Goal: Task Accomplishment & Management: Manage account settings

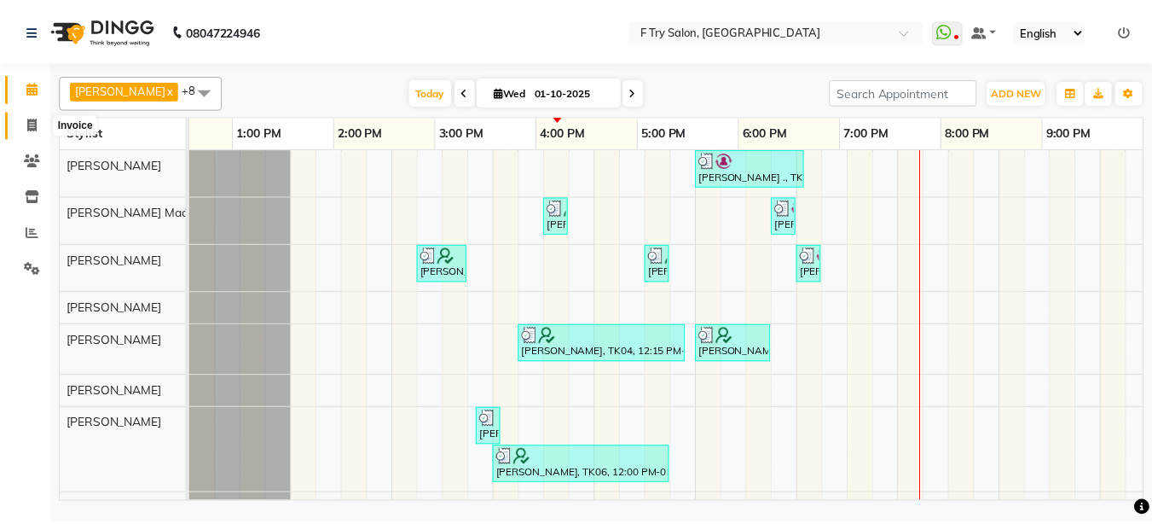
scroll to position [0, 366]
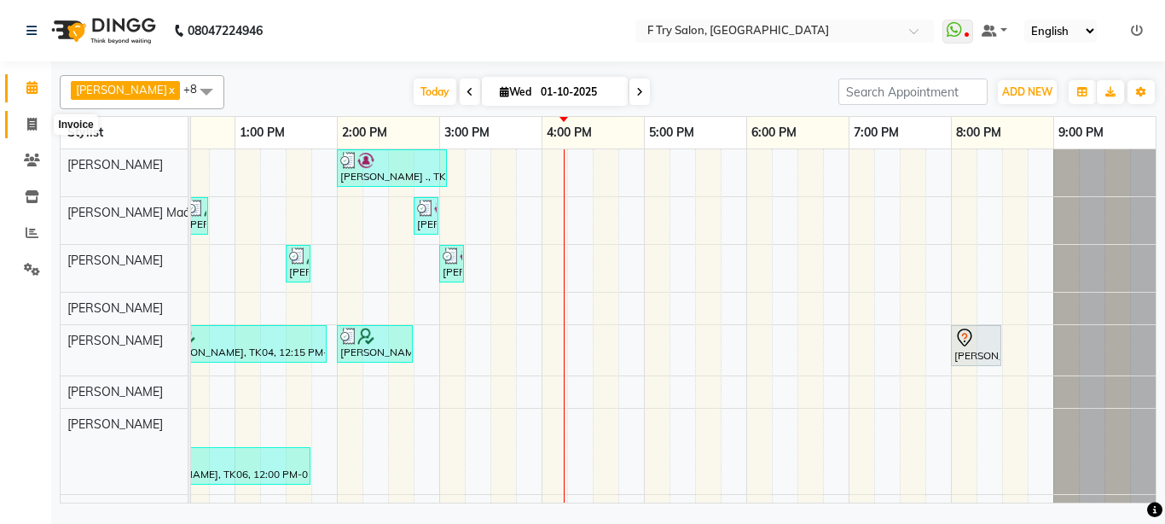
click at [17, 119] on link "Invoice" at bounding box center [25, 125] width 41 height 28
select select "793"
select select "service"
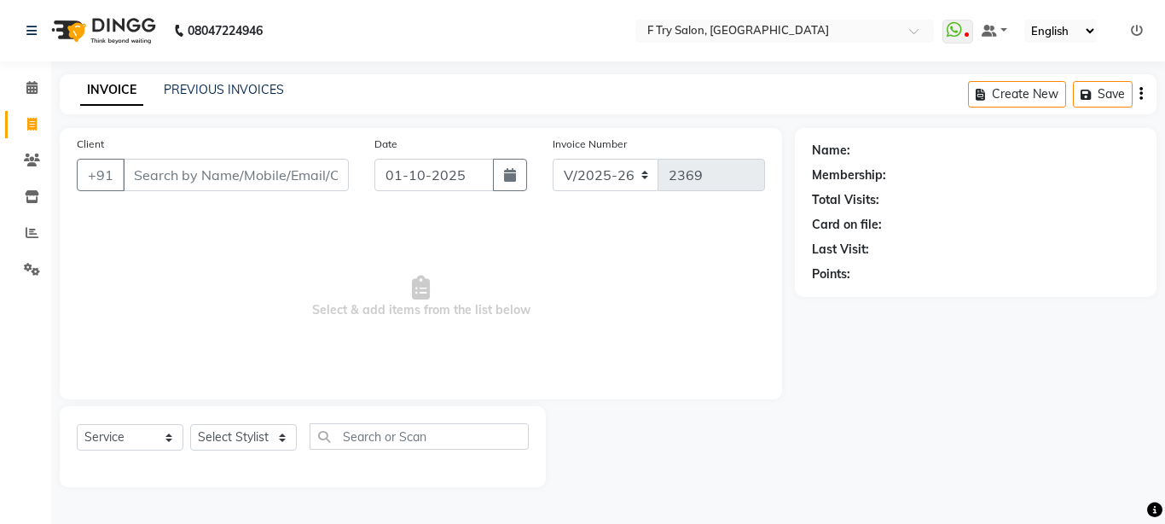
click at [282, 178] on input "Client" at bounding box center [236, 175] width 226 height 32
click at [301, 181] on input "Client" at bounding box center [236, 175] width 226 height 32
select select "70065"
click at [190, 424] on select "Select Stylist Aakash Warulkar Aditya Fulbhati Anshul Bisen Ftry Agent Ftry Man…" at bounding box center [243, 437] width 107 height 26
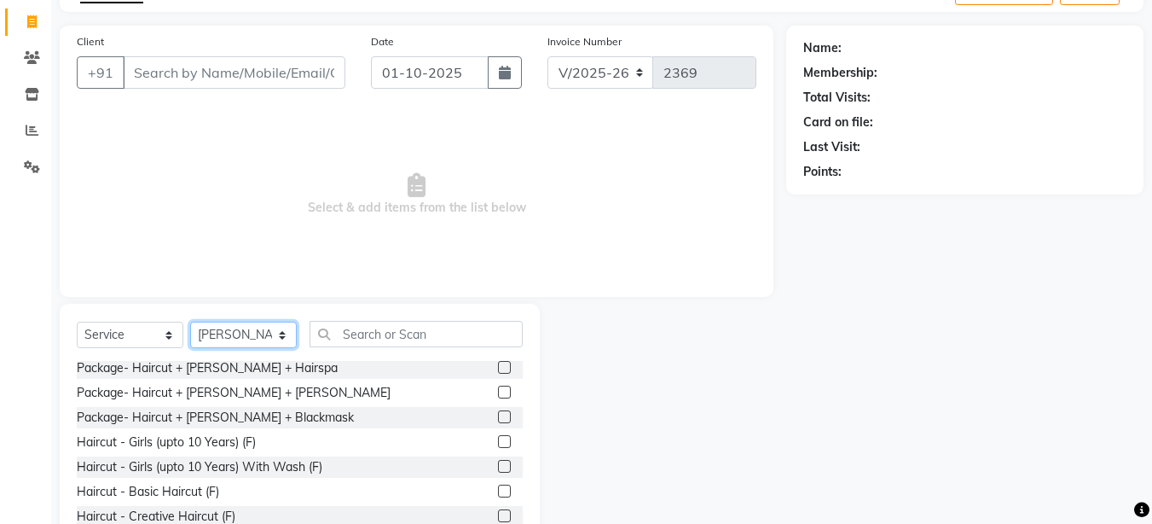
scroll to position [205, 0]
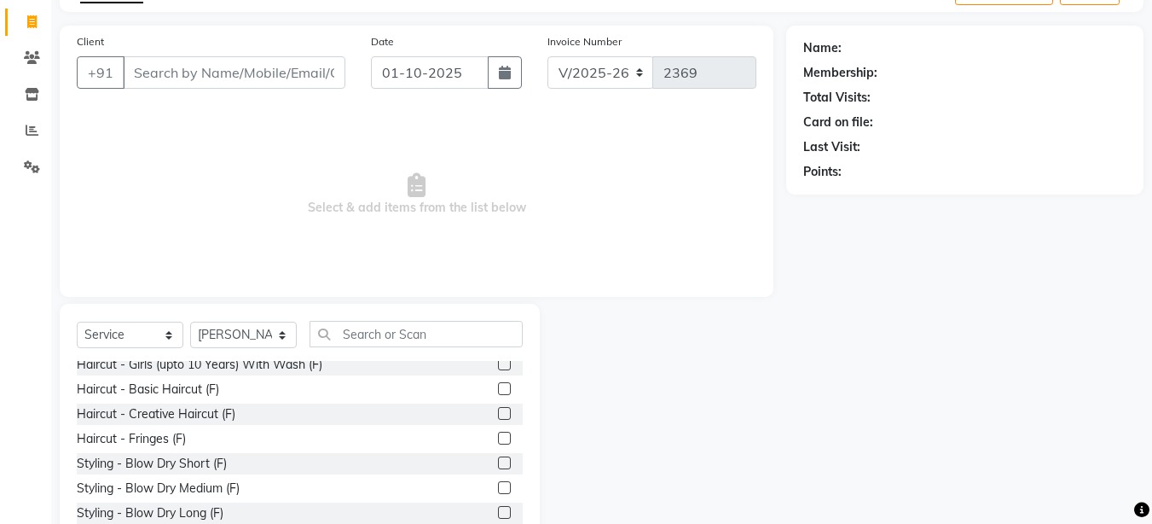
click at [498, 409] on label at bounding box center [504, 413] width 13 height 13
click at [498, 409] on input "checkbox" at bounding box center [503, 414] width 11 height 11
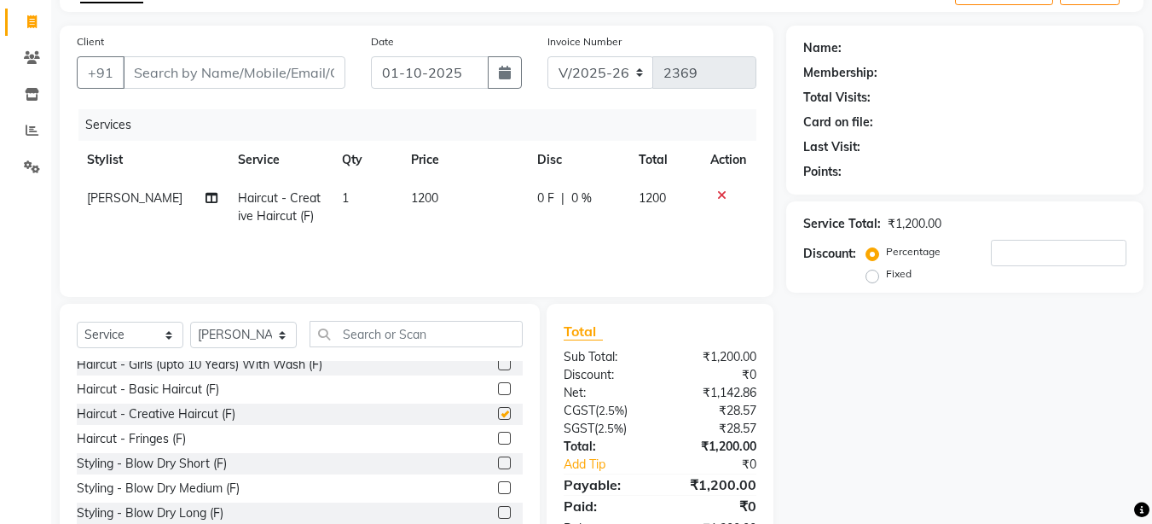
checkbox input "false"
click at [316, 69] on input "Client" at bounding box center [234, 72] width 223 height 32
type input "9"
type input "0"
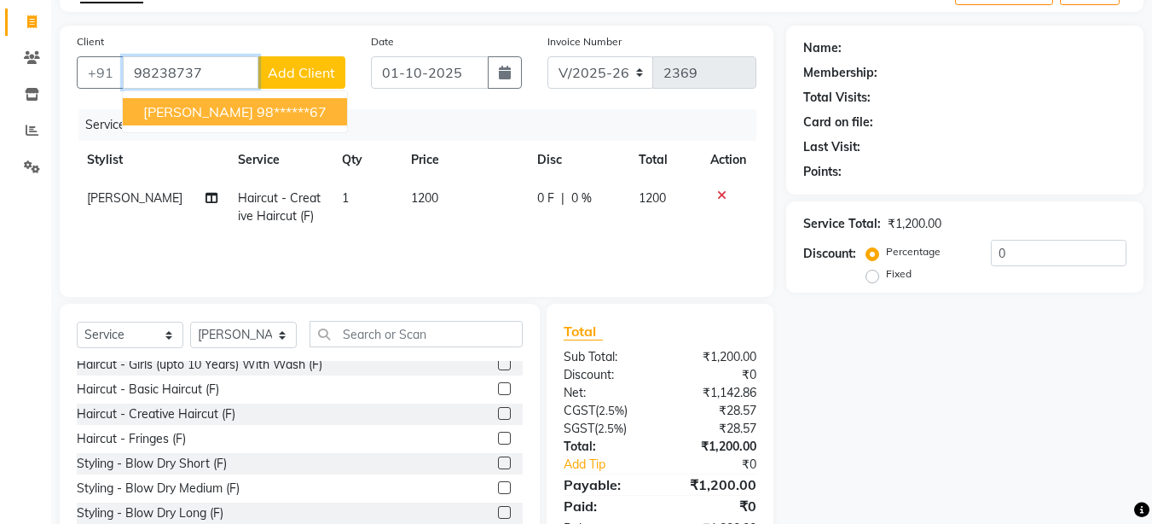
click at [192, 117] on span "Pooja Bhandarkar" at bounding box center [198, 111] width 110 height 17
type input "98******67"
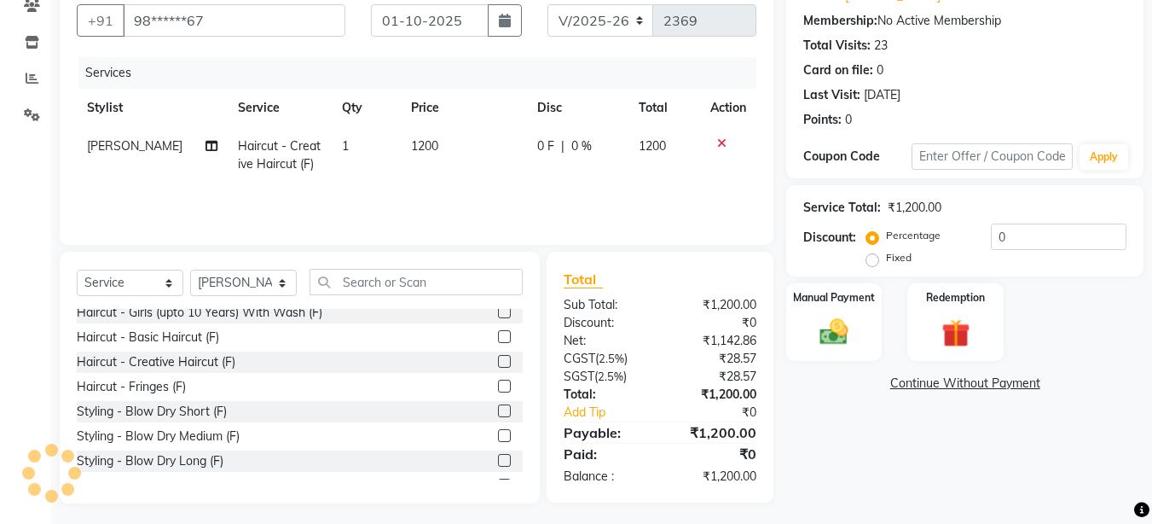
scroll to position [160, 0]
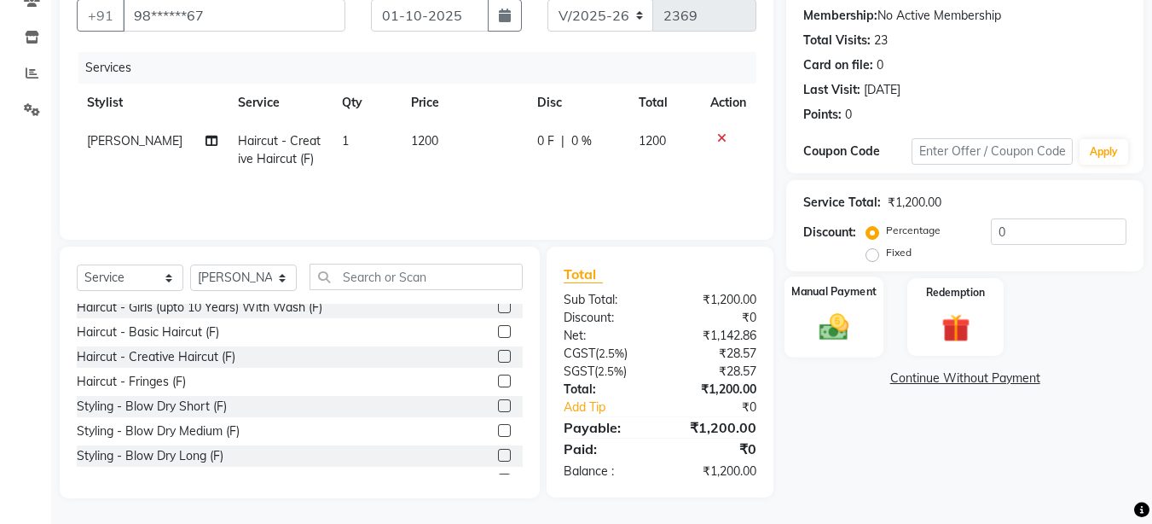
click at [836, 330] on img at bounding box center [834, 327] width 48 height 34
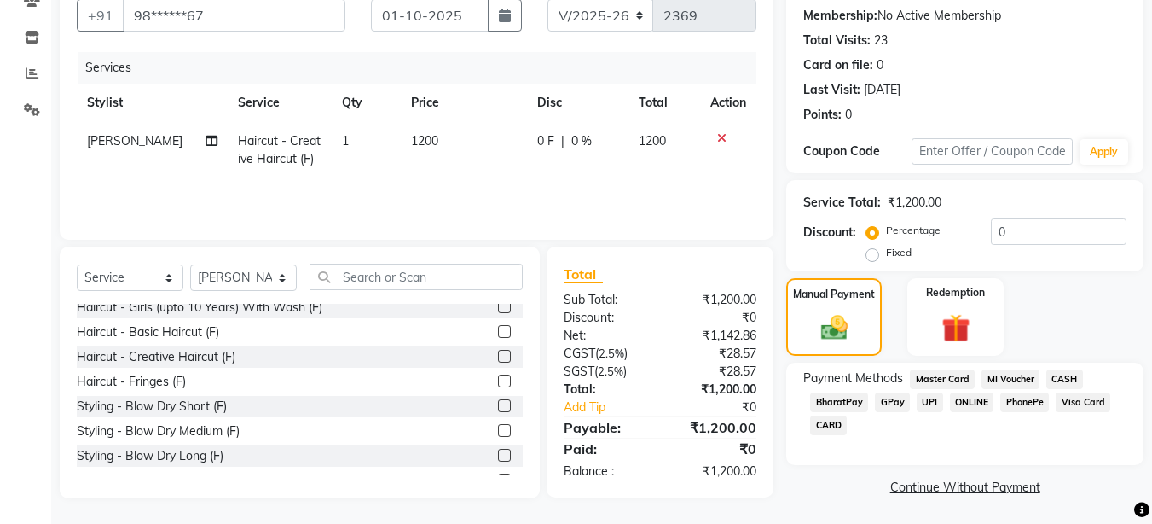
scroll to position [161, 0]
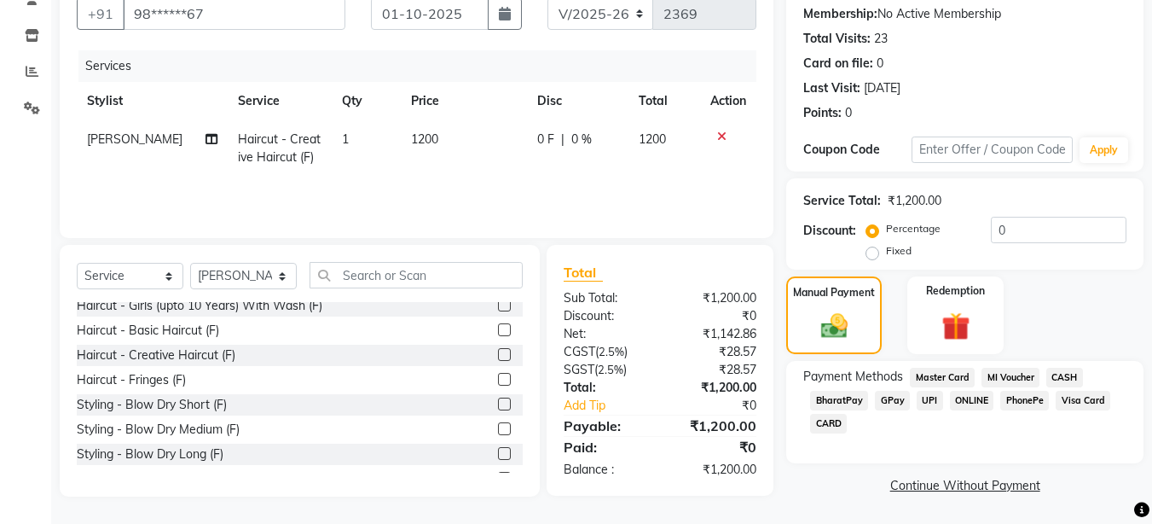
click at [931, 399] on span "UPI" at bounding box center [930, 401] width 26 height 20
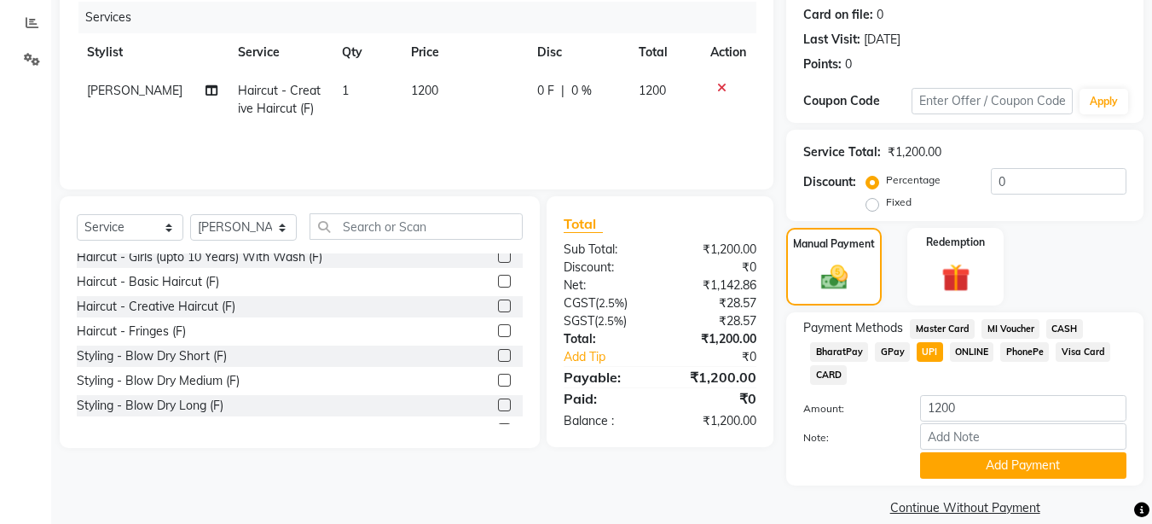
scroll to position [232, 0]
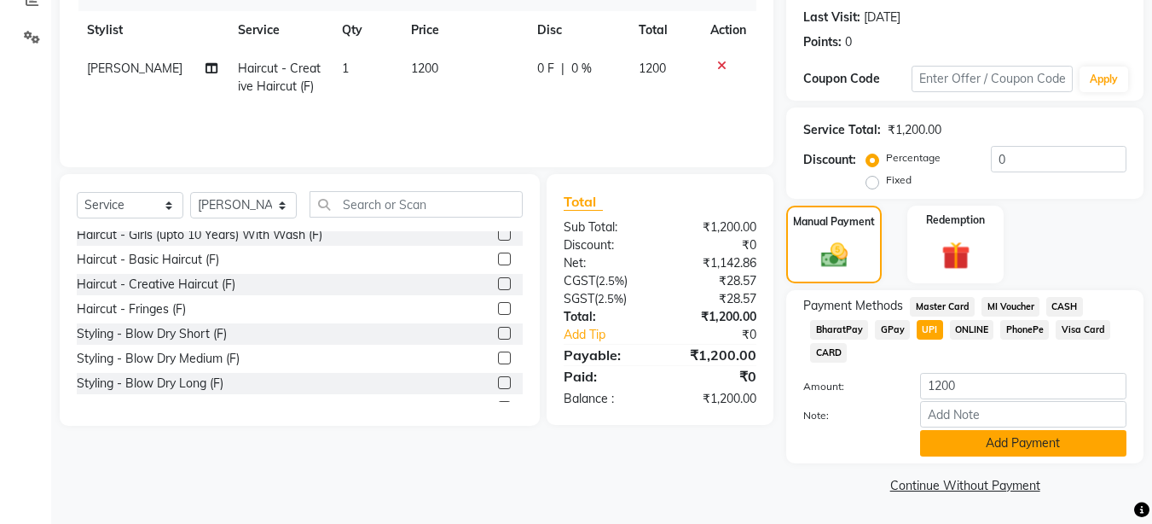
click at [1074, 438] on button "Add Payment" at bounding box center [1023, 443] width 206 height 26
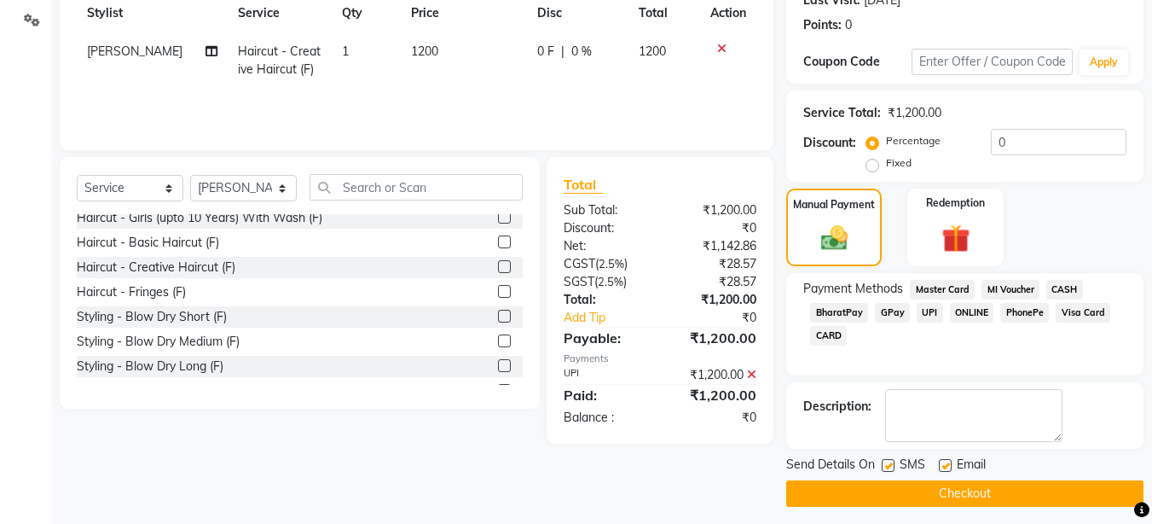
scroll to position [258, 0]
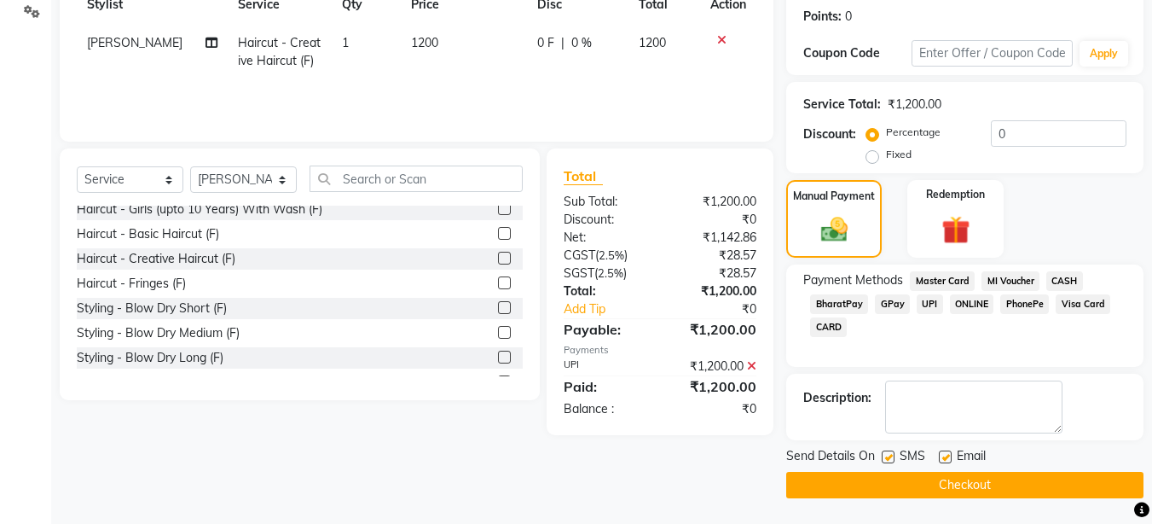
click at [1035, 485] on button "Checkout" at bounding box center [964, 485] width 357 height 26
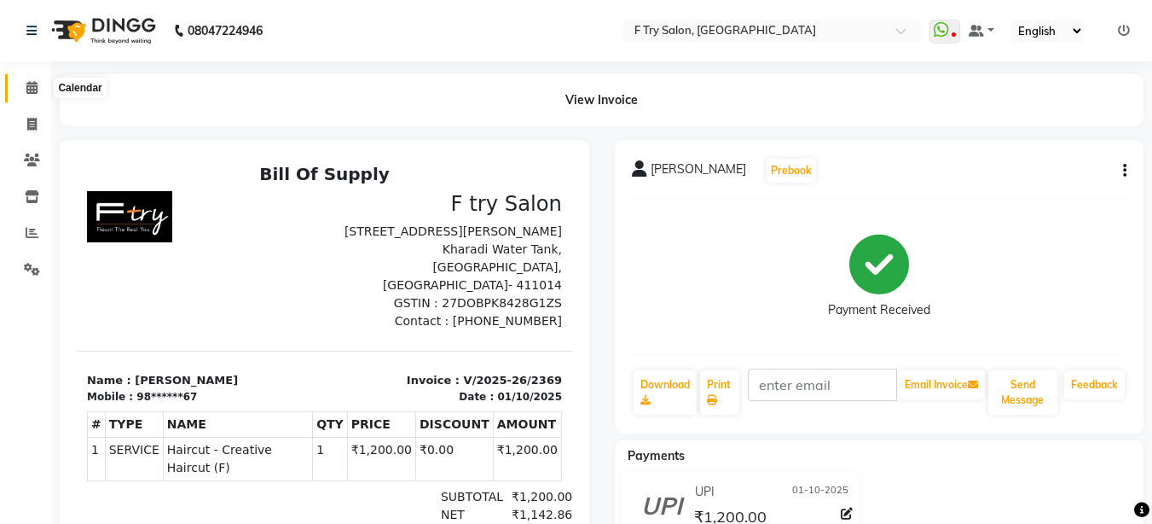
click at [32, 95] on span at bounding box center [32, 88] width 30 height 20
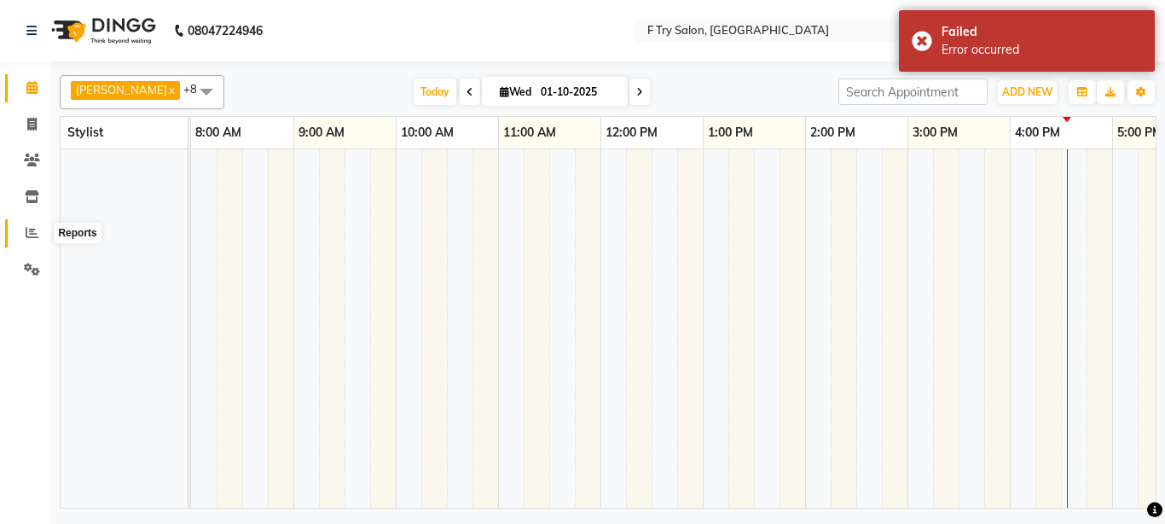
click at [32, 222] on link "Reports" at bounding box center [25, 233] width 41 height 28
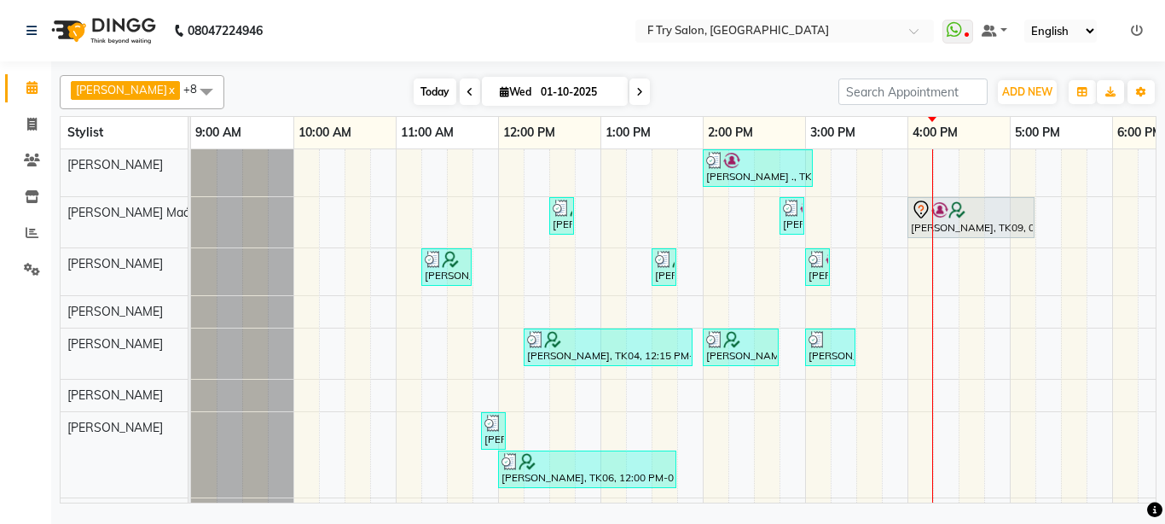
click at [414, 95] on span "Today" at bounding box center [435, 91] width 43 height 26
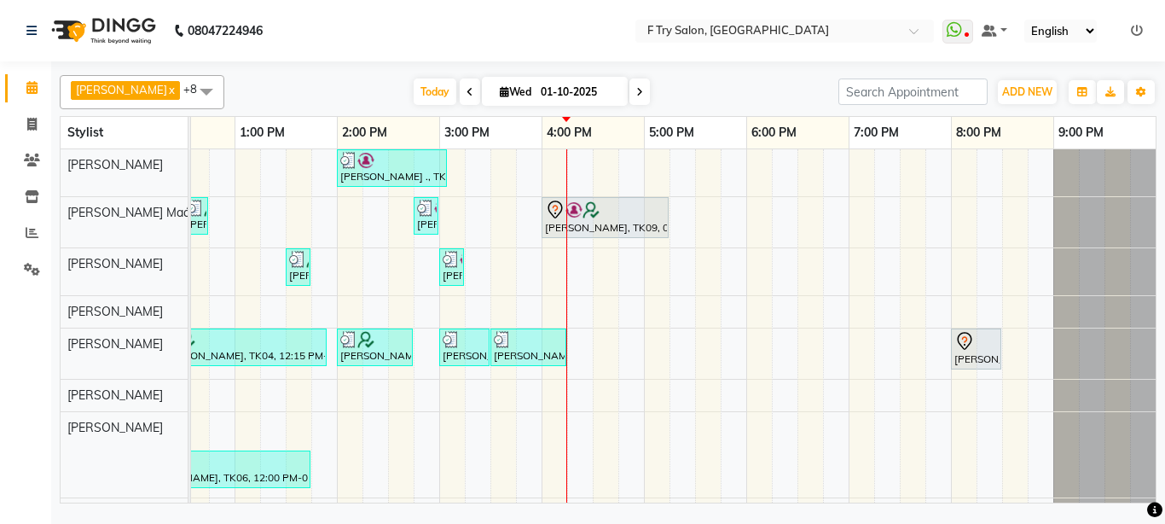
scroll to position [73, 0]
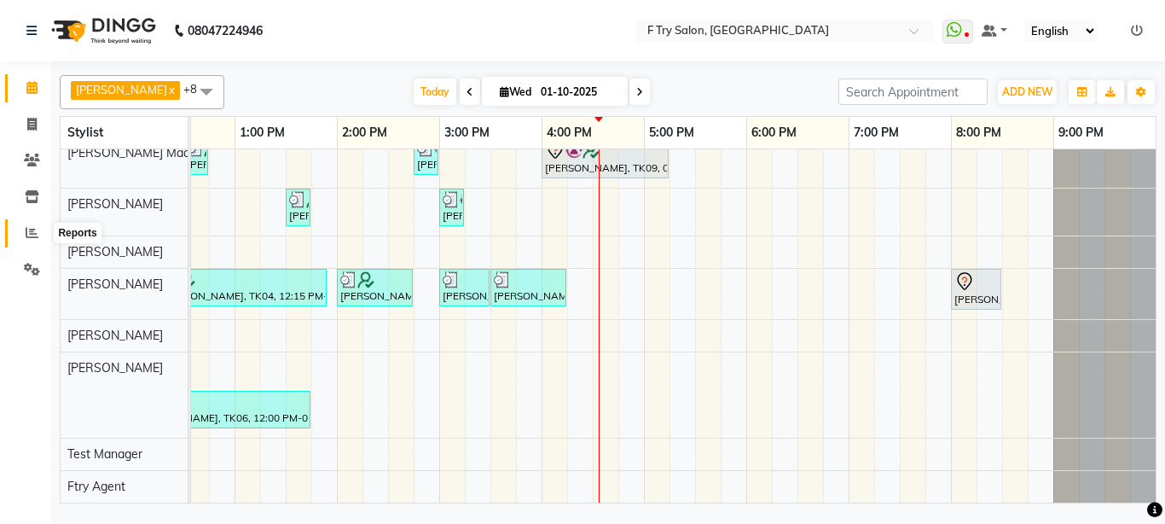
click at [30, 241] on span at bounding box center [32, 233] width 30 height 20
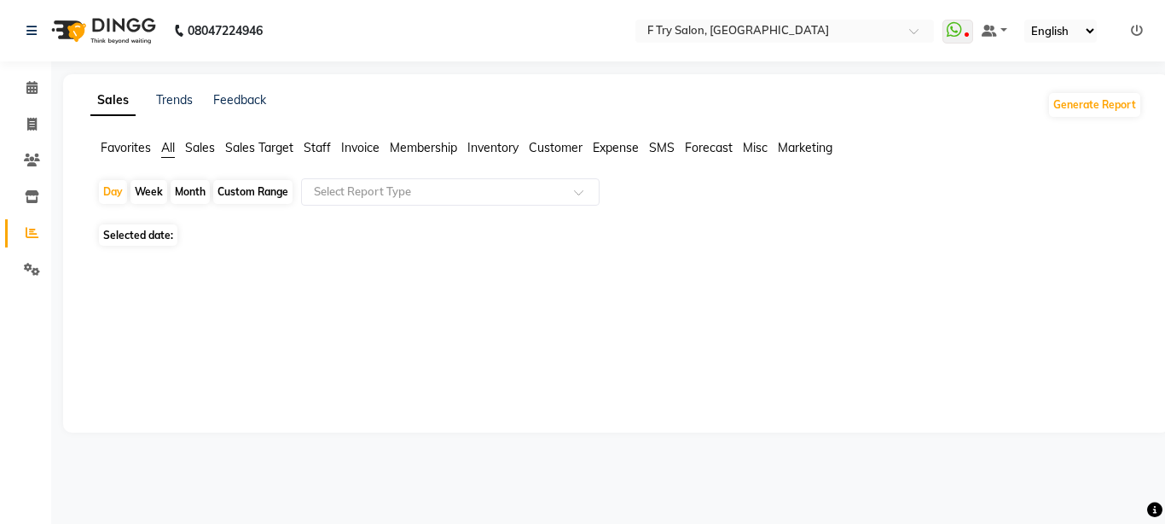
click at [318, 141] on span "Staff" at bounding box center [317, 147] width 27 height 15
click at [201, 192] on div "Month" at bounding box center [190, 192] width 39 height 24
select select "10"
select select "2025"
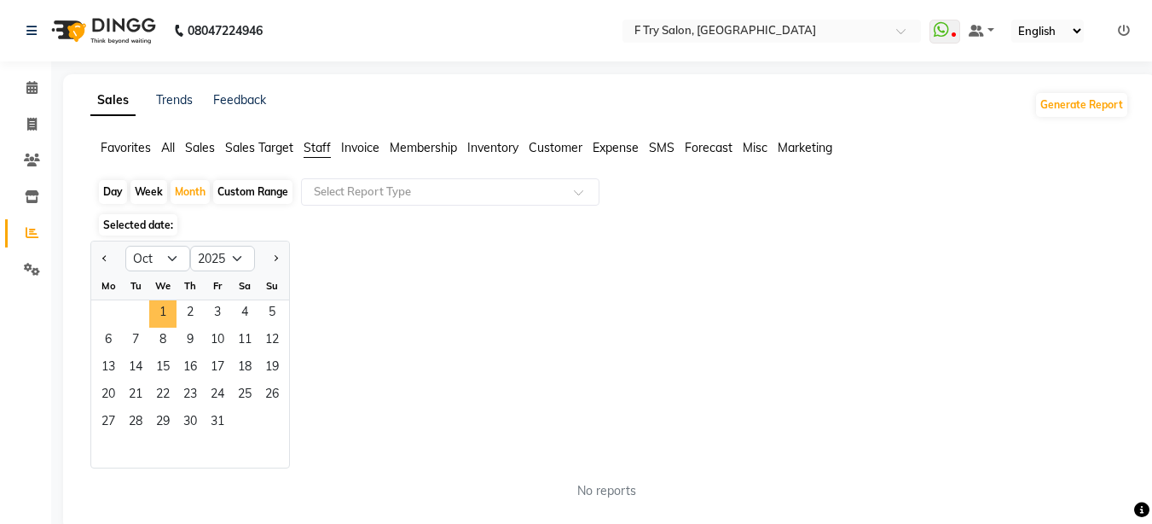
click at [155, 315] on span "1" at bounding box center [162, 313] width 27 height 27
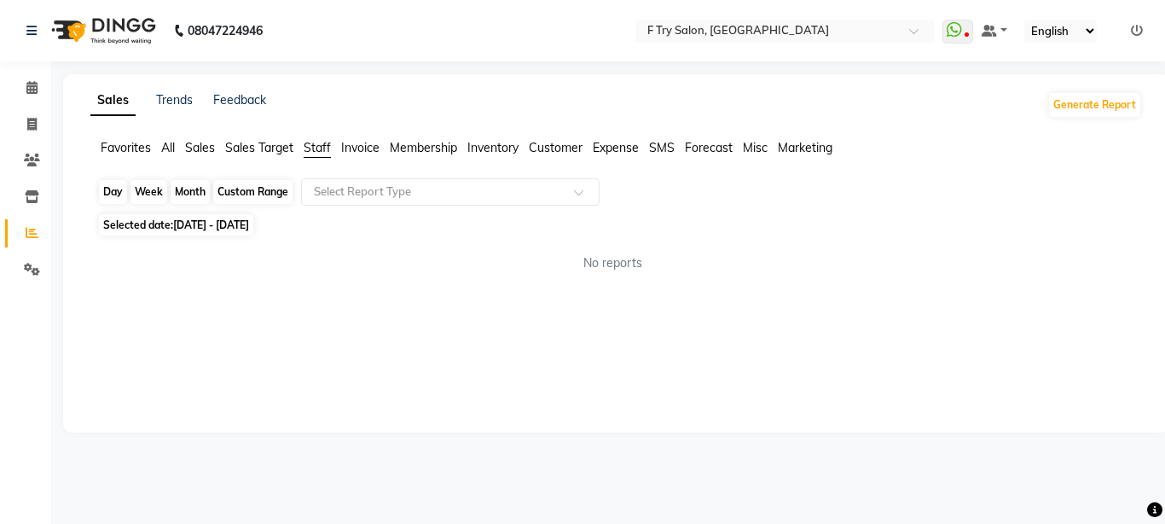
click at [188, 194] on div "Month" at bounding box center [190, 192] width 39 height 24
select select "10"
select select "2025"
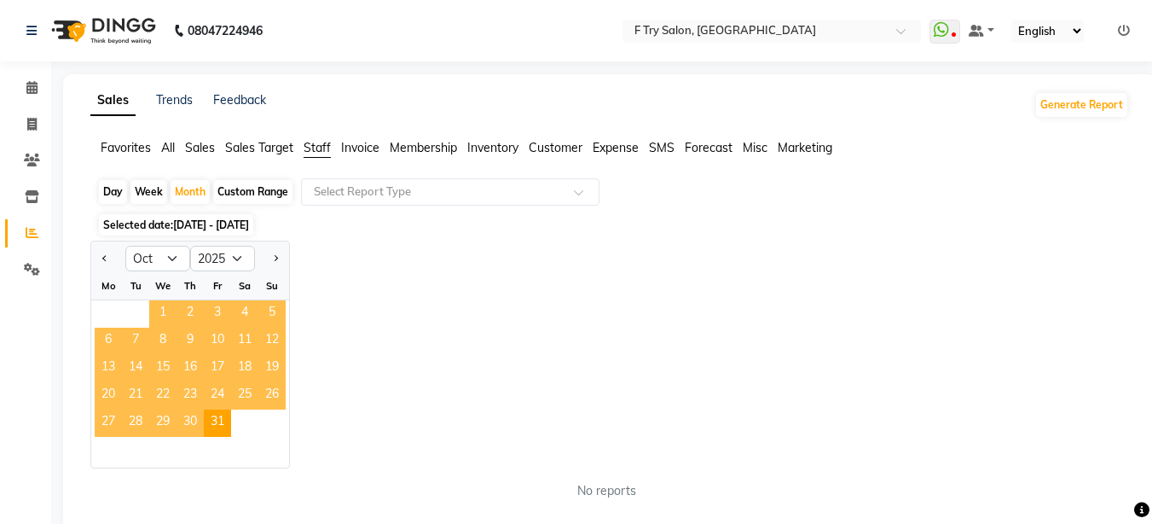
click at [153, 312] on span "1" at bounding box center [162, 313] width 27 height 27
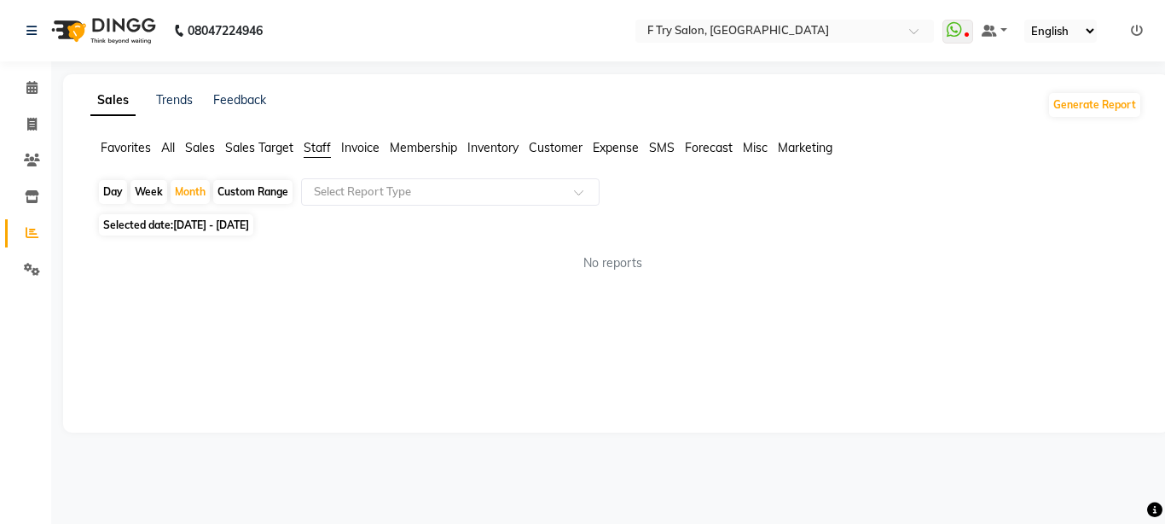
click at [315, 147] on span "Staff" at bounding box center [317, 147] width 27 height 15
click at [318, 148] on span "Staff" at bounding box center [317, 147] width 27 height 15
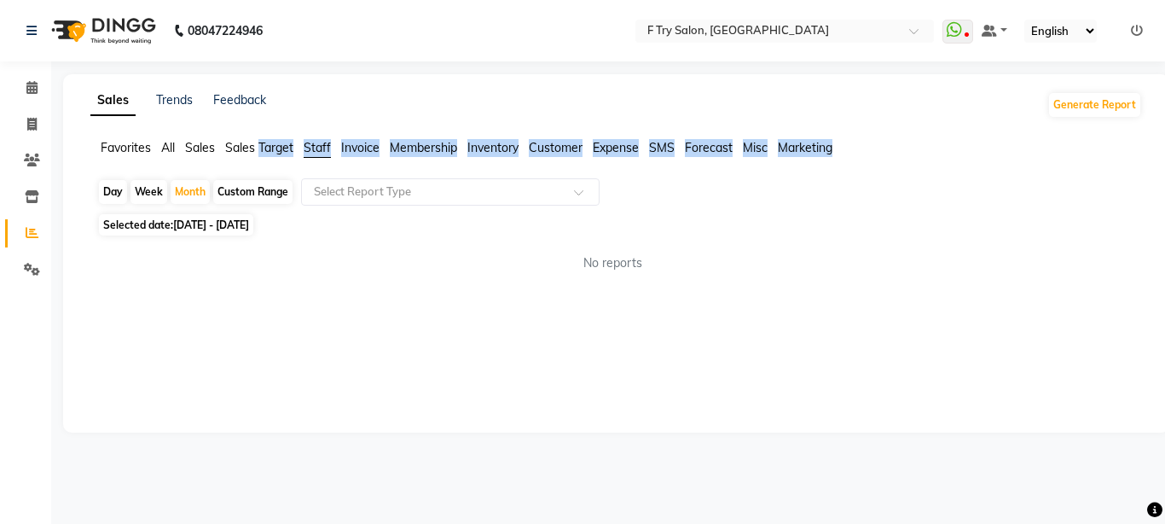
click at [320, 148] on span "Staff" at bounding box center [317, 147] width 27 height 15
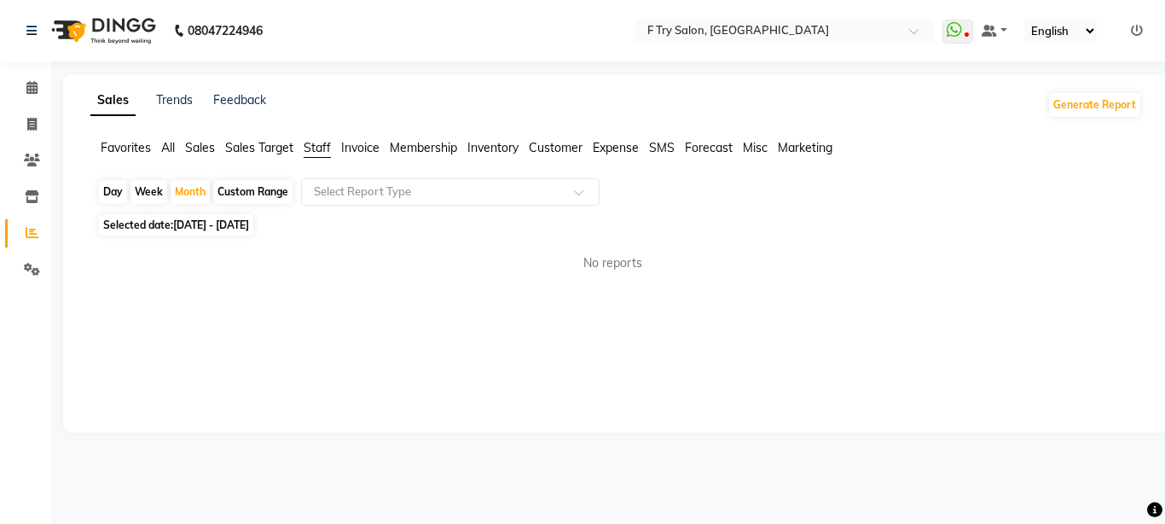
click at [351, 247] on div "No reports" at bounding box center [613, 263] width 1059 height 45
click at [40, 229] on span at bounding box center [32, 233] width 30 height 20
click at [41, 229] on span at bounding box center [32, 233] width 30 height 20
click at [42, 229] on span at bounding box center [32, 233] width 30 height 20
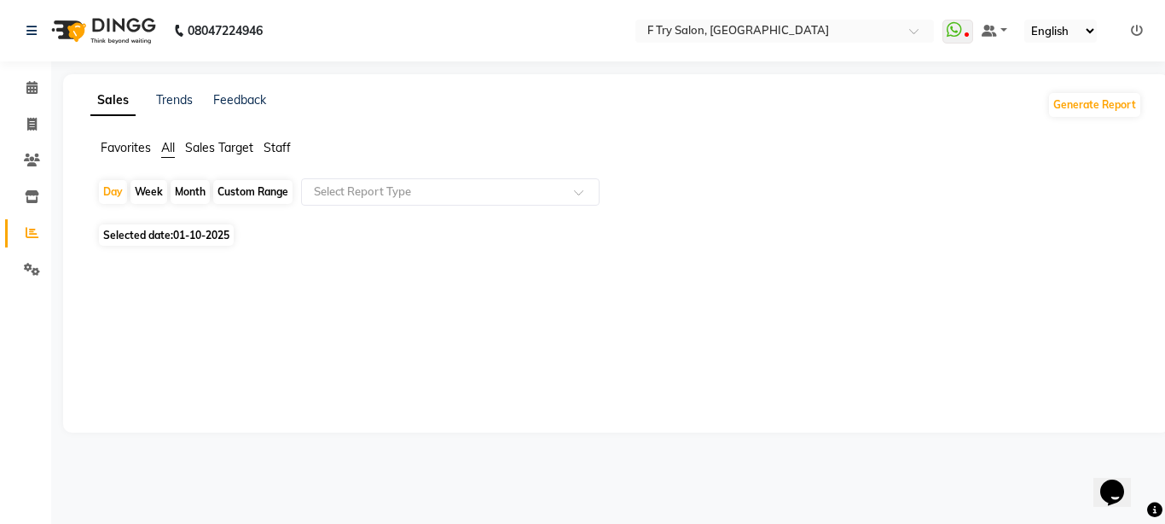
click at [274, 149] on span "Staff" at bounding box center [277, 147] width 27 height 15
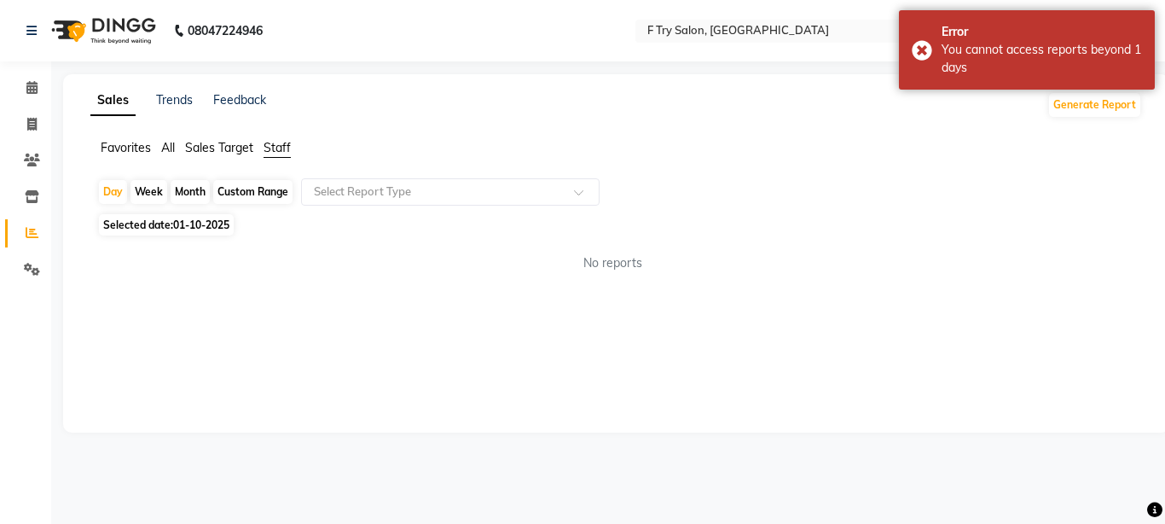
drag, startPoint x: 176, startPoint y: 196, endPoint x: 183, endPoint y: 212, distance: 16.8
click at [174, 196] on div "Month" at bounding box center [190, 192] width 39 height 24
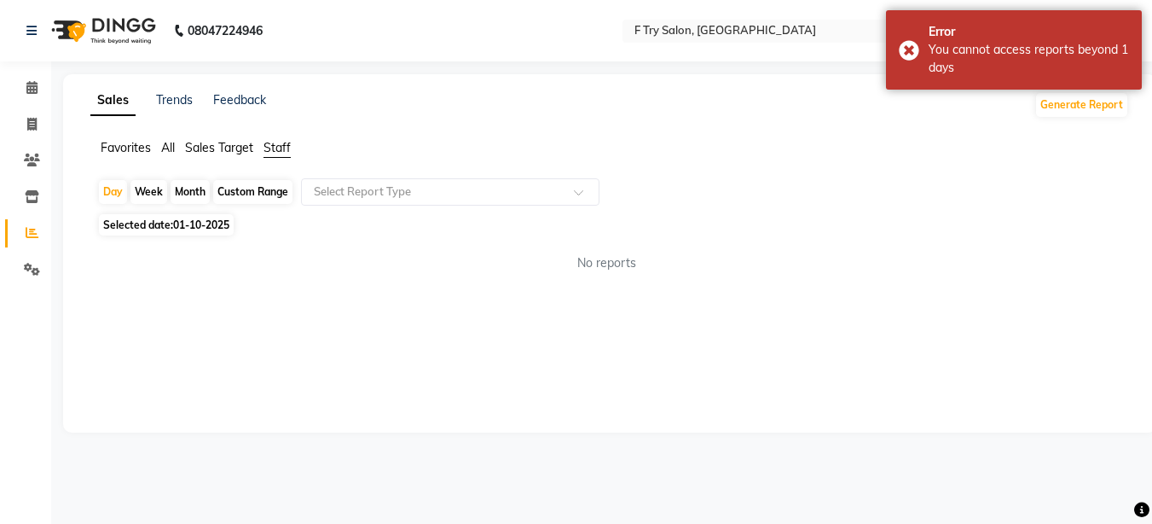
select select "10"
select select "2025"
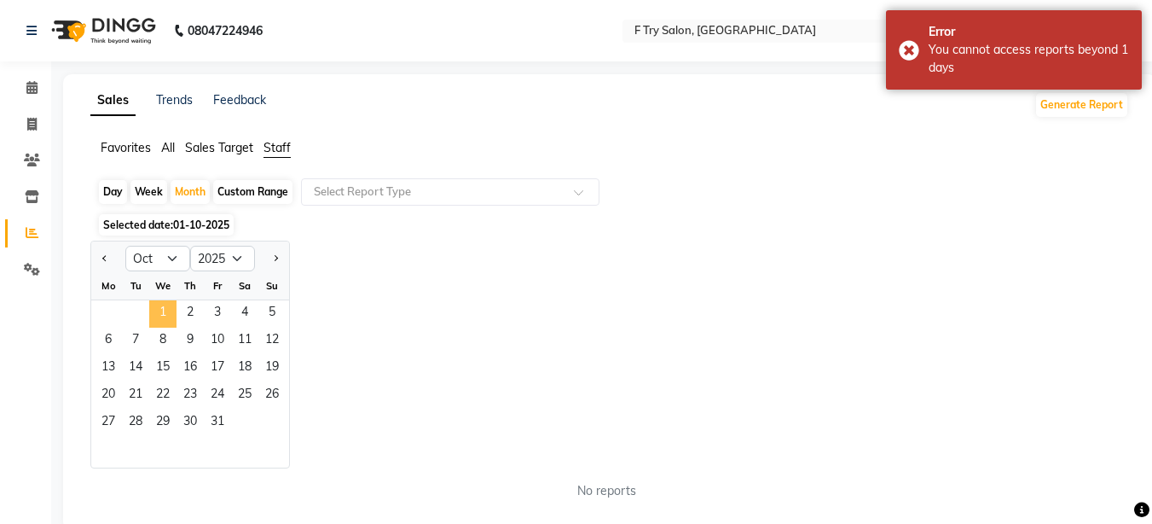
click at [163, 308] on span "1" at bounding box center [162, 313] width 27 height 27
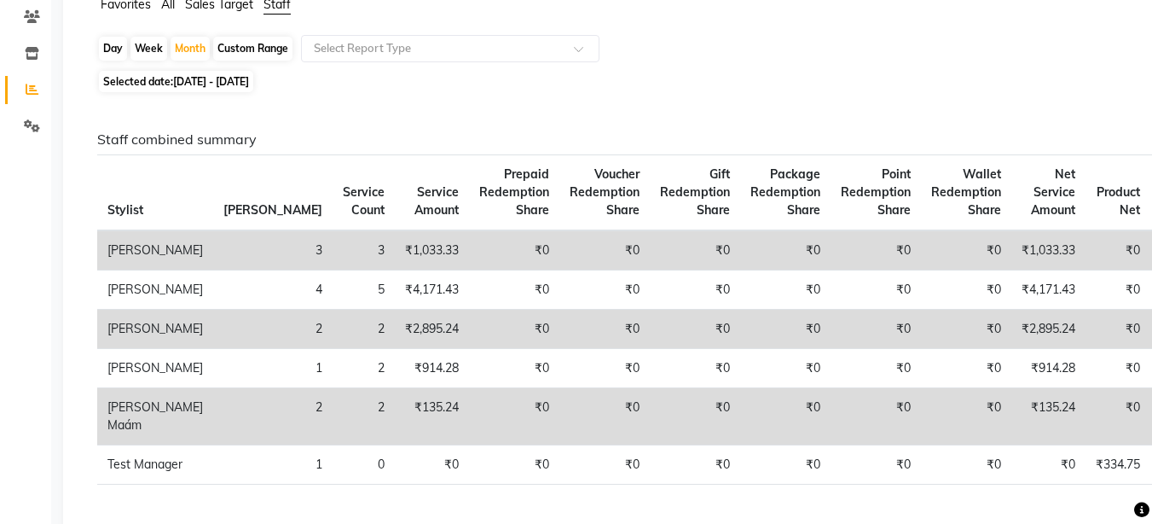
scroll to position [102, 0]
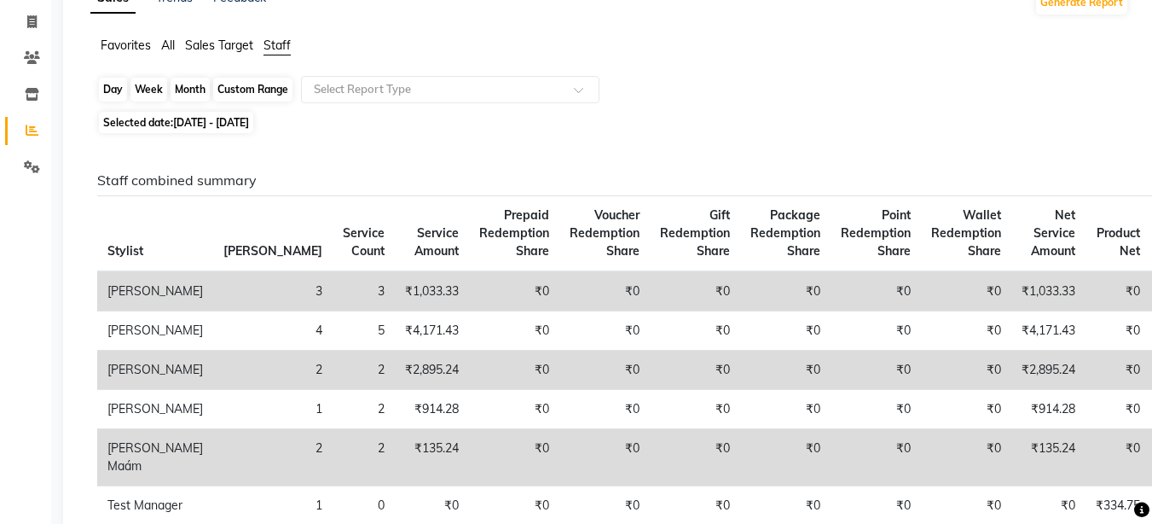
click at [193, 90] on div "Month" at bounding box center [190, 90] width 39 height 24
select select "10"
select select "2025"
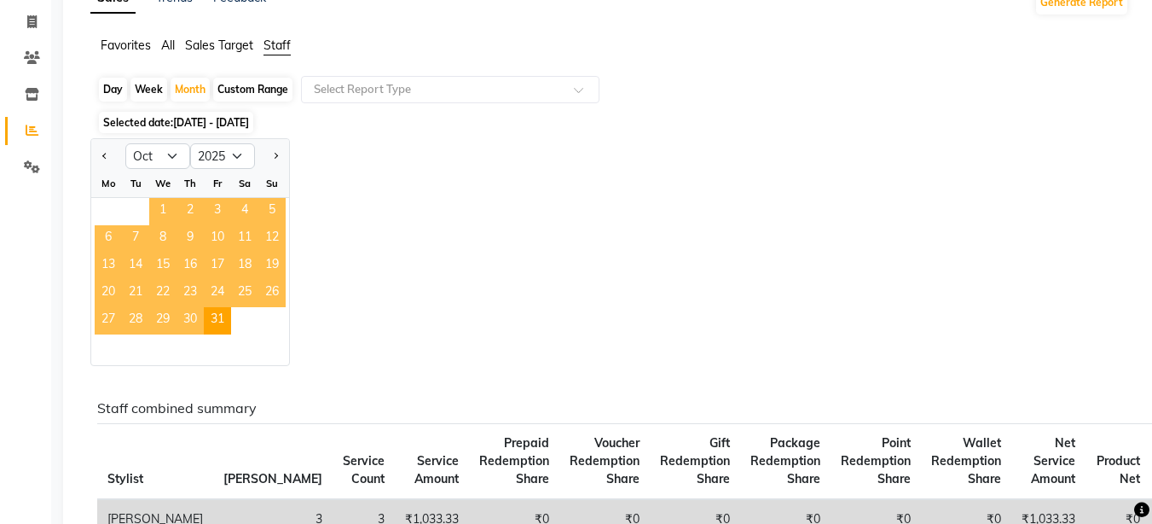
click at [166, 212] on span "1" at bounding box center [162, 211] width 27 height 27
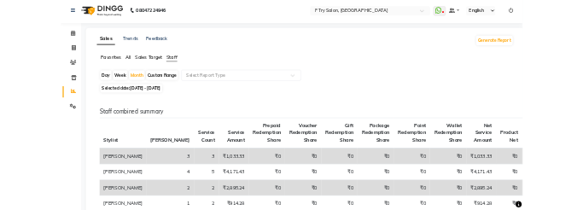
scroll to position [0, 0]
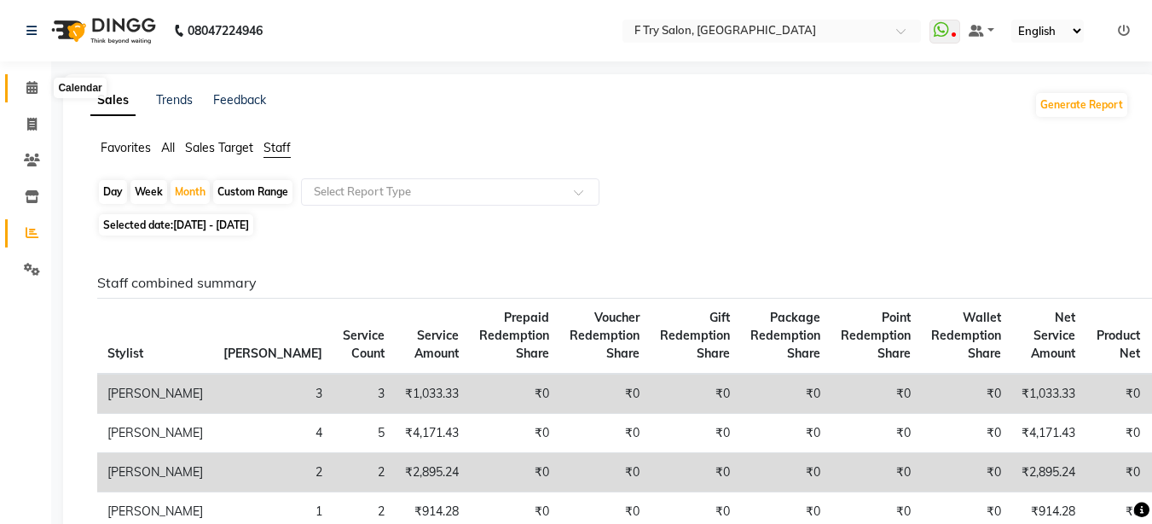
click at [21, 91] on span at bounding box center [32, 88] width 30 height 20
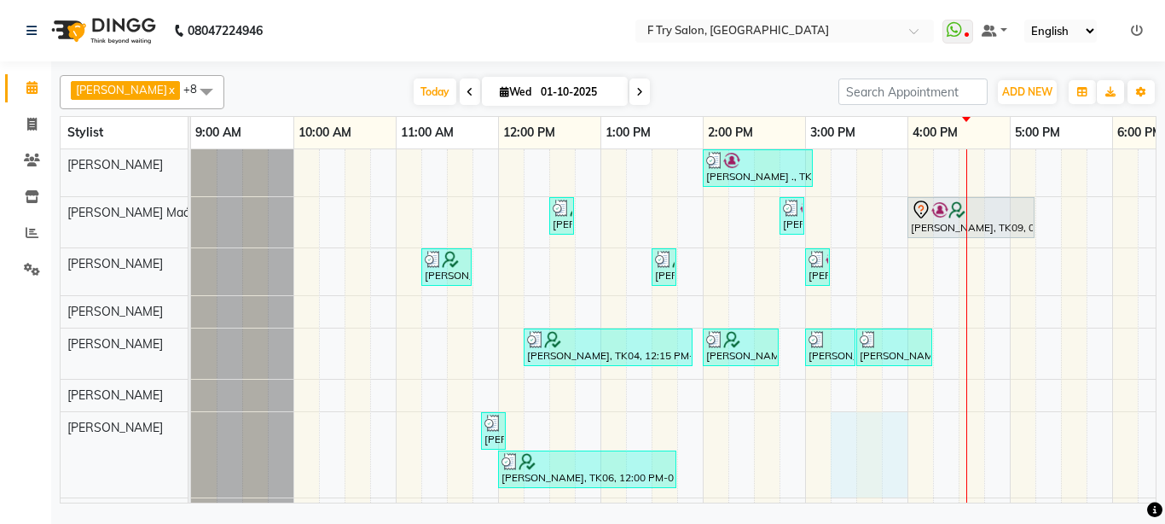
click at [977, 445] on div "Nidhi ., TK02, 02:00 PM-03:05 PM, Nails - Natural Nails Gel Nail Polish (F),Nai…" at bounding box center [856, 355] width 1331 height 413
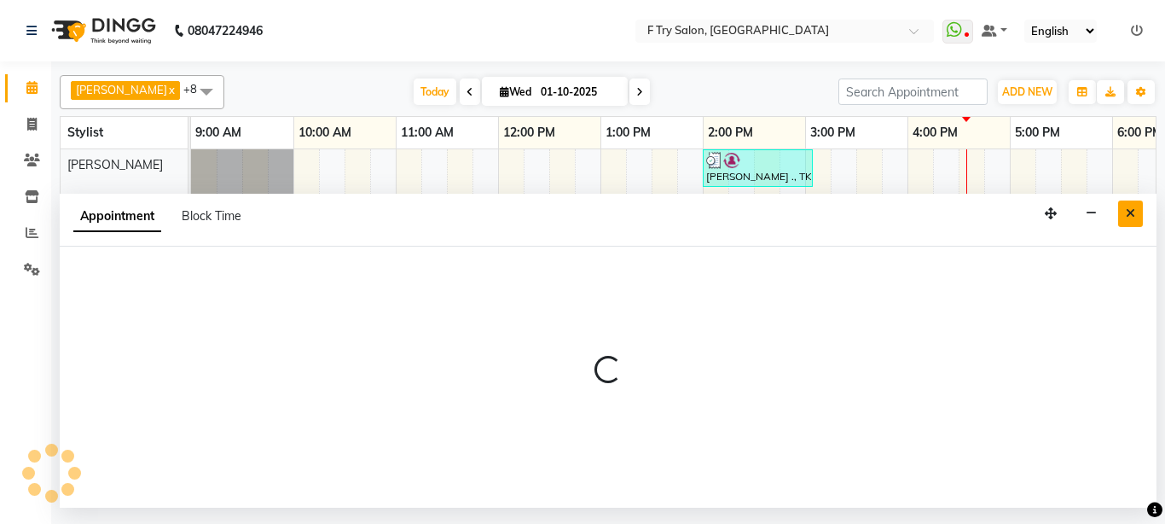
select select "79186"
select select "tentative"
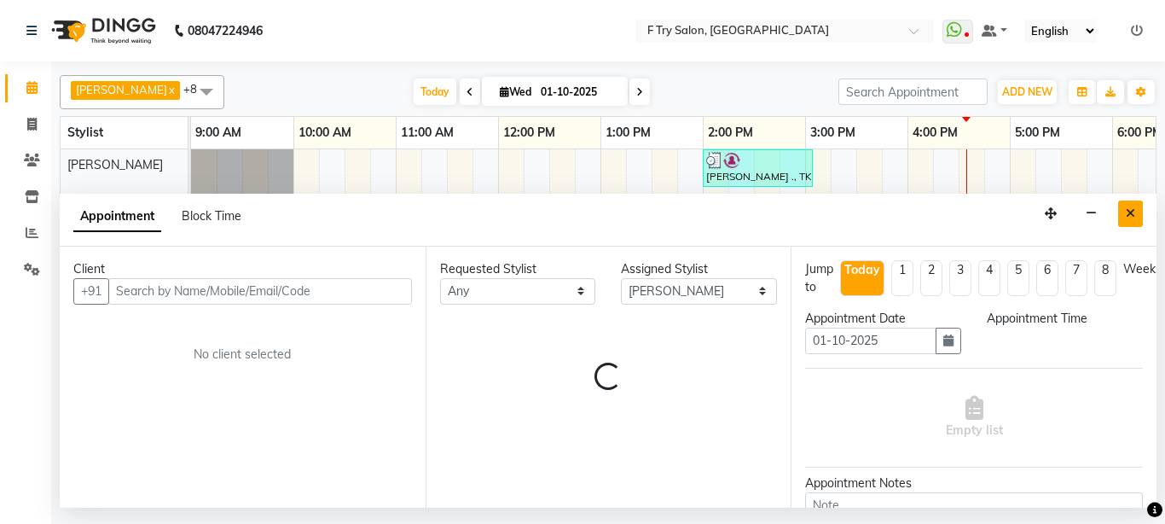
click at [1134, 204] on button "Close" at bounding box center [1130, 213] width 25 height 26
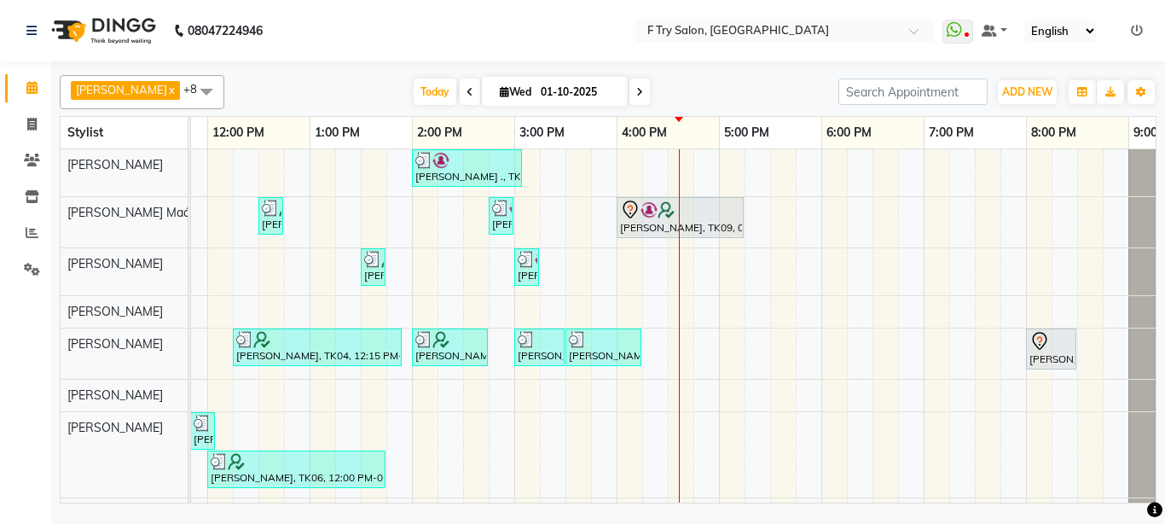
scroll to position [0, 366]
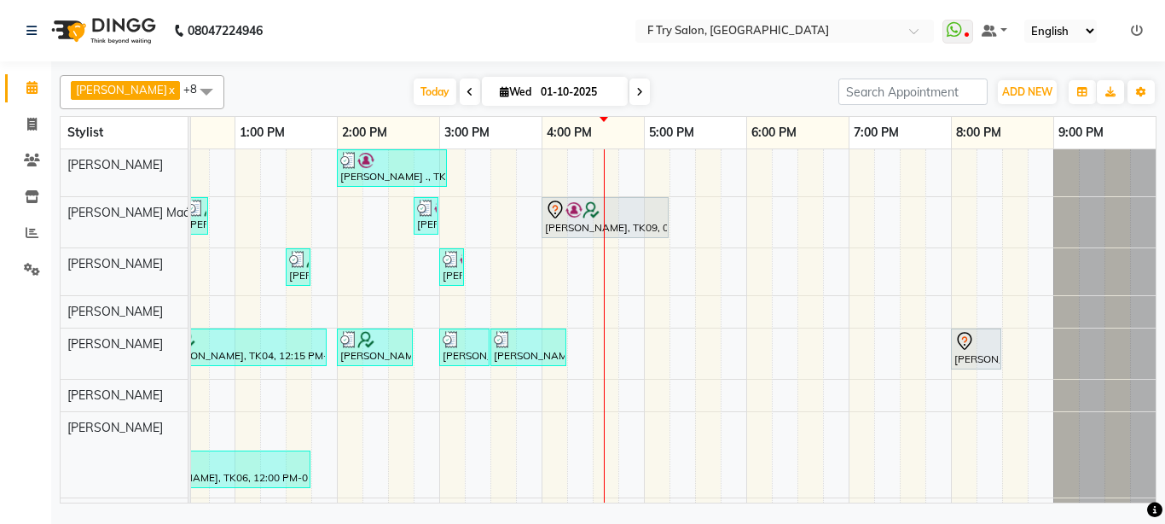
click at [653, 276] on div "Nidhi ., TK02, 02:00 PM-03:05 PM, Nails - Natural Nails Gel Nail Polish (F),Nai…" at bounding box center [490, 355] width 1331 height 413
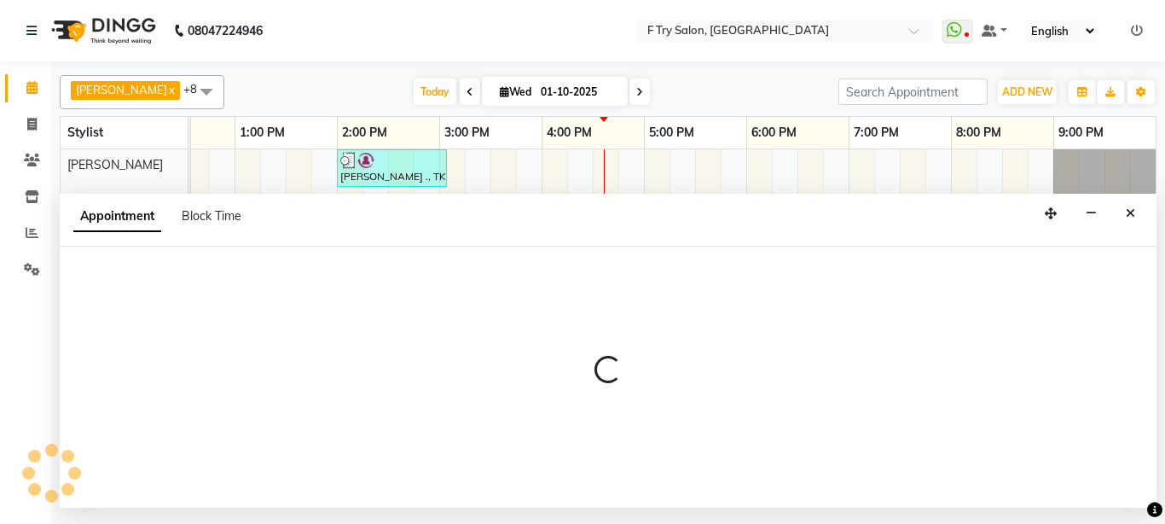
select select "54011"
select select "tentative"
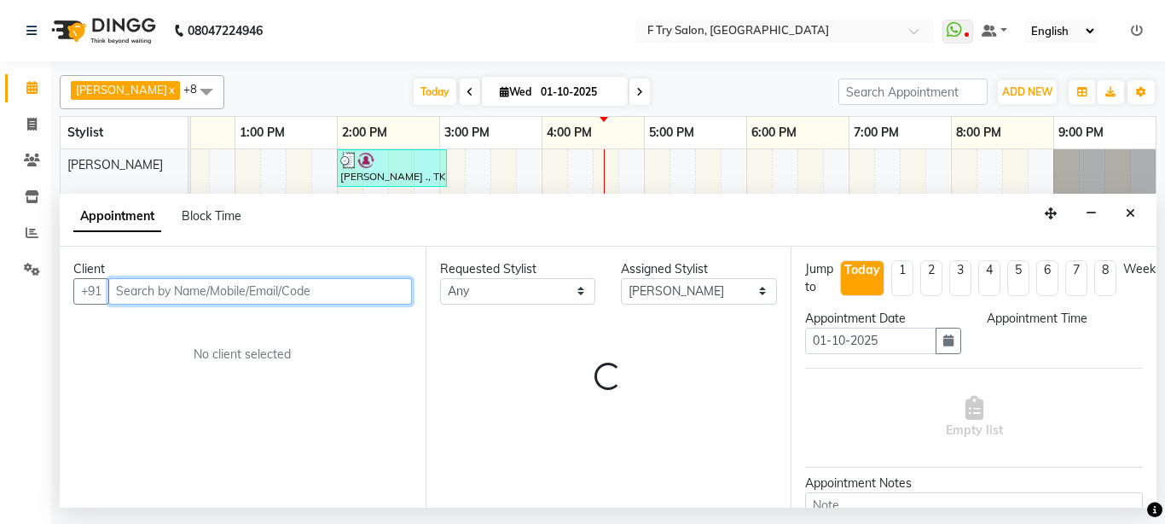
select select "1020"
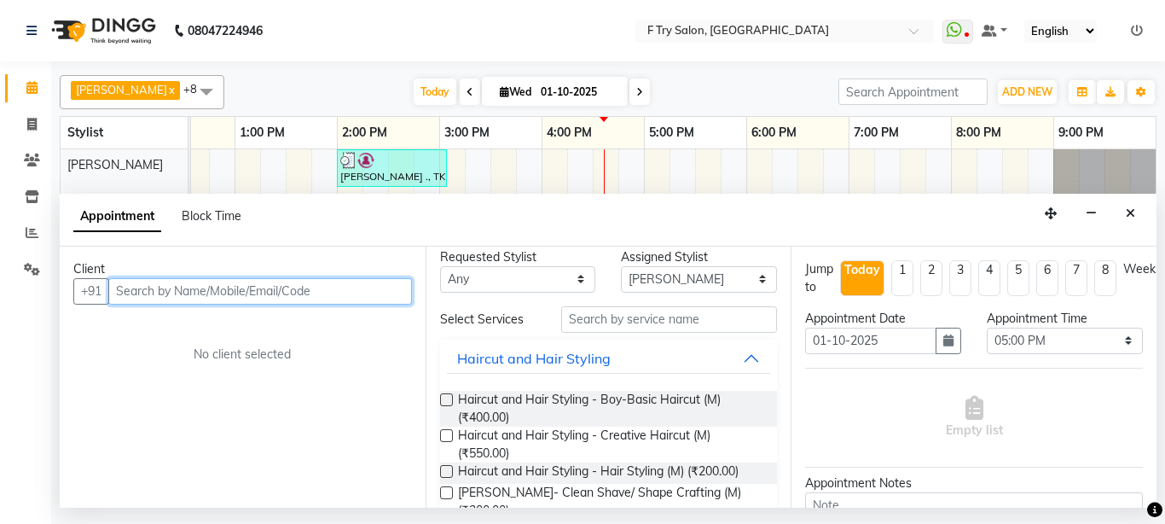
scroll to position [0, 0]
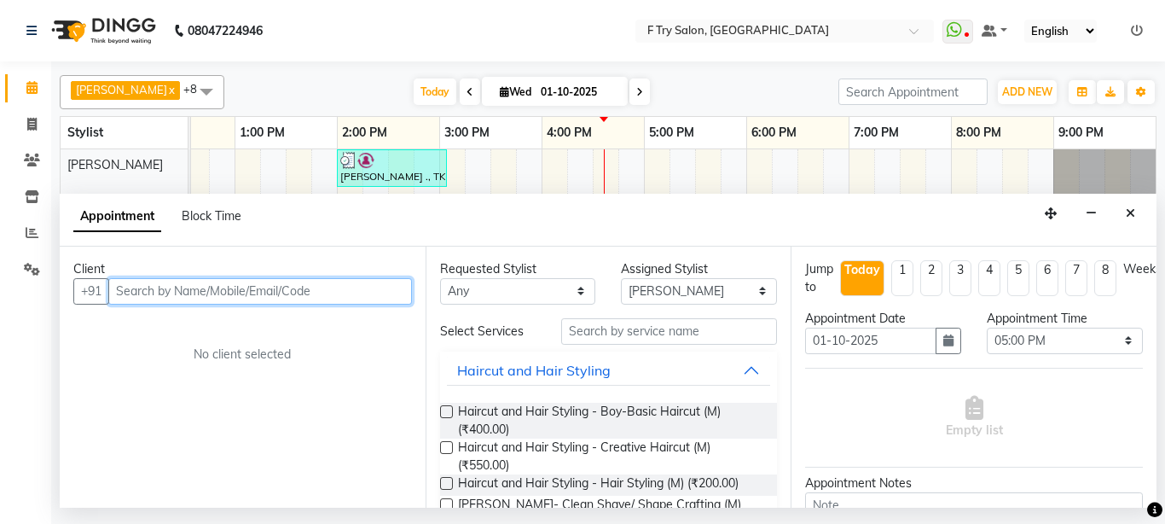
click at [304, 292] on input "text" at bounding box center [260, 291] width 304 height 26
click at [307, 290] on input "text" at bounding box center [260, 291] width 304 height 26
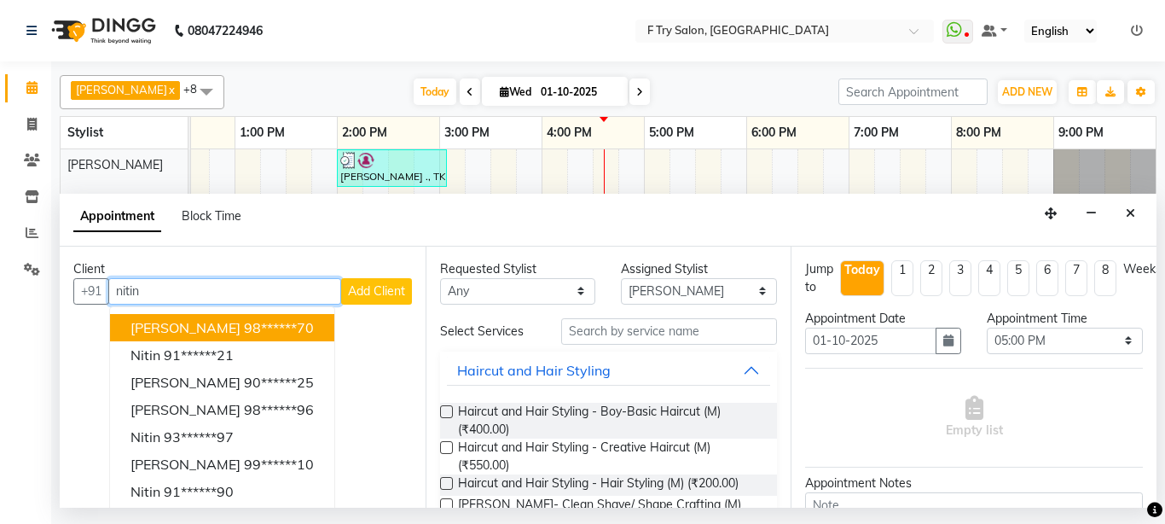
click at [183, 325] on span "[PERSON_NAME]" at bounding box center [186, 327] width 110 height 17
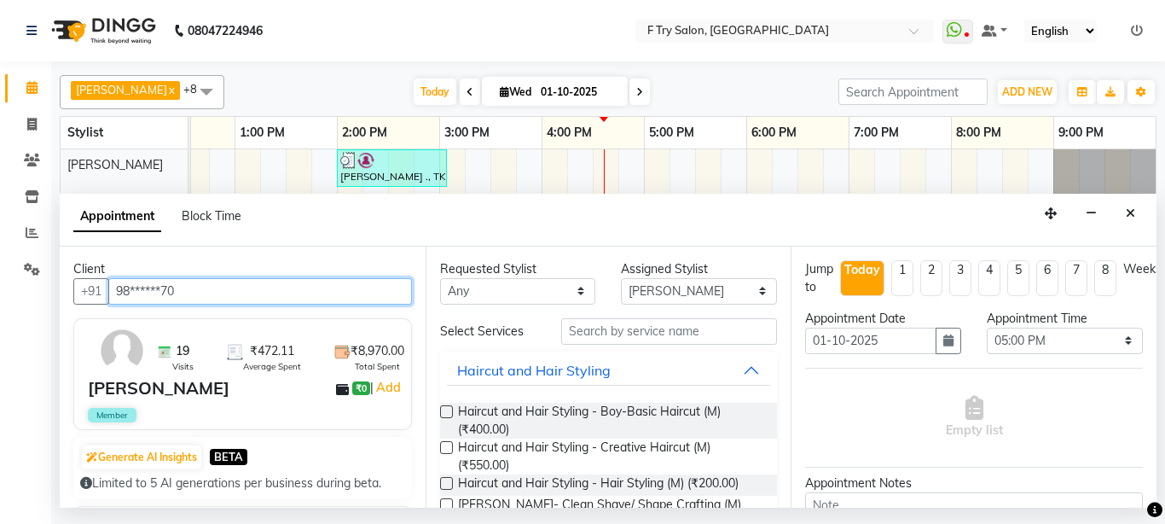
type input "98******70"
click at [445, 448] on label at bounding box center [446, 447] width 13 height 13
click at [445, 448] on input "checkbox" at bounding box center [445, 449] width 11 height 11
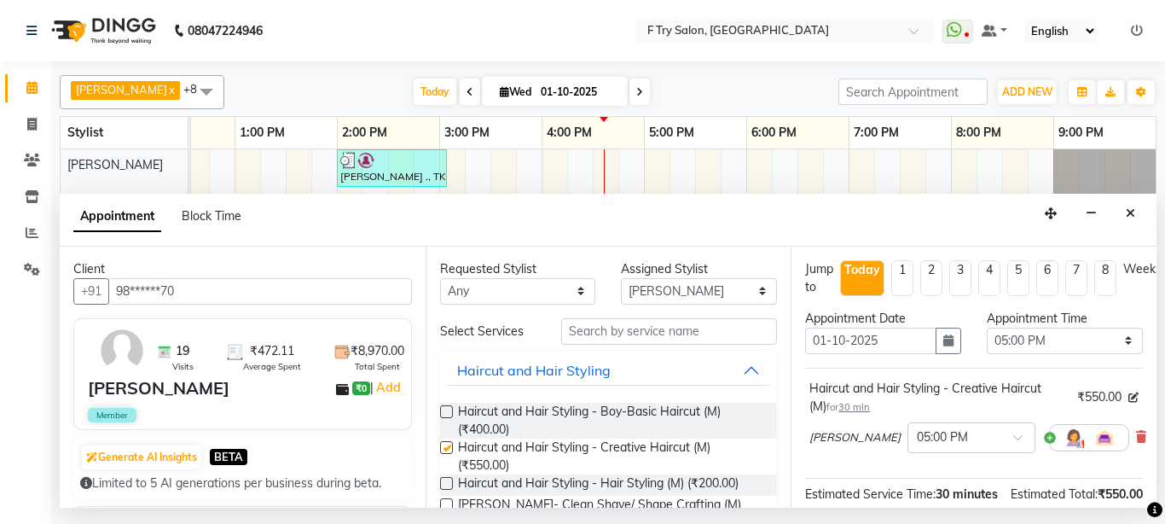
scroll to position [102, 0]
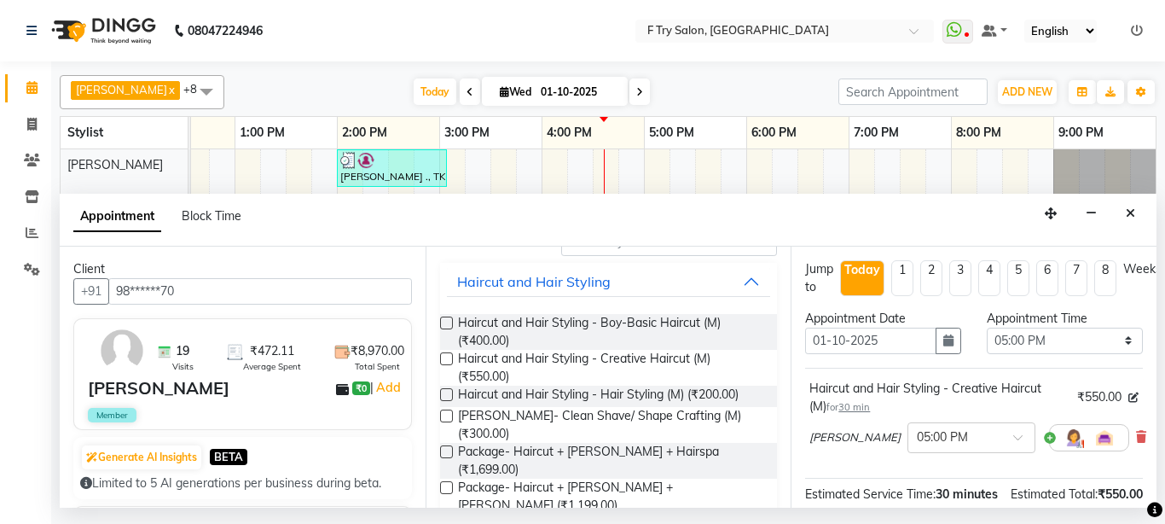
checkbox input "false"
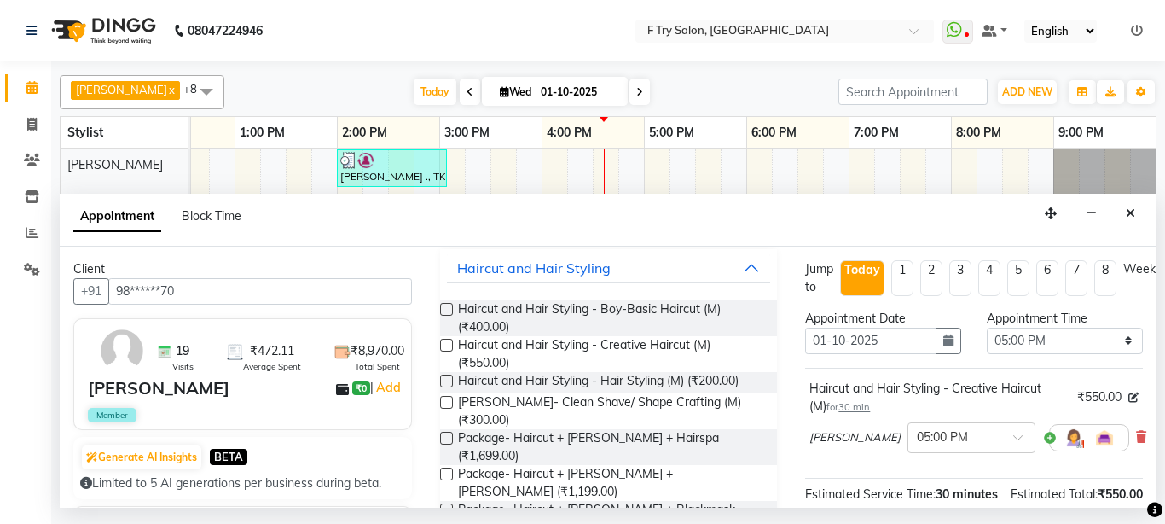
click at [448, 400] on label at bounding box center [446, 402] width 13 height 13
click at [448, 400] on input "checkbox" at bounding box center [445, 403] width 11 height 11
checkbox input "false"
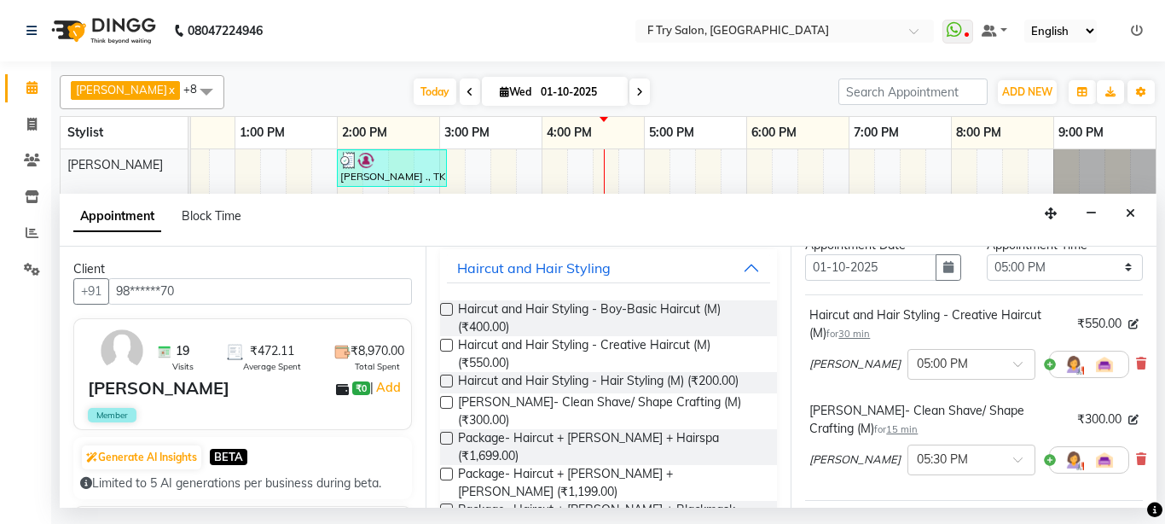
scroll to position [307, 0]
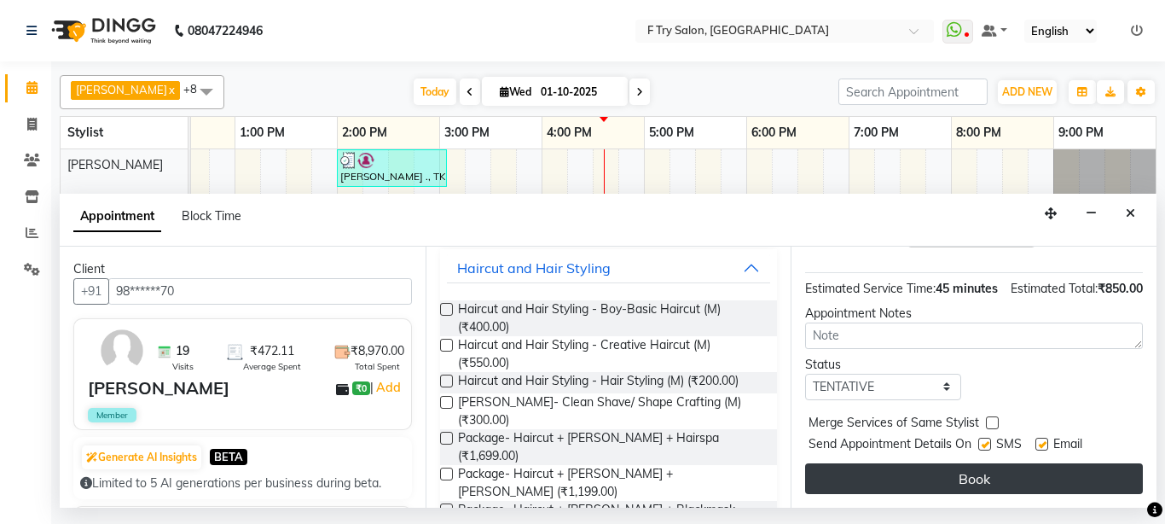
click at [1053, 483] on button "Book" at bounding box center [974, 478] width 338 height 31
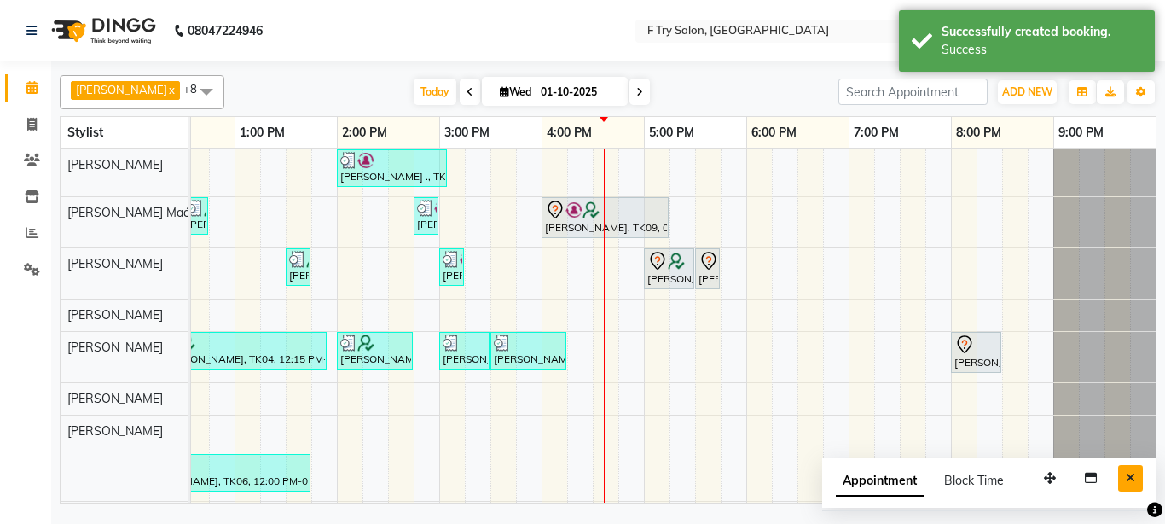
click at [1142, 490] on button "Close" at bounding box center [1130, 478] width 25 height 26
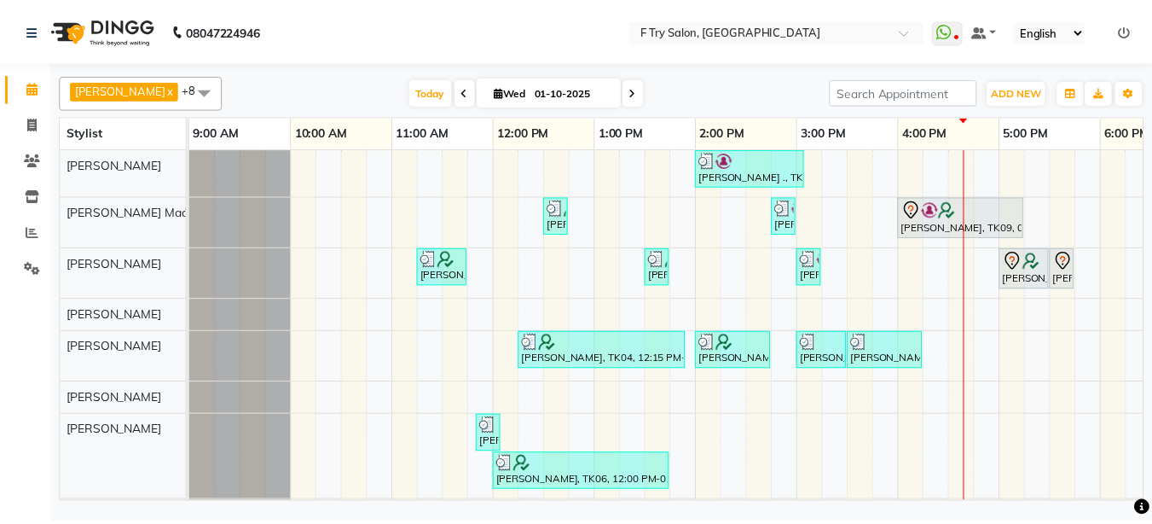
scroll to position [0, 366]
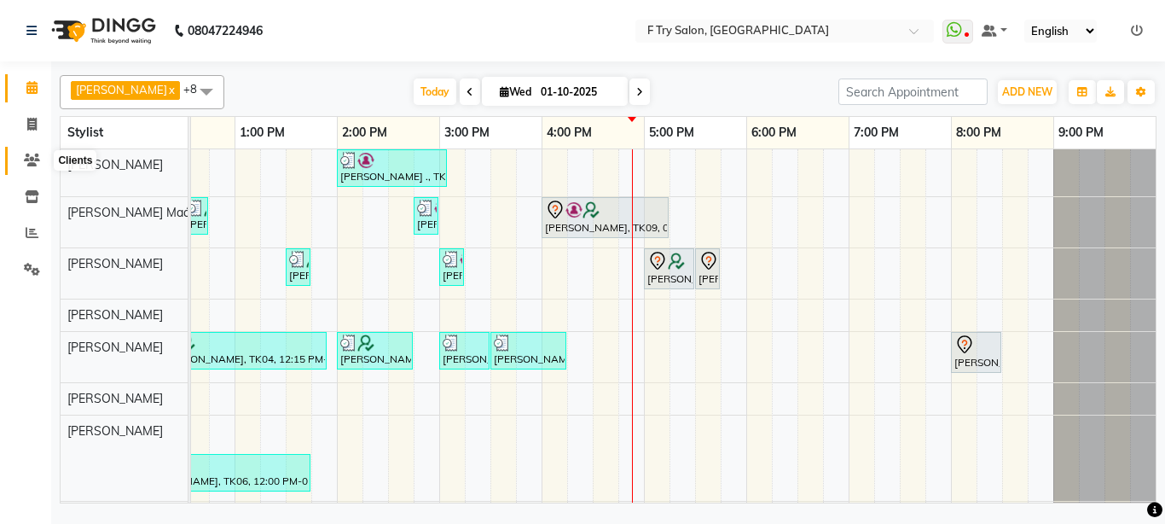
drag, startPoint x: 36, startPoint y: 153, endPoint x: 65, endPoint y: 169, distance: 33.2
click at [33, 153] on span at bounding box center [32, 161] width 30 height 20
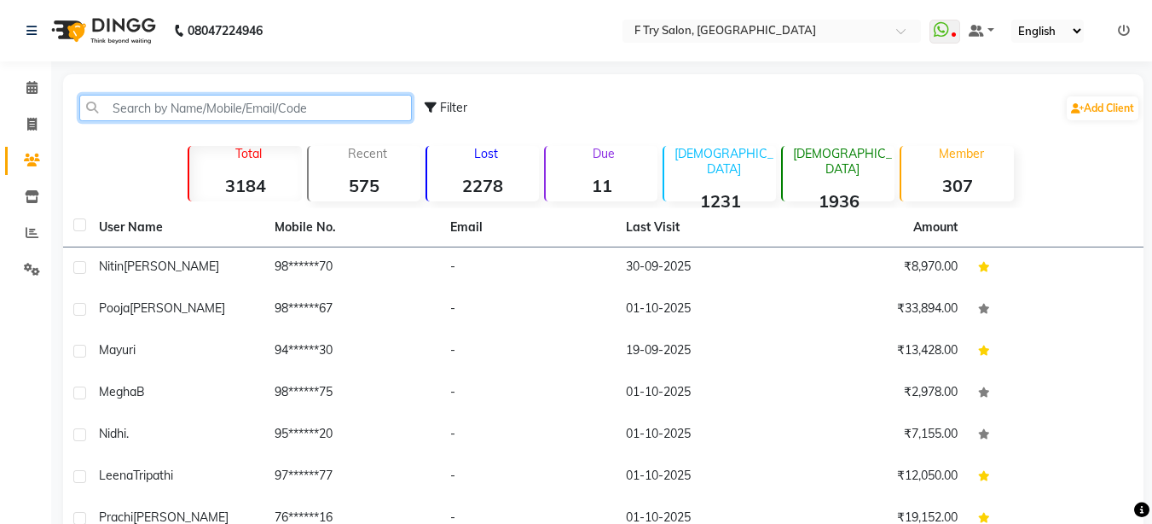
click at [191, 112] on input "text" at bounding box center [245, 108] width 333 height 26
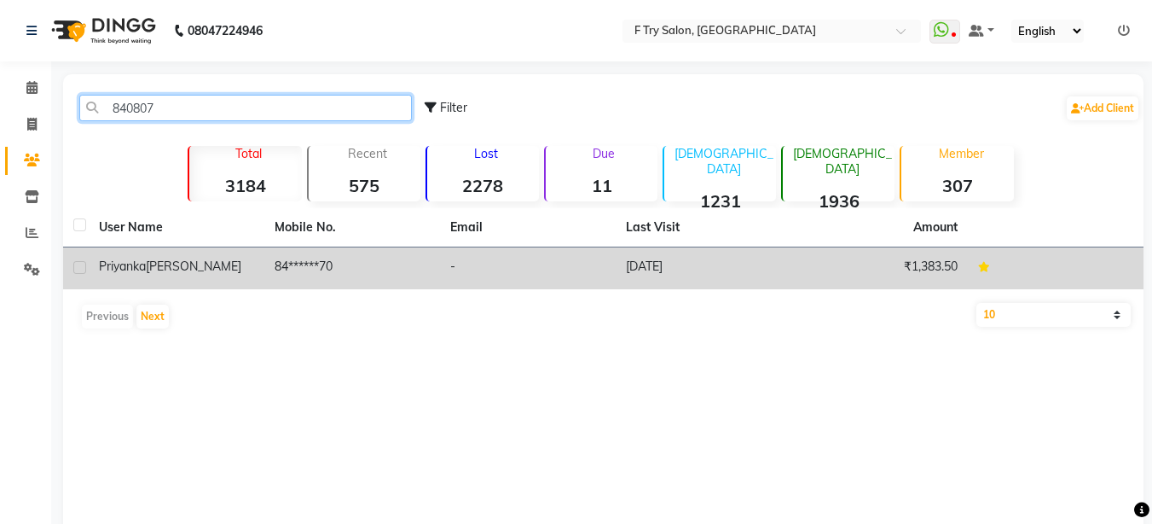
type input "840807"
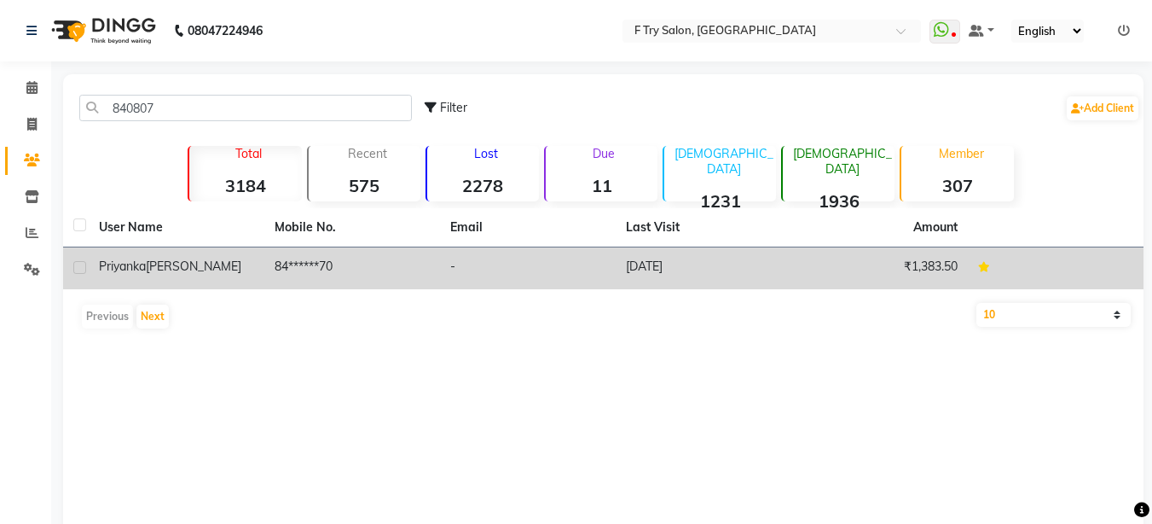
click at [254, 269] on div "Priyanka Andhare" at bounding box center [176, 267] width 155 height 18
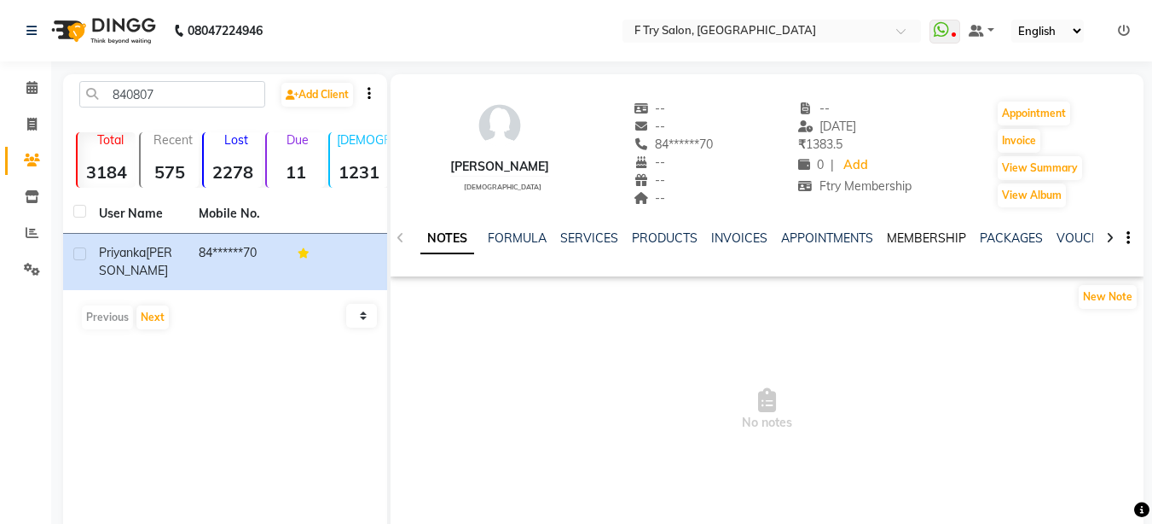
click at [926, 245] on div "MEMBERSHIP" at bounding box center [926, 238] width 79 height 18
click at [922, 233] on link "MEMBERSHIP" at bounding box center [926, 237] width 79 height 15
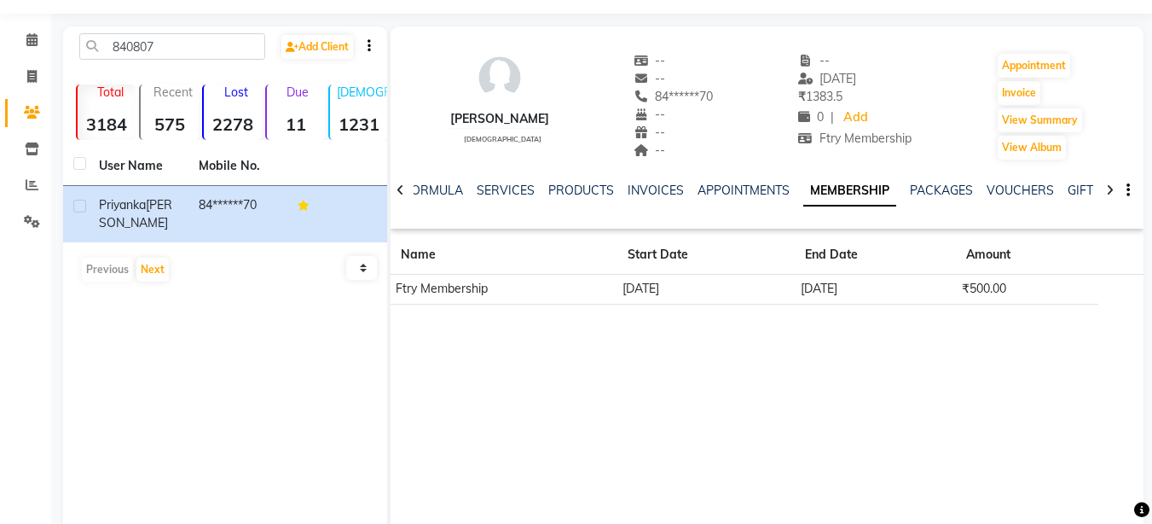
scroll to position [88, 0]
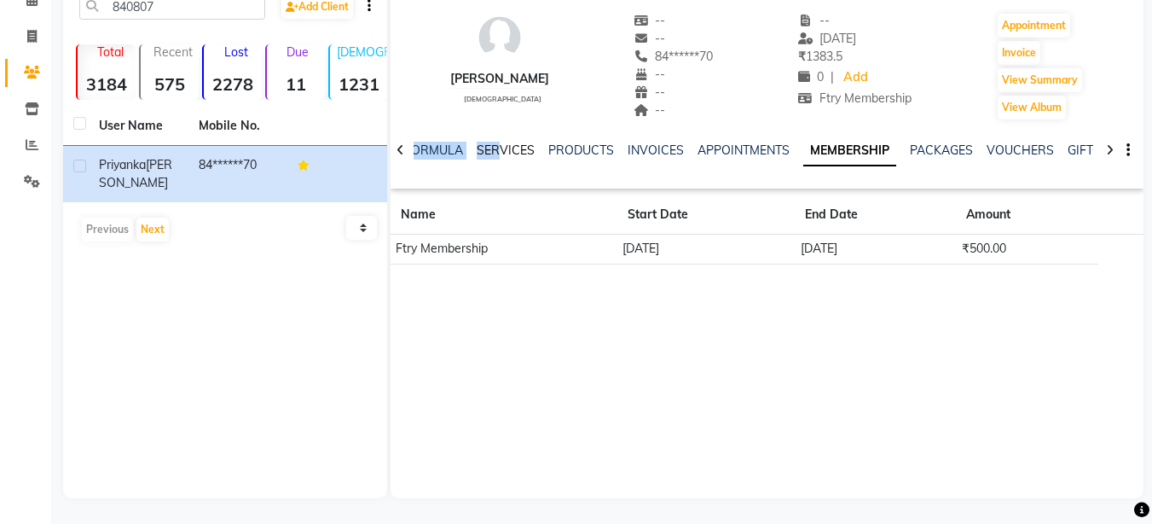
drag, startPoint x: 494, startPoint y: 139, endPoint x: 493, endPoint y: 152, distance: 12.8
click at [494, 146] on div "NOTES FORMULA SERVICES PRODUCTS INVOICES APPOINTMENTS MEMBERSHIP PACKAGES VOUCH…" at bounding box center [767, 150] width 753 height 59
click at [494, 153] on link "SERVICES" at bounding box center [506, 149] width 58 height 15
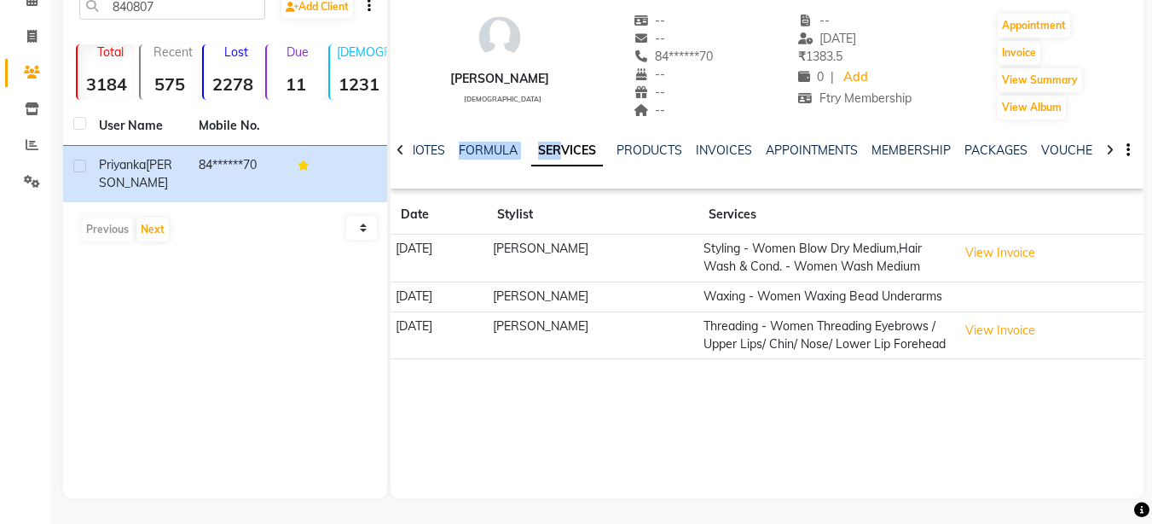
click at [577, 154] on link "SERVICES" at bounding box center [567, 151] width 72 height 31
click at [587, 147] on link "SERVICES" at bounding box center [567, 151] width 72 height 31
click at [759, 447] on div "Priyanka Andhare female -- -- 84******70 -- -- -- -- 12-07-2025 ₹ 1383.5 0 | Ad…" at bounding box center [767, 242] width 753 height 512
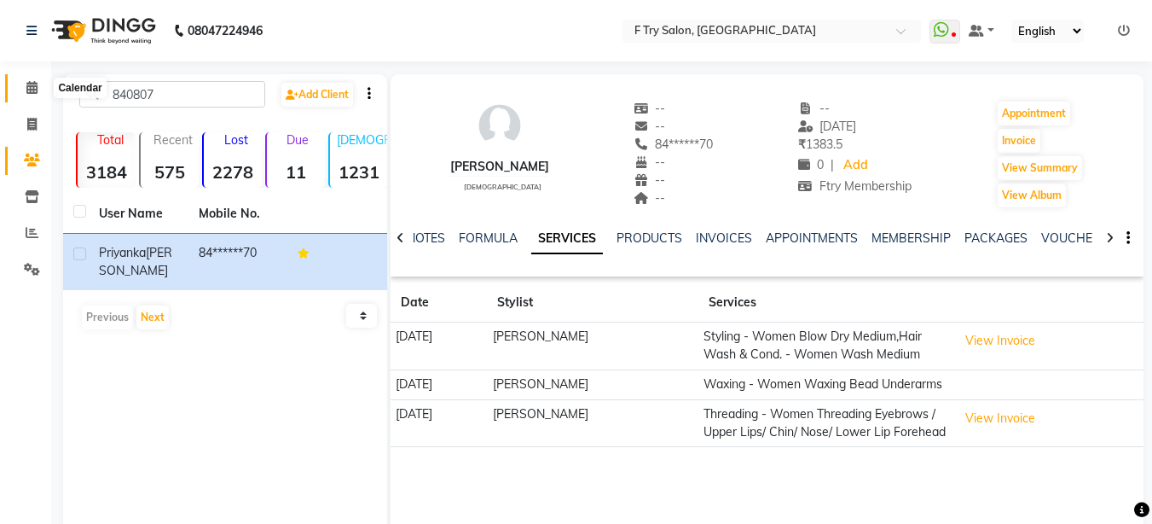
click at [29, 86] on icon at bounding box center [31, 87] width 11 height 13
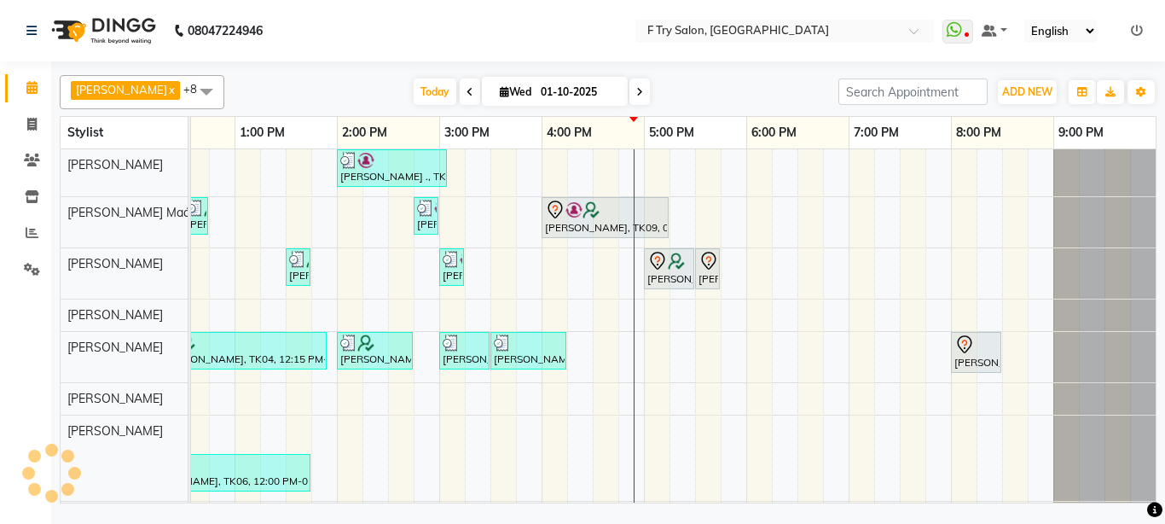
scroll to position [0, 379]
click at [45, 84] on span at bounding box center [32, 88] width 30 height 20
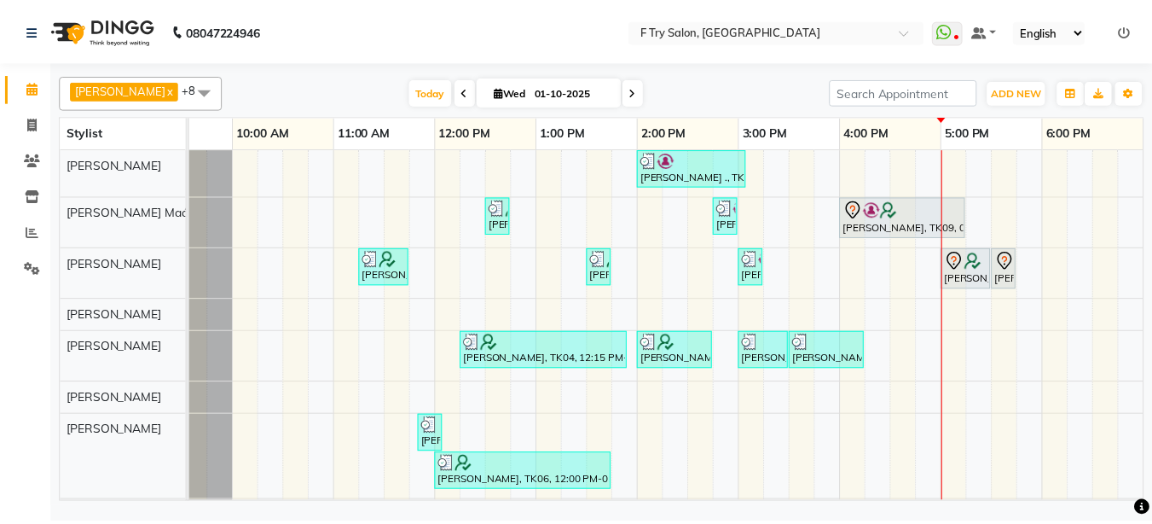
scroll to position [0, 42]
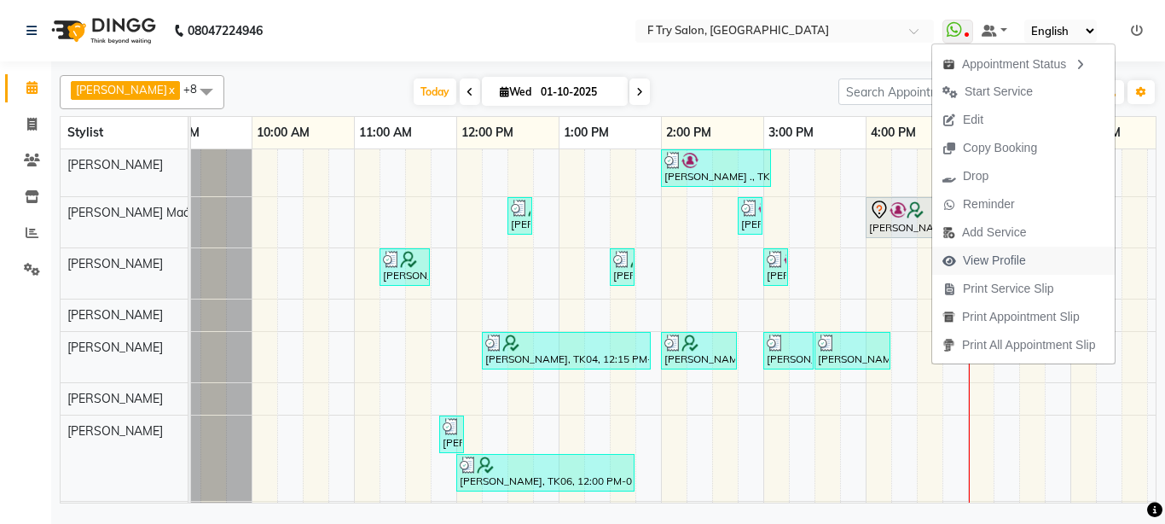
click at [994, 261] on span "View Profile" at bounding box center [994, 261] width 63 height 18
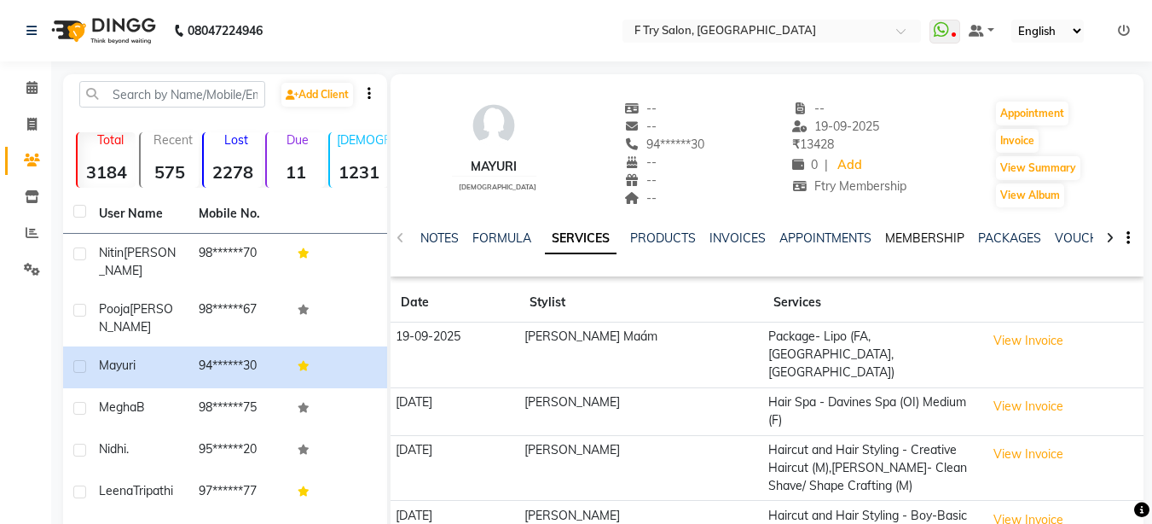
click at [943, 232] on link "MEMBERSHIP" at bounding box center [924, 237] width 79 height 15
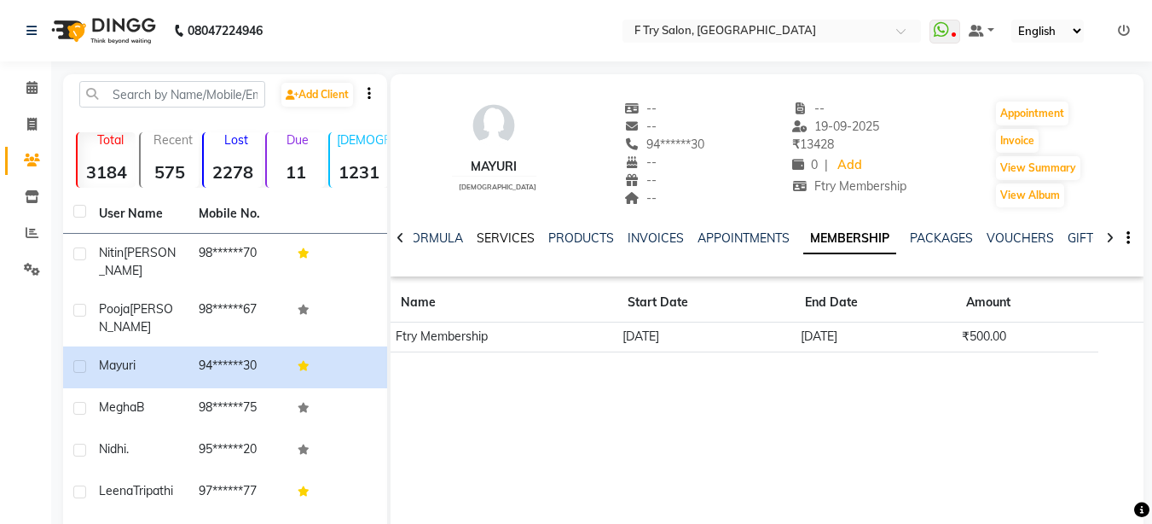
click at [497, 240] on link "SERVICES" at bounding box center [506, 237] width 58 height 15
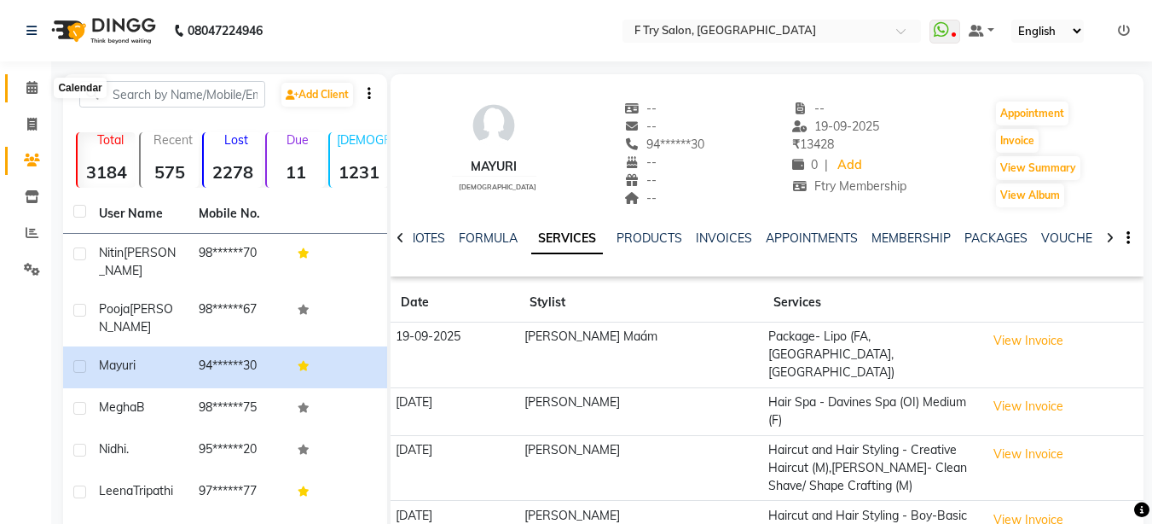
click at [31, 95] on span at bounding box center [32, 88] width 30 height 20
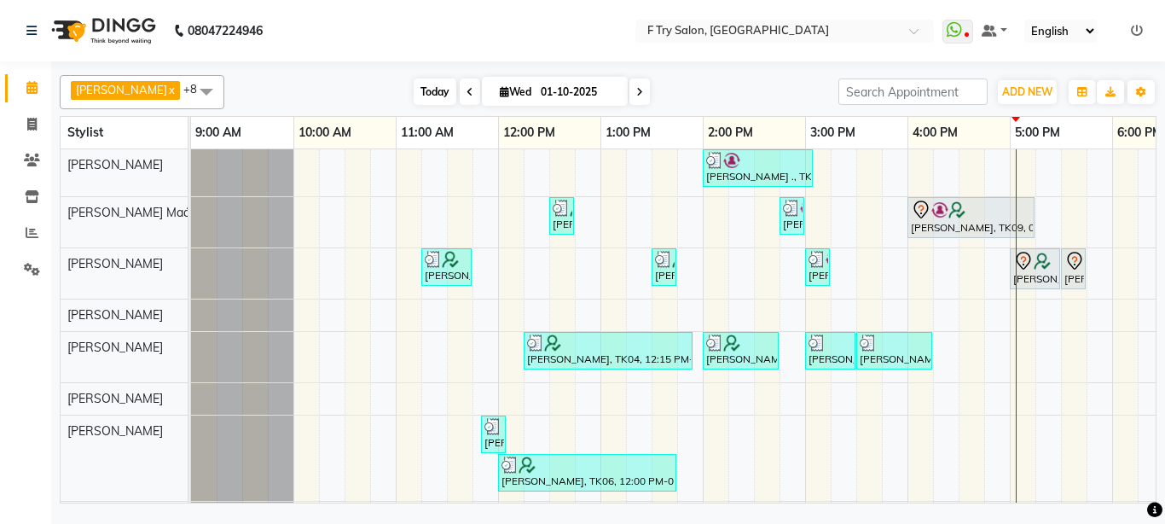
click at [414, 90] on span "Today" at bounding box center [435, 91] width 43 height 26
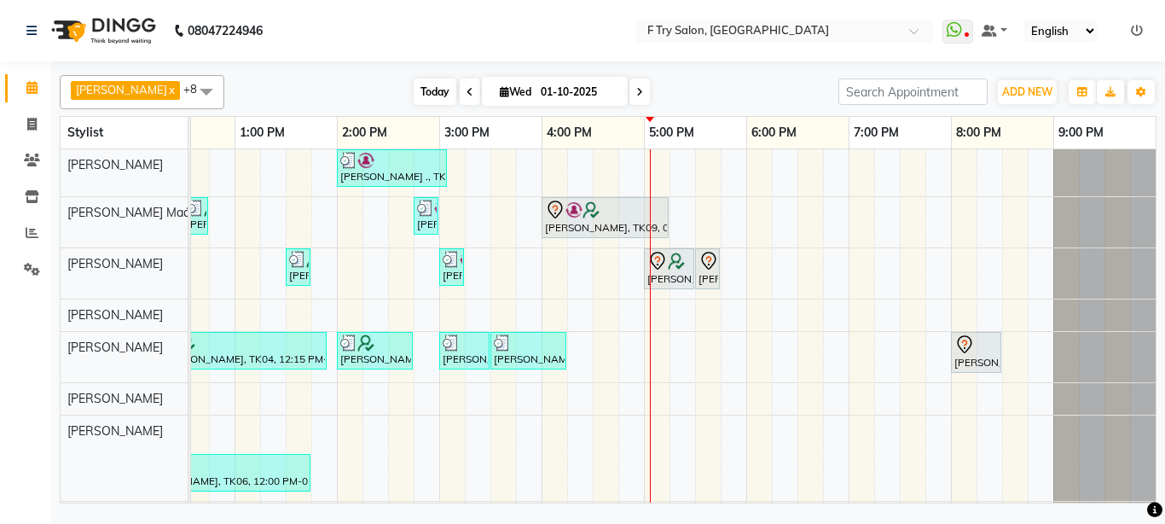
click at [414, 90] on span "Today" at bounding box center [435, 91] width 43 height 26
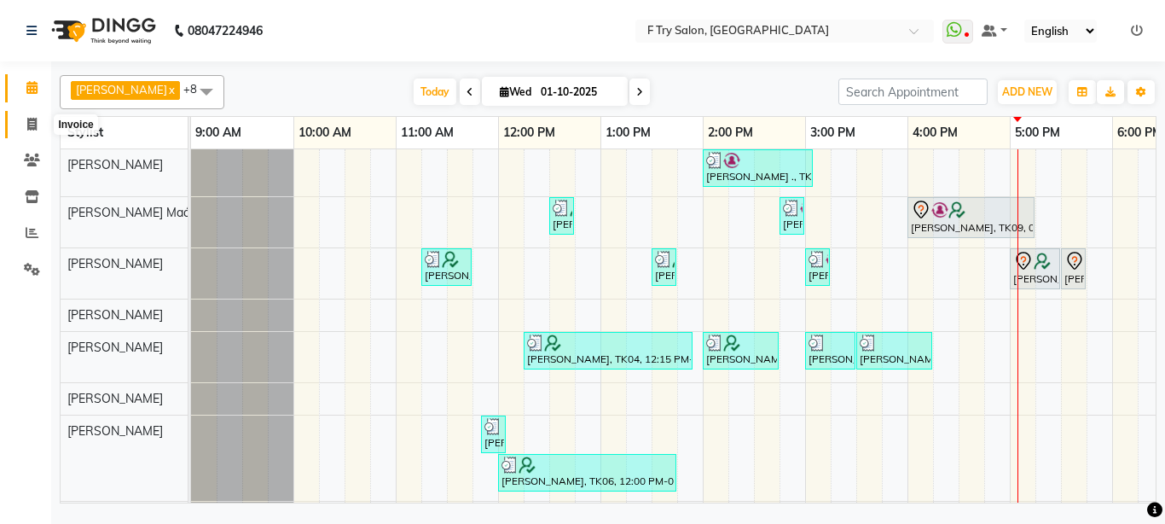
click at [32, 124] on icon at bounding box center [31, 124] width 9 height 13
select select "service"
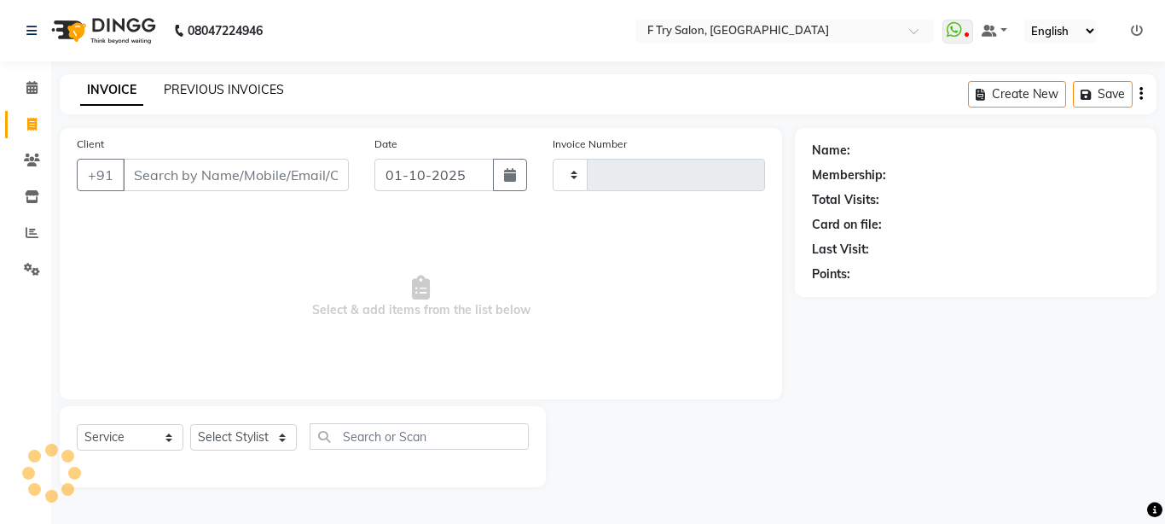
click at [227, 82] on link "PREVIOUS INVOICES" at bounding box center [224, 89] width 120 height 15
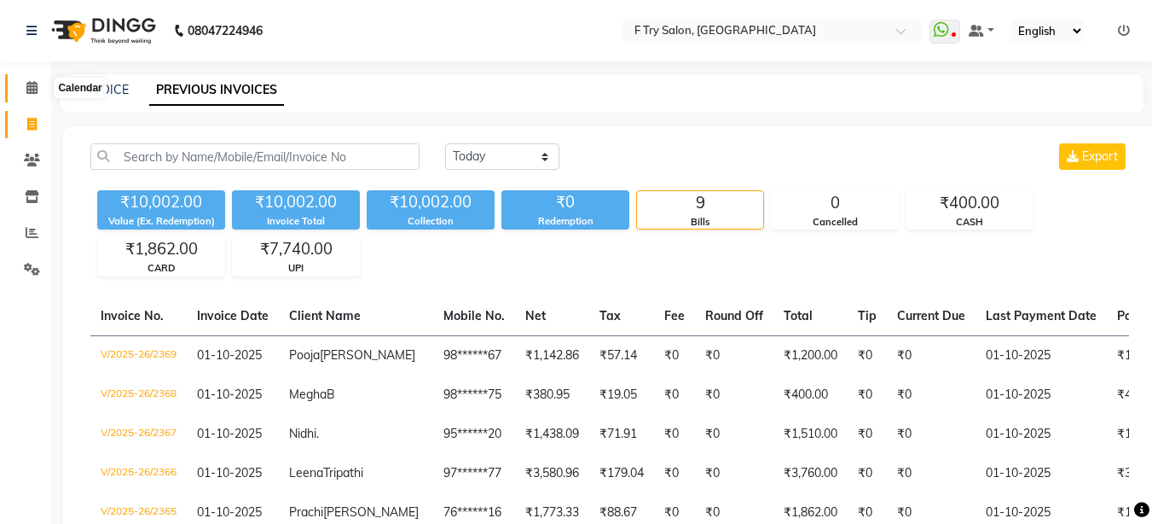
click at [24, 84] on span at bounding box center [32, 88] width 30 height 20
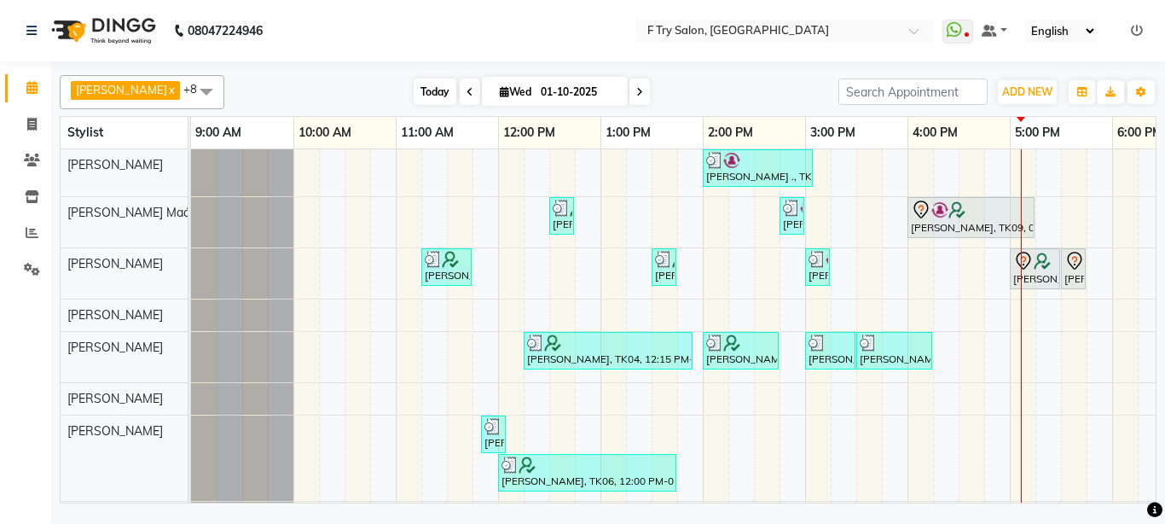
click at [417, 87] on span "Today" at bounding box center [435, 91] width 43 height 26
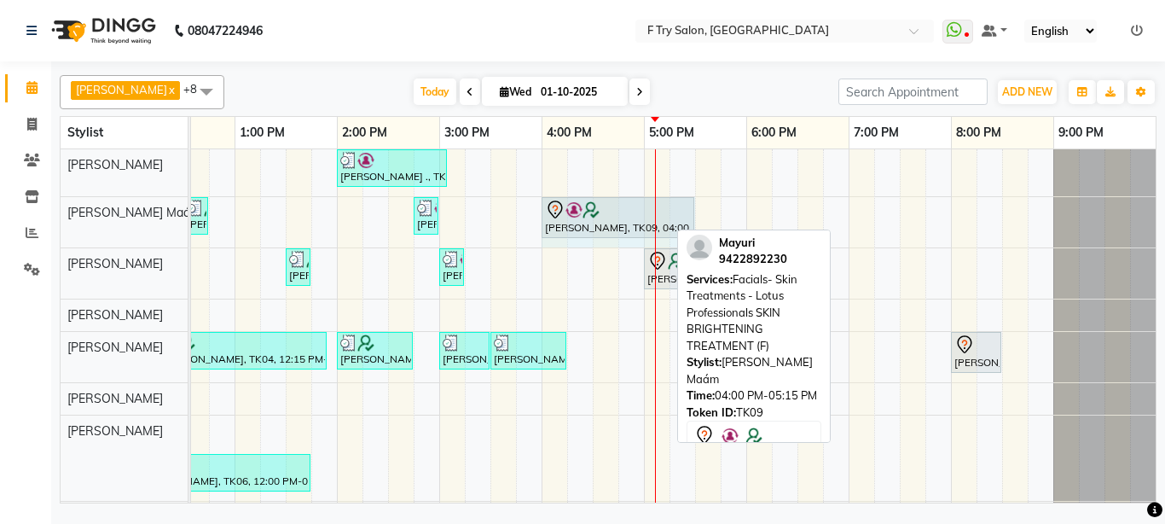
drag, startPoint x: 665, startPoint y: 219, endPoint x: 679, endPoint y: 219, distance: 13.6
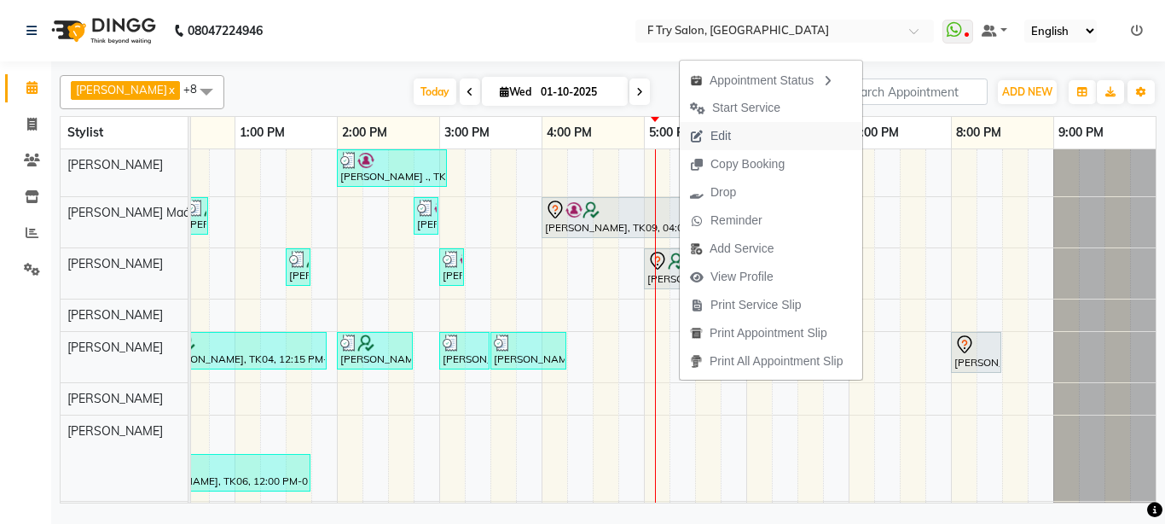
click at [745, 139] on button "Edit" at bounding box center [771, 136] width 183 height 28
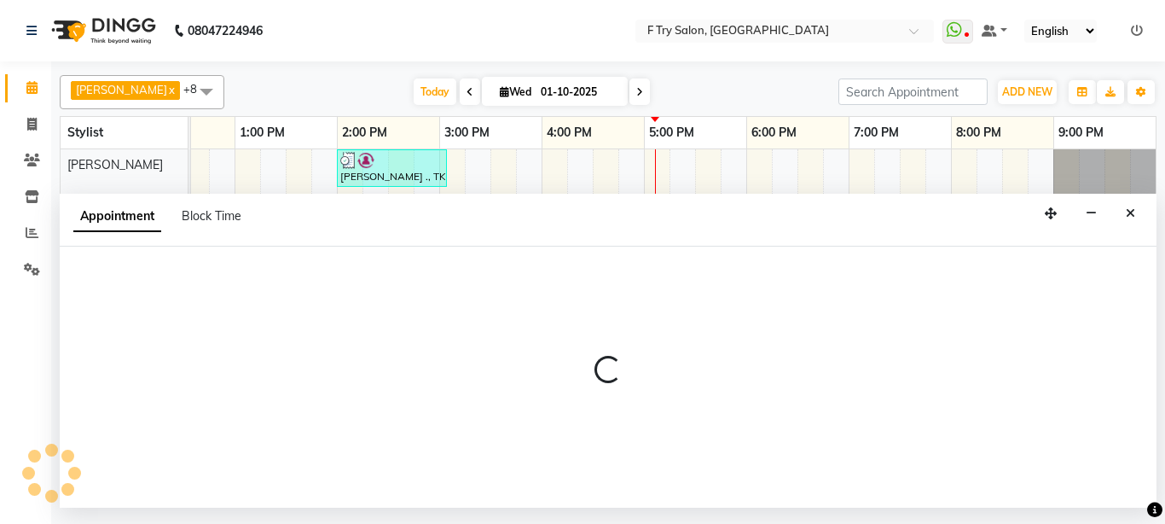
select select "tentative"
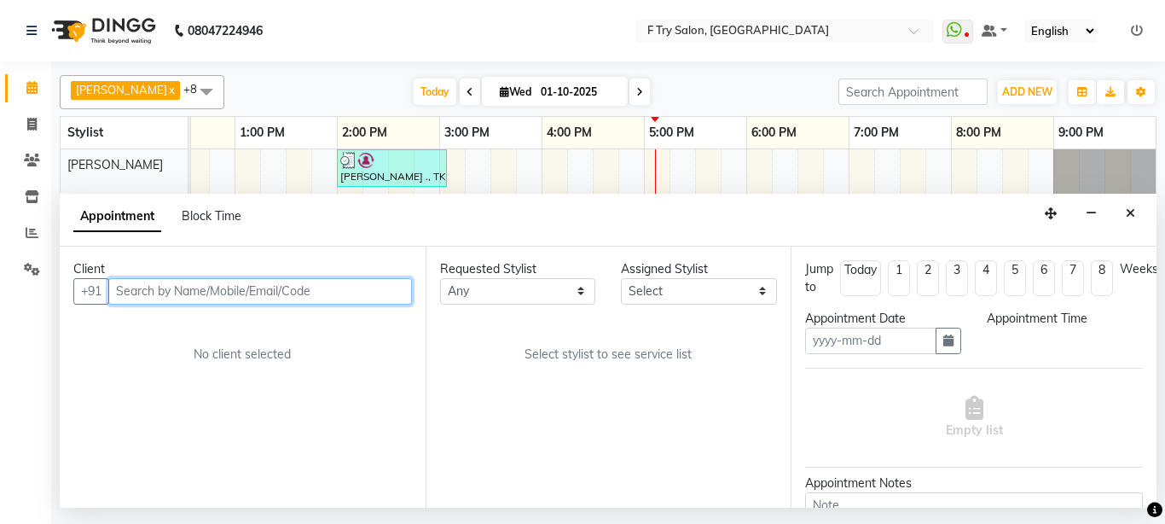
type input "01-10-2025"
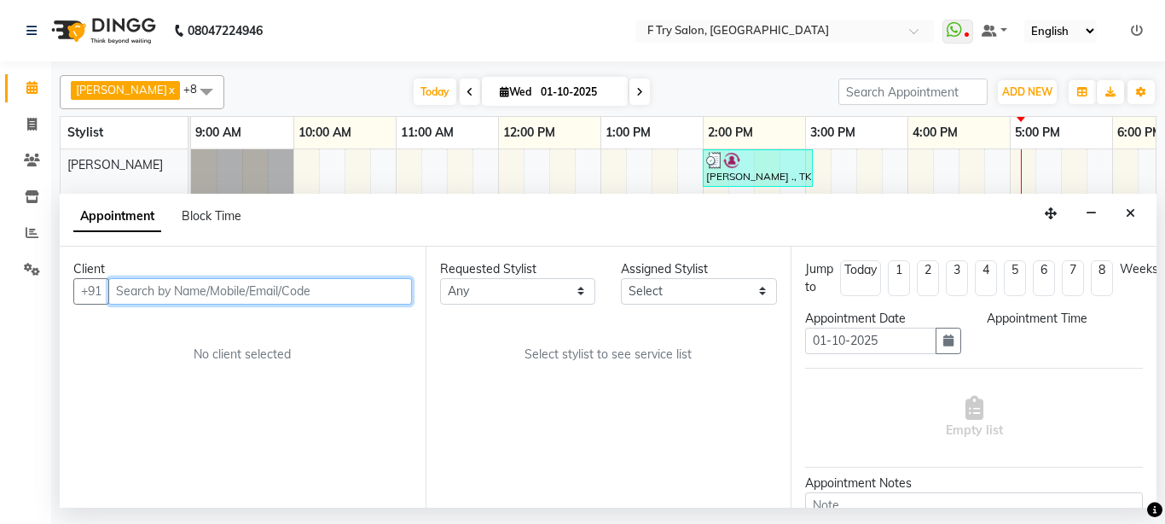
select select "960"
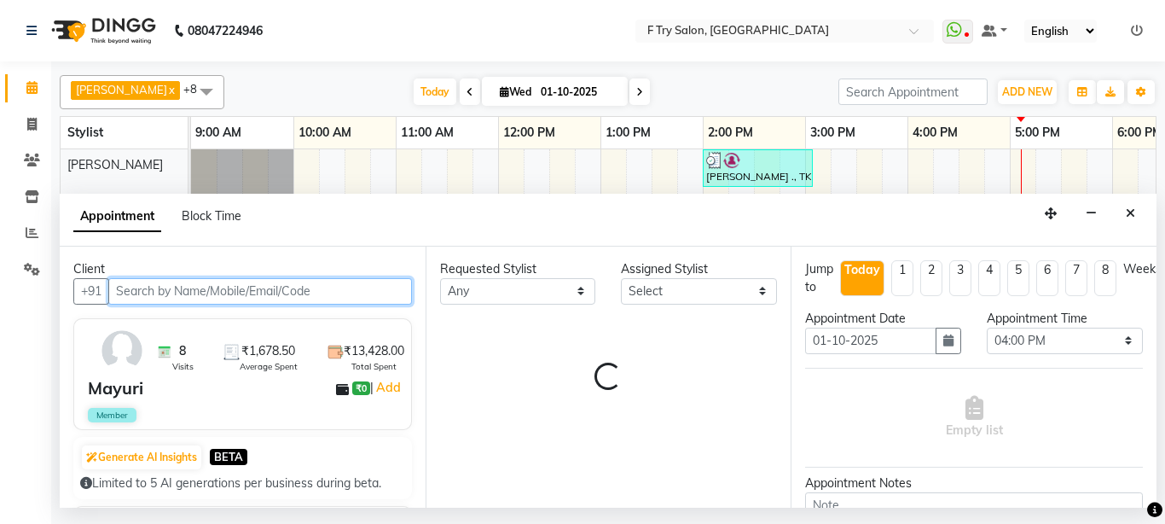
select select "14056"
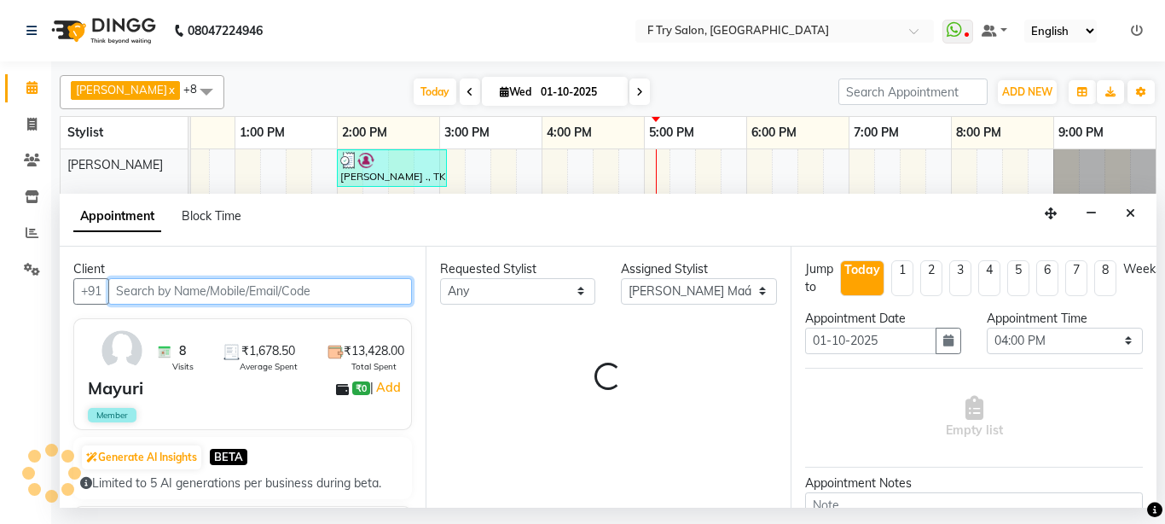
select select "1252"
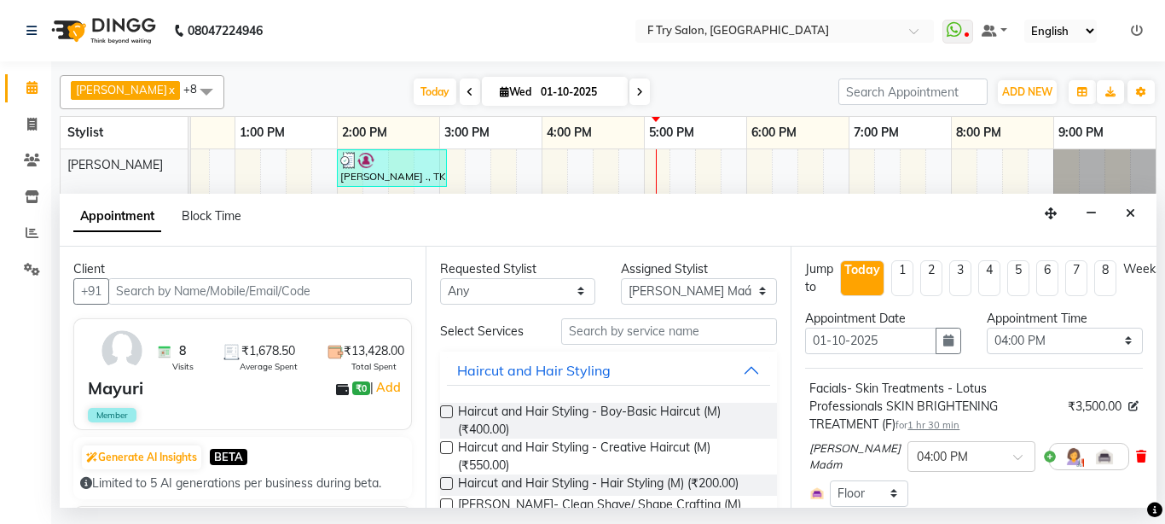
click at [1136, 455] on icon at bounding box center [1141, 456] width 10 height 12
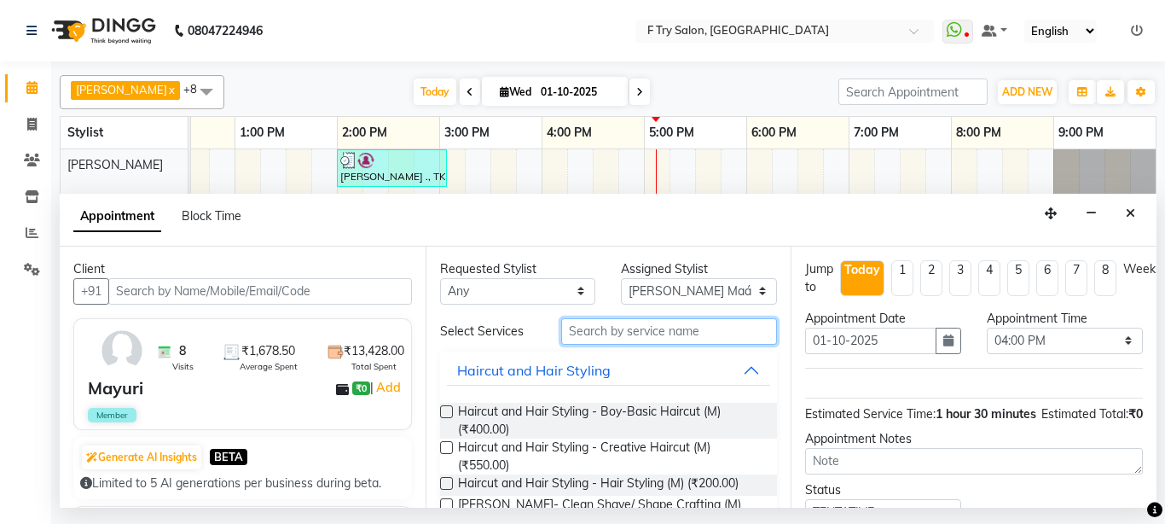
click at [617, 333] on input "text" at bounding box center [669, 331] width 217 height 26
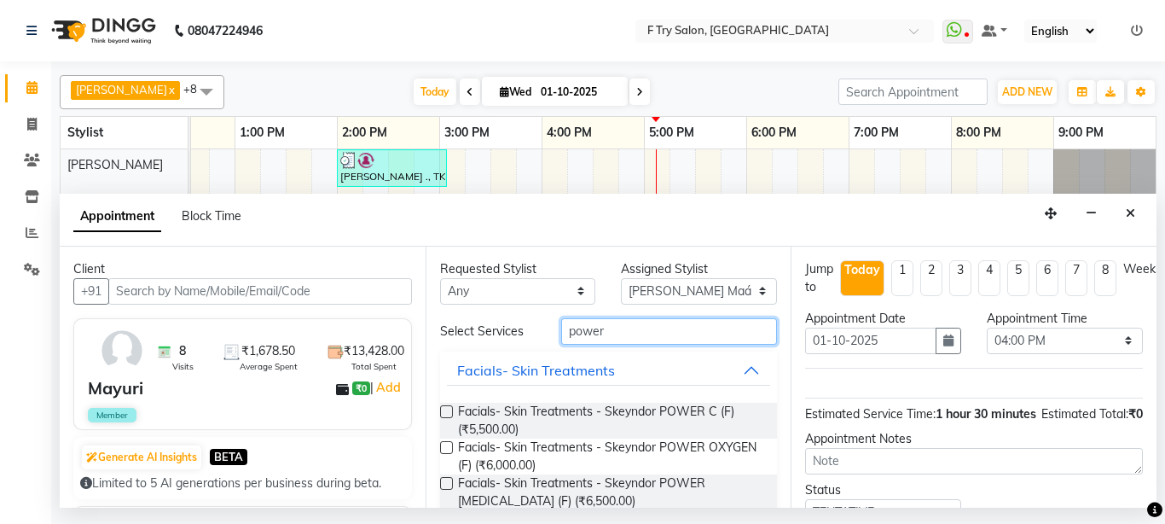
type input "power"
click at [446, 450] on label at bounding box center [446, 447] width 13 height 13
click at [446, 450] on input "checkbox" at bounding box center [445, 449] width 11 height 11
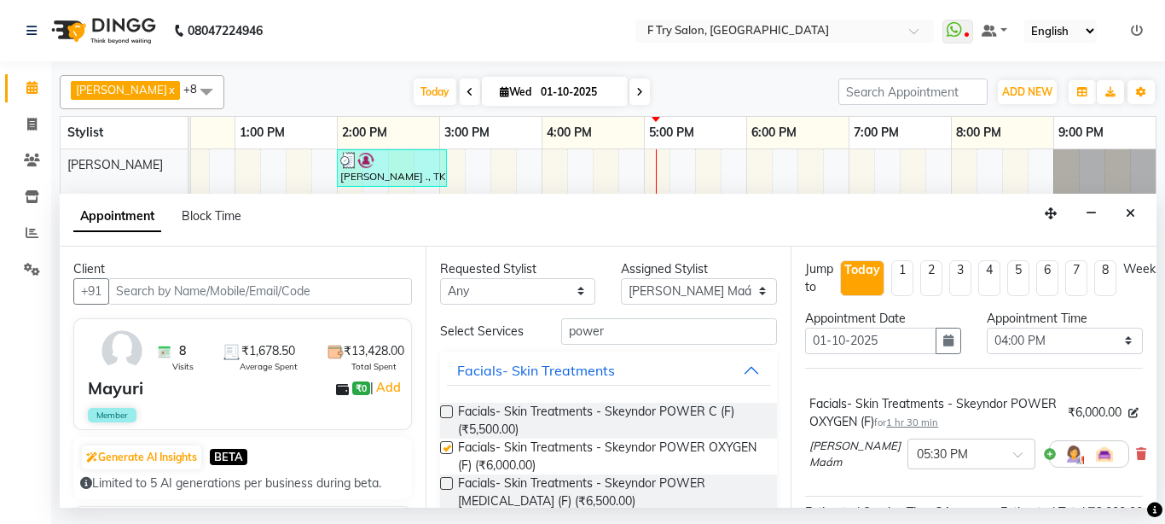
checkbox input "false"
click at [917, 453] on input "text" at bounding box center [954, 453] width 75 height 18
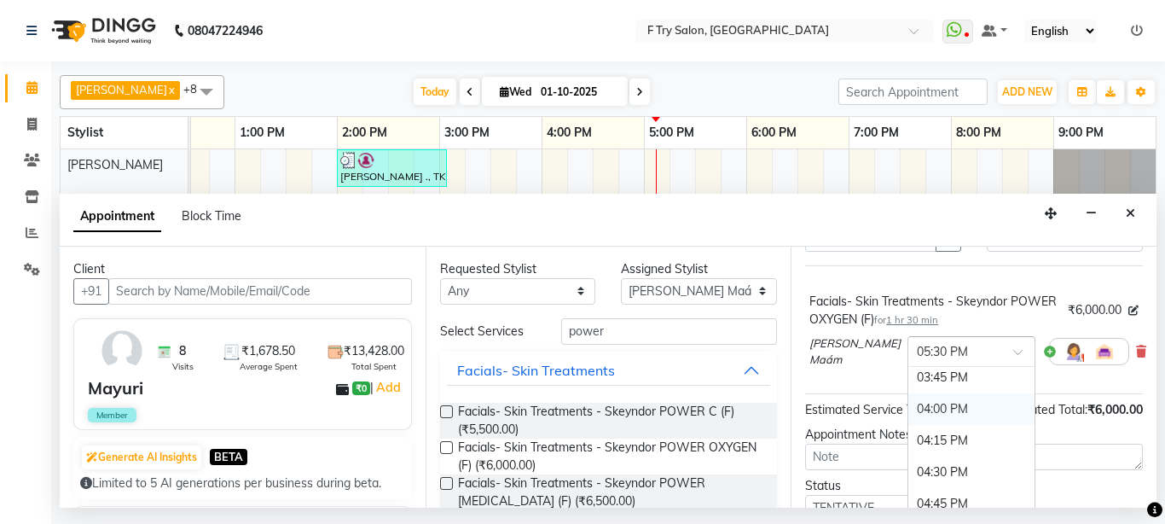
scroll to position [746, 0]
click at [932, 399] on div "04:00 PM" at bounding box center [971, 398] width 126 height 32
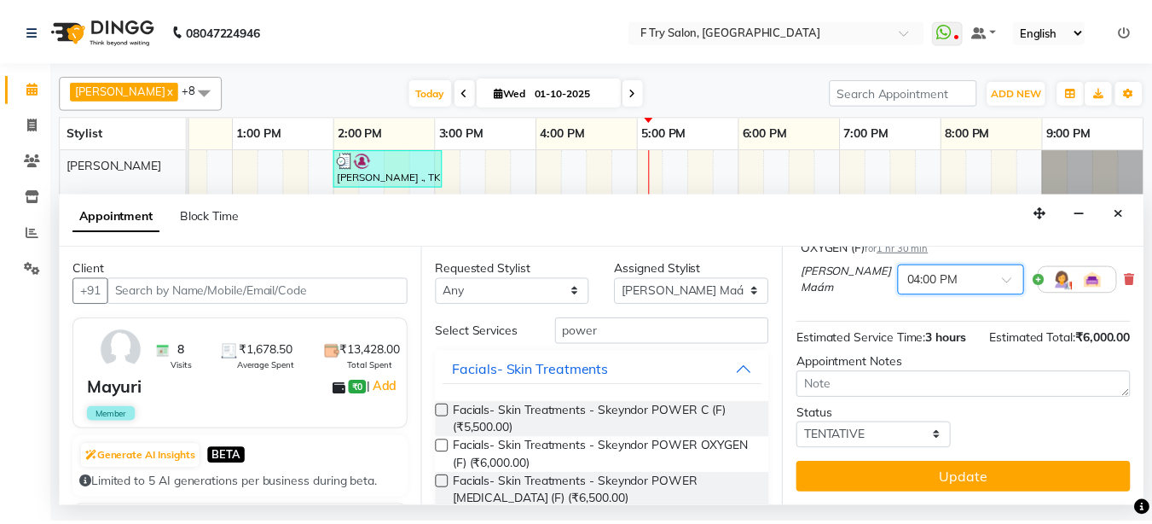
scroll to position [205, 0]
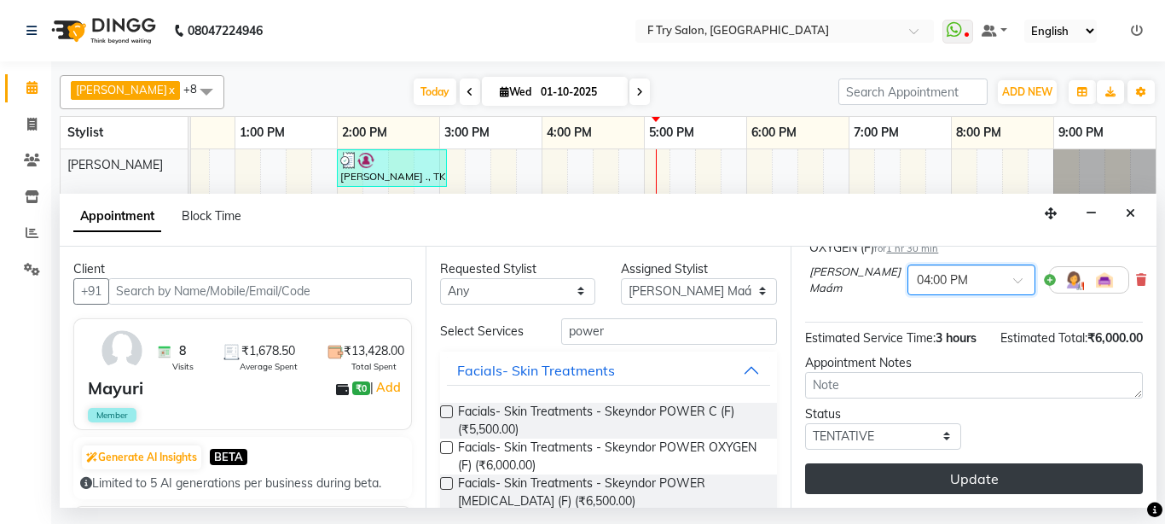
click at [981, 463] on button "Update" at bounding box center [974, 478] width 338 height 31
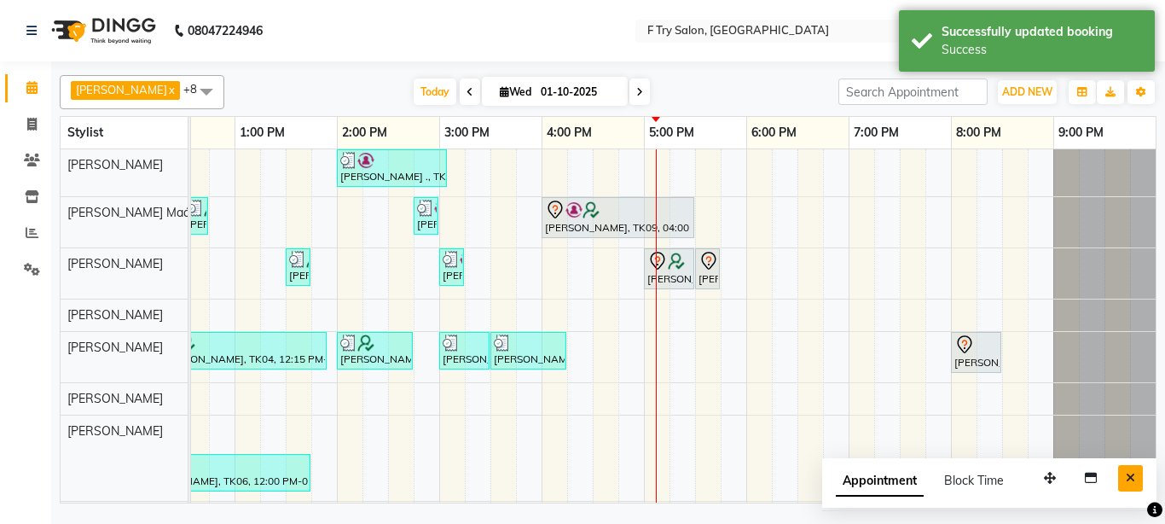
click at [1126, 471] on button "Close" at bounding box center [1130, 478] width 25 height 26
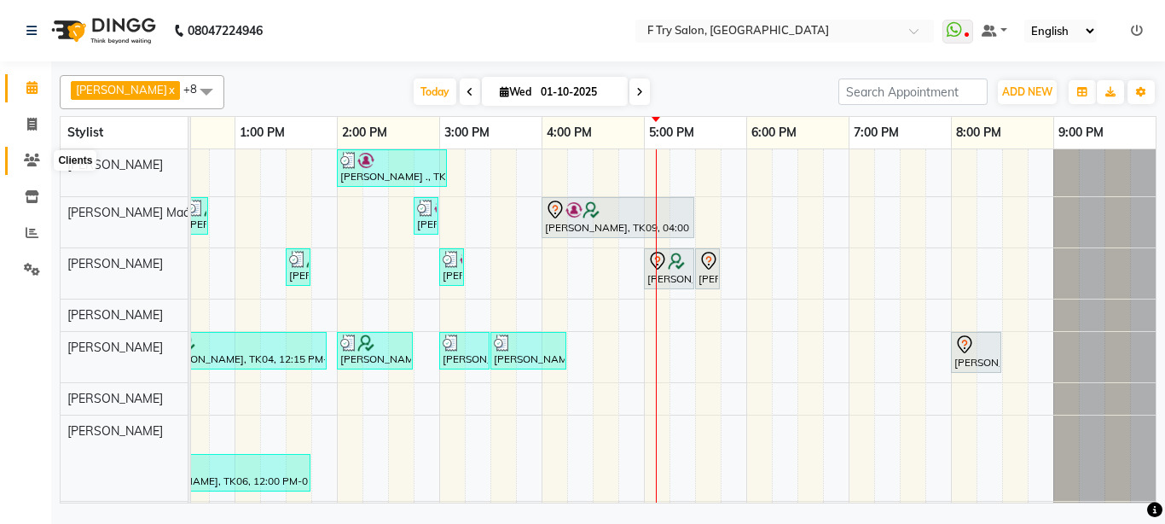
click at [33, 163] on icon at bounding box center [32, 160] width 16 height 13
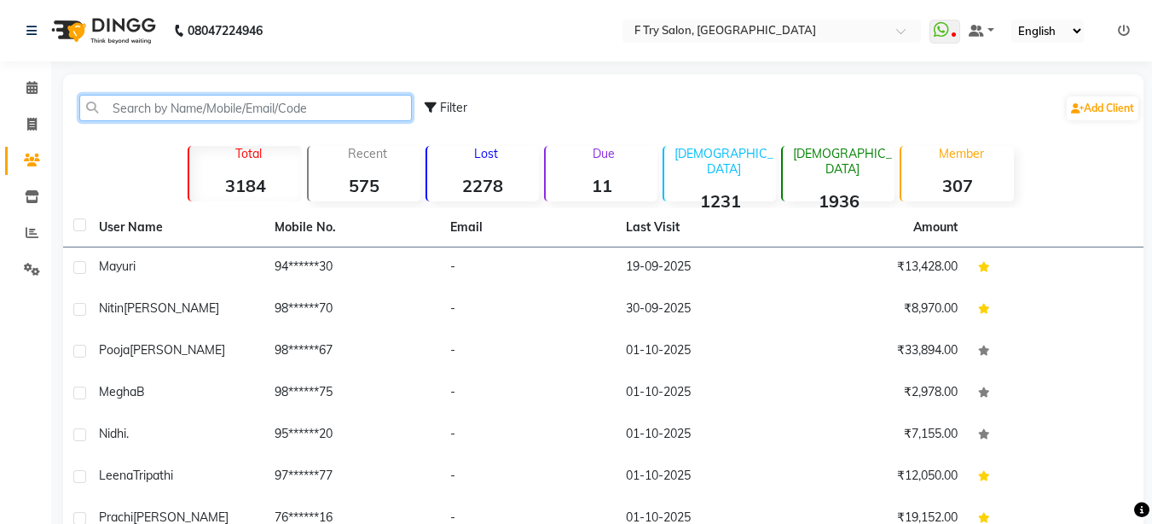
click at [154, 104] on input "text" at bounding box center [245, 108] width 333 height 26
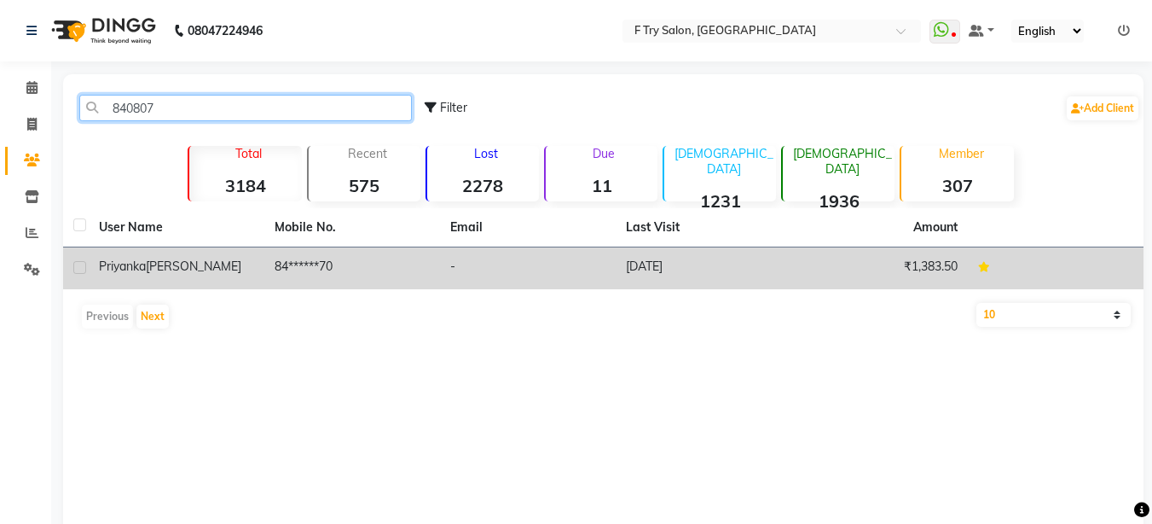
type input "840807"
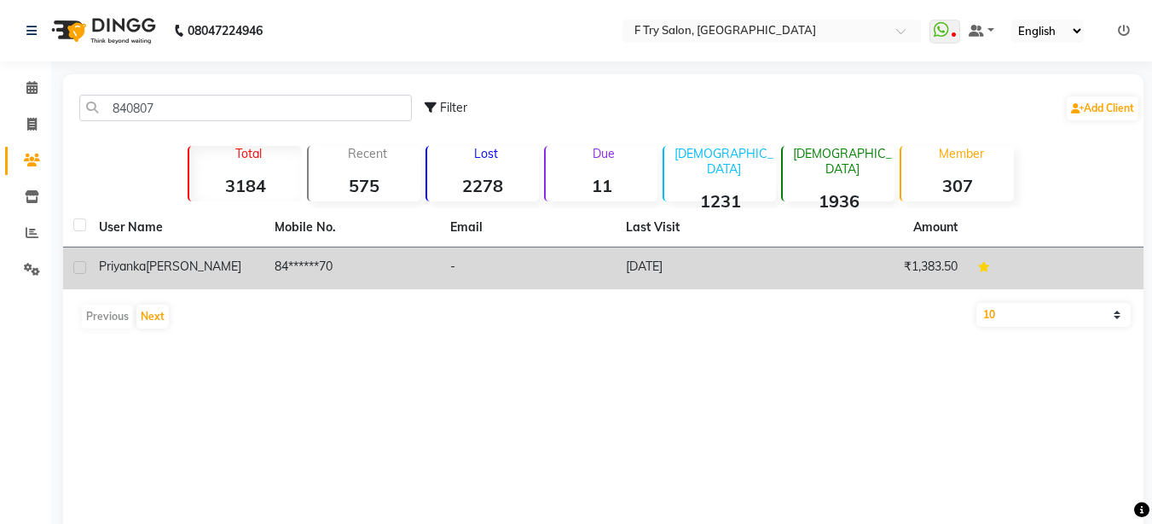
click at [188, 257] on td "Priyanka Andhare" at bounding box center [177, 268] width 176 height 42
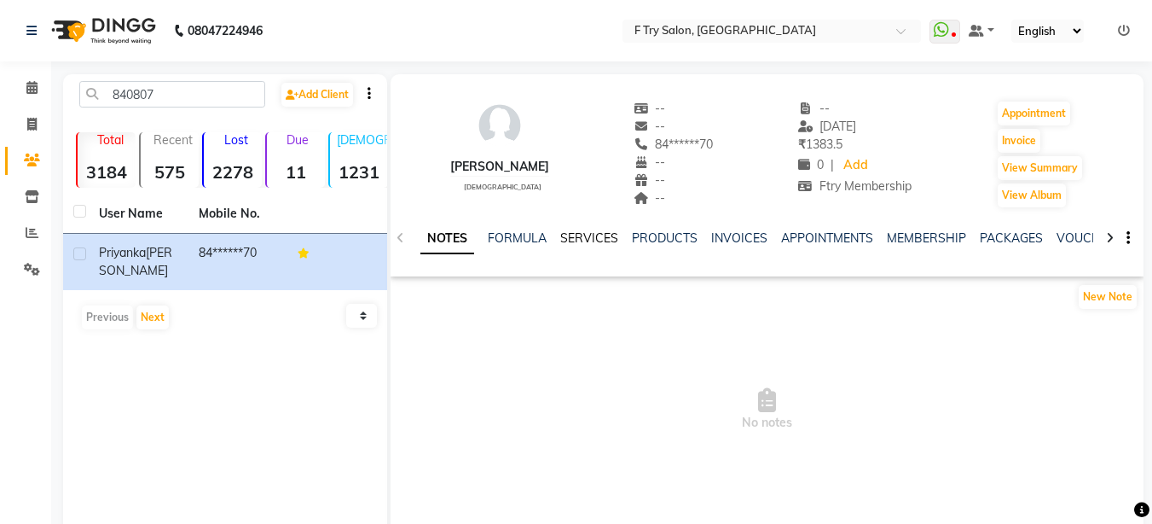
click at [585, 233] on link "SERVICES" at bounding box center [589, 237] width 58 height 15
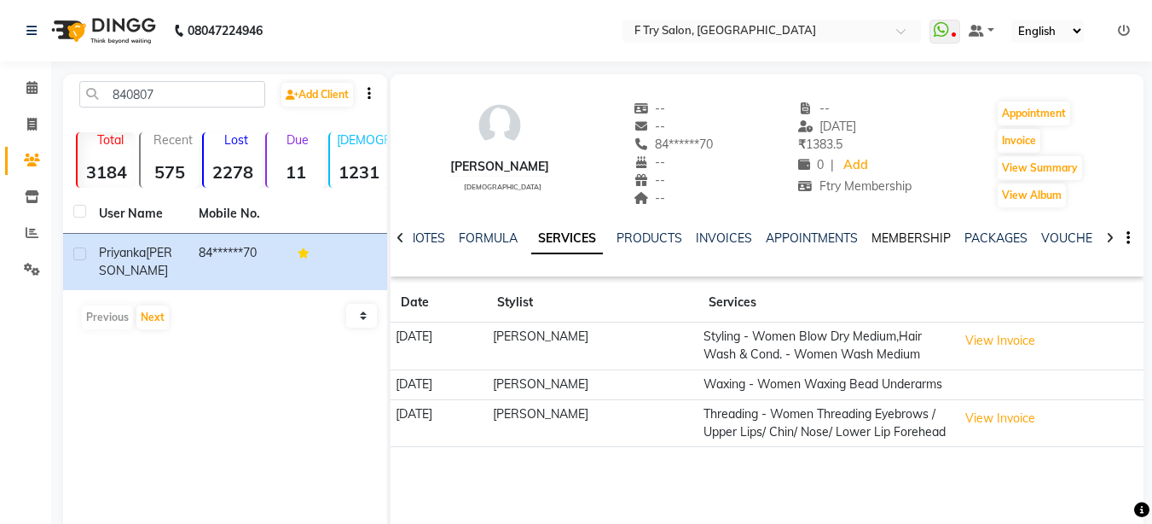
click at [920, 236] on link "MEMBERSHIP" at bounding box center [911, 237] width 79 height 15
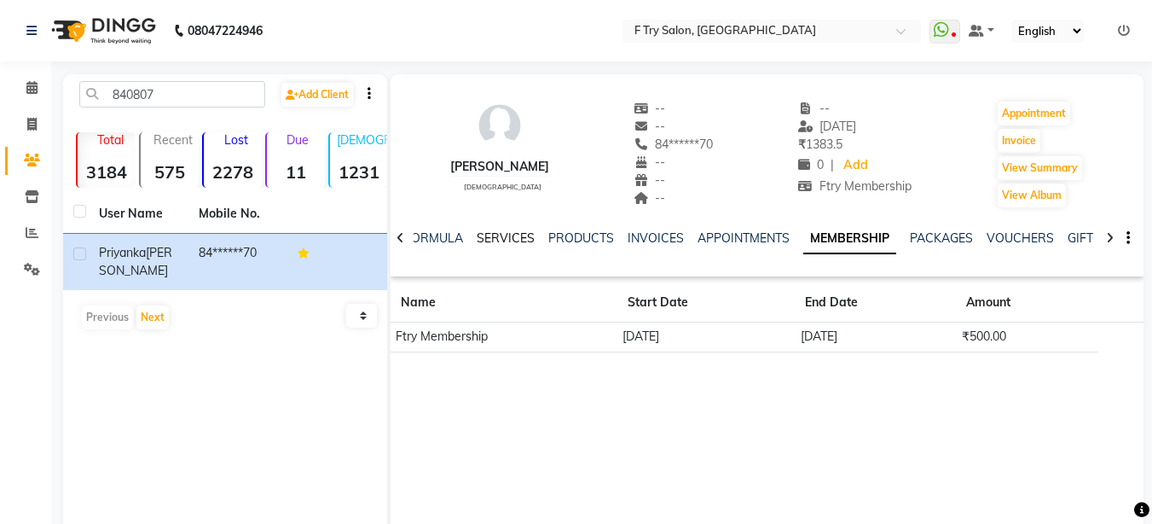
click at [503, 239] on link "SERVICES" at bounding box center [506, 237] width 58 height 15
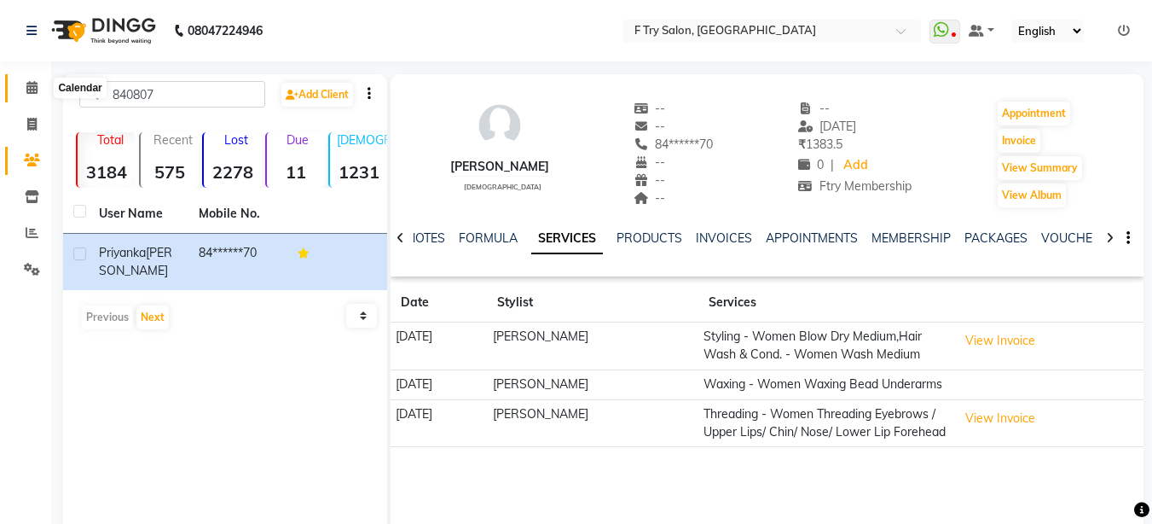
click at [30, 90] on icon at bounding box center [31, 87] width 11 height 13
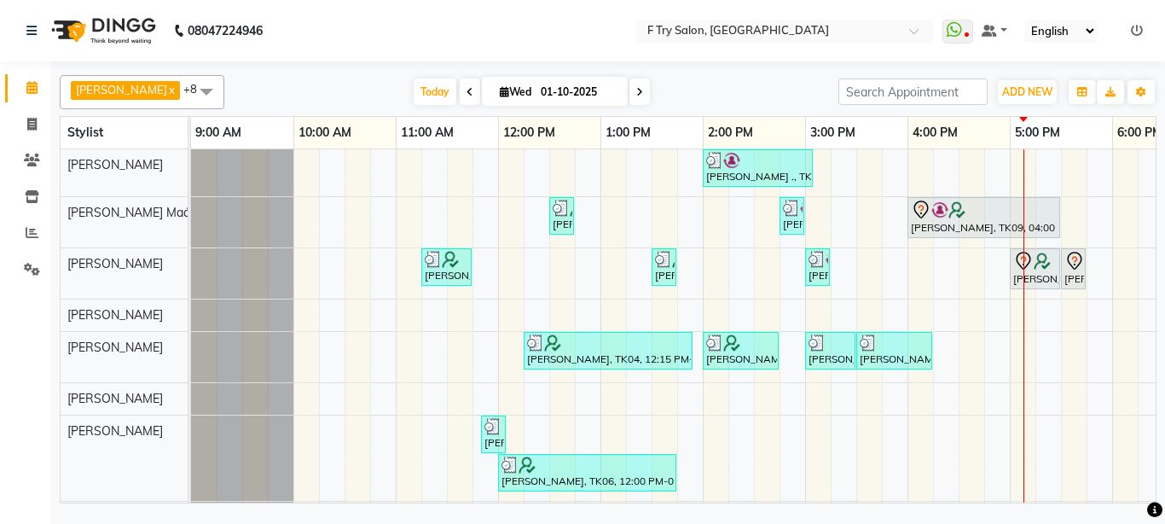
click at [1029, 238] on div "[PERSON_NAME], TK09, 04:00 PM-05:30 PM, Facials- Skin Treatments - Skeyndor POW…" at bounding box center [985, 218] width 154 height 42
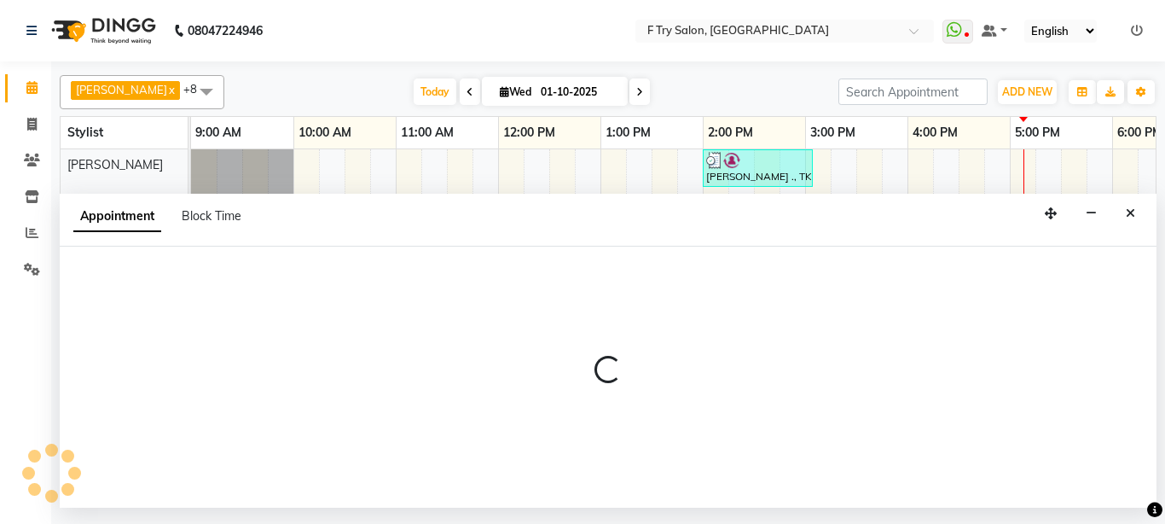
select select "14056"
select select "1020"
select select "tentative"
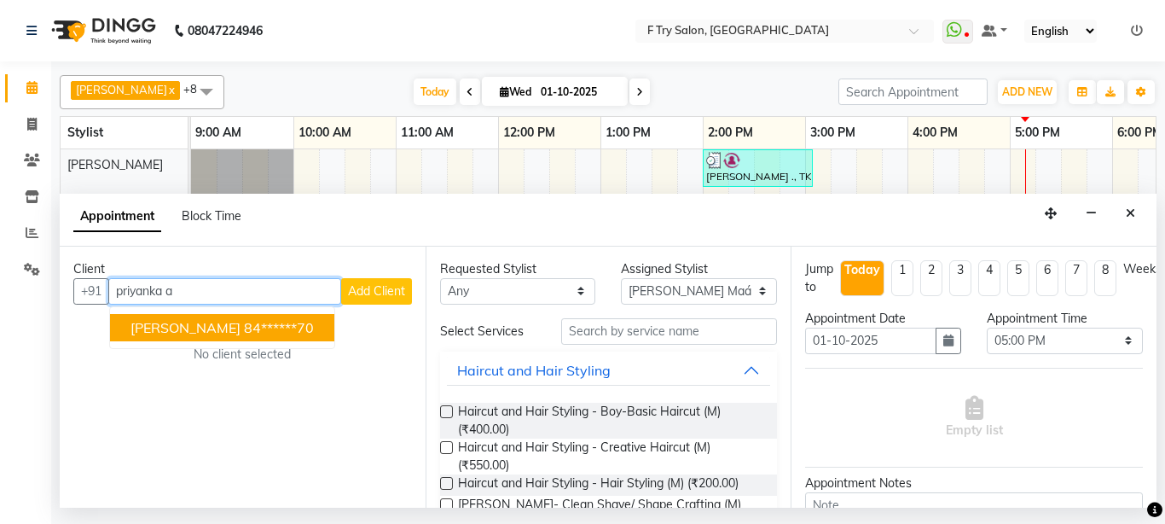
click at [250, 331] on ngb-highlight "84******70" at bounding box center [279, 327] width 70 height 17
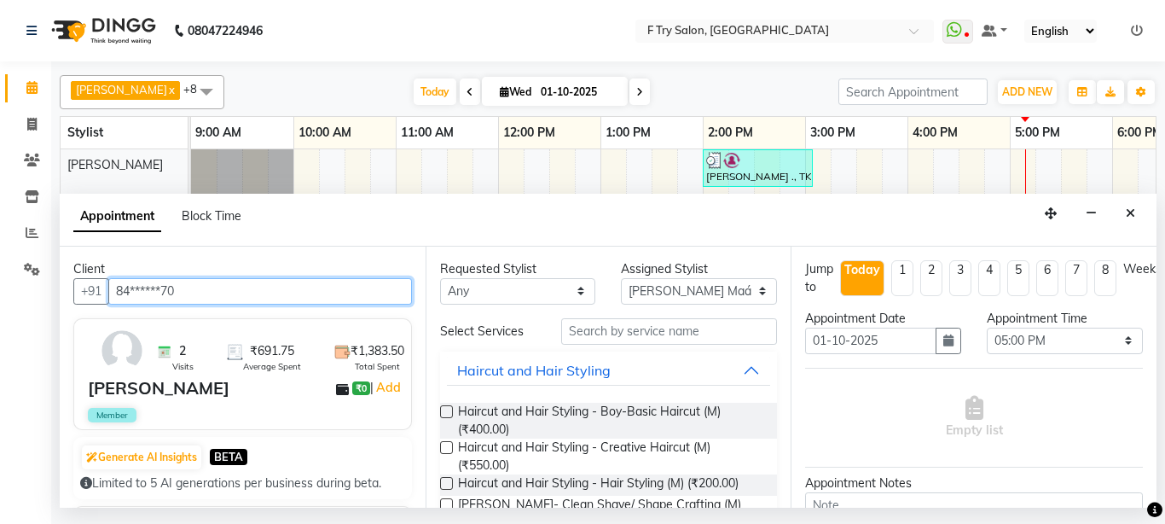
type input "84******70"
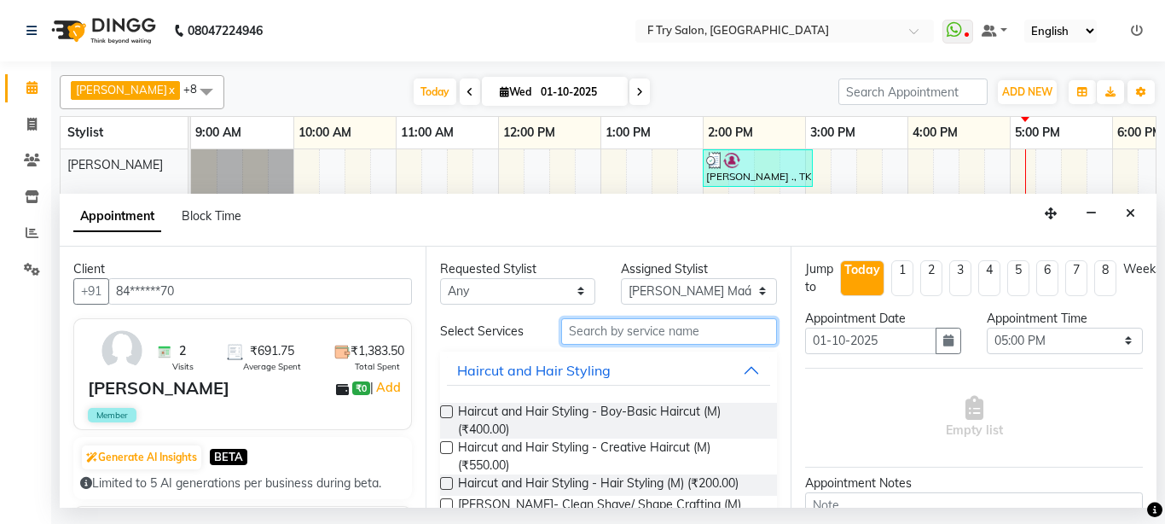
click at [632, 328] on input "text" at bounding box center [669, 331] width 217 height 26
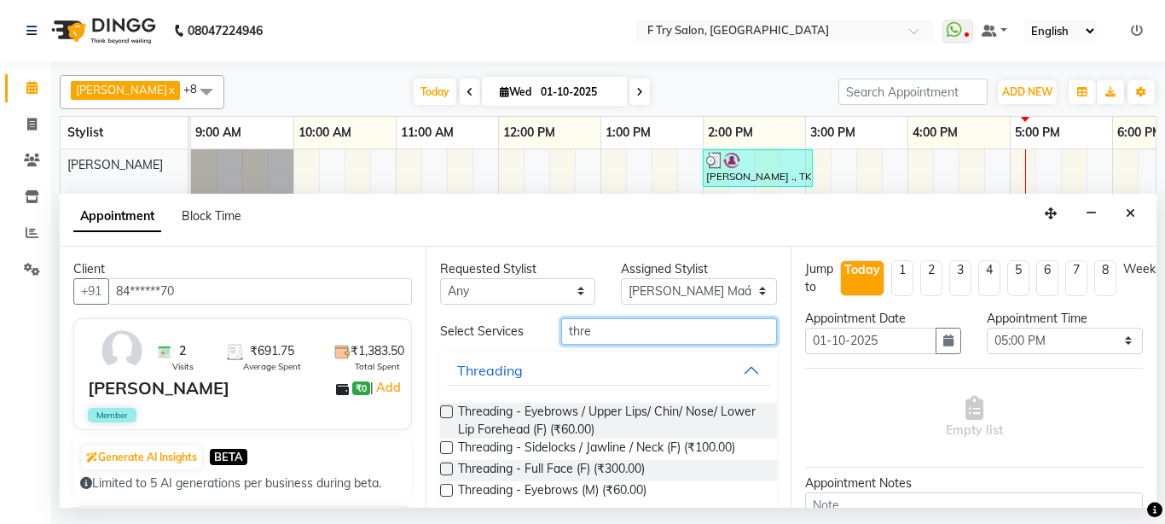
type input "thre"
click at [442, 411] on label at bounding box center [446, 411] width 13 height 13
click at [442, 411] on input "checkbox" at bounding box center [445, 413] width 11 height 11
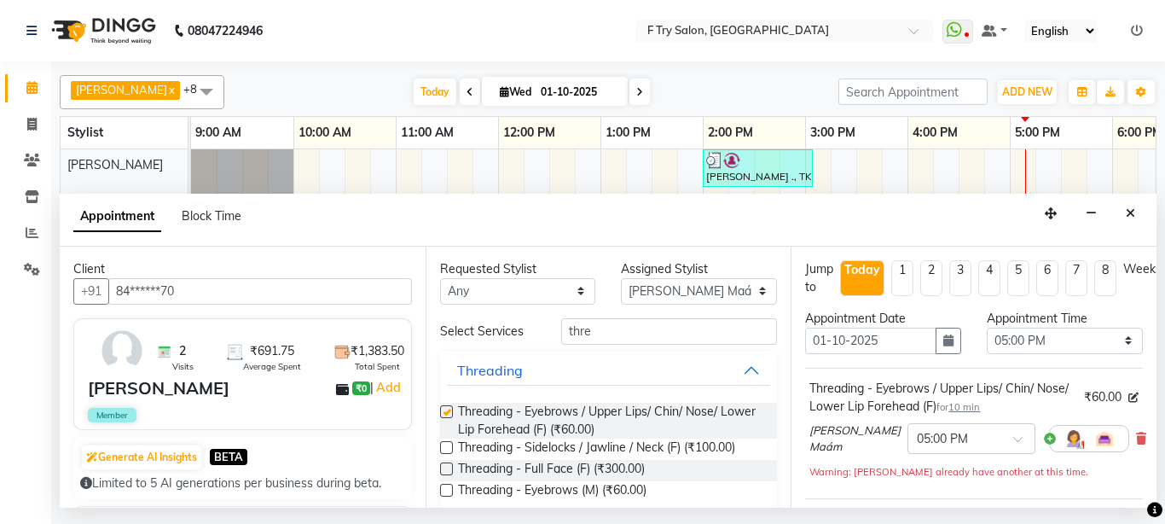
checkbox input "false"
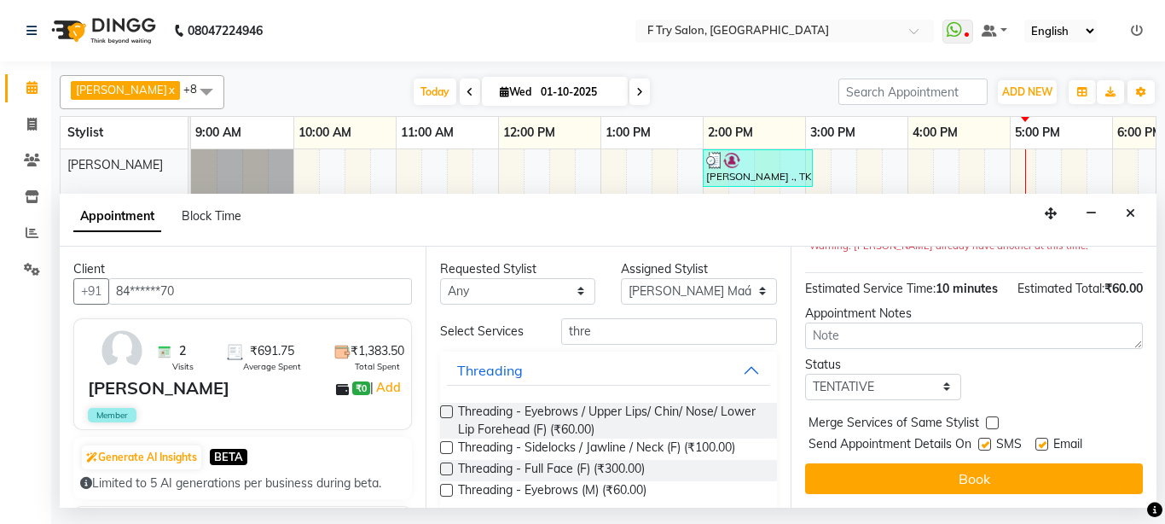
scroll to position [257, 0]
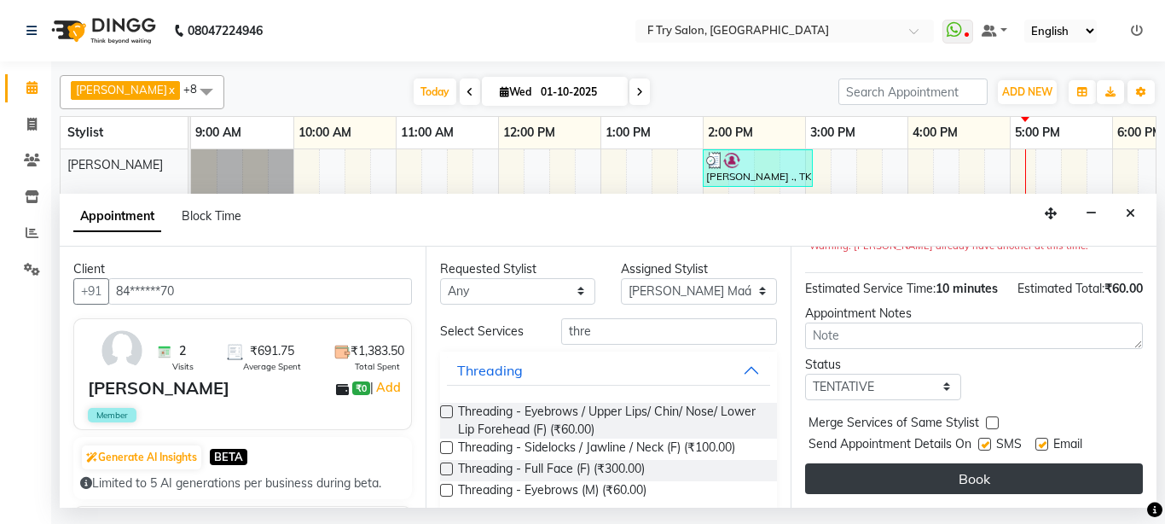
click at [988, 467] on button "Book" at bounding box center [974, 478] width 338 height 31
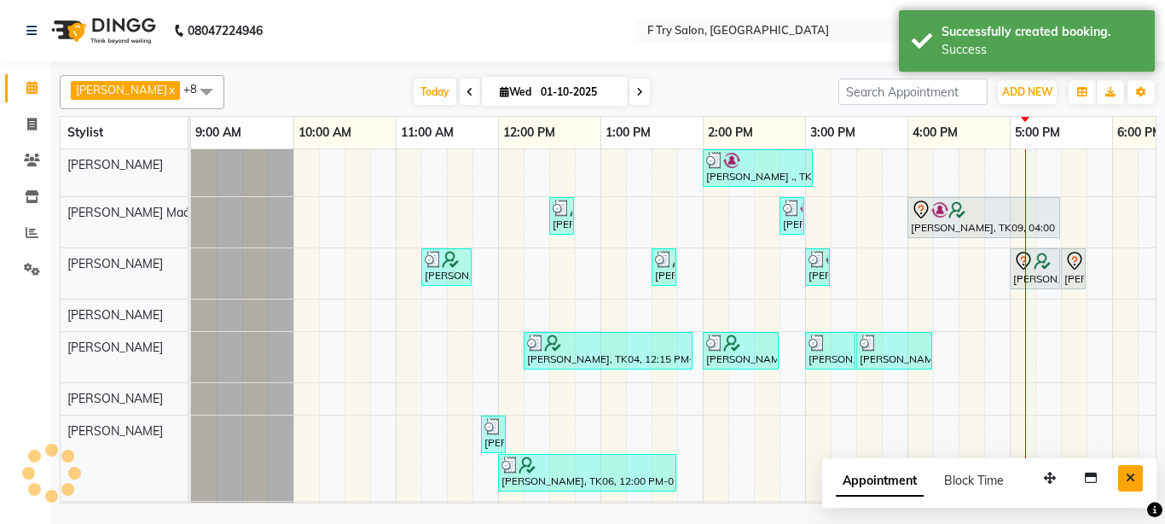
click at [1135, 468] on button "Close" at bounding box center [1130, 478] width 25 height 26
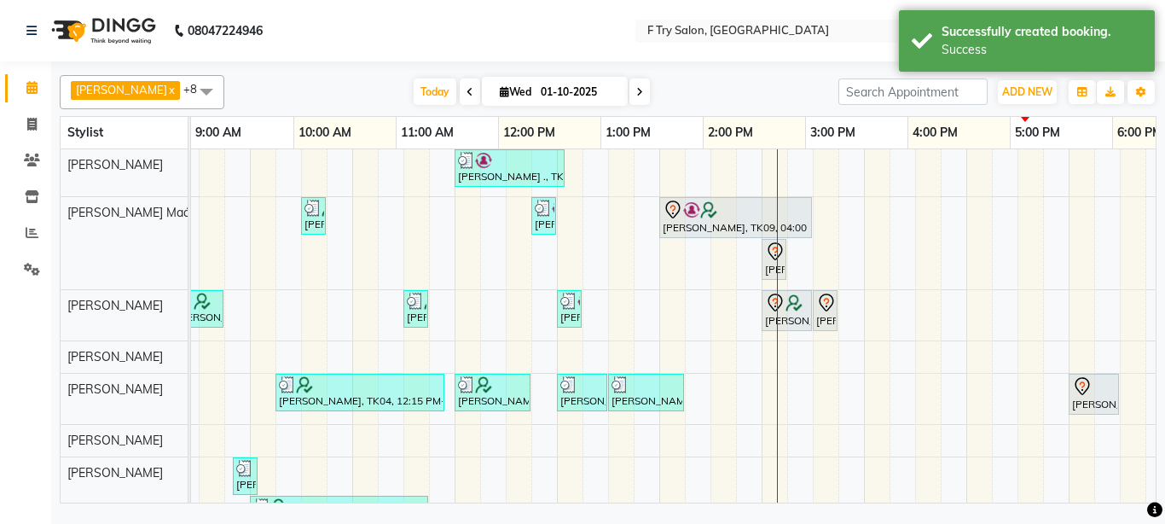
scroll to position [0, 366]
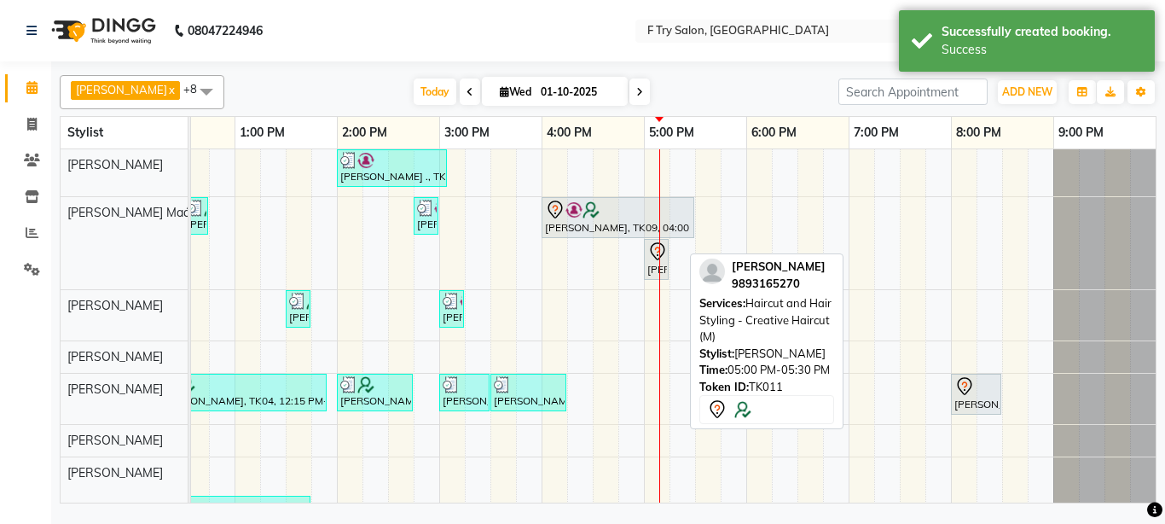
drag, startPoint x: 656, startPoint y: 305, endPoint x: 704, endPoint y: 305, distance: 47.8
click at [704, 305] on div "Sachin Sutte x Snehal Maám x Aakash Warulkar x Gunesh Warulkar x Krishna Shinde…" at bounding box center [608, 285] width 1097 height 435
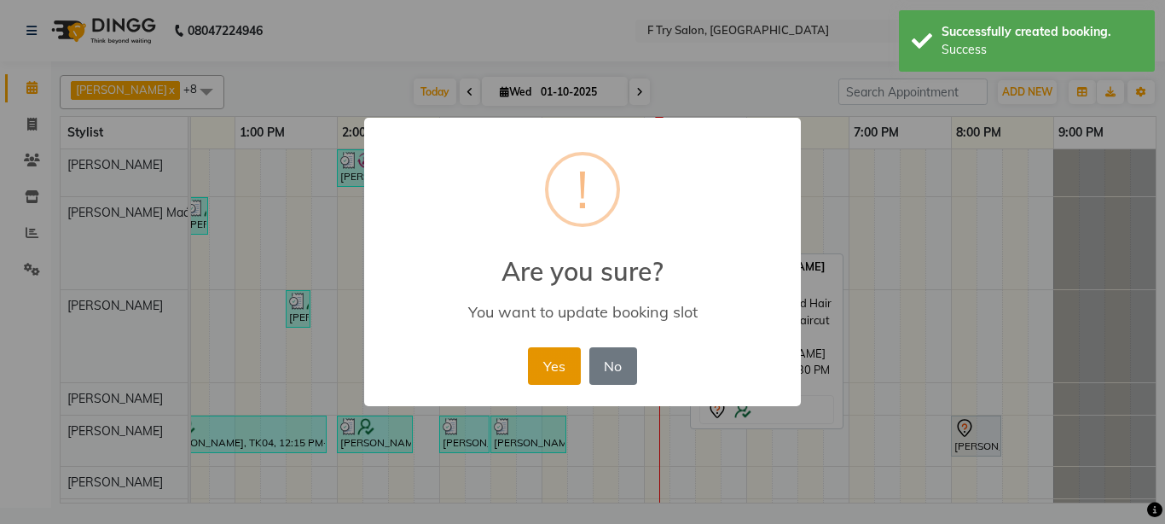
click at [543, 367] on button "Yes" at bounding box center [554, 366] width 52 height 38
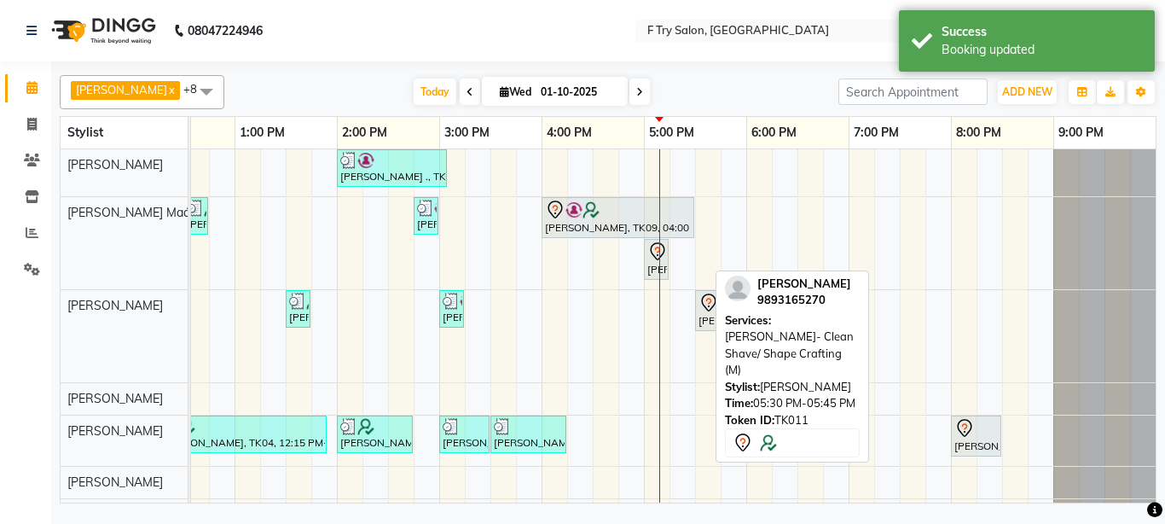
drag, startPoint x: 700, startPoint y: 346, endPoint x: 767, endPoint y: 347, distance: 66.5
click at [767, 347] on div "Sachin Sutte x Snehal Maám x Aakash Warulkar x Gunesh Warulkar x Krishna Shinde…" at bounding box center [608, 285] width 1097 height 435
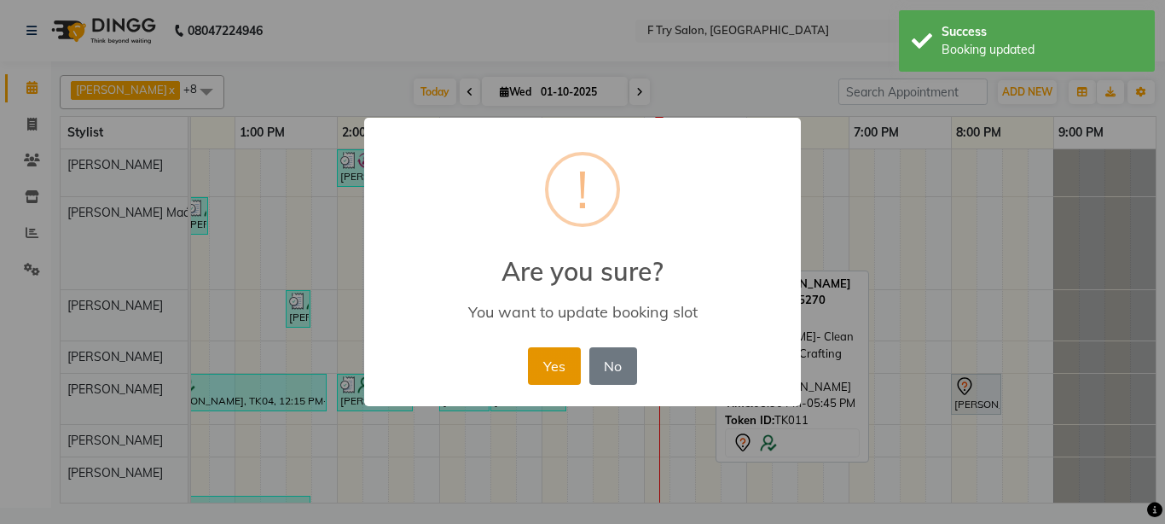
click at [558, 364] on button "Yes" at bounding box center [554, 366] width 52 height 38
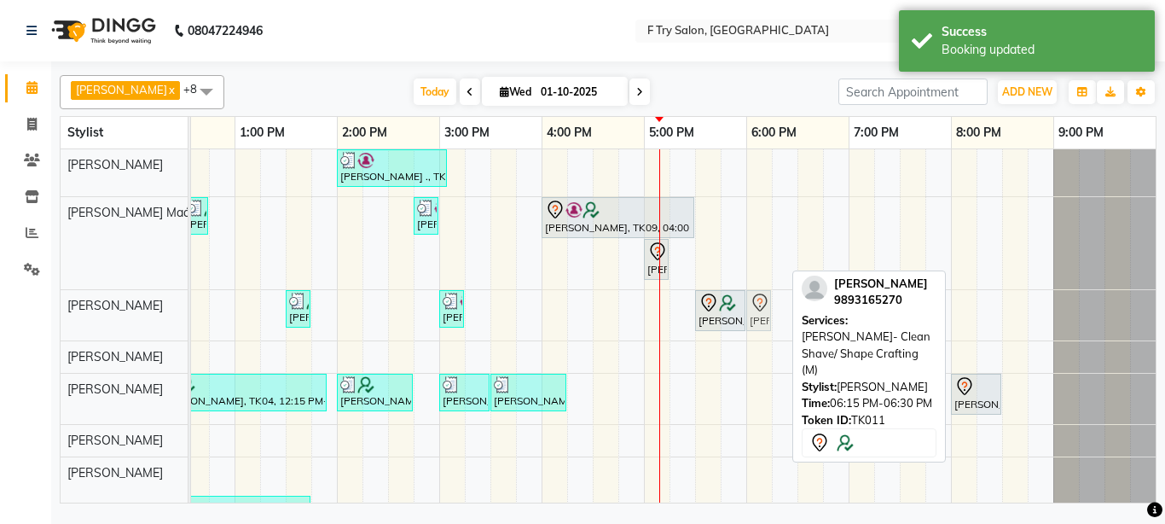
drag, startPoint x: 764, startPoint y: 310, endPoint x: 744, endPoint y: 309, distance: 20.5
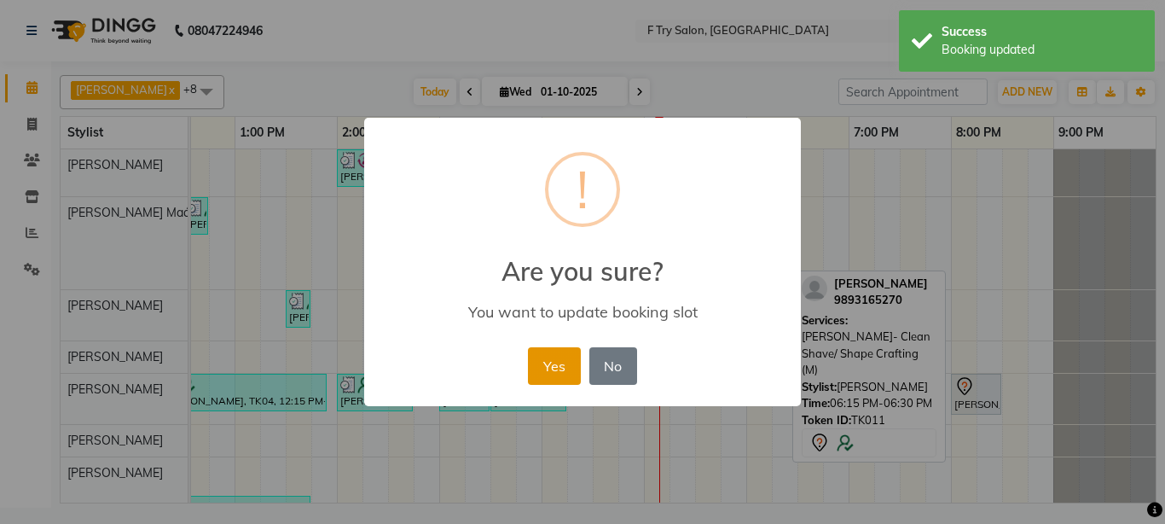
click at [561, 355] on button "Yes" at bounding box center [554, 366] width 52 height 38
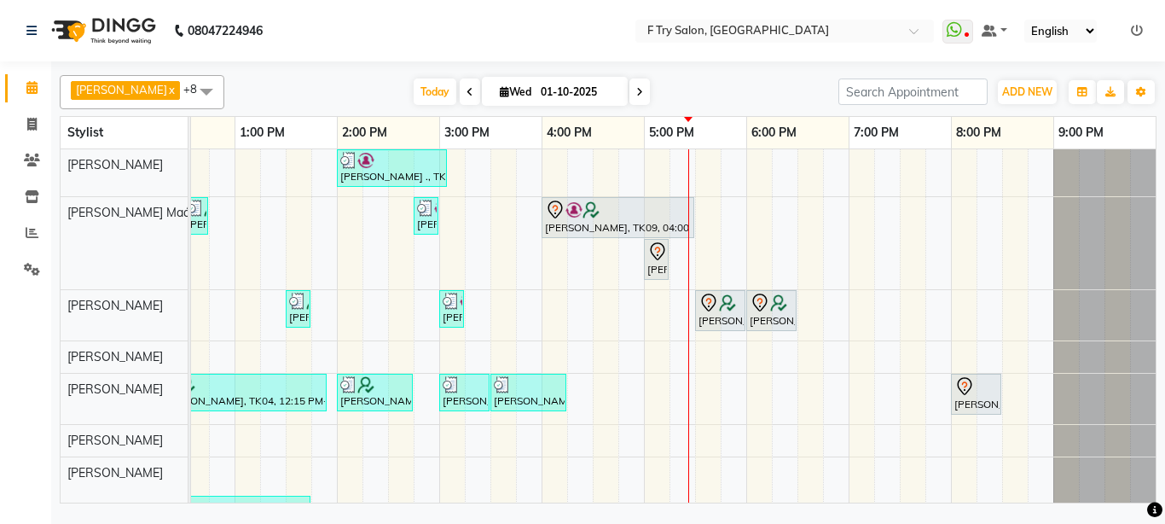
click at [630, 89] on span at bounding box center [640, 91] width 20 height 26
type input "02-10-2025"
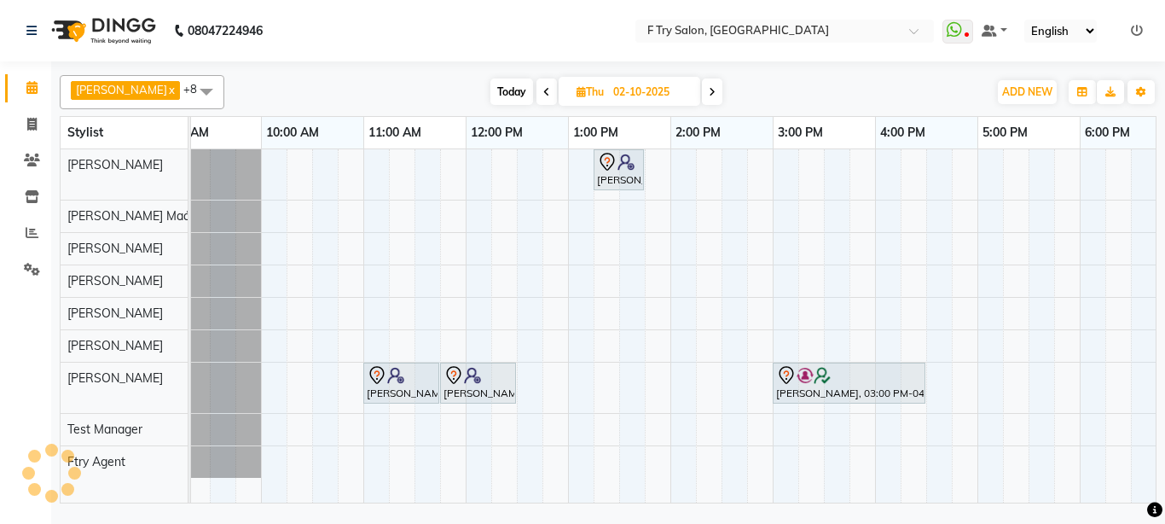
scroll to position [0, 0]
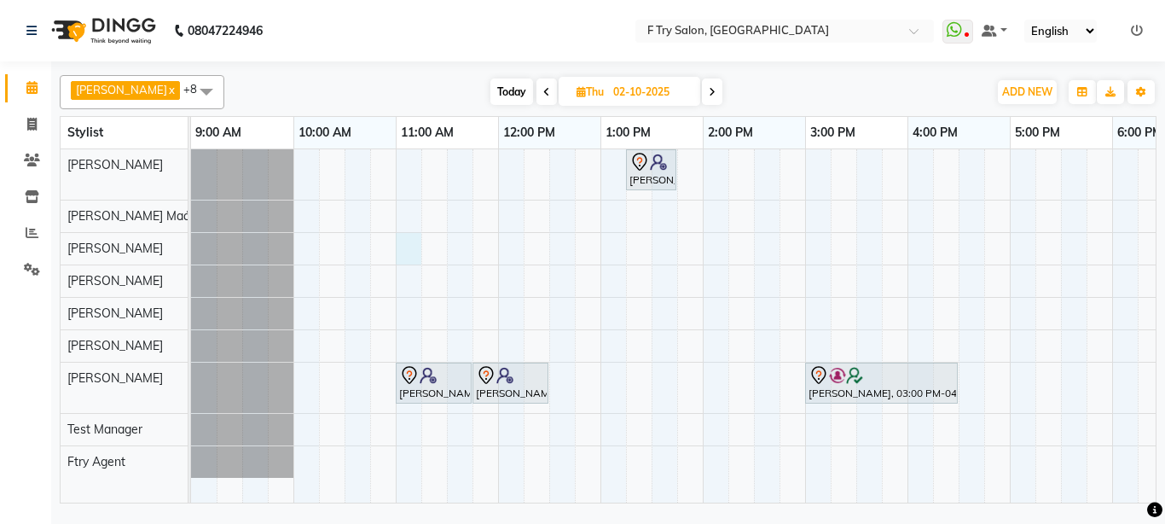
click at [403, 237] on div "Aditi Gupta, 01:15 PM-01:45 PM, Nails - Natural Nails Gel Nail Polish (F) Aditi…" at bounding box center [856, 325] width 1331 height 353
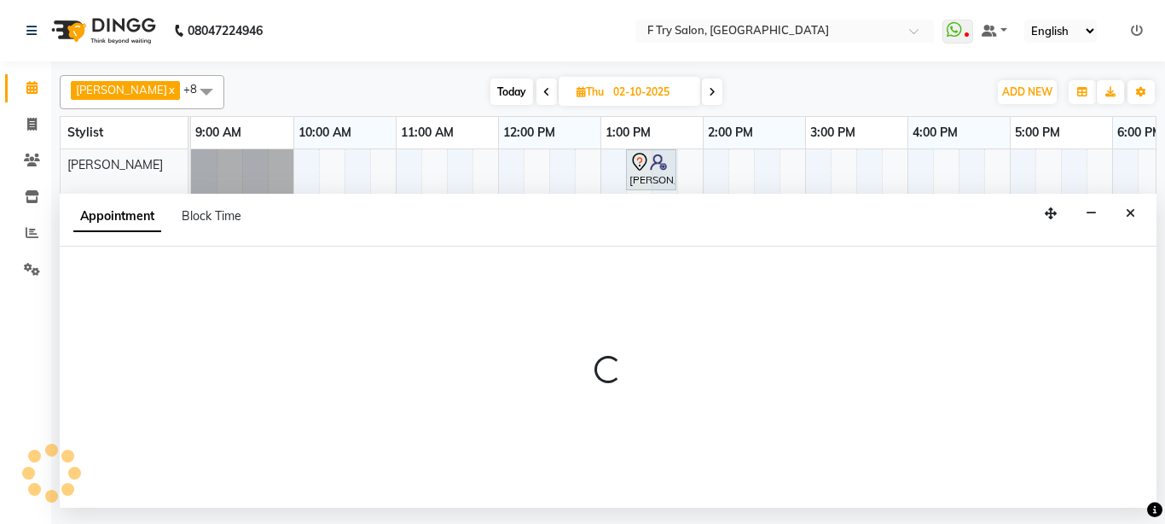
select select "54011"
select select "tentative"
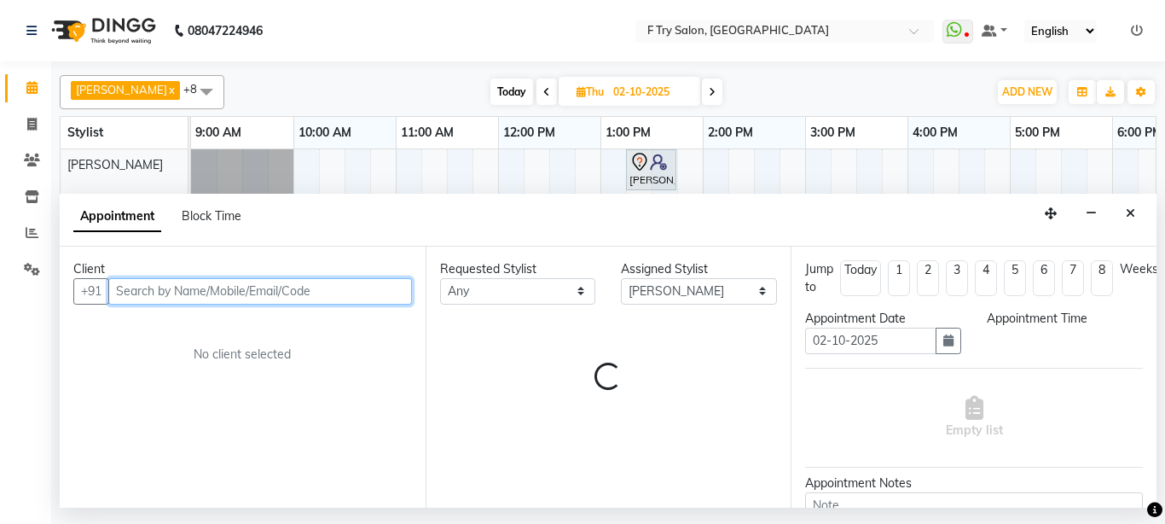
select select "660"
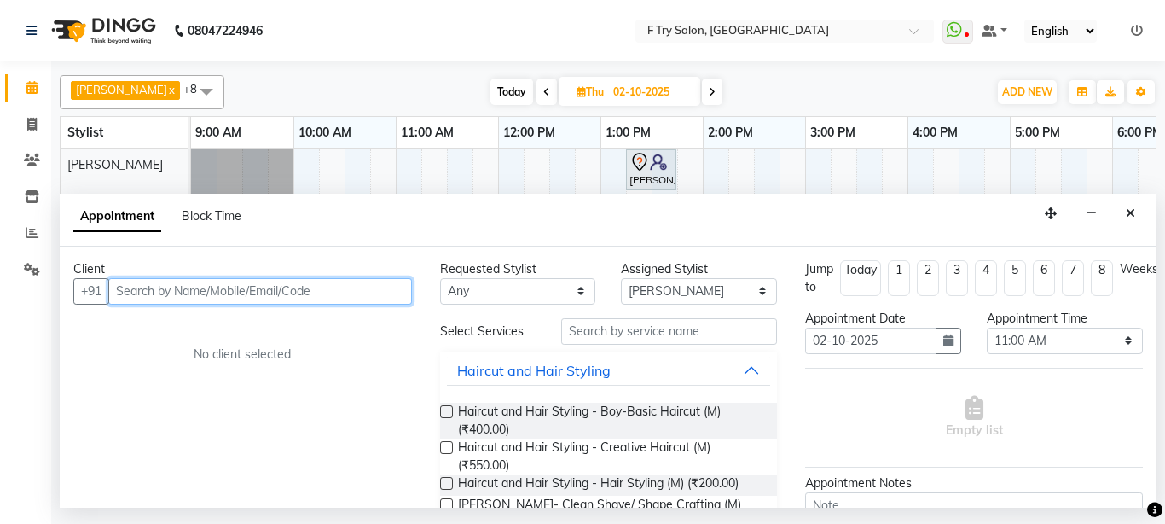
click at [243, 295] on input "text" at bounding box center [260, 291] width 304 height 26
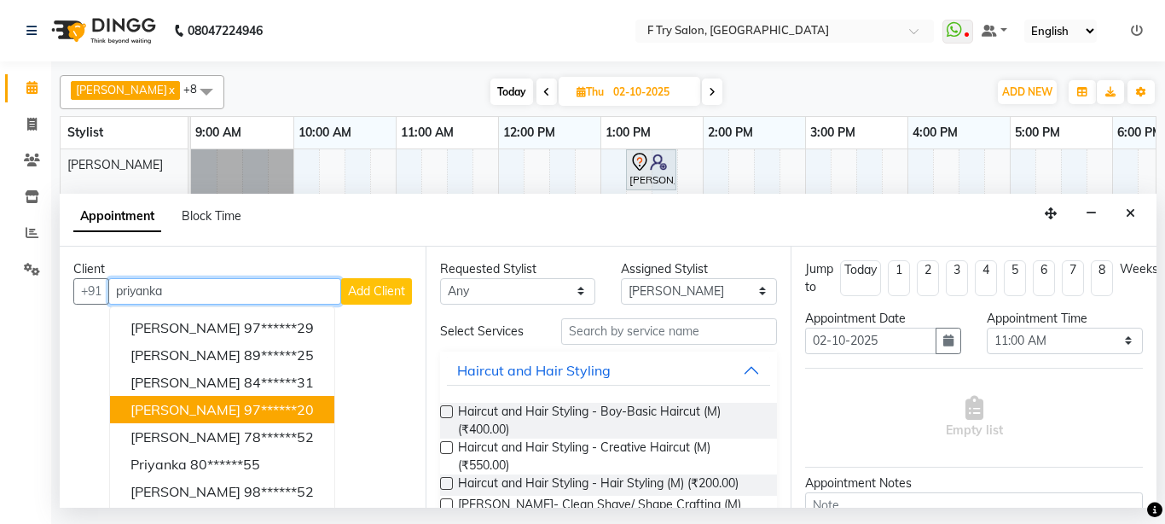
scroll to position [87, 0]
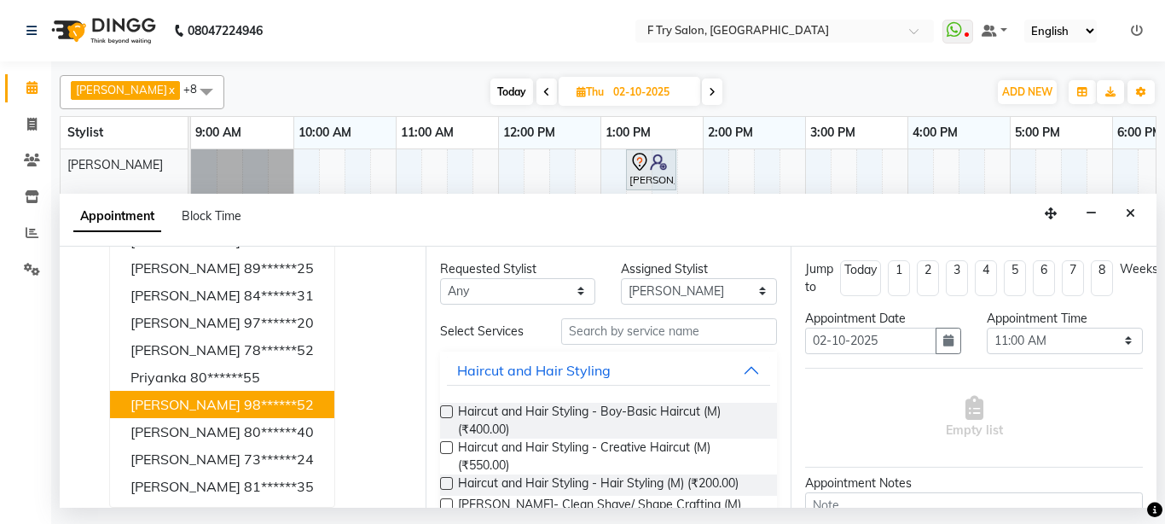
click at [244, 405] on ngb-highlight "98******52" at bounding box center [279, 404] width 70 height 17
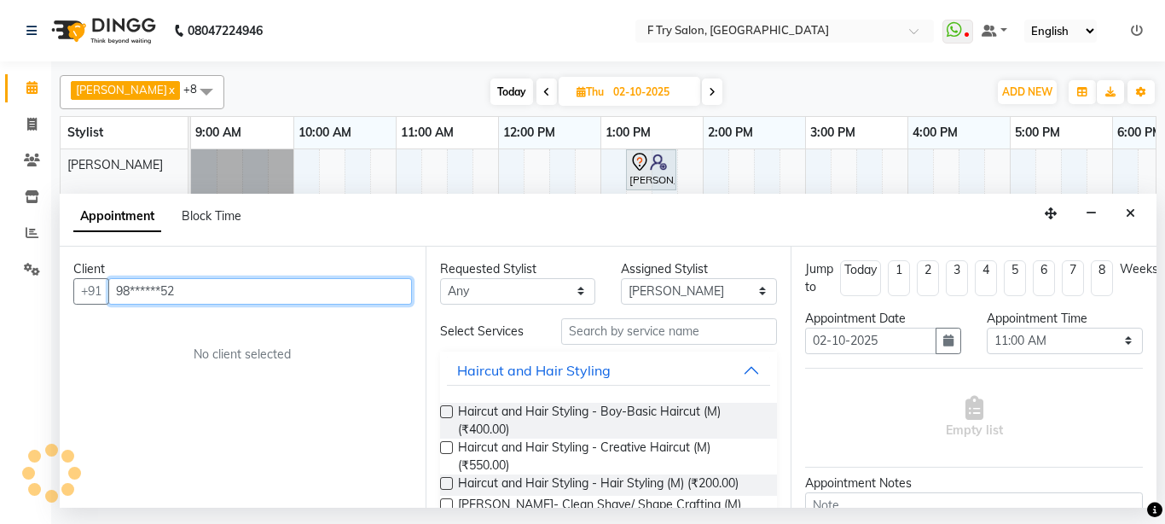
scroll to position [0, 0]
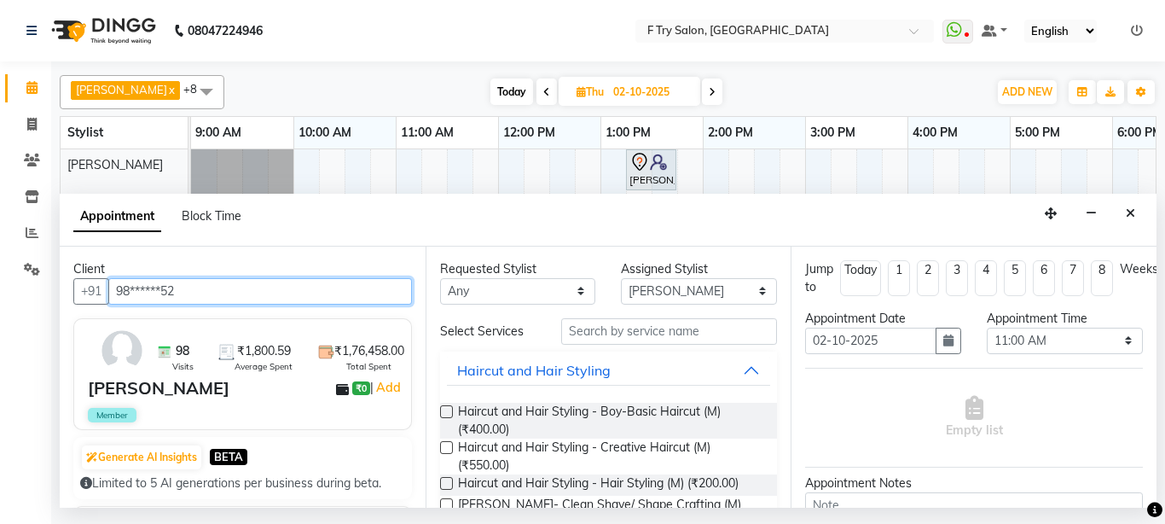
type input "98******52"
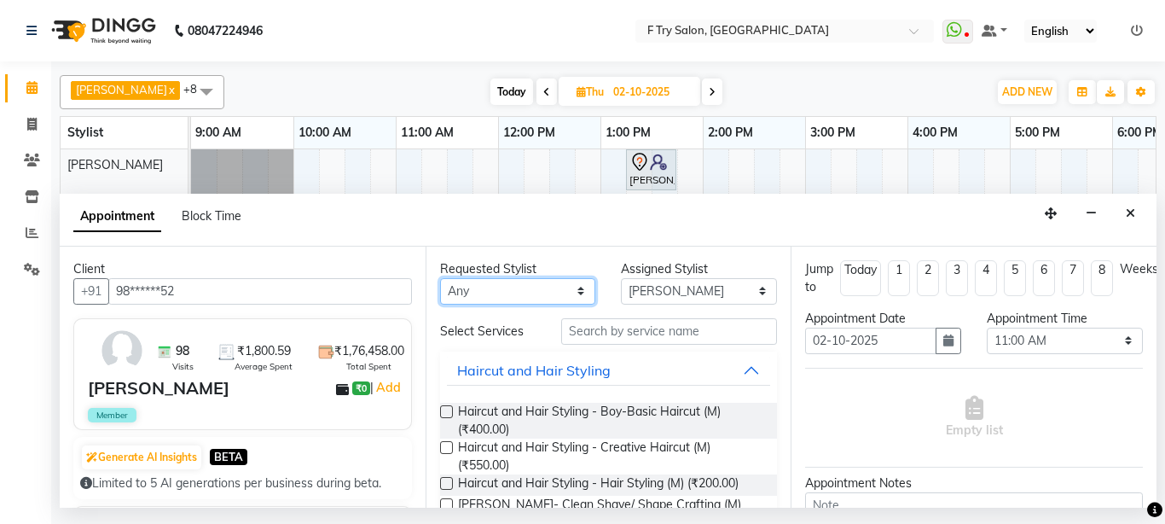
select select "54011"
click at [440, 278] on select "Any Aakash Warulkar Aditya Fulbhati Ftry Agent Gunesh Warulkar Krishna Shinde P…" at bounding box center [518, 291] width 156 height 26
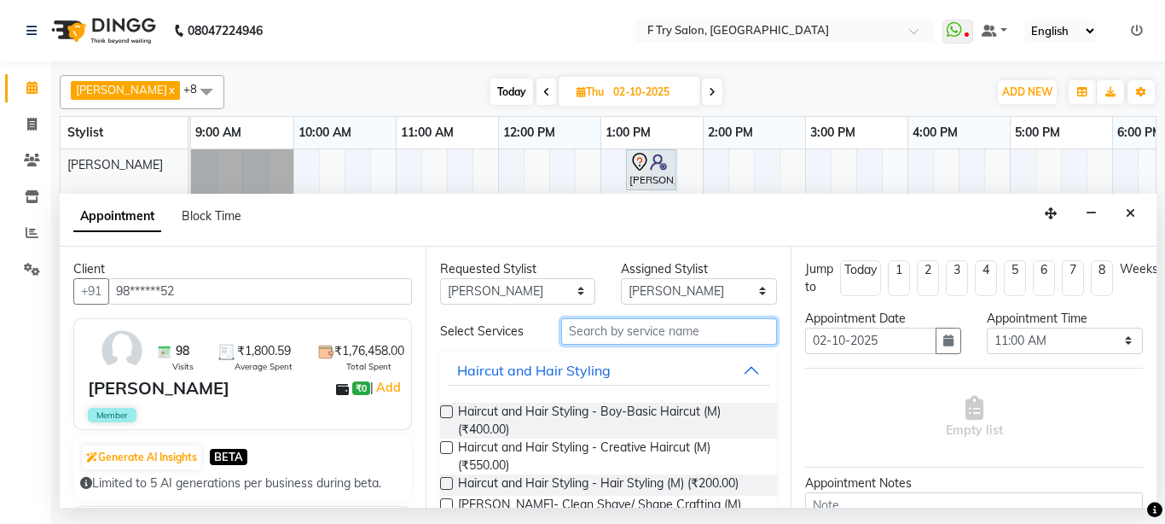
click at [601, 334] on input "text" at bounding box center [669, 331] width 217 height 26
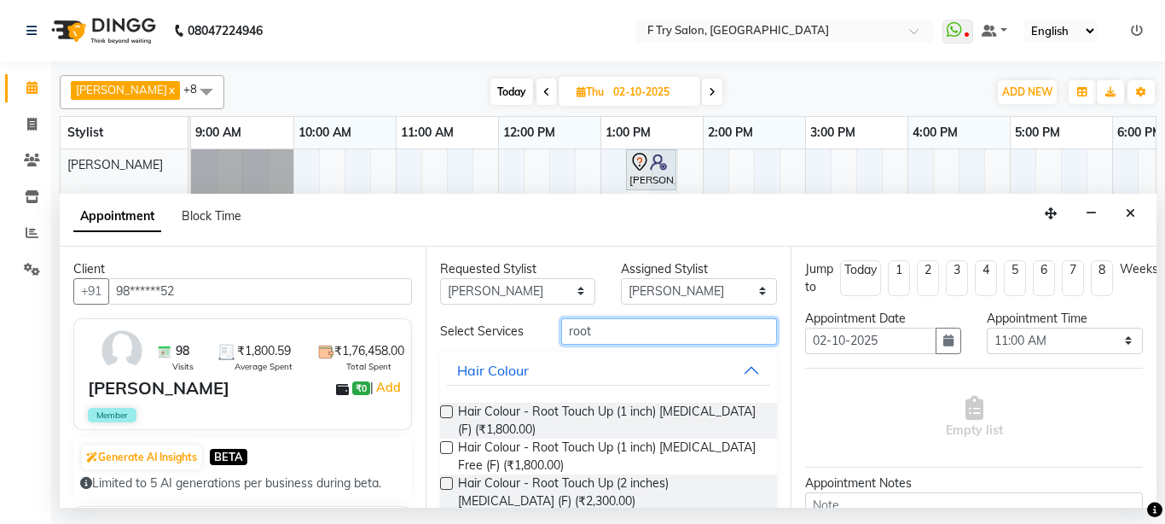
type input "root"
click at [444, 447] on label at bounding box center [446, 447] width 13 height 13
click at [444, 447] on input "checkbox" at bounding box center [445, 449] width 11 height 11
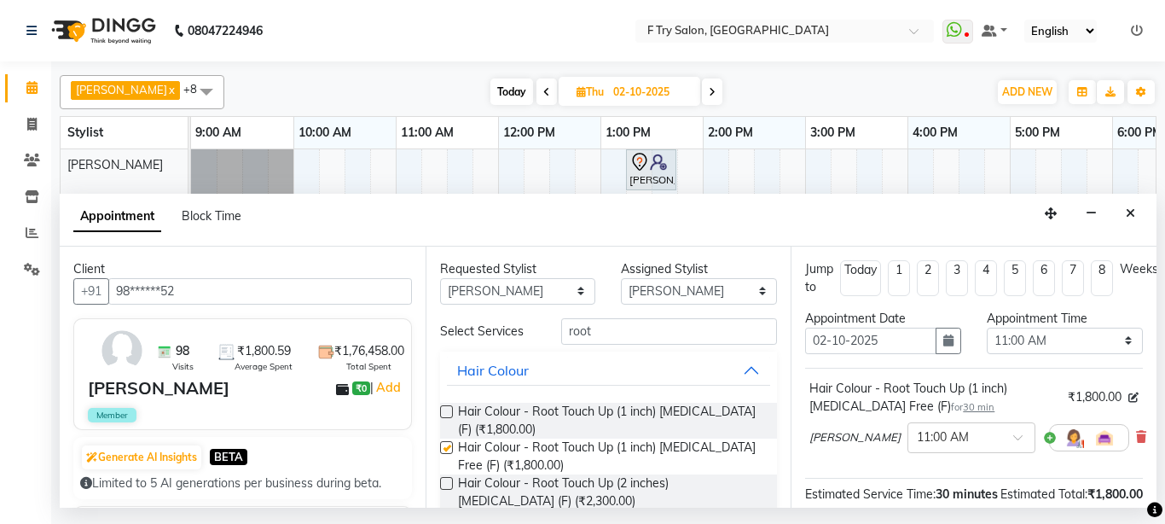
checkbox input "false"
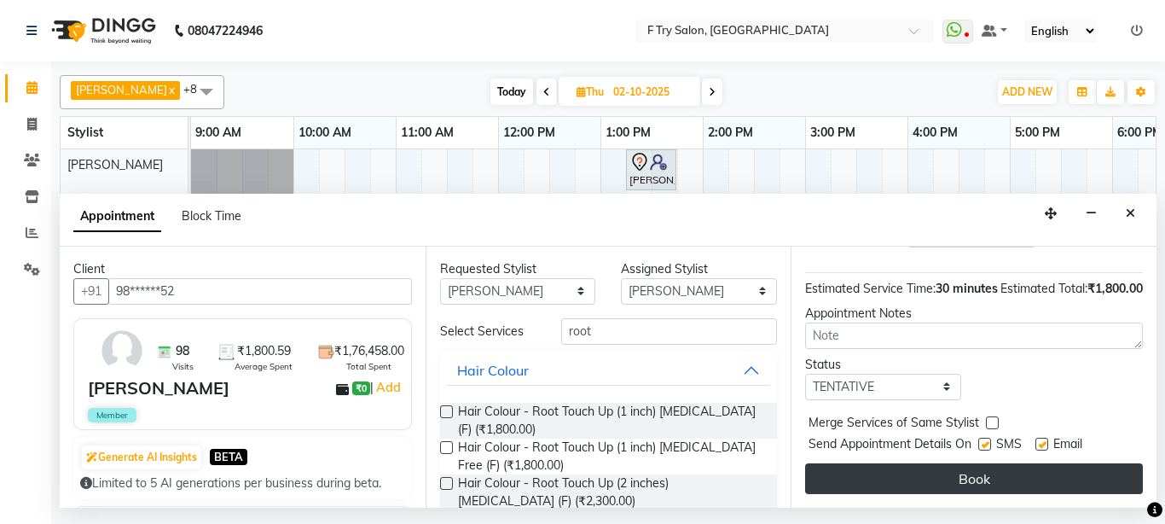
scroll to position [239, 0]
click at [1015, 467] on button "Book" at bounding box center [974, 478] width 338 height 31
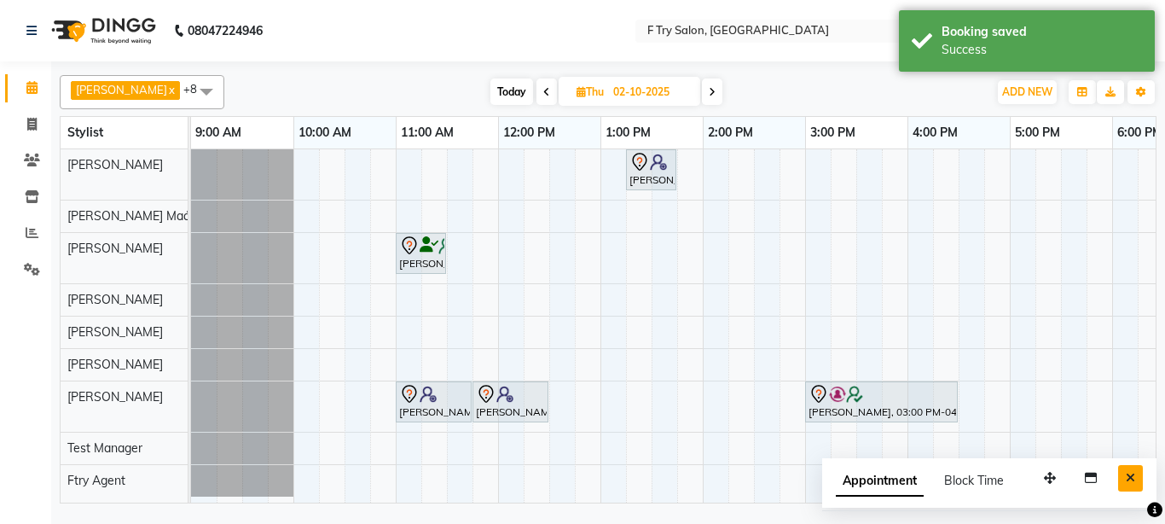
click at [1138, 477] on button "Close" at bounding box center [1130, 478] width 25 height 26
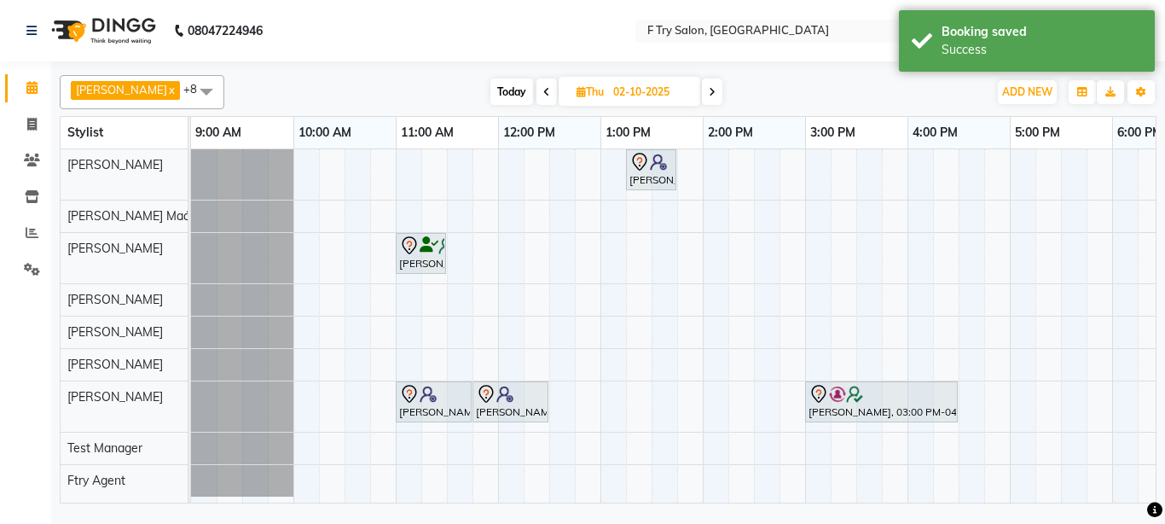
click at [510, 88] on span "Today" at bounding box center [511, 91] width 43 height 26
type input "01-10-2025"
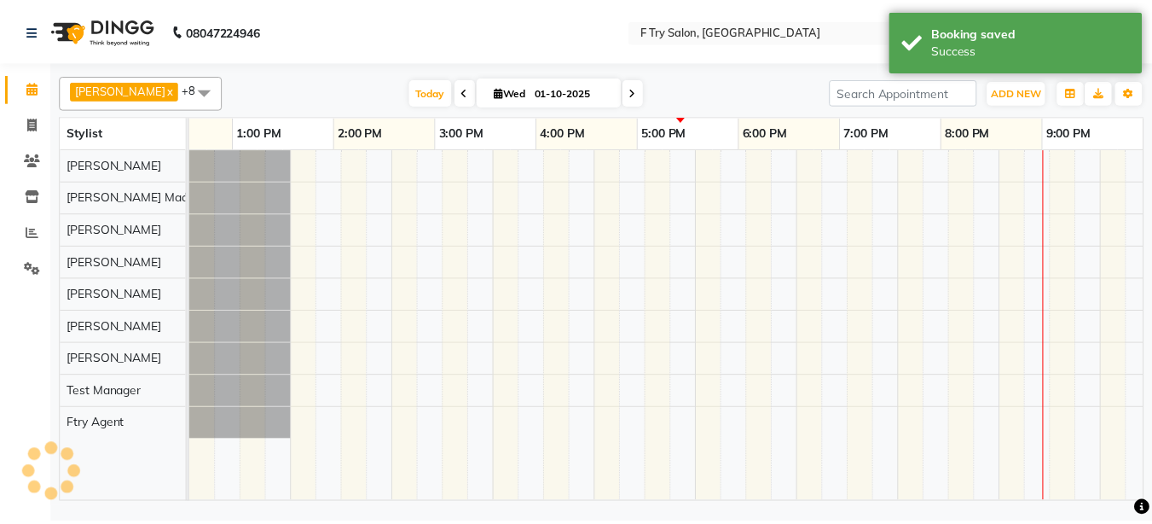
scroll to position [0, 366]
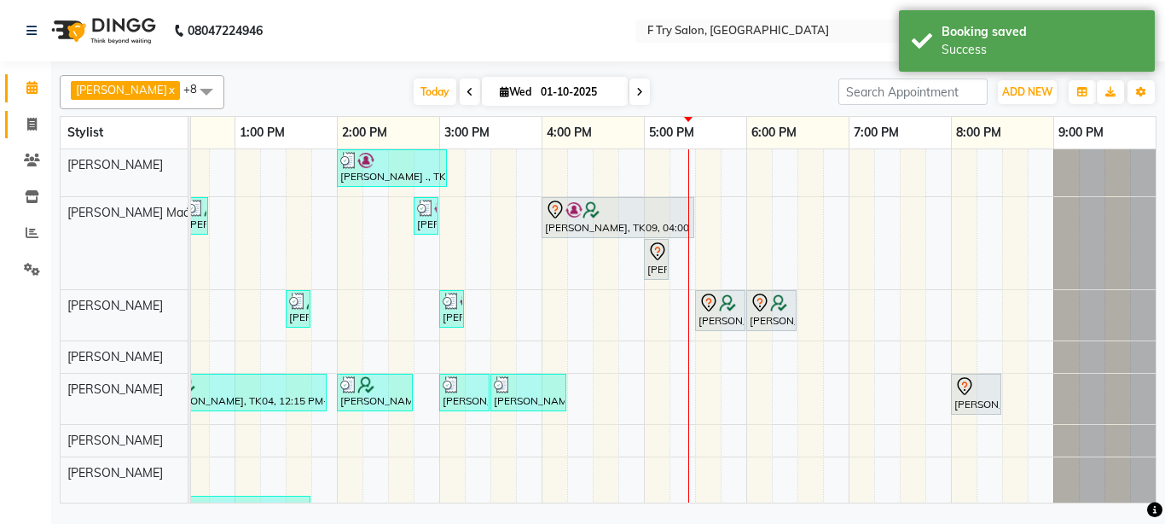
click at [28, 123] on icon at bounding box center [31, 124] width 9 height 13
select select "service"
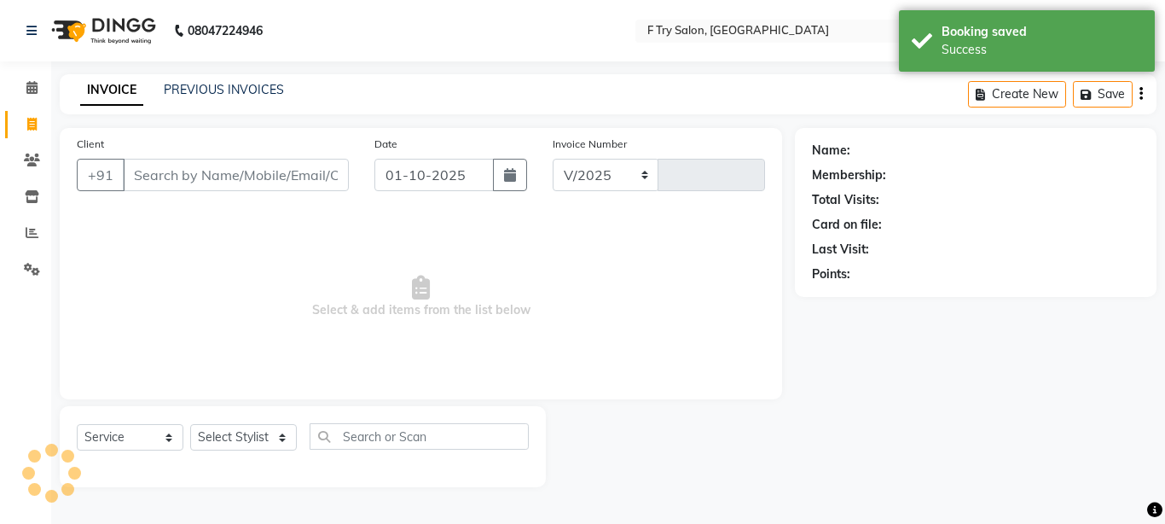
select select "793"
type input "2370"
select select "54011"
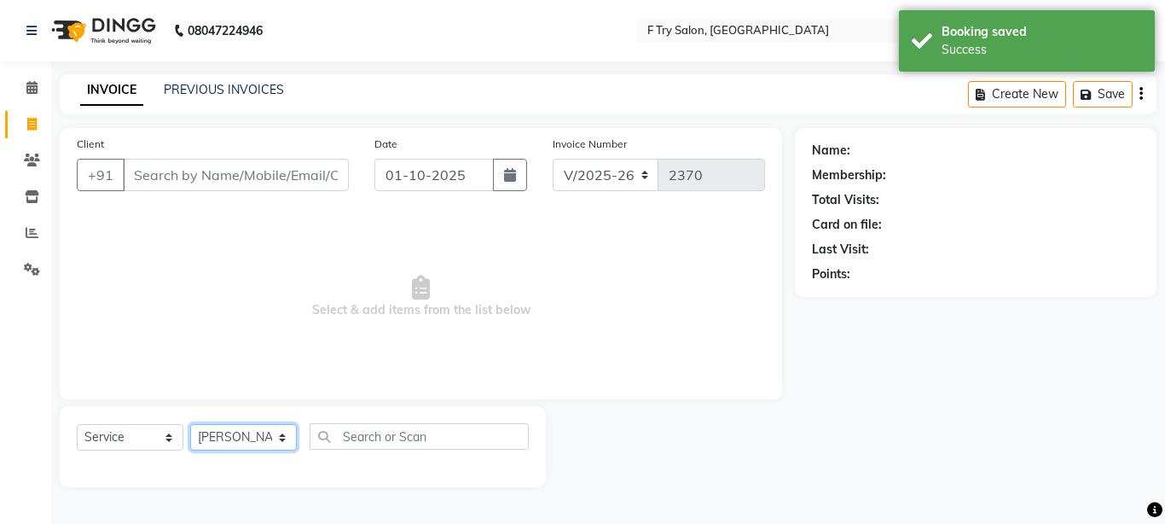
click at [190, 424] on select "Select Stylist Aakash Warulkar Aditya Fulbhati Anshul Bisen Ftry Agent Ftry Man…" at bounding box center [243, 437] width 107 height 26
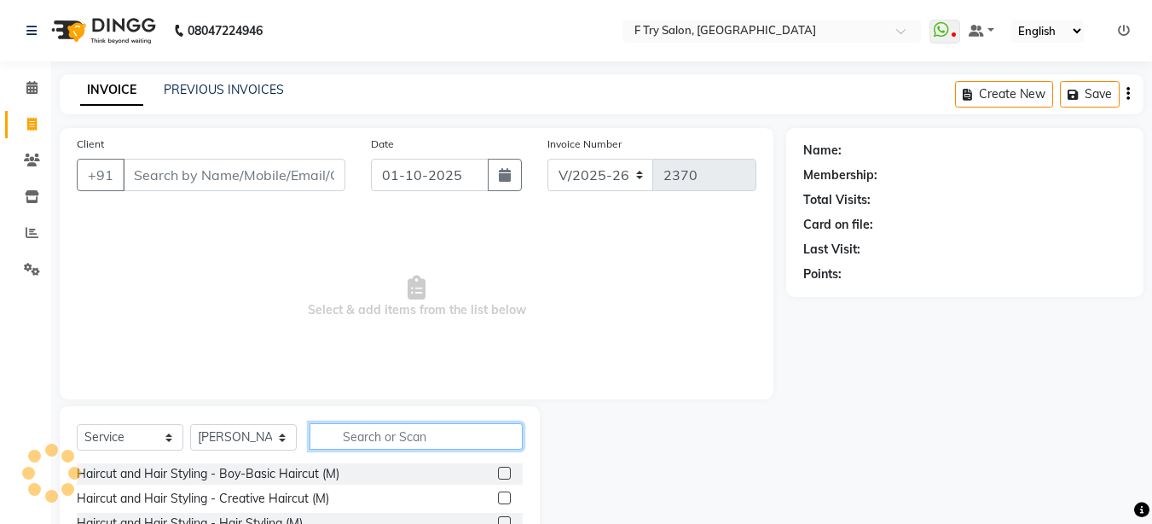
click at [409, 439] on input "text" at bounding box center [416, 436] width 213 height 26
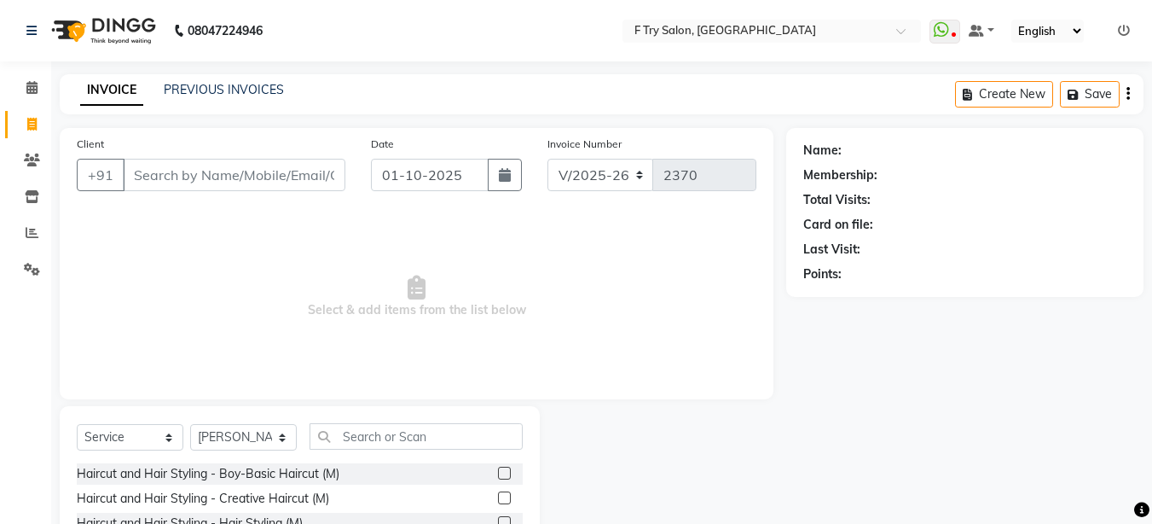
click at [498, 499] on label at bounding box center [504, 497] width 13 height 13
click at [498, 499] on input "checkbox" at bounding box center [503, 498] width 11 height 11
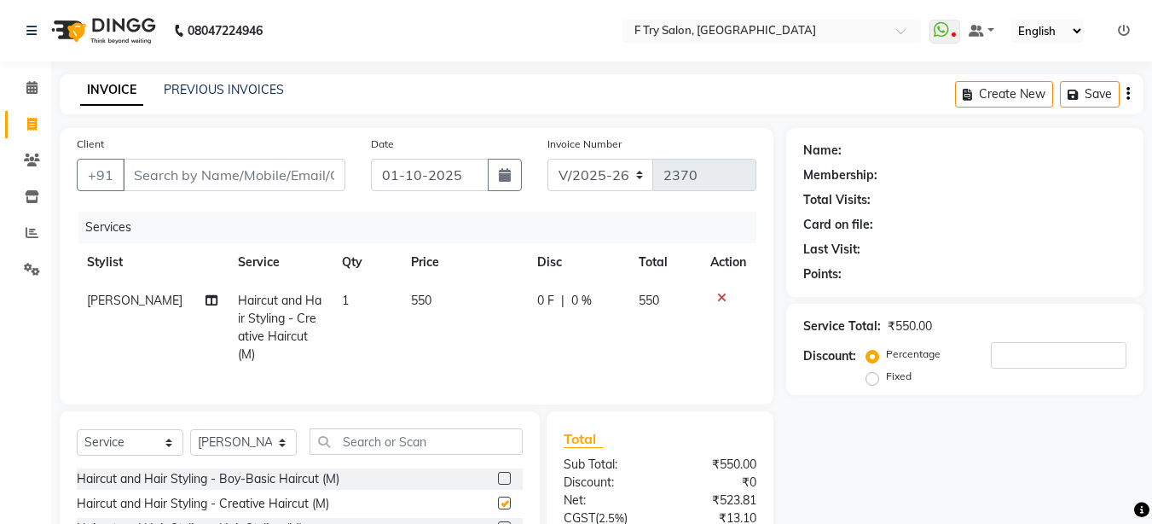
checkbox input "false"
click at [451, 433] on input "text" at bounding box center [416, 441] width 213 height 26
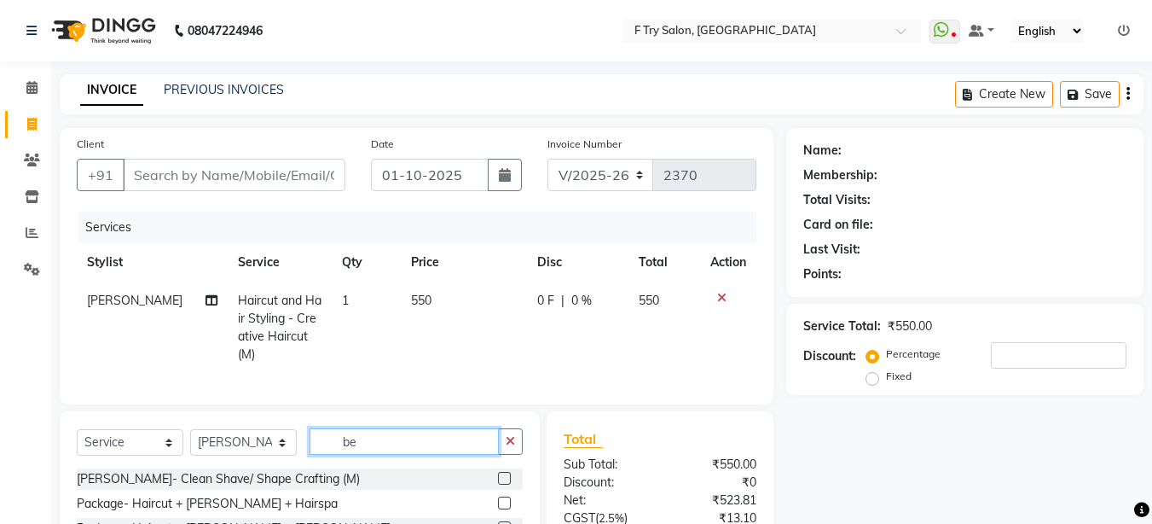
type input "be"
click at [498, 473] on label at bounding box center [504, 478] width 13 height 13
click at [498, 473] on input "checkbox" at bounding box center [503, 478] width 11 height 11
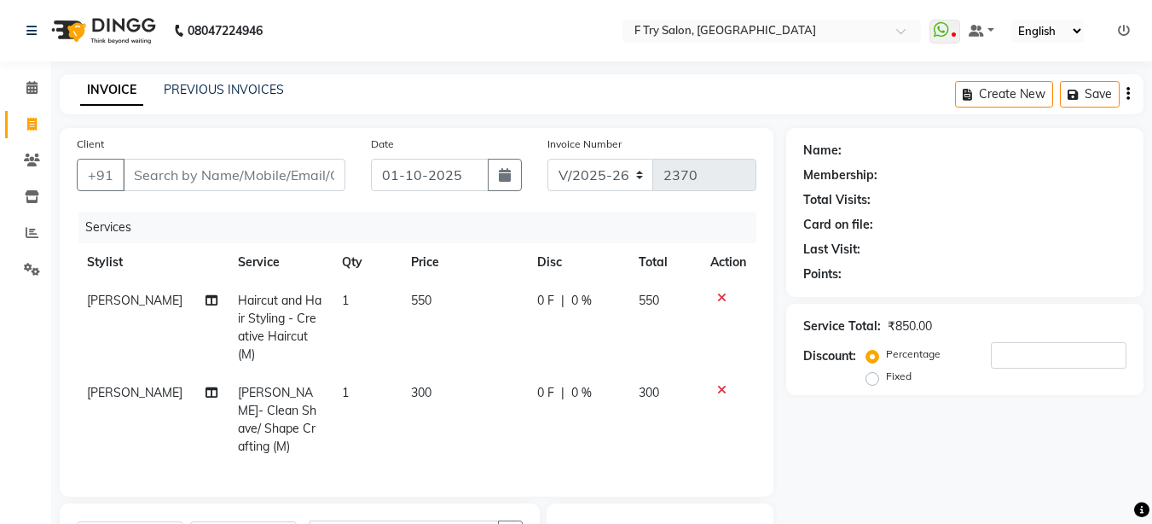
checkbox input "false"
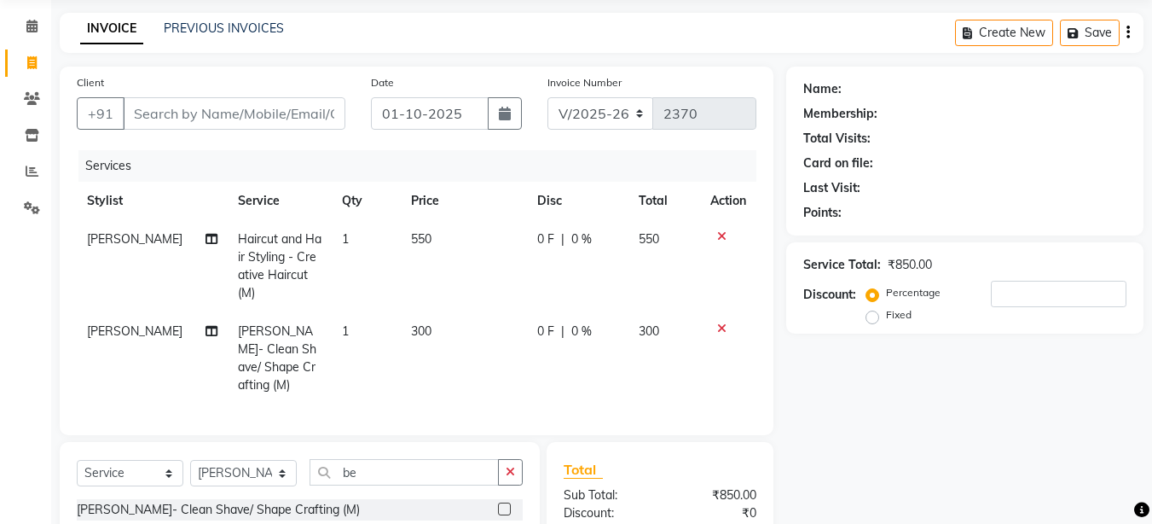
scroll to position [102, 0]
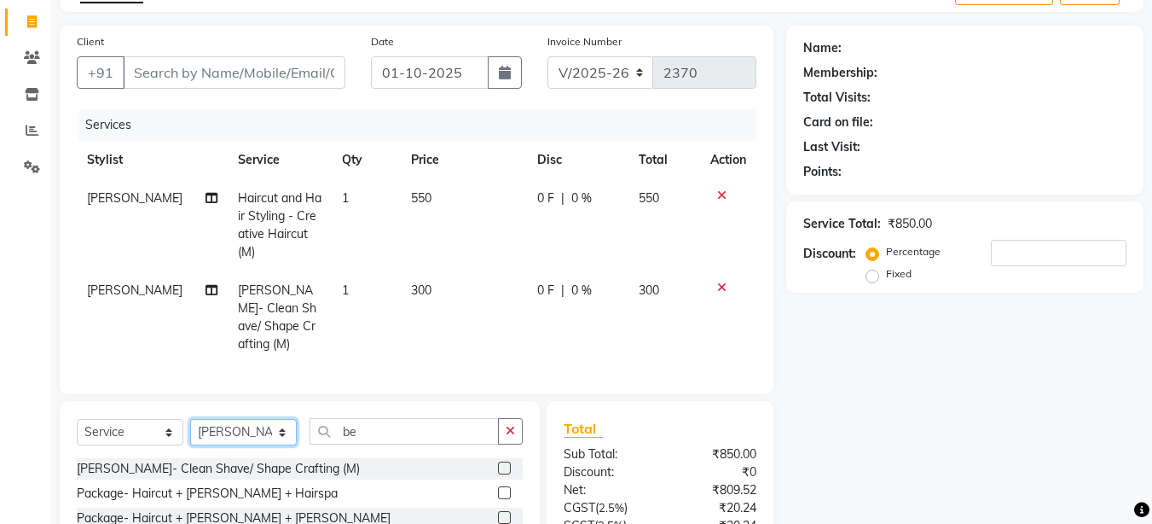
select select "70065"
click at [190, 419] on select "Select Stylist Aakash Warulkar Aditya Fulbhati Anshul Bisen Ftry Agent Ftry Man…" at bounding box center [243, 432] width 107 height 26
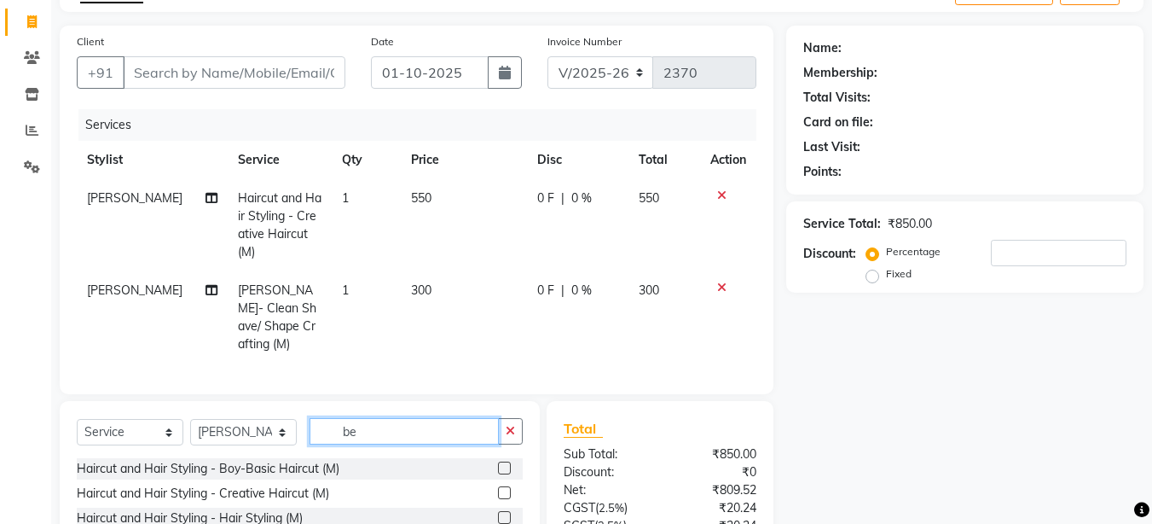
click at [427, 418] on input "be" at bounding box center [404, 431] width 189 height 26
type input "b"
type input "i"
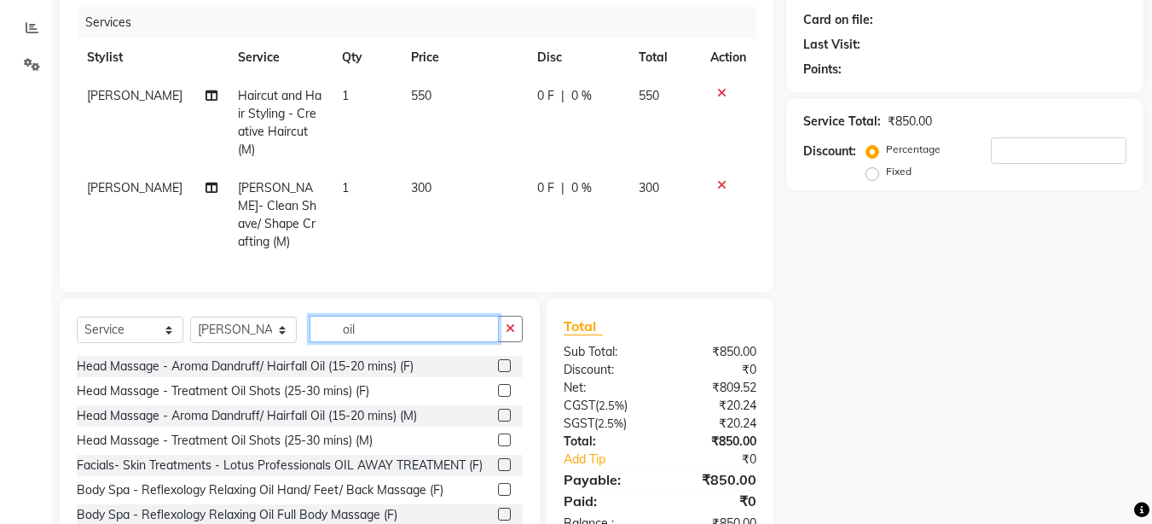
type input "oil"
click at [498, 433] on label at bounding box center [504, 439] width 13 height 13
click at [498, 435] on input "checkbox" at bounding box center [503, 440] width 11 height 11
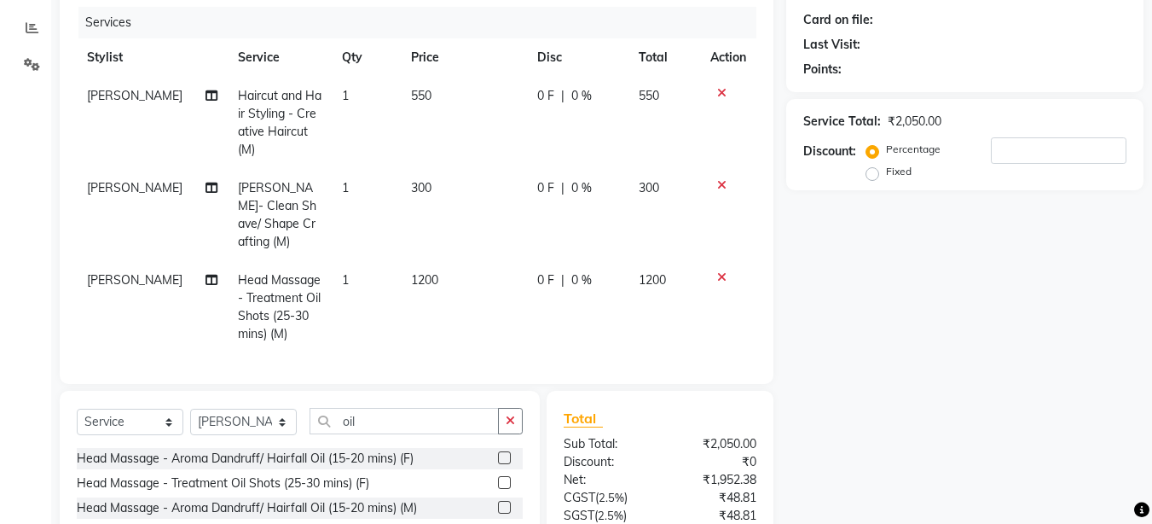
checkbox input "false"
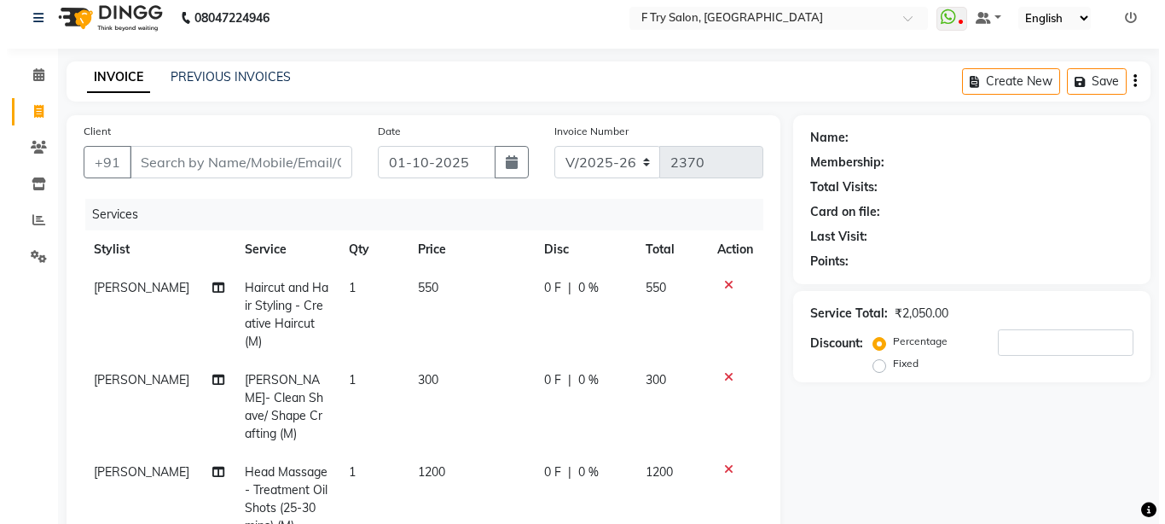
scroll to position [0, 0]
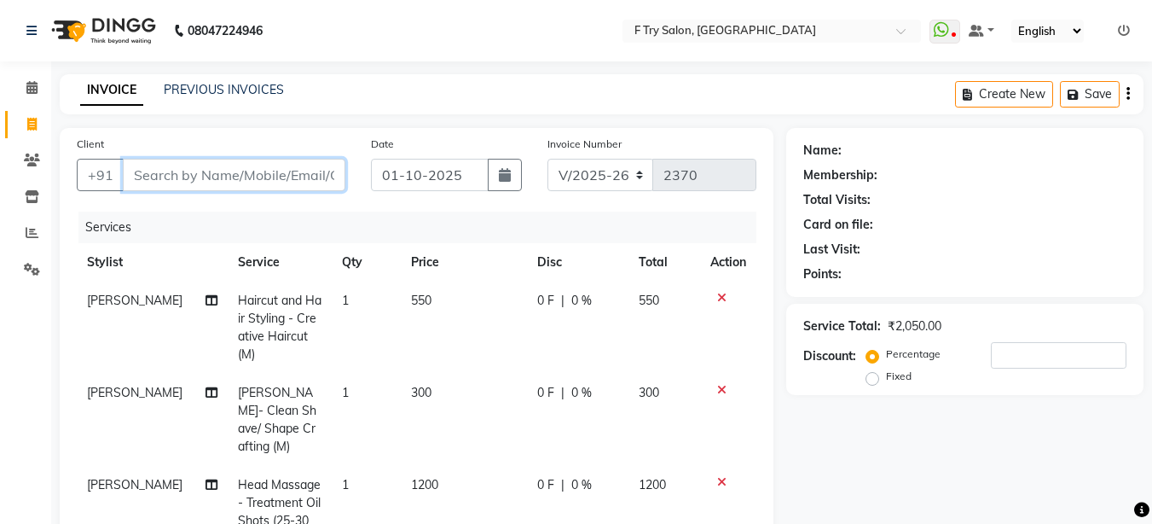
click at [184, 177] on input "Client" at bounding box center [234, 175] width 223 height 32
click at [210, 171] on input "Client" at bounding box center [234, 175] width 223 height 32
click at [214, 172] on input "Client" at bounding box center [234, 175] width 223 height 32
type input "8"
type input "0"
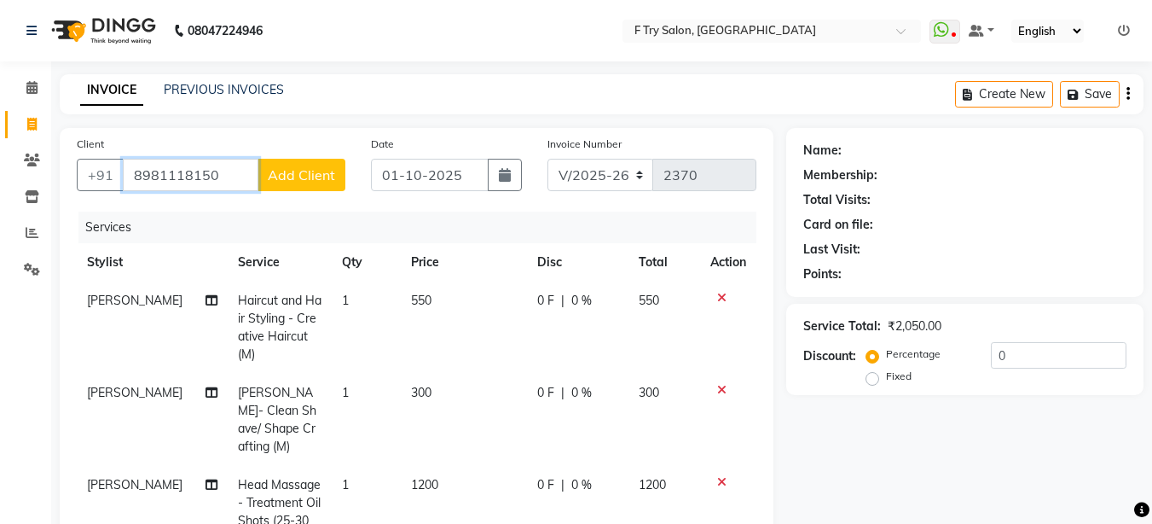
type input "8981118150"
click at [313, 182] on span "Add Client" at bounding box center [301, 174] width 67 height 17
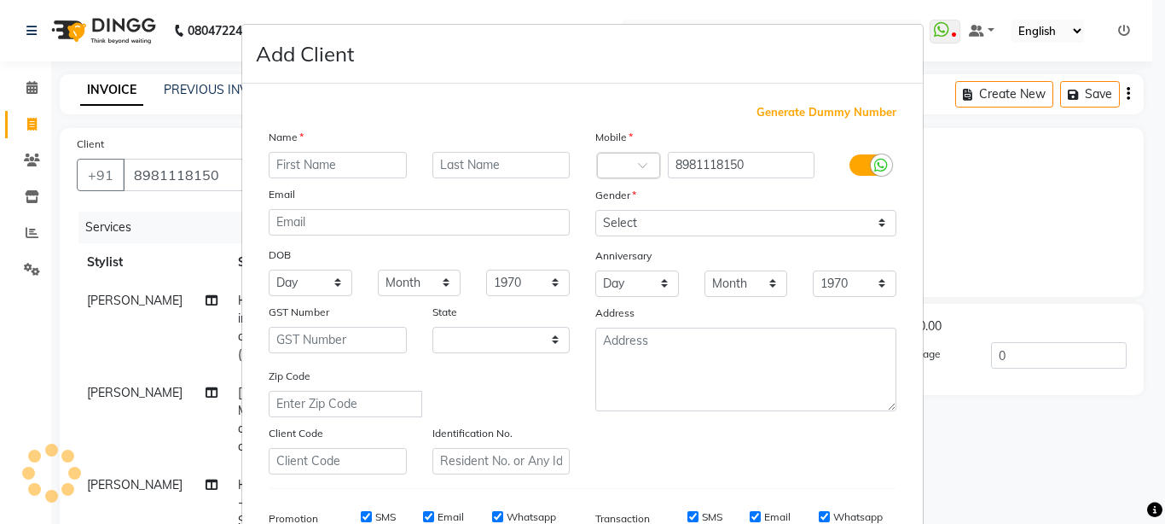
select select "22"
type input "D.ttaraj"
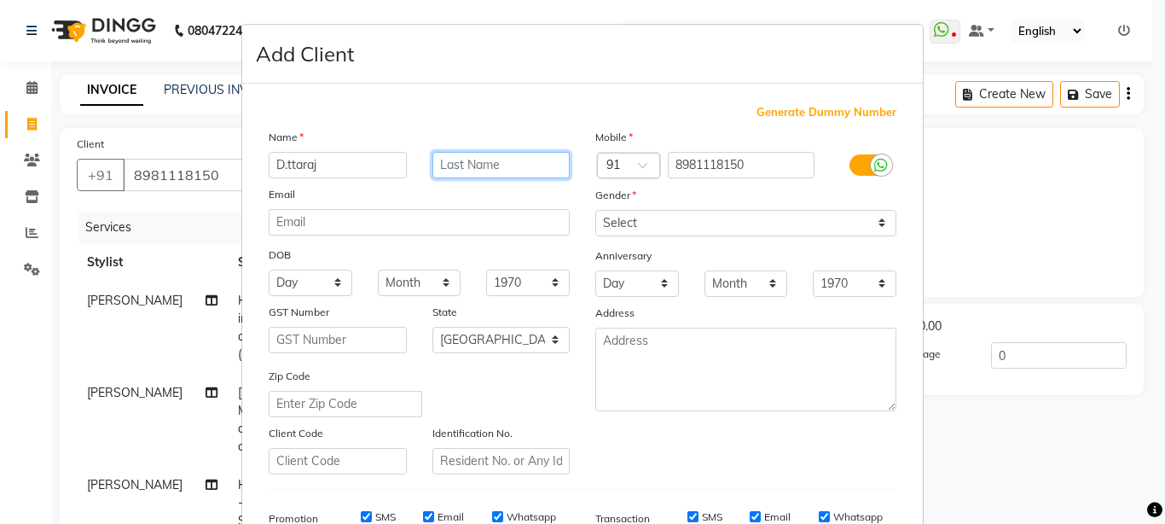
click at [442, 163] on input "text" at bounding box center [501, 165] width 138 height 26
type input "Chattraj"
click at [324, 166] on input "D.ttaraj" at bounding box center [338, 165] width 138 height 26
type input "D"
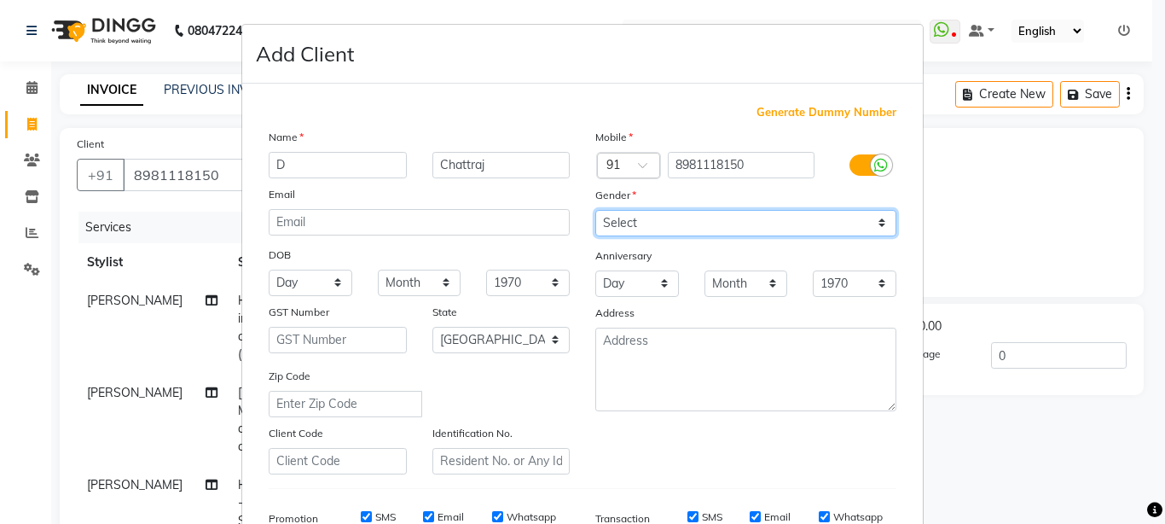
select select "male"
click at [595, 210] on select "Select Male Female Other Prefer Not To Say" at bounding box center [745, 223] width 301 height 26
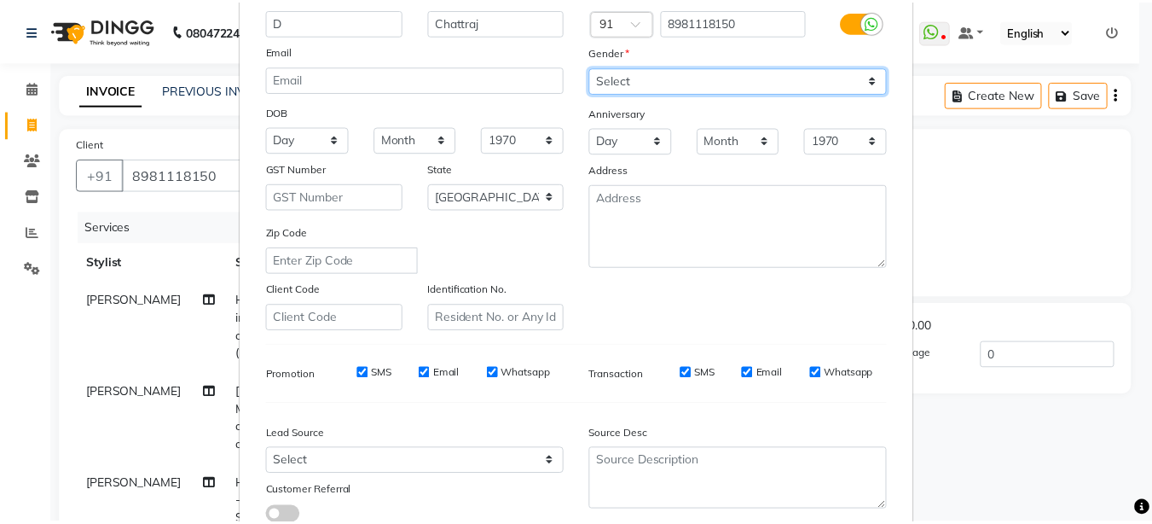
scroll to position [264, 0]
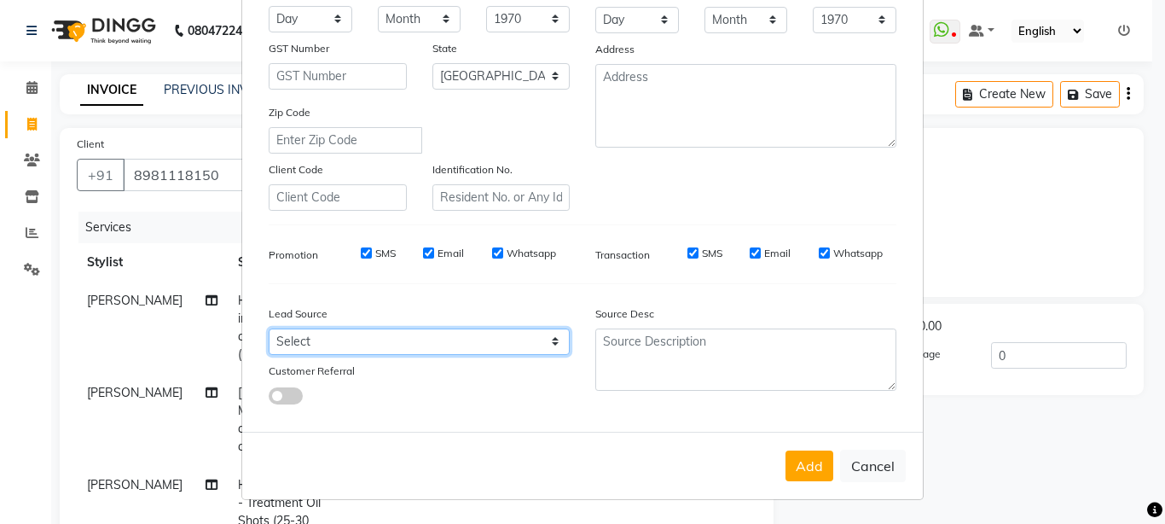
select select "24286"
click at [269, 328] on select "Select Walk-in Referral Internet Friend Word of Mouth Advertisement Facebook Ju…" at bounding box center [419, 341] width 301 height 26
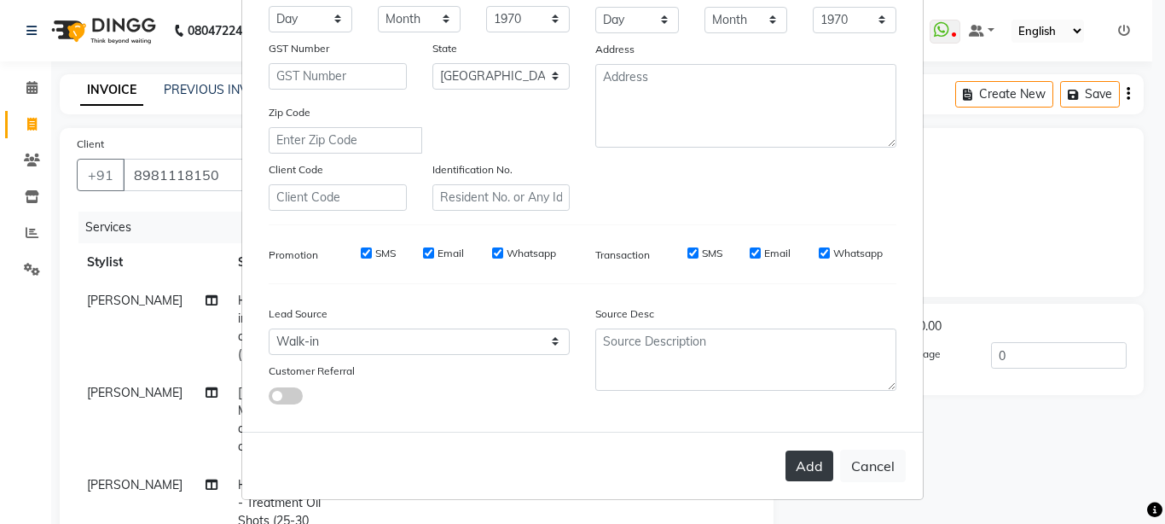
click at [803, 467] on button "Add" at bounding box center [810, 465] width 48 height 31
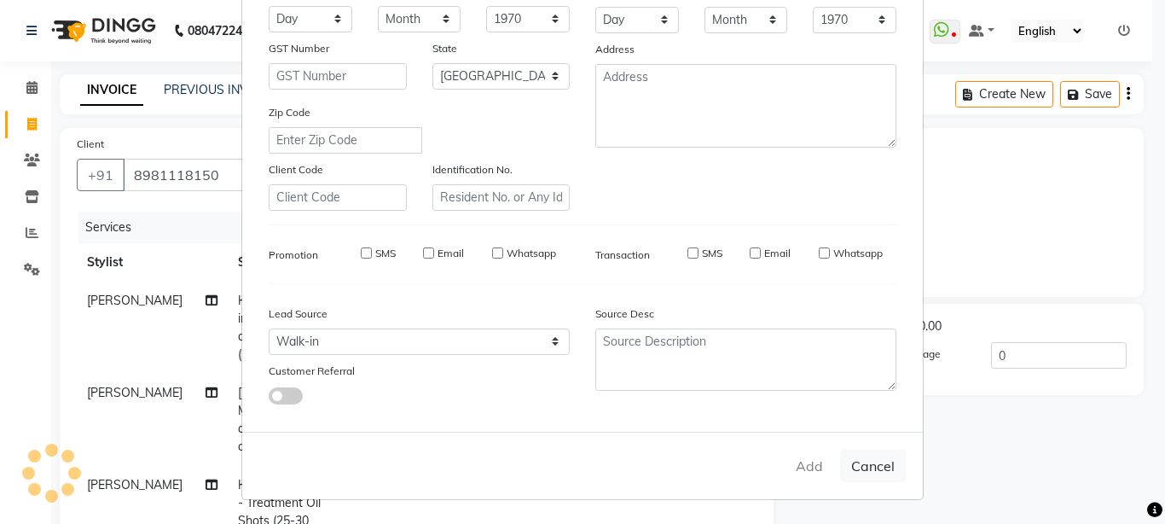
type input "89******50"
select select
select select "null"
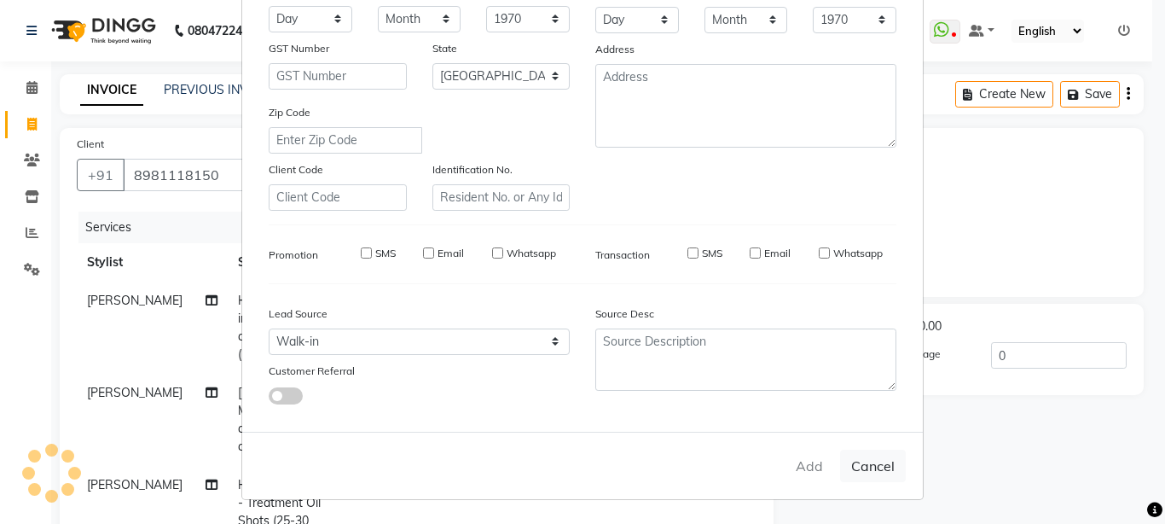
select select
checkbox input "false"
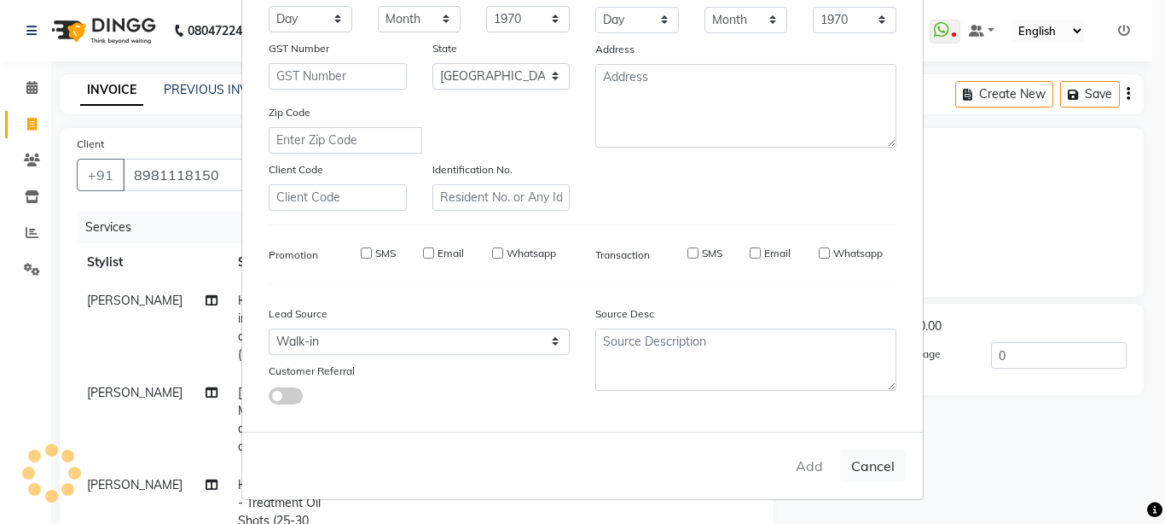
checkbox input "false"
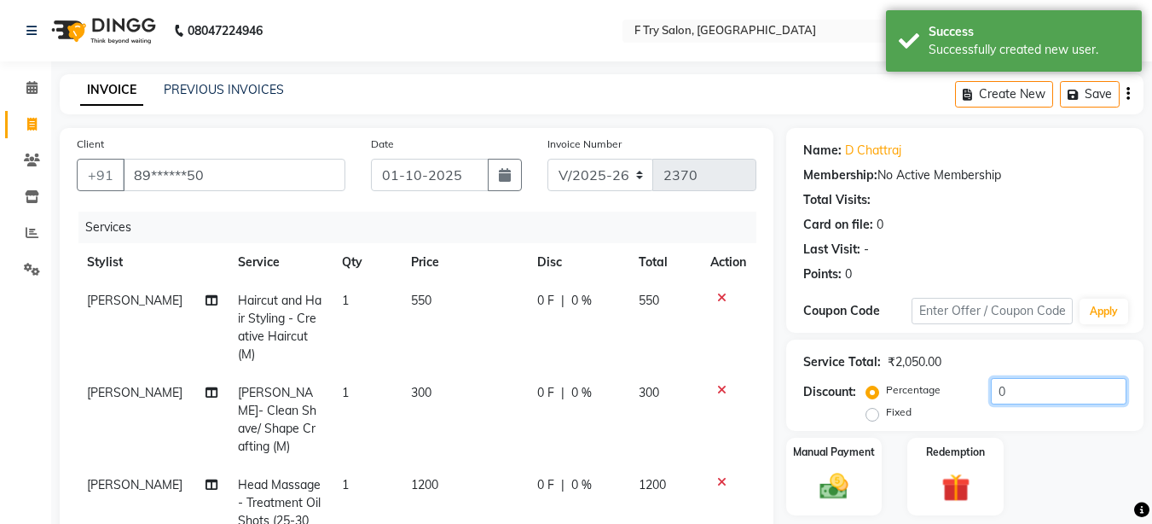
click at [1029, 400] on input "0" at bounding box center [1059, 391] width 136 height 26
type input "3"
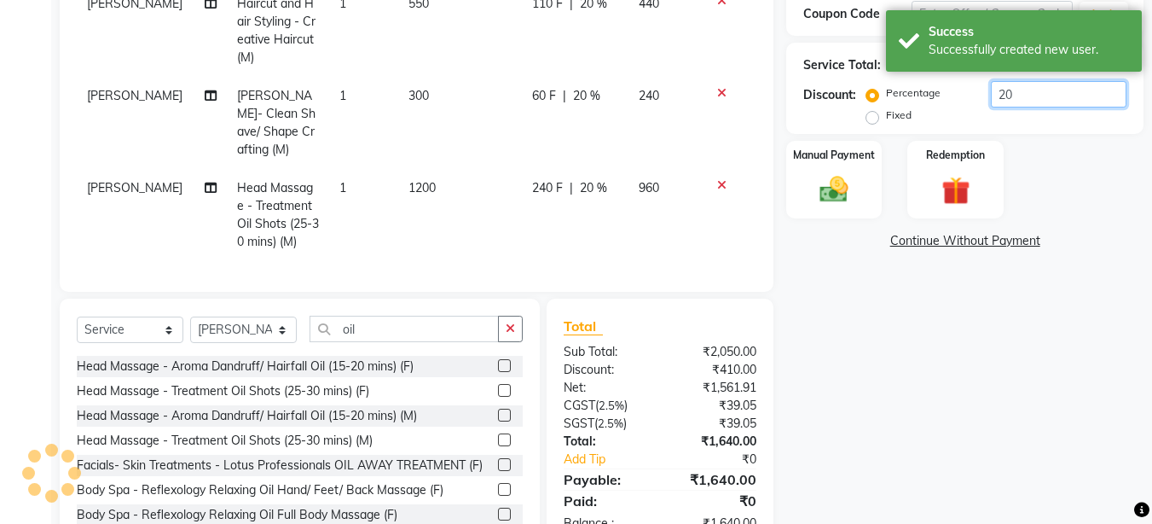
scroll to position [307, 0]
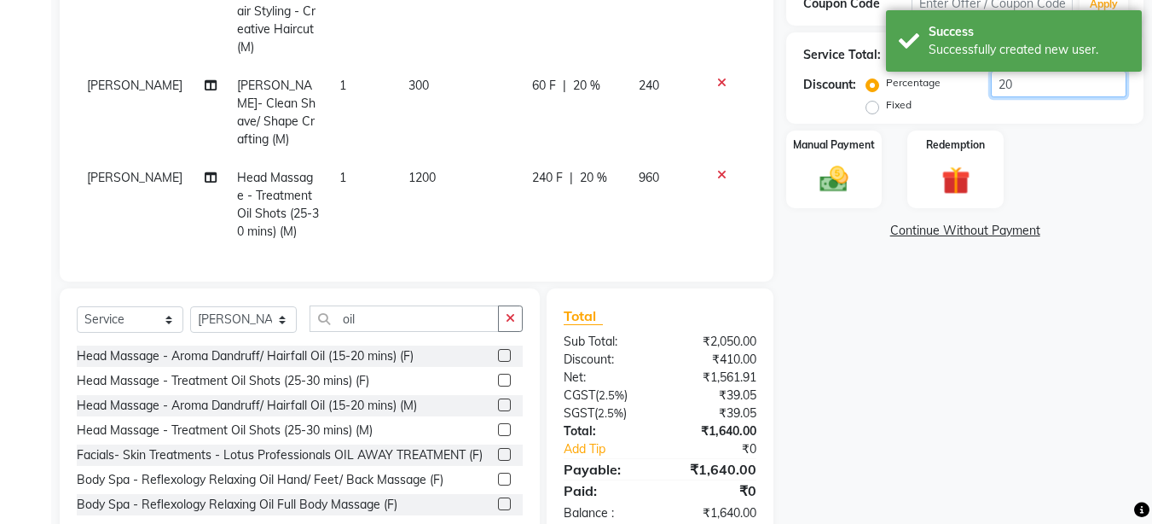
type input "20"
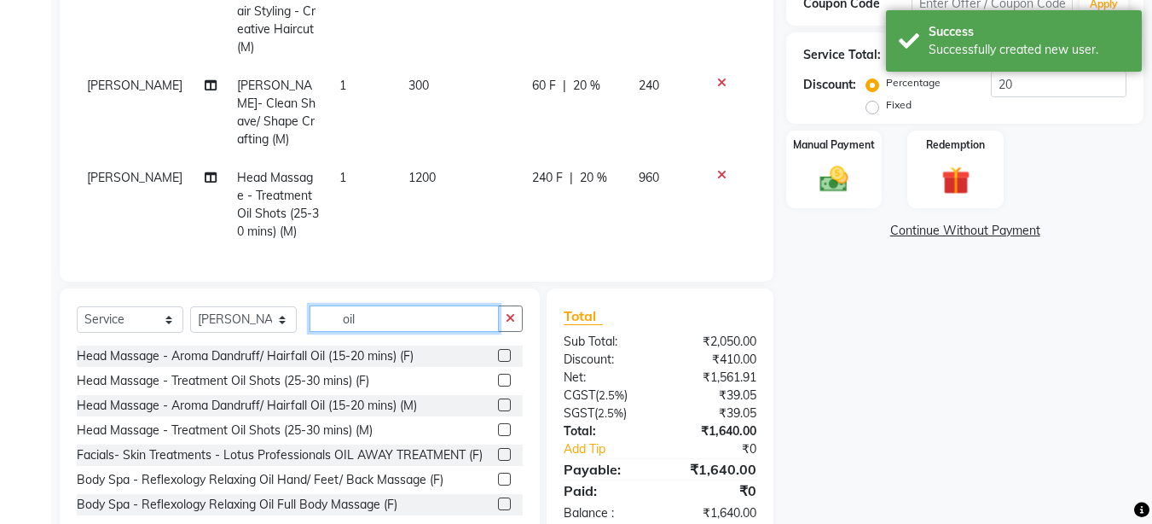
click at [426, 316] on input "oil" at bounding box center [404, 318] width 189 height 26
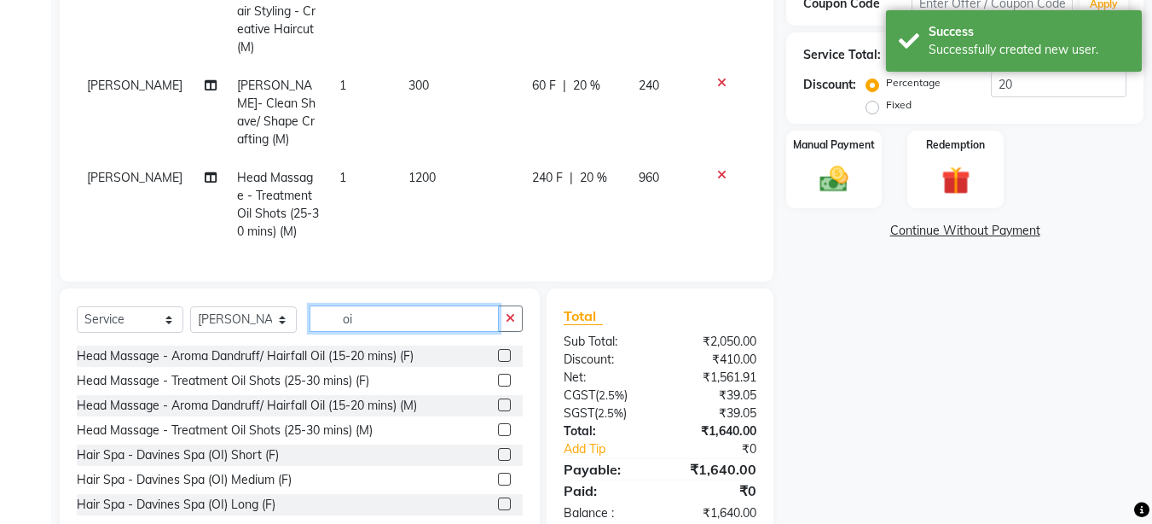
type input "o"
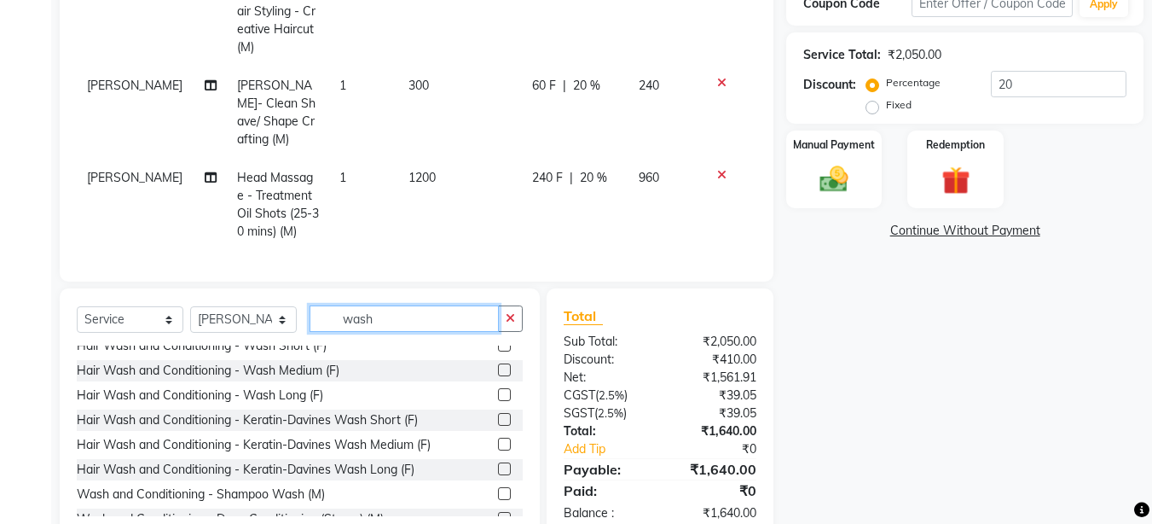
scroll to position [52, 0]
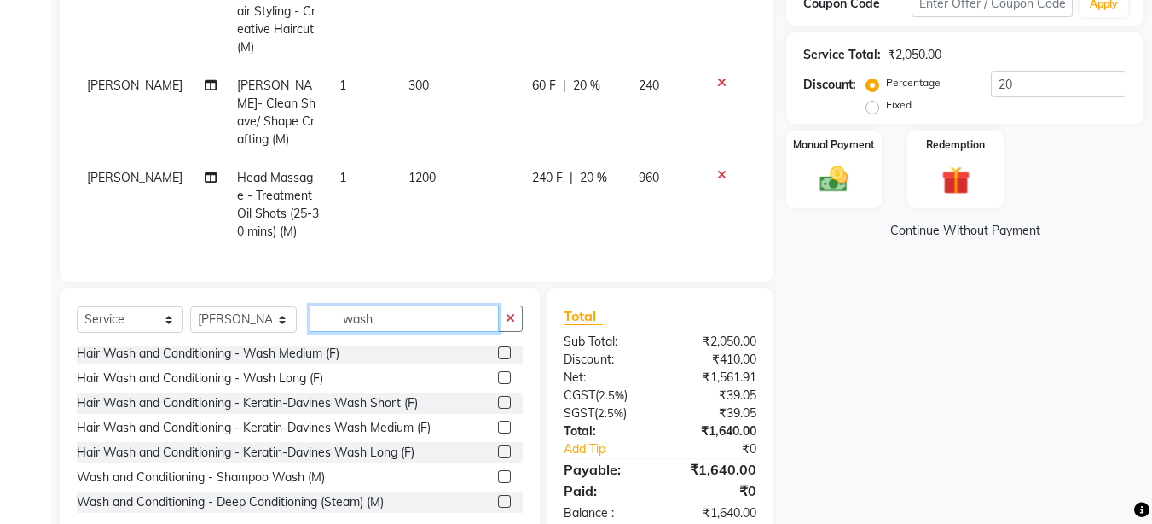
type input "wash"
click at [498, 473] on label at bounding box center [504, 476] width 13 height 13
click at [498, 473] on input "checkbox" at bounding box center [503, 477] width 11 height 11
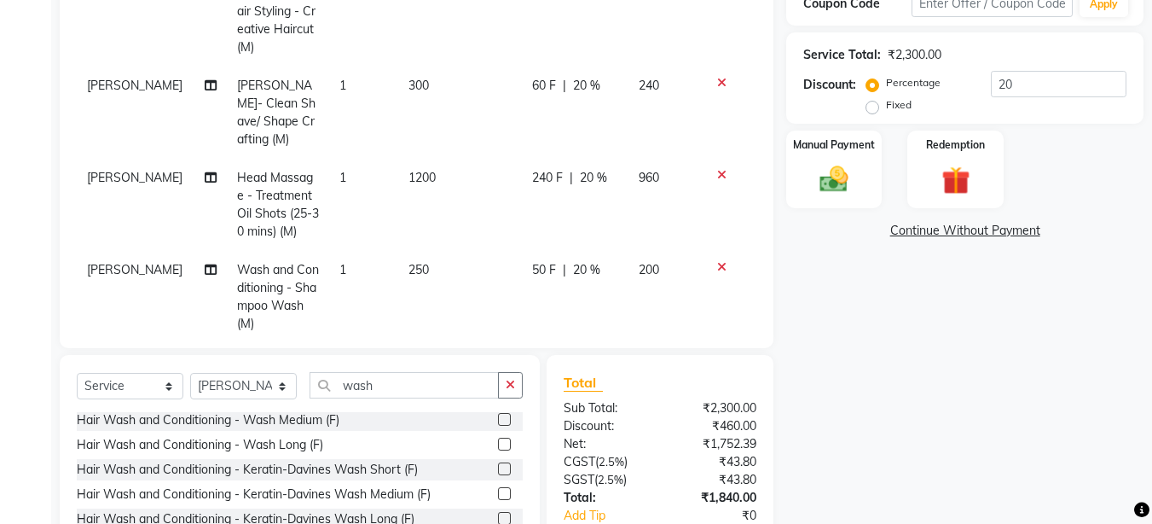
checkbox input "false"
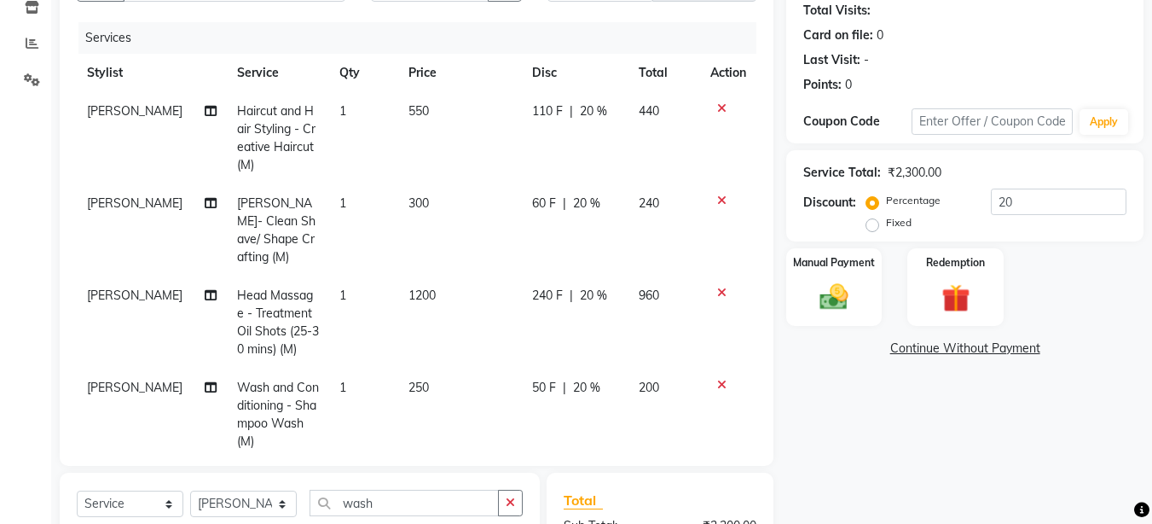
scroll to position [415, 0]
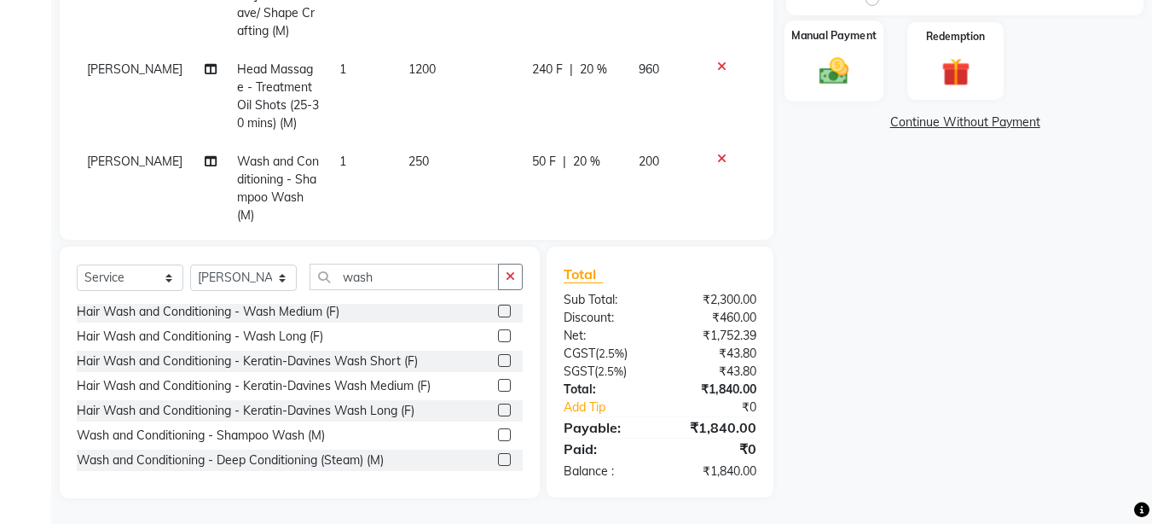
click at [837, 66] on img at bounding box center [834, 71] width 48 height 34
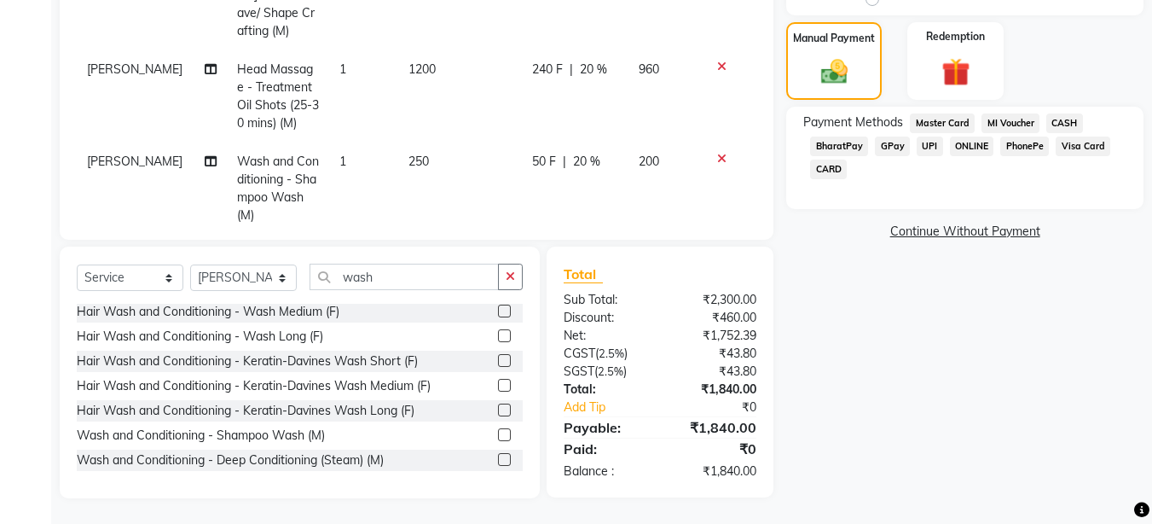
click at [834, 165] on span "CARD" at bounding box center [828, 170] width 37 height 20
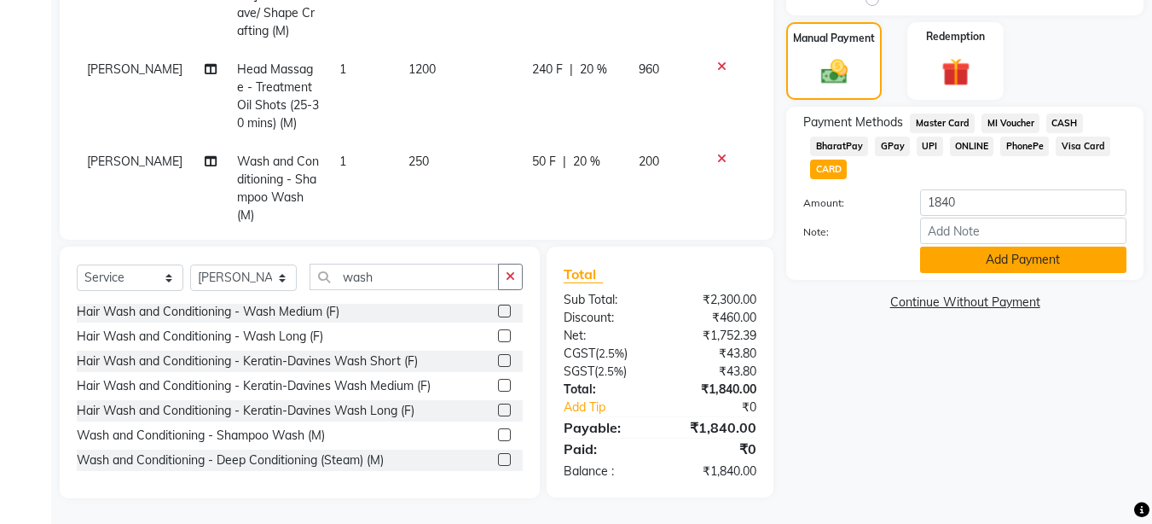
click at [1045, 254] on button "Add Payment" at bounding box center [1023, 260] width 206 height 26
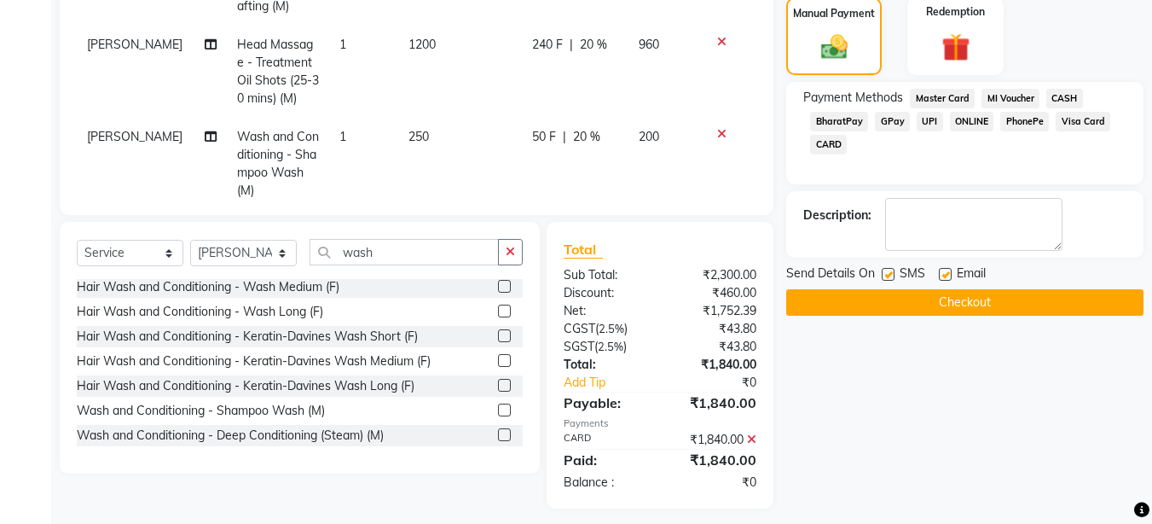
scroll to position [450, 0]
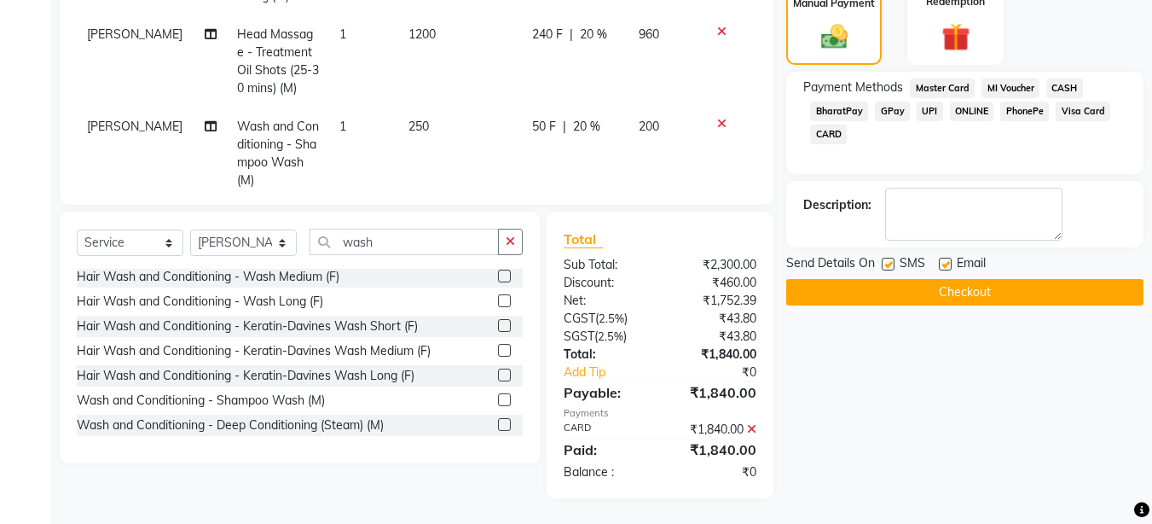
click at [958, 299] on button "Checkout" at bounding box center [964, 292] width 357 height 26
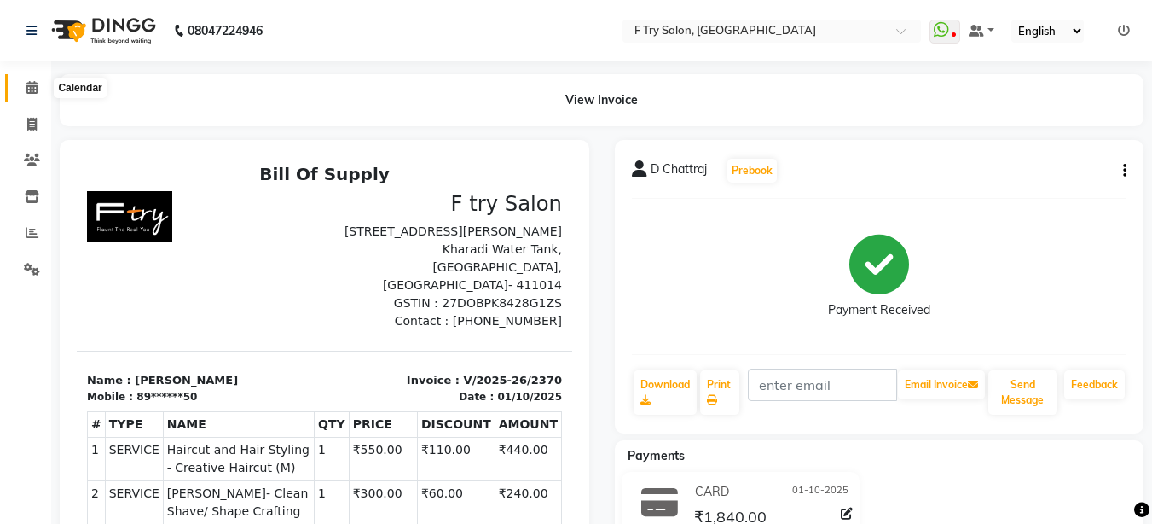
click at [31, 83] on icon at bounding box center [31, 87] width 11 height 13
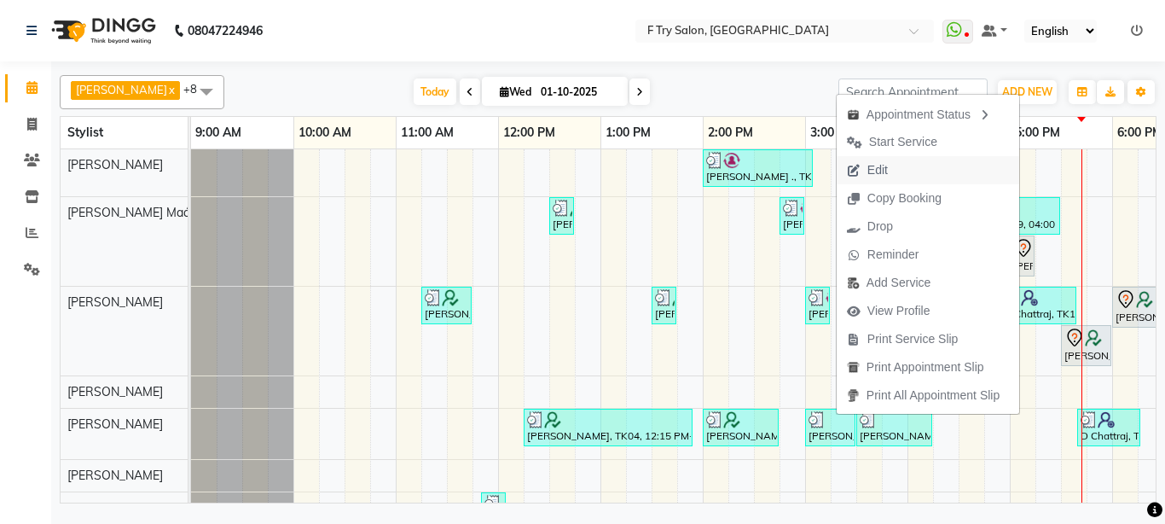
click at [908, 174] on button "Edit" at bounding box center [928, 170] width 183 height 28
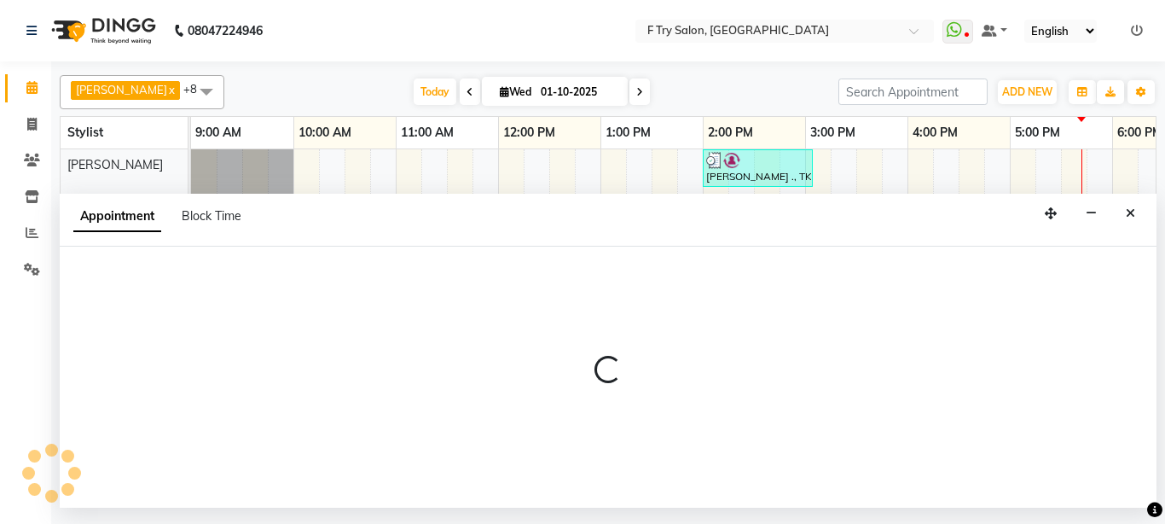
select select "tentative"
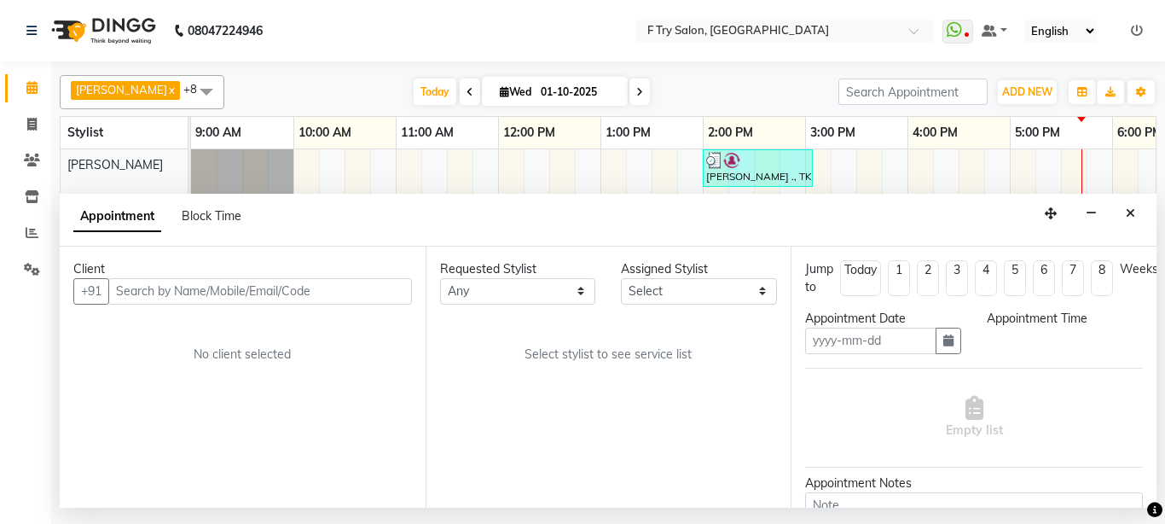
type input "01-10-2025"
select select "1020"
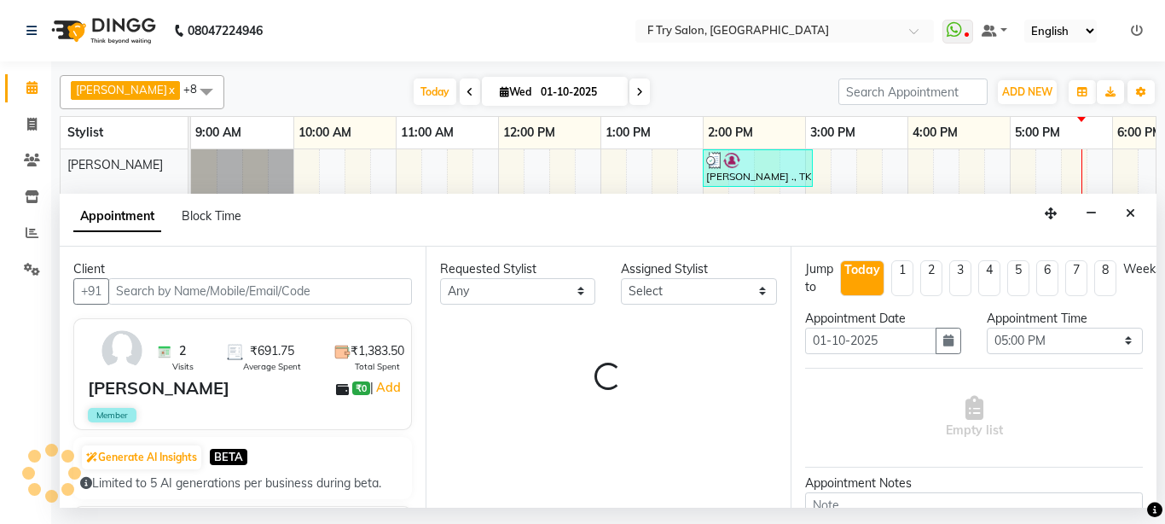
select select "14056"
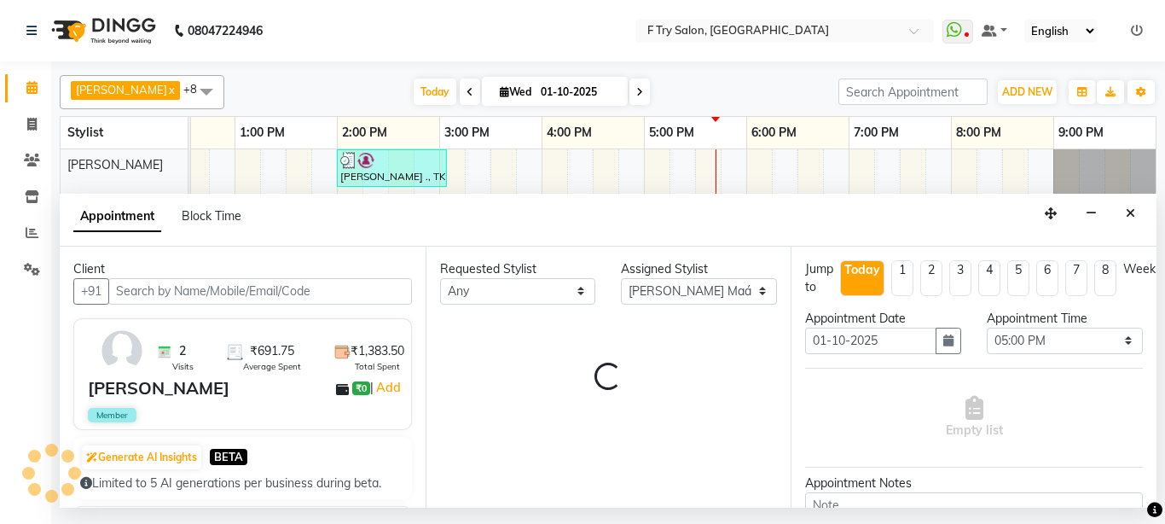
select select "1252"
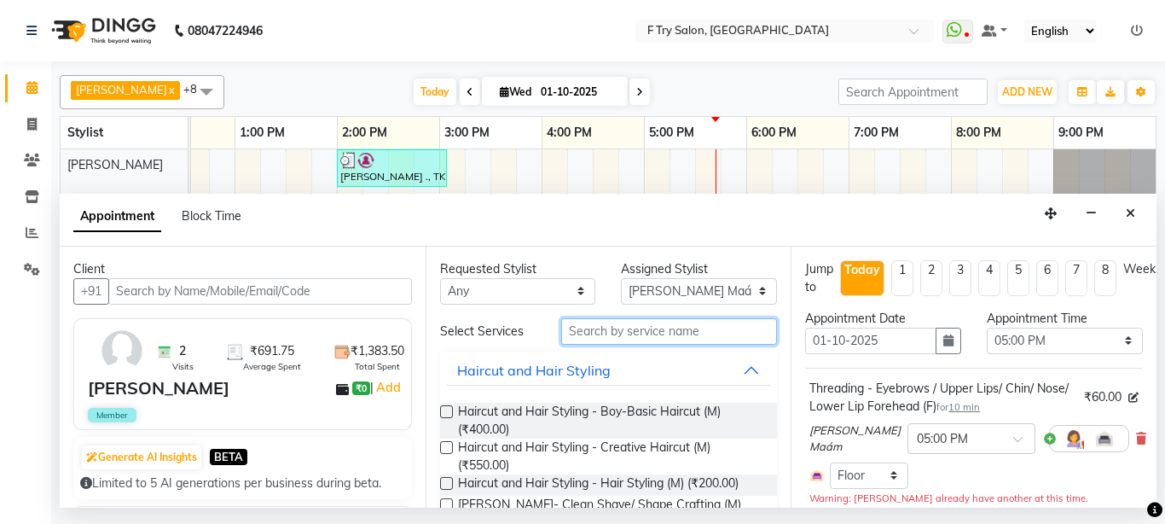
click at [635, 329] on input "text" at bounding box center [669, 331] width 217 height 26
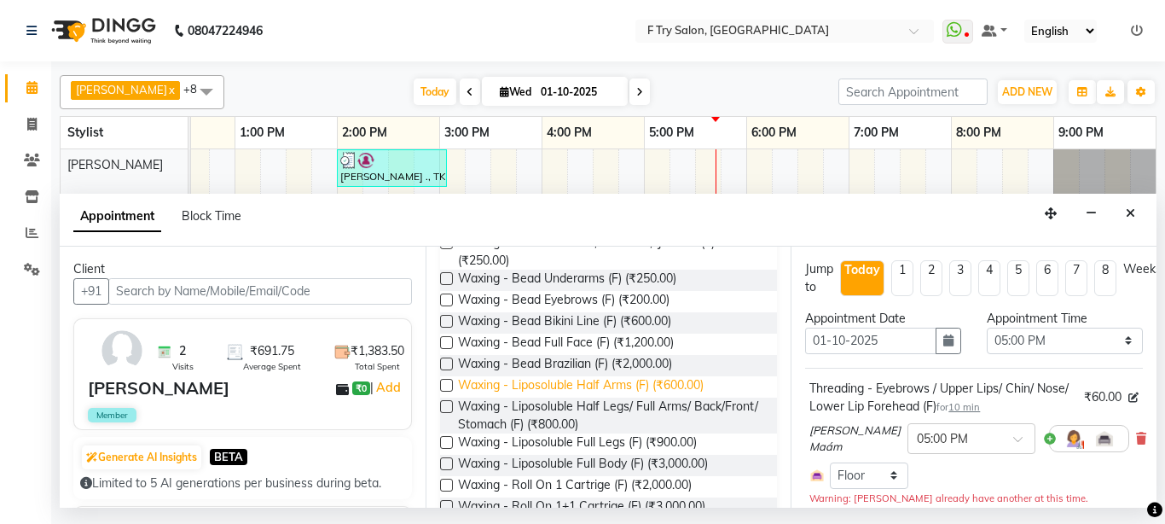
scroll to position [307, 0]
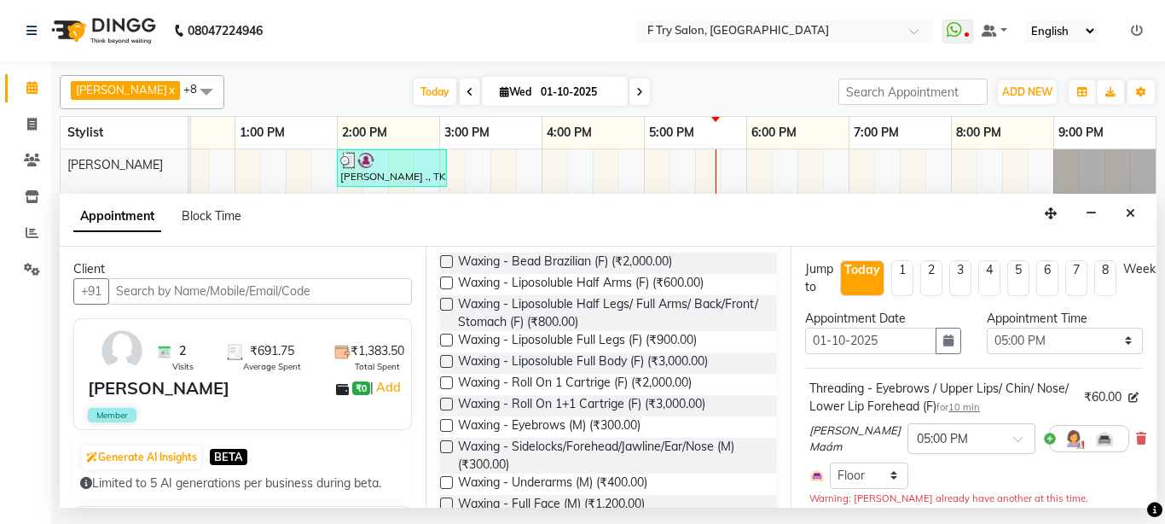
type input "wax"
click at [446, 305] on label at bounding box center [446, 304] width 13 height 13
click at [446, 305] on input "checkbox" at bounding box center [445, 305] width 11 height 11
checkbox input "false"
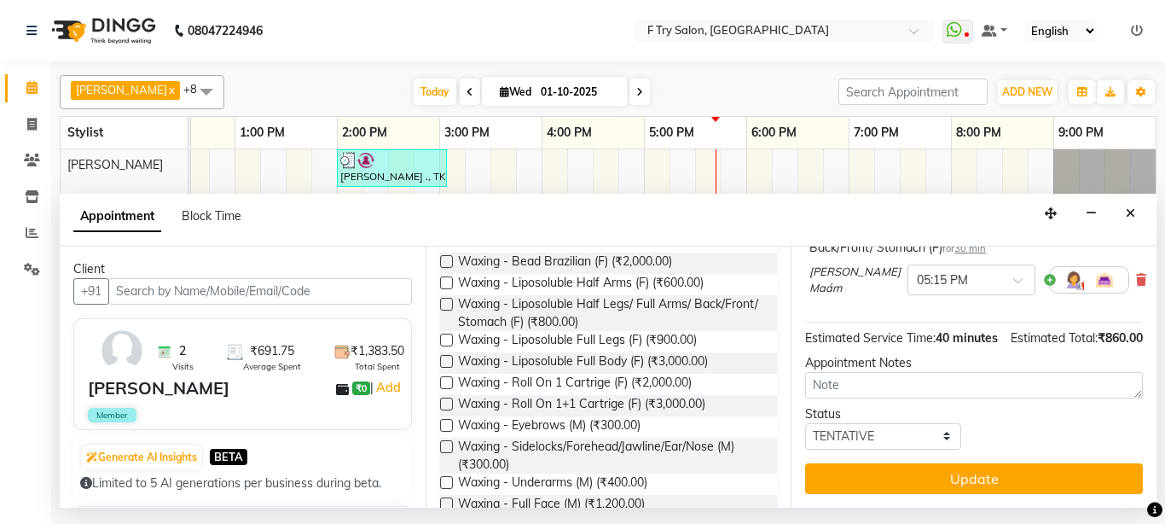
scroll to position [332, 0]
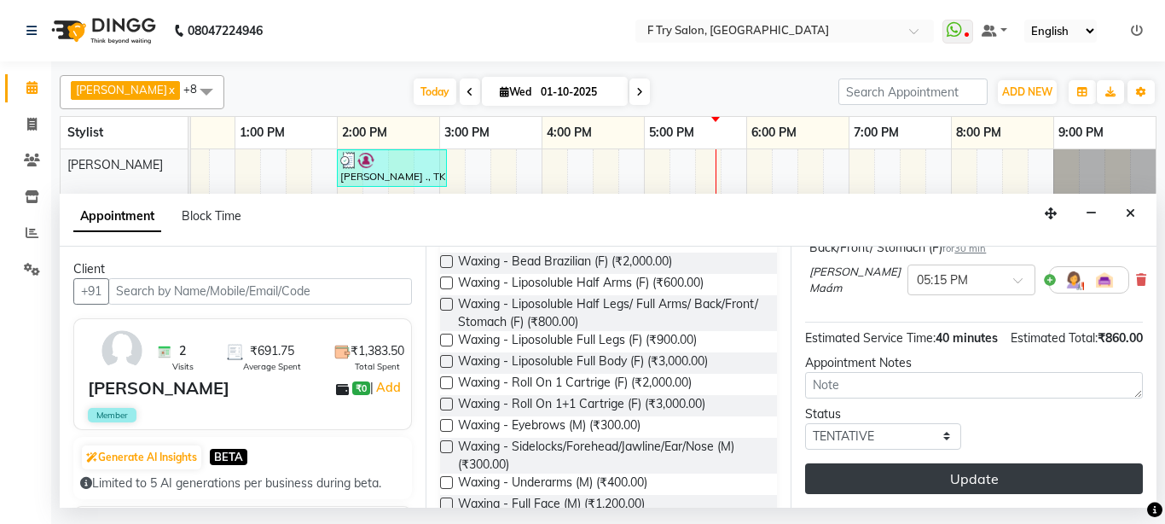
click at [982, 463] on button "Update" at bounding box center [974, 478] width 338 height 31
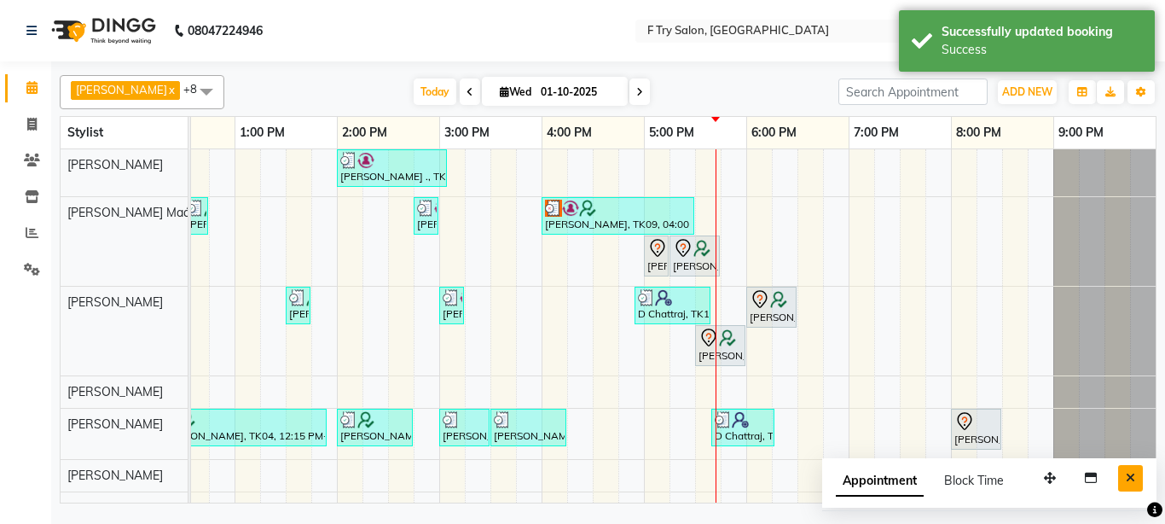
click at [1129, 475] on icon "Close" at bounding box center [1130, 478] width 9 height 12
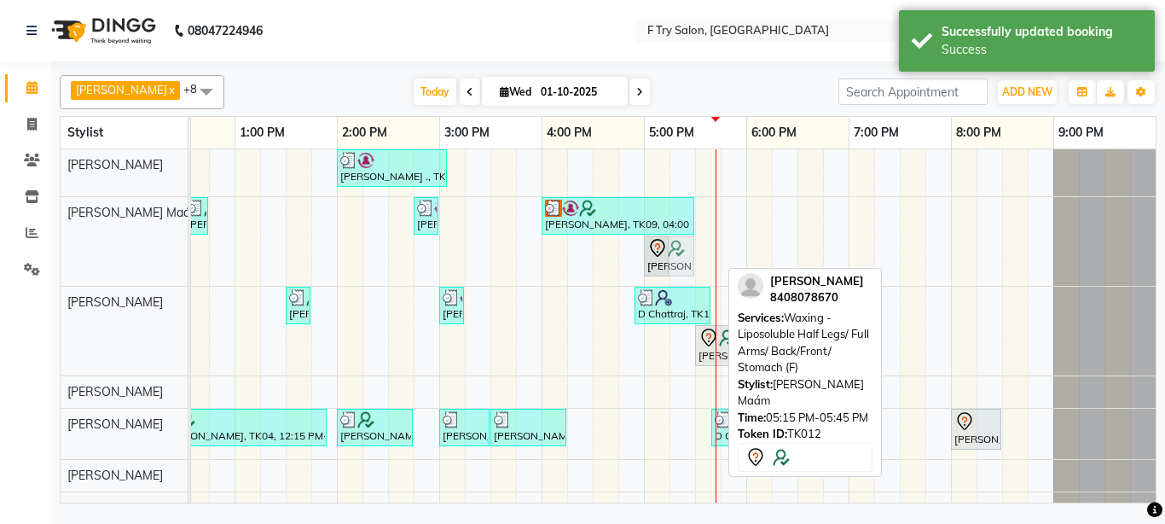
drag, startPoint x: 689, startPoint y: 255, endPoint x: 675, endPoint y: 259, distance: 15.1
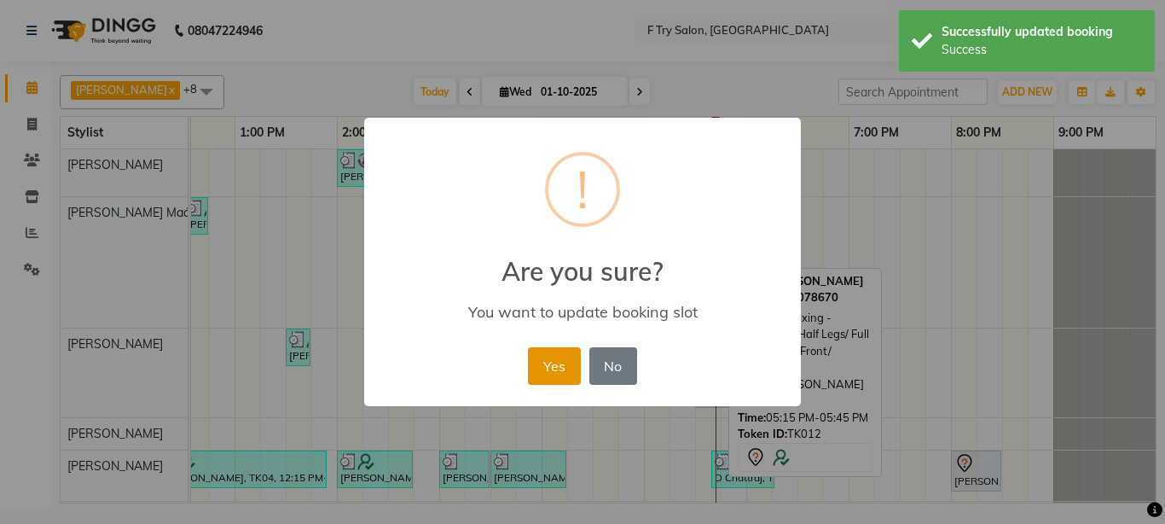
click at [562, 357] on button "Yes" at bounding box center [554, 366] width 52 height 38
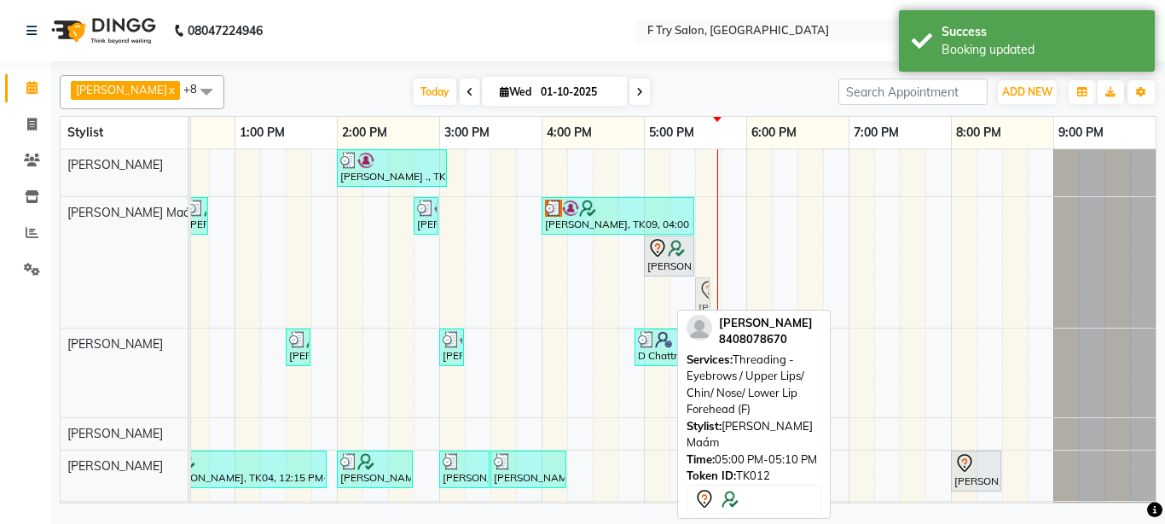
drag, startPoint x: 657, startPoint y: 296, endPoint x: 705, endPoint y: 287, distance: 49.5
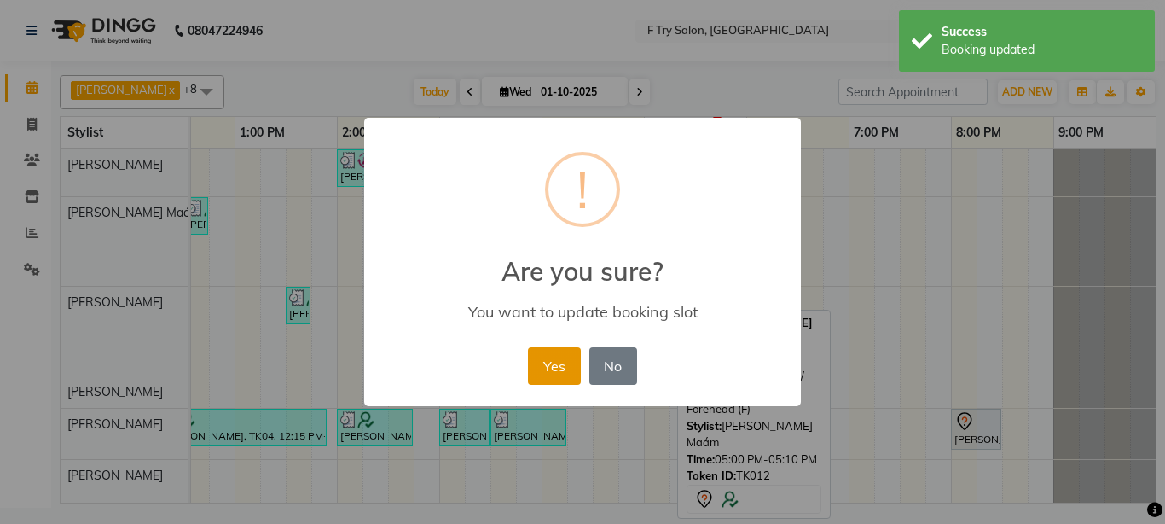
click at [560, 369] on button "Yes" at bounding box center [554, 366] width 52 height 38
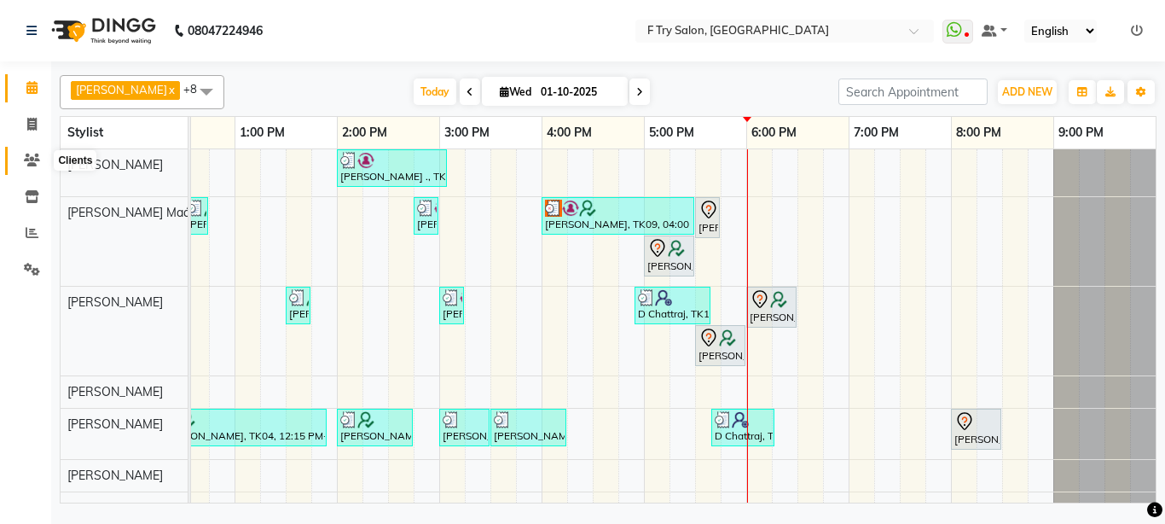
click at [30, 159] on icon at bounding box center [32, 160] width 16 height 13
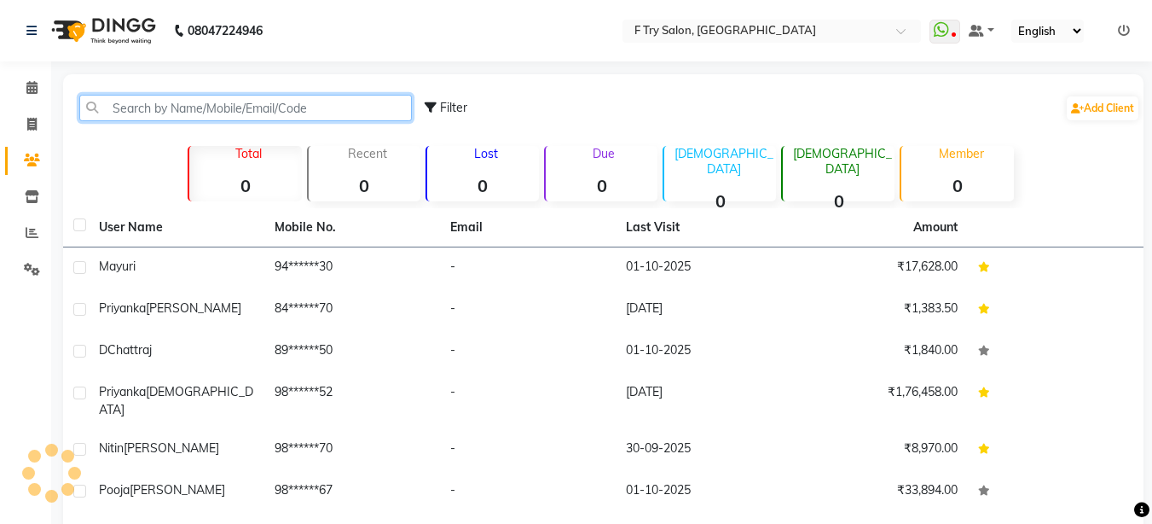
click at [218, 107] on input "text" at bounding box center [245, 108] width 333 height 26
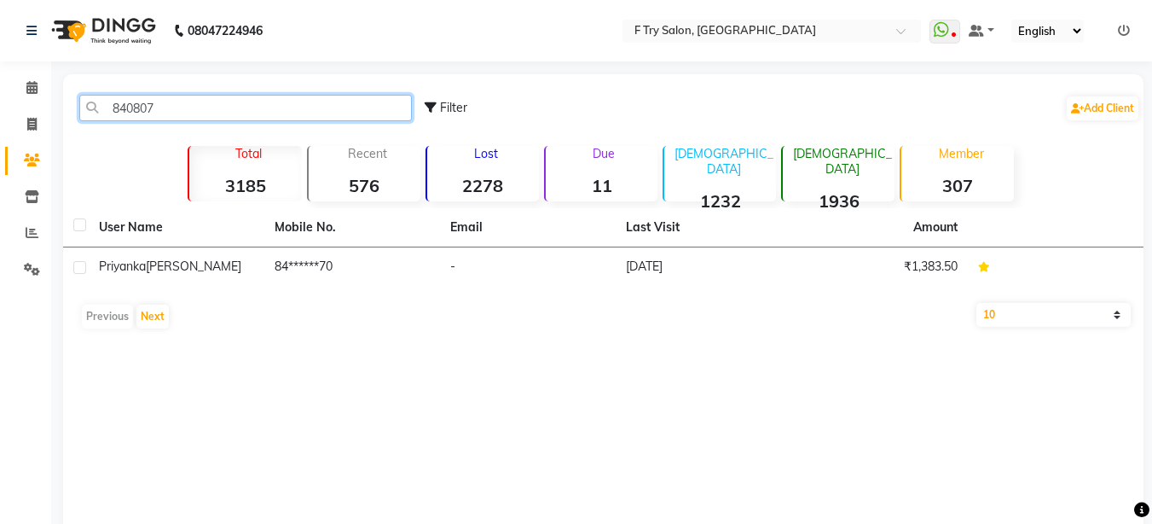
type input "840807"
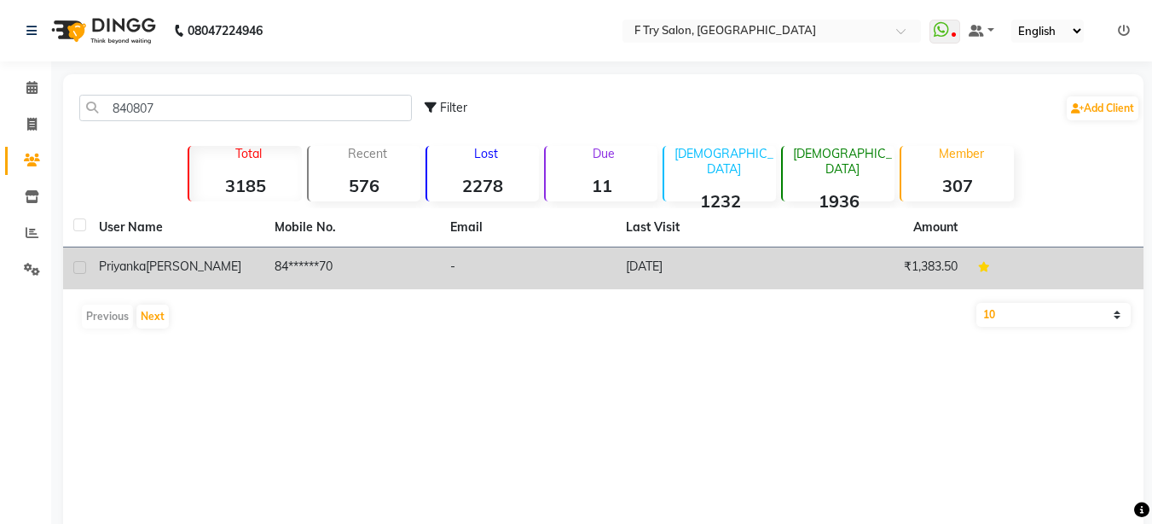
click at [186, 270] on span "Andhare" at bounding box center [194, 265] width 96 height 15
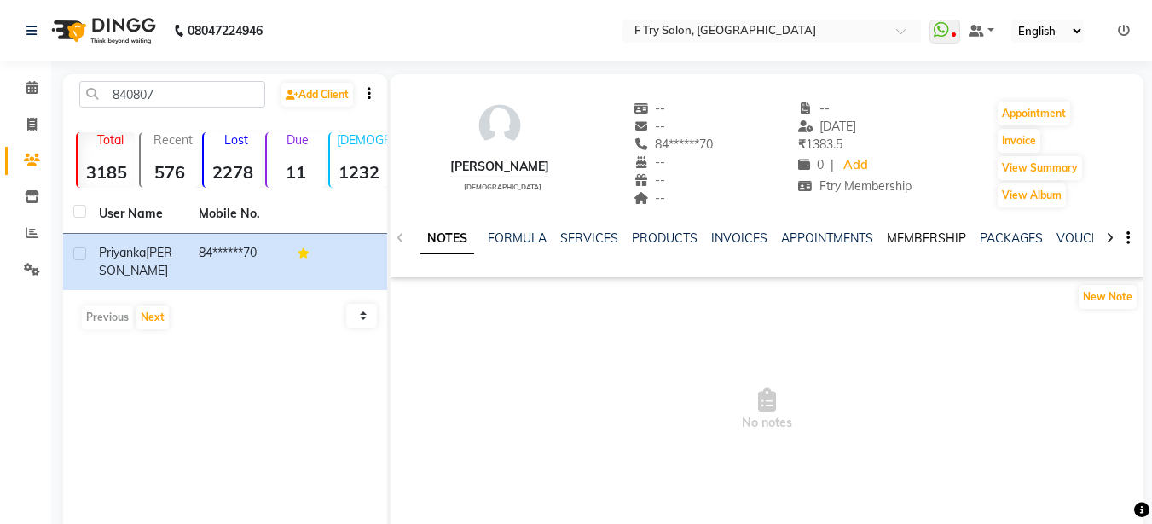
click at [938, 232] on link "MEMBERSHIP" at bounding box center [926, 237] width 79 height 15
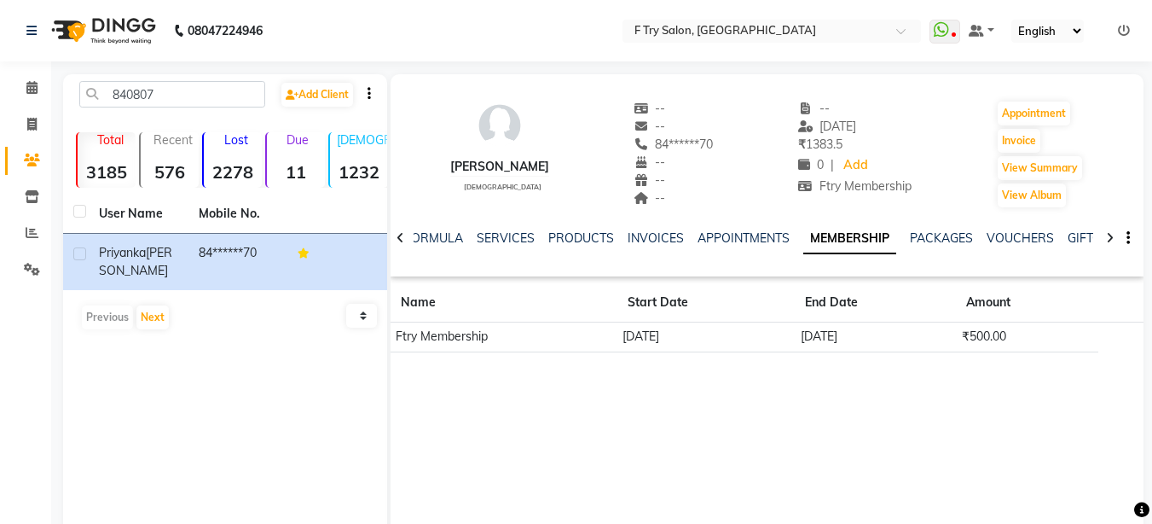
click at [512, 229] on div "SERVICES" at bounding box center [506, 238] width 58 height 18
click at [505, 235] on link "SERVICES" at bounding box center [506, 237] width 58 height 15
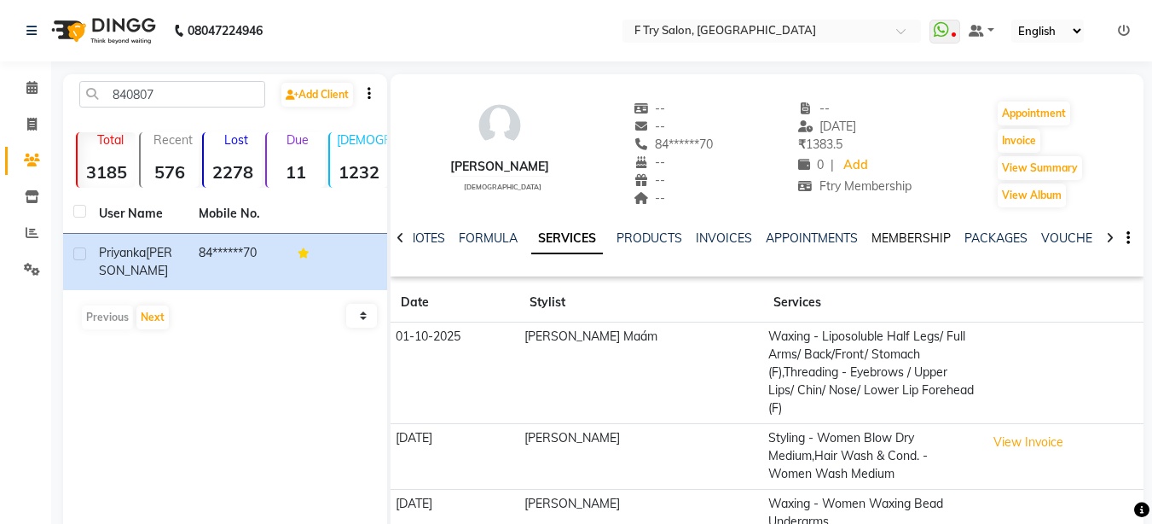
click at [908, 235] on link "MEMBERSHIP" at bounding box center [911, 237] width 79 height 15
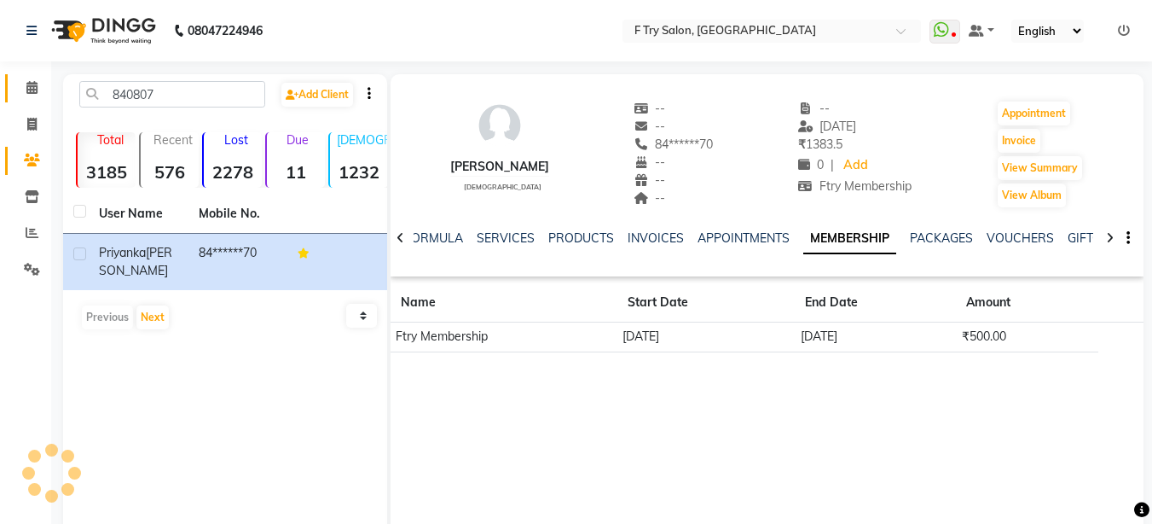
click at [16, 75] on link "Calendar" at bounding box center [25, 88] width 41 height 28
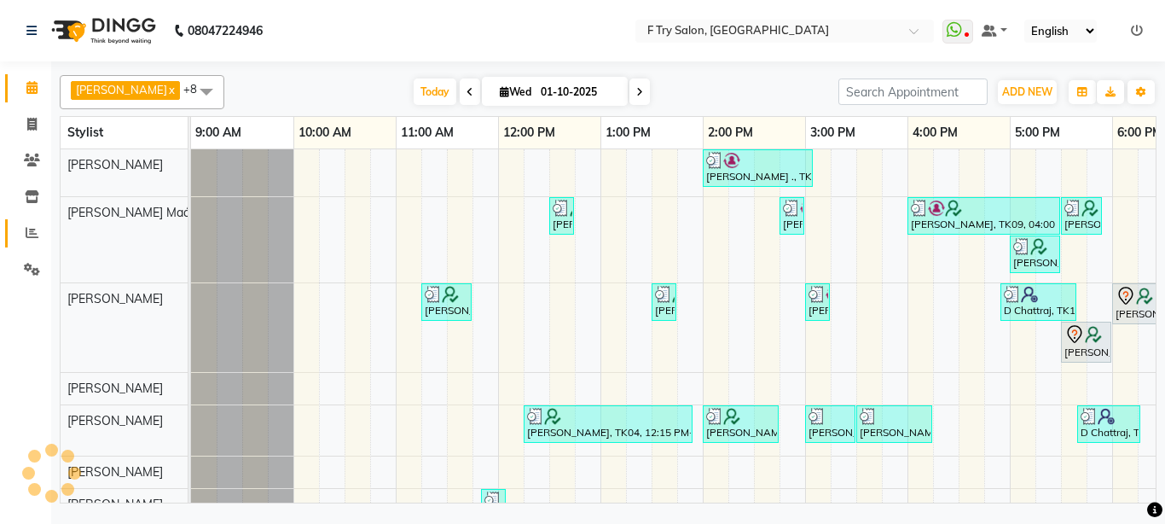
click at [38, 239] on span at bounding box center [32, 233] width 30 height 20
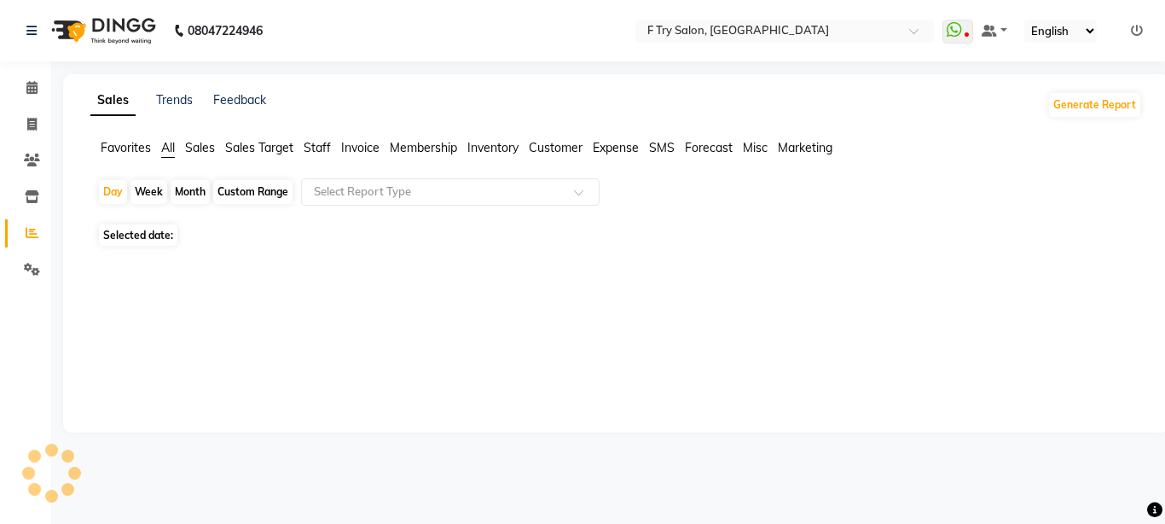
click at [318, 144] on span "Staff" at bounding box center [317, 147] width 27 height 15
click at [187, 189] on div "Month" at bounding box center [190, 192] width 39 height 24
select select "10"
select select "2025"
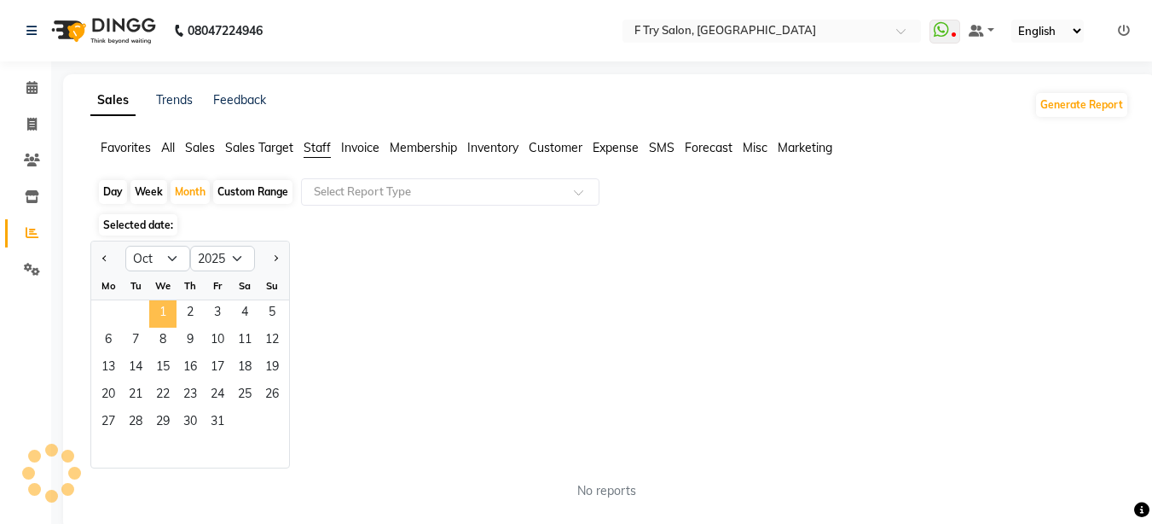
click at [156, 321] on span "1" at bounding box center [162, 313] width 27 height 27
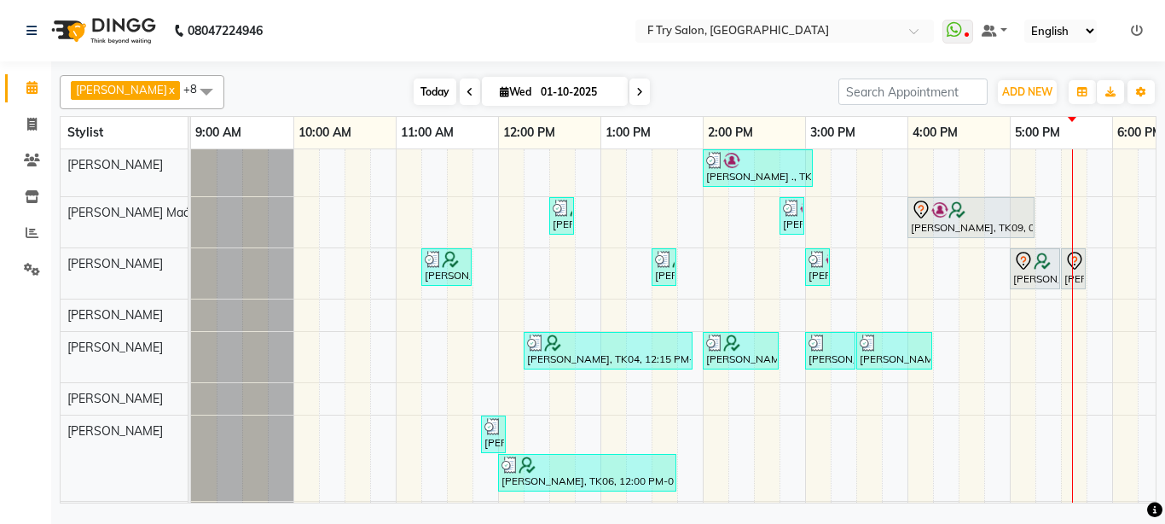
scroll to position [0, 366]
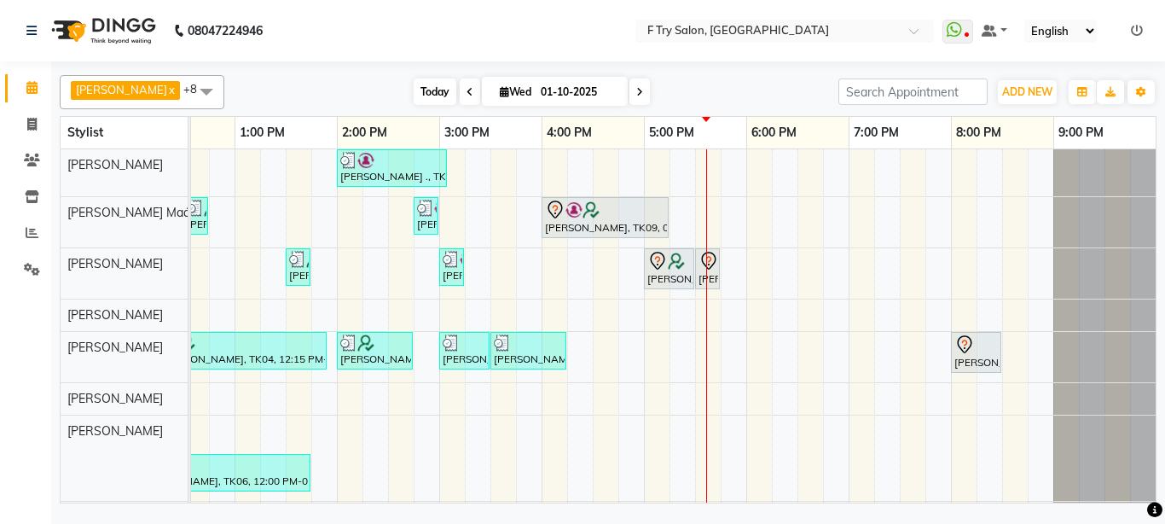
click at [414, 88] on span "Today" at bounding box center [435, 91] width 43 height 26
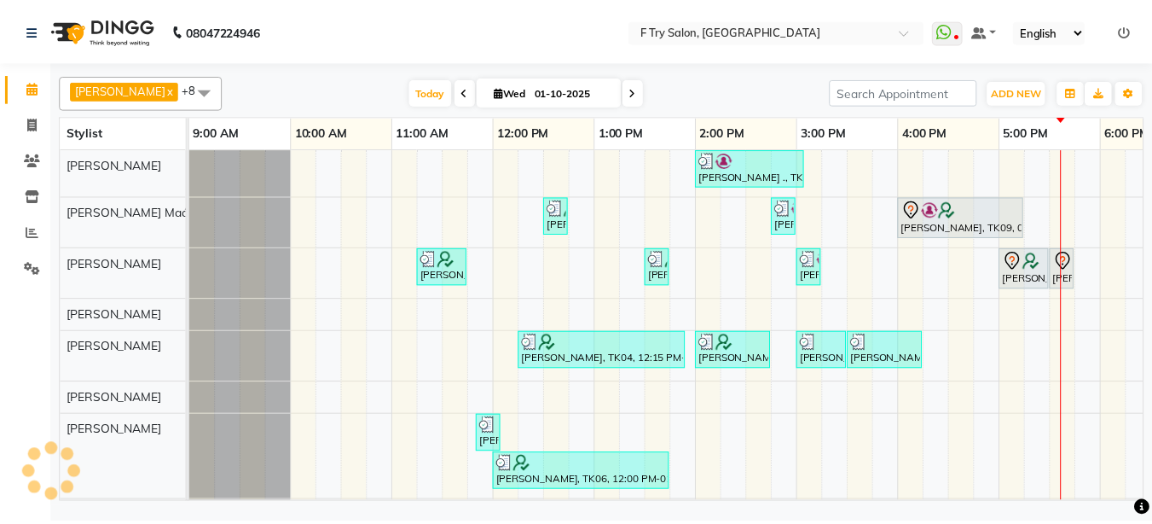
scroll to position [0, 0]
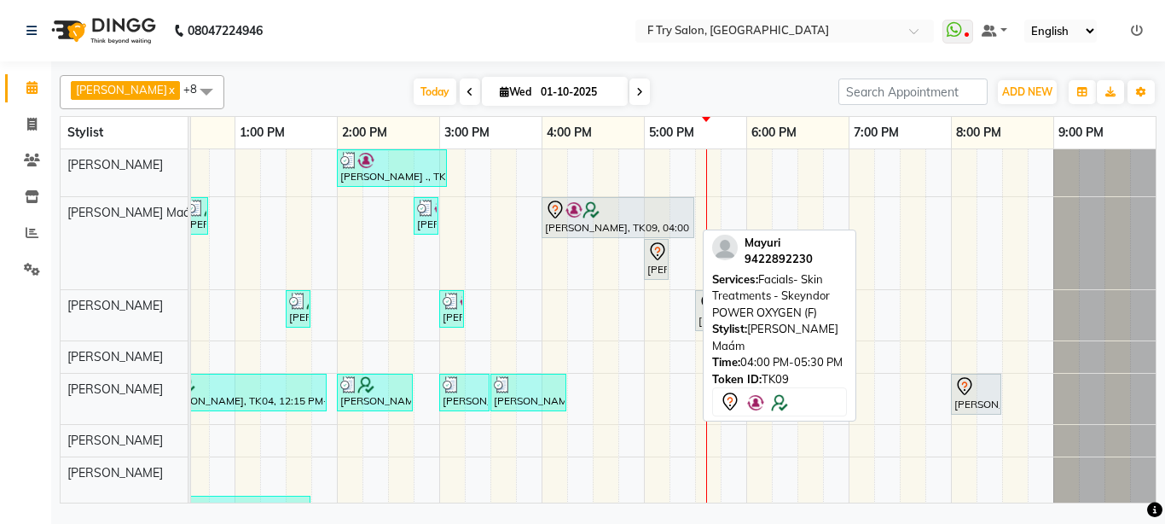
click at [675, 218] on div at bounding box center [618, 210] width 146 height 20
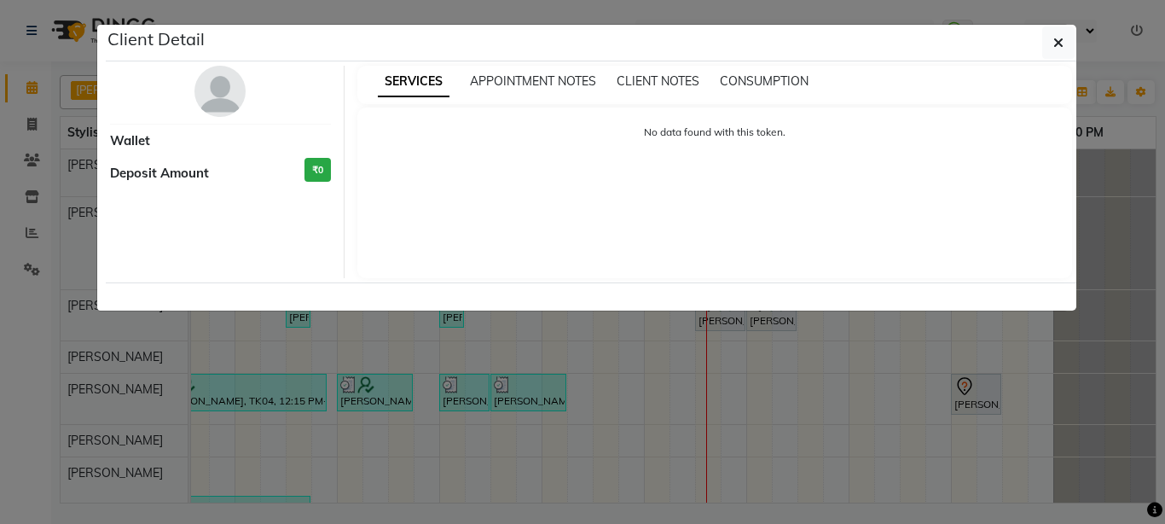
select select "7"
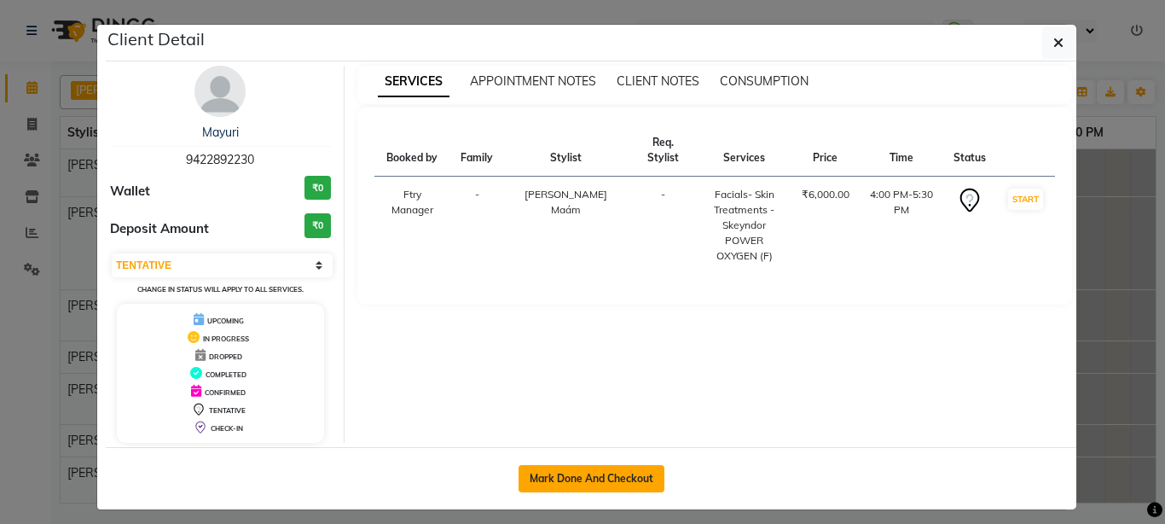
click at [598, 479] on button "Mark Done And Checkout" at bounding box center [592, 478] width 146 height 27
select select "service"
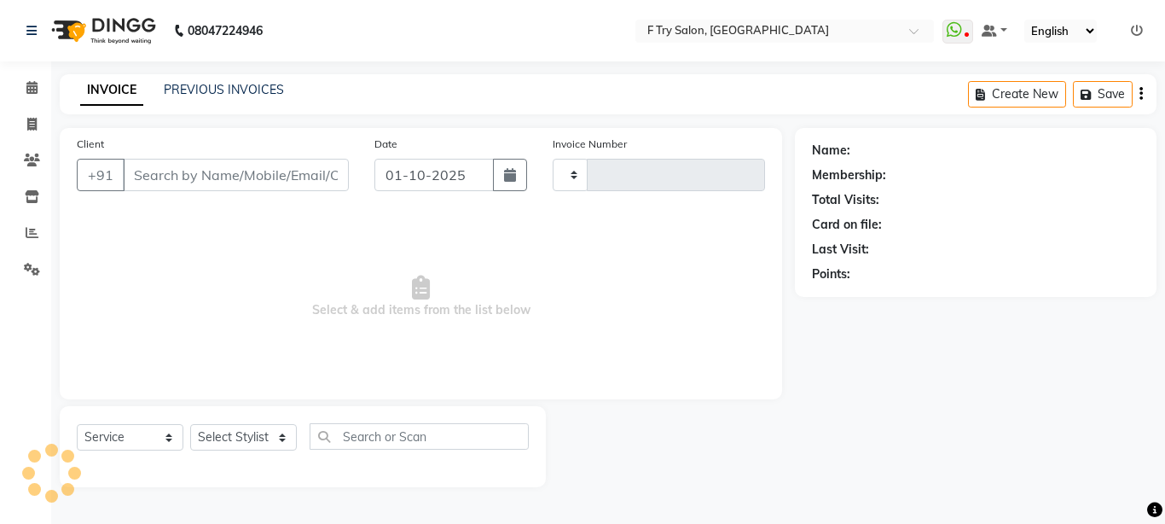
type input "2370"
select select "793"
type input "94******30"
select select "14056"
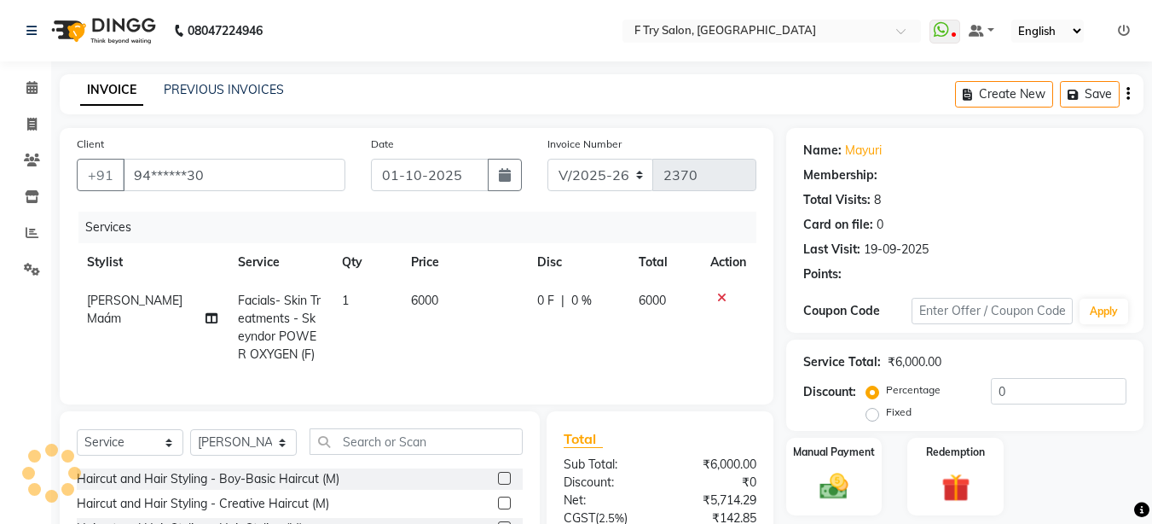
select select "1: Object"
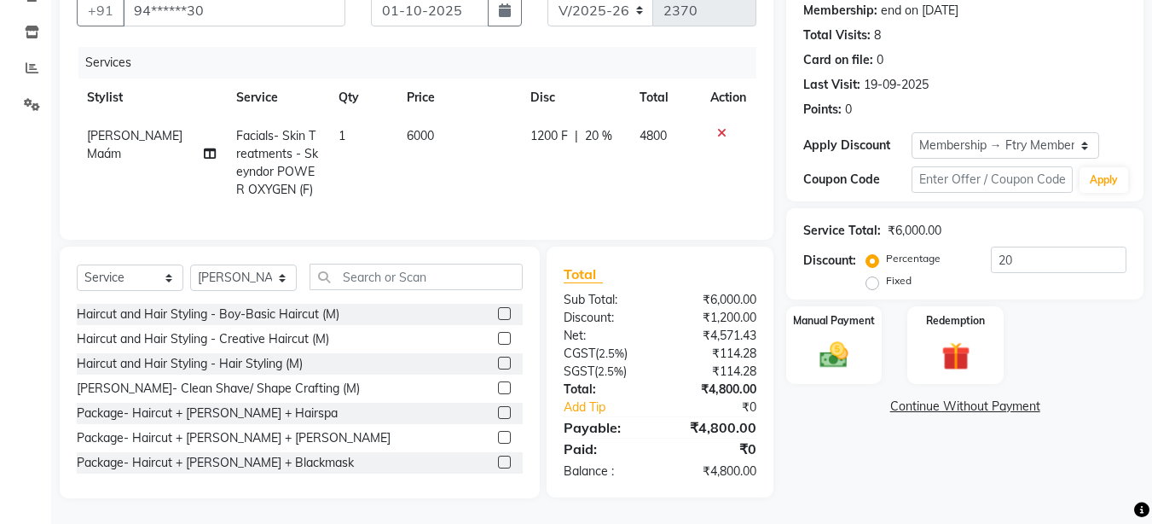
scroll to position [177, 0]
click at [1019, 248] on input "20" at bounding box center [1059, 260] width 136 height 26
type input "2"
type input "30"
click at [821, 338] on img at bounding box center [834, 355] width 48 height 34
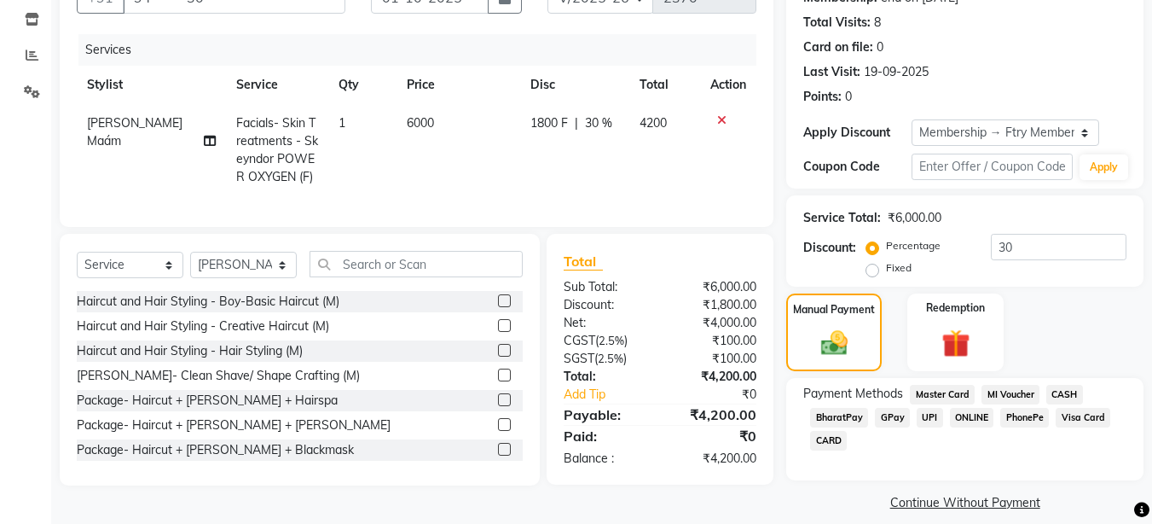
click at [931, 416] on span "UPI" at bounding box center [930, 418] width 26 height 20
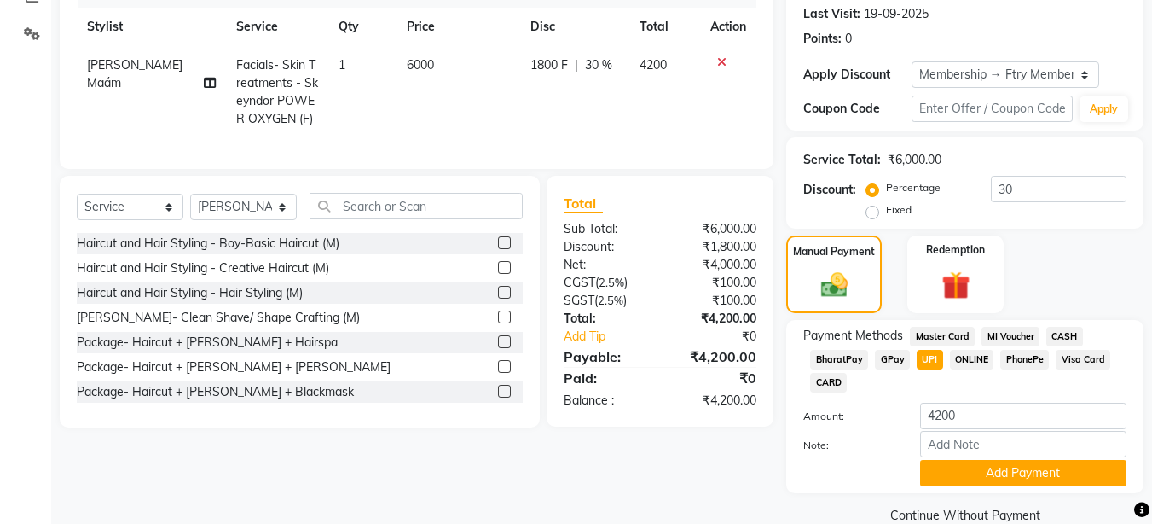
scroll to position [265, 0]
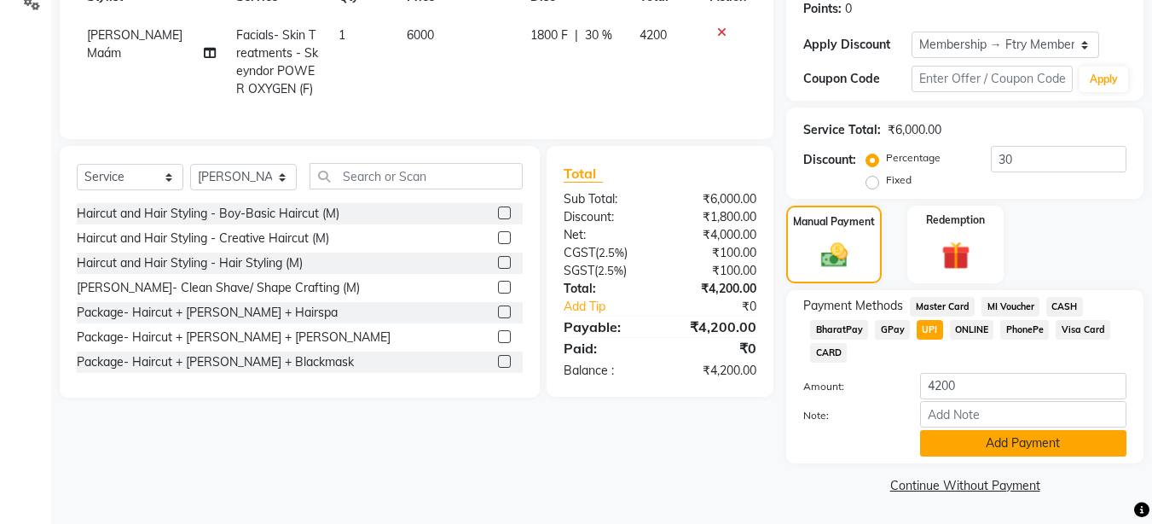
click at [992, 438] on button "Add Payment" at bounding box center [1023, 443] width 206 height 26
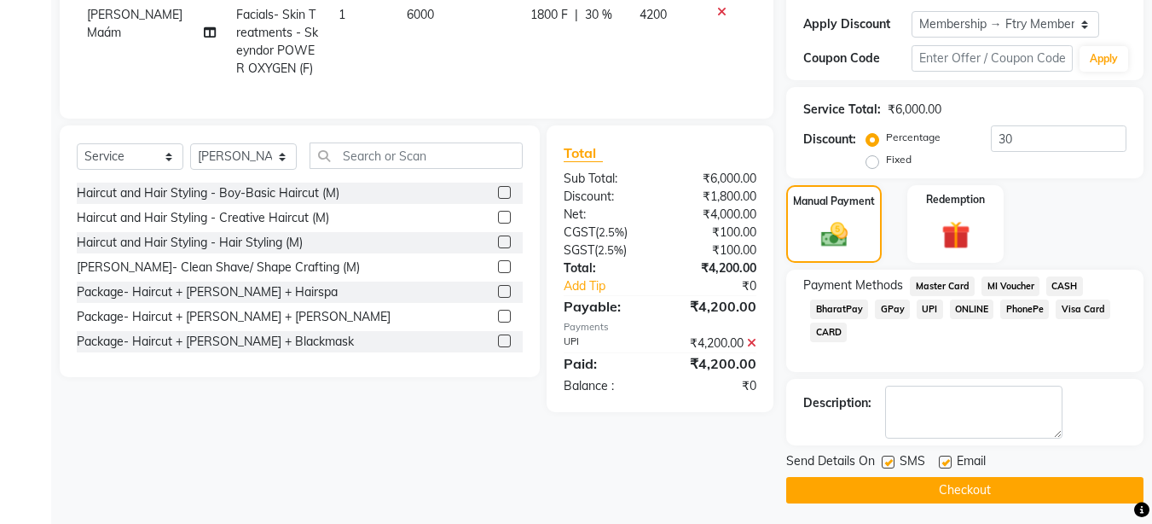
scroll to position [291, 0]
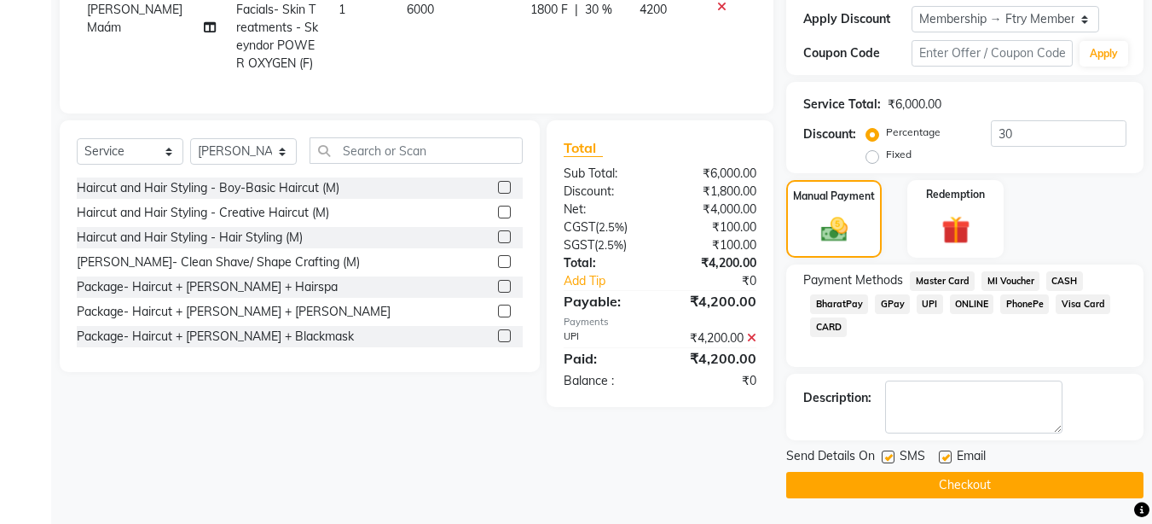
click at [973, 485] on button "Checkout" at bounding box center [964, 485] width 357 height 26
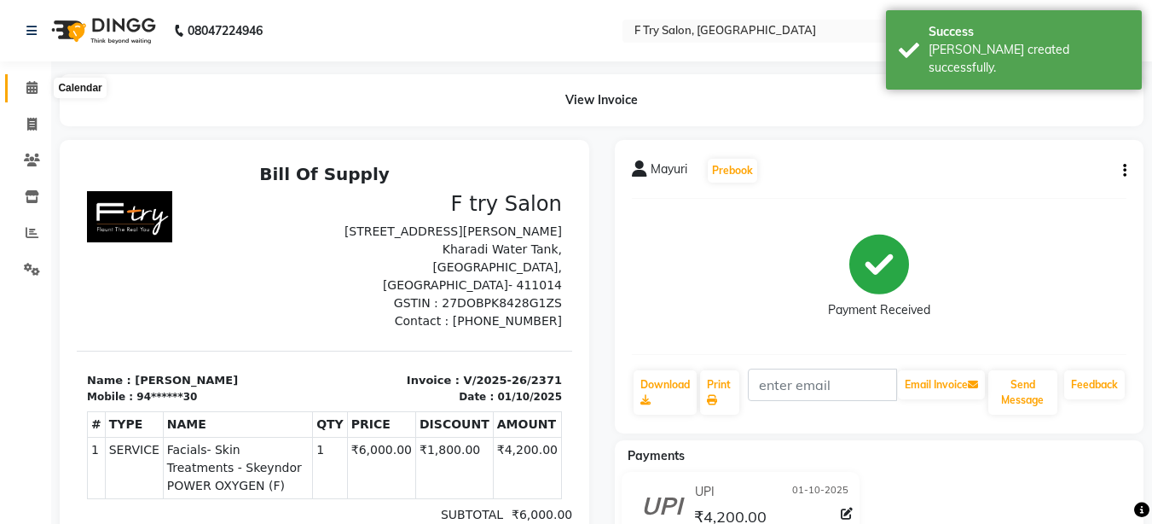
click at [35, 87] on icon at bounding box center [31, 87] width 11 height 13
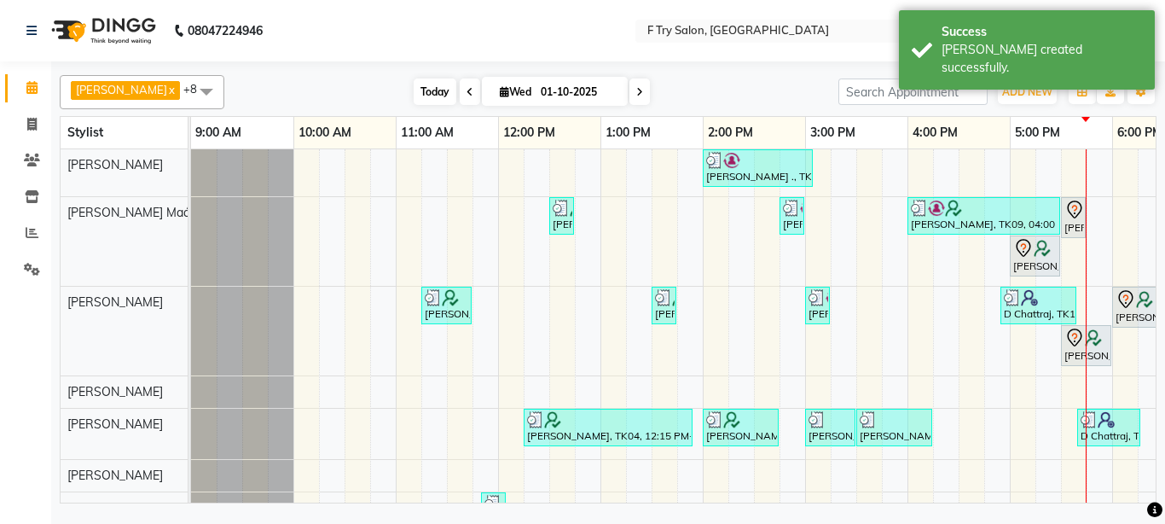
click at [414, 86] on span "Today" at bounding box center [435, 91] width 43 height 26
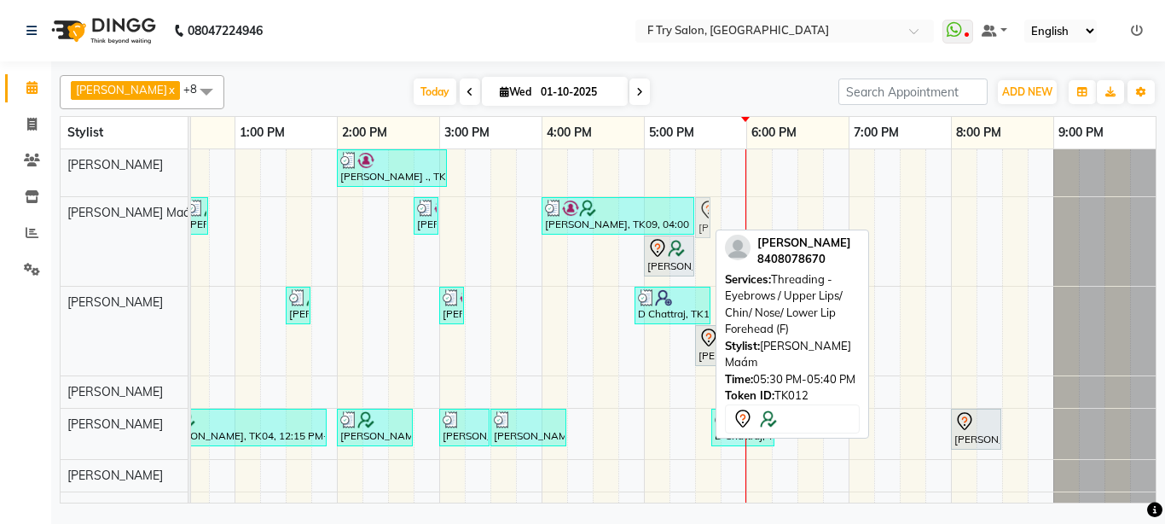
click at [707, 217] on div "Nidhi ., TK02, 02:00 PM-03:05 PM, Nails - Natural Nails Gel Nail Polish (F),Nai…" at bounding box center [490, 395] width 1331 height 493
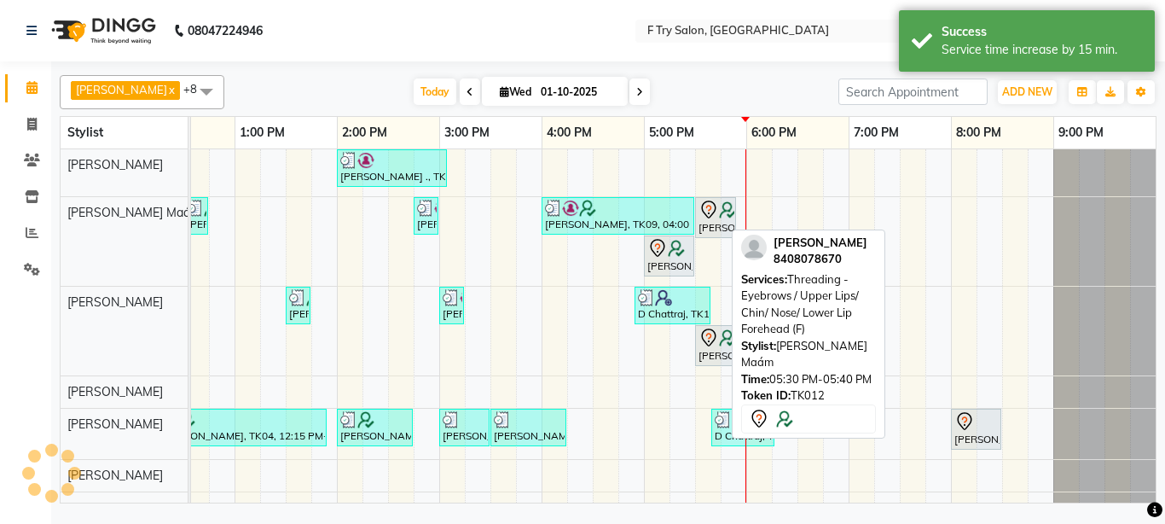
click at [719, 218] on img at bounding box center [727, 209] width 17 height 17
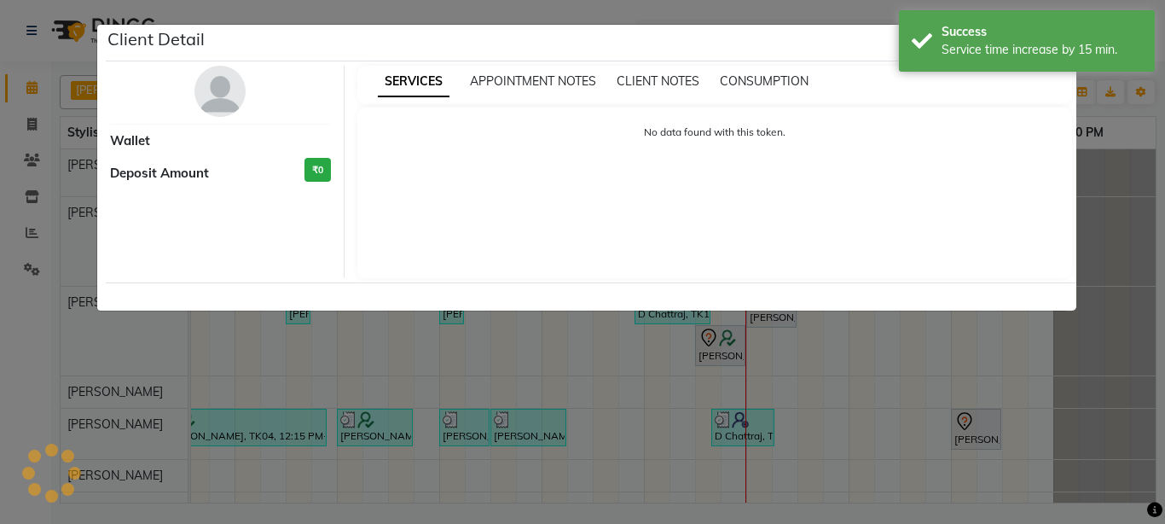
select select "7"
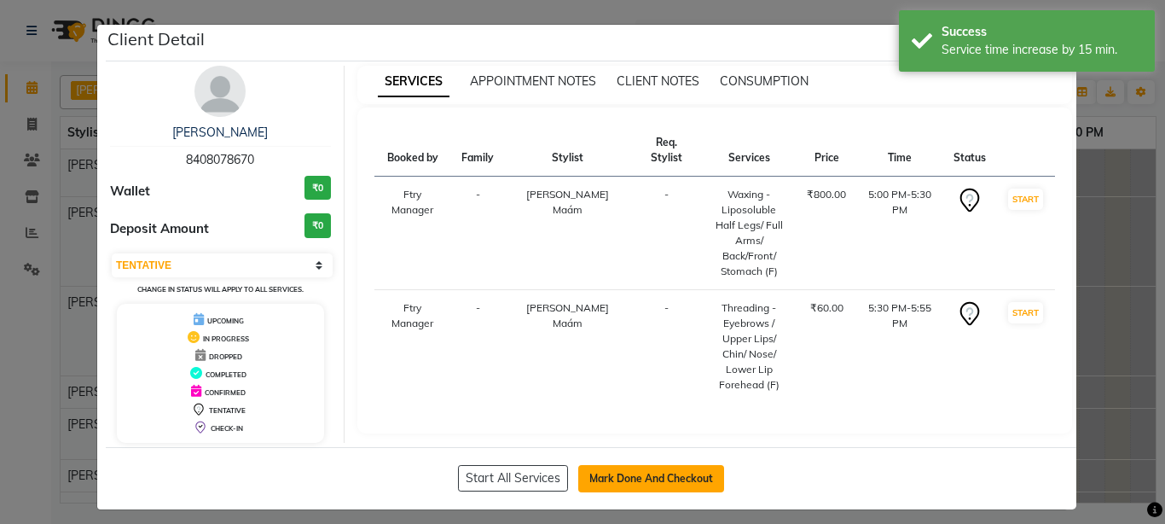
click at [647, 479] on button "Mark Done And Checkout" at bounding box center [651, 478] width 146 height 27
select select "service"
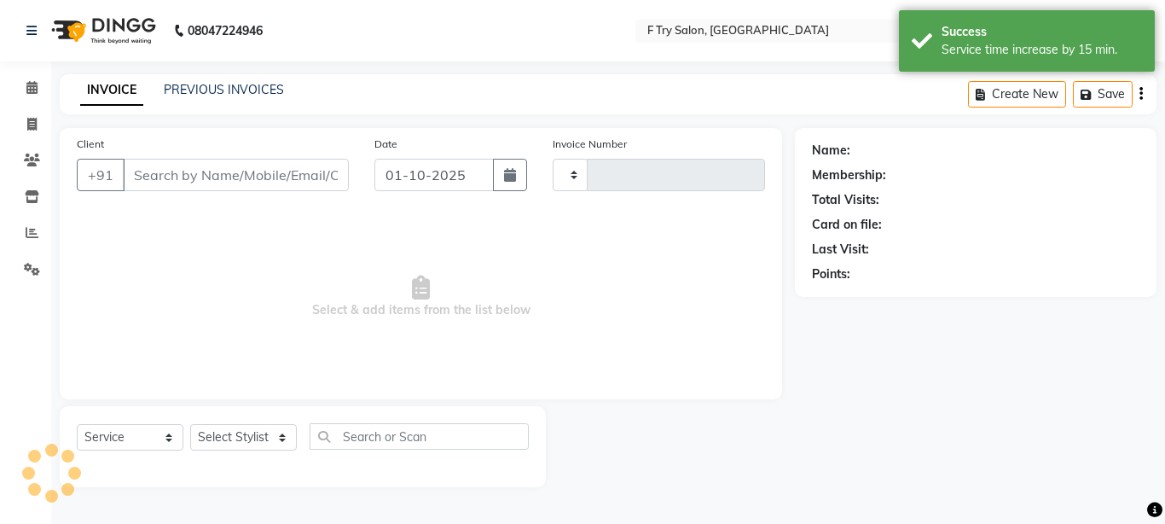
type input "2372"
select select "793"
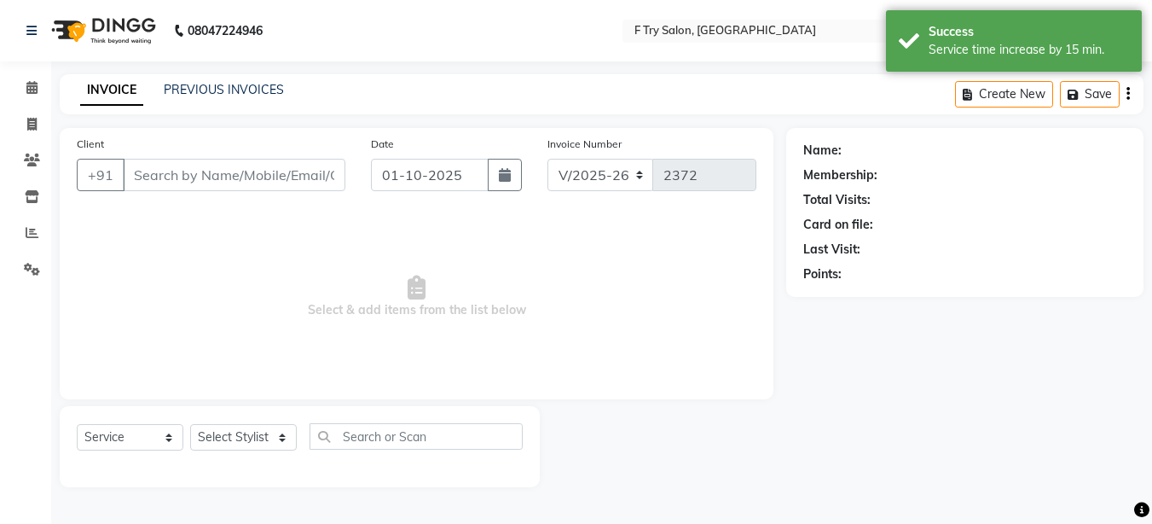
type input "84******70"
select select "14056"
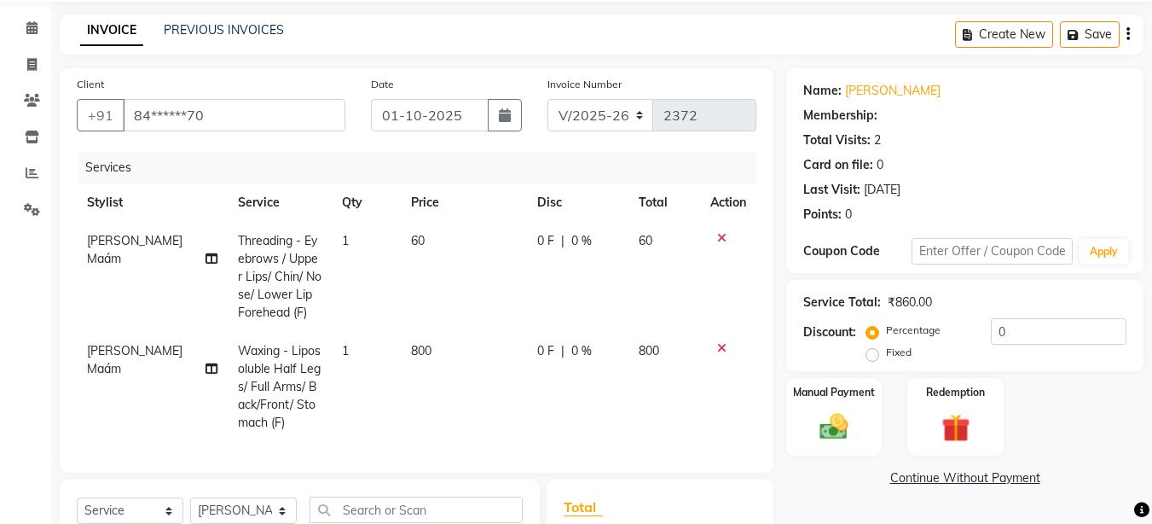
scroll to position [102, 0]
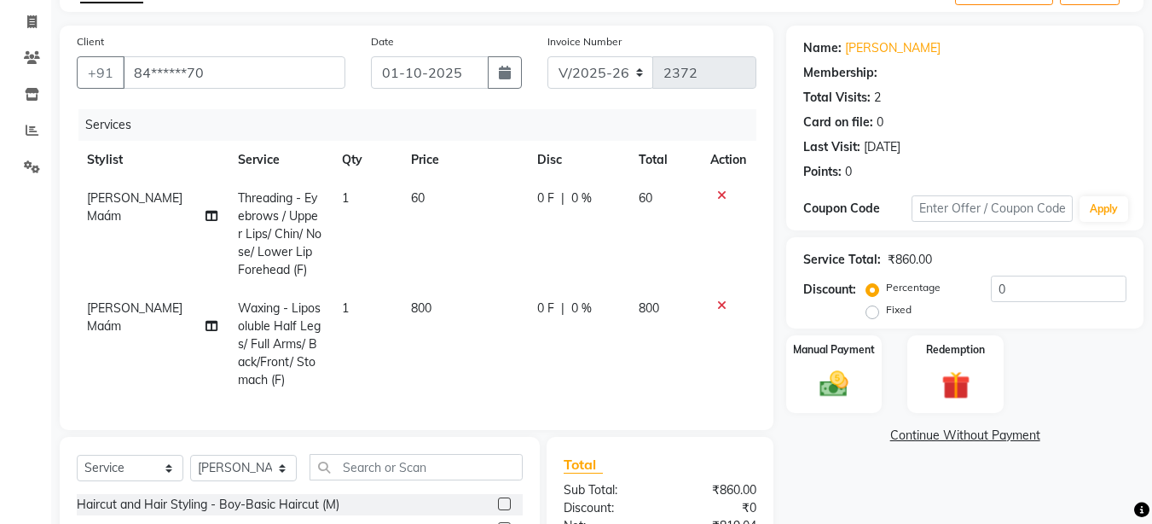
click at [342, 192] on td "1" at bounding box center [366, 234] width 69 height 110
select select "14056"
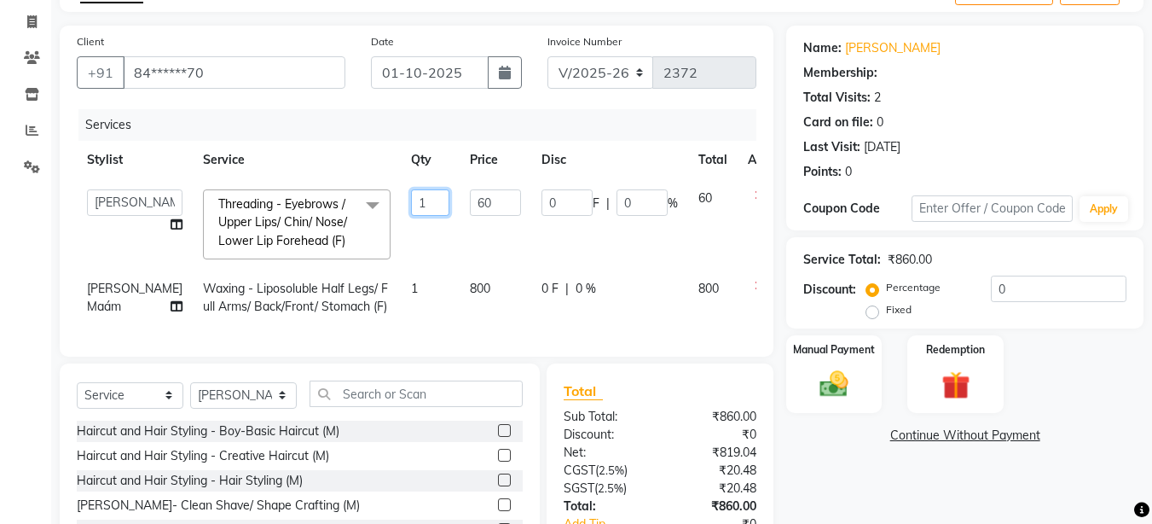
click at [411, 201] on input "1" at bounding box center [430, 202] width 38 height 26
type input "2"
click at [473, 232] on td "60" at bounding box center [496, 224] width 72 height 90
select select "14056"
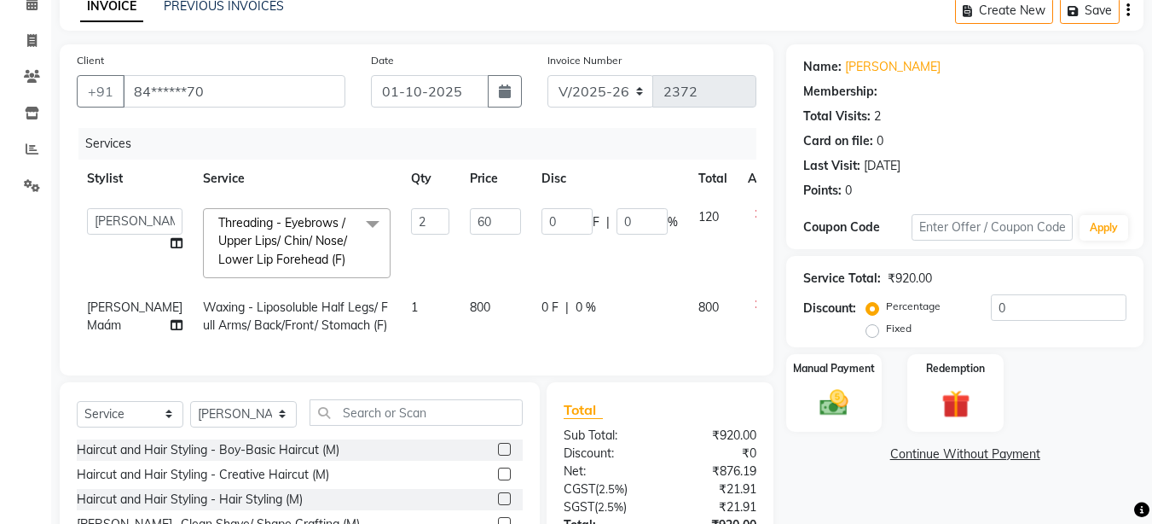
scroll to position [45, 0]
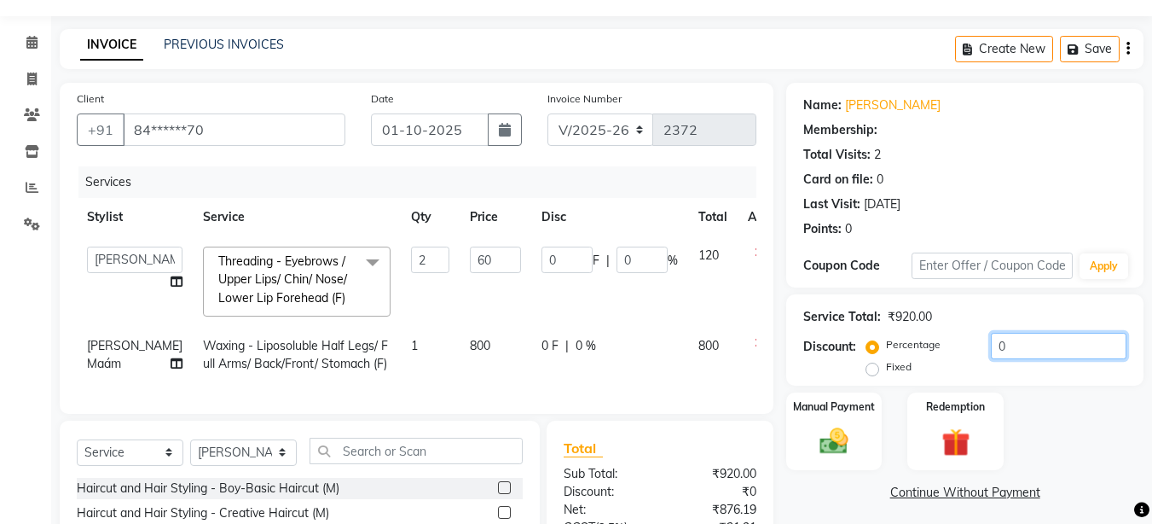
click at [1018, 341] on input "0" at bounding box center [1059, 346] width 136 height 26
type input "2"
type input "2.4"
type input "2"
type input "20"
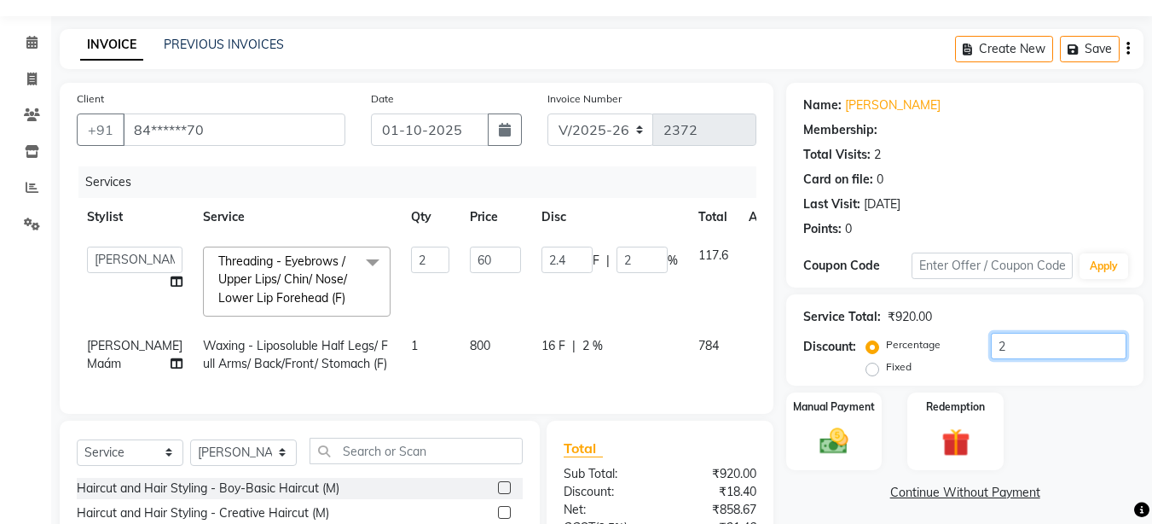
type input "24"
type input "20"
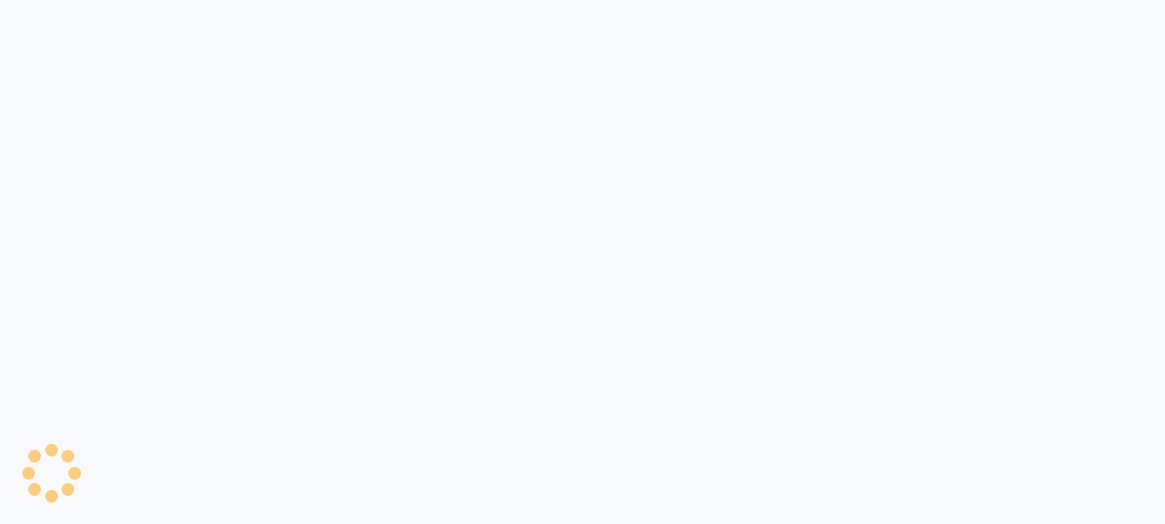
select select "service"
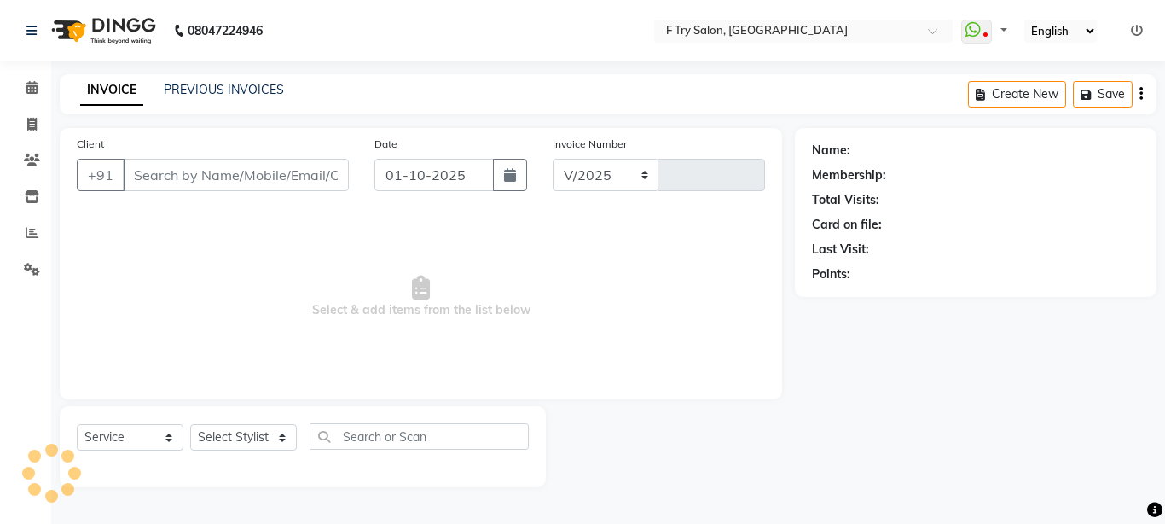
select select "en"
select select "793"
type input "2372"
type input "84******70"
select select "14056"
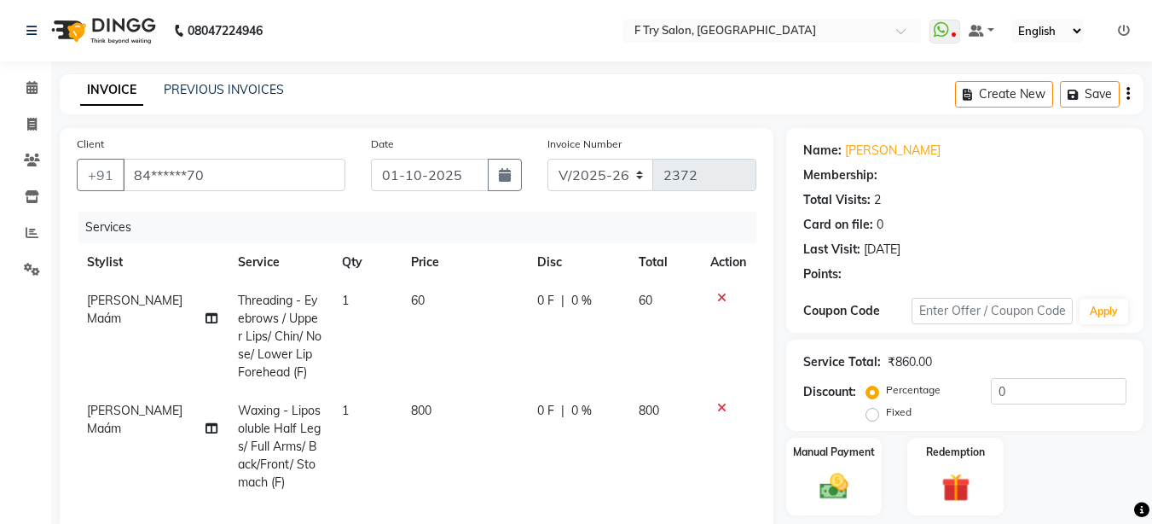
select select "1: Object"
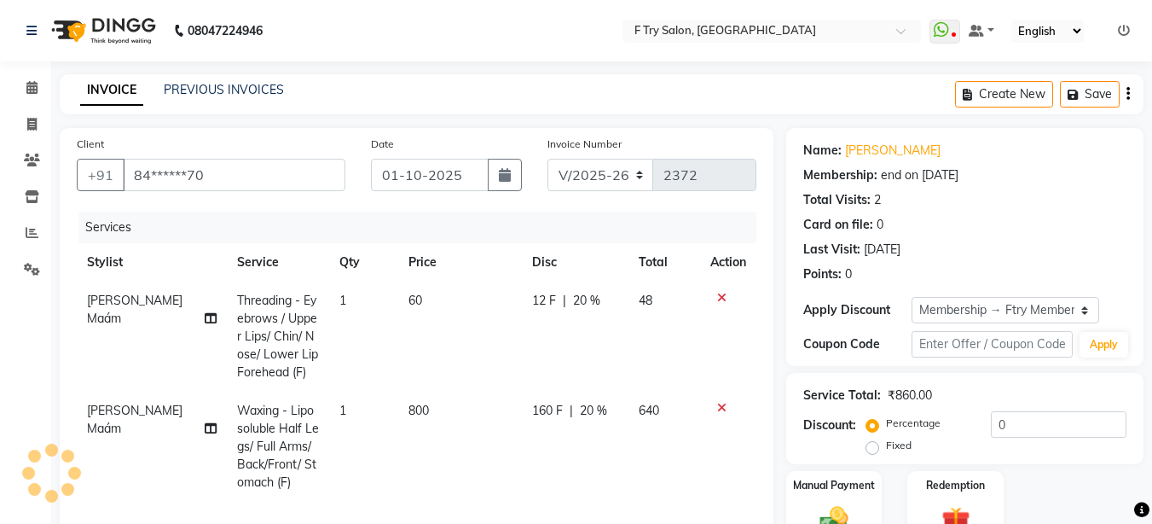
type input "20"
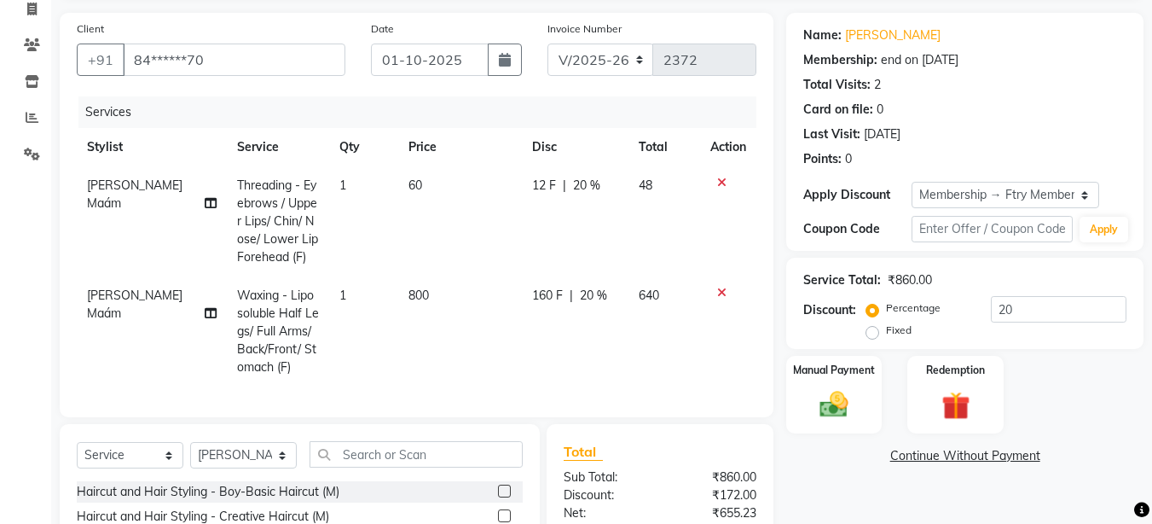
scroll to position [101, 0]
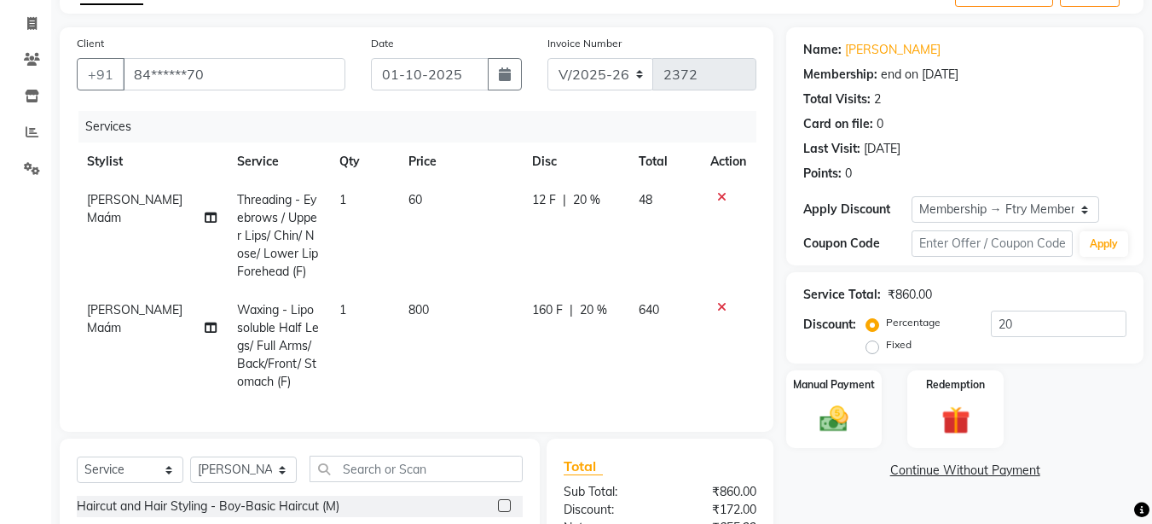
click at [334, 203] on td "1" at bounding box center [363, 236] width 68 height 110
select select "14056"
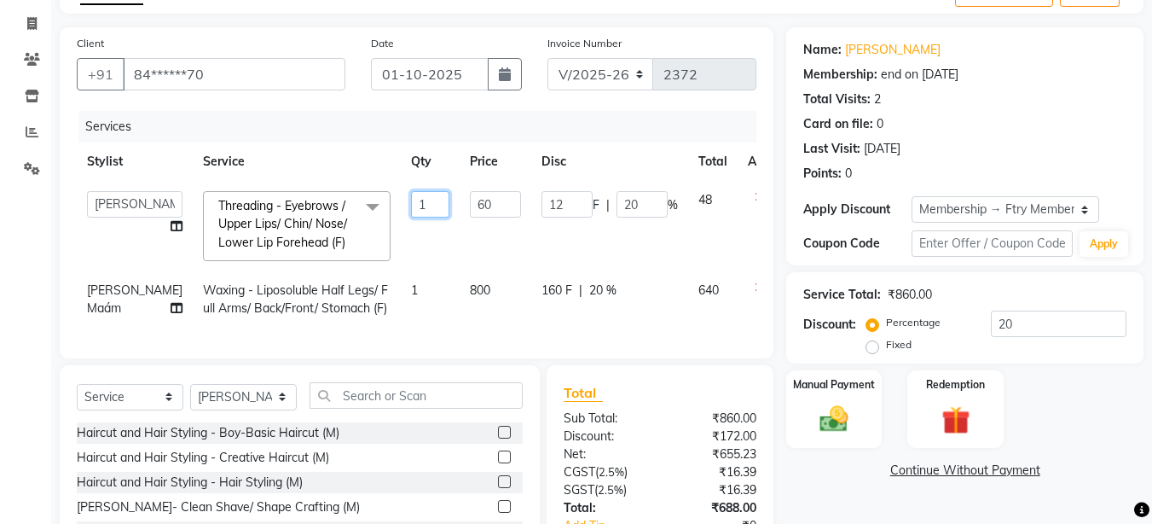
click at [411, 206] on input "1" at bounding box center [430, 204] width 38 height 26
type input "2"
click at [460, 260] on td "60" at bounding box center [496, 226] width 72 height 90
select select "14056"
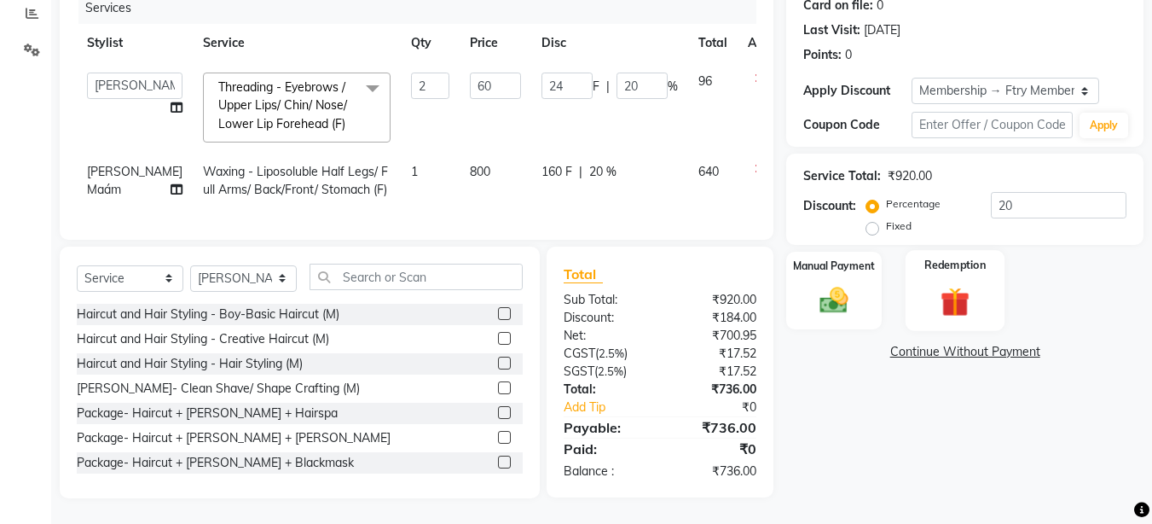
scroll to position [250, 0]
click at [852, 283] on img at bounding box center [834, 300] width 48 height 34
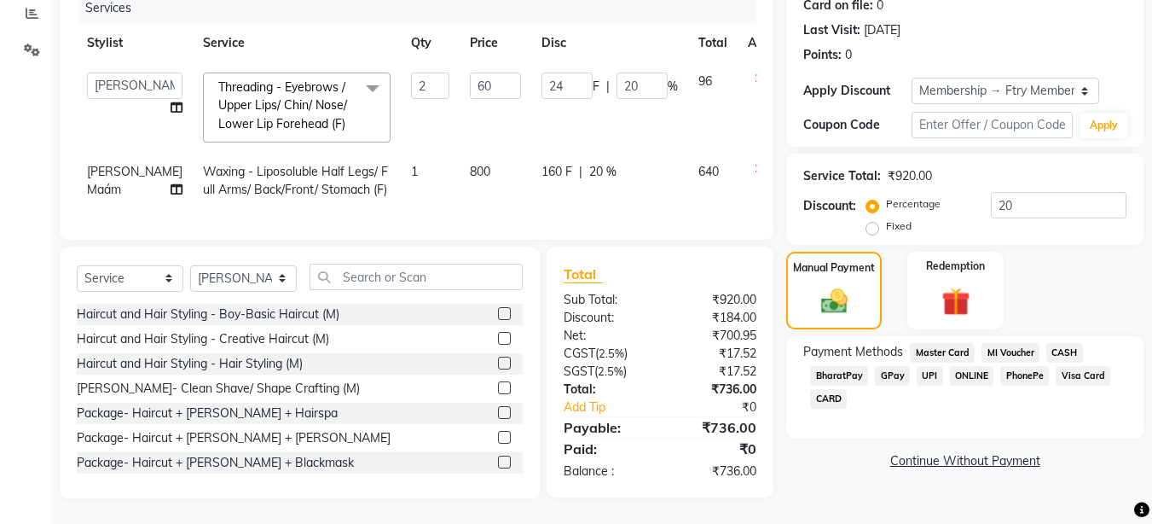
click at [926, 366] on span "UPI" at bounding box center [930, 376] width 26 height 20
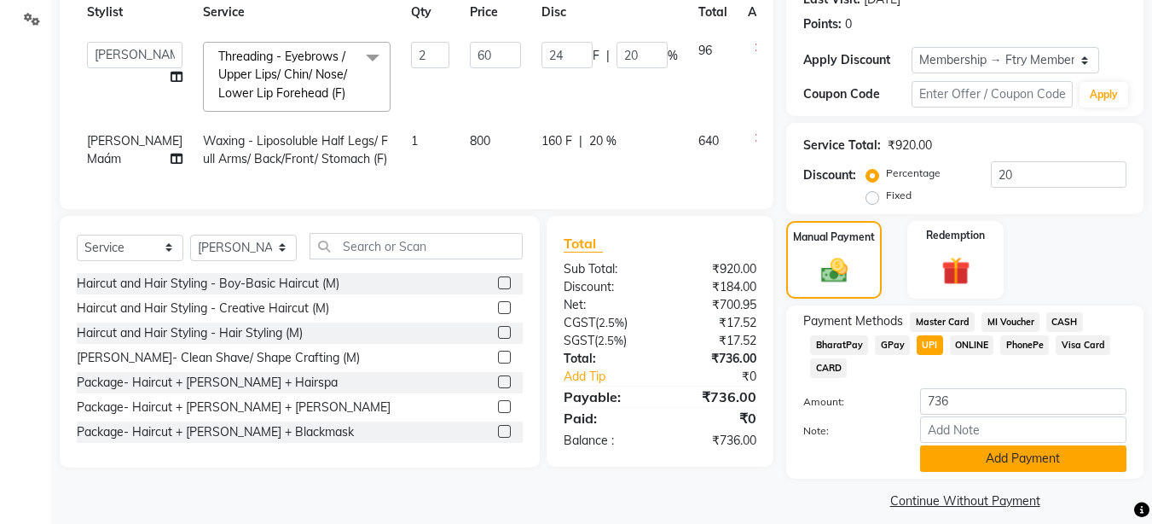
click at [1027, 461] on button "Add Payment" at bounding box center [1023, 458] width 206 height 26
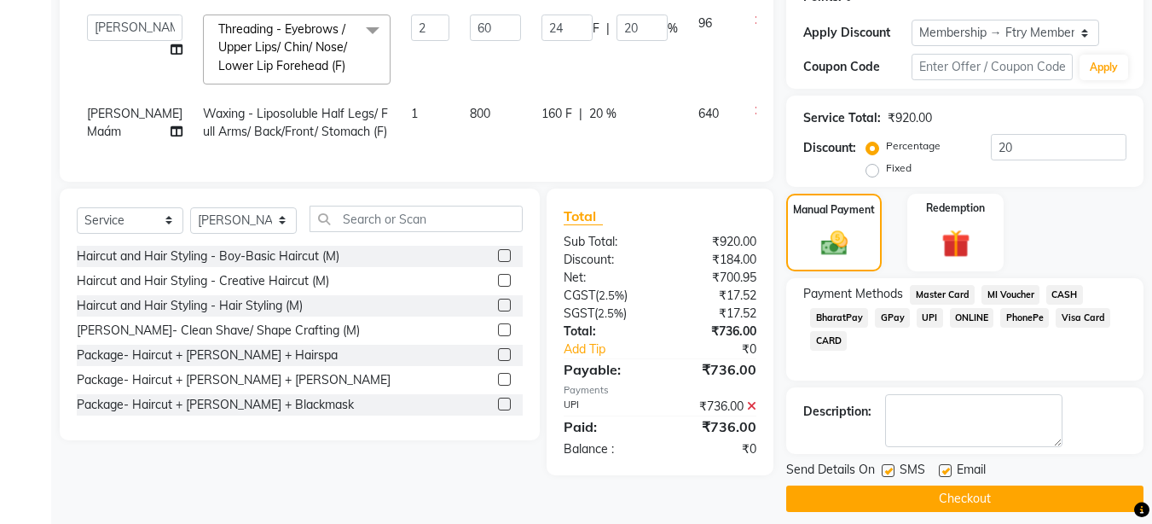
scroll to position [291, 0]
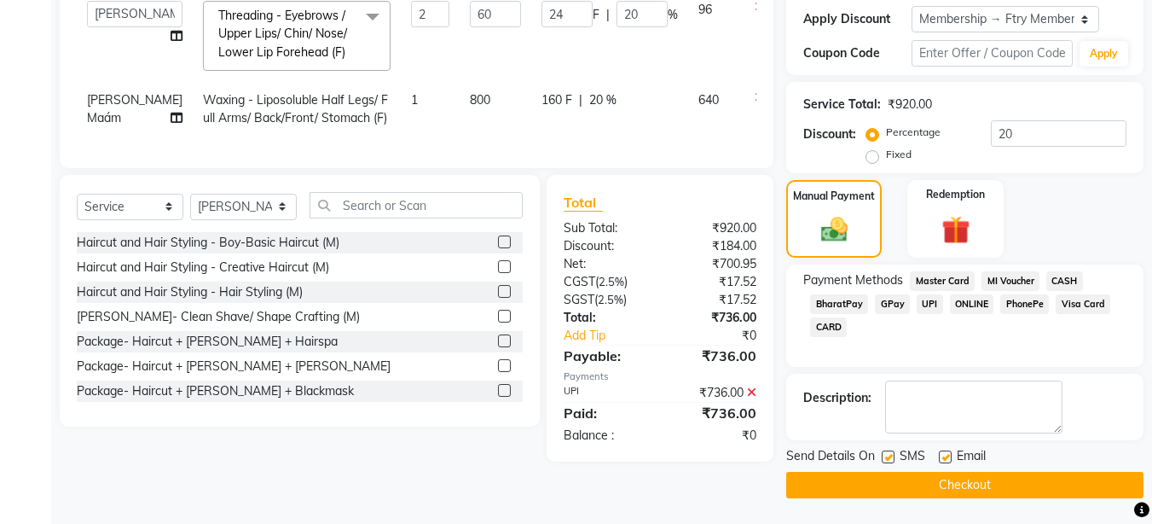
click at [993, 473] on button "Checkout" at bounding box center [964, 485] width 357 height 26
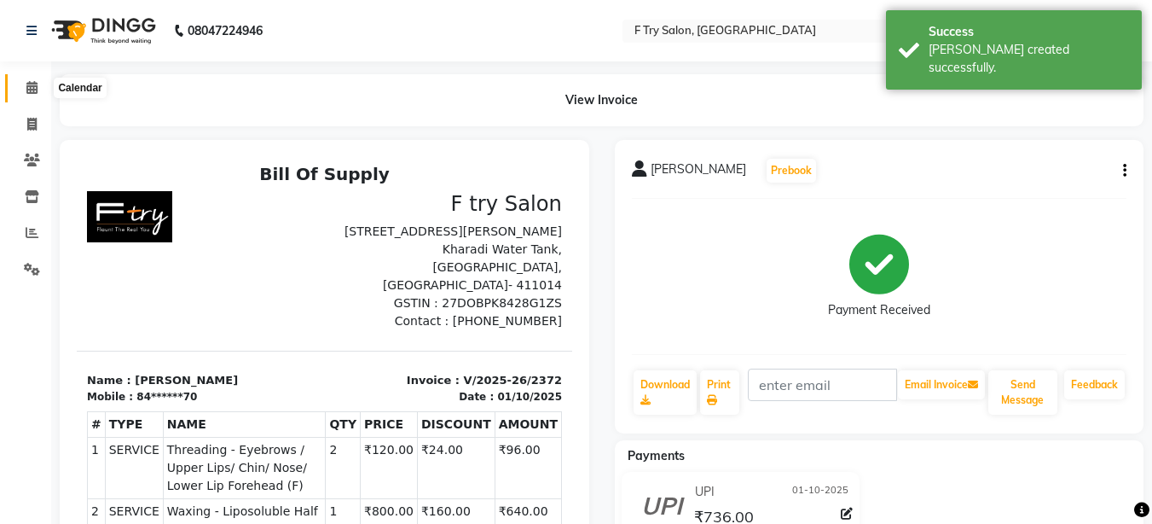
click at [33, 89] on icon at bounding box center [31, 87] width 11 height 13
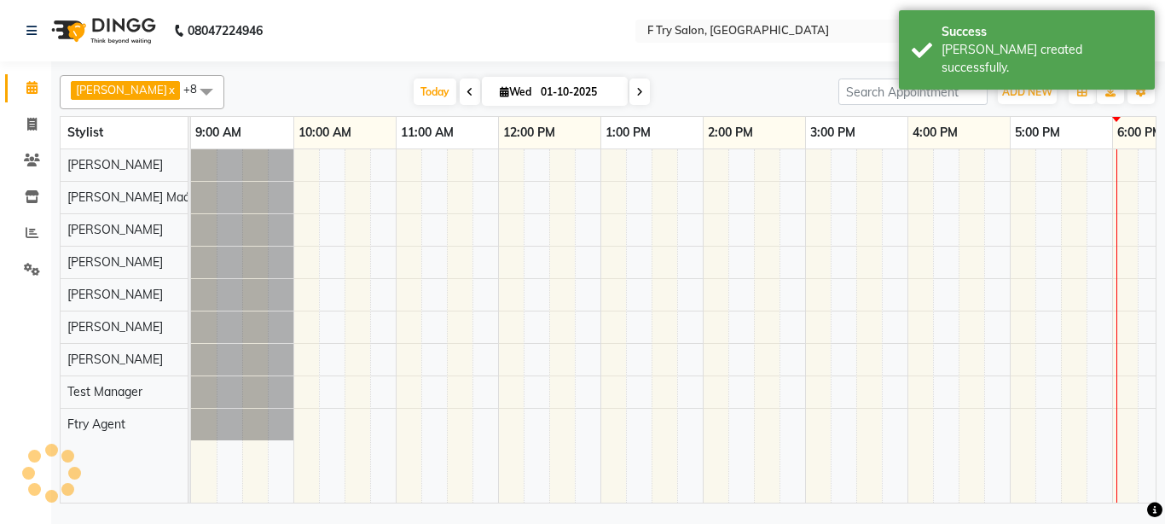
scroll to position [0, 366]
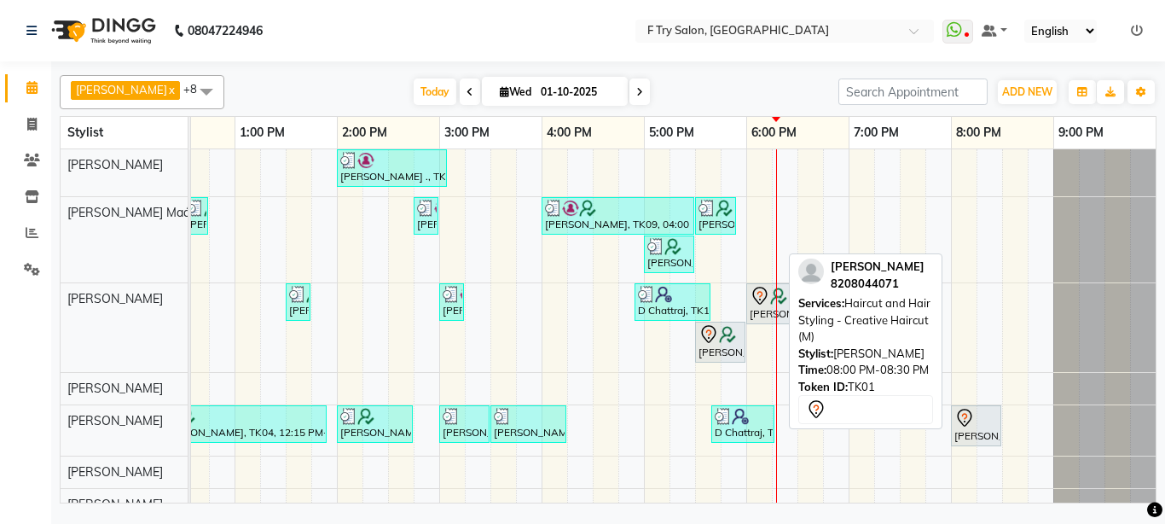
click at [990, 434] on div "[PERSON_NAME], TK01, 08:00 PM-08:30 PM, Haircut and Hair Styling - Creative Hai…" at bounding box center [976, 426] width 47 height 36
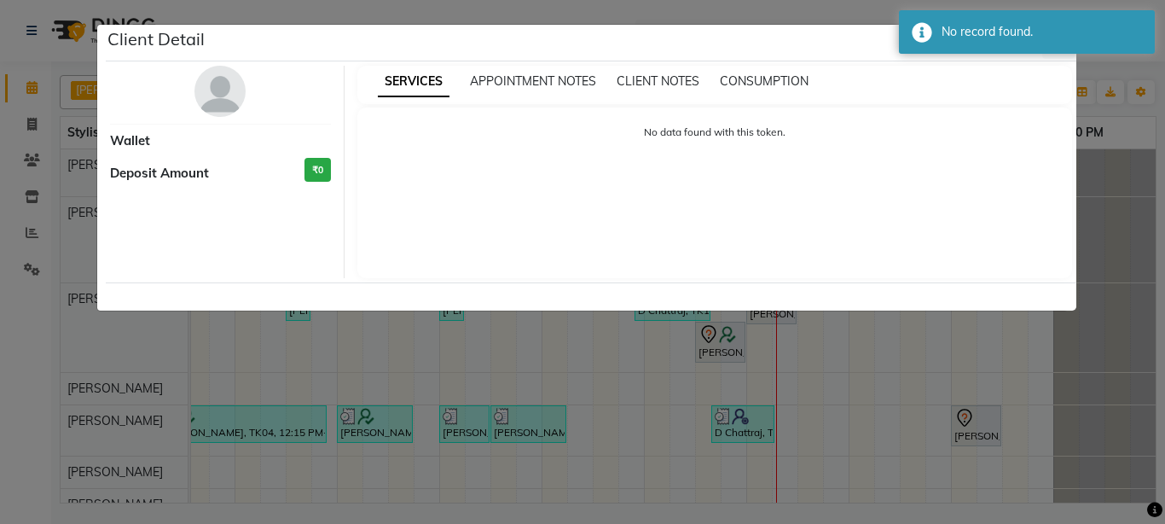
click at [976, 382] on ngb-modal-window "Client Detail Wallet Deposit Amount ₹0 SERVICES APPOINTMENT NOTES CLIENT NOTES …" at bounding box center [582, 262] width 1165 height 524
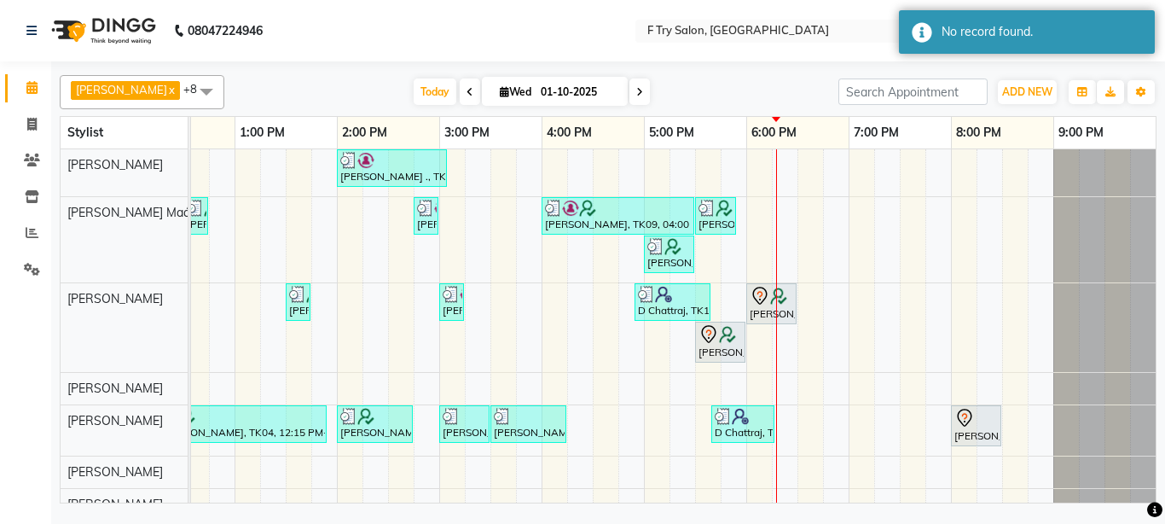
click at [981, 428] on div "[PERSON_NAME], TK01, 08:00 PM-08:30 PM, Haircut and Hair Styling - Creative Hai…" at bounding box center [976, 426] width 47 height 36
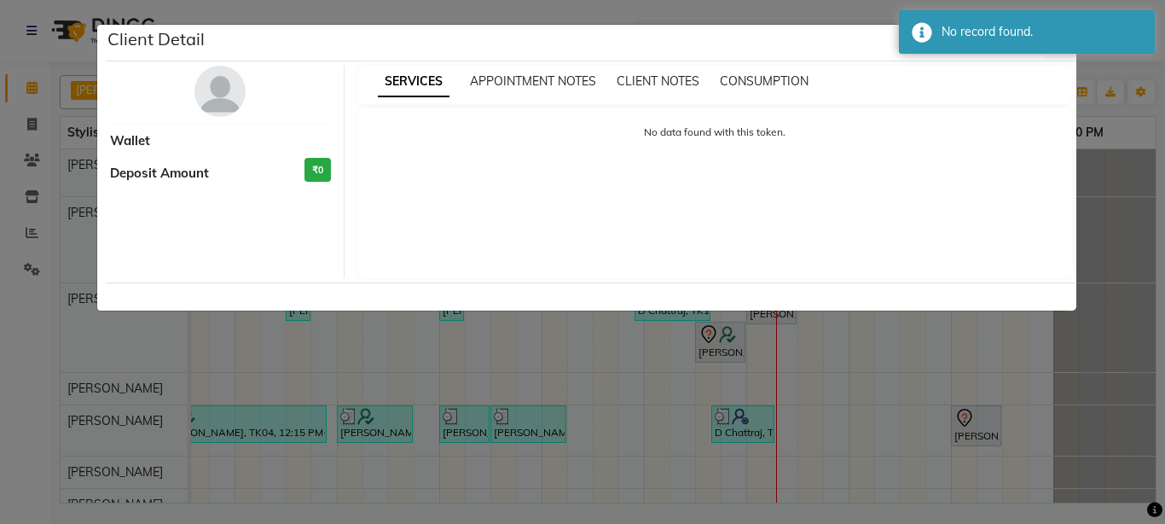
click at [993, 380] on ngb-modal-window "Client Detail Wallet Deposit Amount ₹0 SERVICES APPOINTMENT NOTES CLIENT NOTES …" at bounding box center [582, 262] width 1165 height 524
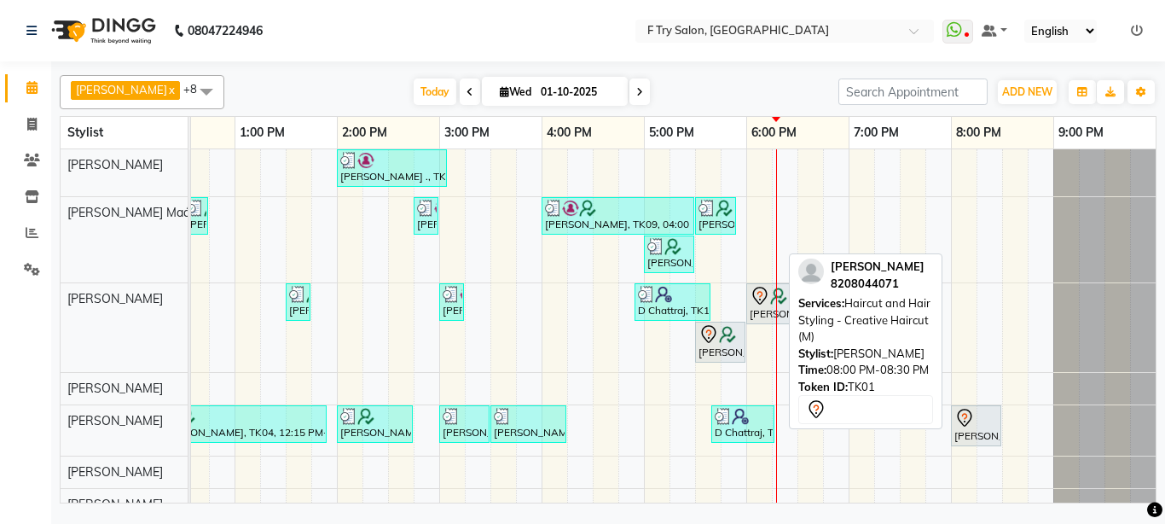
click at [961, 434] on div "[PERSON_NAME], TK01, 08:00 PM-08:30 PM, Haircut and Hair Styling - Creative Hai…" at bounding box center [976, 426] width 47 height 36
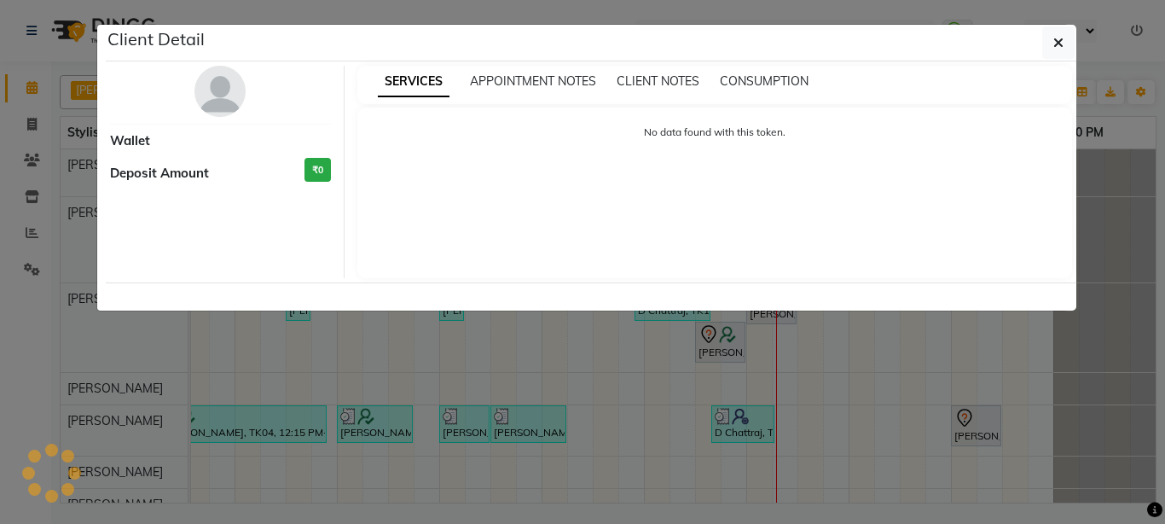
click at [780, 439] on ngb-modal-window "Client Detail Wallet Deposit Amount ₹0 SERVICES APPOINTMENT NOTES CLIENT NOTES …" at bounding box center [582, 262] width 1165 height 524
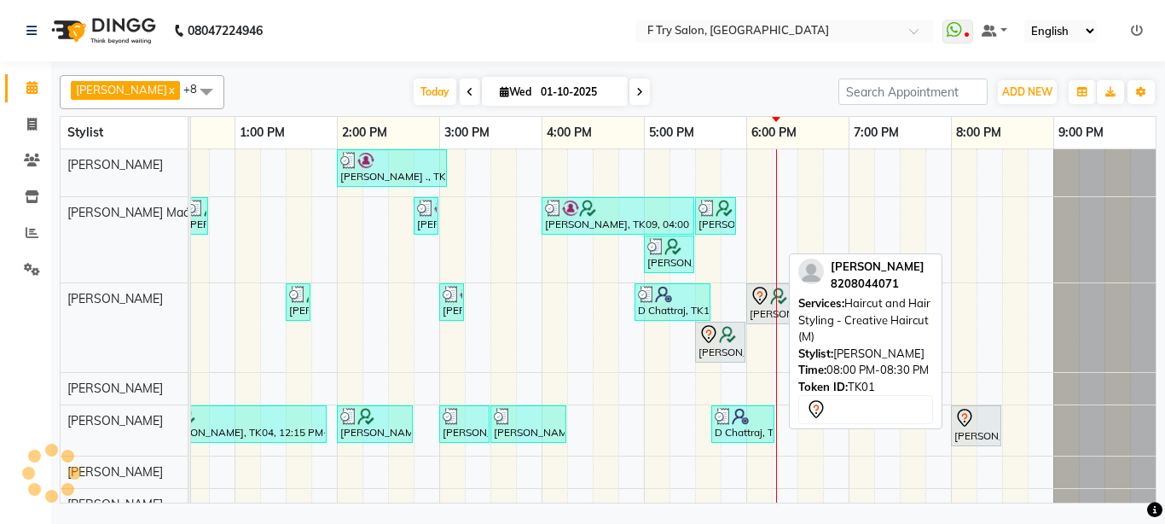
click at [957, 416] on icon at bounding box center [965, 418] width 20 height 20
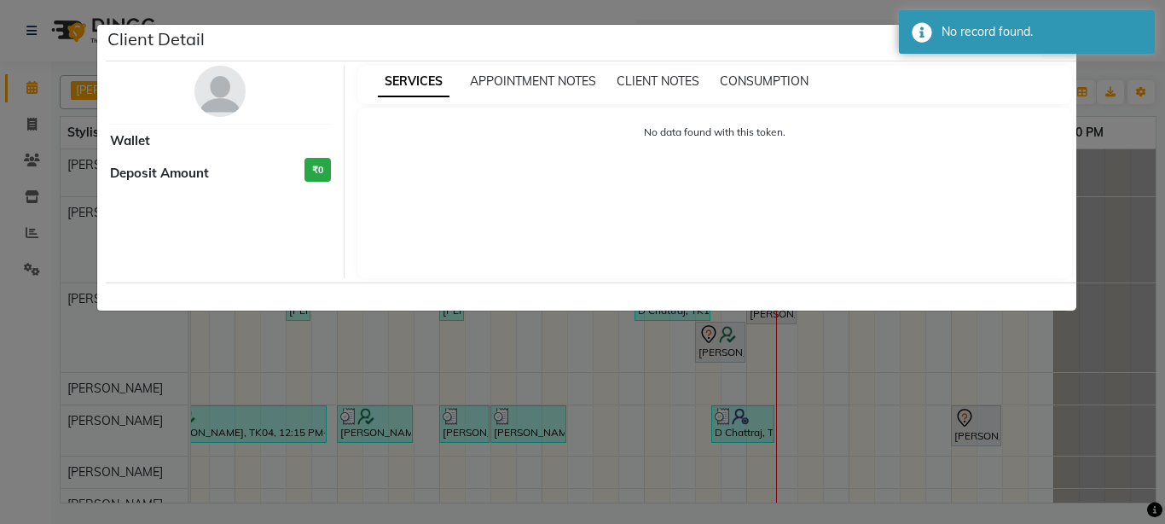
click at [959, 453] on ngb-modal-window "Client Detail Wallet Deposit Amount ₹0 SERVICES APPOINTMENT NOTES CLIENT NOTES …" at bounding box center [582, 262] width 1165 height 524
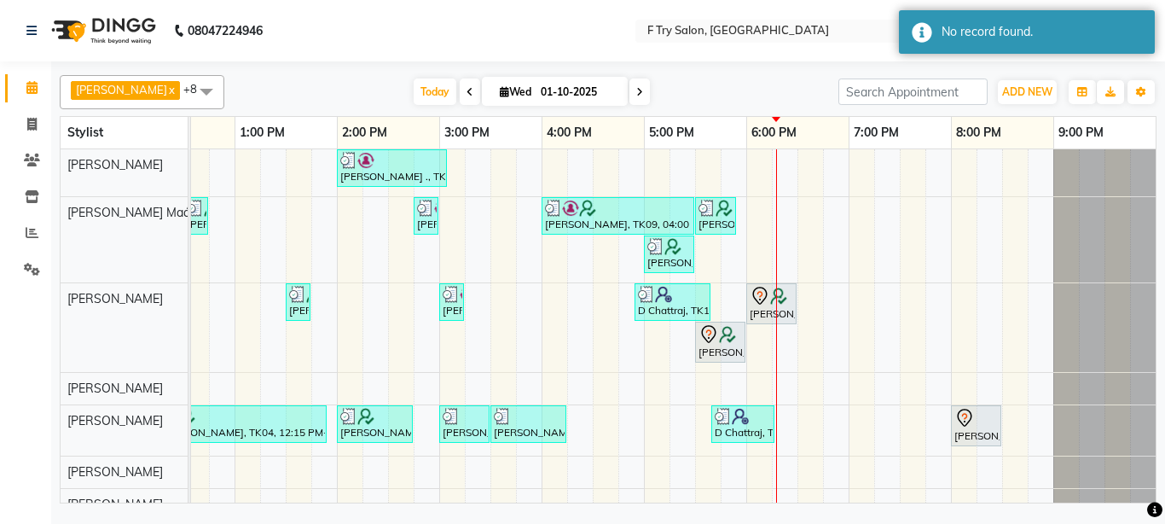
click at [979, 446] on div "[PERSON_NAME], TK01, 08:00 PM-08:30 PM, Haircut and Hair Styling - Creative Hai…" at bounding box center [976, 426] width 51 height 42
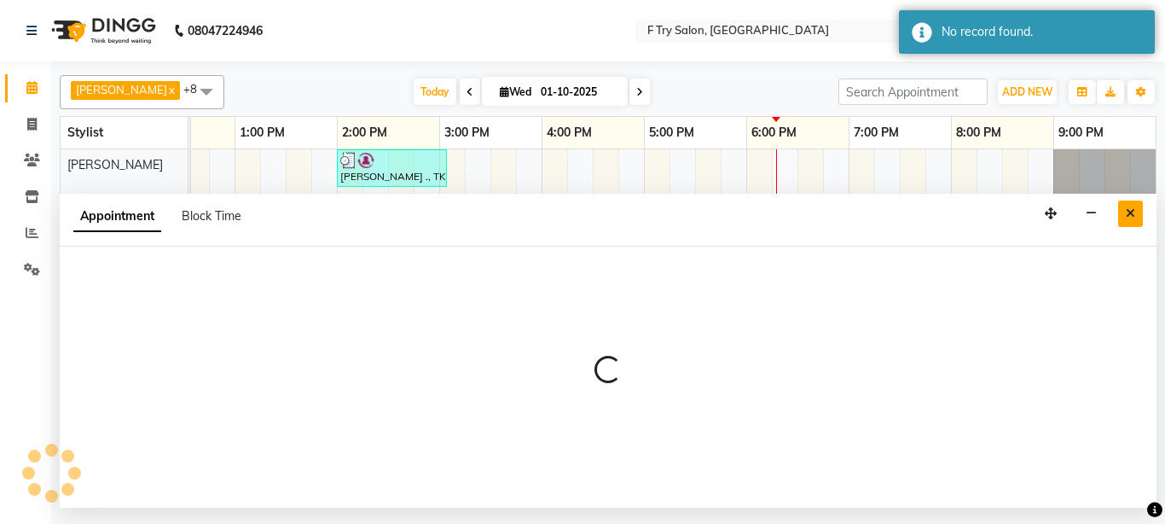
click at [1136, 213] on button "Close" at bounding box center [1130, 213] width 25 height 26
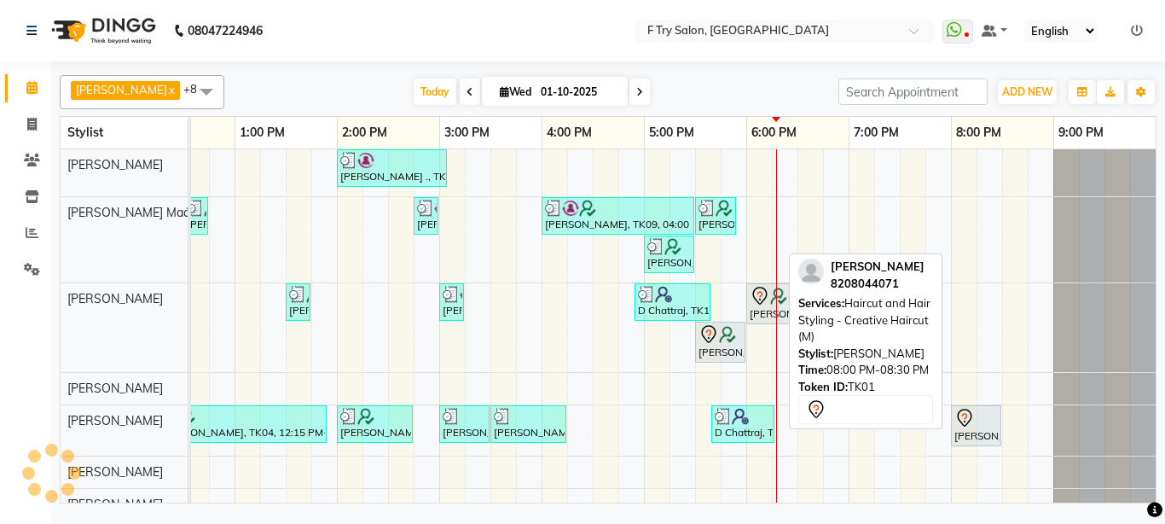
click at [977, 436] on div "[PERSON_NAME], TK01, 08:00 PM-08:30 PM, Haircut and Hair Styling - Creative Hai…" at bounding box center [976, 426] width 47 height 36
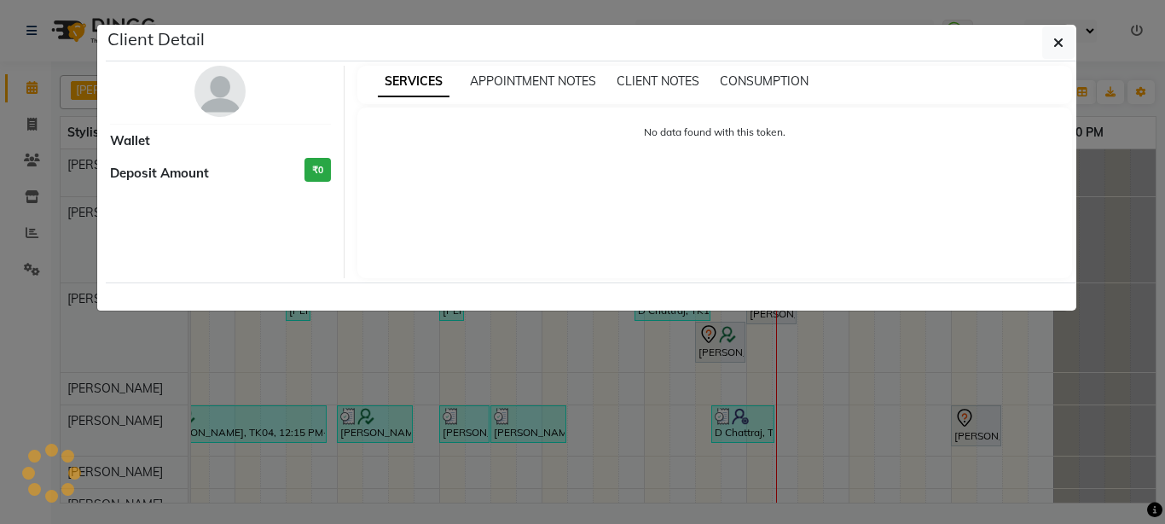
drag, startPoint x: 531, startPoint y: 379, endPoint x: 561, endPoint y: 368, distance: 32.4
click at [543, 379] on ngb-modal-window "Client Detail Wallet Deposit Amount ₹0 SERVICES APPOINTMENT NOTES CLIENT NOTES …" at bounding box center [582, 262] width 1165 height 524
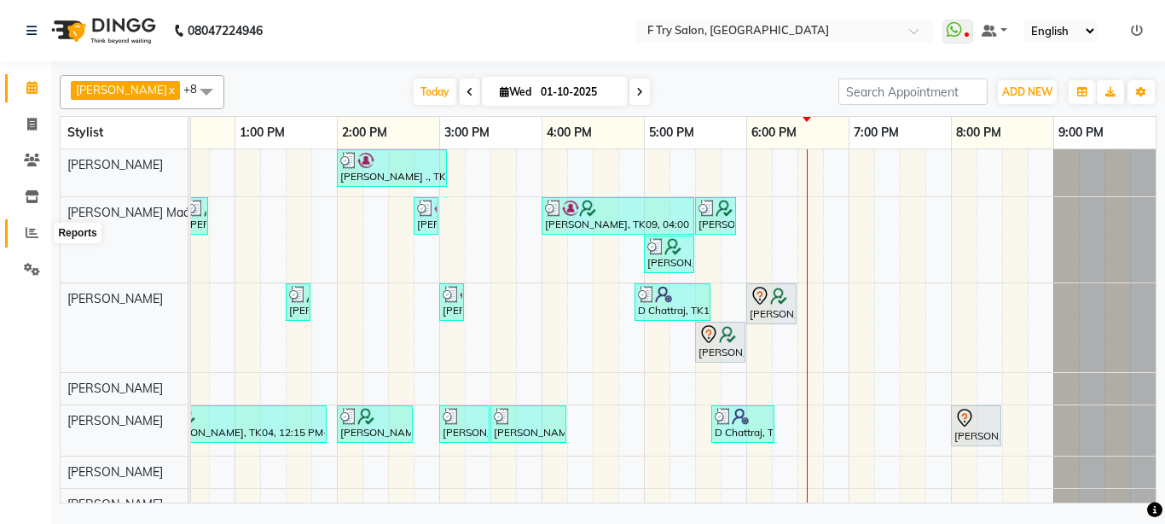
click at [19, 236] on span at bounding box center [32, 233] width 30 height 20
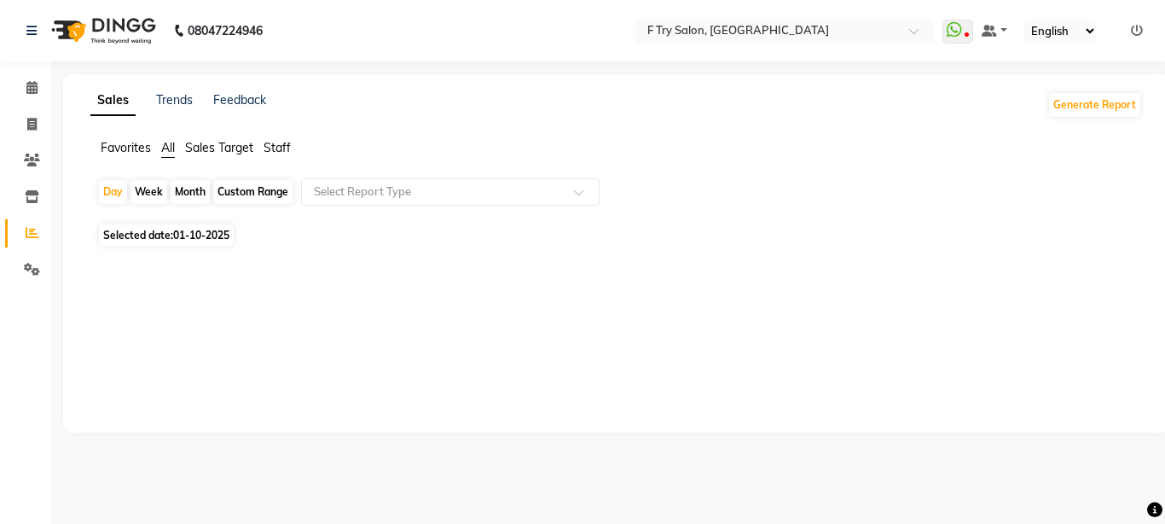
click at [280, 151] on span "Staff" at bounding box center [277, 147] width 27 height 15
click at [182, 193] on div "Month" at bounding box center [190, 192] width 39 height 24
select select "10"
select select "2025"
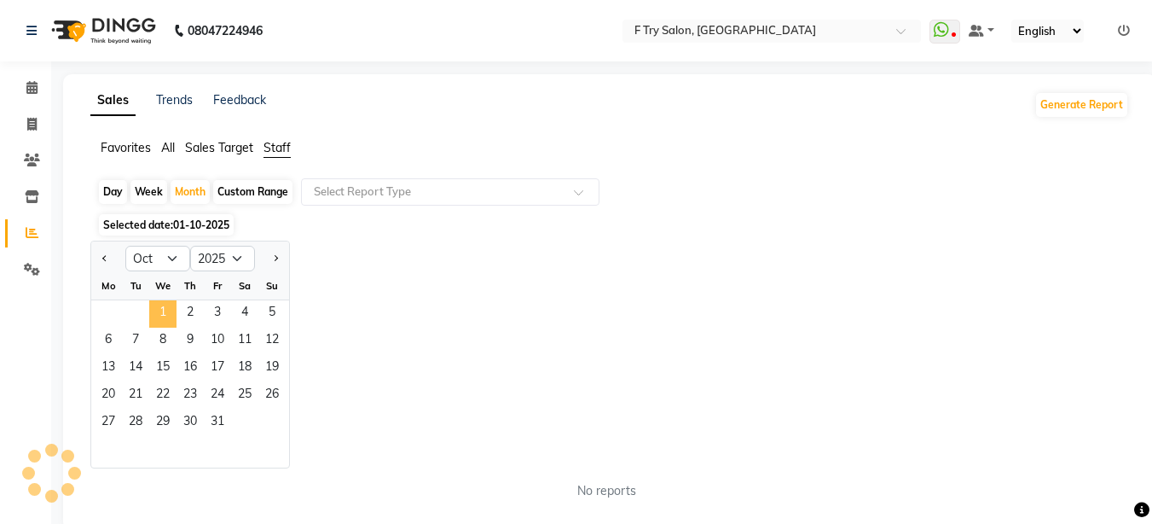
click at [160, 309] on span "1" at bounding box center [162, 313] width 27 height 27
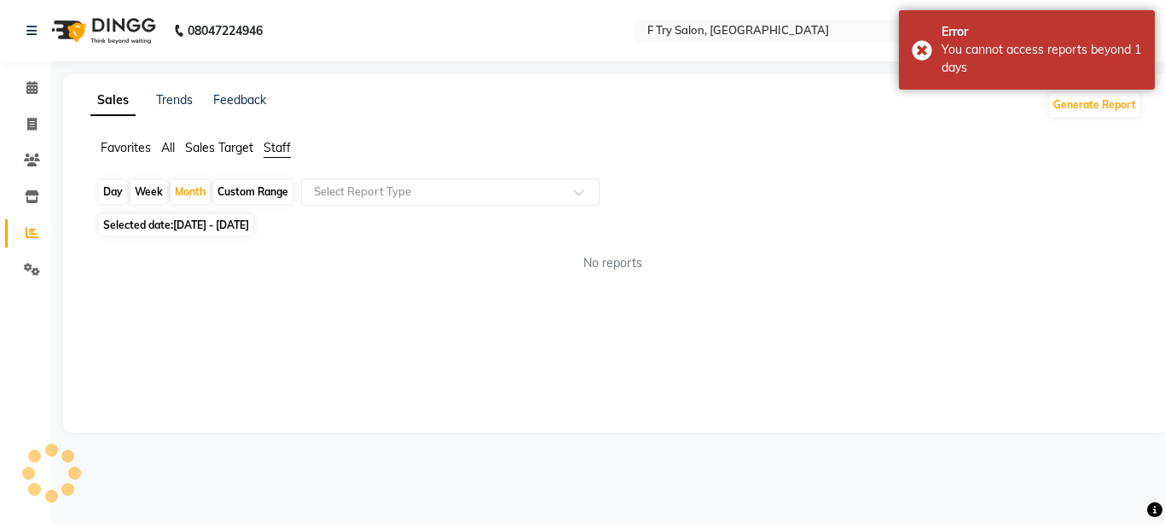
click at [382, 354] on div "Sales Trends Feedback Generate Report Favorites All Sales Target Staff Day Week…" at bounding box center [616, 253] width 1106 height 358
click at [189, 186] on div "Month" at bounding box center [190, 192] width 39 height 24
select select "10"
select select "2025"
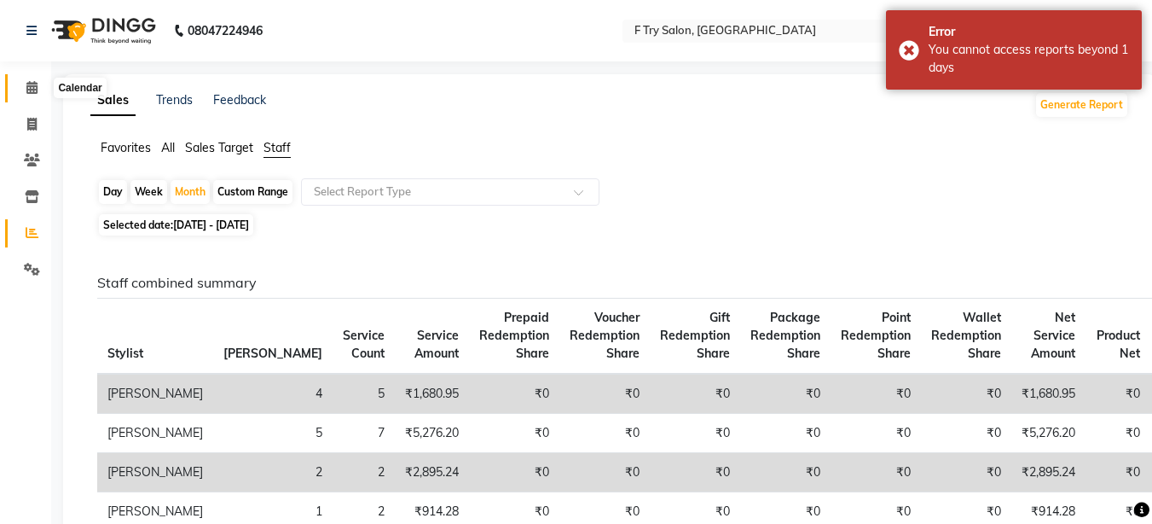
drag, startPoint x: 25, startPoint y: 96, endPoint x: 52, endPoint y: 76, distance: 34.1
click at [24, 96] on span at bounding box center [32, 88] width 30 height 20
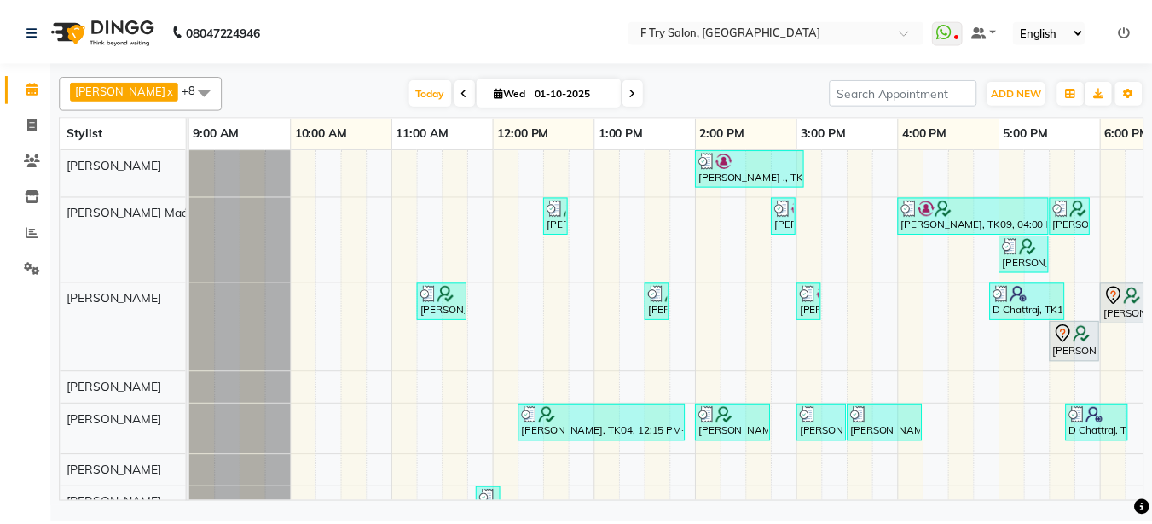
scroll to position [0, 366]
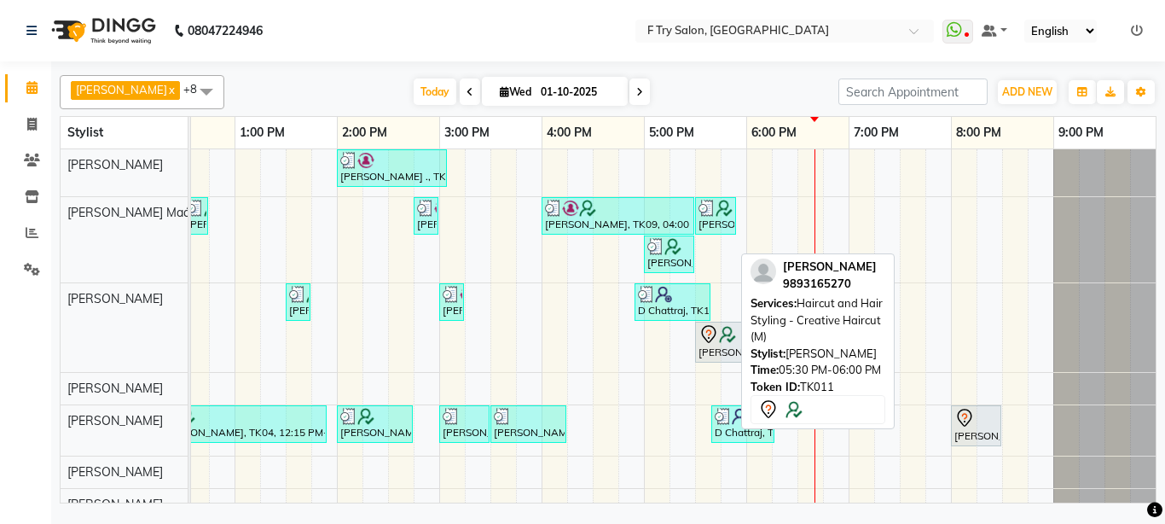
click at [721, 343] on div at bounding box center [721, 334] width 44 height 20
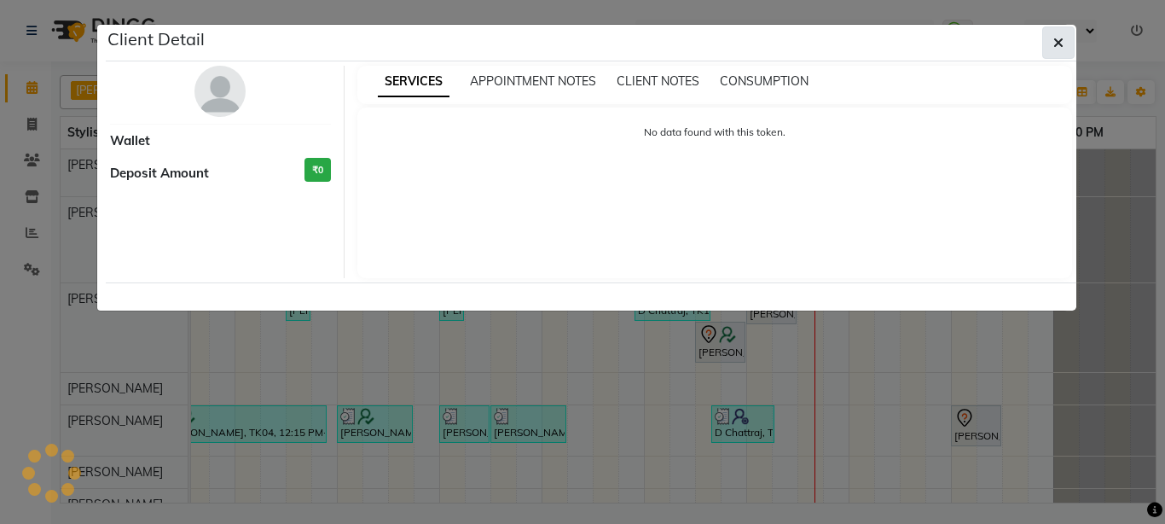
click at [1052, 48] on button "button" at bounding box center [1058, 42] width 32 height 32
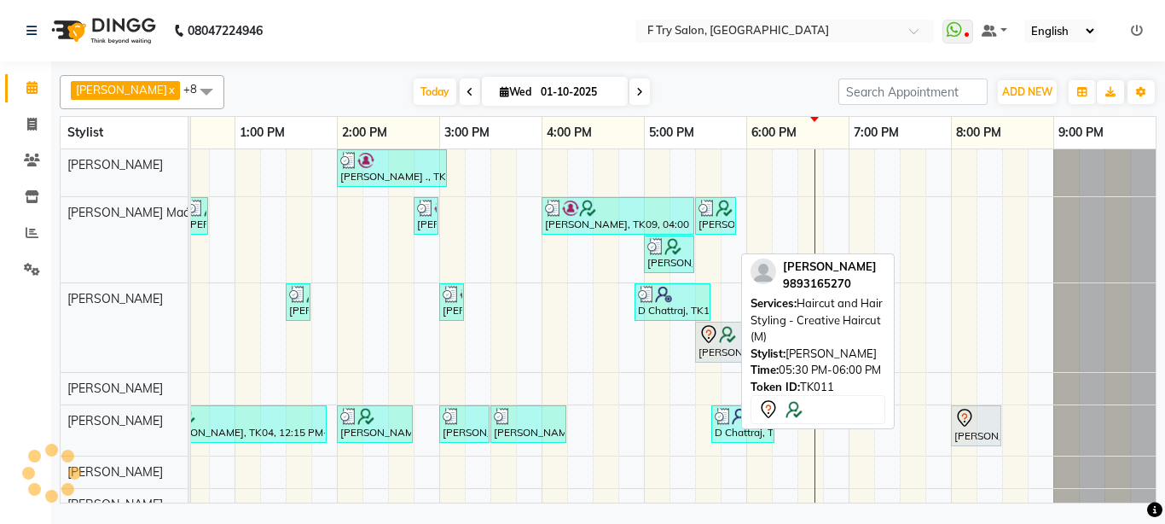
click at [699, 342] on icon at bounding box center [709, 334] width 20 height 20
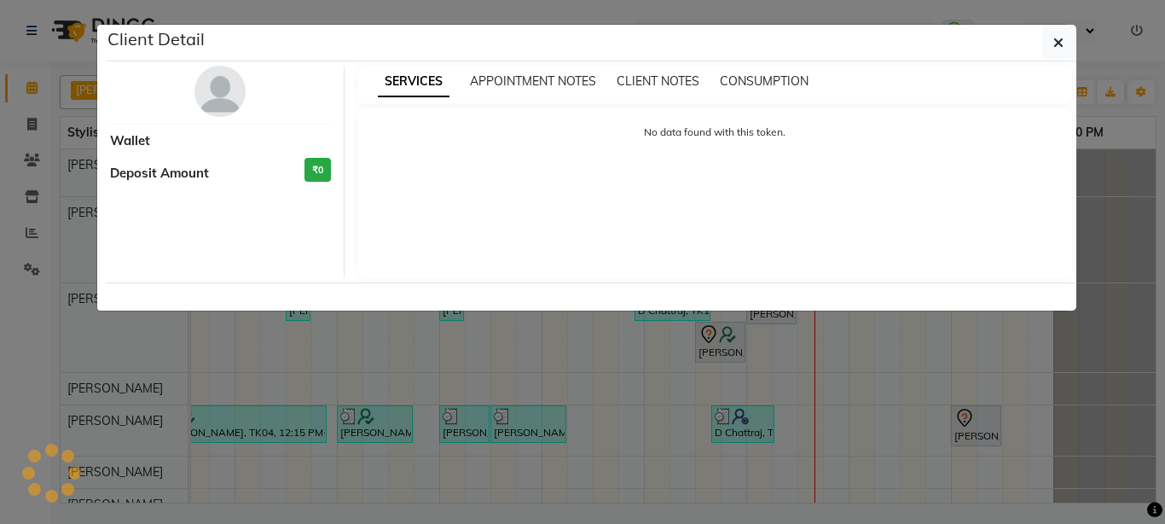
click at [613, 210] on div "No data found with this token." at bounding box center [715, 192] width 716 height 171
click at [1049, 49] on button "button" at bounding box center [1058, 42] width 32 height 32
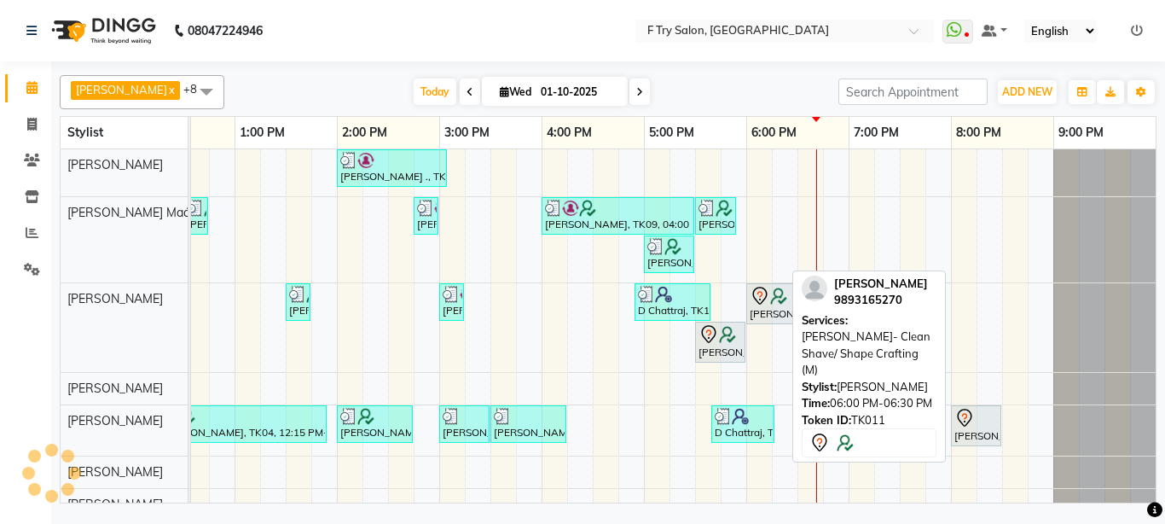
click at [760, 313] on div "[PERSON_NAME], TK11, 06:00 PM-06:30 PM, [PERSON_NAME]- Clean Shave/ Shape Craft…" at bounding box center [771, 304] width 47 height 36
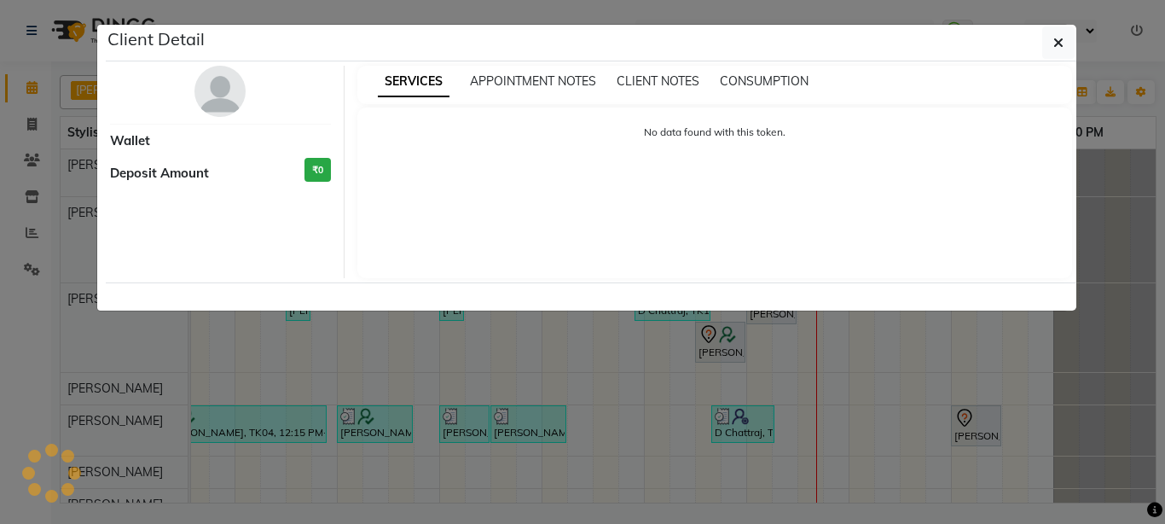
click at [286, 107] on div "Wallet Deposit Amount ₹0" at bounding box center [220, 172] width 247 height 212
click at [437, 15] on ngb-modal-window "Client Detail Wallet Deposit Amount ₹0 SERVICES APPOINTMENT NOTES CLIENT NOTES …" at bounding box center [582, 262] width 1165 height 524
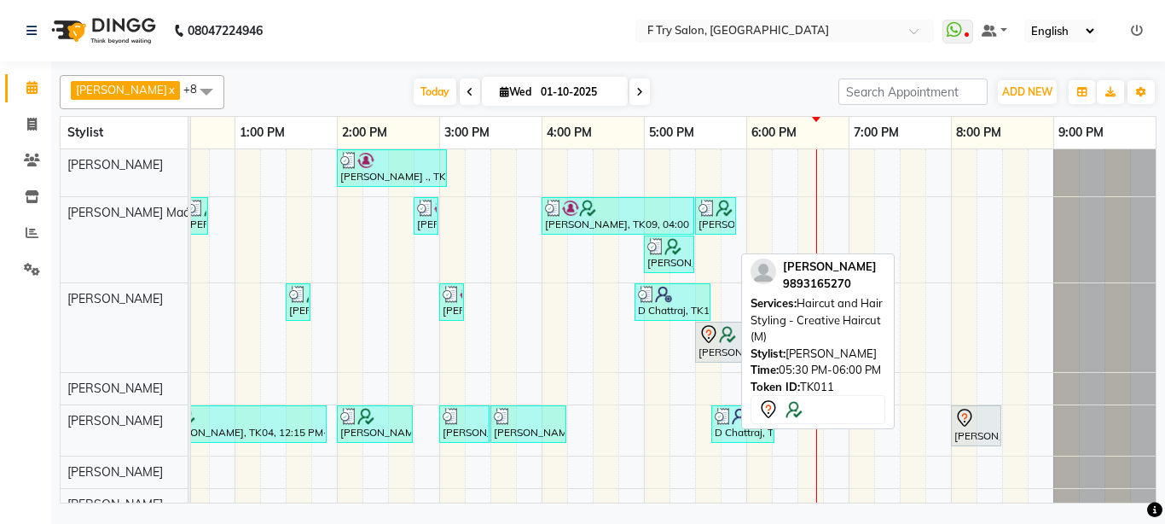
click at [700, 359] on div "[PERSON_NAME], TK11, 05:30 PM-06:00 PM, Haircut and Hair Styling - Creative Hai…" at bounding box center [720, 342] width 47 height 36
select select "7"
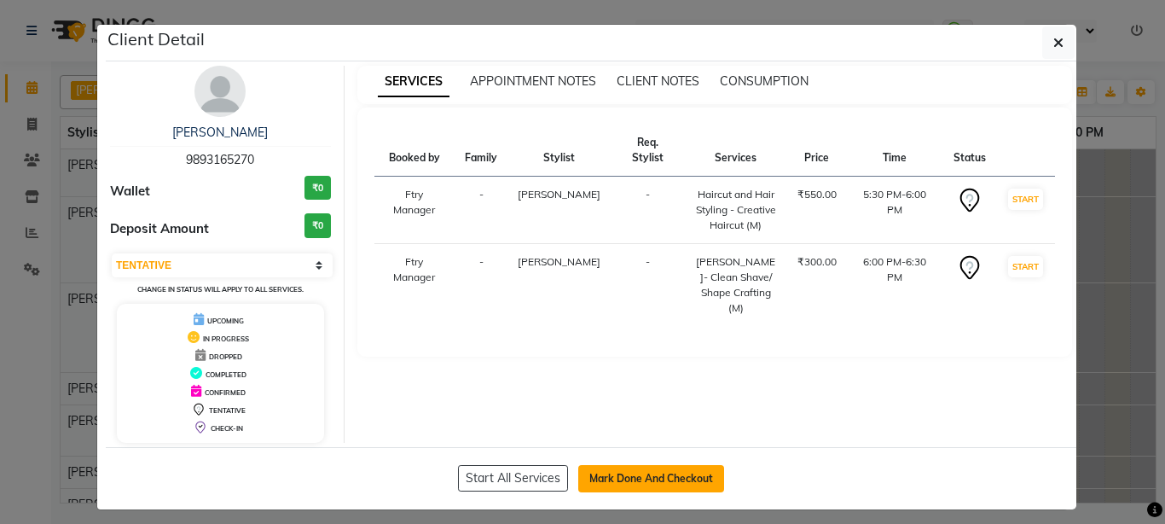
click at [659, 478] on button "Mark Done And Checkout" at bounding box center [651, 478] width 146 height 27
select select "service"
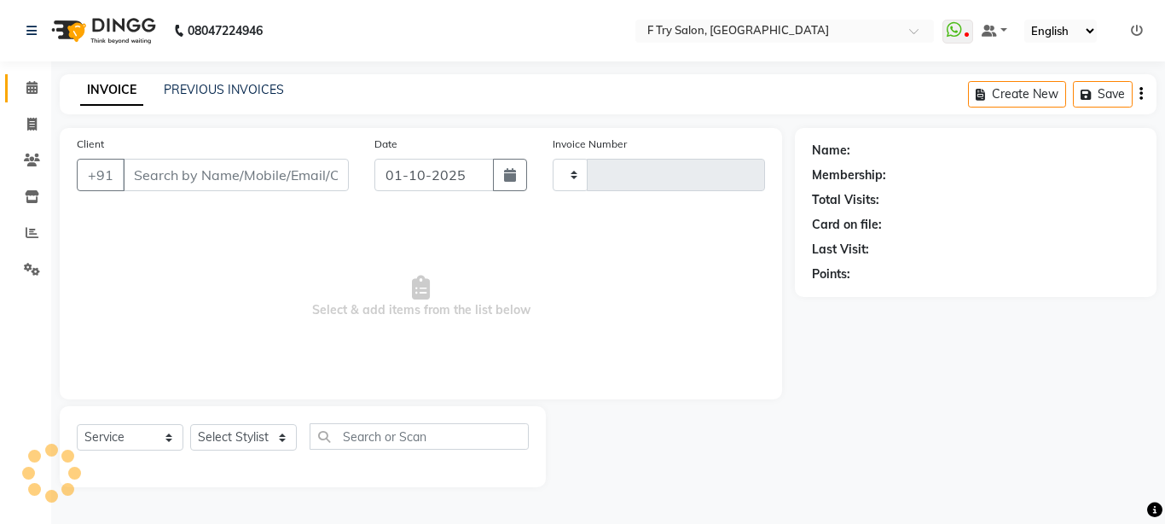
type input "2373"
select select "793"
type input "98******70"
select select "54011"
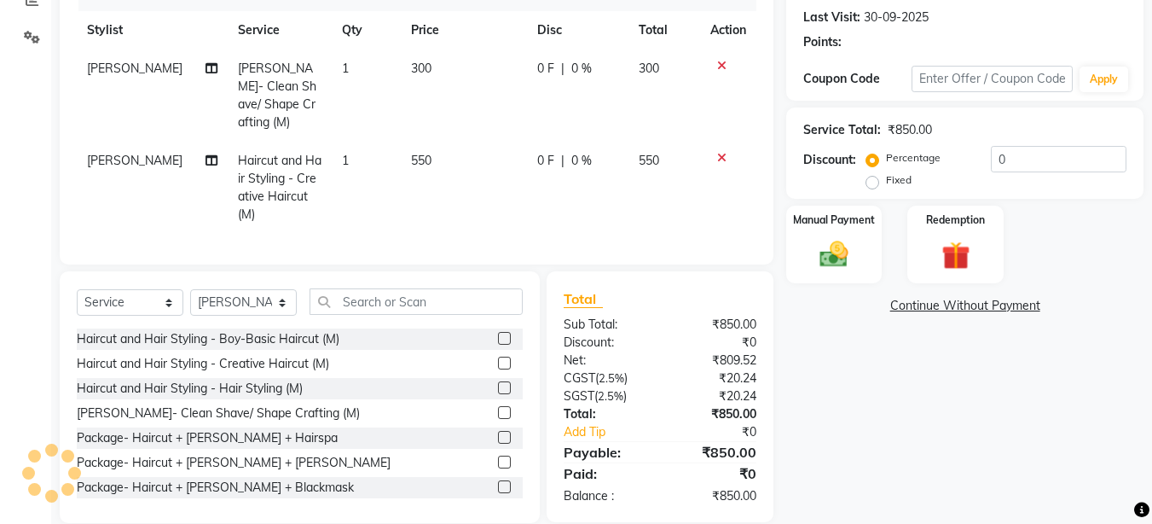
scroll to position [234, 0]
select select "1: Object"
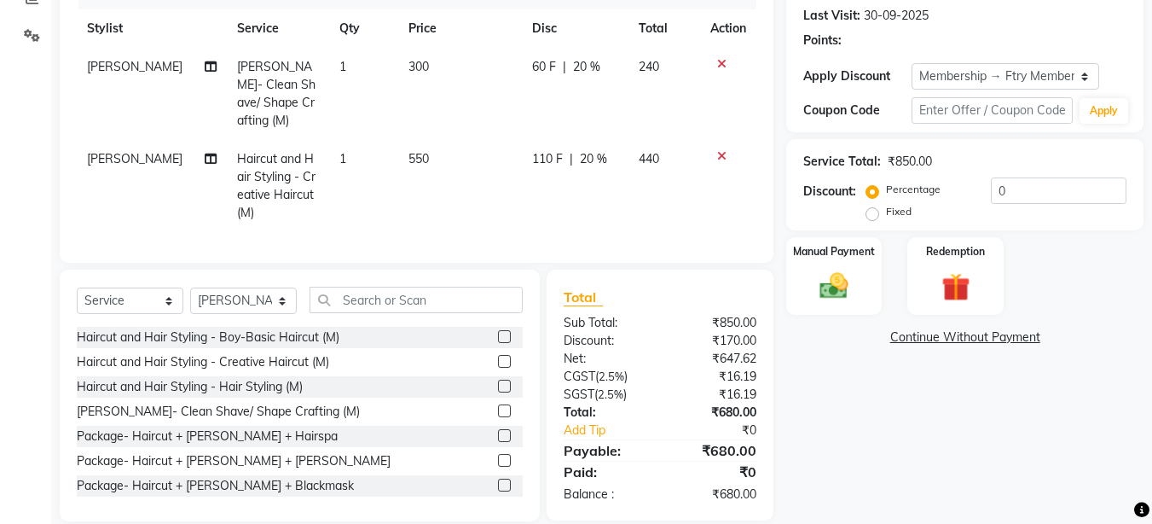
type input "20"
click at [844, 287] on img at bounding box center [834, 286] width 48 height 34
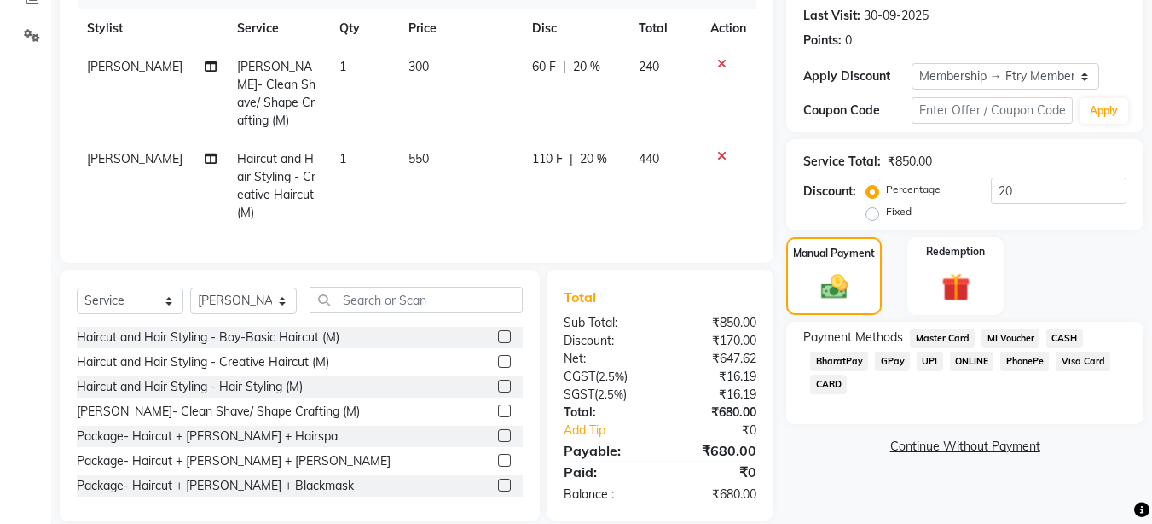
click at [925, 357] on span "UPI" at bounding box center [930, 361] width 26 height 20
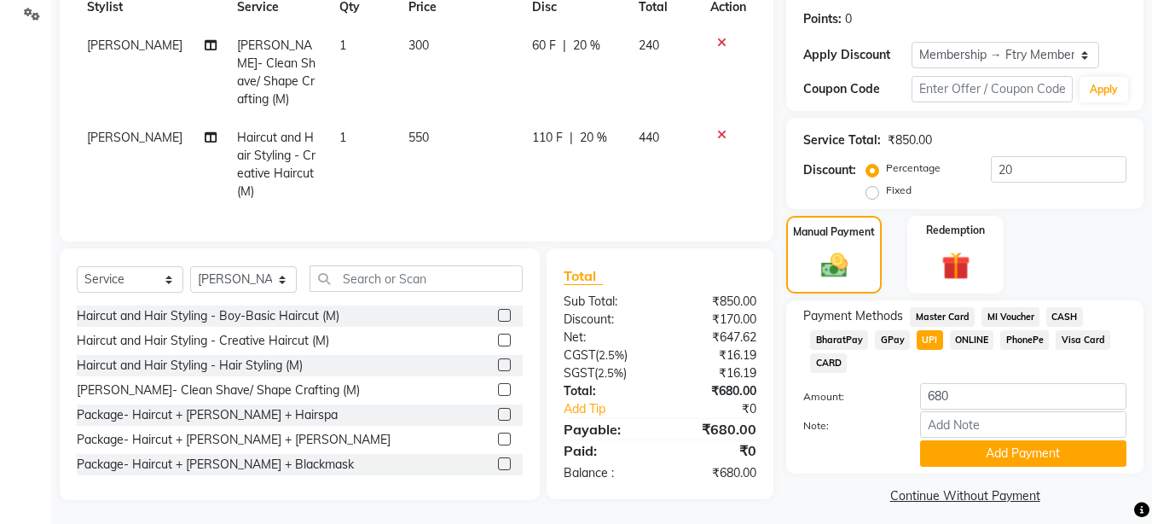
scroll to position [265, 0]
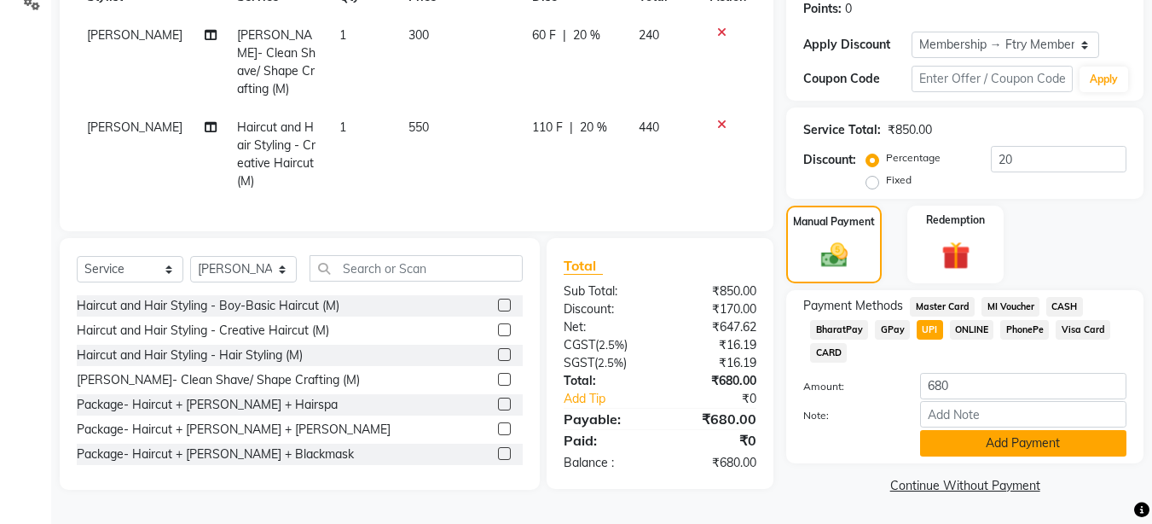
click at [980, 448] on button "Add Payment" at bounding box center [1023, 443] width 206 height 26
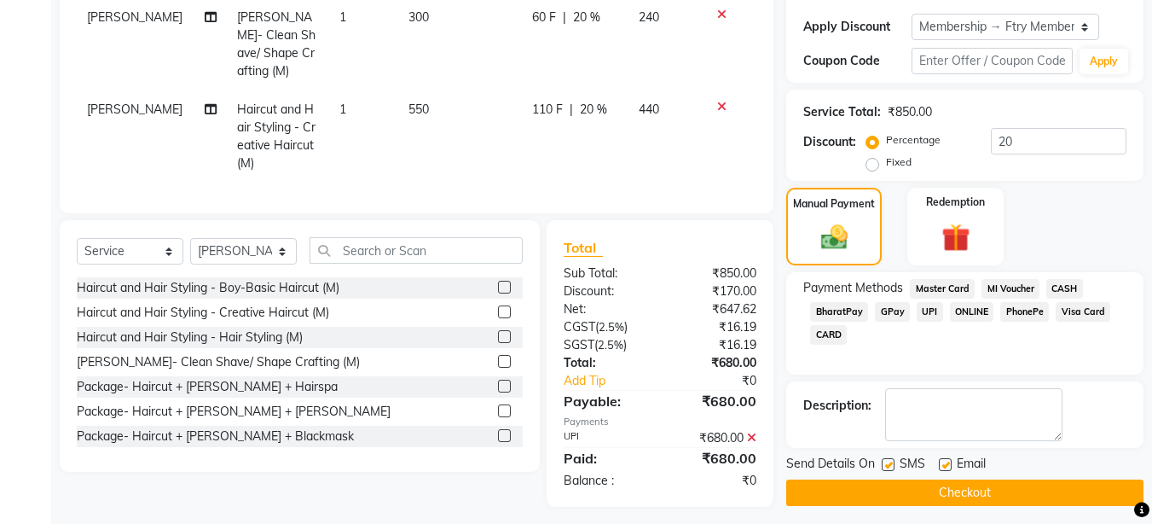
scroll to position [291, 0]
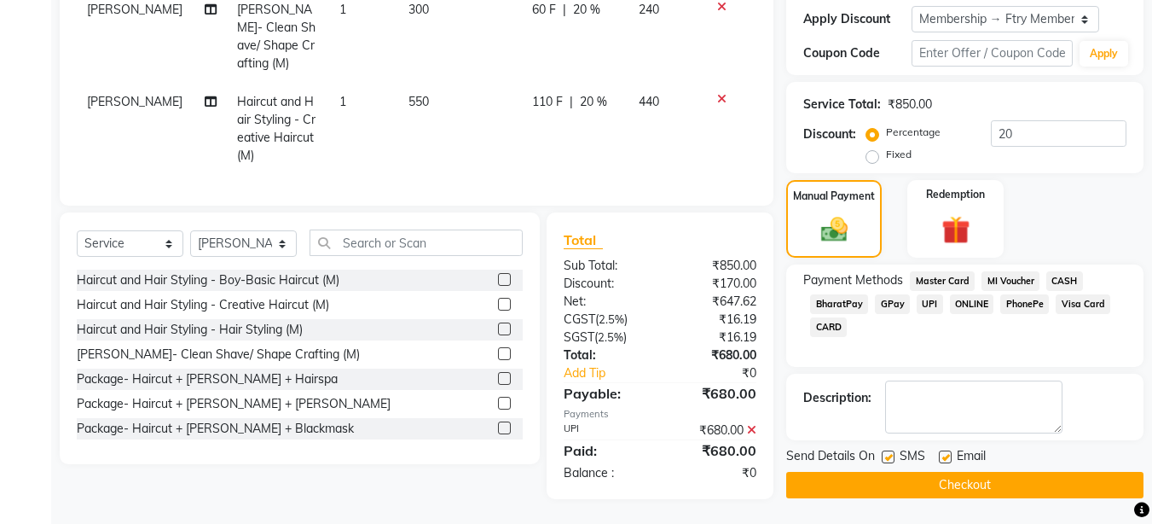
click at [1005, 463] on div "Send Details On SMS Email" at bounding box center [964, 457] width 357 height 21
click at [1009, 476] on button "Checkout" at bounding box center [964, 485] width 357 height 26
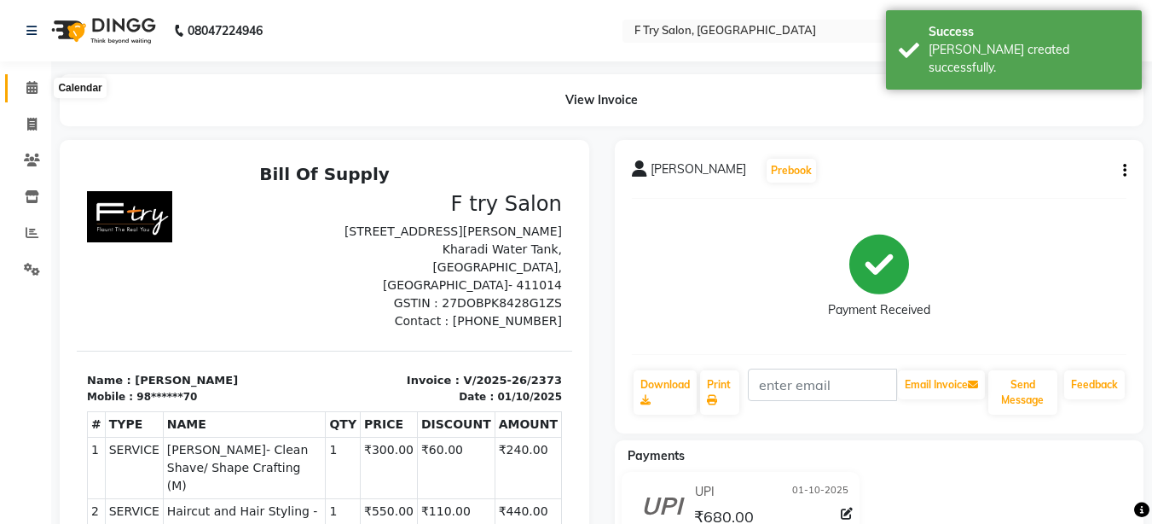
click at [30, 86] on icon at bounding box center [31, 87] width 11 height 13
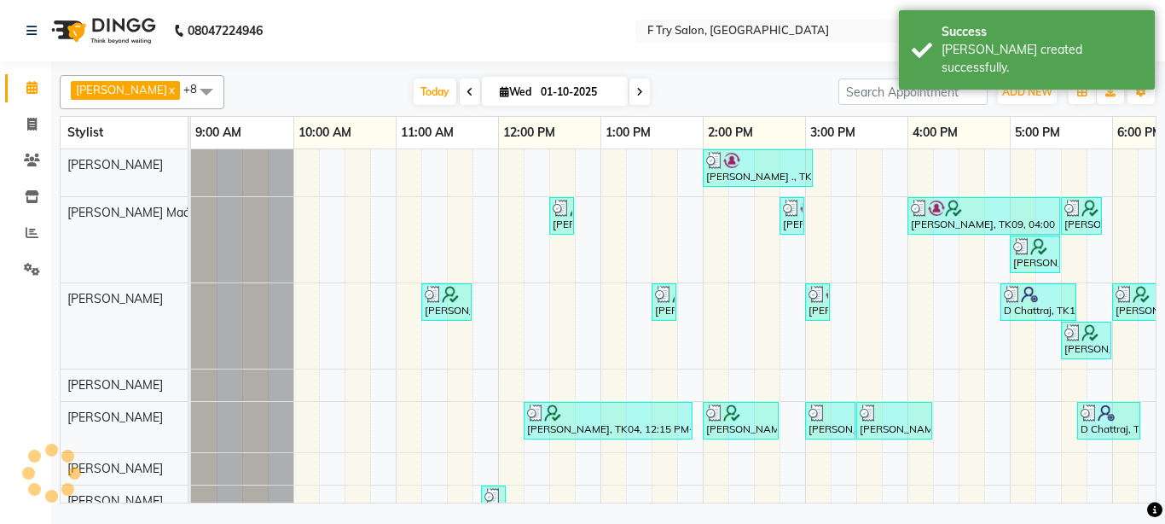
scroll to position [0, 366]
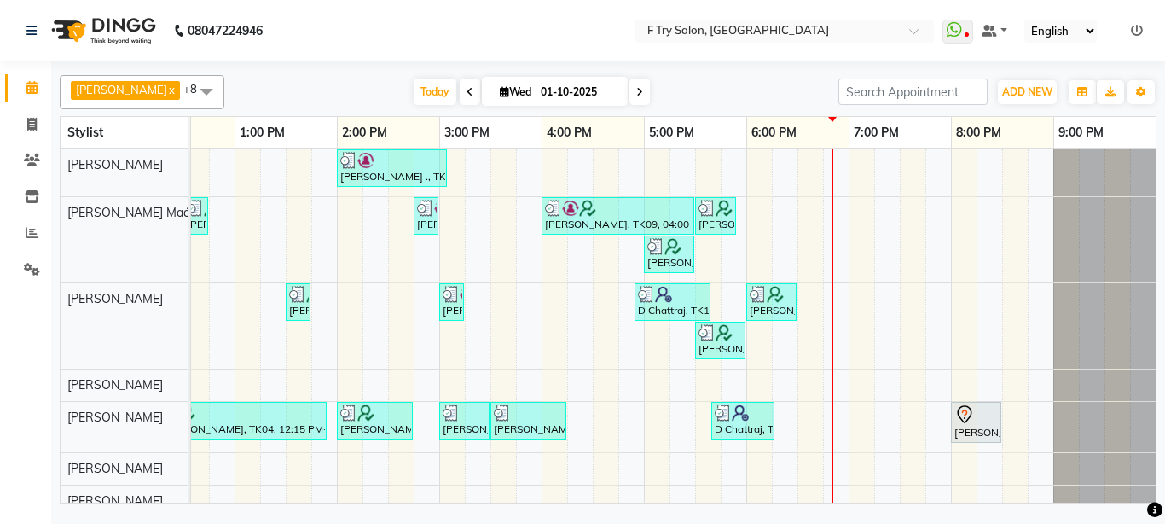
click at [630, 96] on span at bounding box center [640, 91] width 20 height 26
type input "02-10-2025"
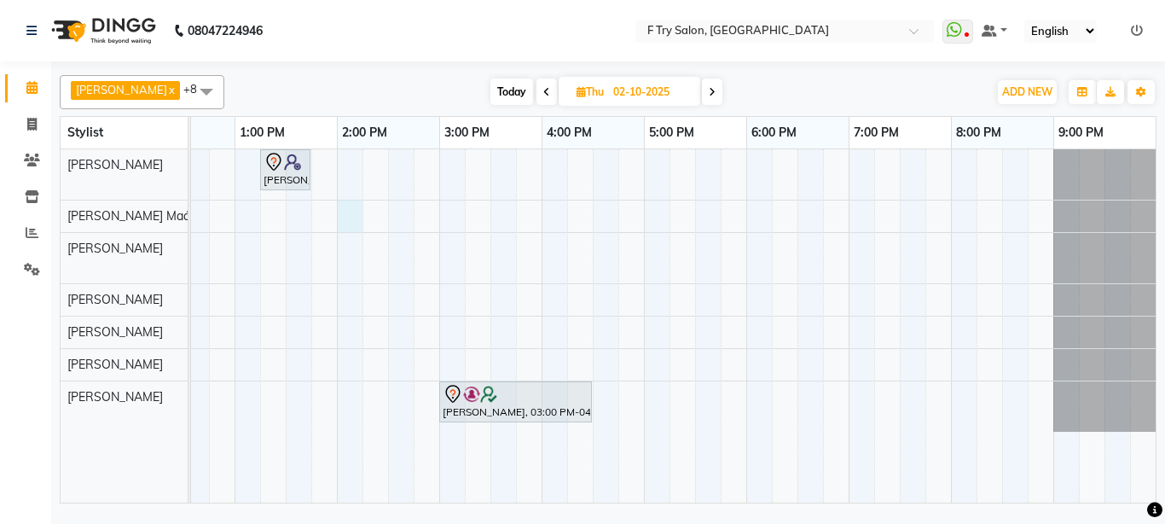
click at [342, 213] on div "Aditi Gupta, 01:15 PM-01:45 PM, Nails - Natural Nails Gel Nail Polish (F) Priya…" at bounding box center [490, 325] width 1331 height 353
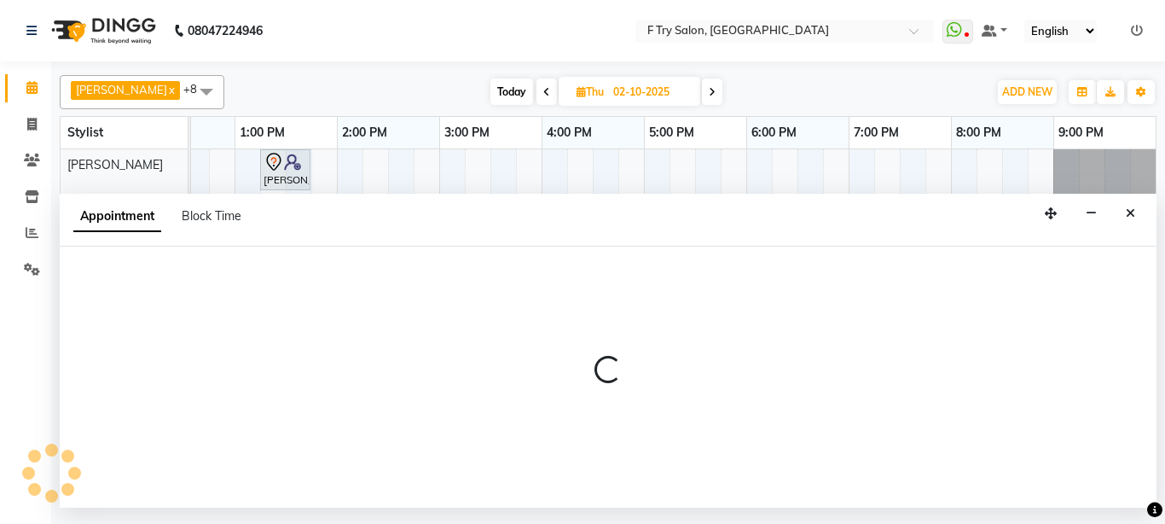
select select "14056"
select select "840"
select select "tentative"
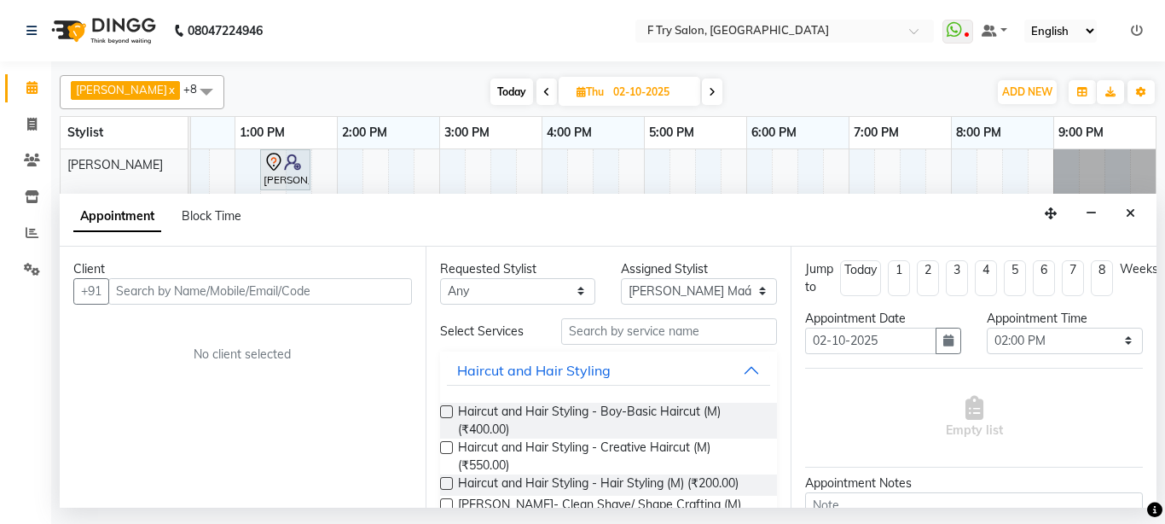
click at [184, 284] on input "text" at bounding box center [260, 291] width 304 height 26
type input "8010417843"
click at [407, 299] on button "Add Client" at bounding box center [376, 291] width 71 height 26
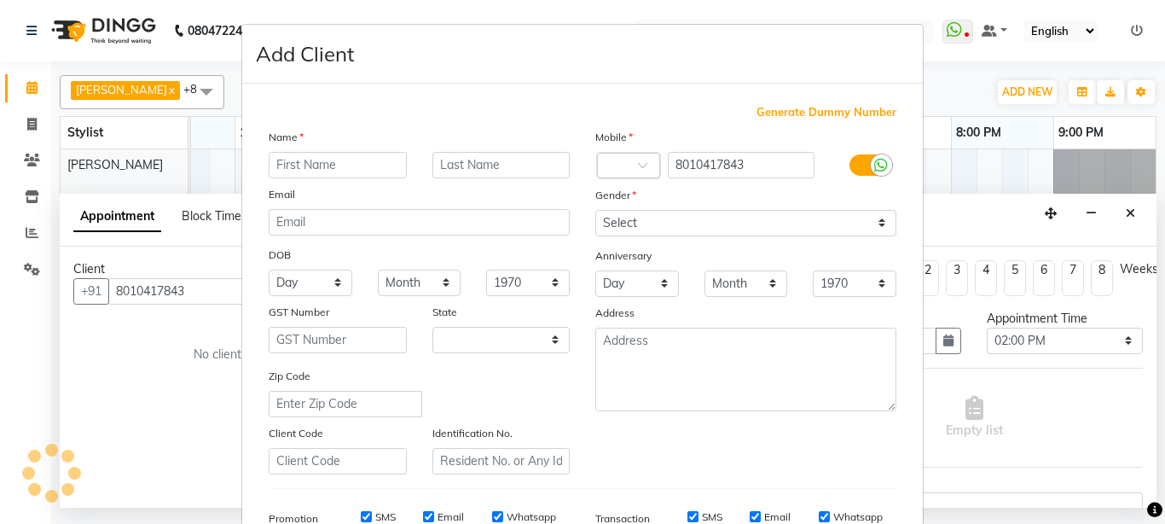
select select "22"
click at [355, 157] on input "text" at bounding box center [338, 165] width 138 height 26
type input "[PERSON_NAME]"
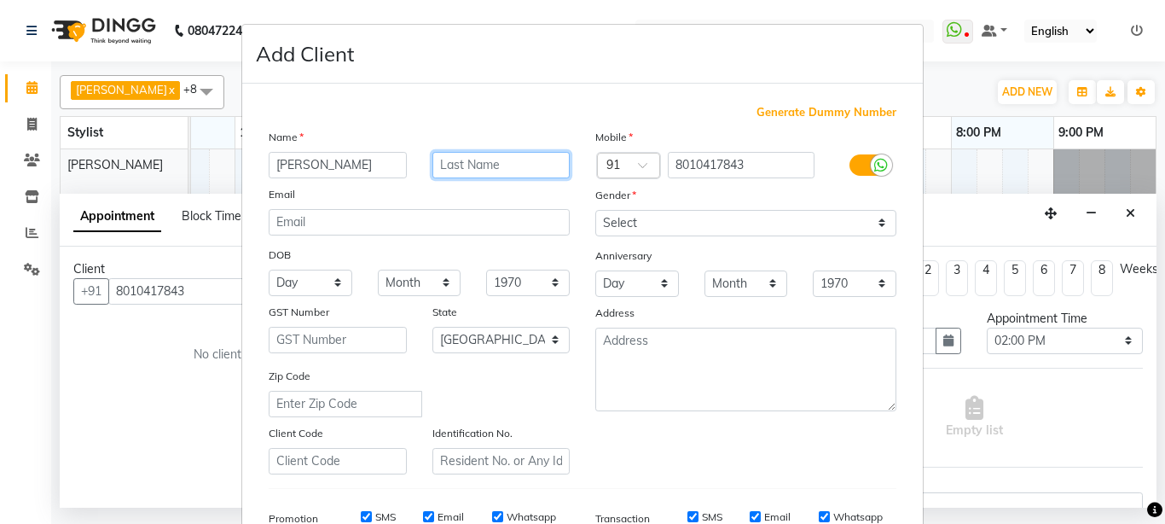
click at [508, 173] on input "text" at bounding box center [501, 165] width 138 height 26
type input "[PERSON_NAME]"
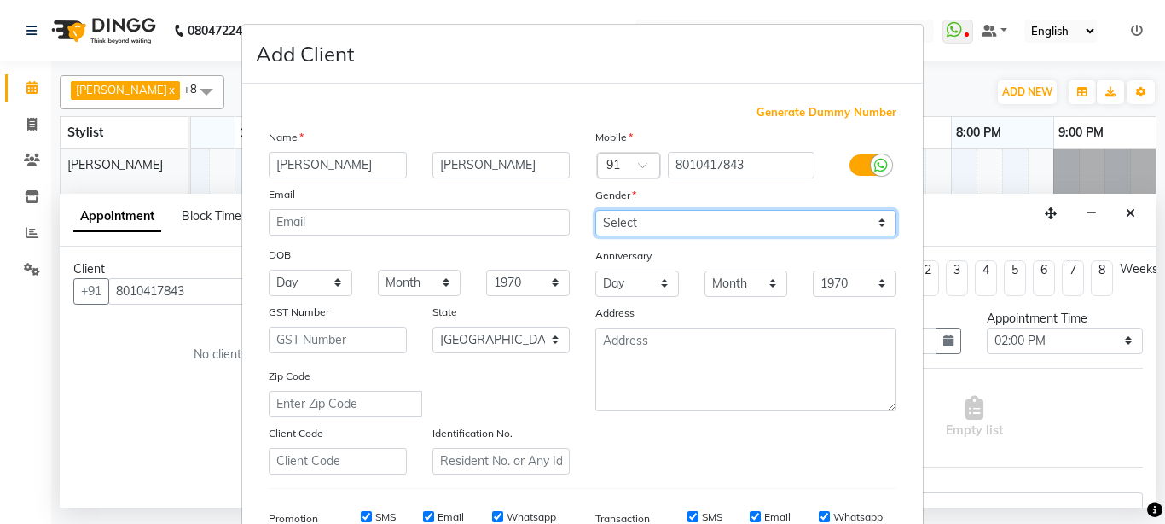
select select "male"
click at [595, 210] on select "Select Male Female Other Prefer Not To Say" at bounding box center [745, 223] width 301 height 26
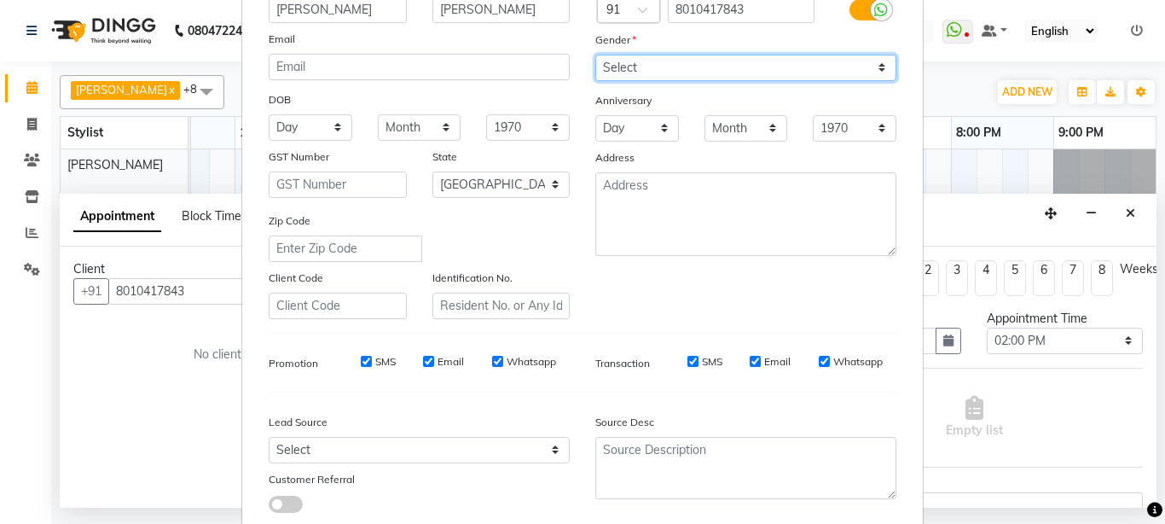
scroll to position [264, 0]
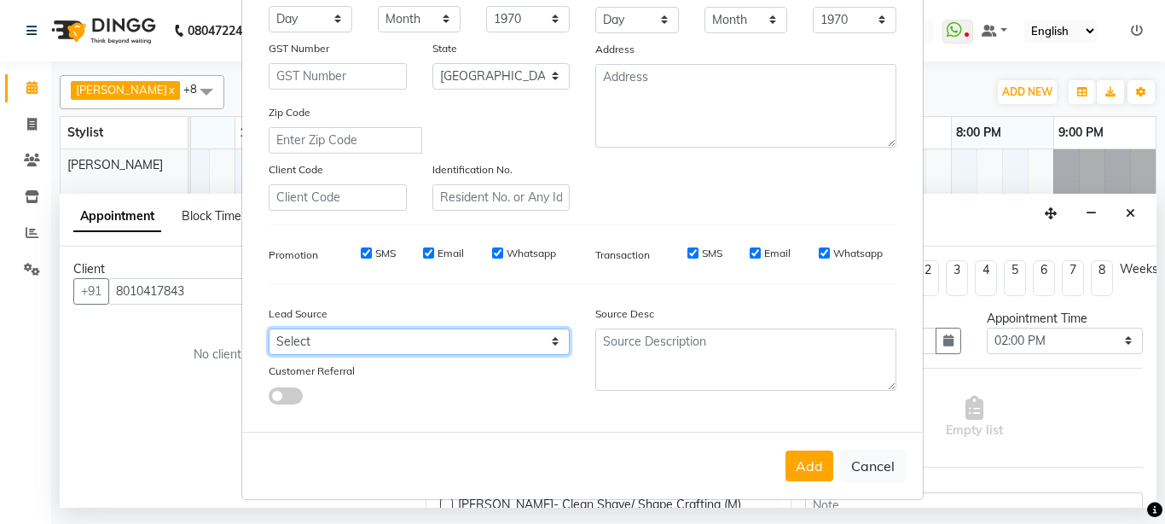
select select "24286"
click at [269, 328] on select "Select Walk-in Referral Internet Friend Word of Mouth Advertisement Facebook Ju…" at bounding box center [419, 341] width 301 height 26
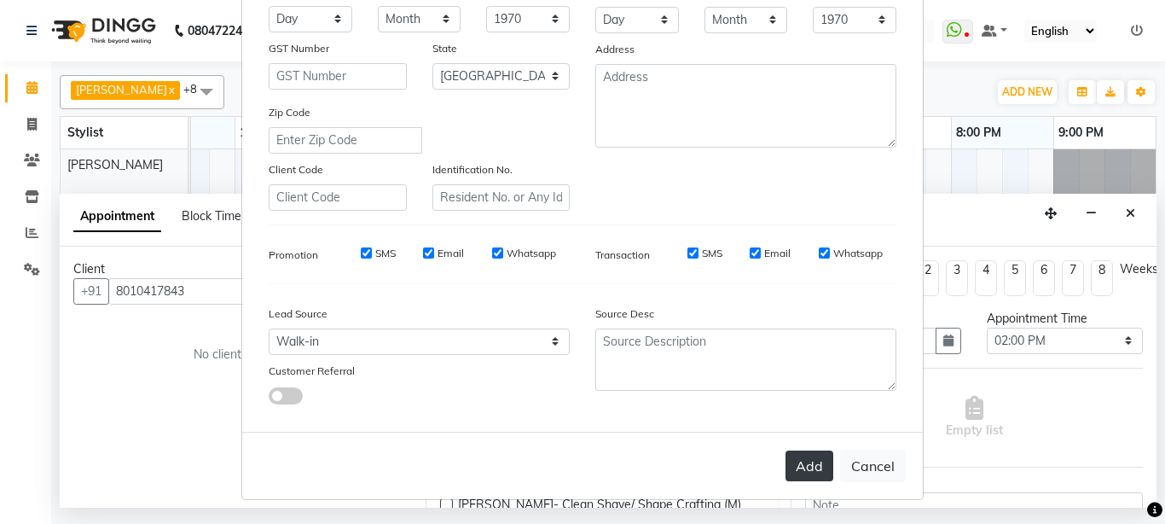
click at [786, 460] on button "Add" at bounding box center [810, 465] width 48 height 31
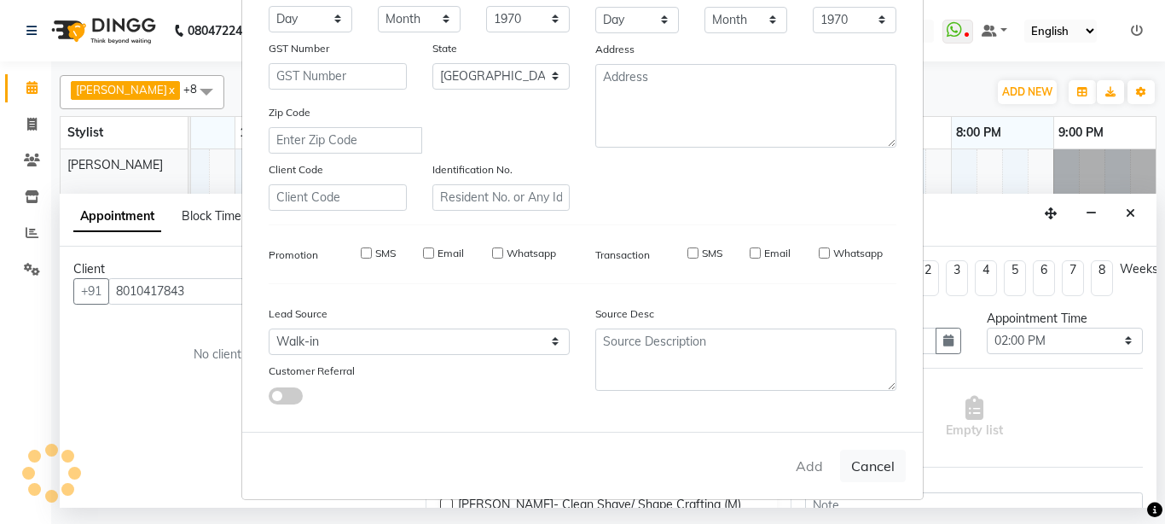
type input "80******43"
select select
select select "null"
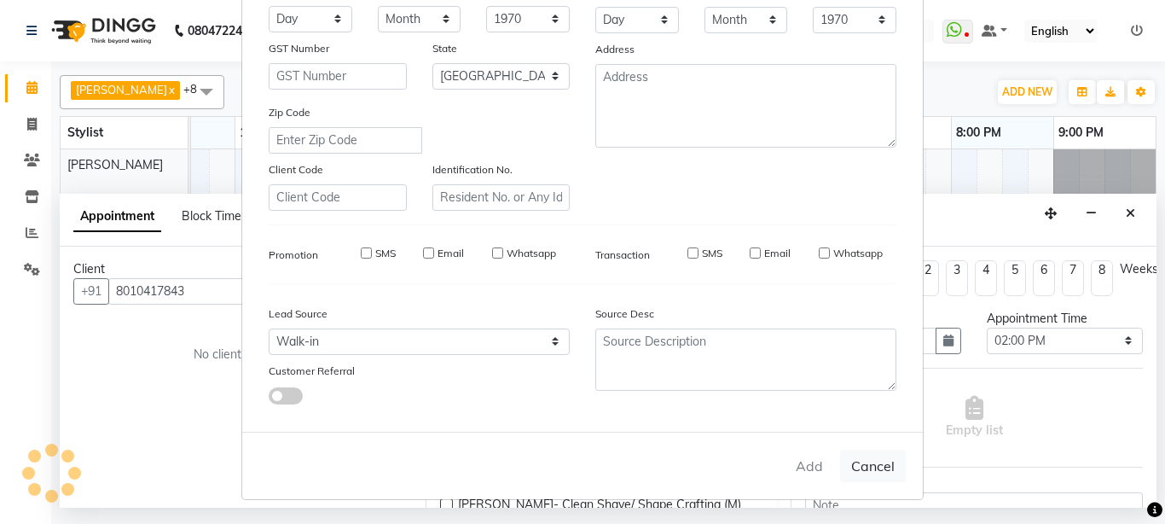
select select
checkbox input "false"
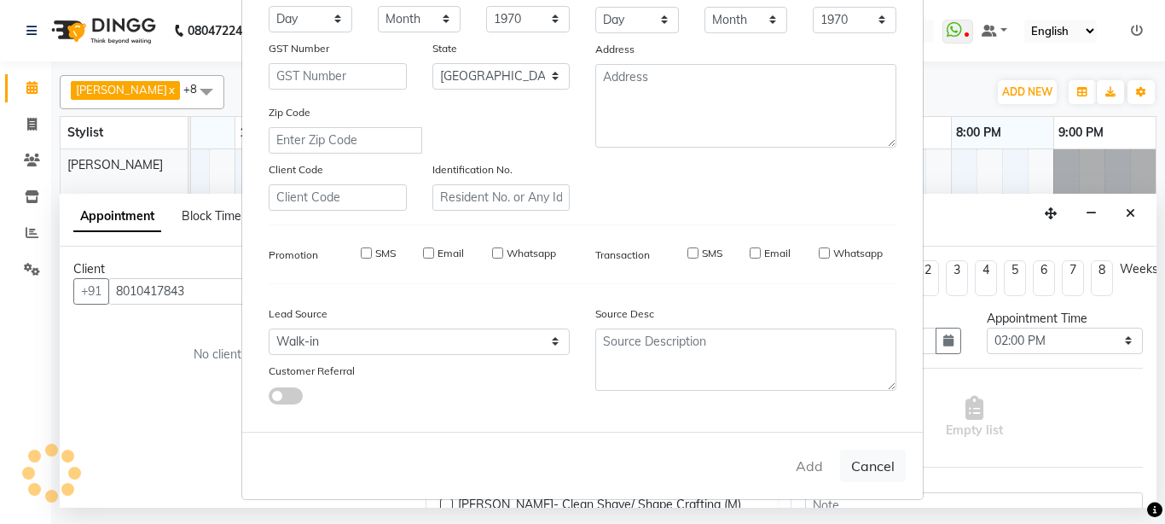
checkbox input "false"
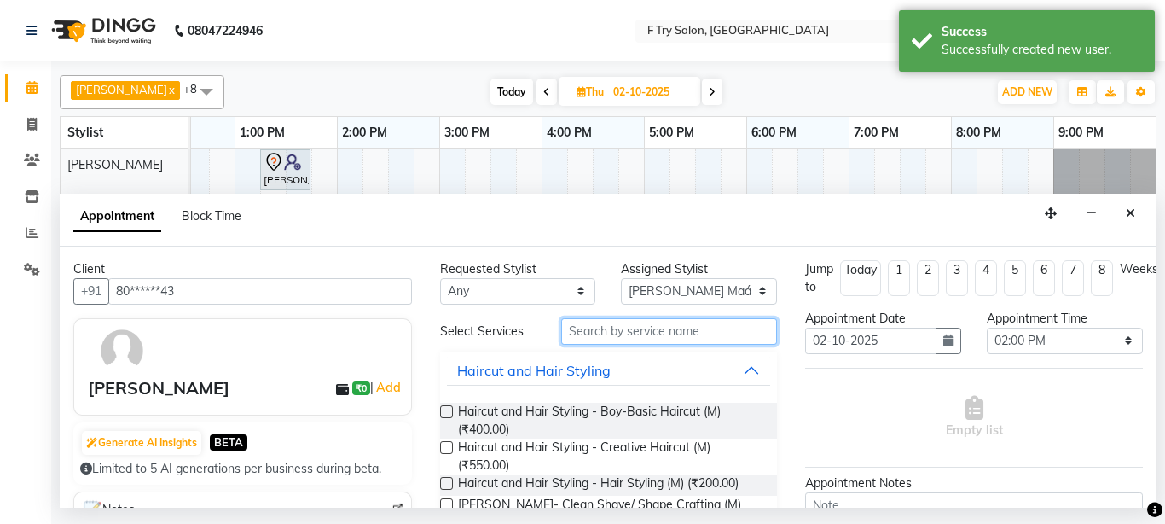
click at [630, 328] on input "text" at bounding box center [669, 331] width 217 height 26
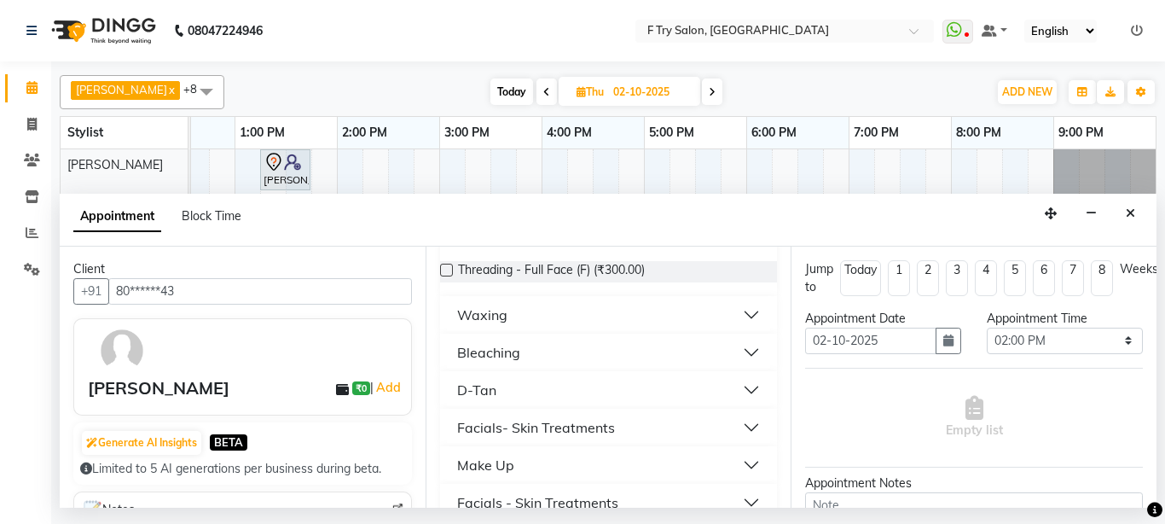
scroll to position [169, 0]
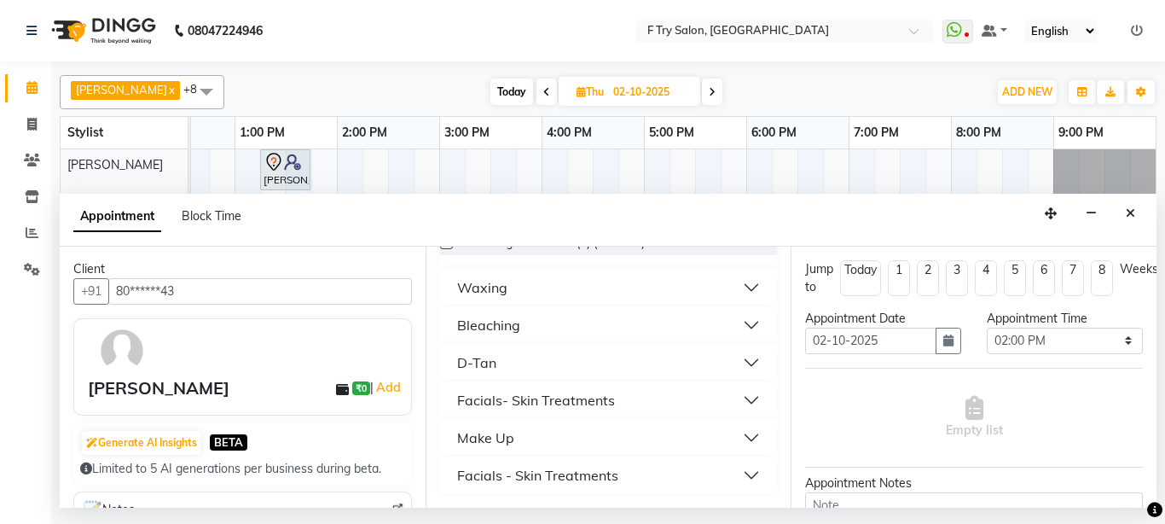
type input "fac"
click at [741, 394] on button "Facials- Skin Treatments" at bounding box center [609, 400] width 324 height 31
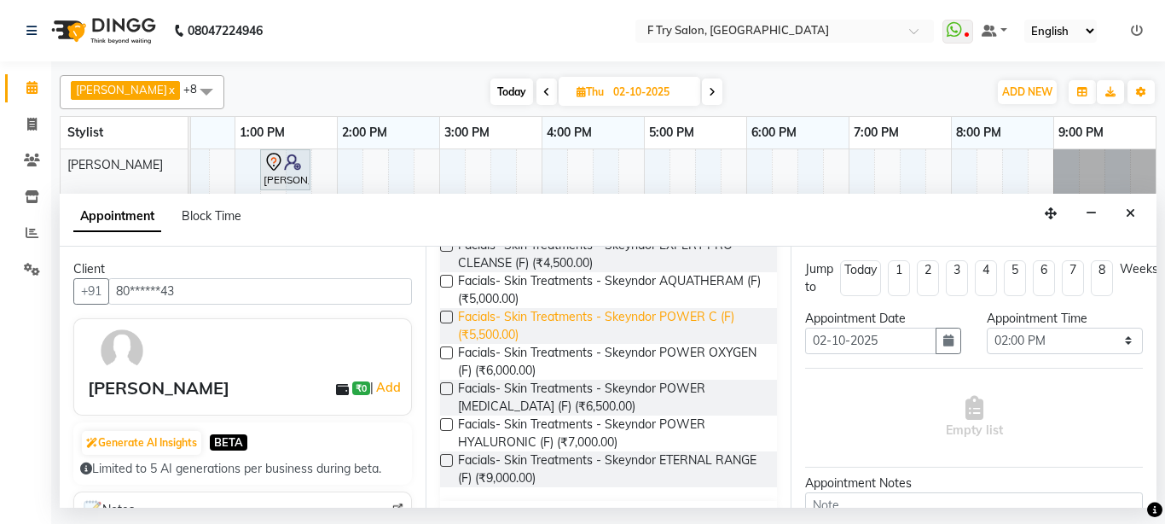
scroll to position [783, 0]
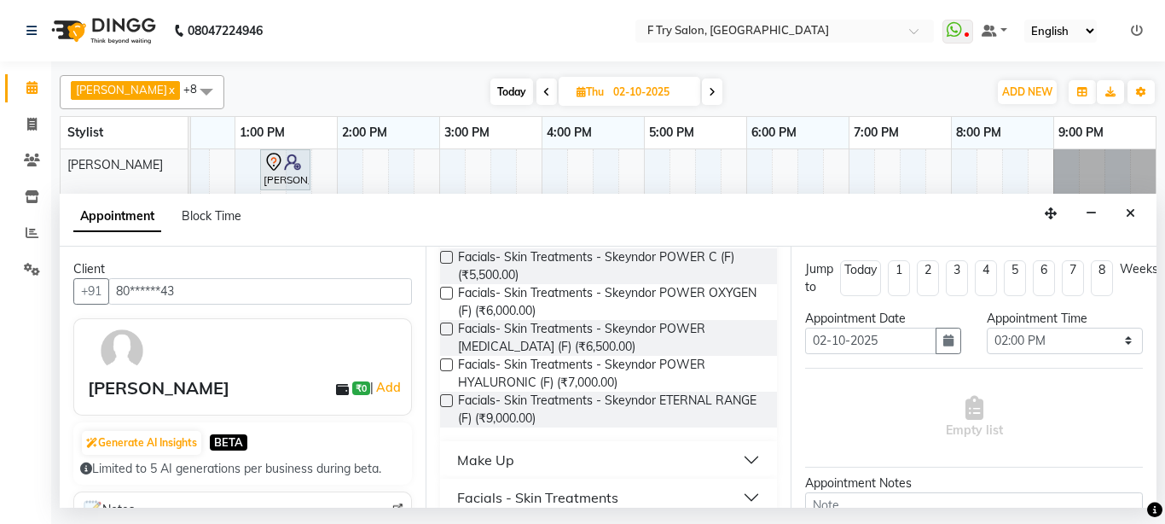
click at [719, 491] on button "Facials - Skin Treatments" at bounding box center [609, 497] width 324 height 31
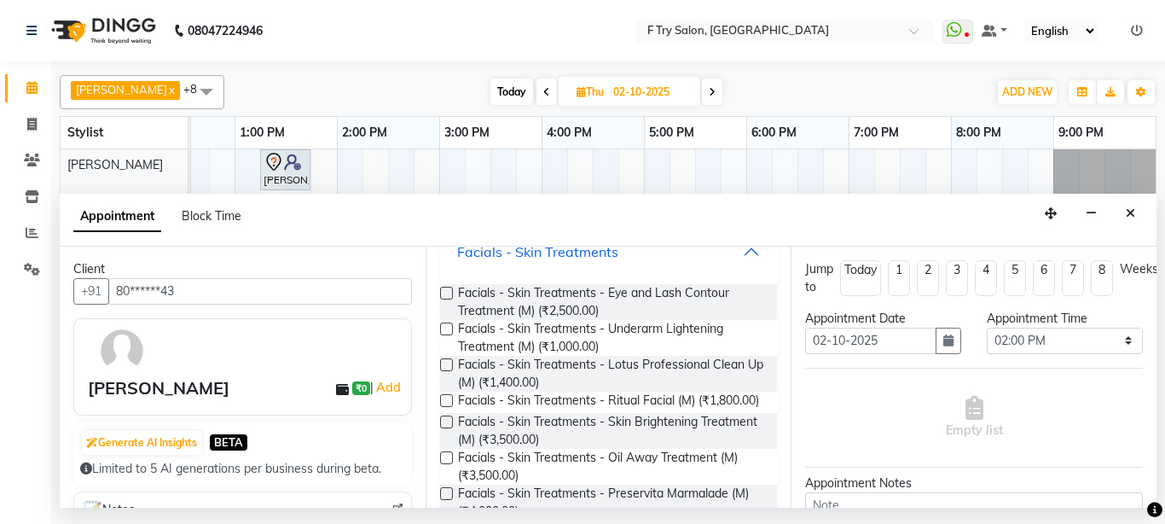
scroll to position [988, 0]
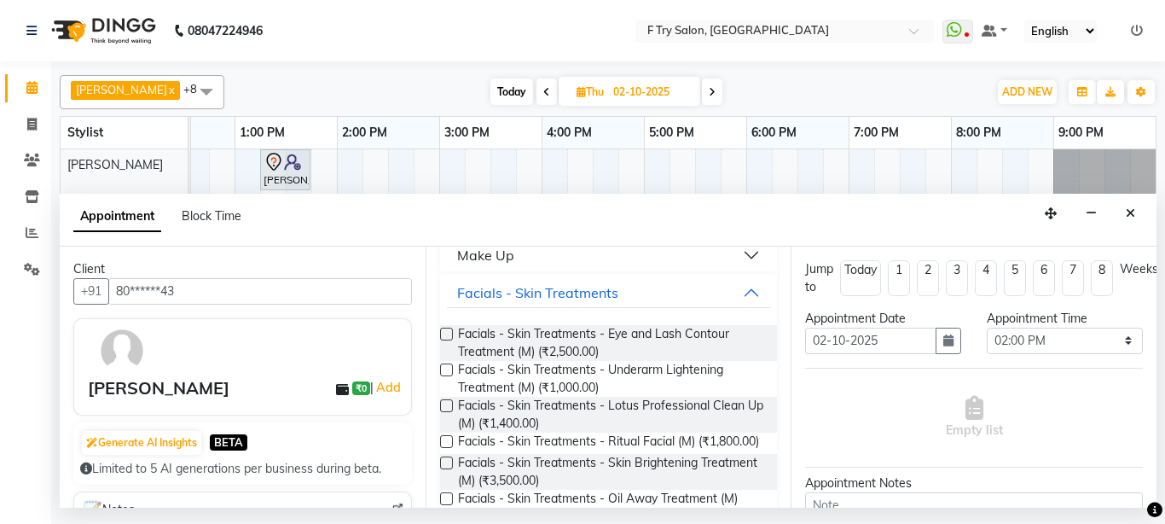
click at [450, 405] on label at bounding box center [446, 405] width 13 height 13
click at [450, 405] on input "checkbox" at bounding box center [445, 407] width 11 height 11
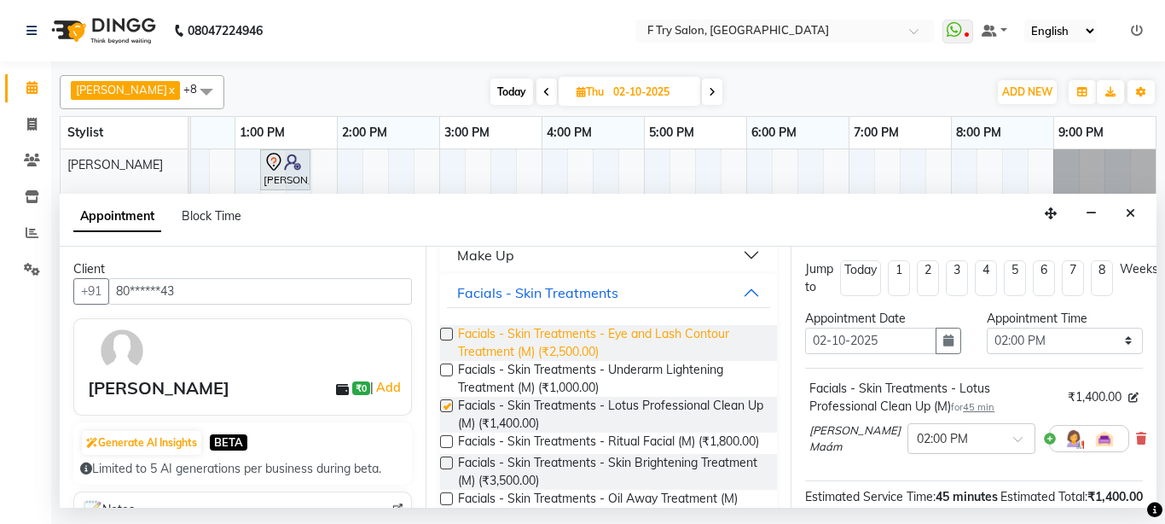
checkbox input "false"
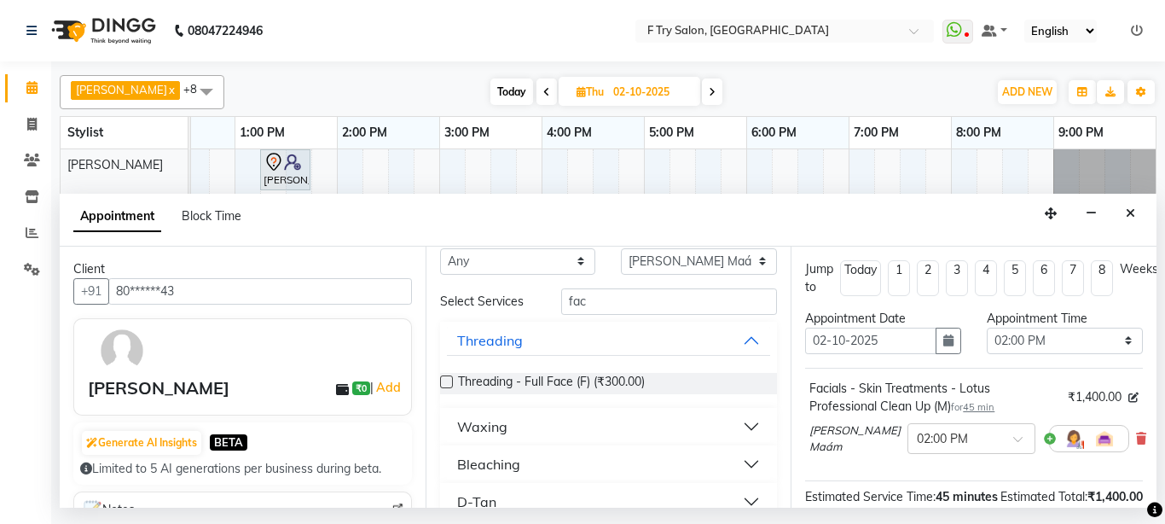
scroll to position [0, 0]
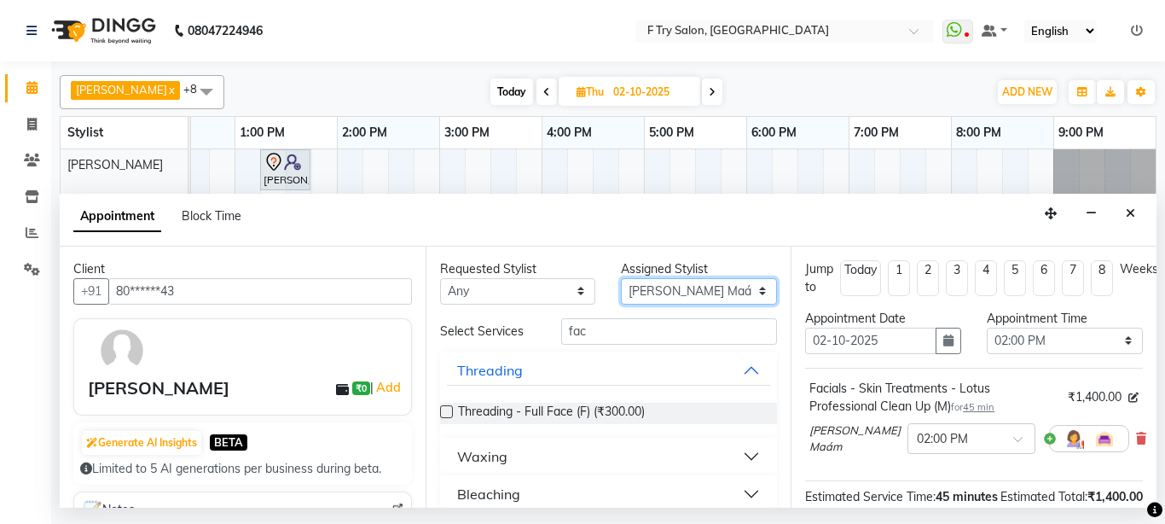
select select "70065"
click at [621, 278] on select "Select Aakash Warulkar Aditya Fulbhati Gunesh Warulkar Krishna Shinde Papiya Bi…" at bounding box center [699, 291] width 156 height 26
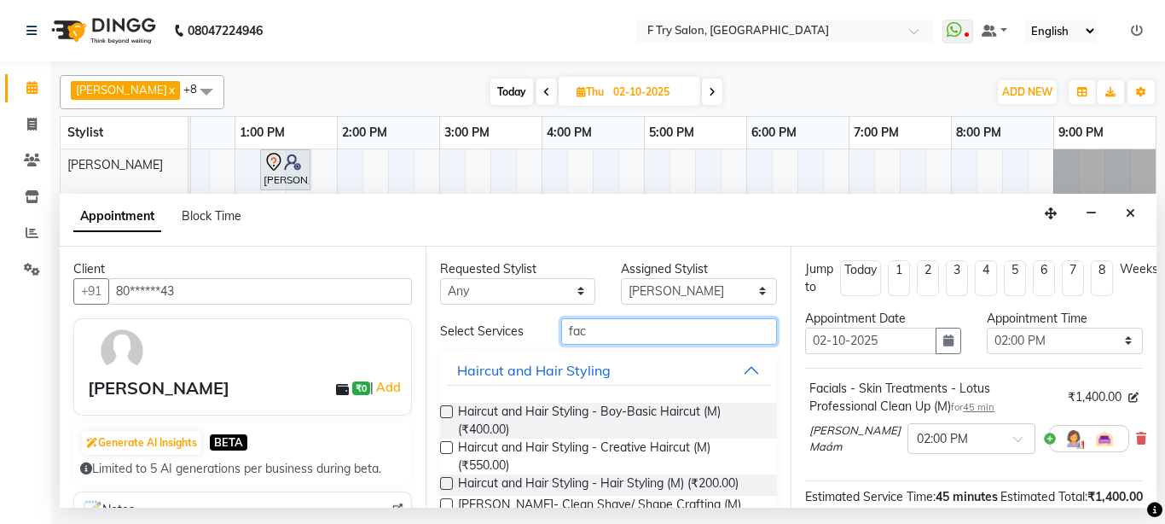
click at [695, 332] on input "fac" at bounding box center [669, 331] width 217 height 26
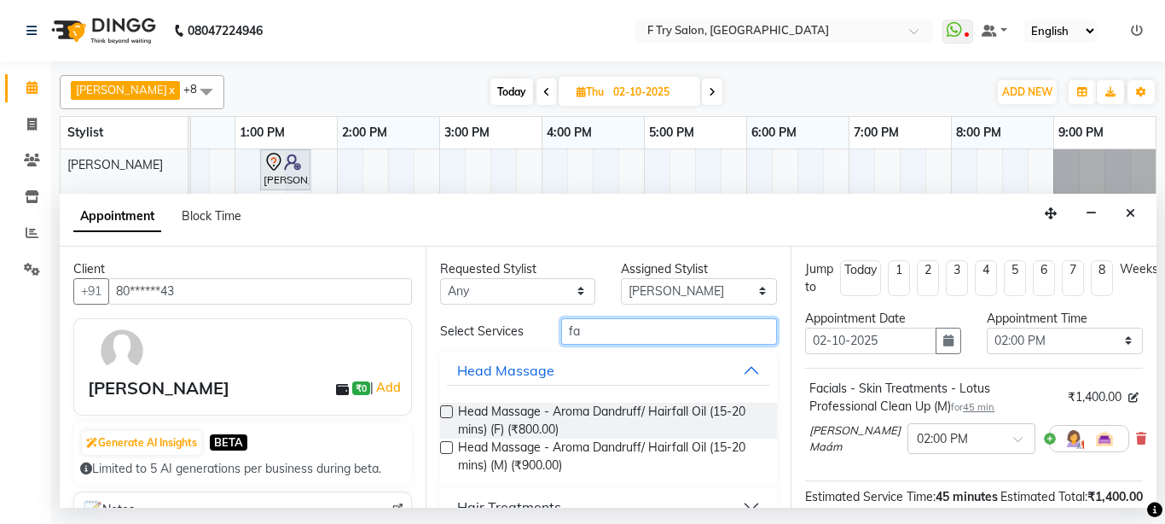
type input "f"
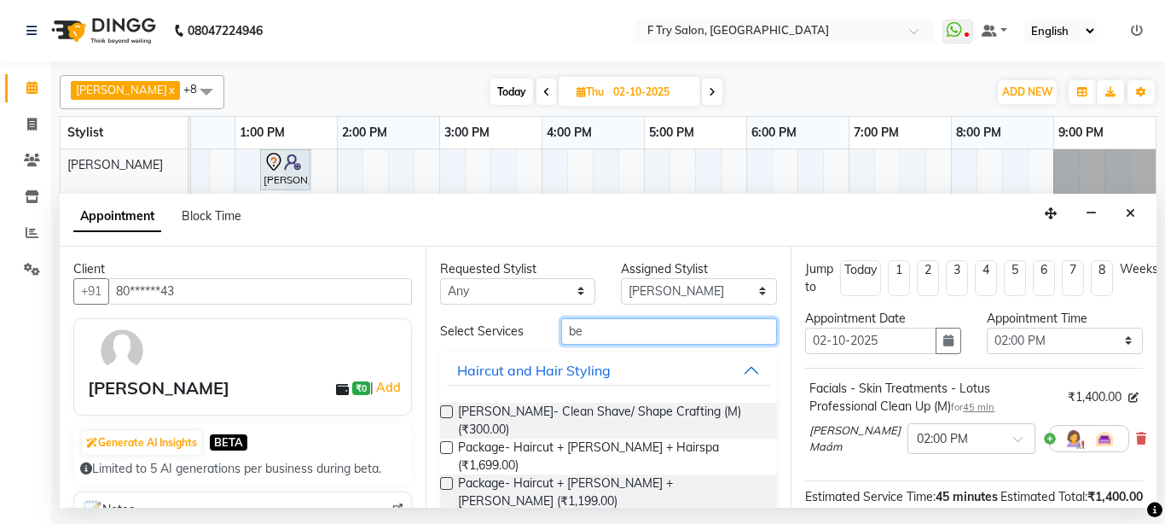
type input "b"
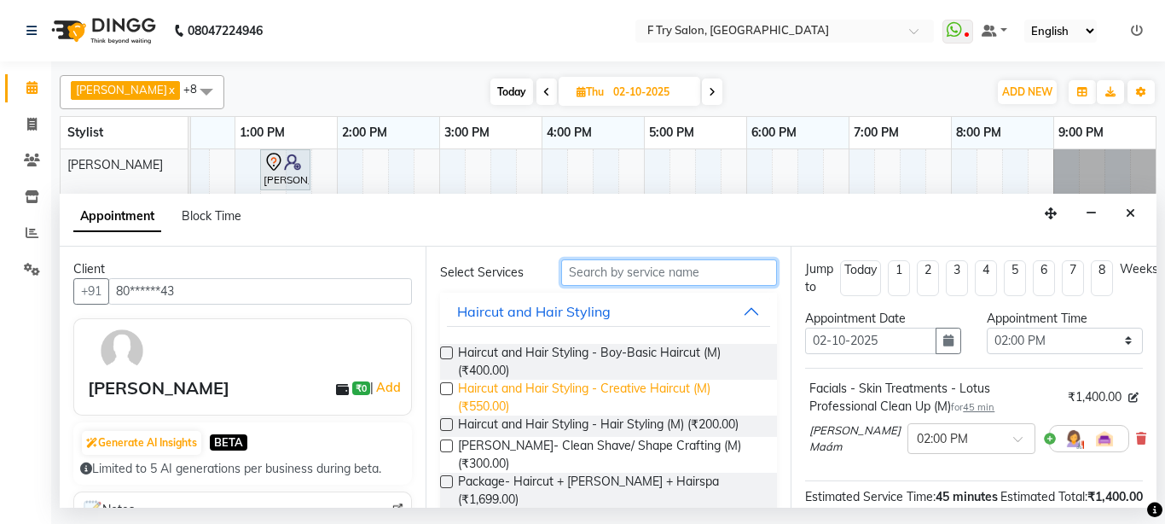
scroll to position [102, 0]
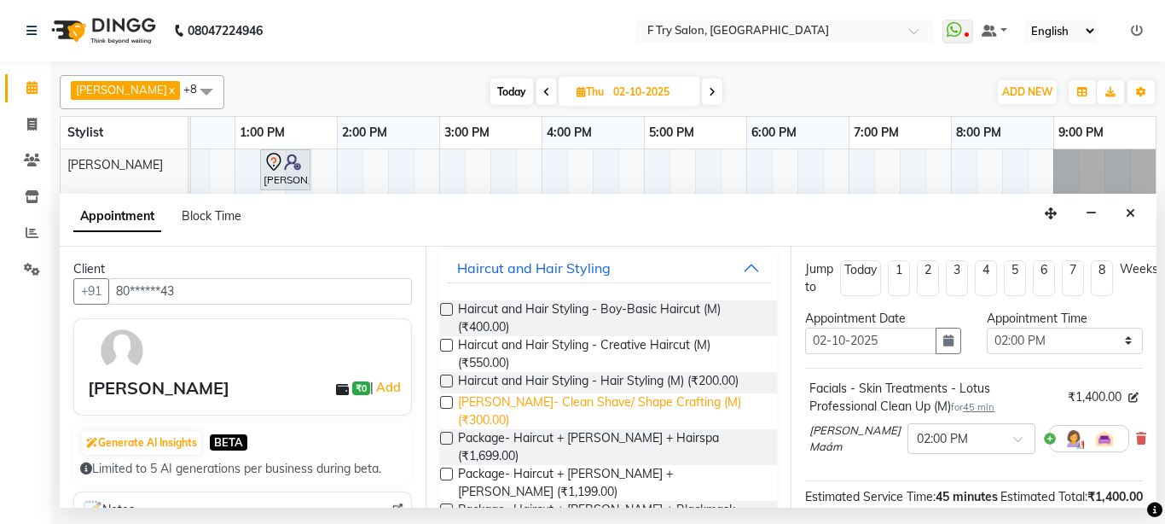
click at [541, 403] on span "Beard- Clean Shave/ Shape Crafting (M) (₹300.00)" at bounding box center [611, 411] width 306 height 36
checkbox input "false"
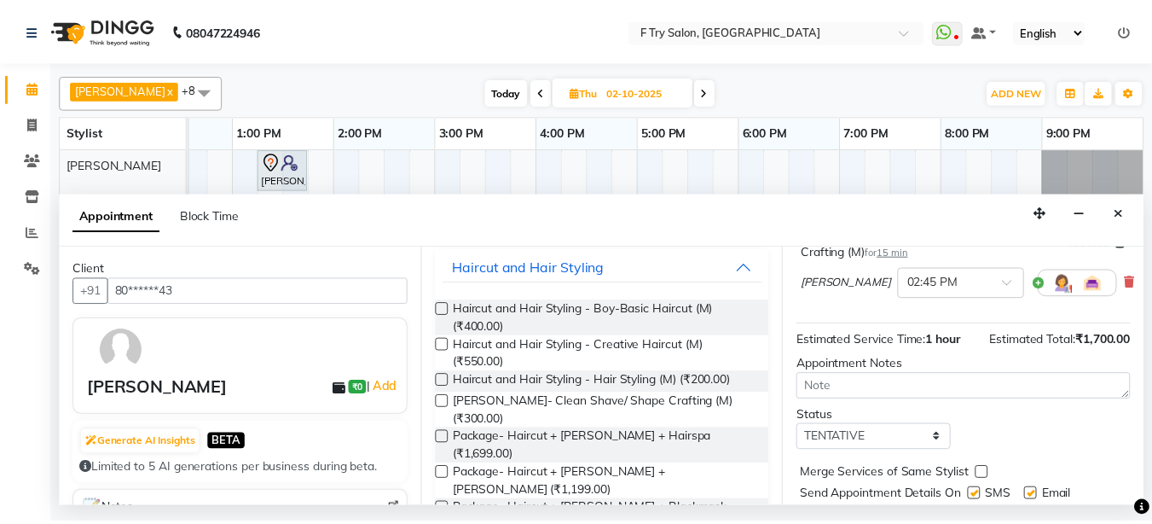
scroll to position [319, 0]
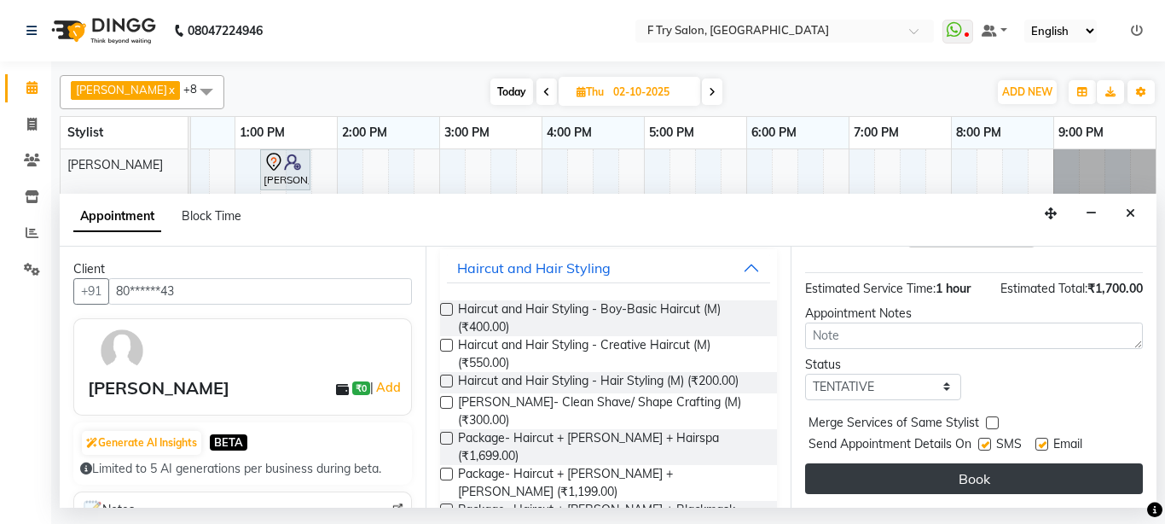
click at [983, 463] on button "Book" at bounding box center [974, 478] width 338 height 31
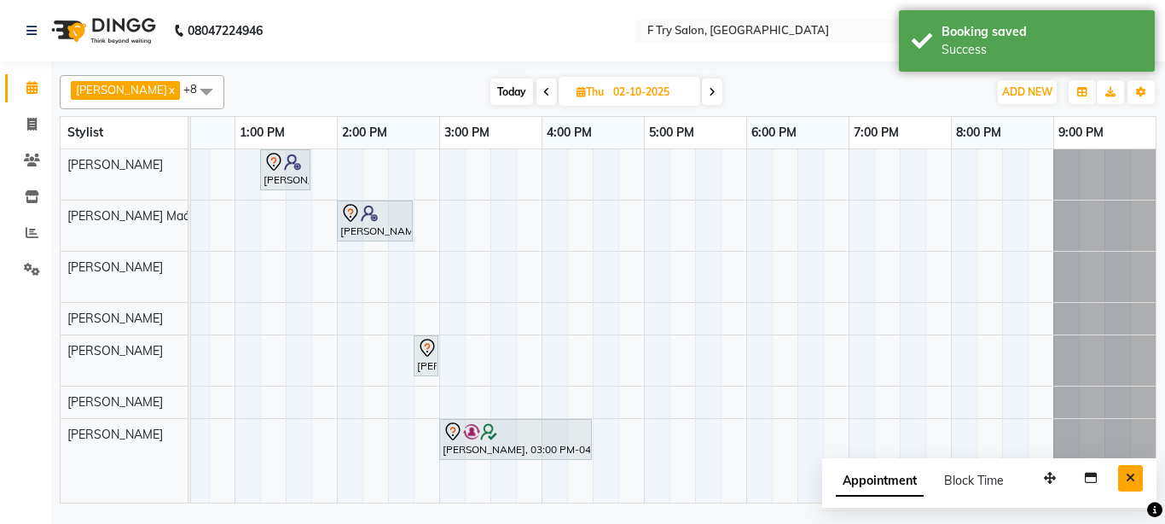
click at [1134, 479] on icon "Close" at bounding box center [1130, 478] width 9 height 12
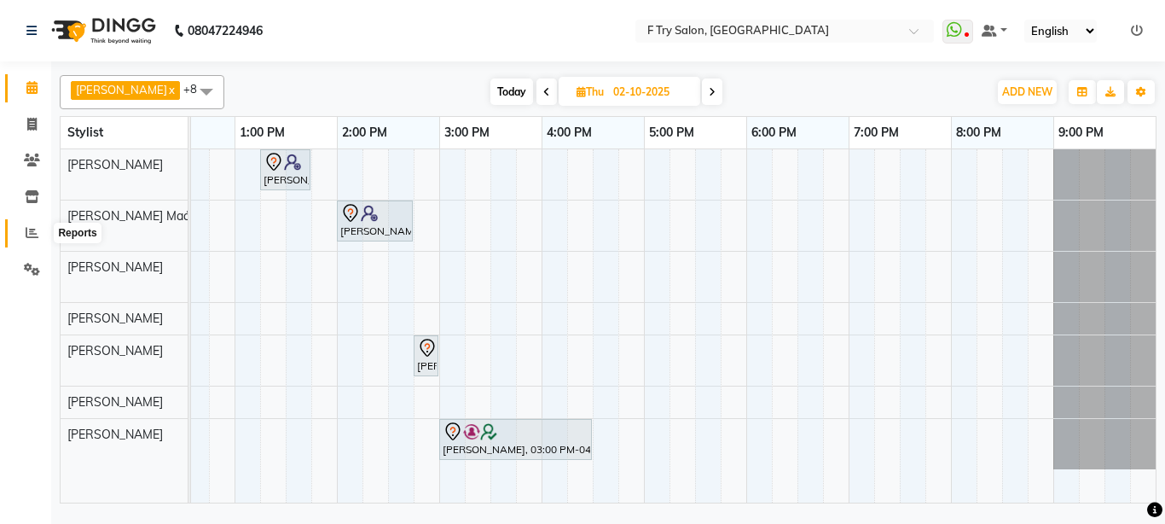
click at [31, 240] on span at bounding box center [32, 233] width 30 height 20
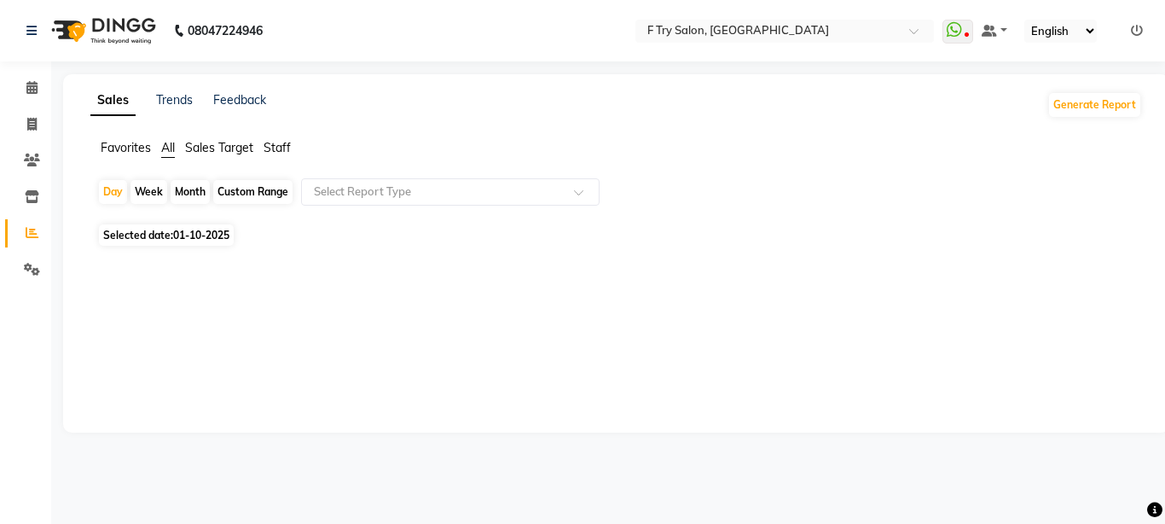
click at [185, 185] on div "Month" at bounding box center [190, 192] width 39 height 24
select select "10"
select select "2025"
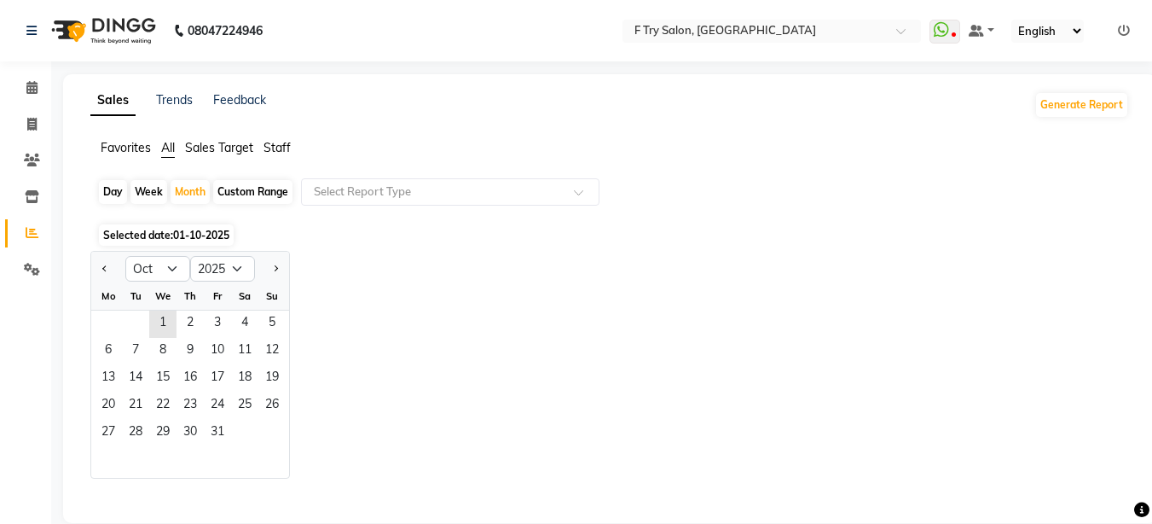
click at [286, 143] on span "Staff" at bounding box center [277, 147] width 27 height 15
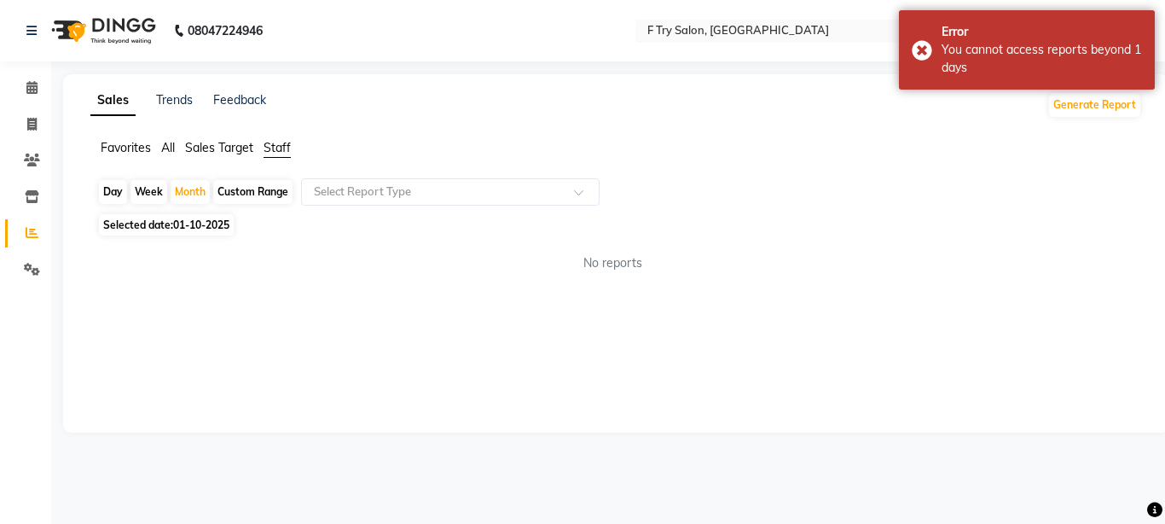
click at [181, 218] on span "01-10-2025" at bounding box center [201, 224] width 56 height 13
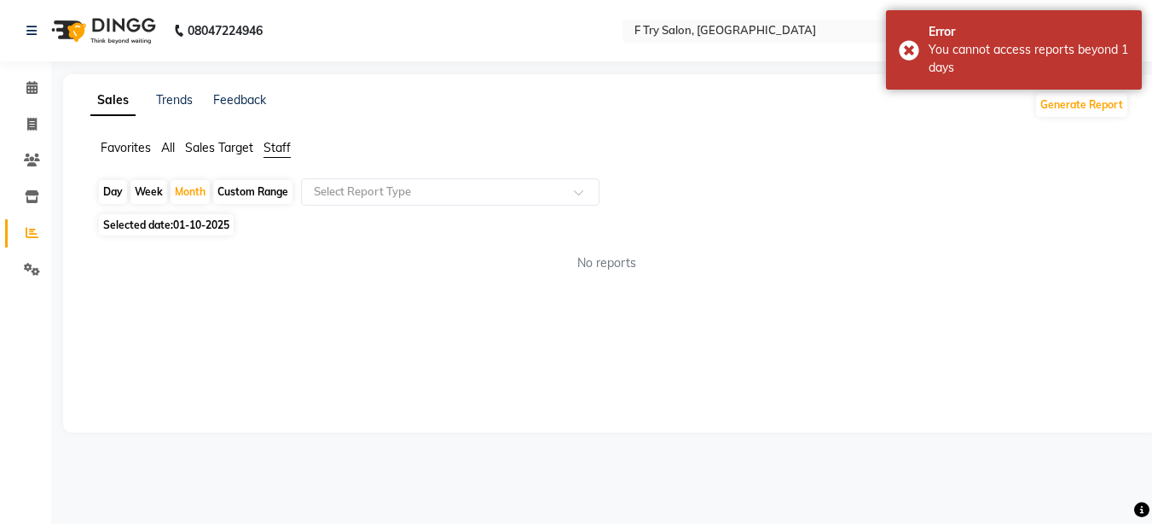
select select "10"
select select "2025"
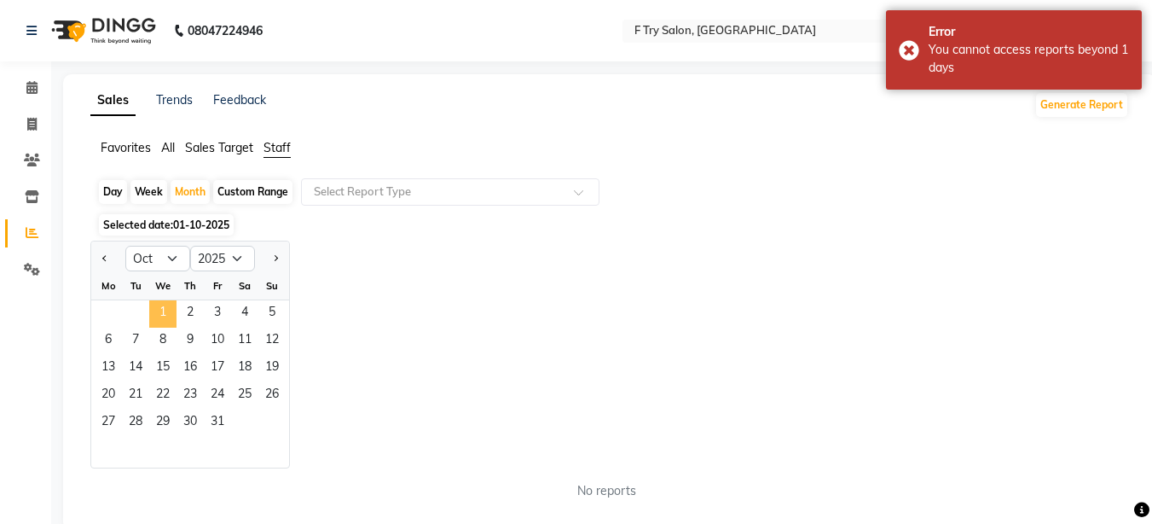
click at [161, 305] on span "1" at bounding box center [162, 313] width 27 height 27
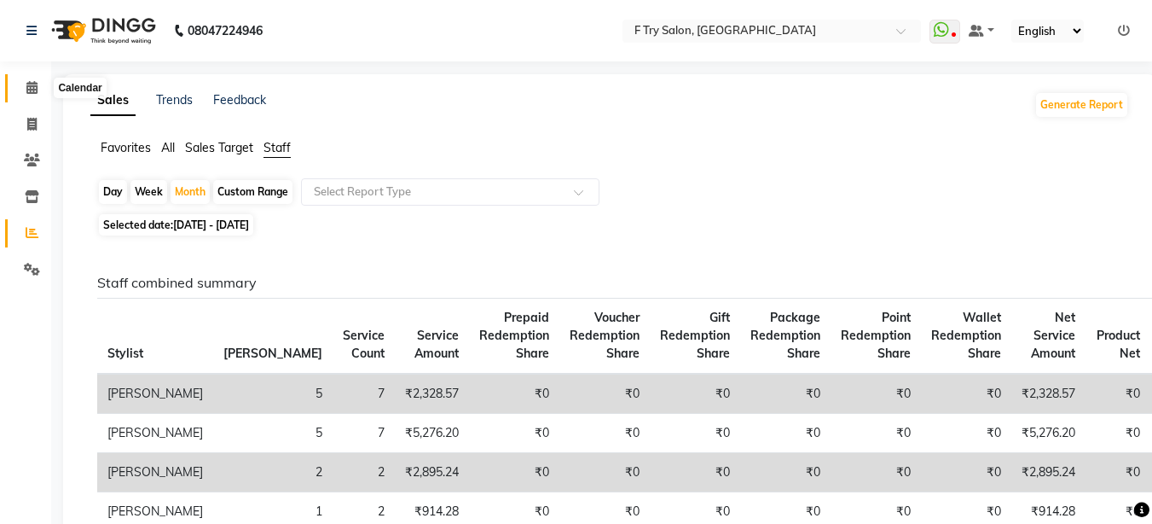
click at [33, 90] on icon at bounding box center [31, 87] width 11 height 13
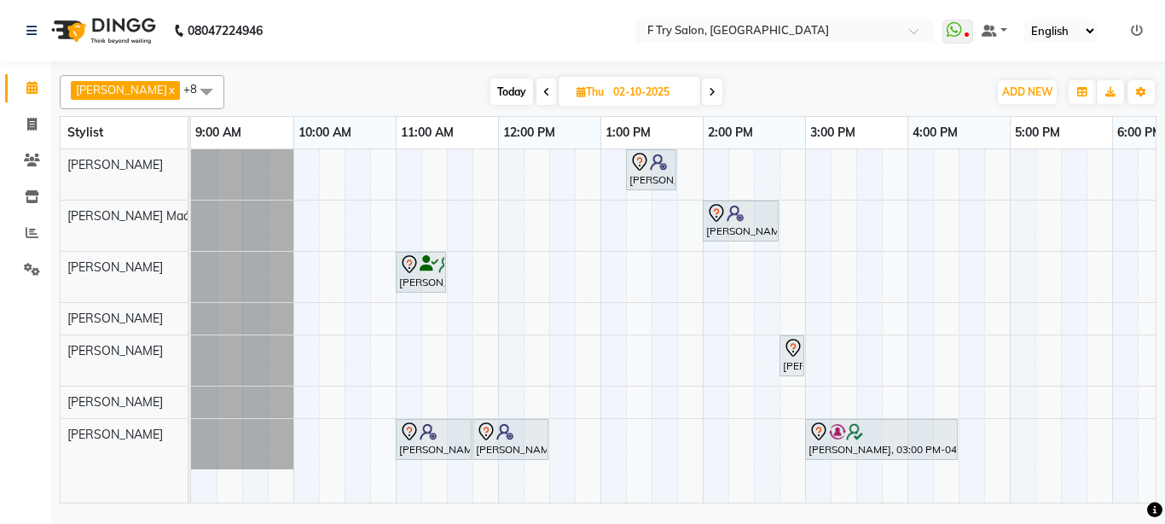
click at [709, 92] on icon at bounding box center [712, 92] width 7 height 10
type input "03-10-2025"
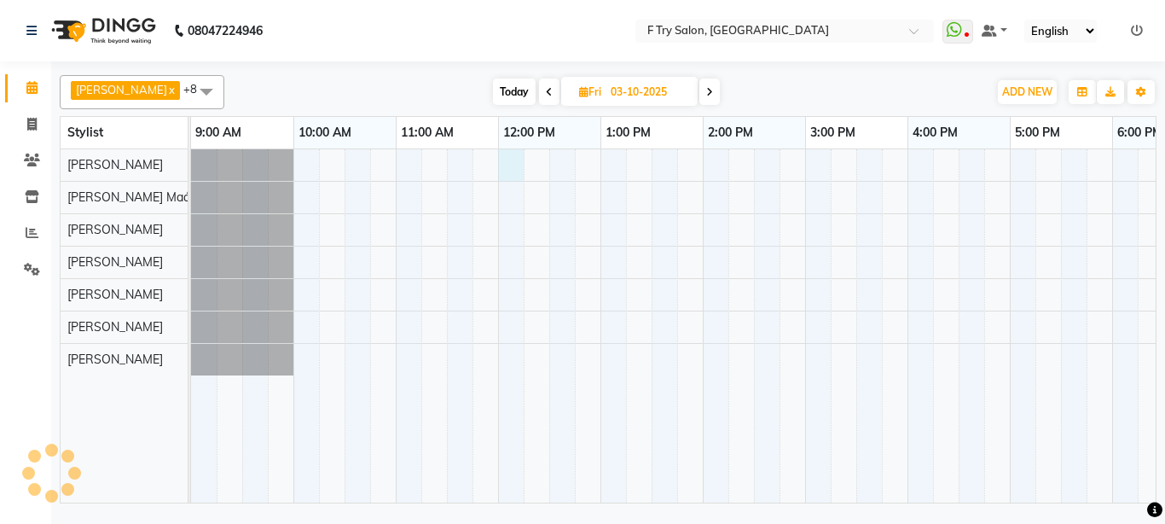
drag, startPoint x: 518, startPoint y: 171, endPoint x: 546, endPoint y: 184, distance: 30.9
click at [523, 175] on div at bounding box center [856, 325] width 1331 height 353
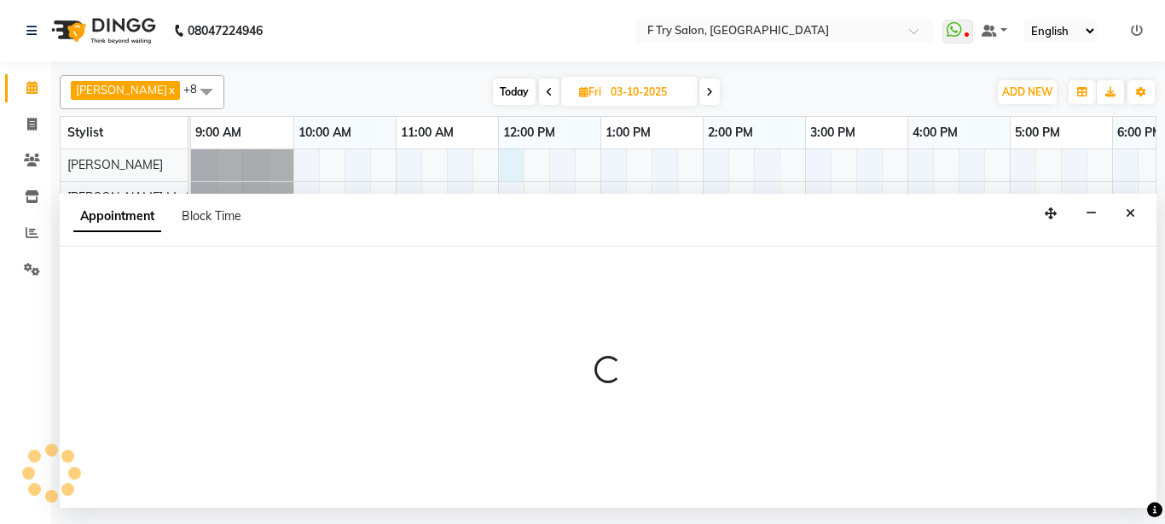
select select "13914"
select select "tentative"
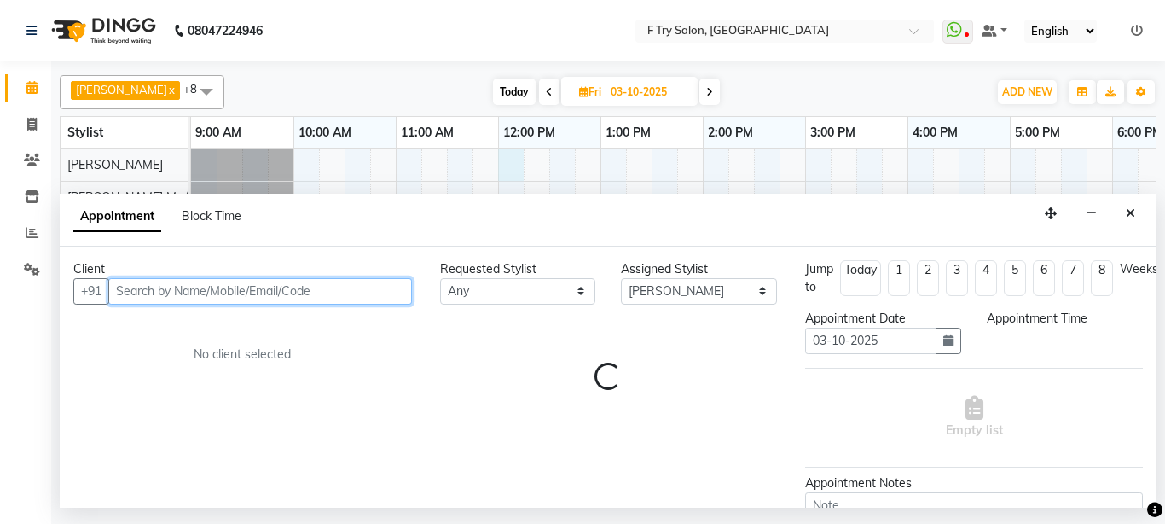
select select "720"
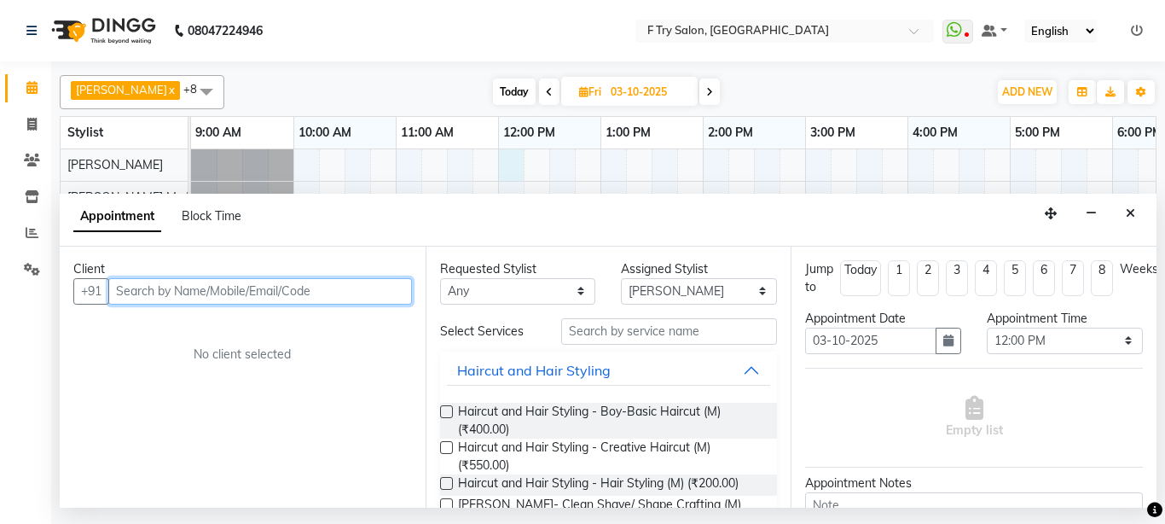
click at [265, 295] on input "text" at bounding box center [260, 291] width 304 height 26
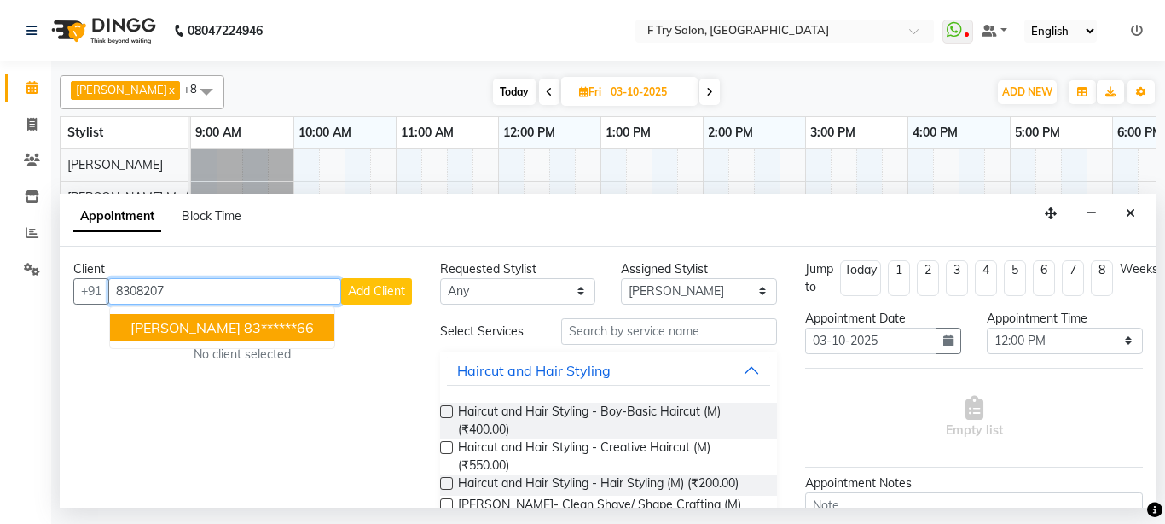
click at [164, 328] on span "[PERSON_NAME]" at bounding box center [186, 327] width 110 height 17
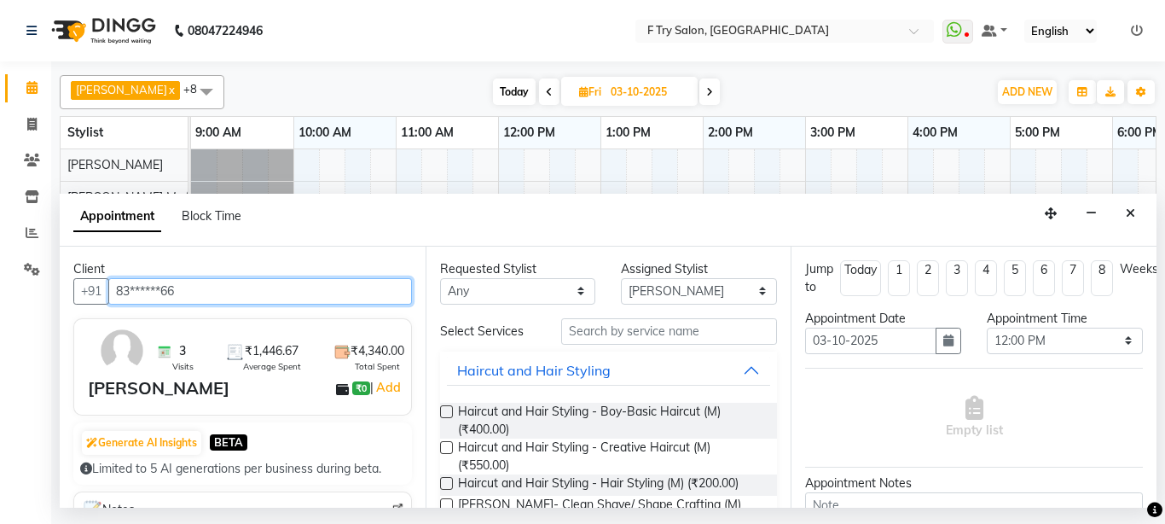
type input "83******66"
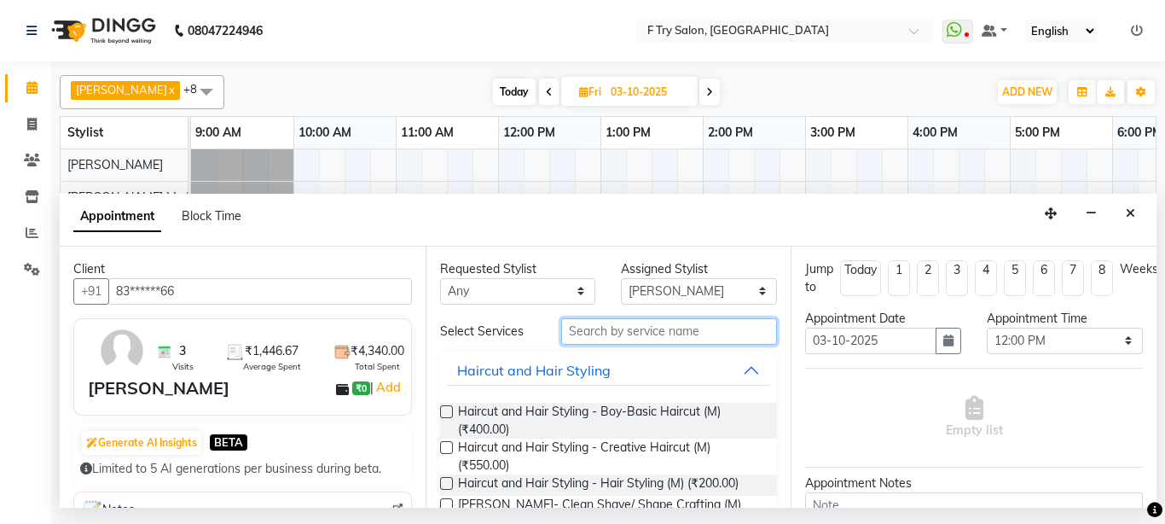
click at [736, 321] on input "text" at bounding box center [669, 331] width 217 height 26
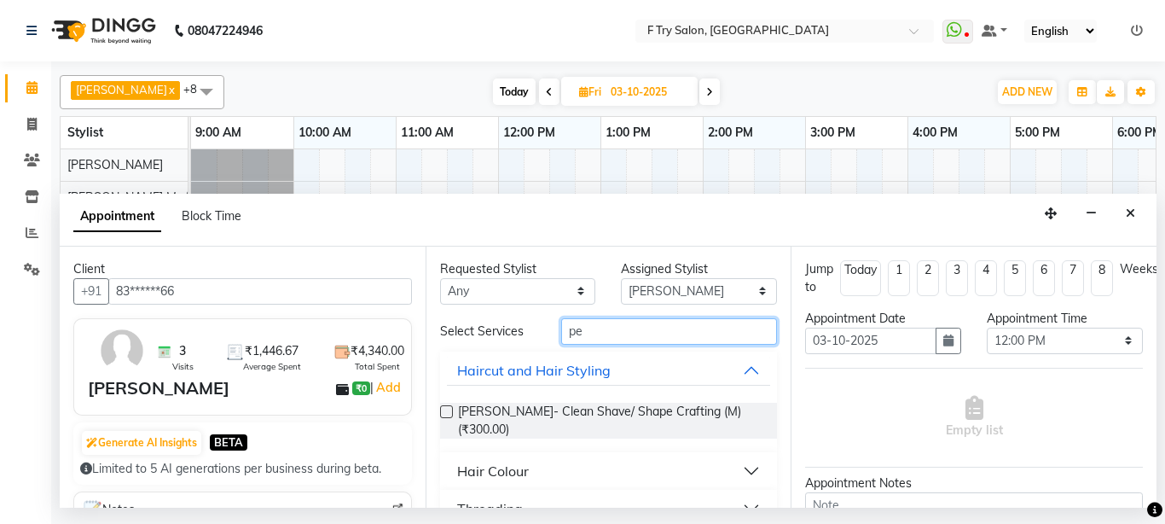
type input "p"
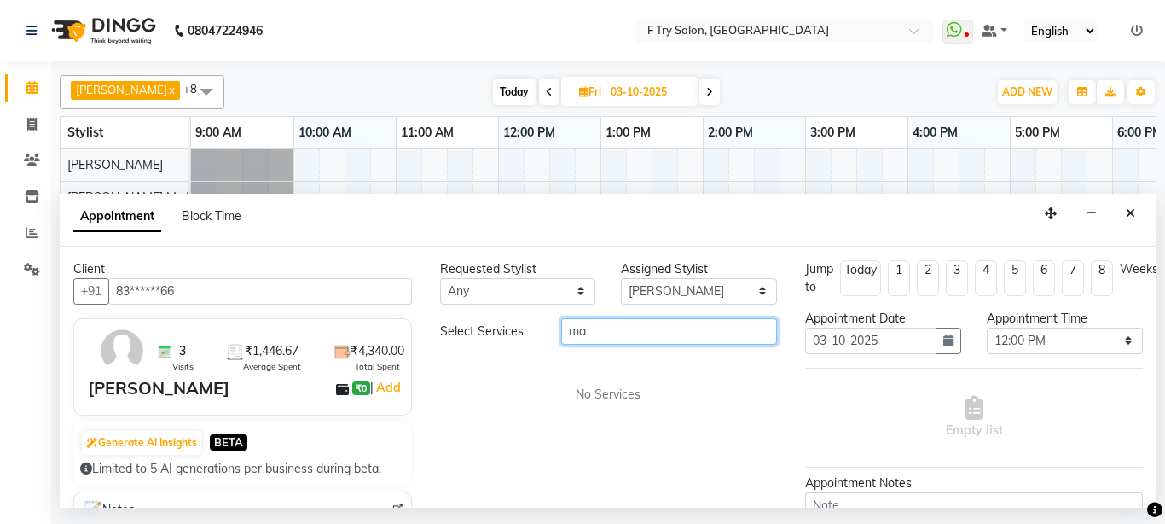
type input "m"
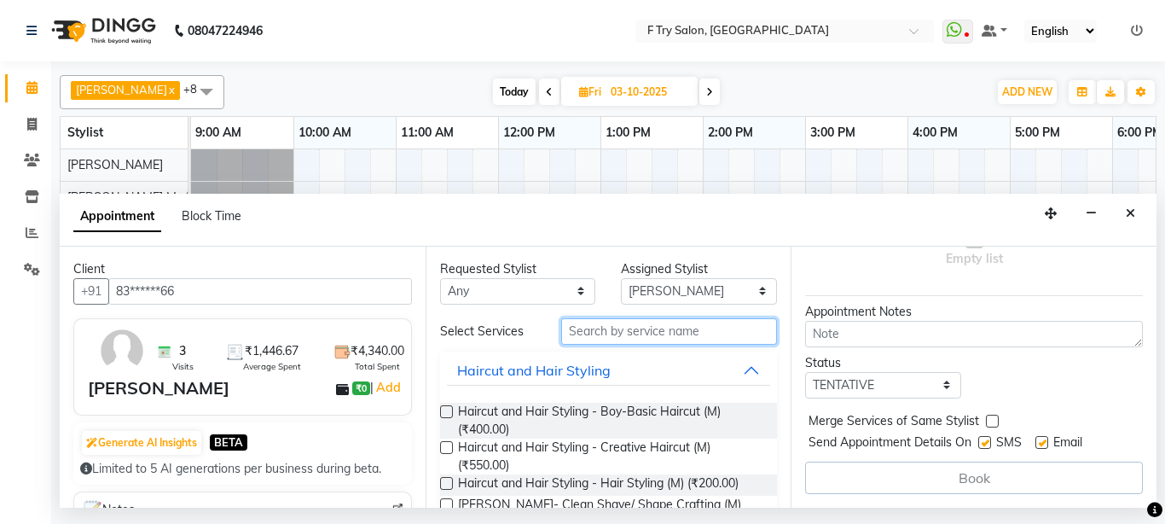
scroll to position [184, 0]
click at [677, 328] on input "text" at bounding box center [669, 331] width 217 height 26
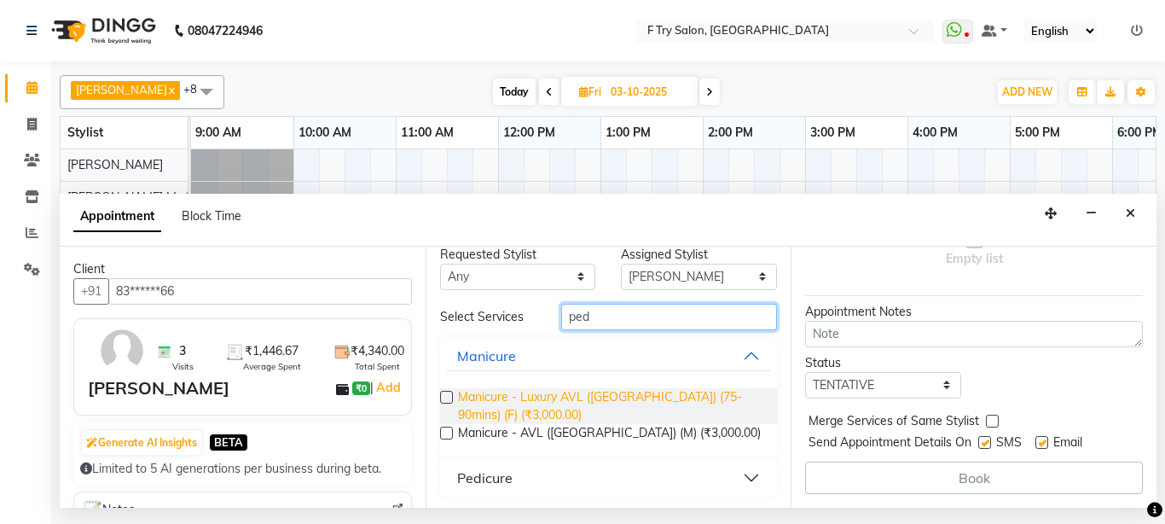
scroll to position [17, 0]
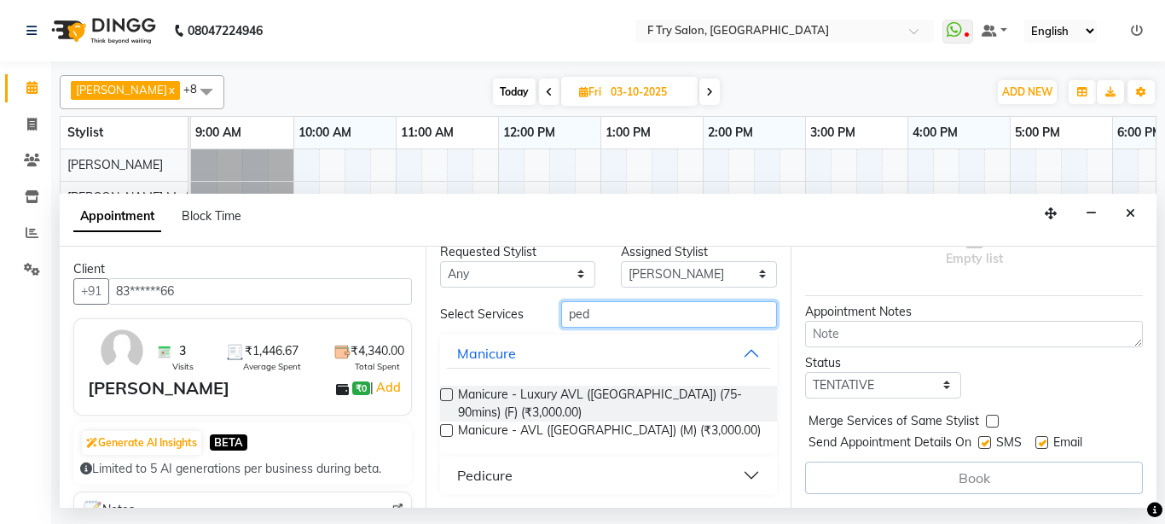
type input "ped"
click at [679, 481] on button "Pedicure" at bounding box center [609, 475] width 324 height 31
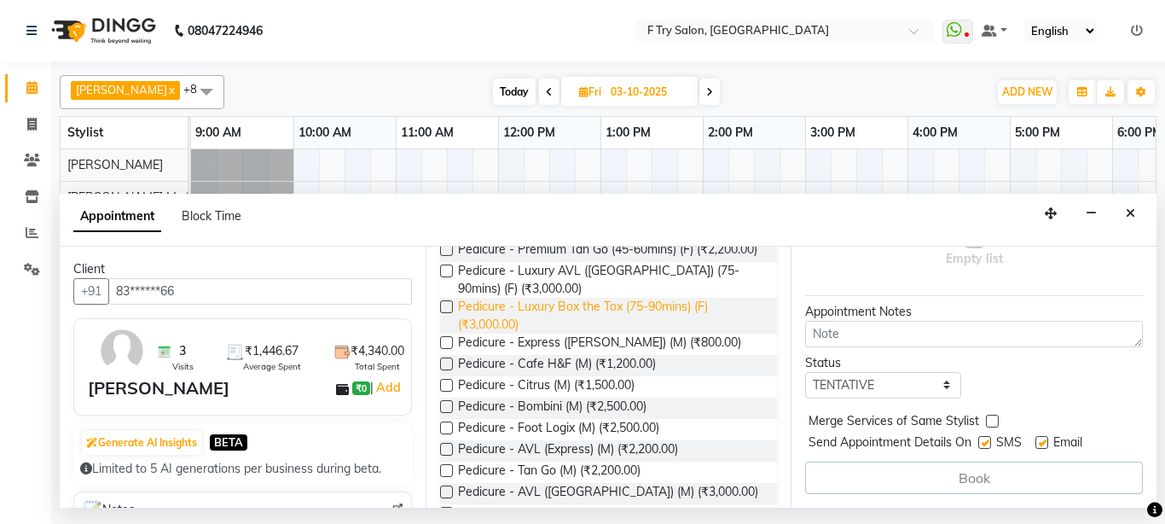
scroll to position [442, 0]
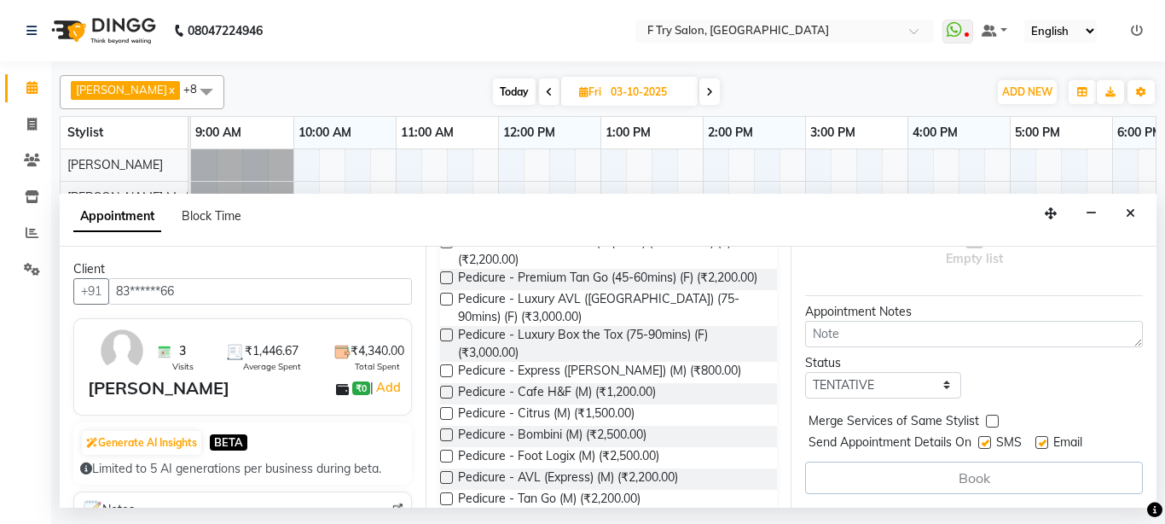
click at [443, 441] on label at bounding box center [446, 434] width 13 height 13
click at [443, 442] on input "checkbox" at bounding box center [445, 436] width 11 height 11
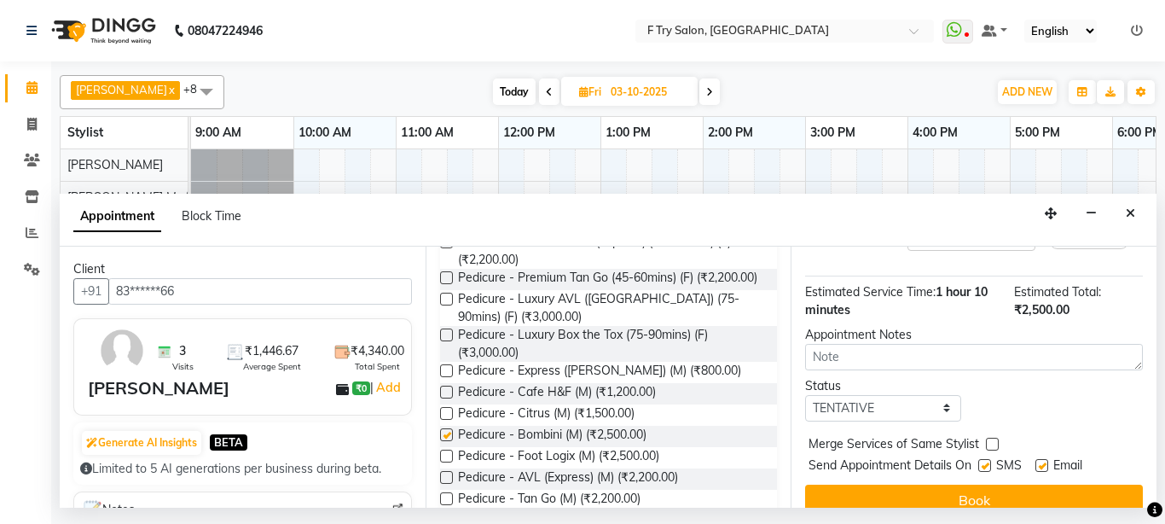
checkbox input "false"
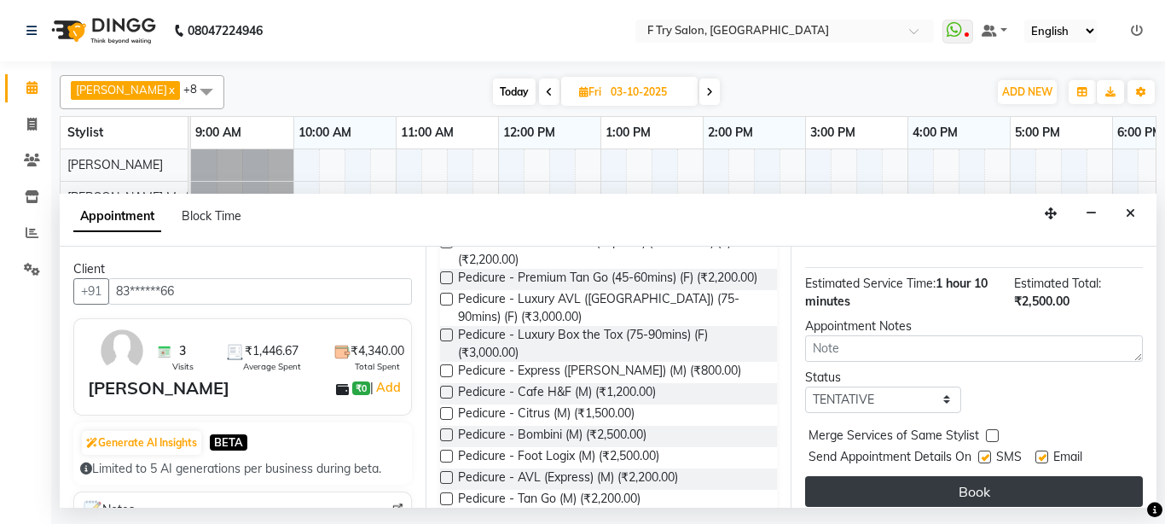
scroll to position [218, 0]
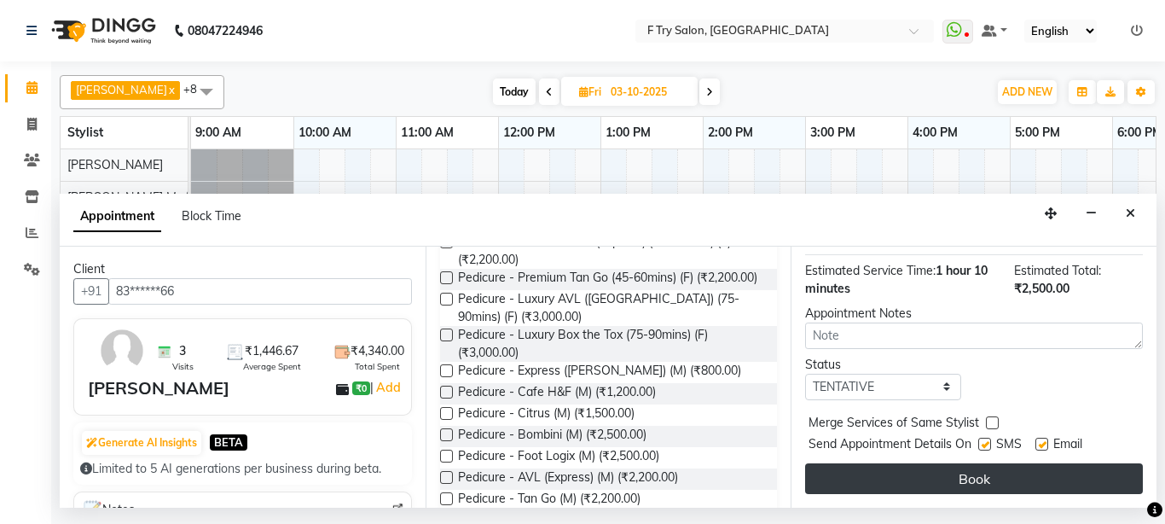
click at [1047, 472] on button "Book" at bounding box center [974, 478] width 338 height 31
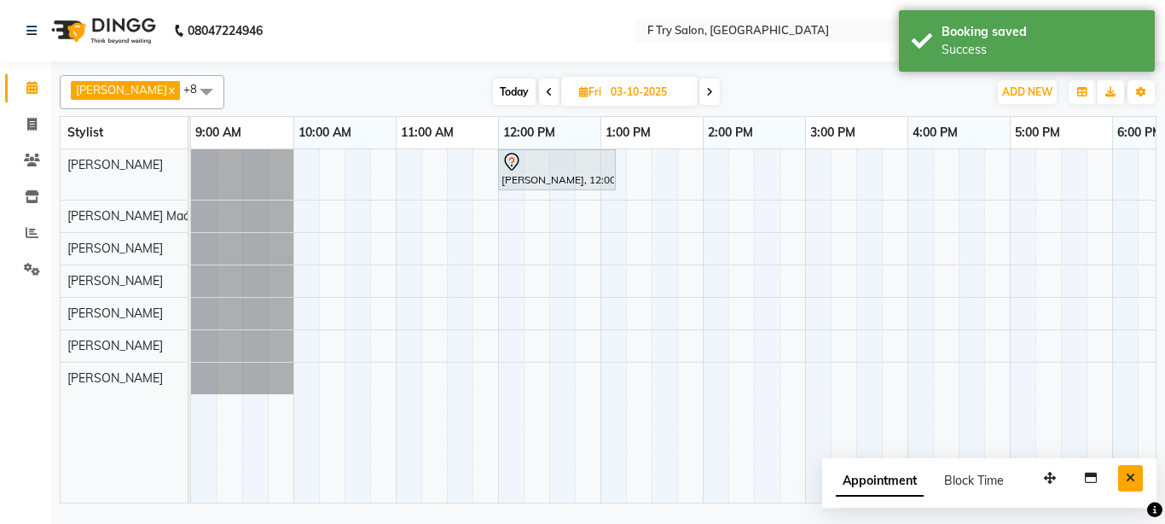
click at [1131, 477] on icon "Close" at bounding box center [1130, 478] width 9 height 12
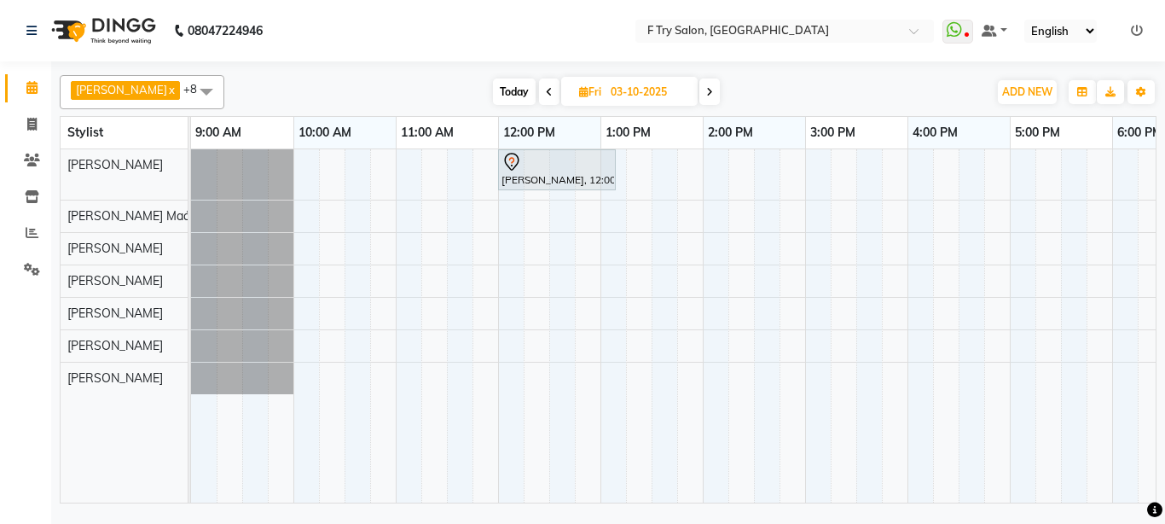
click at [495, 92] on span "Today" at bounding box center [514, 91] width 43 height 26
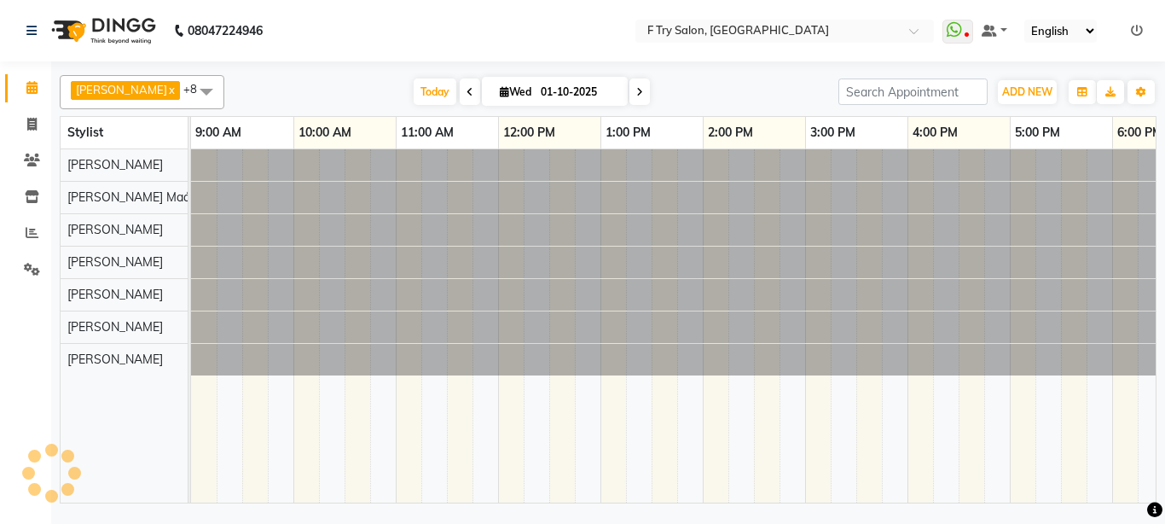
scroll to position [0, 366]
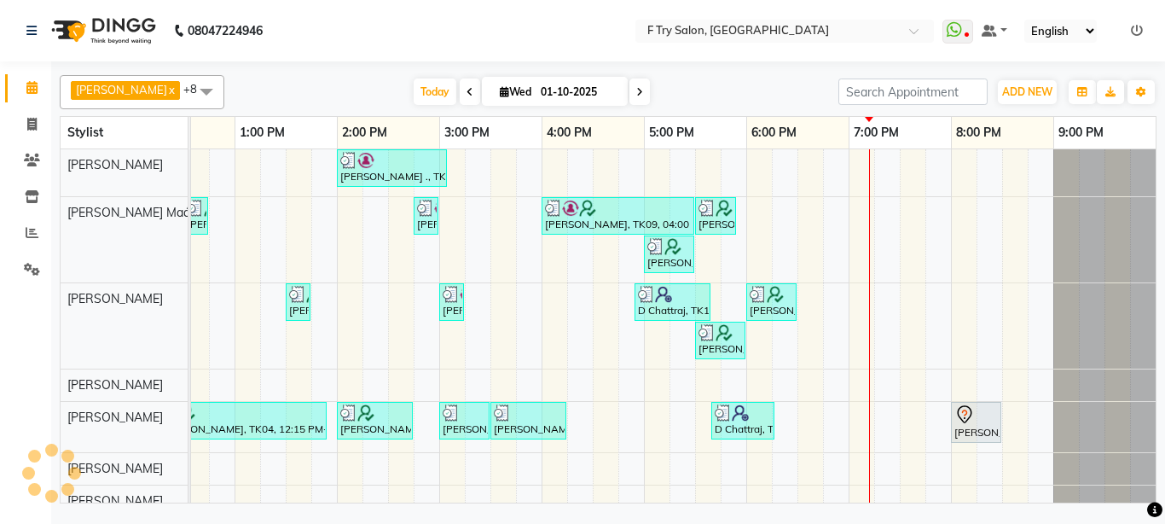
click at [630, 97] on span at bounding box center [640, 91] width 20 height 26
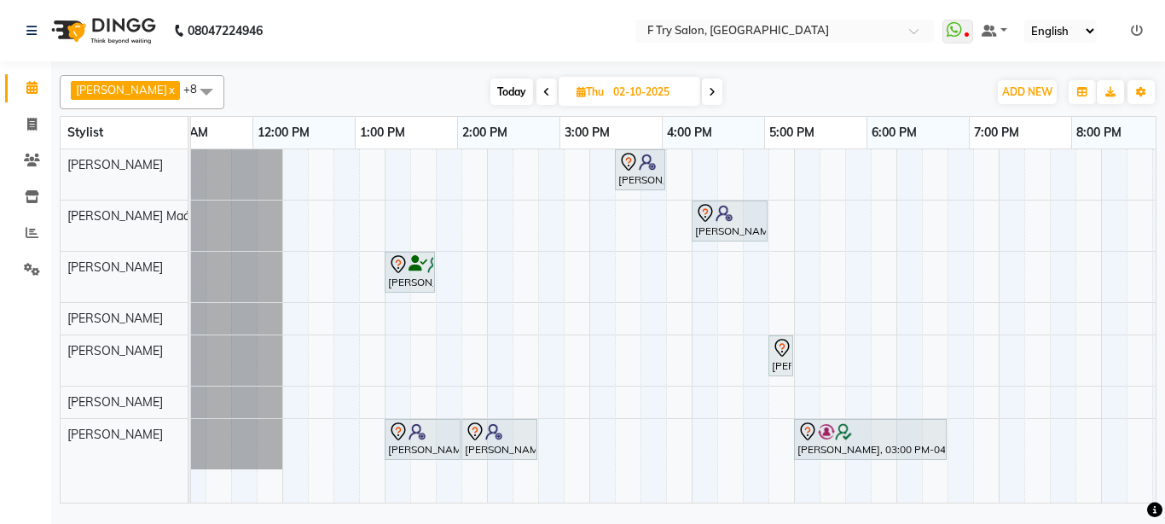
scroll to position [0, 11]
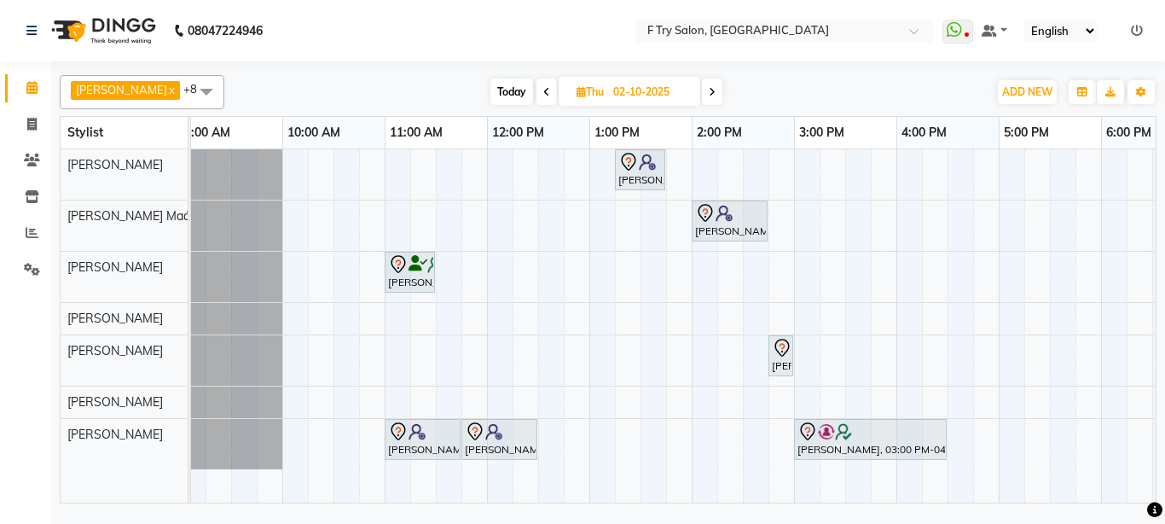
click at [709, 96] on icon at bounding box center [712, 92] width 7 height 10
type input "03-10-2025"
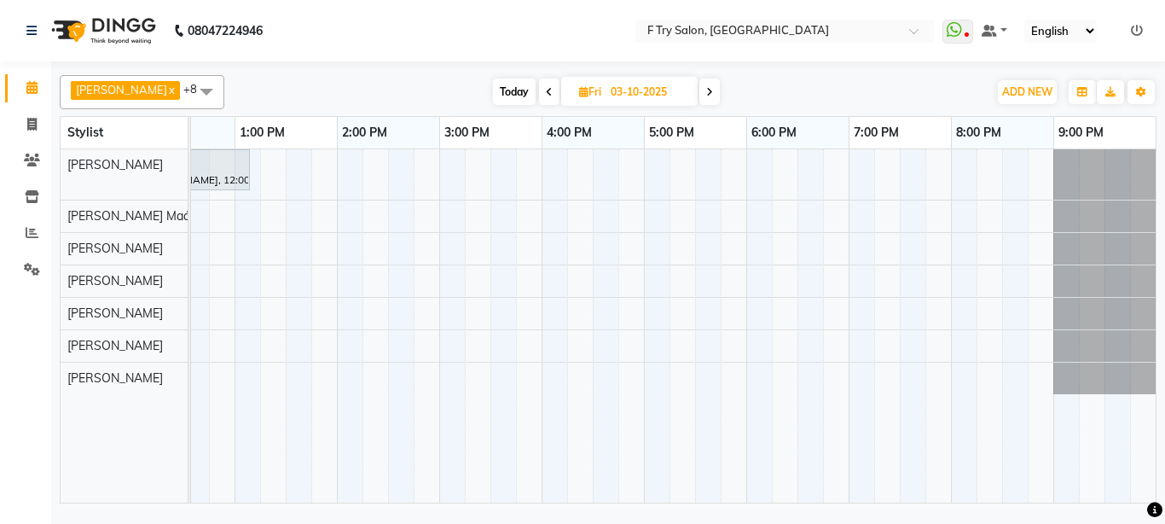
scroll to position [0, 121]
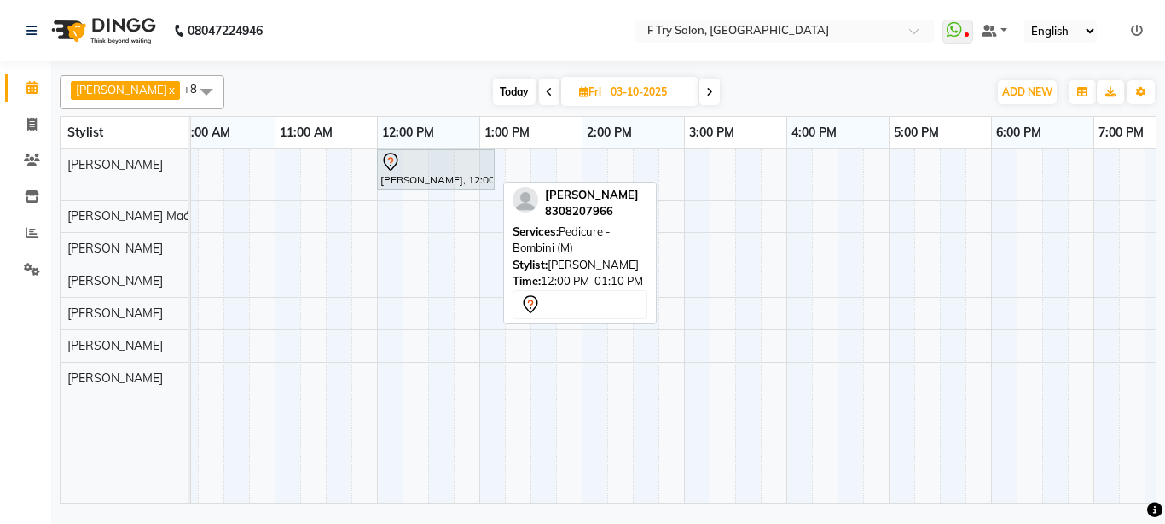
click at [421, 170] on div at bounding box center [435, 162] width 111 height 20
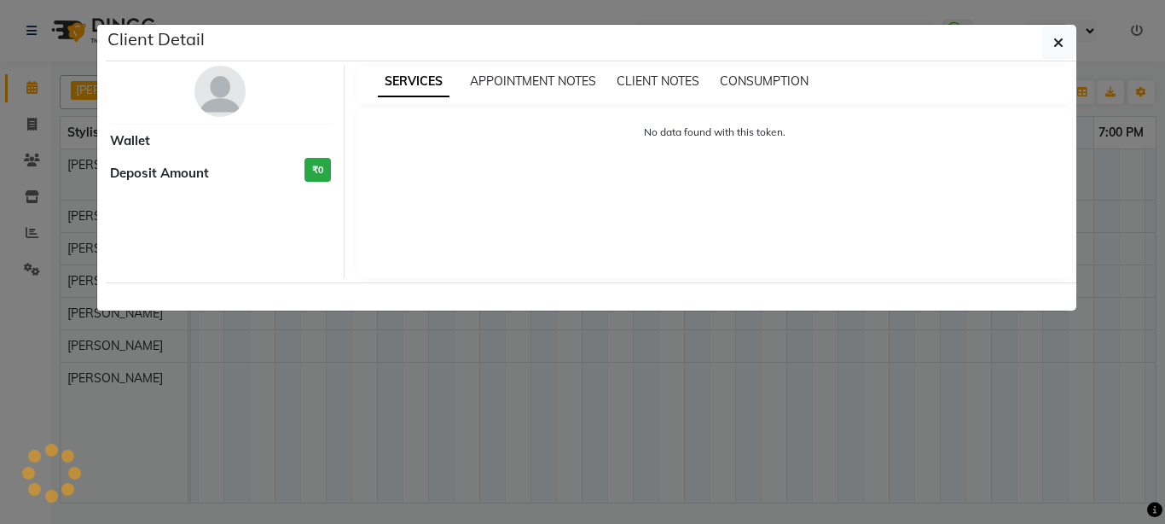
select select "7"
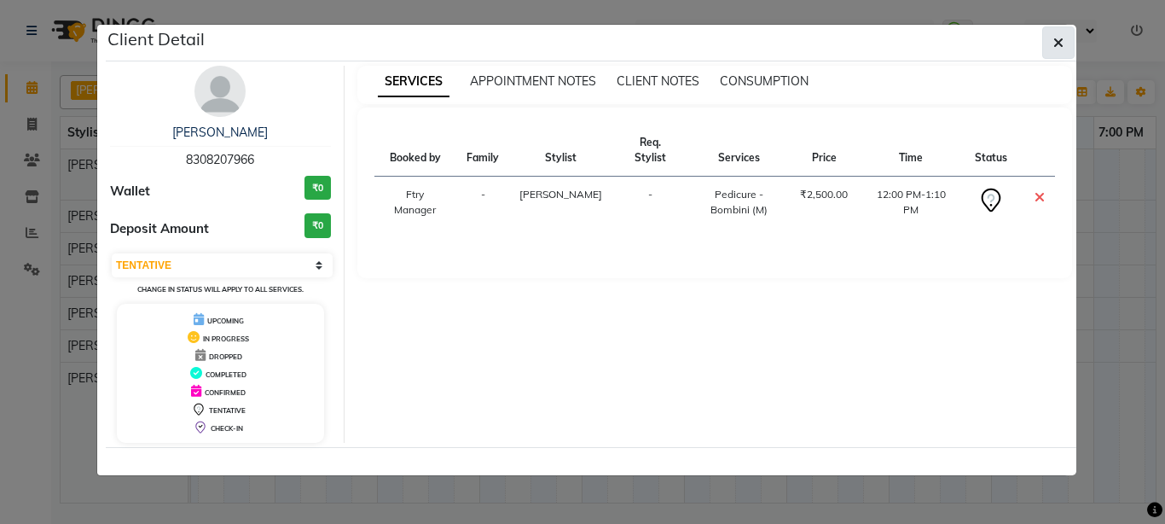
click at [1065, 49] on button "button" at bounding box center [1058, 42] width 32 height 32
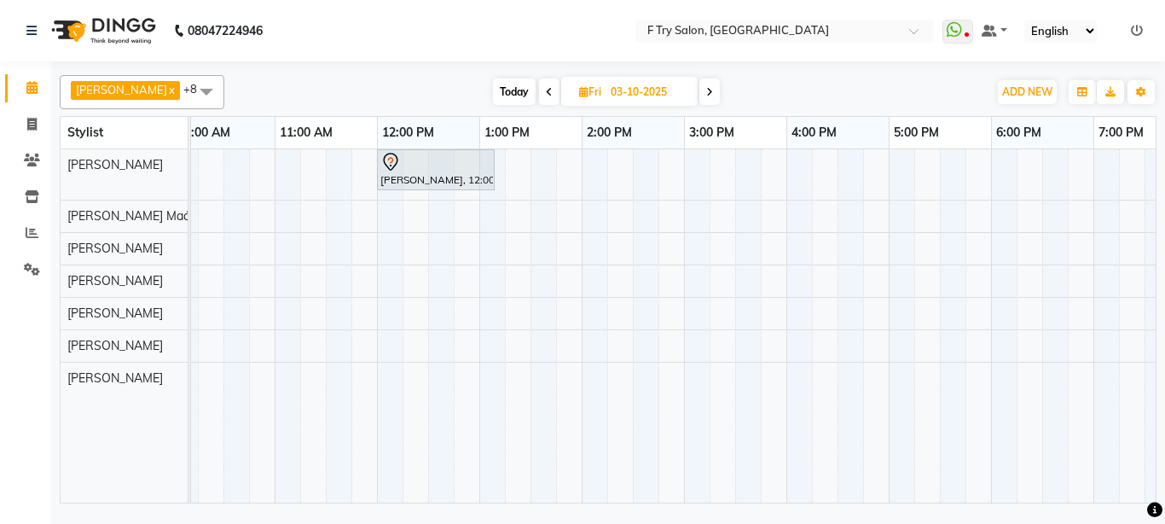
click at [546, 94] on icon at bounding box center [549, 92] width 7 height 10
type input "02-10-2025"
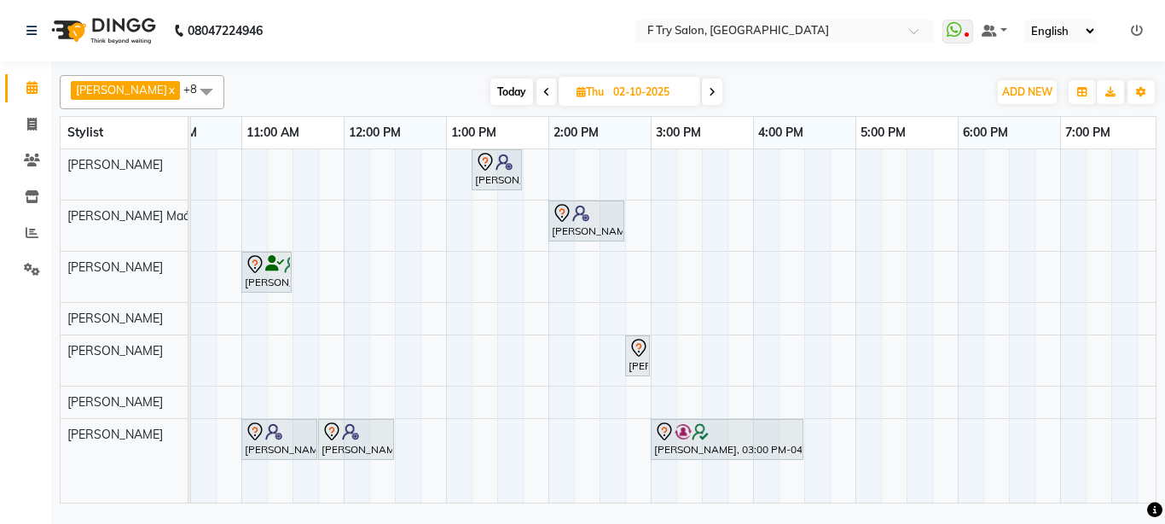
scroll to position [0, 154]
click at [355, 163] on div "Aditi Gupta, 01:15 PM-01:45 PM, Nails - Natural Nails Gel Nail Polish (F) Rutes…" at bounding box center [703, 325] width 1331 height 353
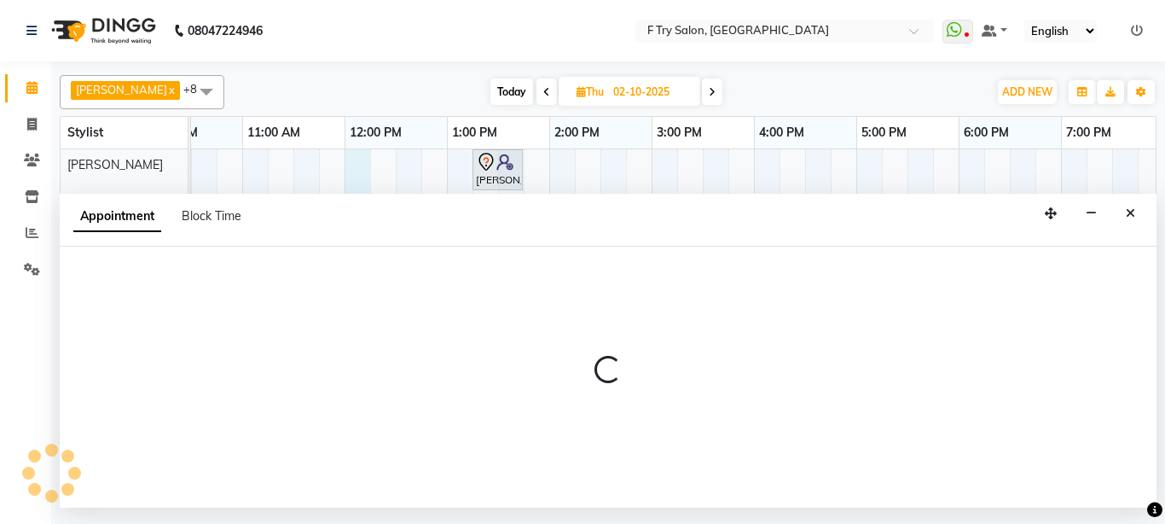
select select "13914"
select select "tentative"
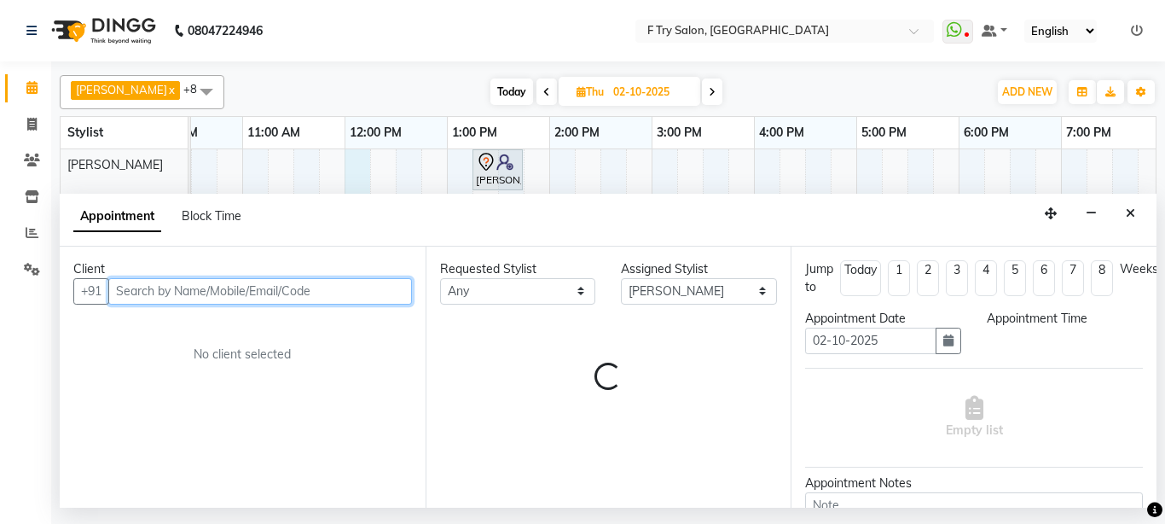
select select "720"
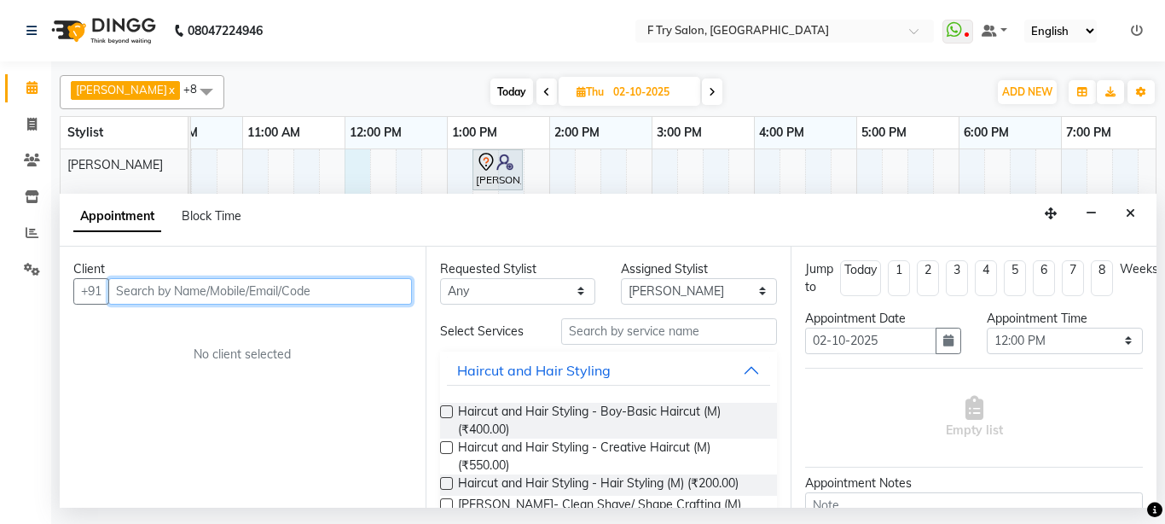
click at [299, 292] on input "text" at bounding box center [260, 291] width 304 height 26
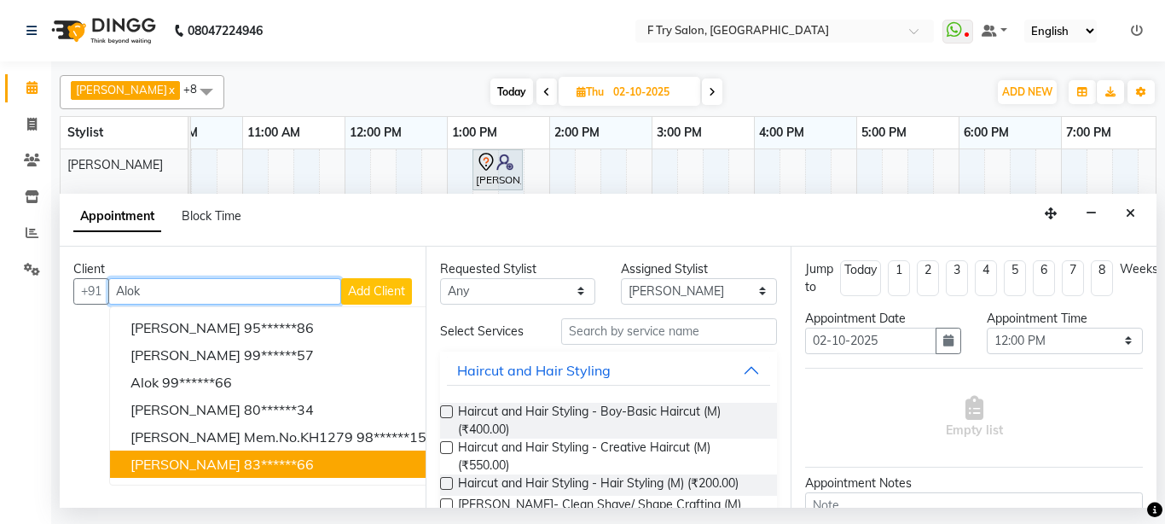
click at [244, 469] on ngb-highlight "83******66" at bounding box center [279, 464] width 70 height 17
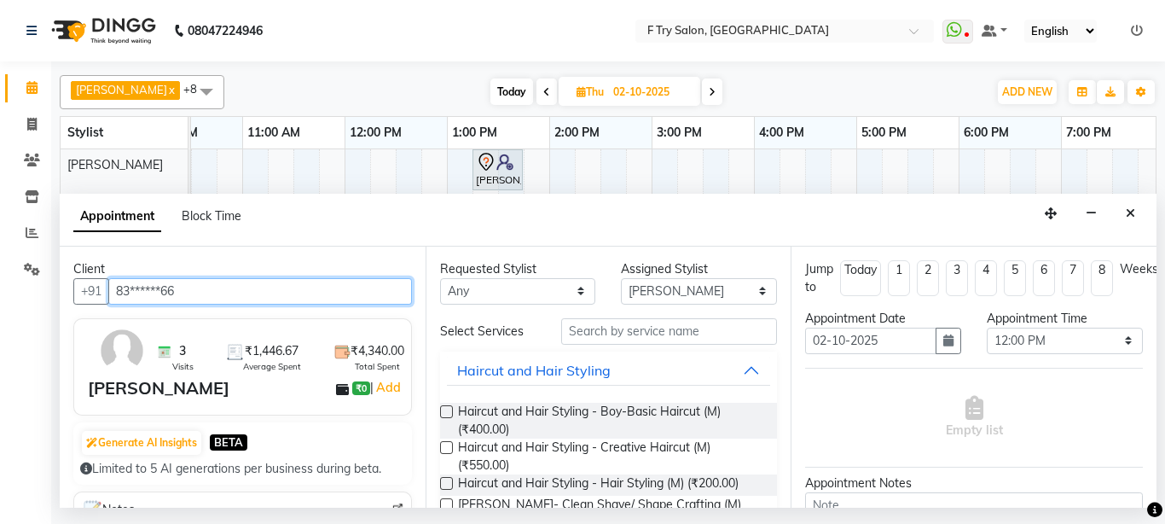
type input "83******66"
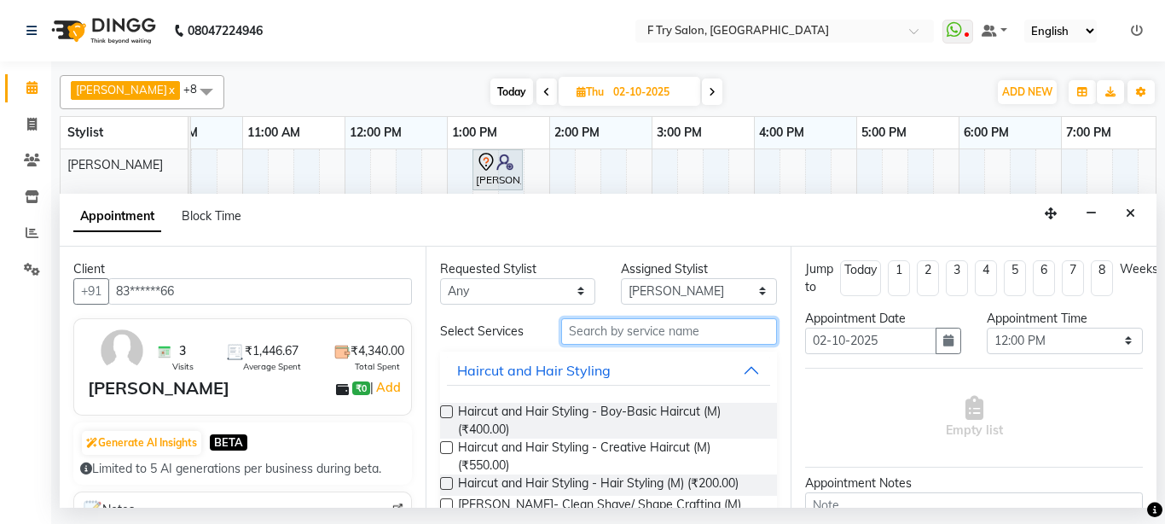
click at [681, 330] on input "text" at bounding box center [669, 331] width 217 height 26
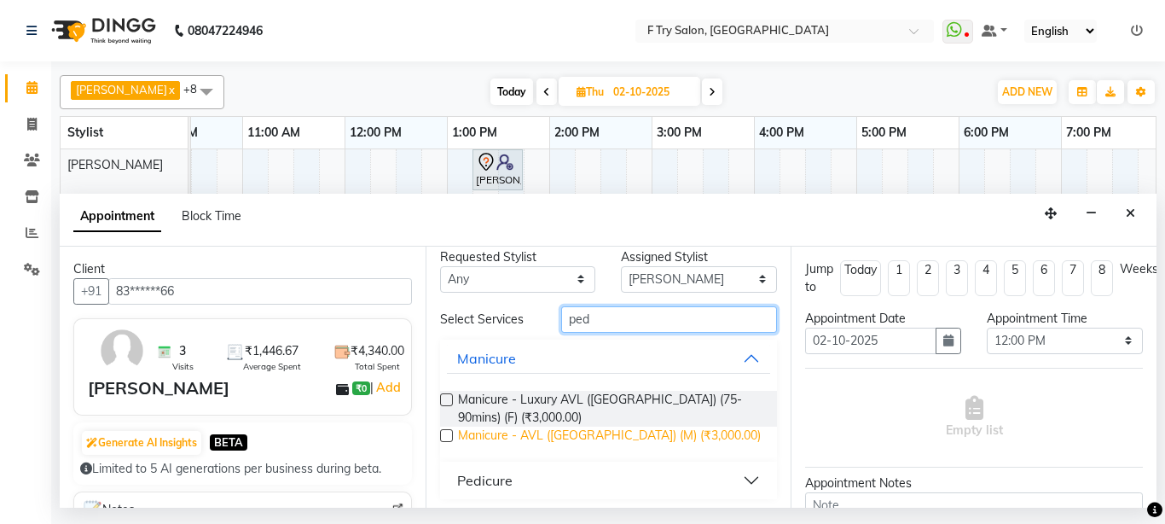
scroll to position [17, 0]
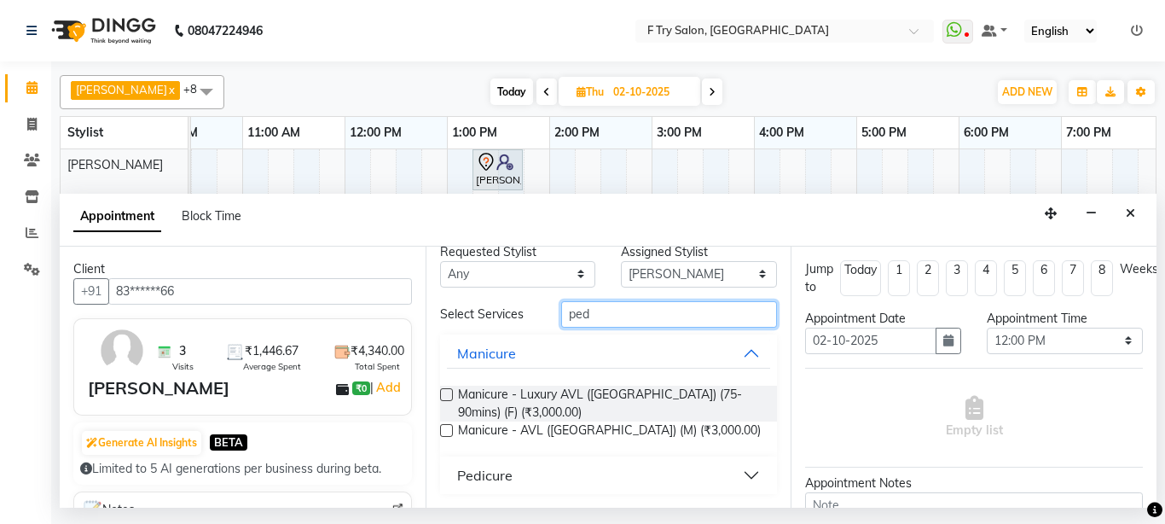
type input "ped"
click at [660, 475] on button "Pedicure" at bounding box center [609, 475] width 324 height 31
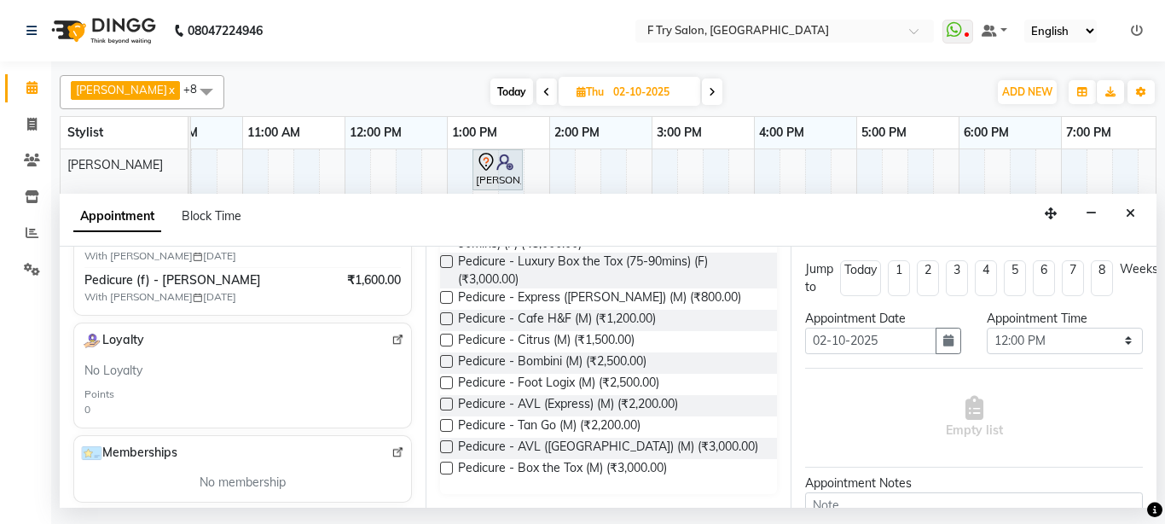
scroll to position [0, 0]
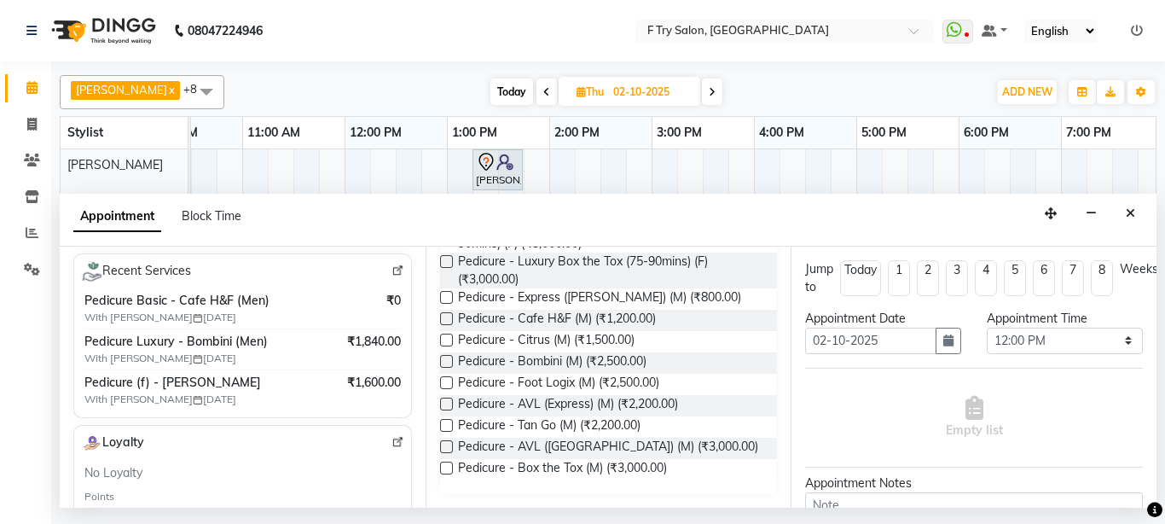
click at [447, 360] on label at bounding box center [446, 361] width 13 height 13
click at [447, 360] on input "checkbox" at bounding box center [445, 362] width 11 height 11
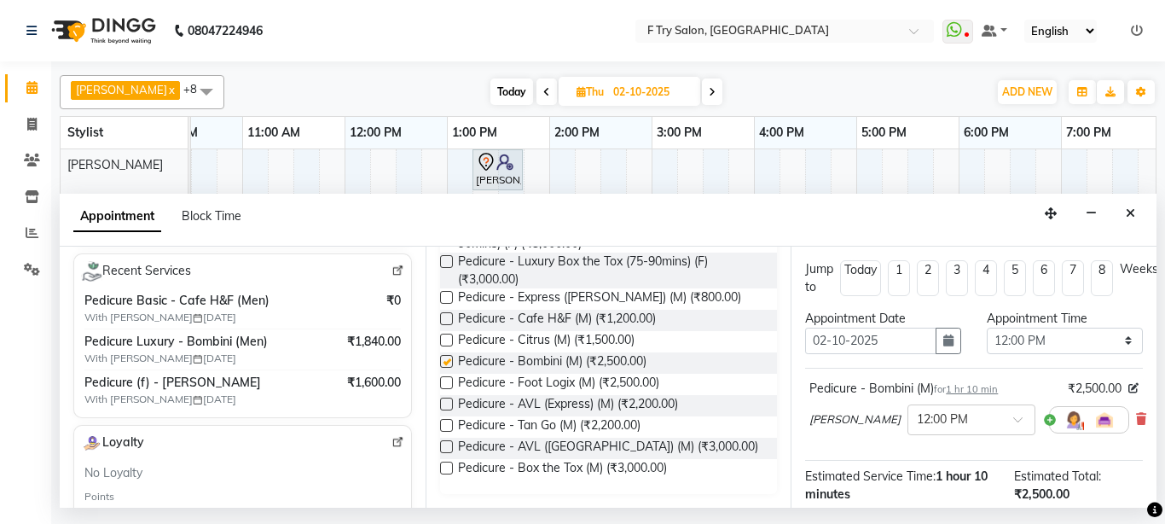
checkbox input "false"
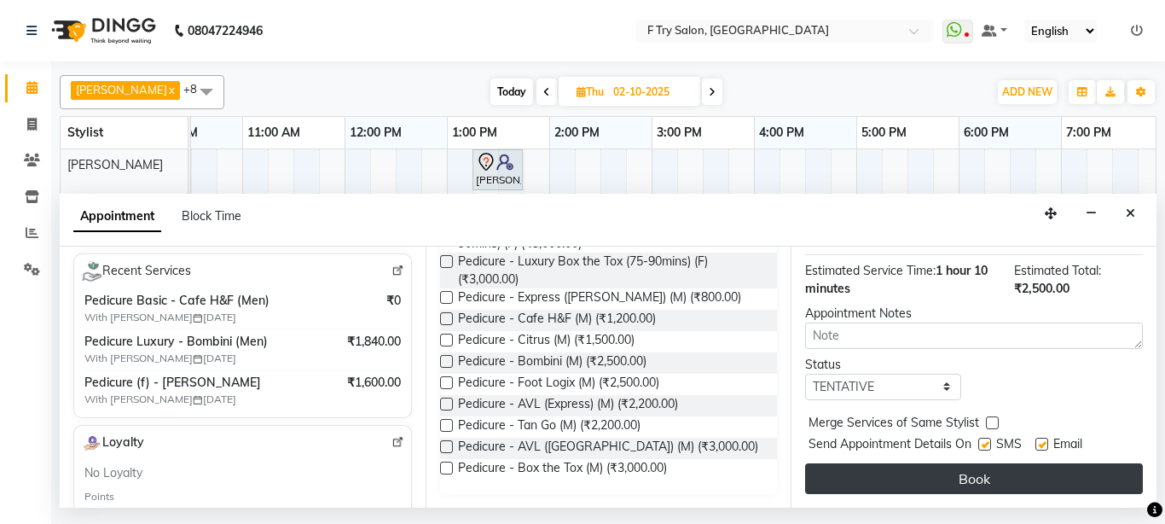
click at [897, 466] on button "Book" at bounding box center [974, 478] width 338 height 31
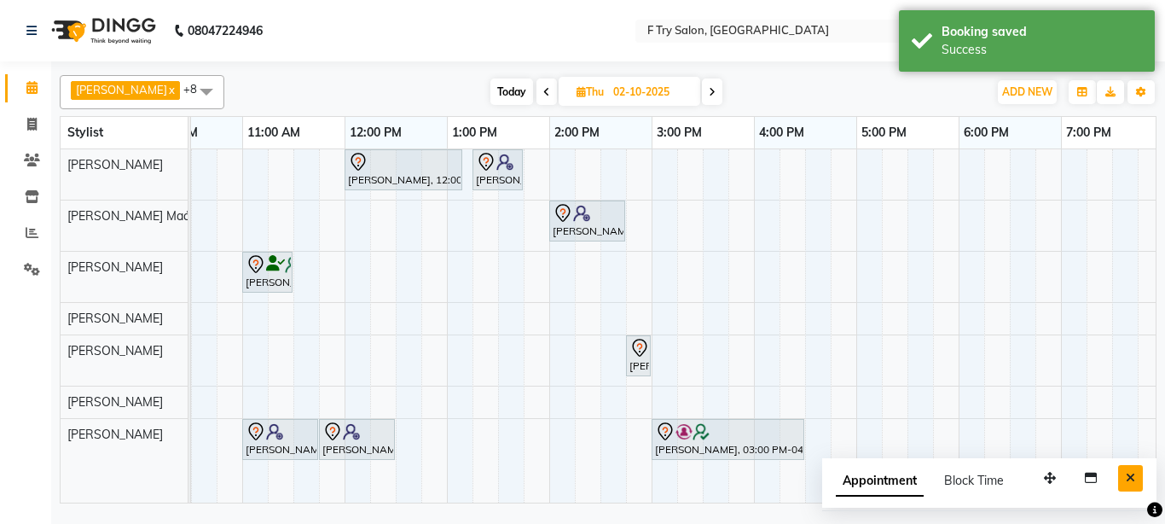
click at [1134, 467] on button "Close" at bounding box center [1130, 478] width 25 height 26
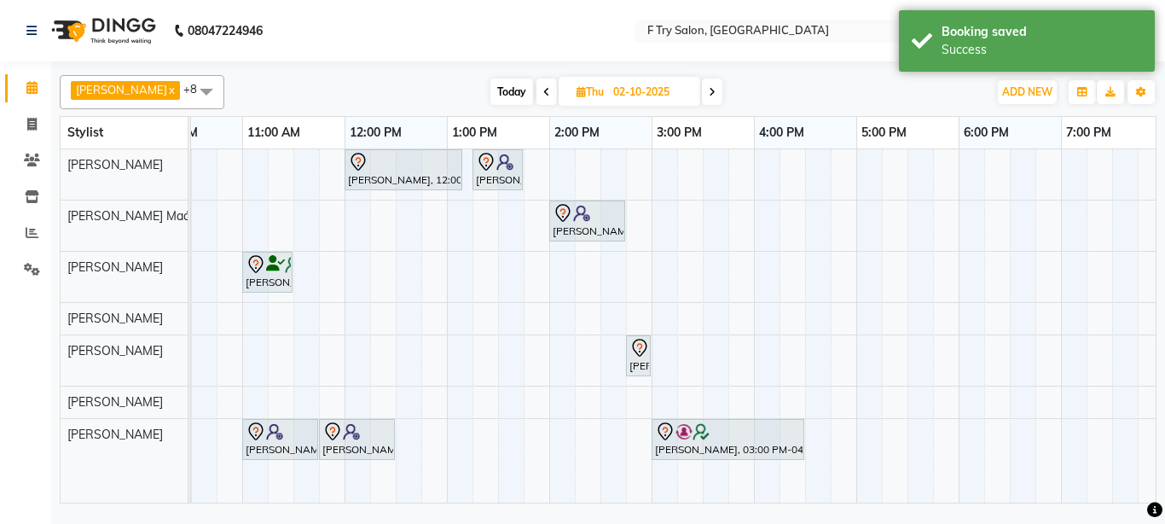
click at [709, 94] on icon at bounding box center [712, 92] width 7 height 10
type input "03-10-2025"
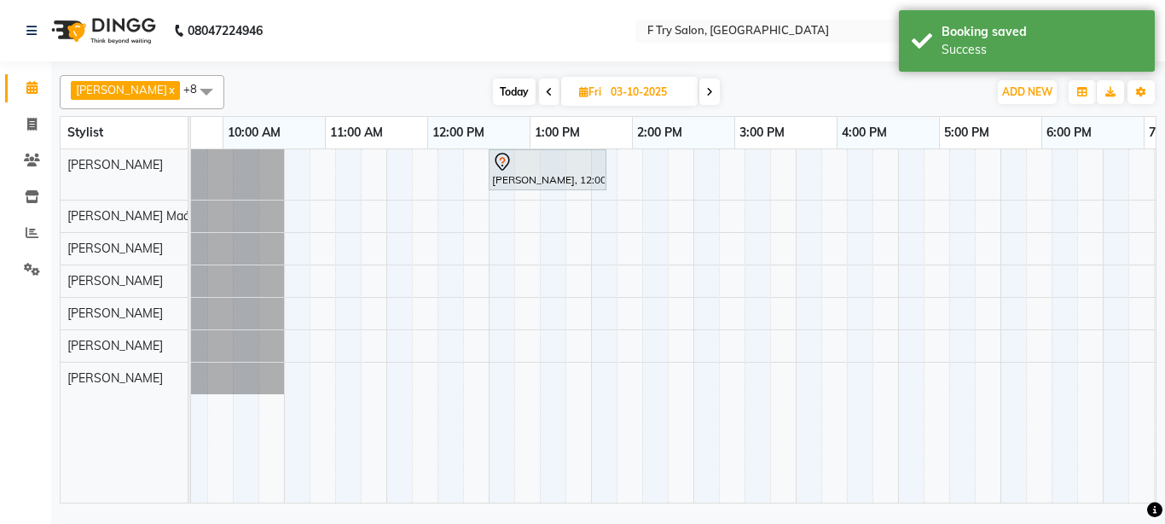
scroll to position [0, 9]
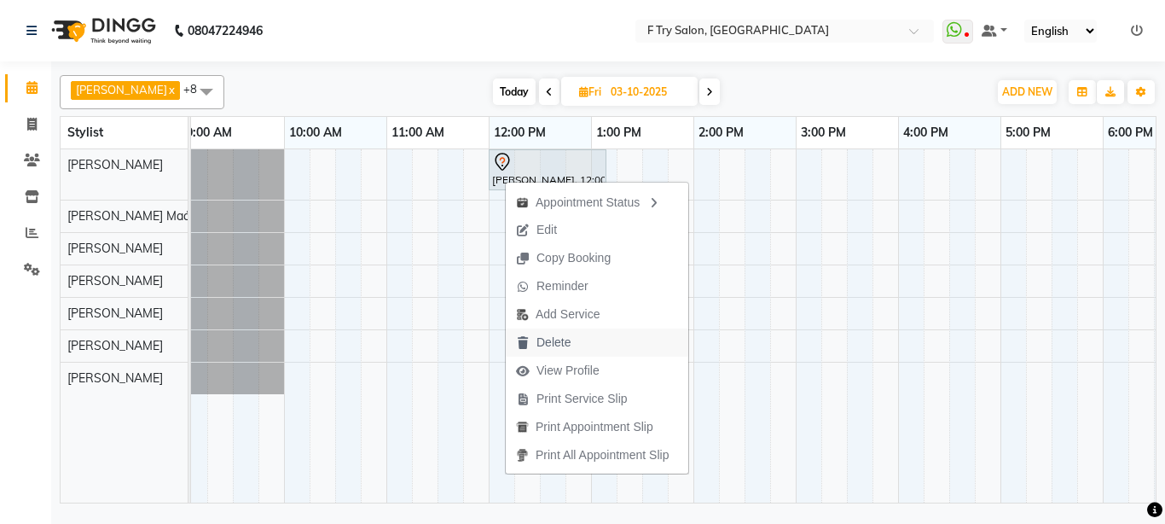
click at [539, 343] on span "Delete" at bounding box center [554, 343] width 34 height 18
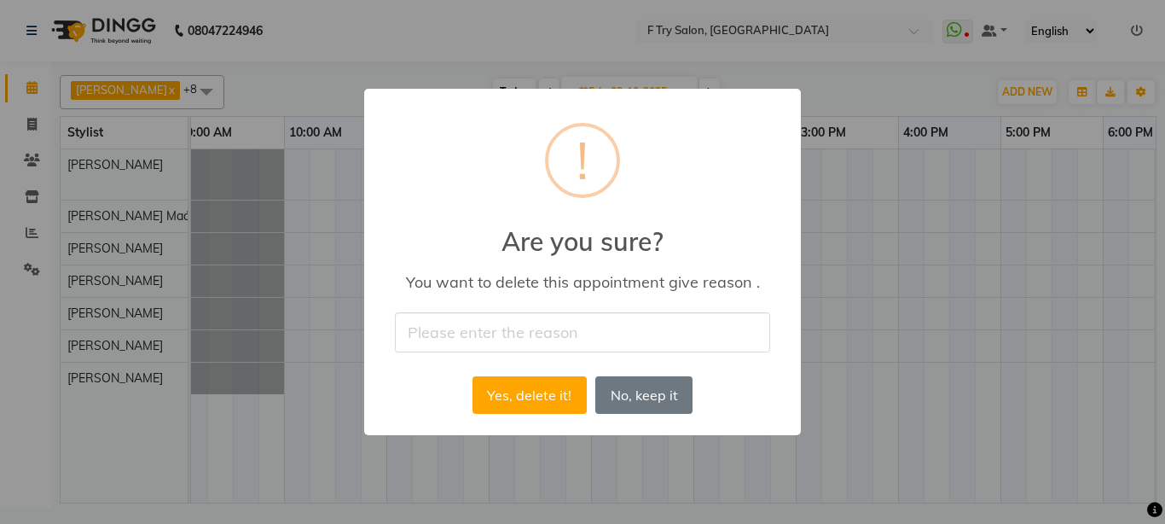
click at [531, 343] on input "text" at bounding box center [582, 332] width 375 height 40
type input "not comming"
click at [528, 400] on button "Yes, delete it!" at bounding box center [530, 395] width 114 height 38
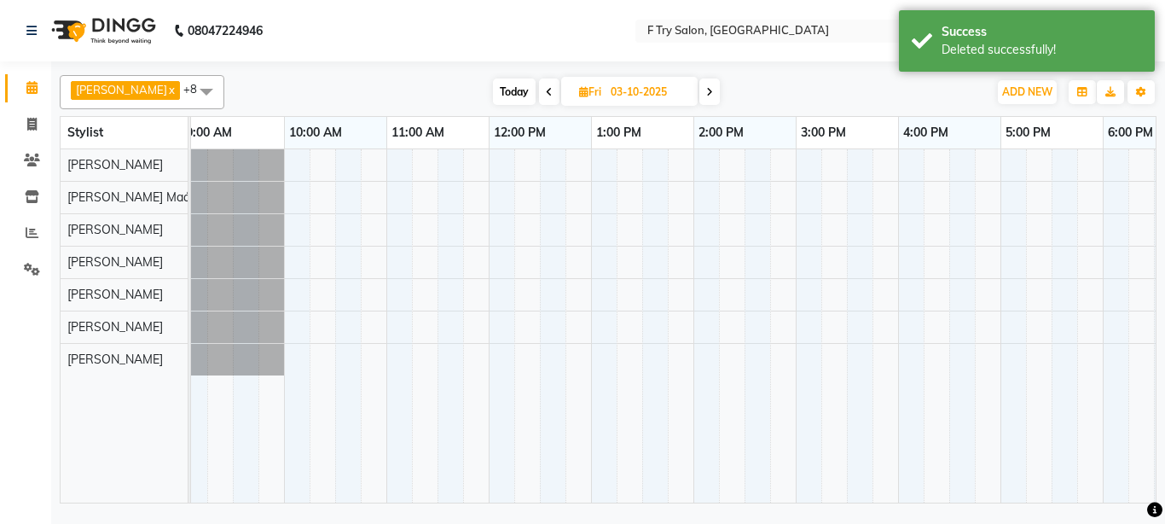
click at [509, 91] on span "Today" at bounding box center [514, 91] width 43 height 26
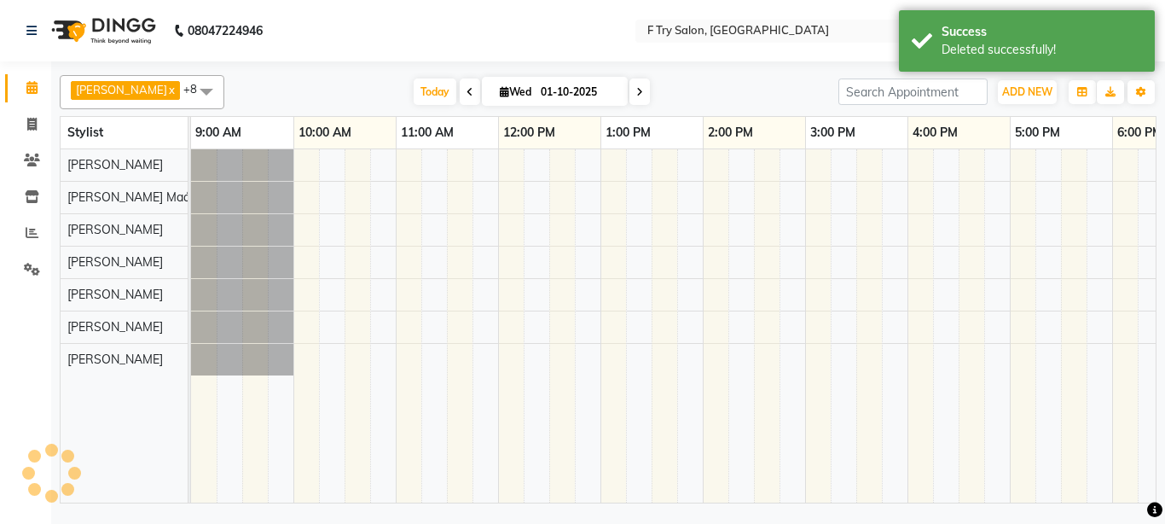
scroll to position [0, 366]
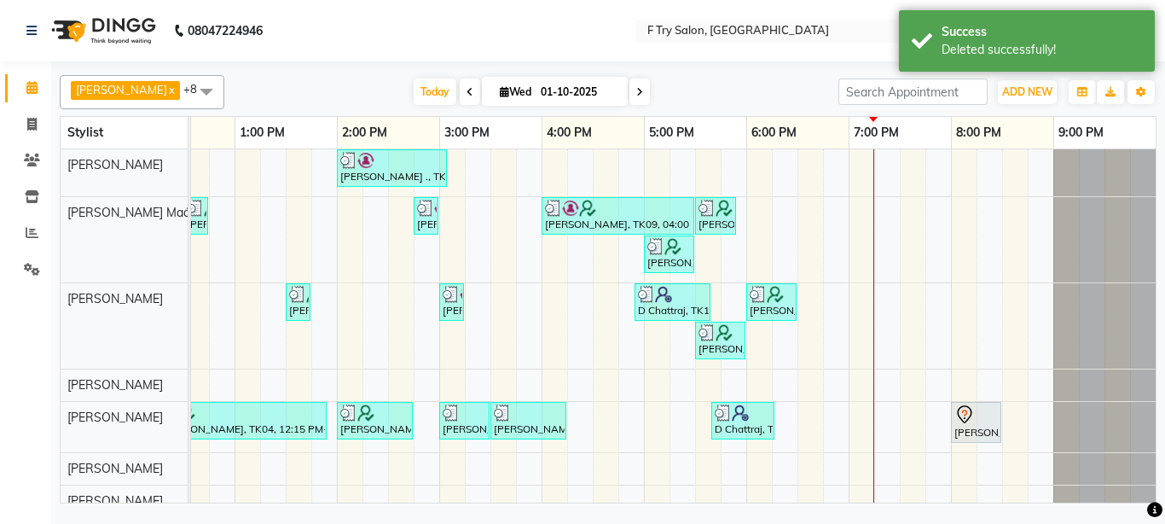
click at [636, 96] on icon at bounding box center [639, 92] width 7 height 10
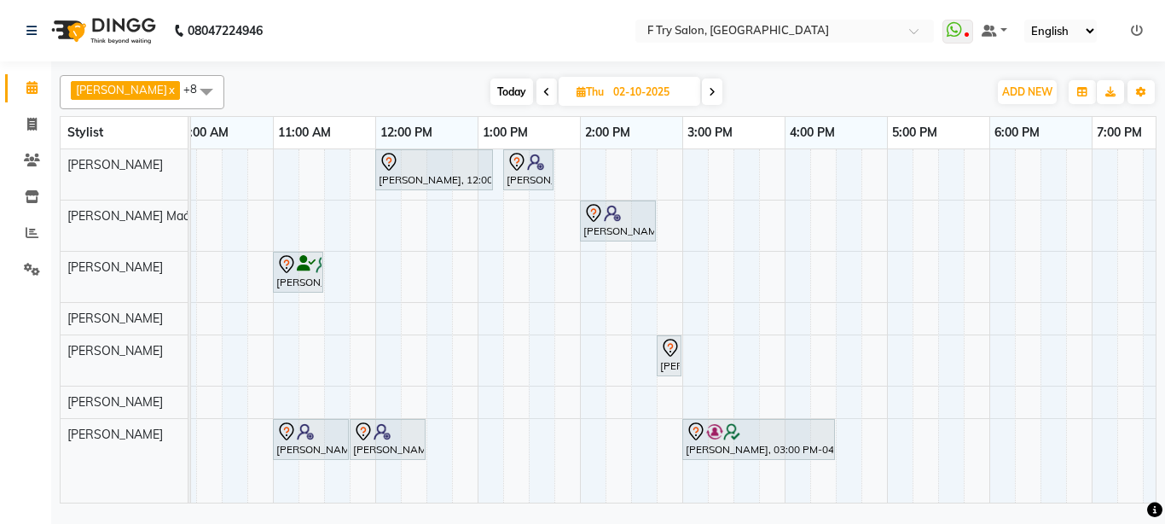
scroll to position [0, 0]
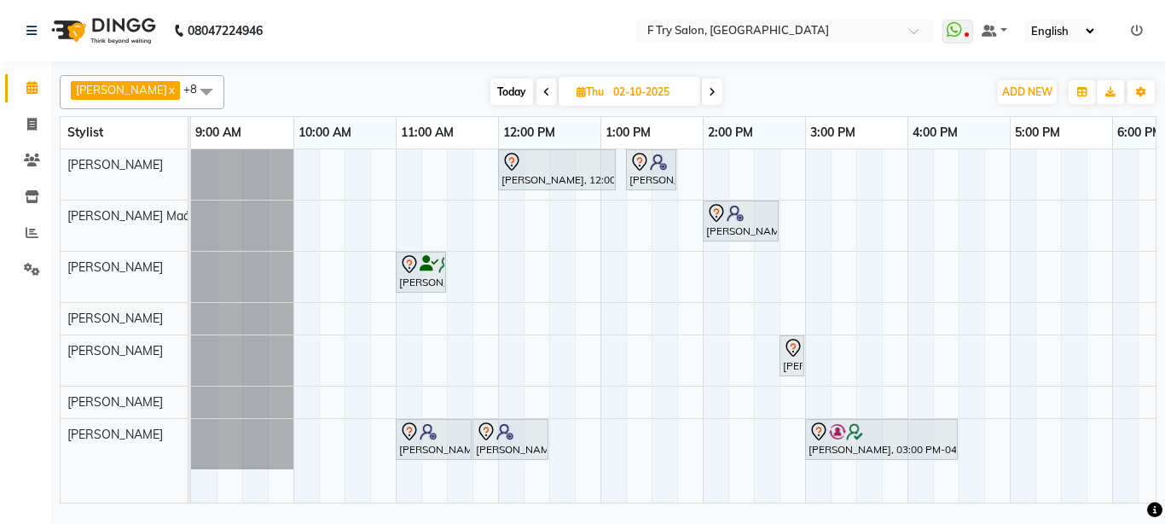
click at [496, 89] on span "Today" at bounding box center [511, 91] width 43 height 26
type input "01-10-2025"
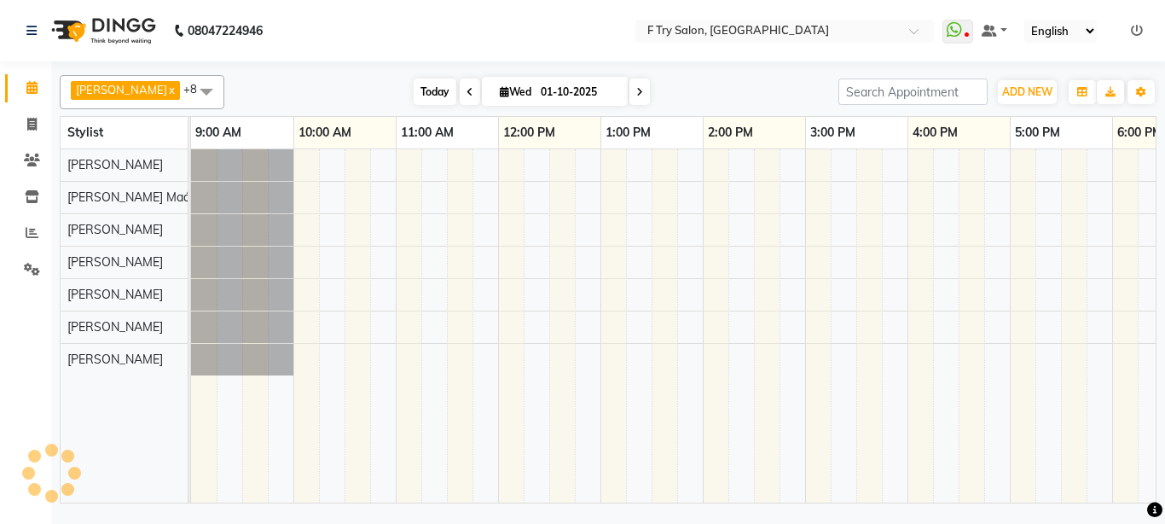
scroll to position [0, 366]
select select "en"
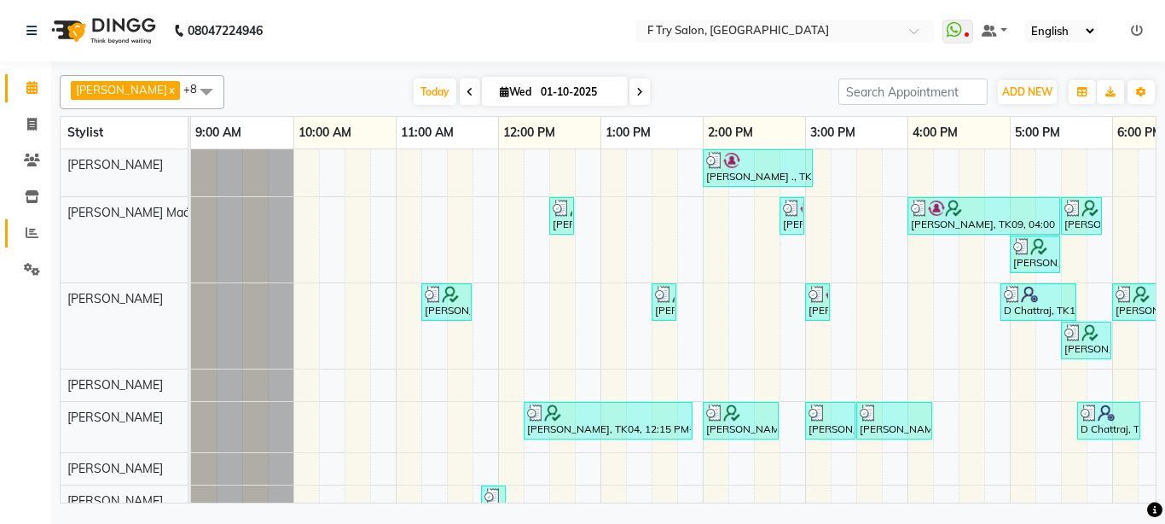
click at [15, 224] on link "Reports" at bounding box center [25, 233] width 41 height 28
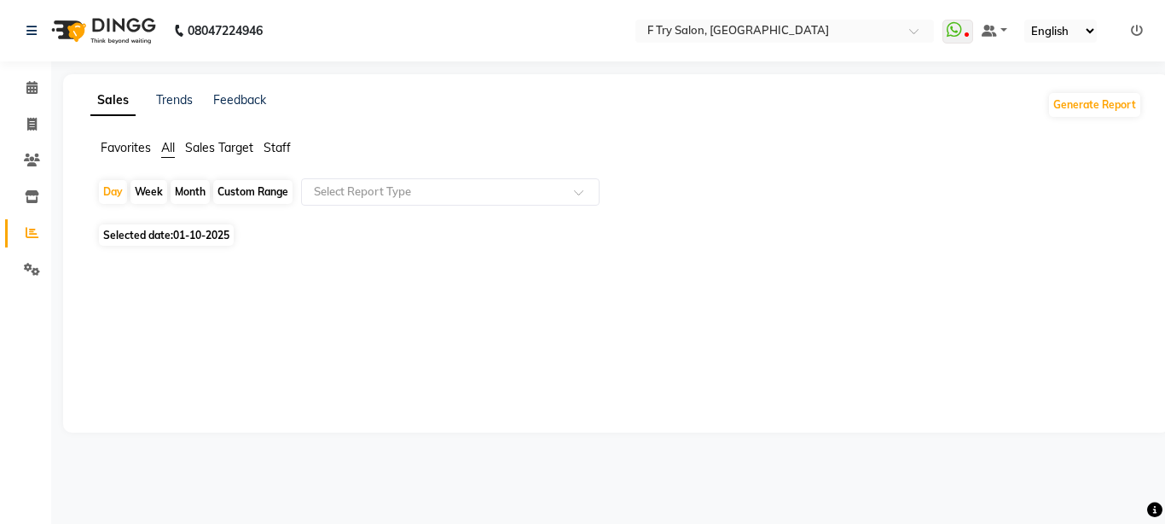
click at [281, 142] on span "Staff" at bounding box center [277, 147] width 27 height 15
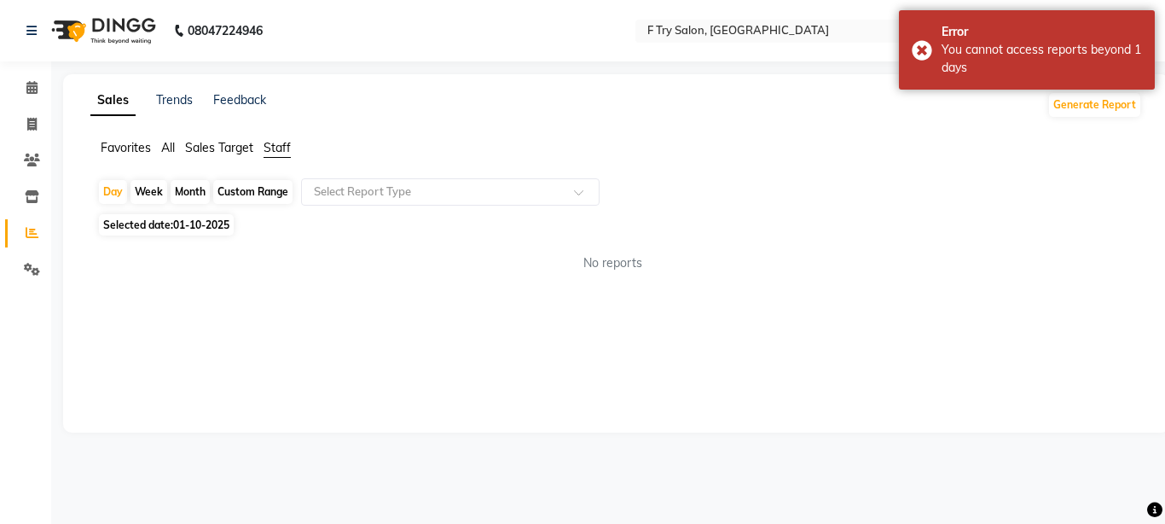
click at [194, 195] on div "Month" at bounding box center [190, 192] width 39 height 24
select select "10"
select select "2025"
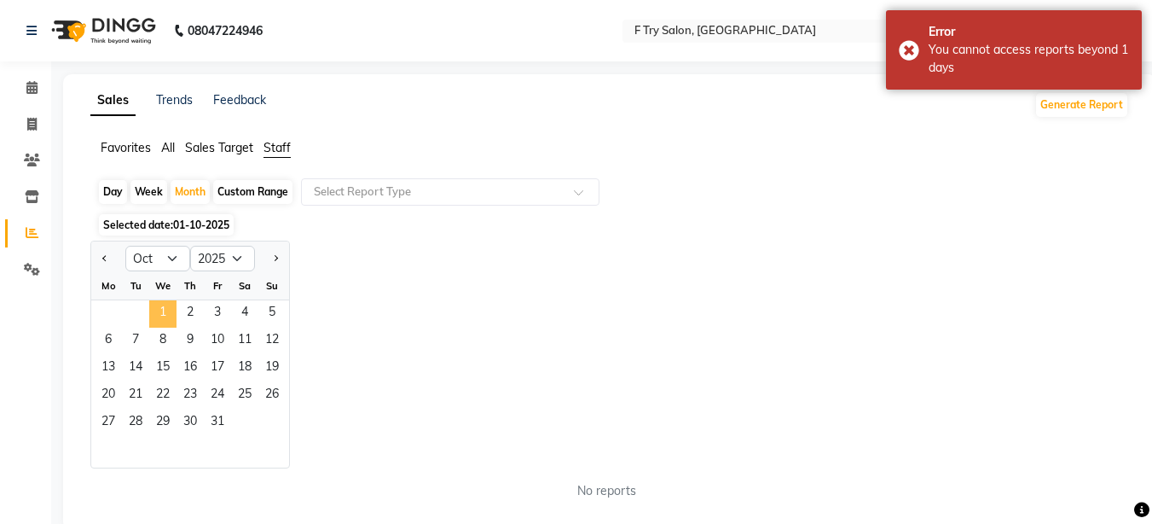
click at [165, 310] on span "1" at bounding box center [162, 313] width 27 height 27
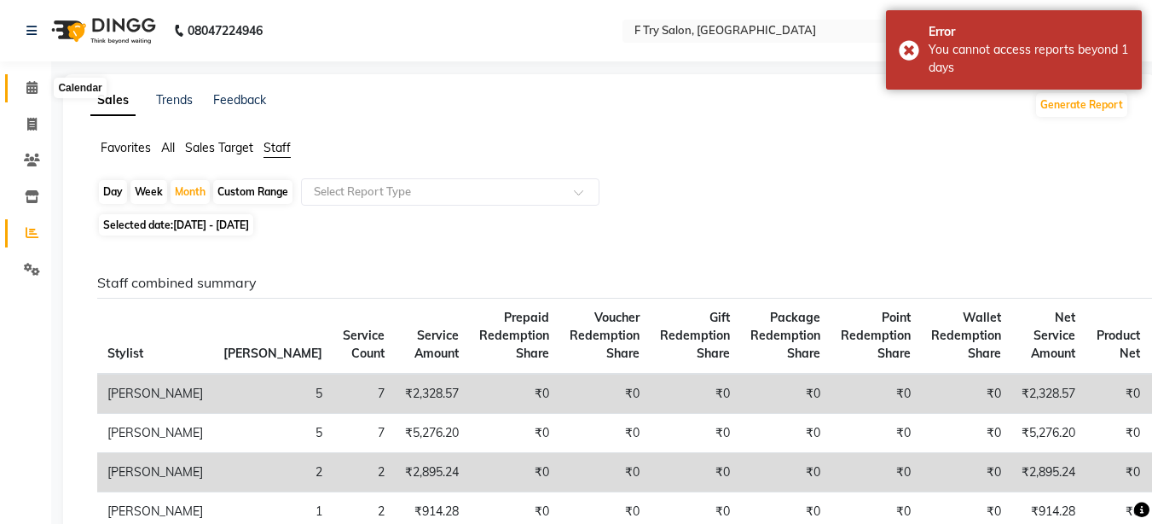
click at [33, 96] on span at bounding box center [32, 88] width 30 height 20
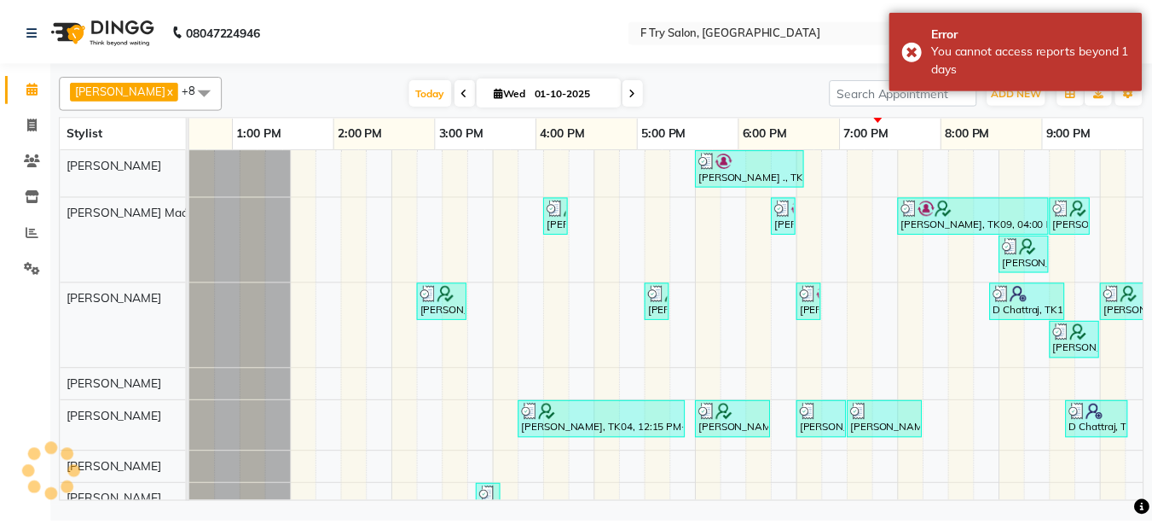
scroll to position [0, 366]
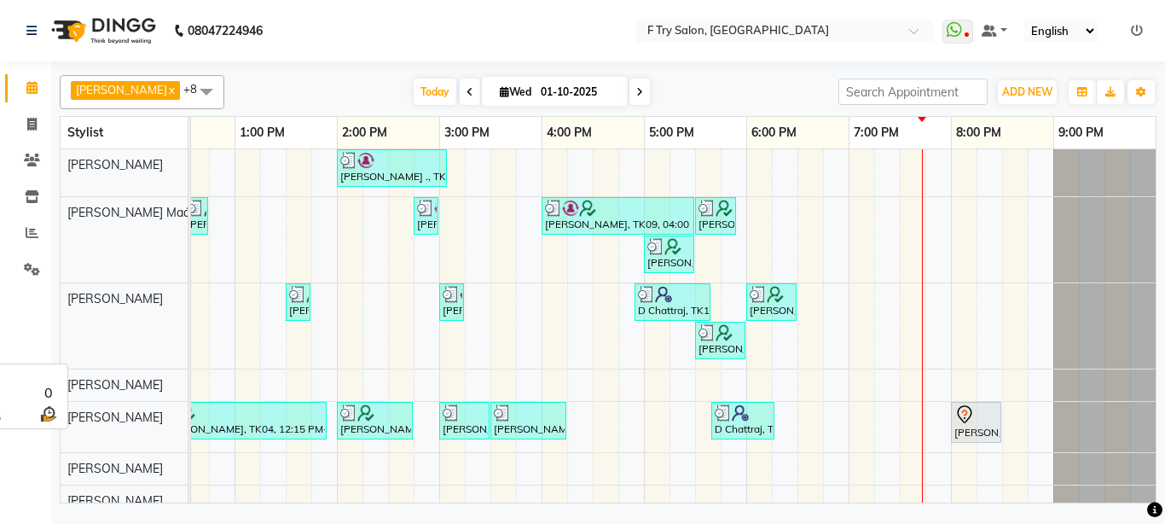
drag, startPoint x: 61, startPoint y: 351, endPoint x: 682, endPoint y: 91, distance: 673.7
click at [682, 91] on app-home "08047224946 Select Location × F Try Salon, Kharadi WhatsApp Status ✕ Status: Di…" at bounding box center [582, 254] width 1165 height 508
click at [36, 126] on icon at bounding box center [31, 124] width 9 height 13
select select "service"
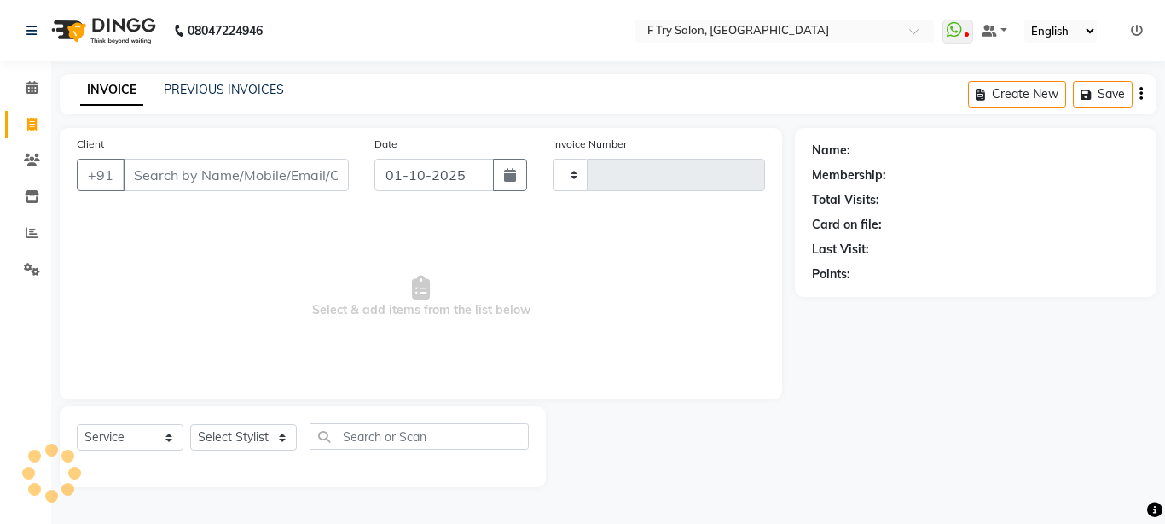
click at [171, 171] on input "Client" at bounding box center [236, 175] width 226 height 32
type input "2374"
select select "793"
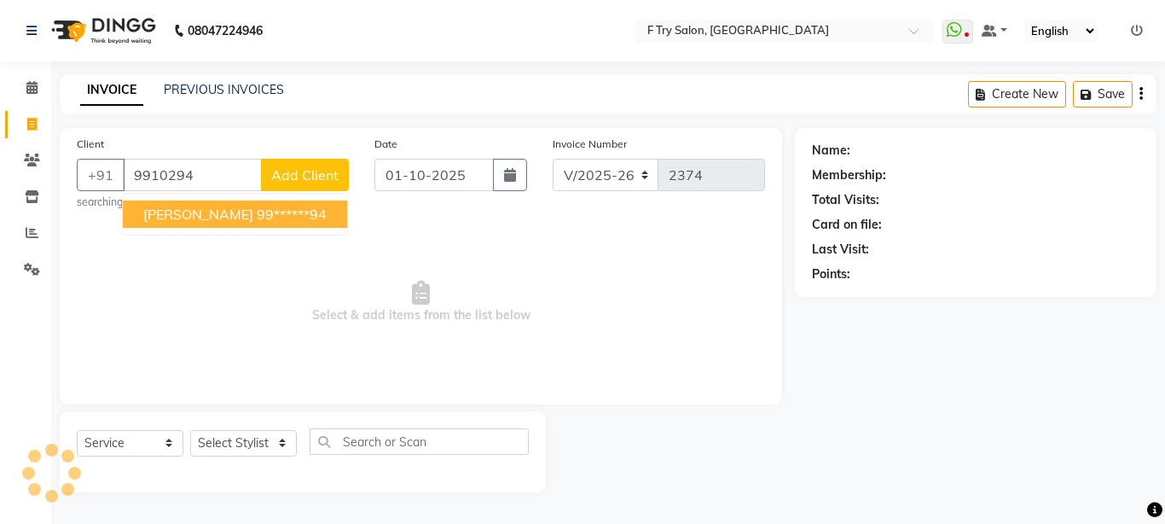
click at [203, 215] on span "[PERSON_NAME]" at bounding box center [198, 214] width 110 height 17
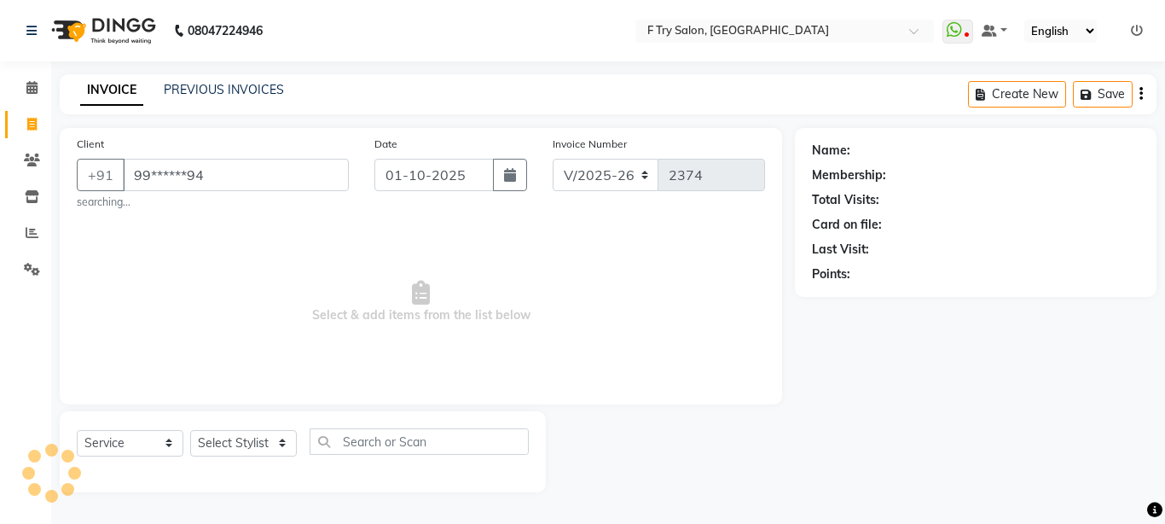
type input "99******94"
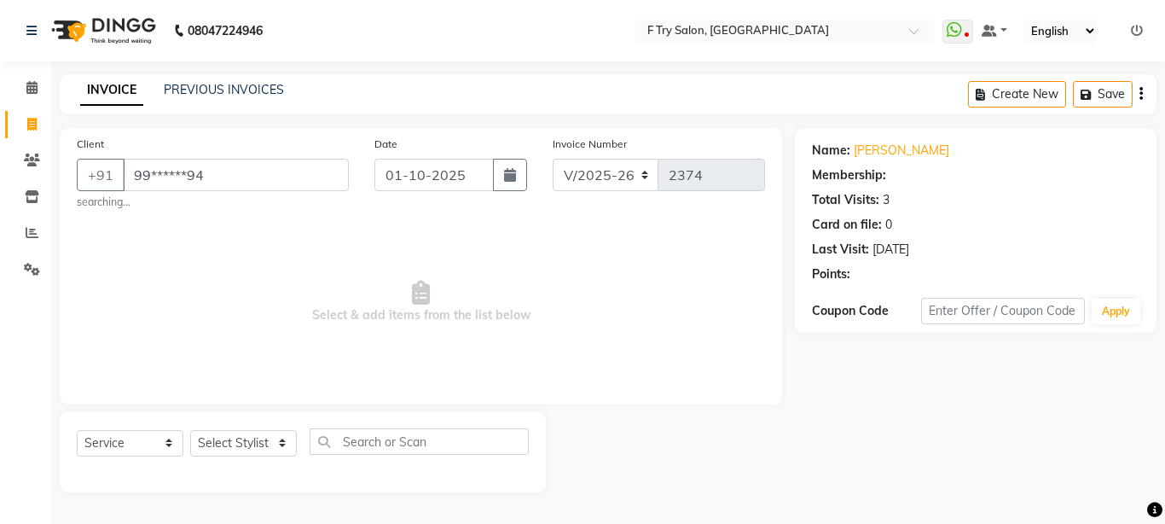
select select "1: Object"
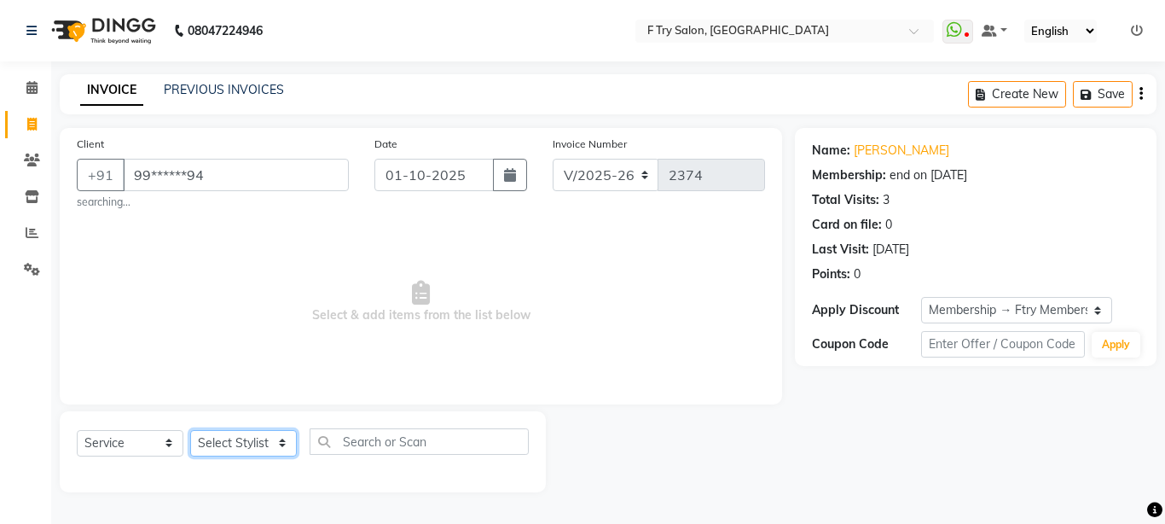
select select "54011"
click at [190, 430] on select "Select Stylist [PERSON_NAME] [PERSON_NAME] Ftry Agent Ftry Manager [PERSON_NAME…" at bounding box center [243, 443] width 107 height 26
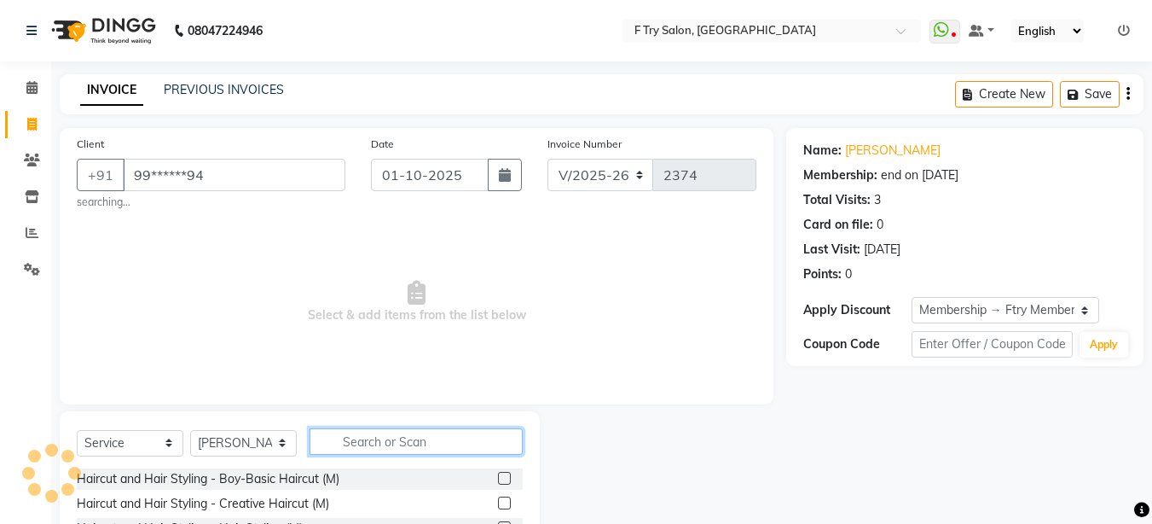
click at [408, 442] on input "text" at bounding box center [416, 441] width 213 height 26
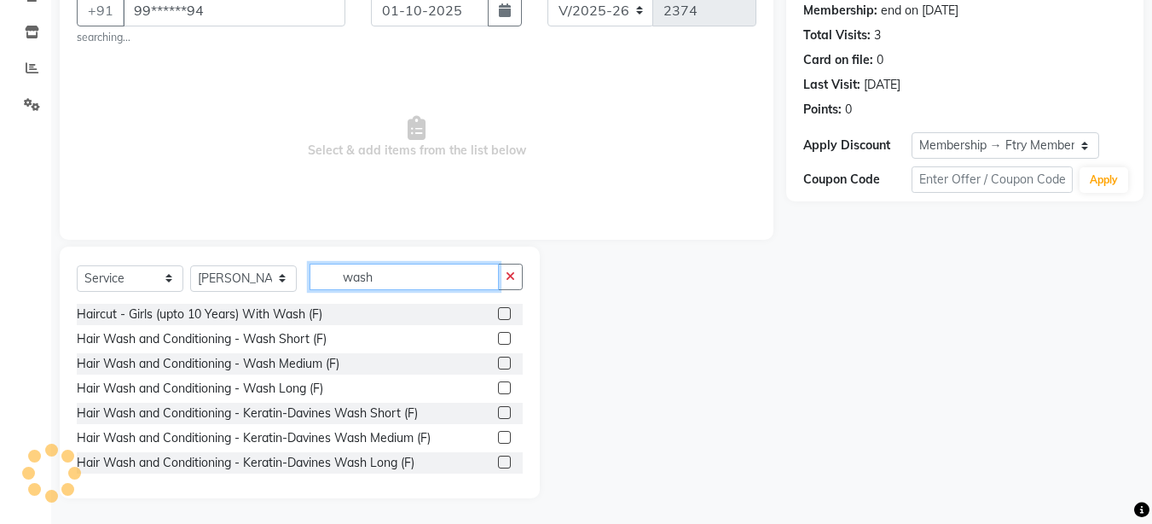
type input "wash"
click at [498, 358] on label at bounding box center [504, 363] width 13 height 13
click at [498, 358] on input "checkbox" at bounding box center [503, 363] width 11 height 11
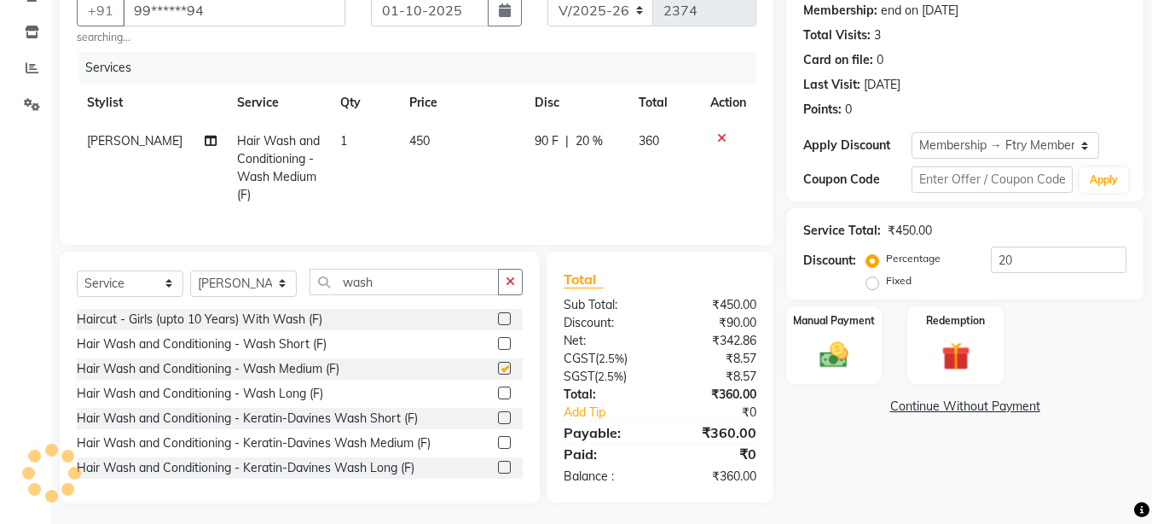
checkbox input "false"
click at [380, 295] on input "wash" at bounding box center [404, 282] width 189 height 26
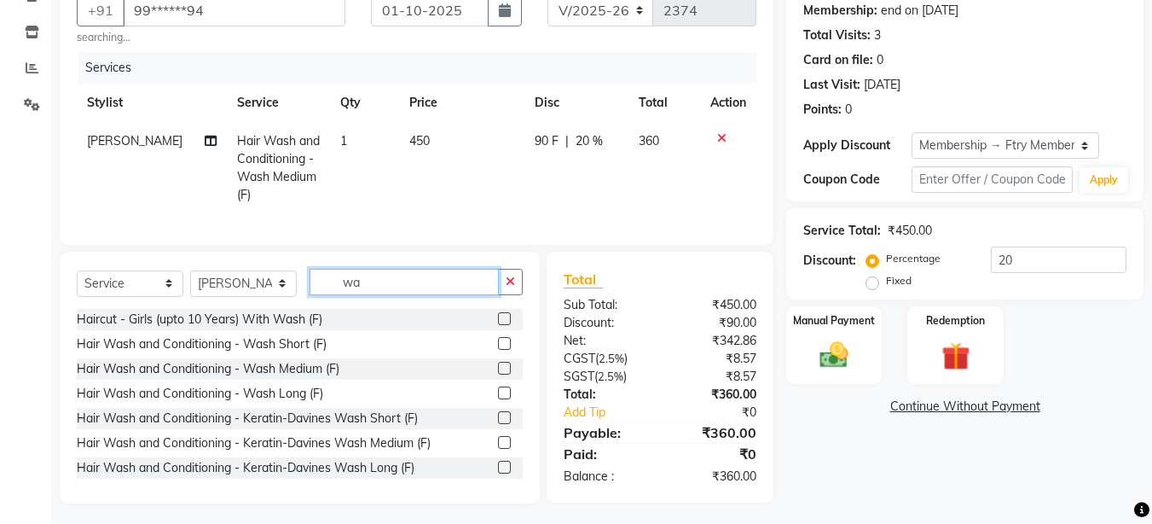
type input "w"
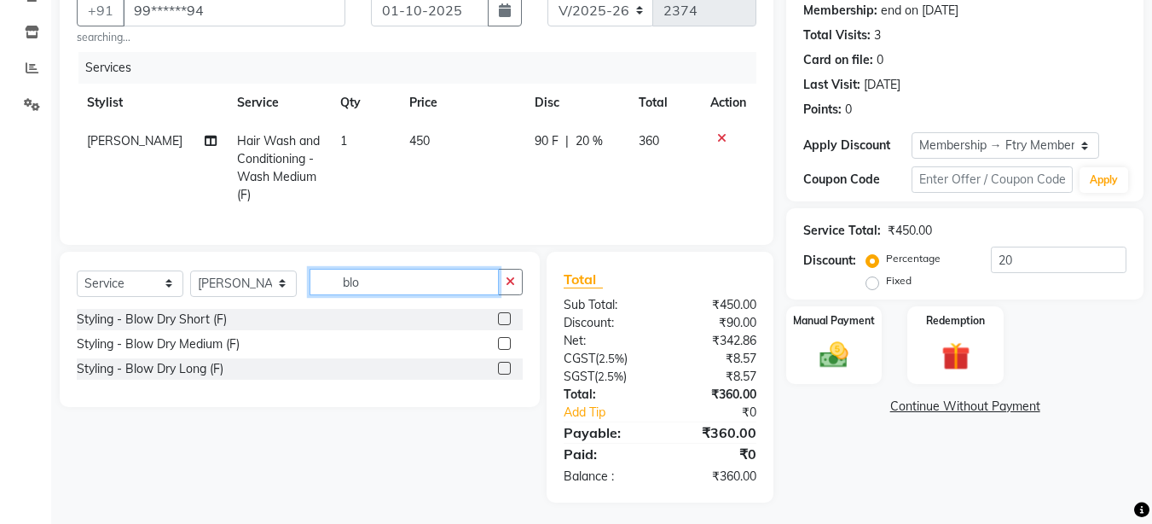
type input "blo"
click at [503, 350] on label at bounding box center [504, 343] width 13 height 13
click at [503, 350] on input "checkbox" at bounding box center [503, 344] width 11 height 11
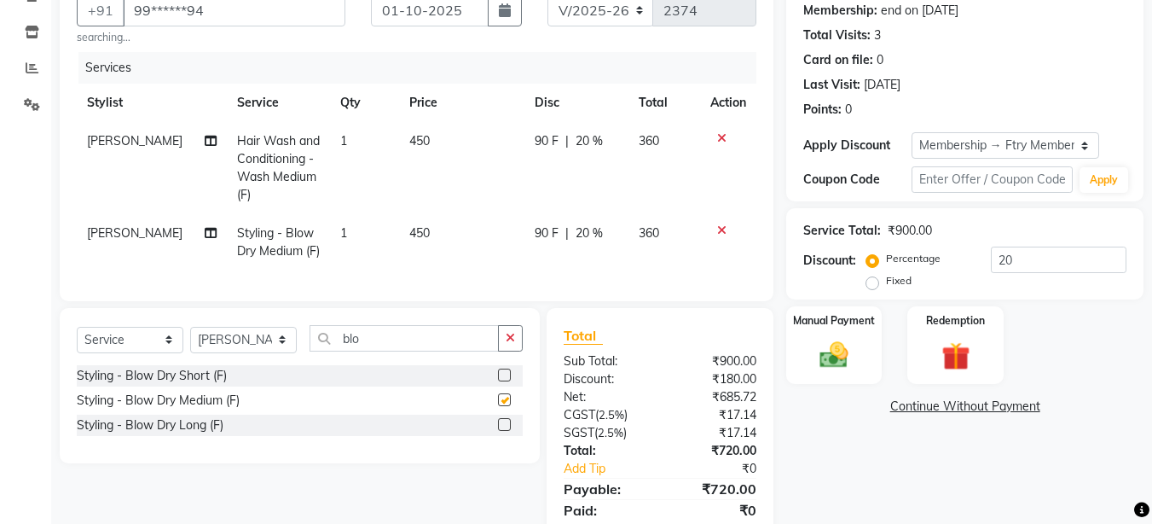
checkbox input "false"
select select "product"
click at [77, 339] on select "Select Service Product Membership Package Voucher Prepaid Gift Card" at bounding box center [130, 340] width 107 height 26
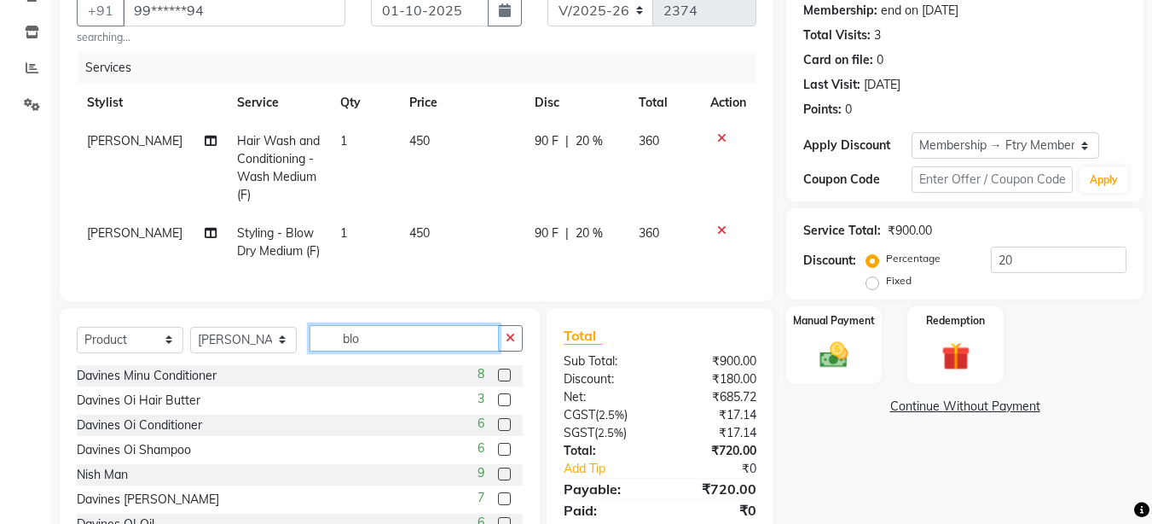
click at [404, 351] on input "blo" at bounding box center [404, 338] width 189 height 26
type input "b"
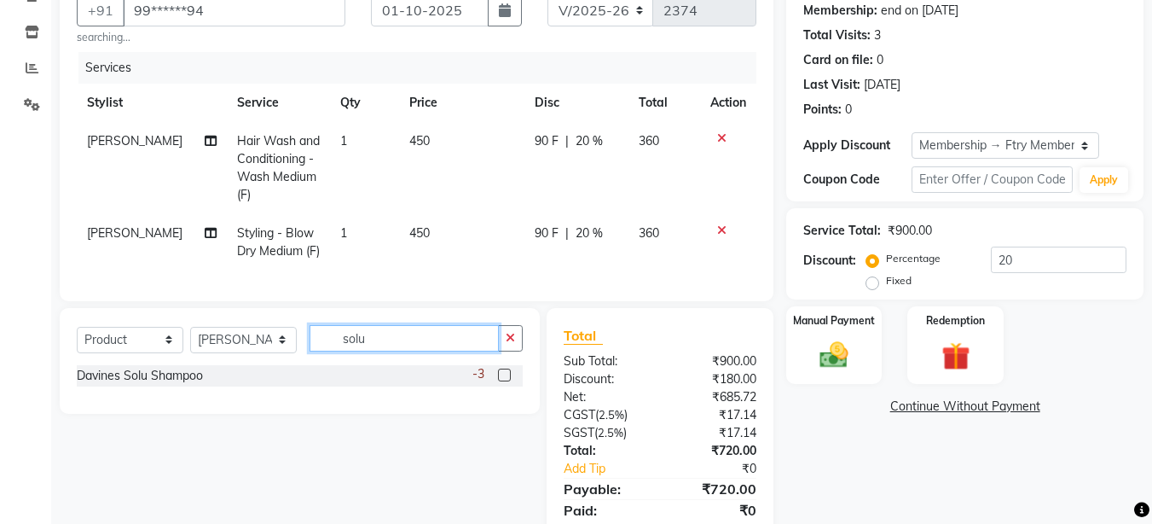
type input "solu"
click at [506, 381] on label at bounding box center [504, 374] width 13 height 13
click at [506, 381] on input "checkbox" at bounding box center [503, 375] width 11 height 11
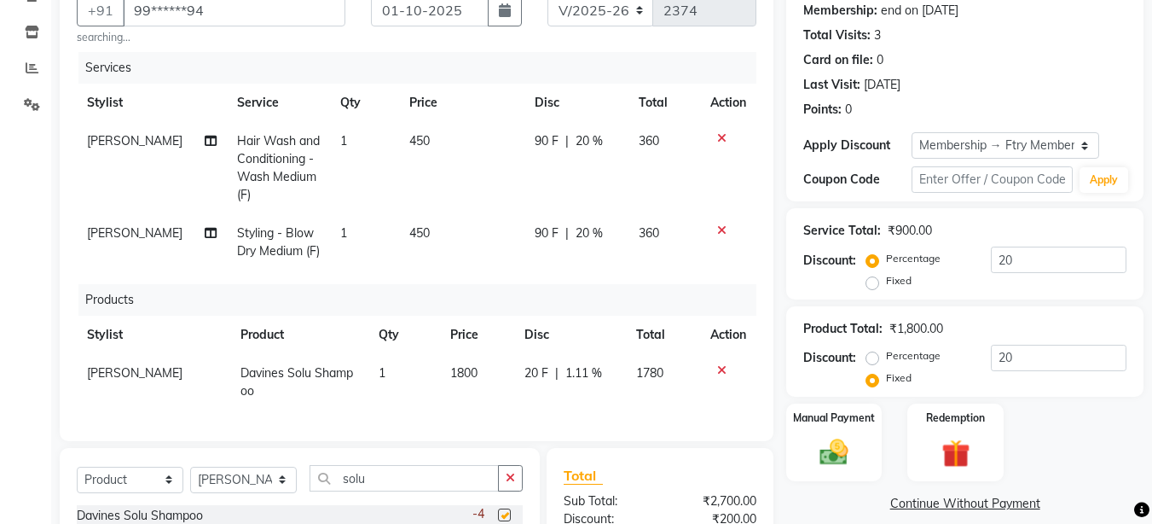
checkbox input "false"
click at [458, 372] on span "1800" at bounding box center [463, 372] width 27 height 15
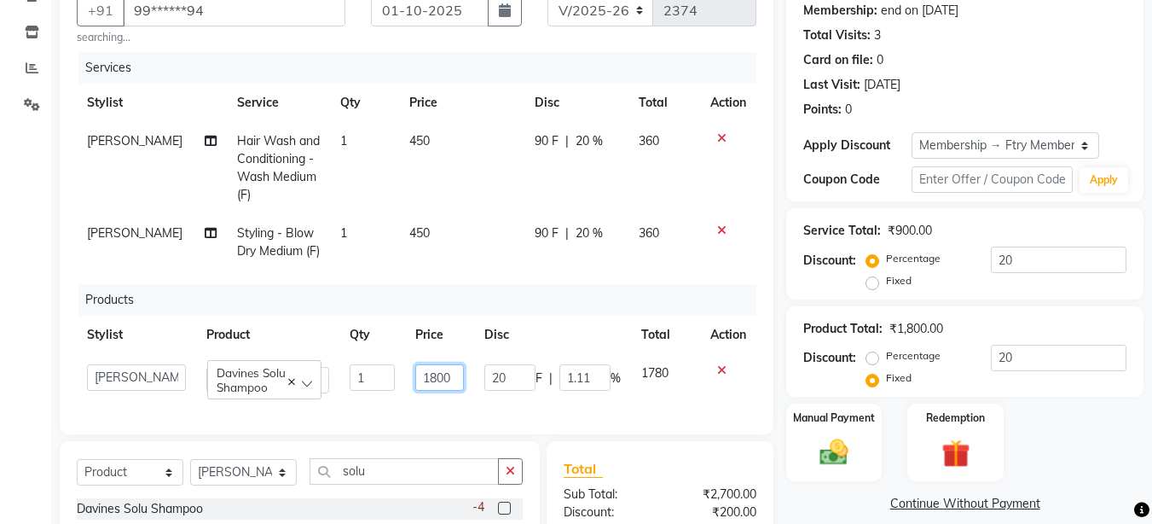
click at [436, 380] on input "1800" at bounding box center [439, 377] width 49 height 26
type input "2000"
click at [778, 311] on div "Client +91 99******94 searching... Date [DATE] Invoice Number V/2025 V/[PHONE_N…" at bounding box center [417, 345] width 740 height 764
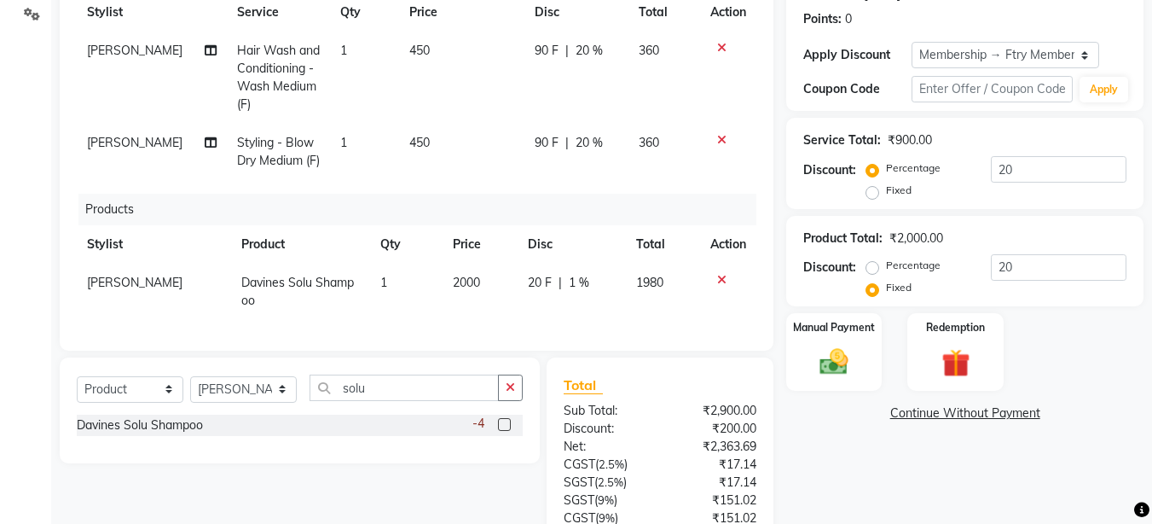
scroll to position [209, 0]
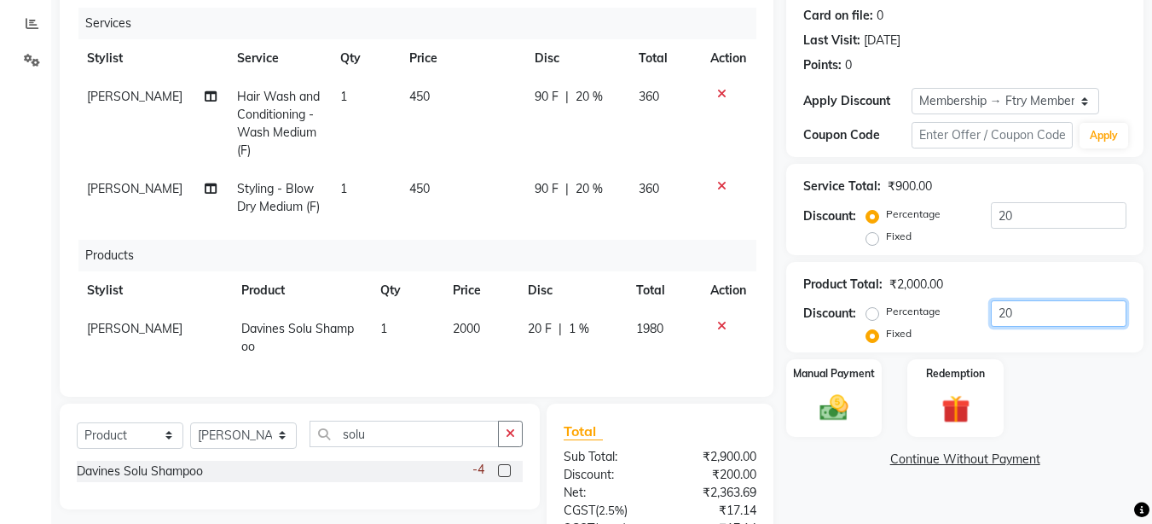
click at [1020, 307] on input "20" at bounding box center [1059, 313] width 136 height 26
type input "2"
click at [778, 368] on div "Manual Payment Redemption" at bounding box center [965, 398] width 383 height 78
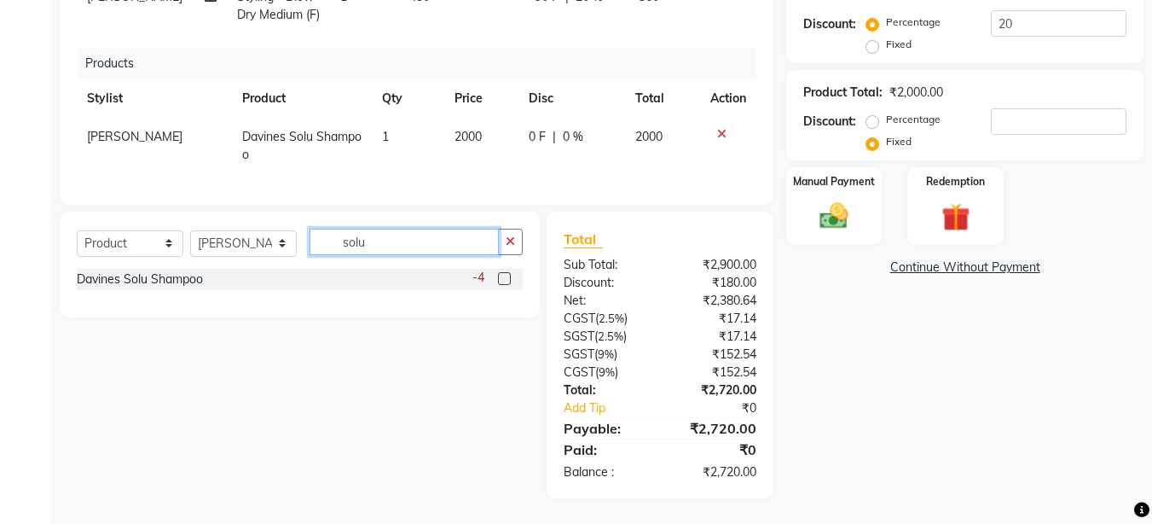
click at [395, 238] on input "solu" at bounding box center [404, 242] width 189 height 26
type input "s"
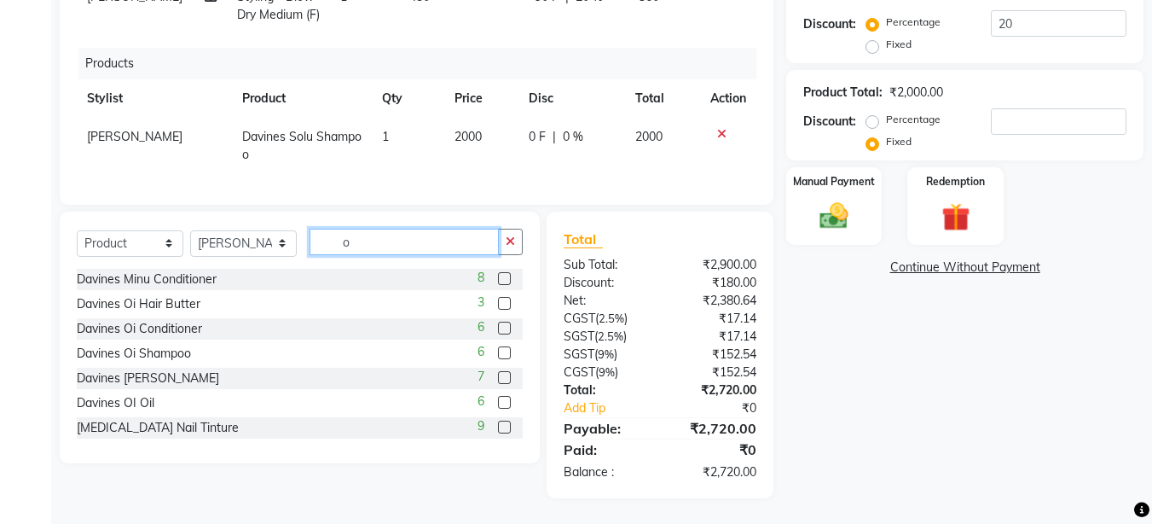
type input "o"
click at [498, 401] on label at bounding box center [504, 402] width 13 height 13
click at [498, 401] on input "checkbox" at bounding box center [503, 402] width 11 height 11
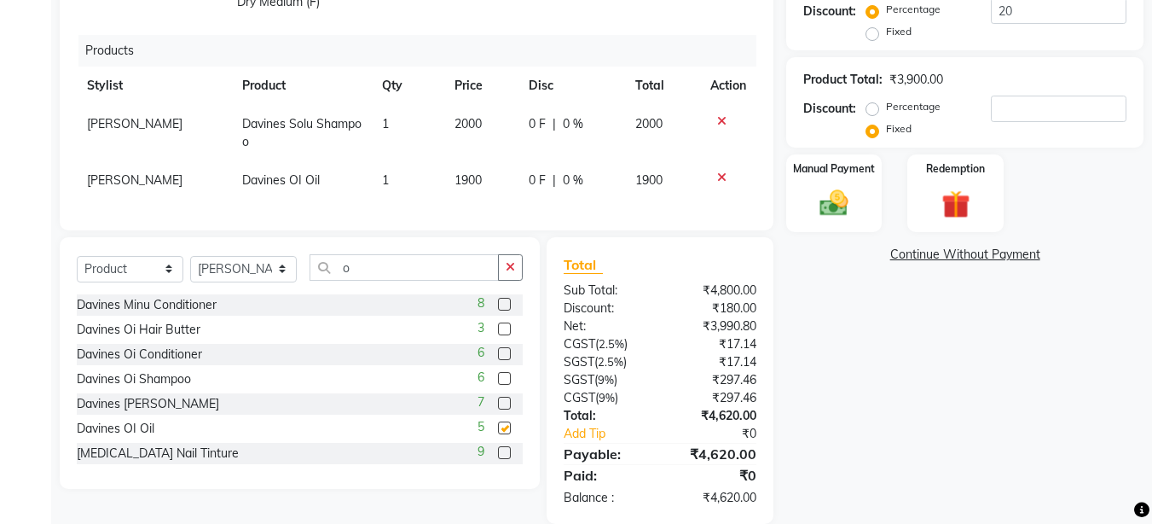
checkbox input "false"
click at [462, 186] on span "1900" at bounding box center [468, 179] width 27 height 15
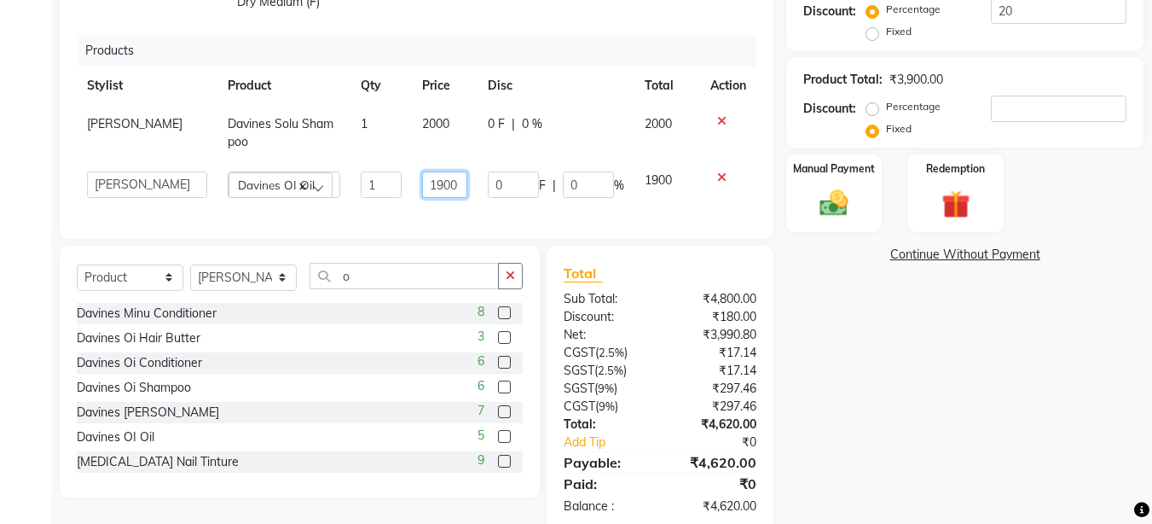
click at [431, 198] on input "1900" at bounding box center [444, 184] width 45 height 26
type input "2200"
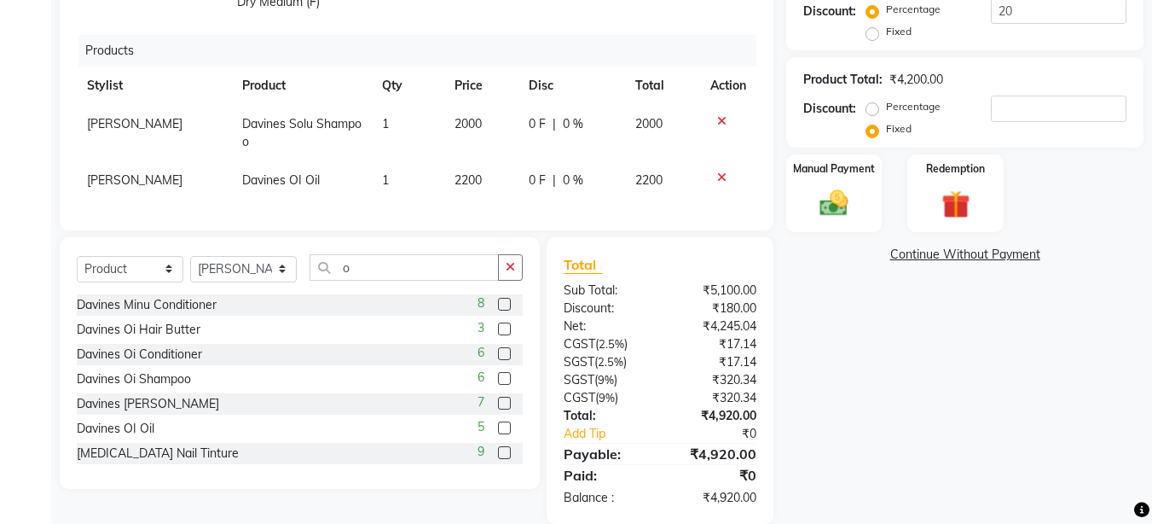
click at [779, 151] on div "Client +91 99******94 searching... Date [DATE] Invoice Number V/2025 V/[PHONE_N…" at bounding box center [417, 119] width 740 height 810
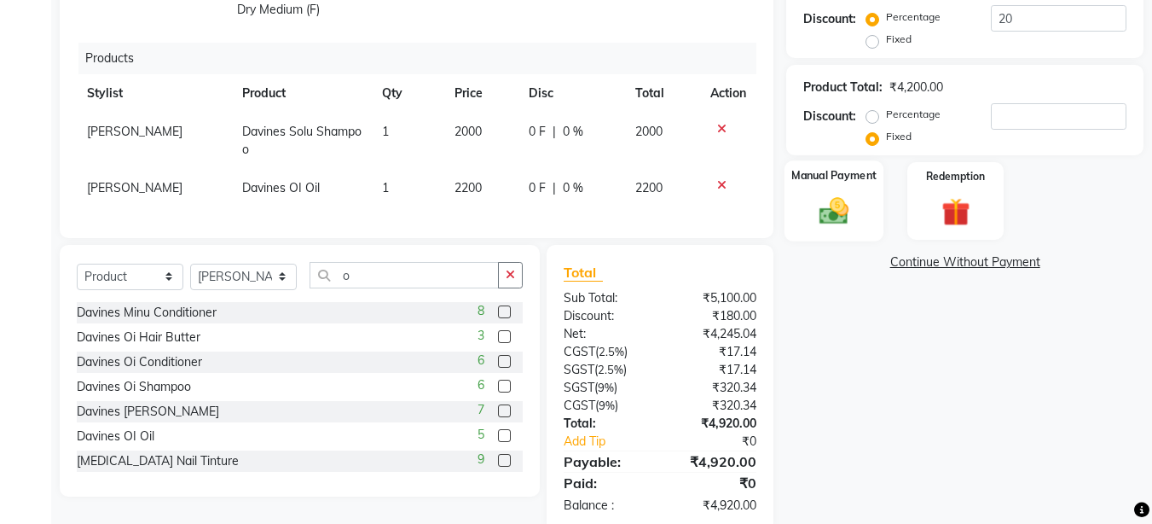
scroll to position [409, 0]
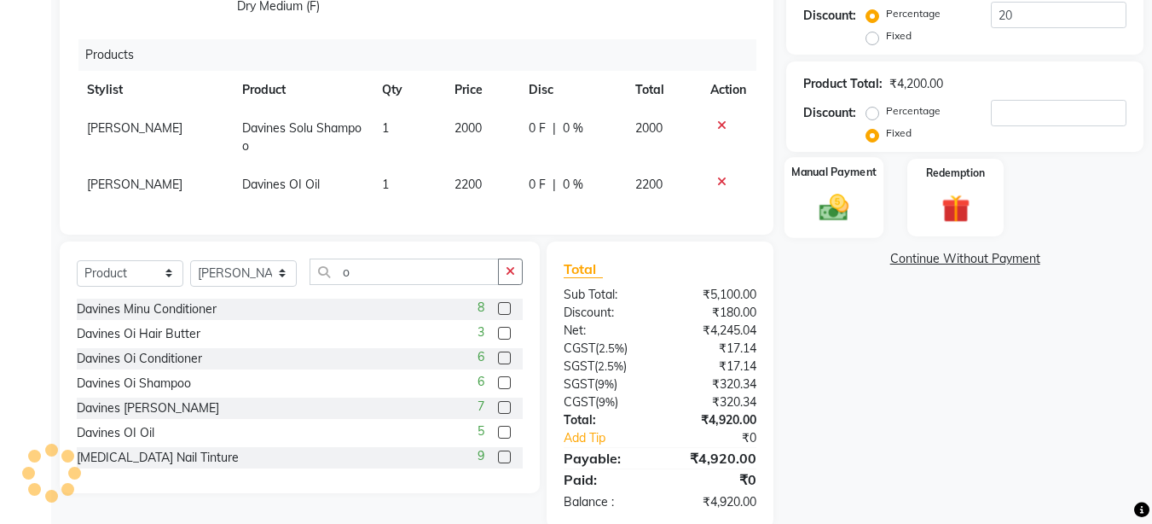
click at [847, 194] on img at bounding box center [834, 208] width 48 height 34
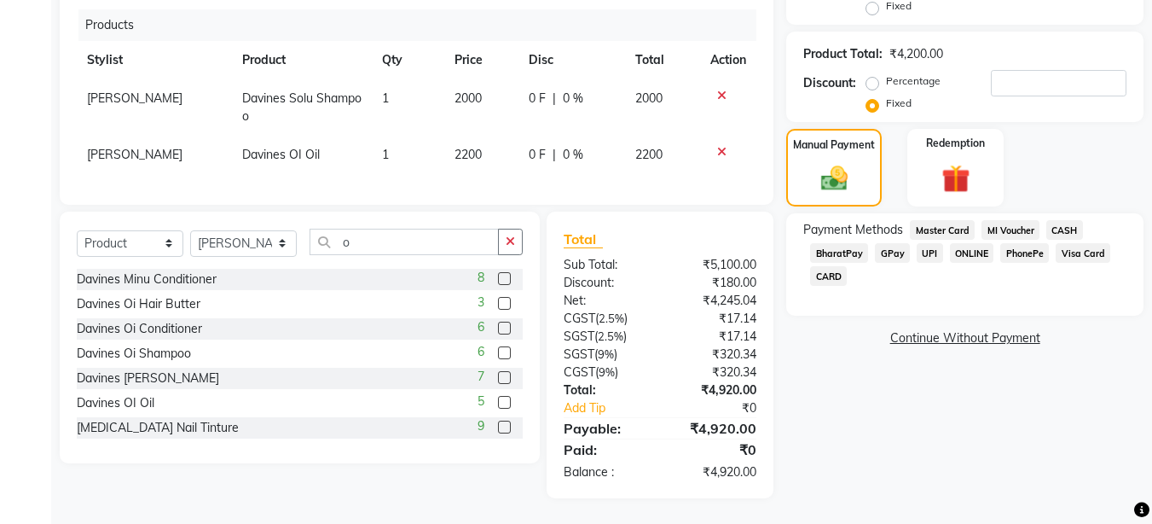
scroll to position [456, 0]
click at [931, 243] on span "UPI" at bounding box center [930, 253] width 26 height 20
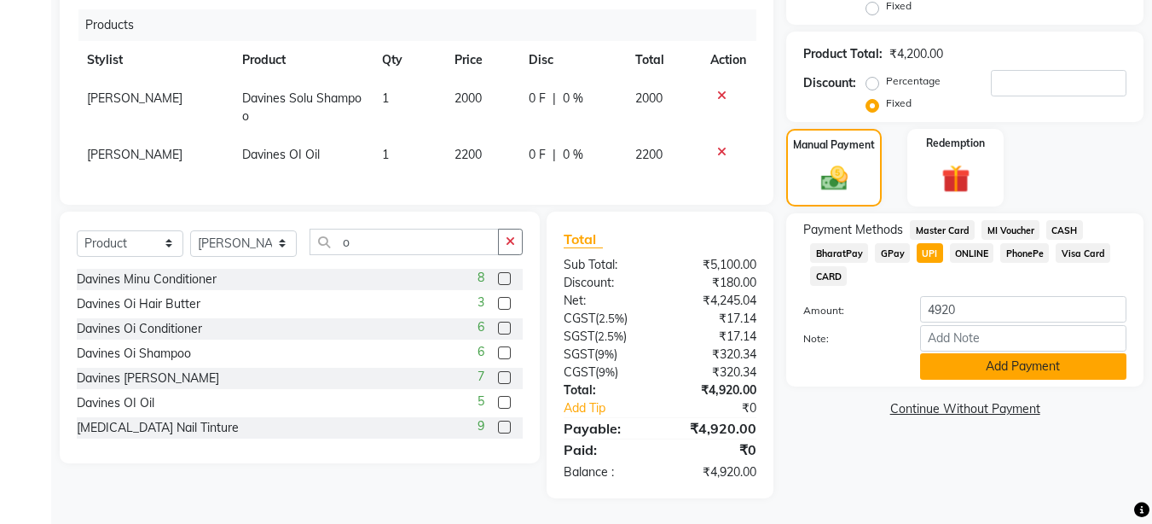
click at [995, 353] on button "Add Payment" at bounding box center [1023, 366] width 206 height 26
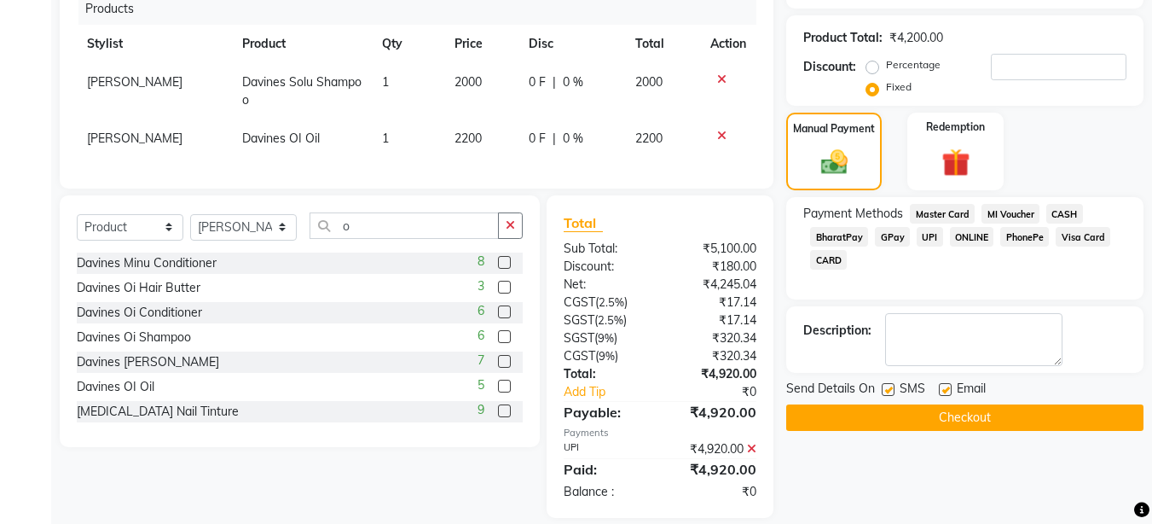
click at [1006, 419] on button "Checkout" at bounding box center [964, 417] width 357 height 26
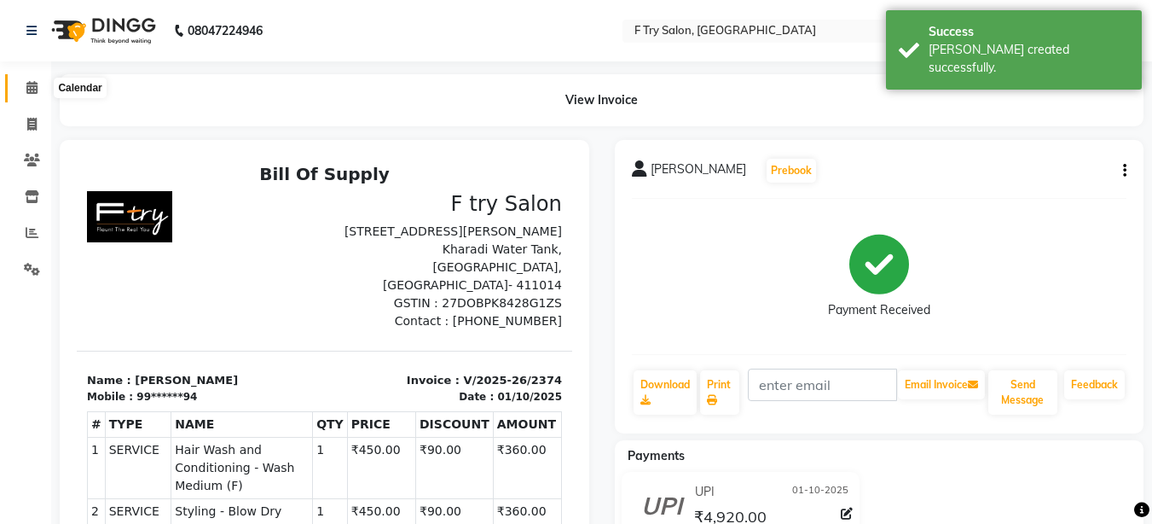
click at [25, 89] on span at bounding box center [32, 88] width 30 height 20
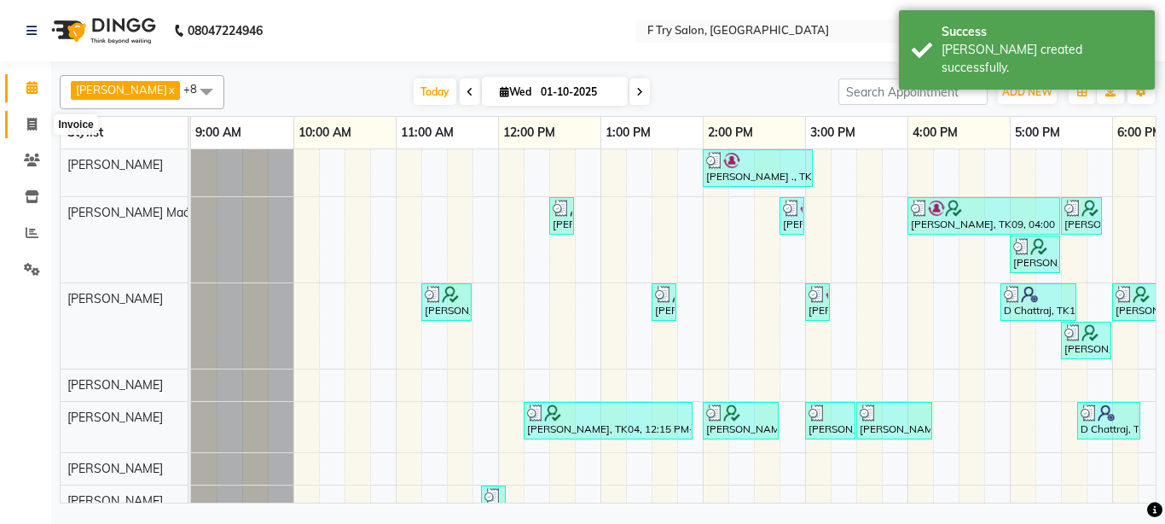
click at [31, 125] on icon at bounding box center [31, 124] width 9 height 13
select select "service"
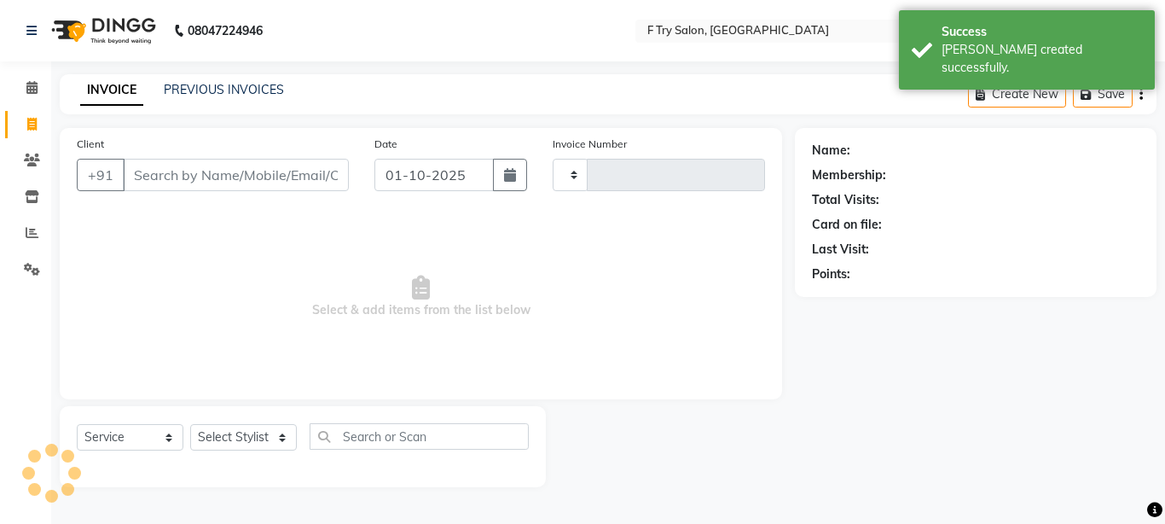
type input "2375"
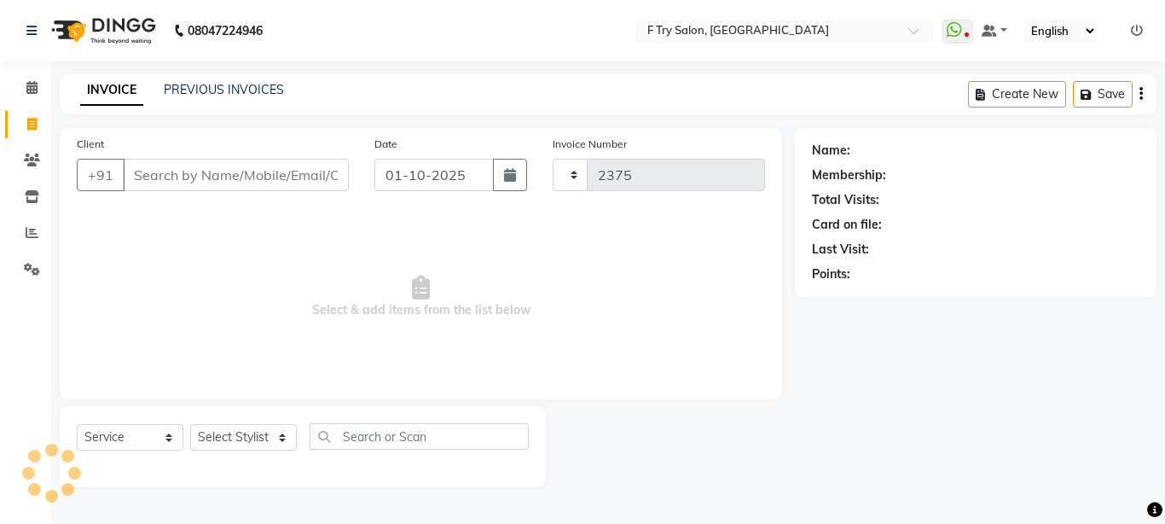
select select "793"
click at [189, 89] on link "PREVIOUS INVOICES" at bounding box center [224, 89] width 120 height 15
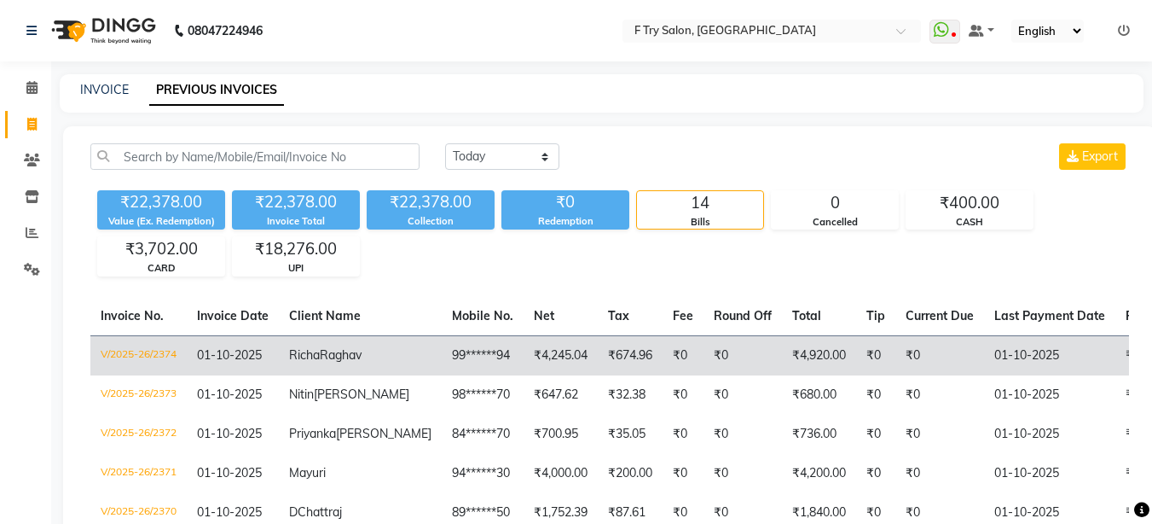
click at [304, 355] on span "Richa" at bounding box center [304, 354] width 31 height 15
click at [306, 354] on span "Richa" at bounding box center [304, 354] width 31 height 15
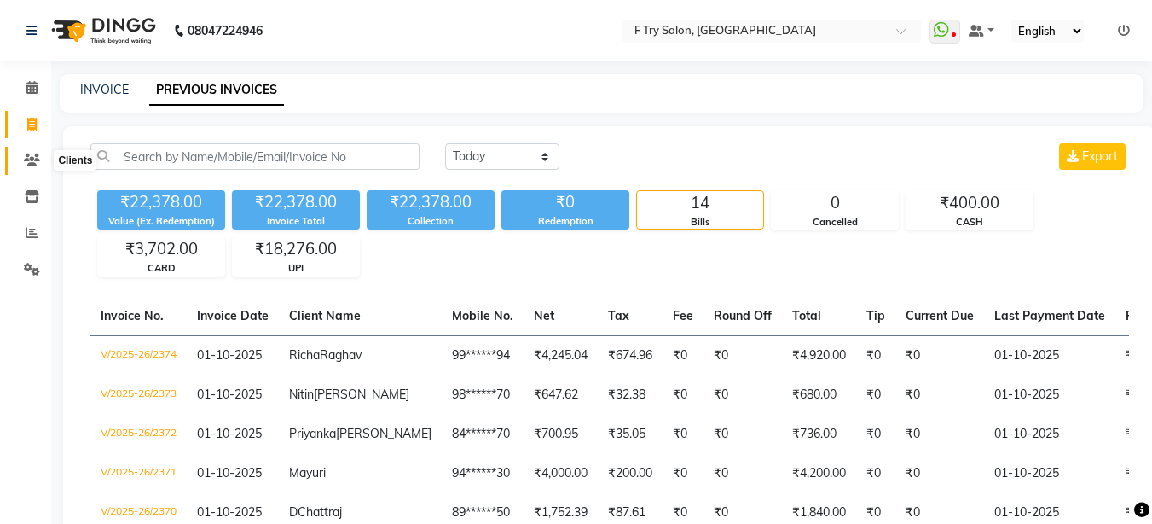
click at [34, 160] on icon at bounding box center [32, 160] width 16 height 13
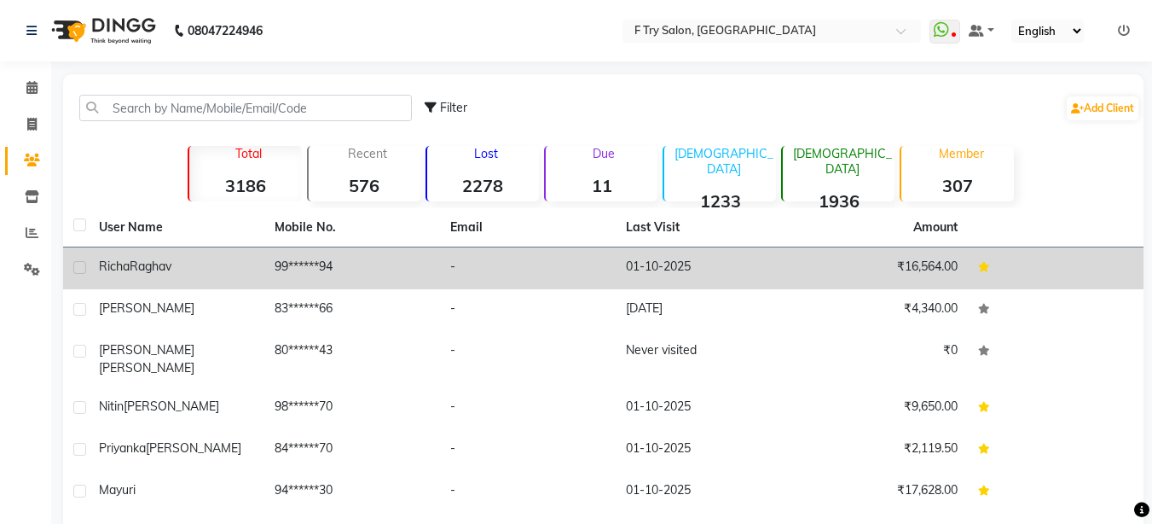
click at [138, 263] on span "Raghav" at bounding box center [151, 265] width 42 height 15
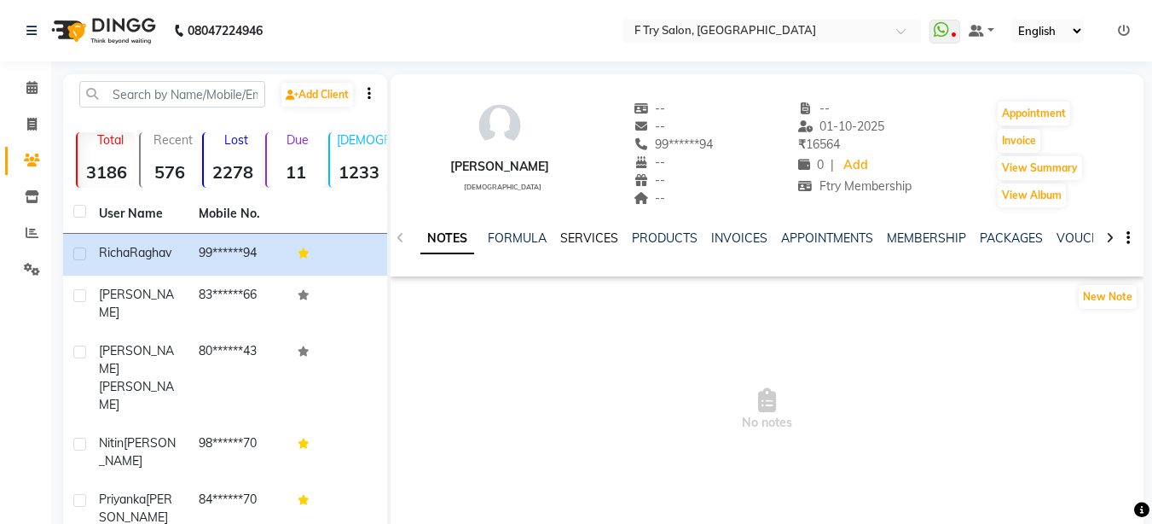
click at [612, 236] on link "SERVICES" at bounding box center [589, 237] width 58 height 15
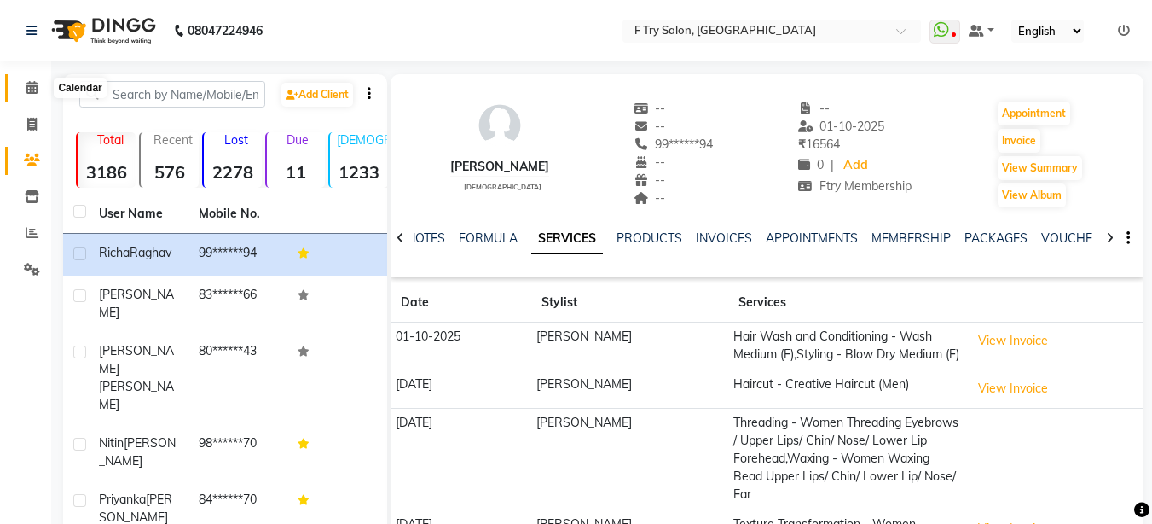
click at [34, 82] on icon at bounding box center [31, 87] width 11 height 13
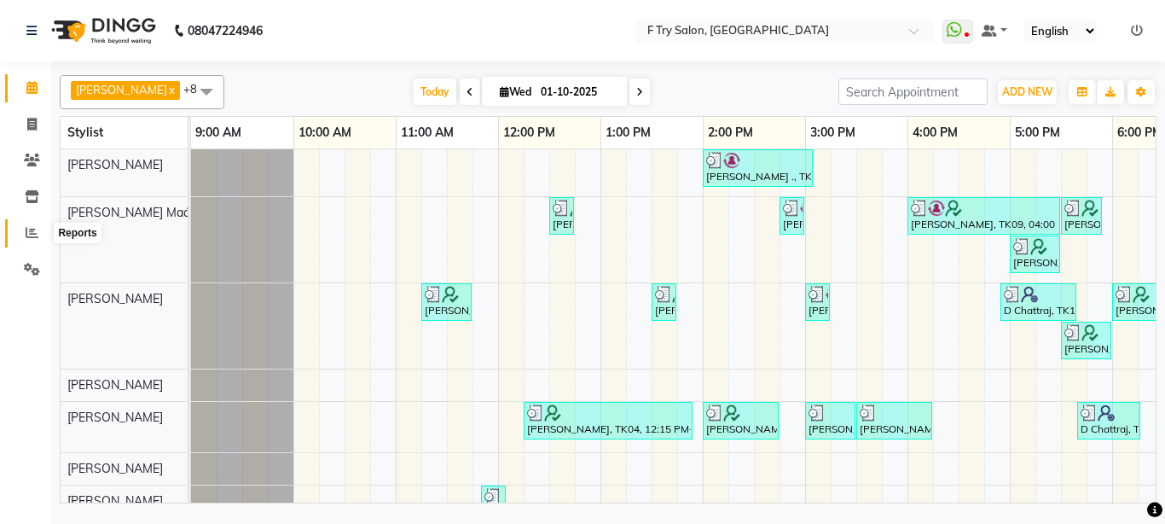
click at [26, 224] on span at bounding box center [32, 233] width 30 height 20
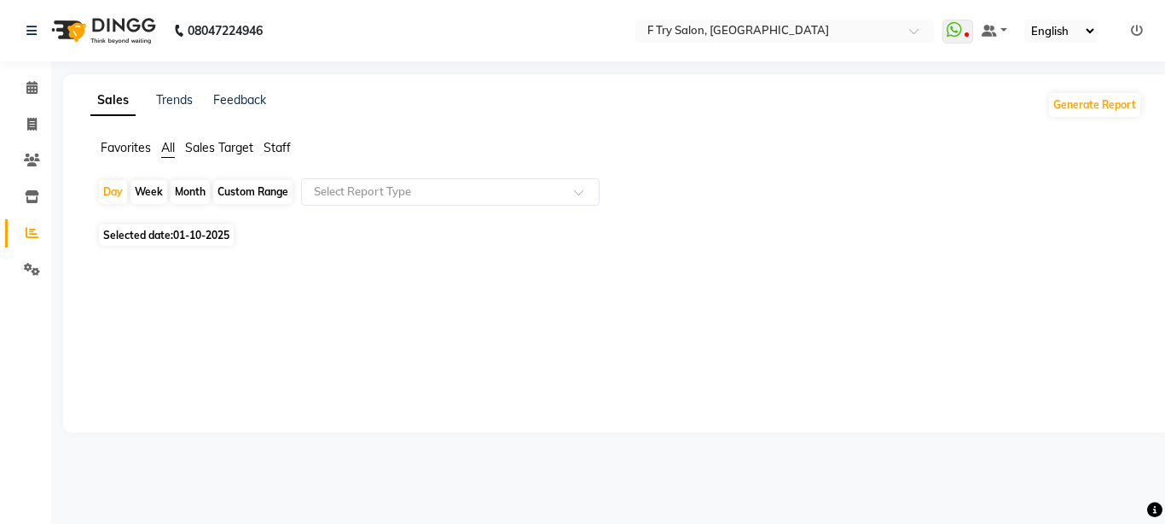
click at [276, 150] on span "Staff" at bounding box center [277, 147] width 27 height 15
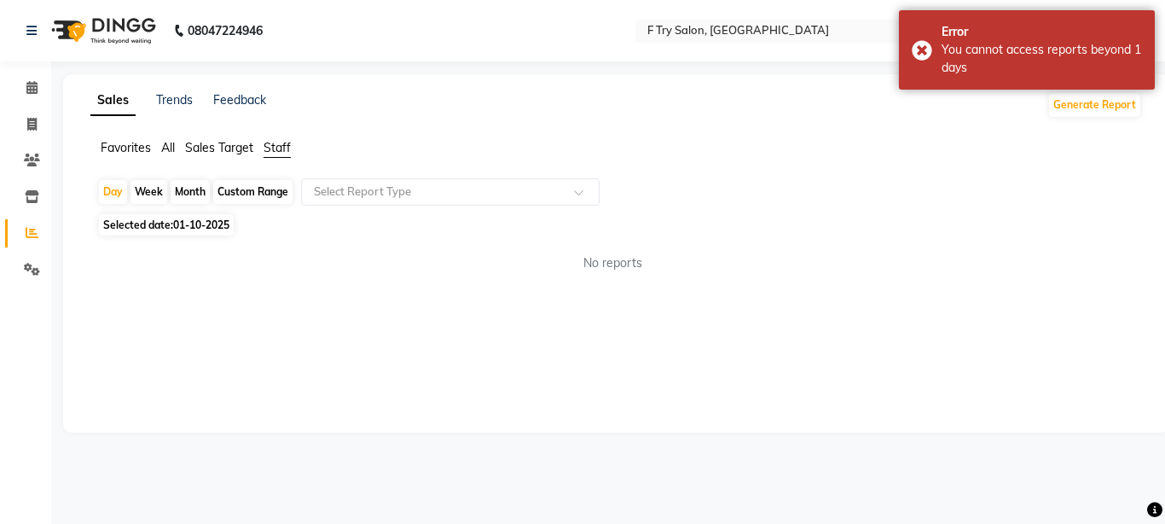
click at [198, 188] on div "Month" at bounding box center [190, 192] width 39 height 24
select select "10"
select select "2025"
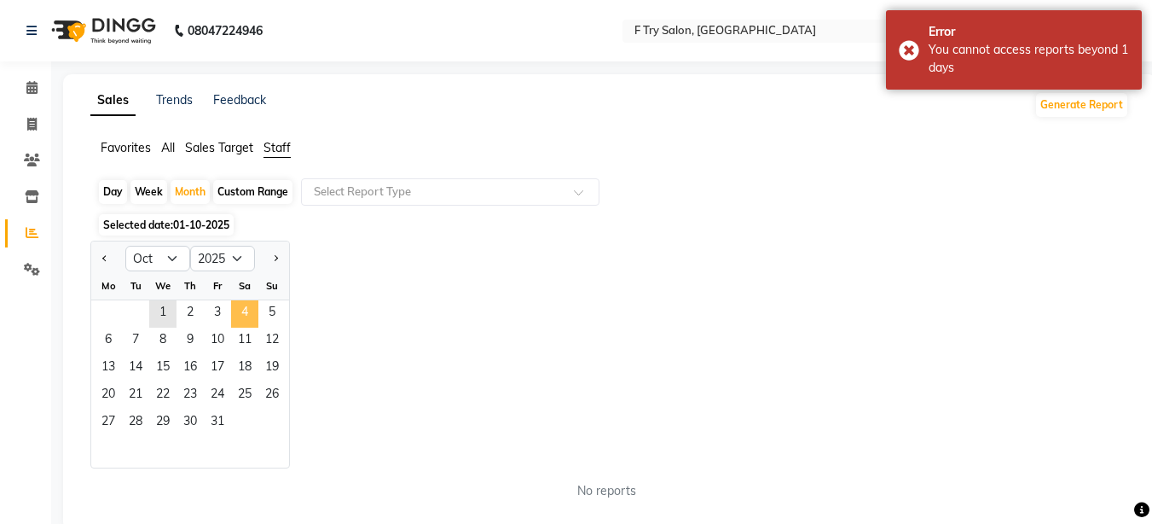
click at [246, 305] on span "4" at bounding box center [244, 313] width 27 height 27
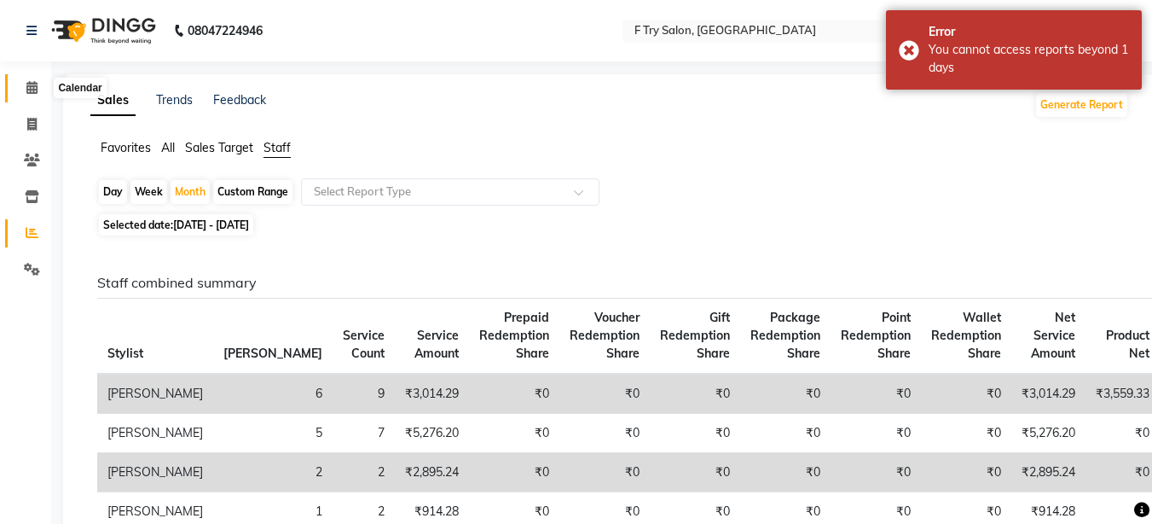
click at [31, 83] on icon at bounding box center [31, 87] width 11 height 13
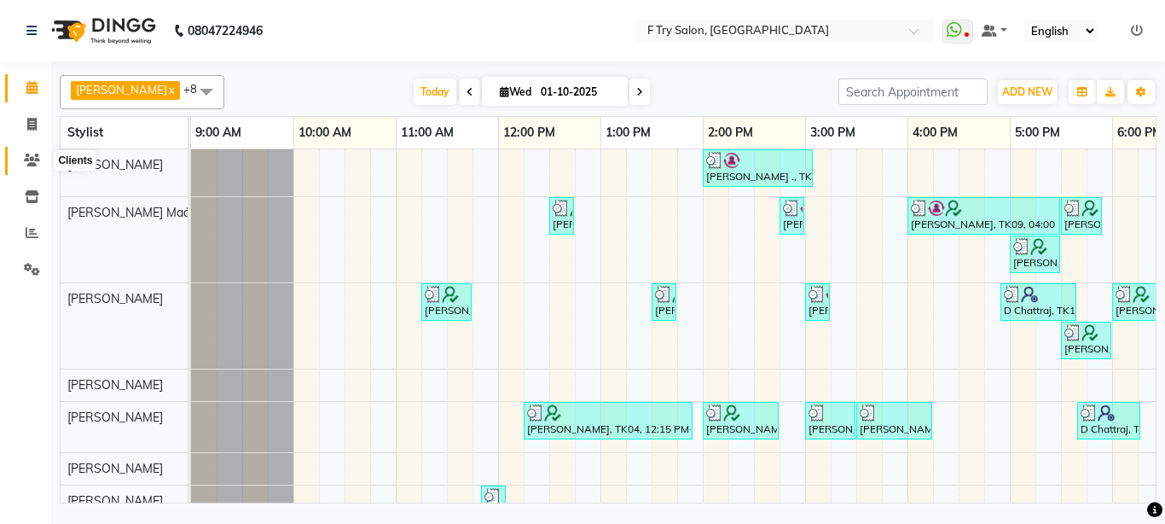
click at [38, 157] on icon at bounding box center [32, 160] width 16 height 13
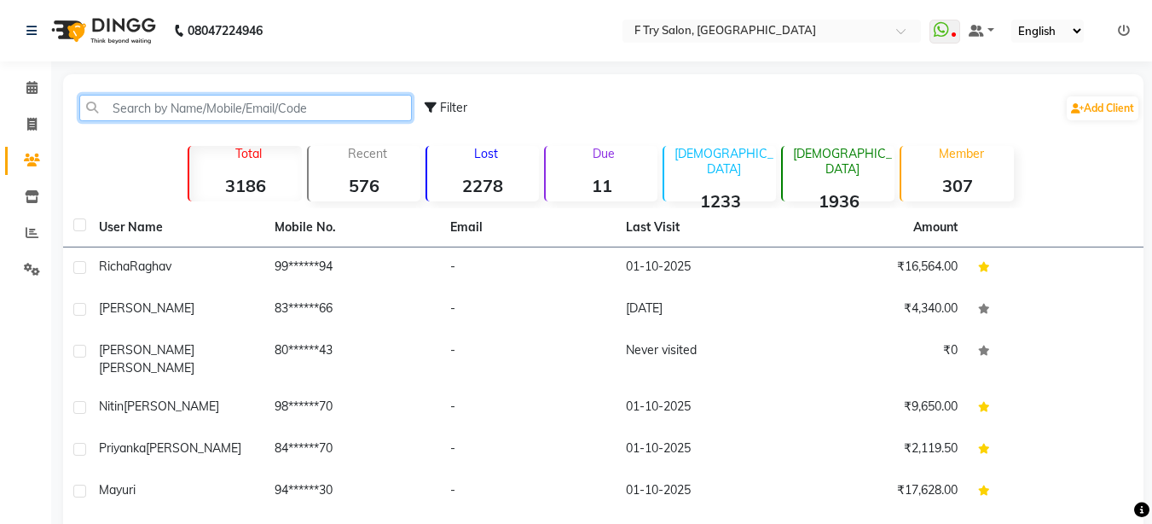
click at [241, 113] on input "text" at bounding box center [245, 108] width 333 height 26
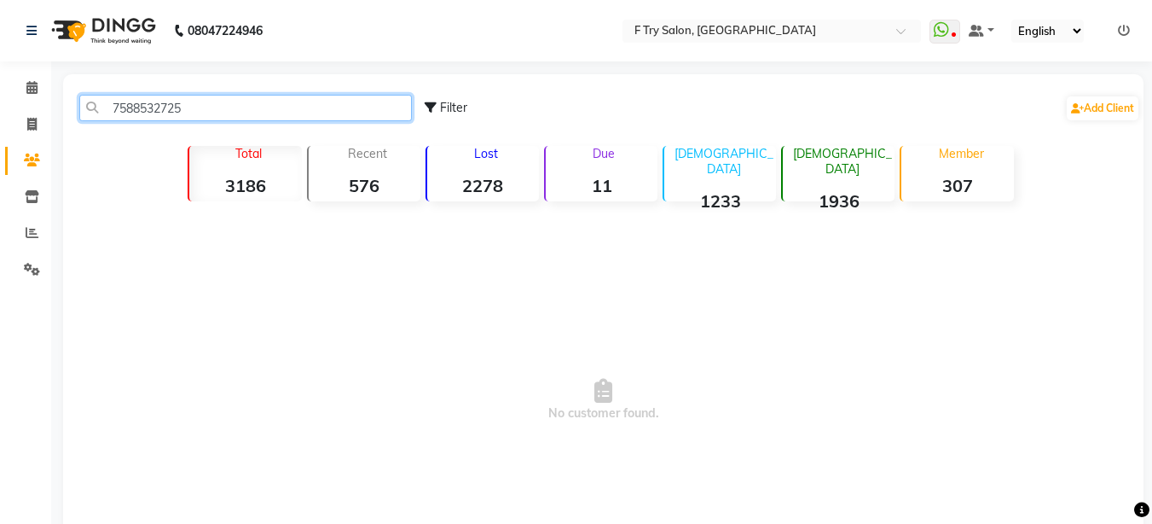
drag, startPoint x: 188, startPoint y: 110, endPoint x: 109, endPoint y: 113, distance: 78.6
click at [109, 113] on input "7588532725" at bounding box center [245, 108] width 333 height 26
type input "7588532725"
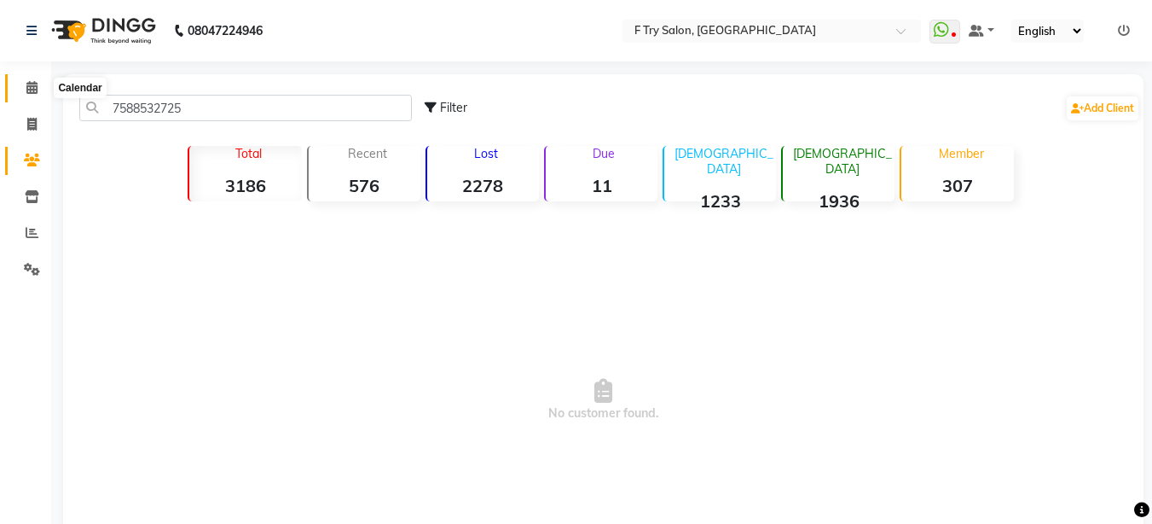
click at [31, 90] on icon at bounding box center [31, 87] width 11 height 13
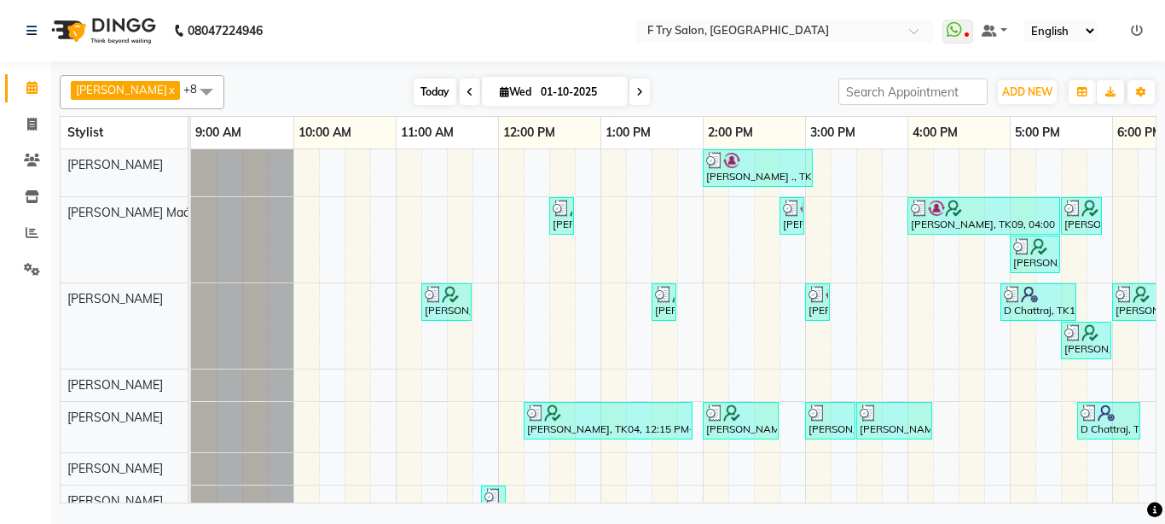
click at [414, 94] on span "Today" at bounding box center [435, 91] width 43 height 26
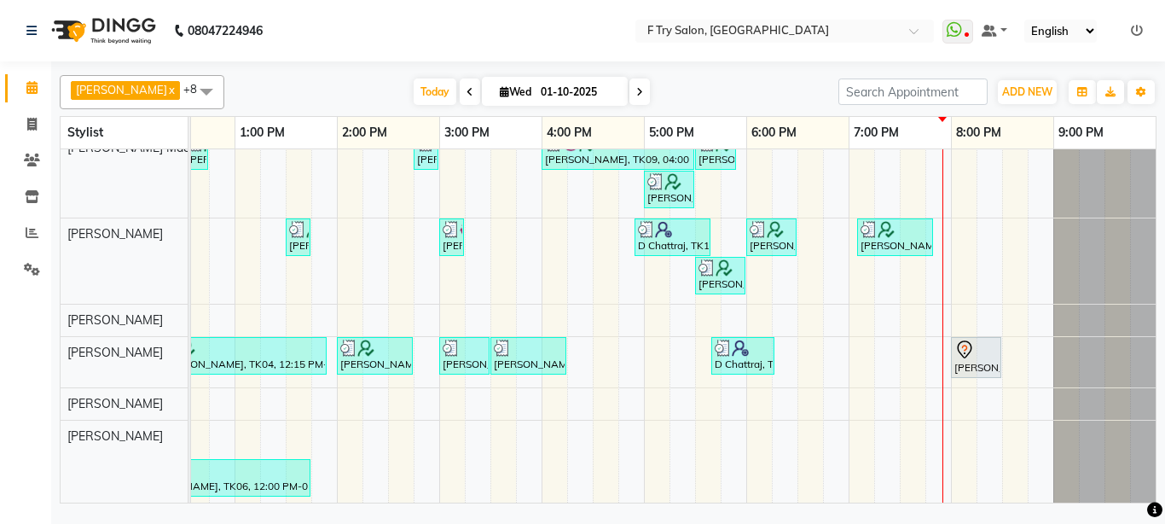
scroll to position [81, 0]
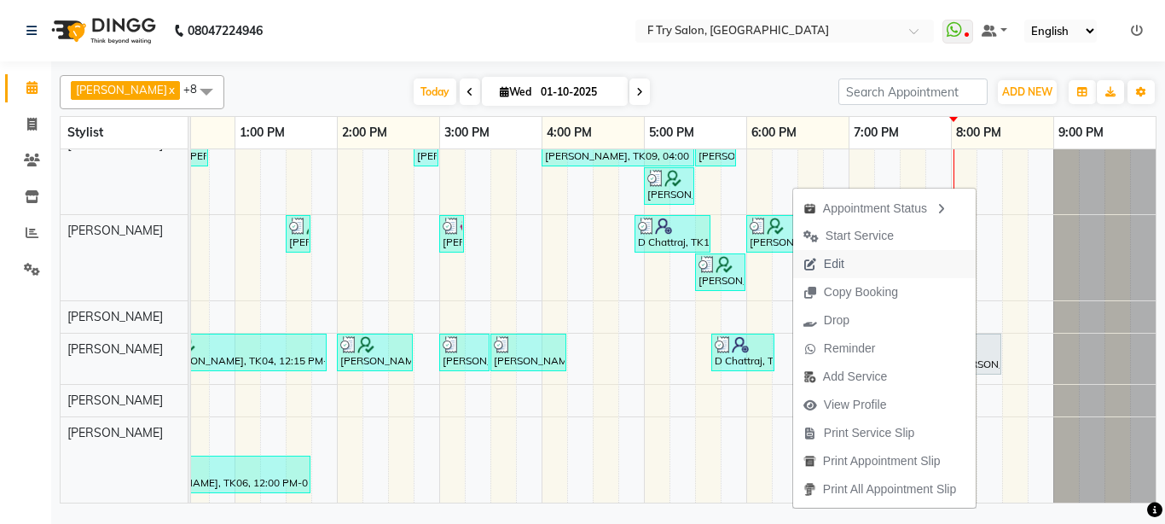
click at [902, 259] on button "Edit" at bounding box center [884, 264] width 183 height 28
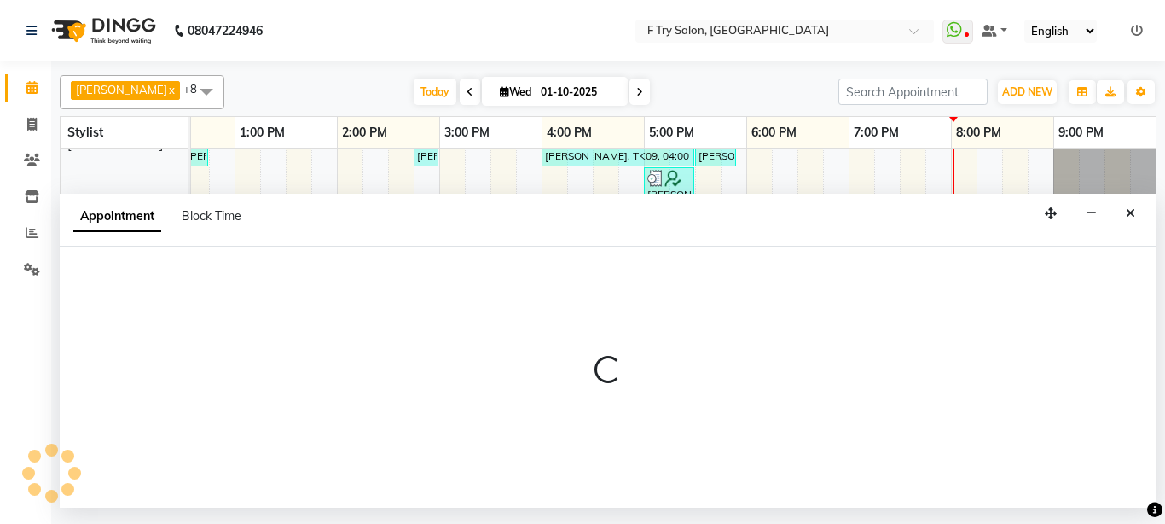
select select "tentative"
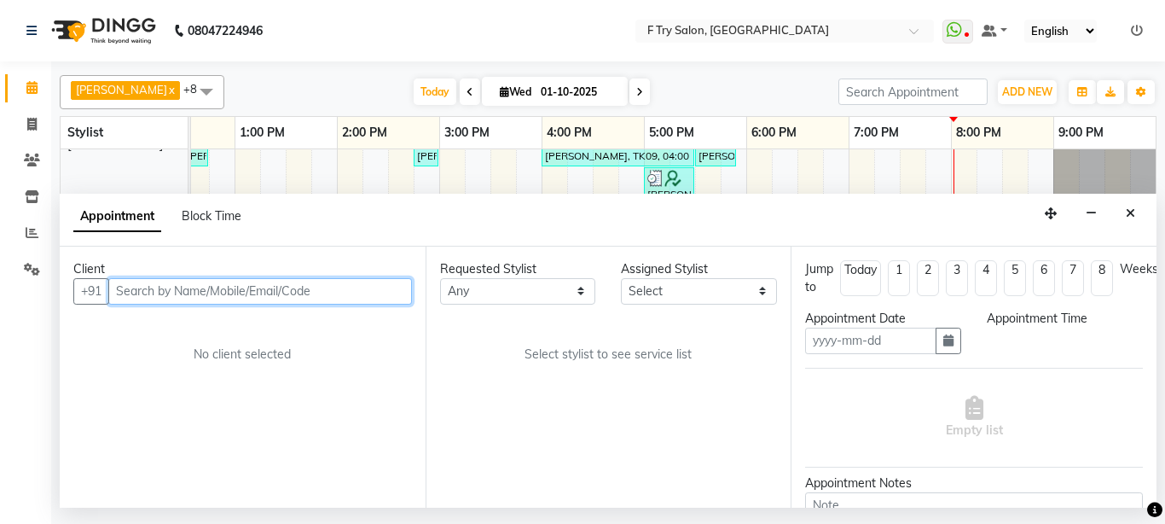
type input "01-10-2025"
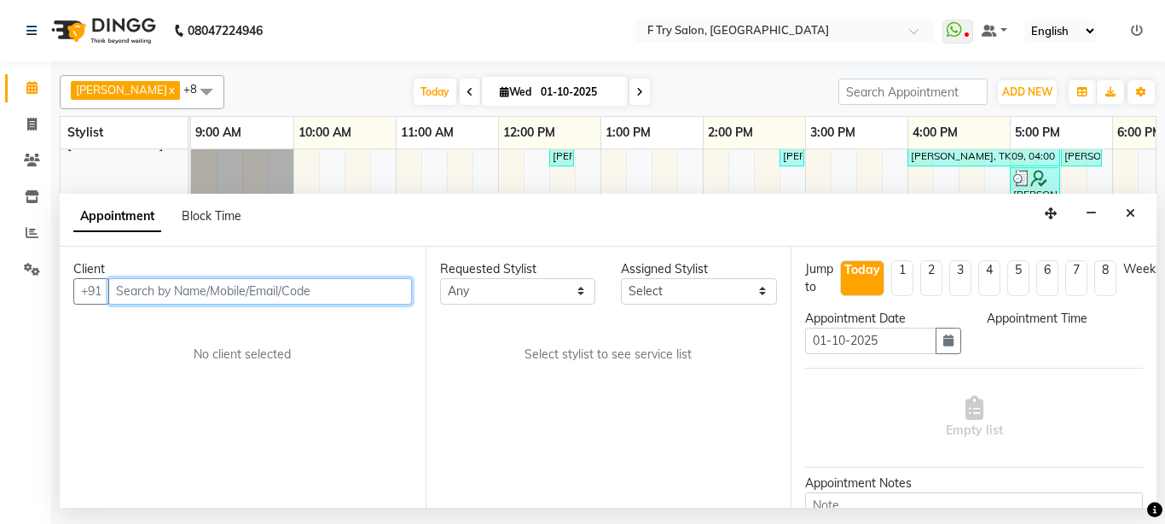
select select "1200"
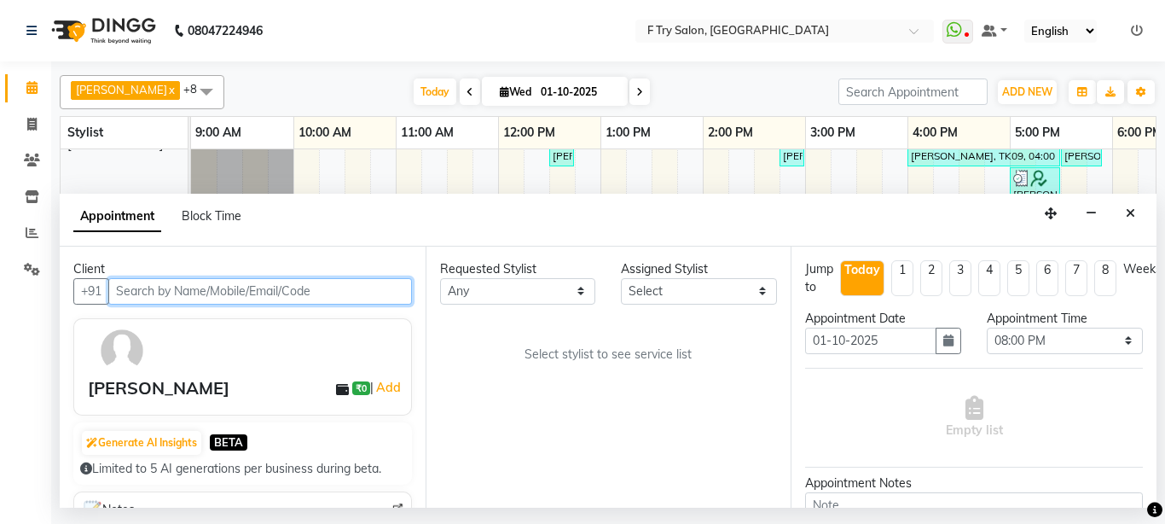
scroll to position [81, 366]
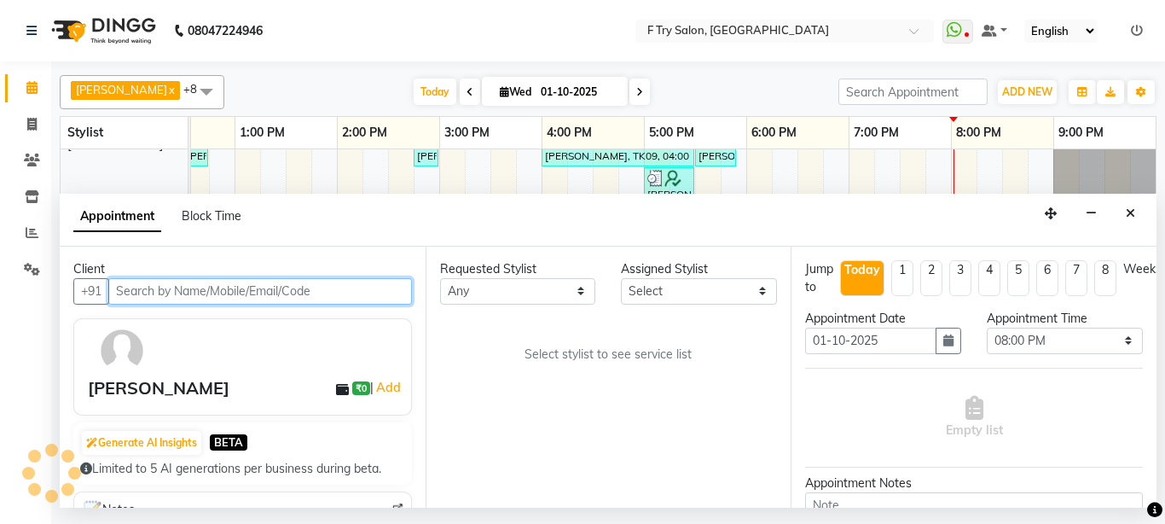
select select "70065"
select select "1252"
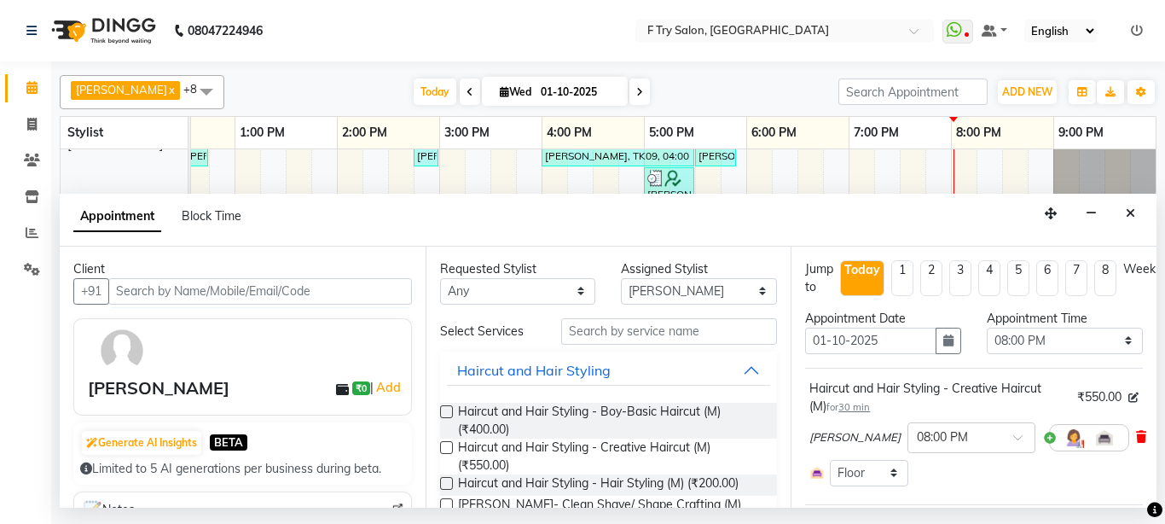
click at [1136, 436] on icon at bounding box center [1141, 437] width 10 height 12
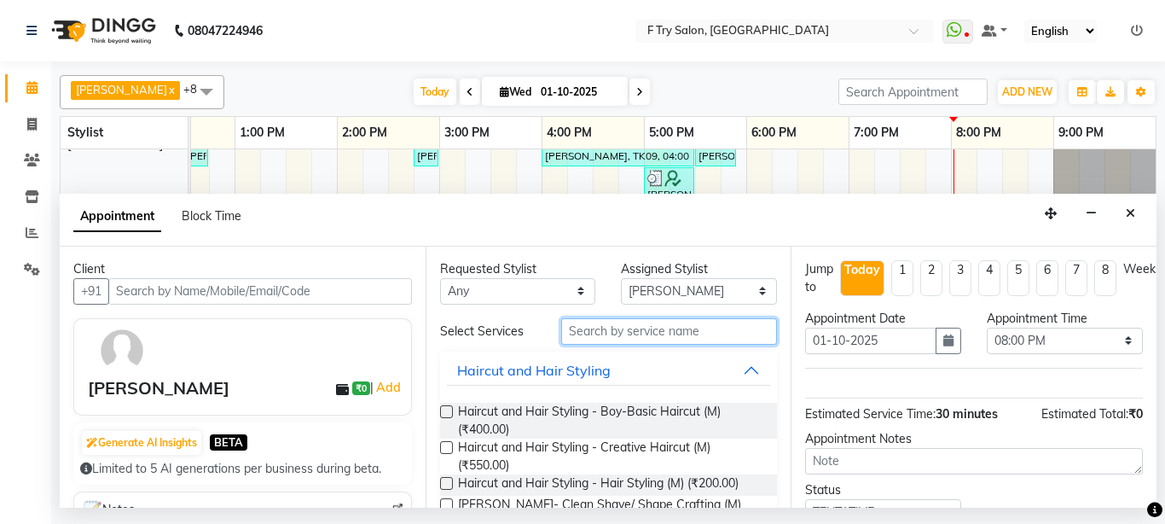
click at [618, 336] on input "text" at bounding box center [669, 331] width 217 height 26
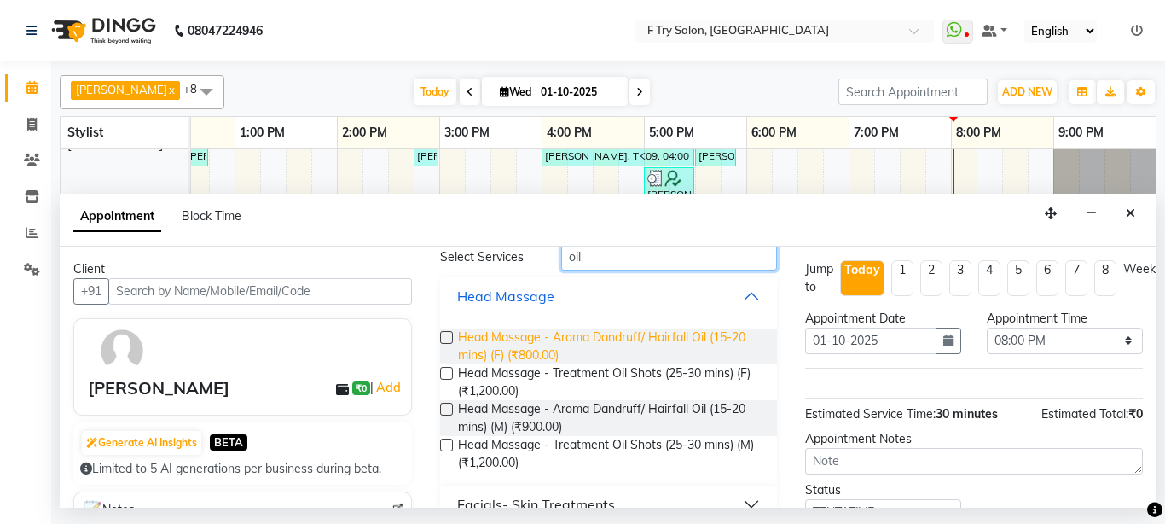
scroll to position [102, 0]
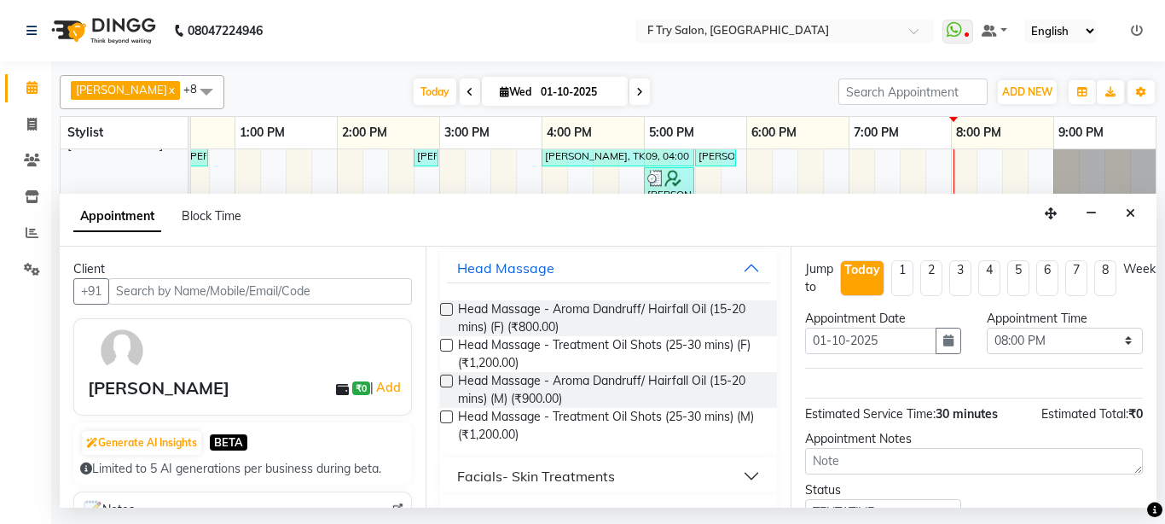
type input "oil"
drag, startPoint x: 444, startPoint y: 345, endPoint x: 497, endPoint y: 347, distance: 52.9
click at [448, 345] on label at bounding box center [446, 345] width 13 height 13
click at [448, 345] on input "checkbox" at bounding box center [445, 346] width 11 height 11
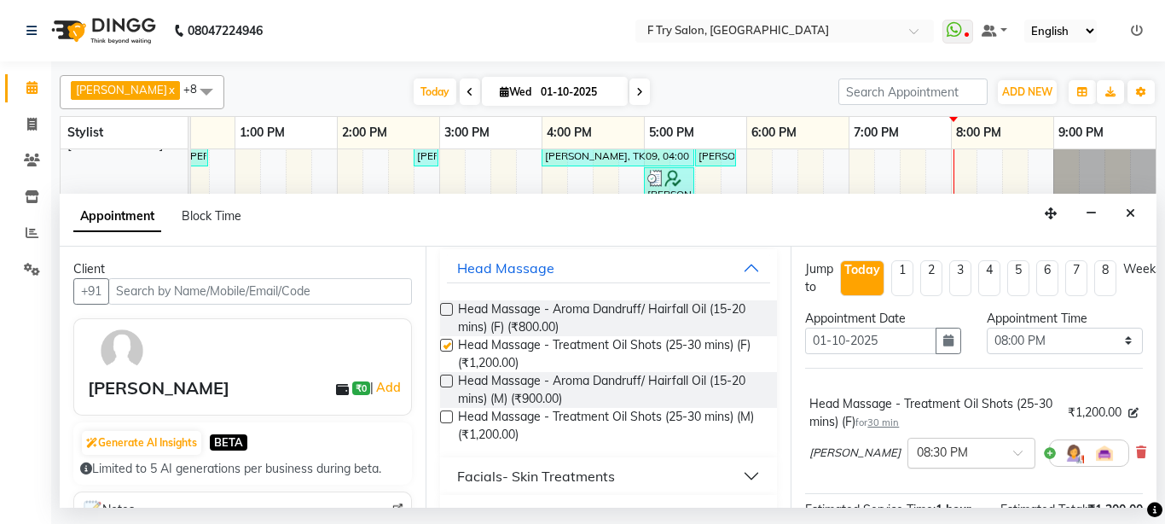
checkbox input "false"
click at [939, 456] on input "text" at bounding box center [954, 452] width 75 height 18
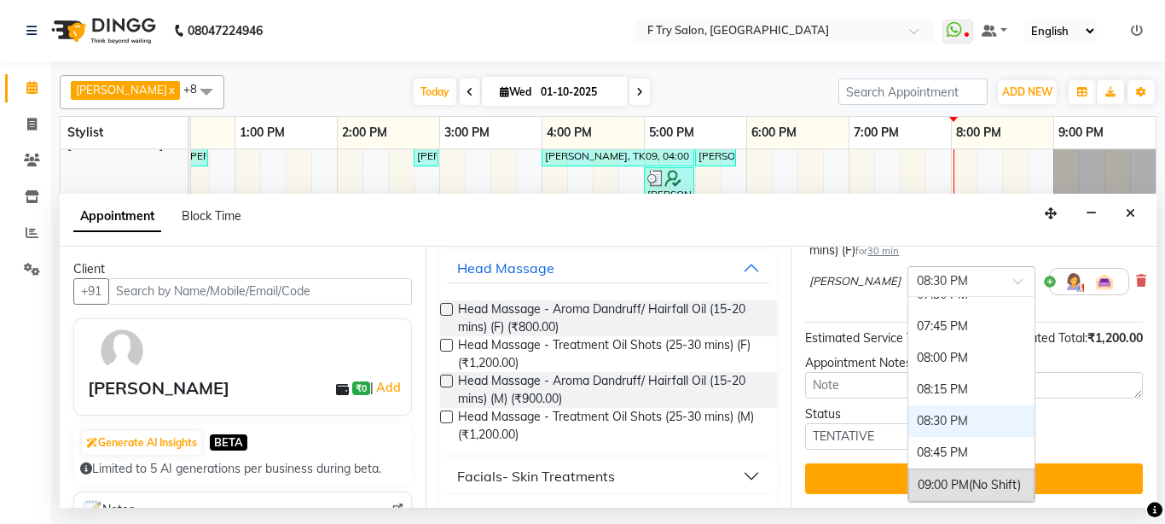
scroll to position [187, 0]
click at [942, 344] on div "08:00 PM" at bounding box center [971, 358] width 126 height 32
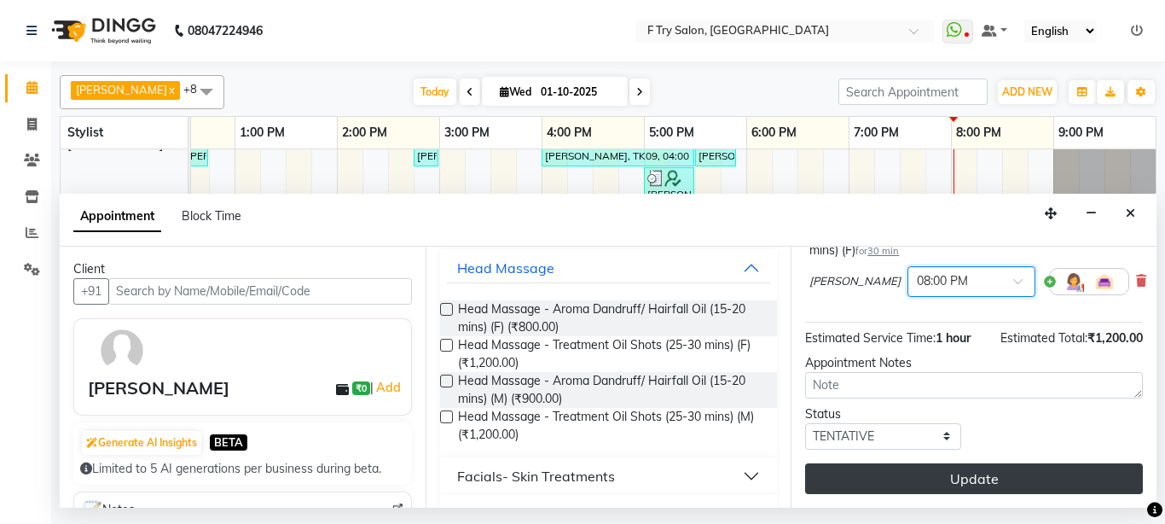
click at [960, 465] on button "Update" at bounding box center [974, 478] width 338 height 31
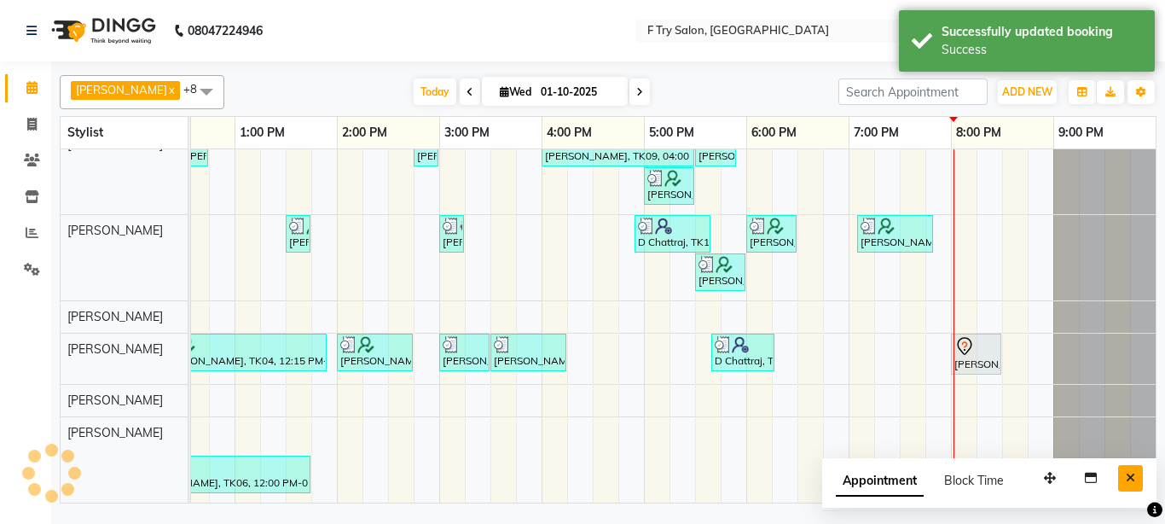
click at [1127, 472] on button "Close" at bounding box center [1130, 478] width 25 height 26
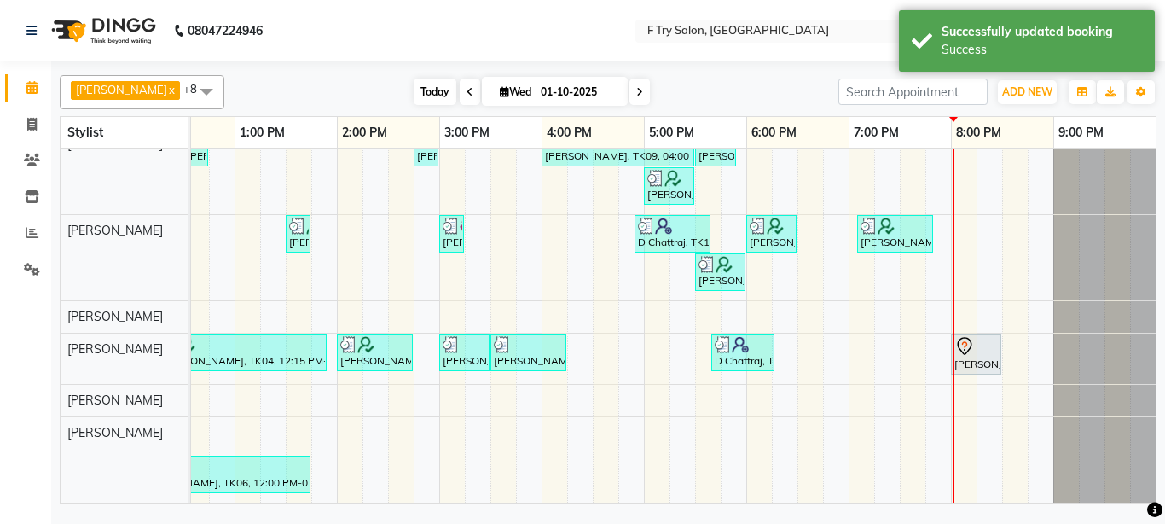
click at [414, 84] on span "Today" at bounding box center [435, 91] width 43 height 26
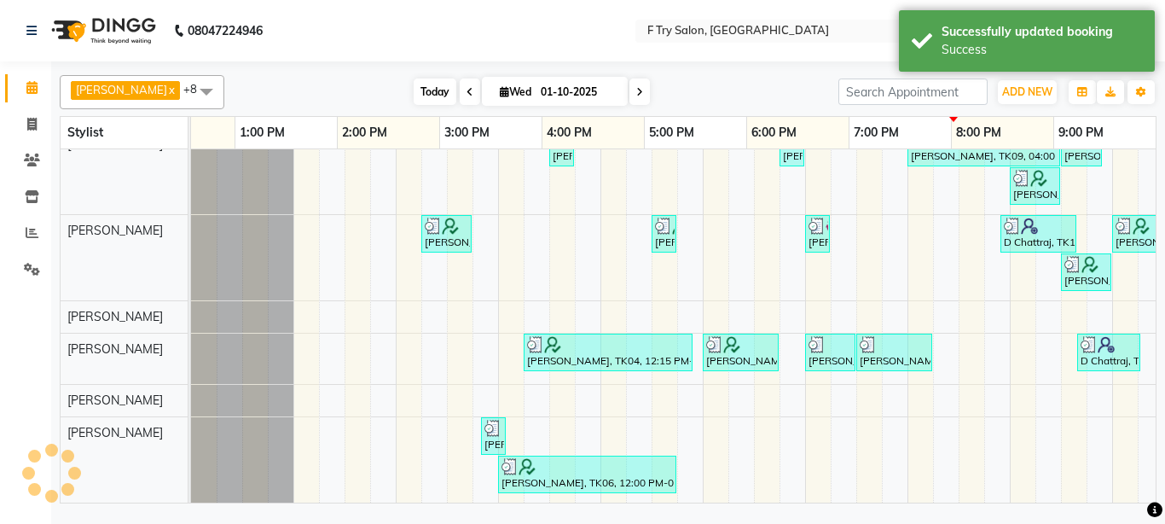
scroll to position [81, 366]
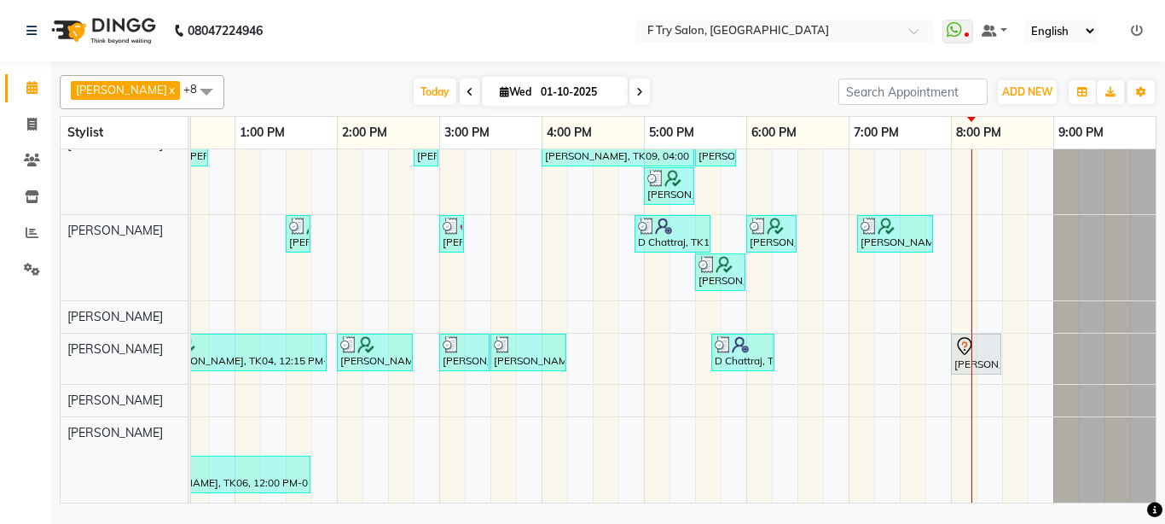
click at [636, 88] on icon at bounding box center [639, 92] width 7 height 10
type input "02-10-2025"
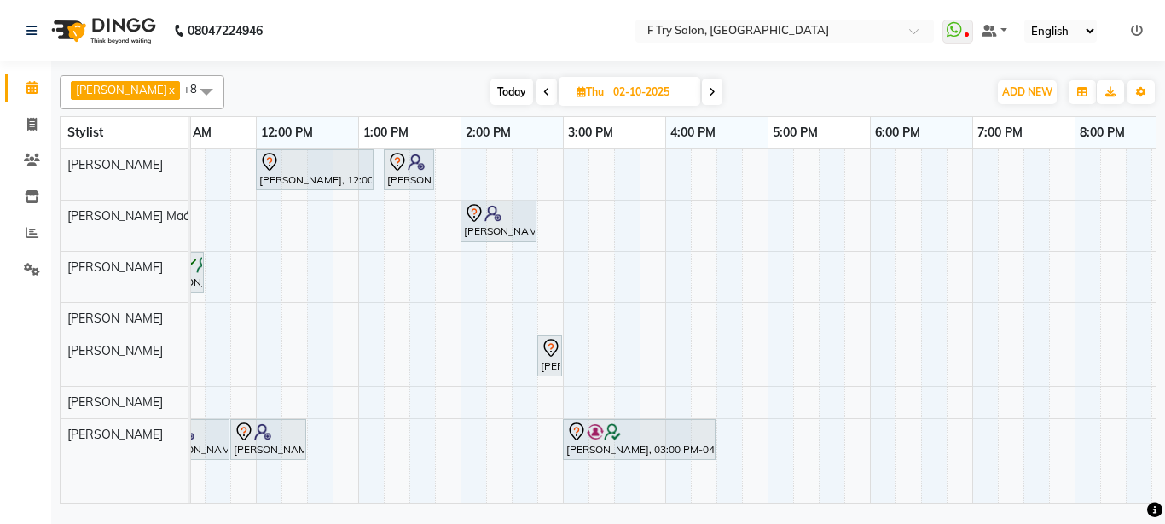
scroll to position [0, 229]
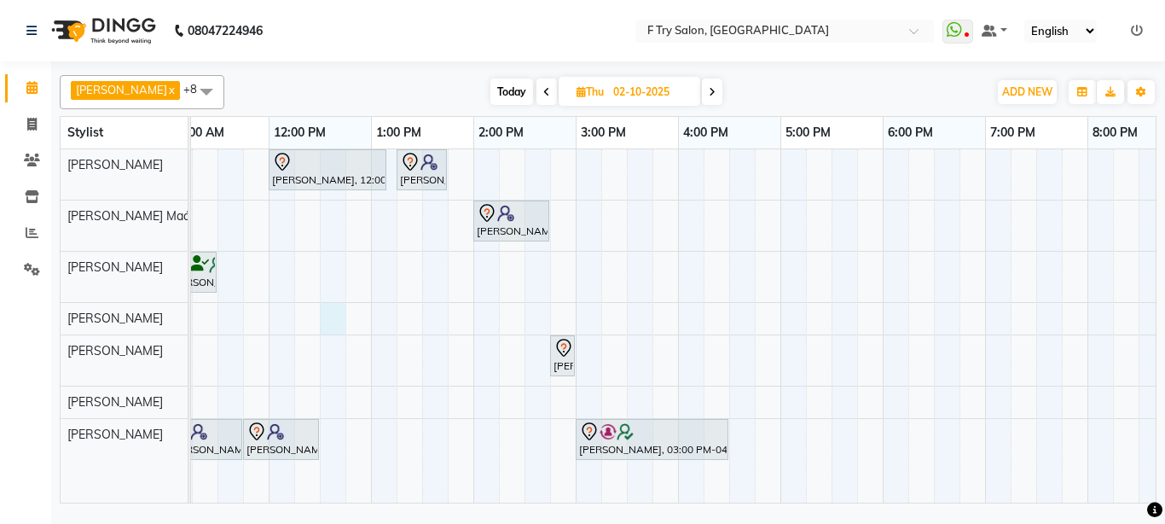
click at [332, 322] on div "[PERSON_NAME], 12:00 PM-01:10 PM, Pedicure - Bombini (M) [PERSON_NAME], 01:15 P…" at bounding box center [627, 325] width 1331 height 353
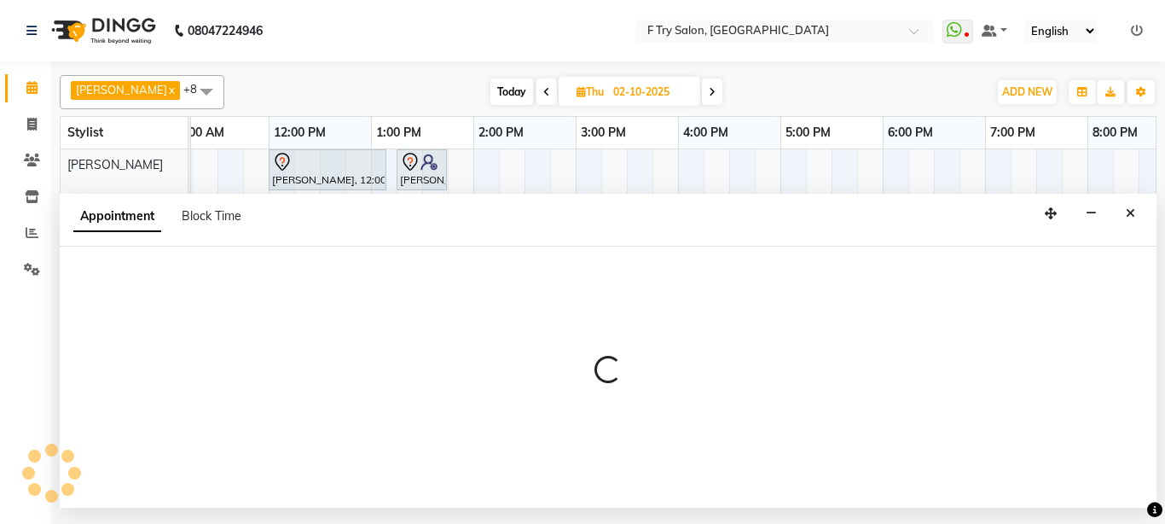
select select "51809"
select select "750"
select select "tentative"
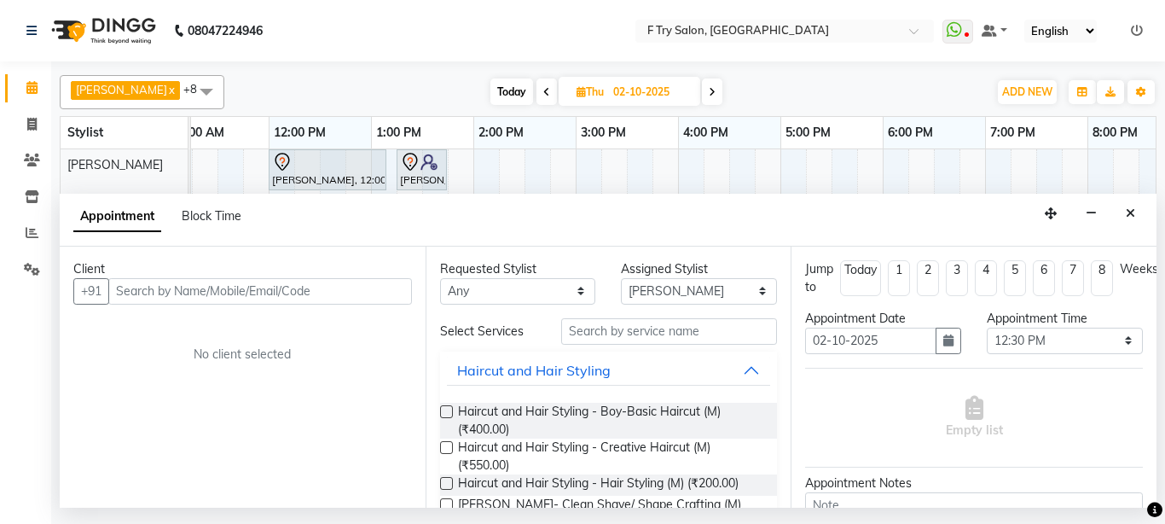
click at [246, 290] on input "text" at bounding box center [260, 291] width 304 height 26
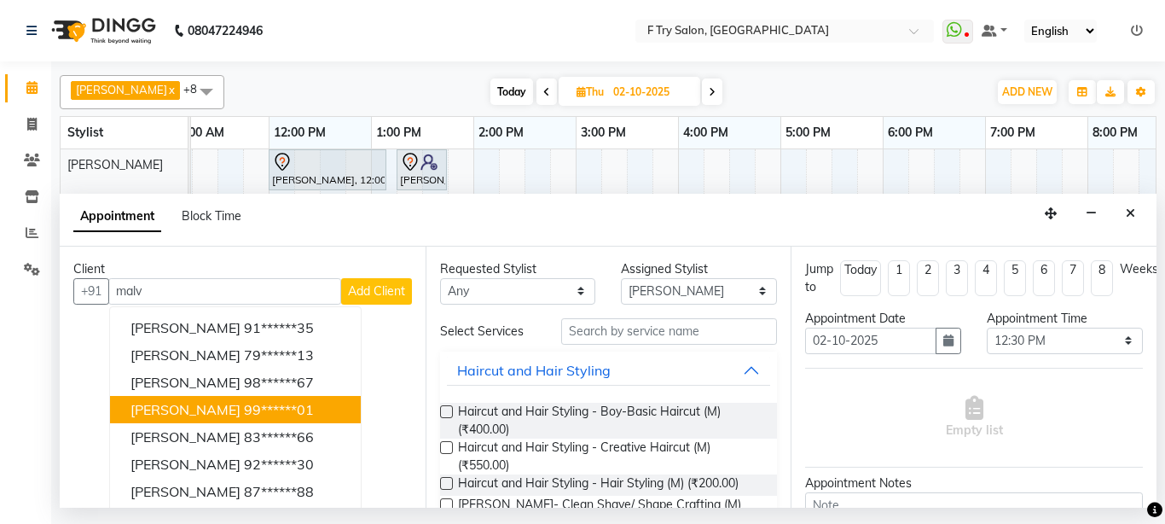
click at [188, 409] on span "[PERSON_NAME]" at bounding box center [186, 409] width 110 height 17
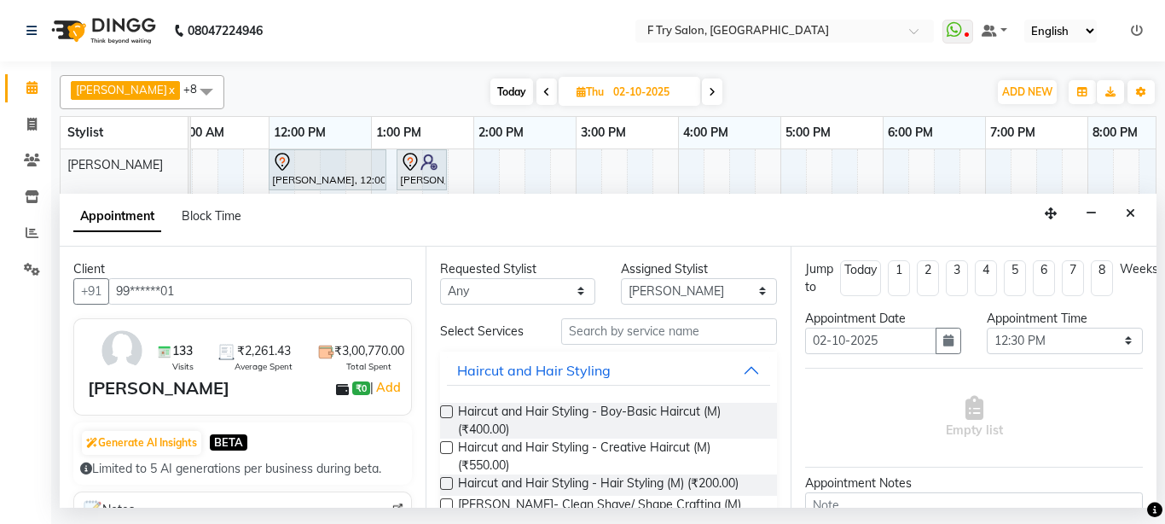
type input "99******01"
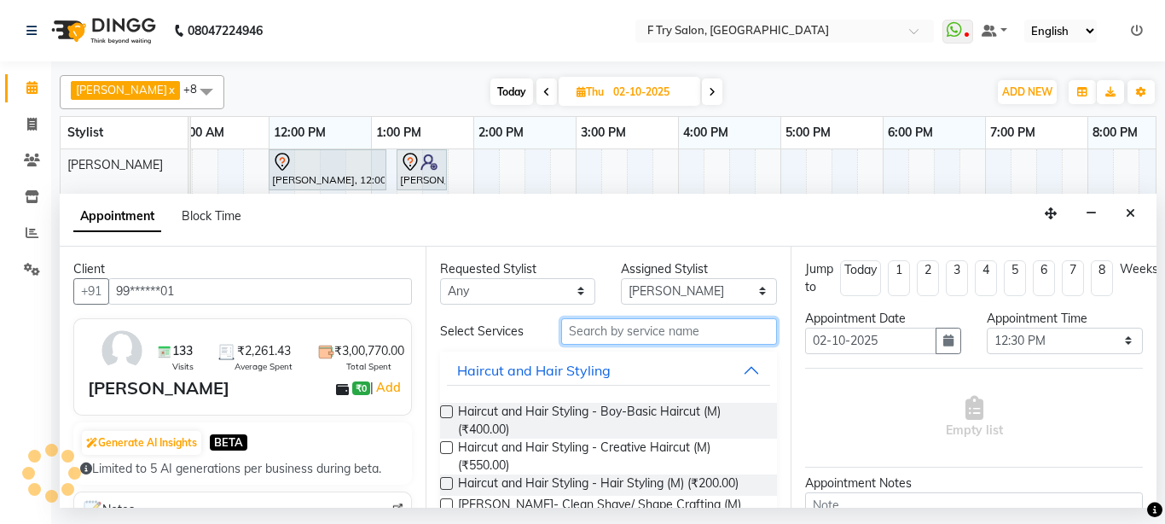
click at [682, 332] on input "text" at bounding box center [669, 331] width 217 height 26
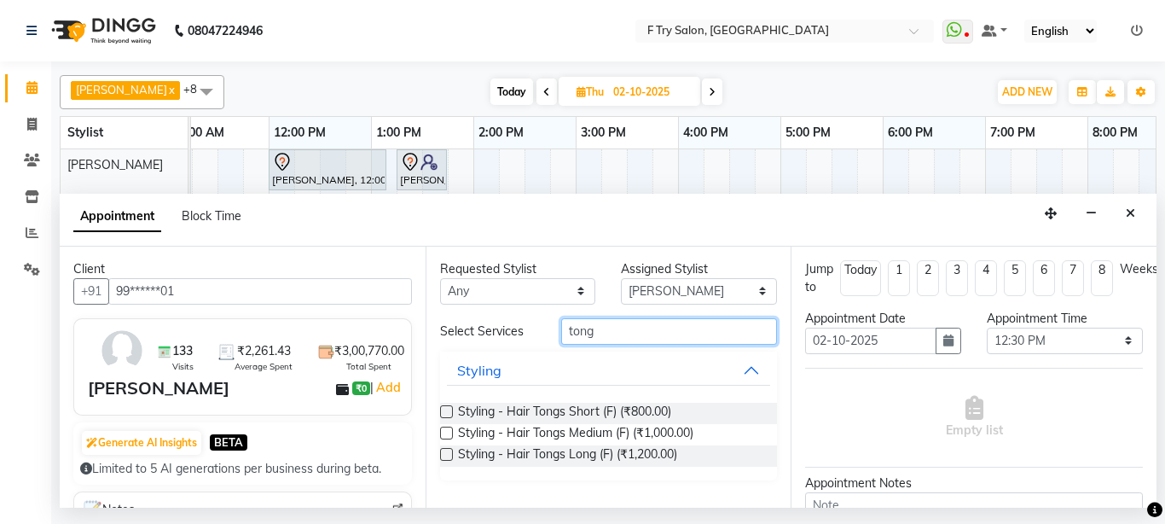
type input "tong"
click at [440, 404] on div "Styling - Hair Tongs Short (F) (₹800.00)" at bounding box center [609, 413] width 338 height 21
click at [449, 410] on label at bounding box center [446, 411] width 13 height 13
click at [449, 410] on input "checkbox" at bounding box center [445, 413] width 11 height 11
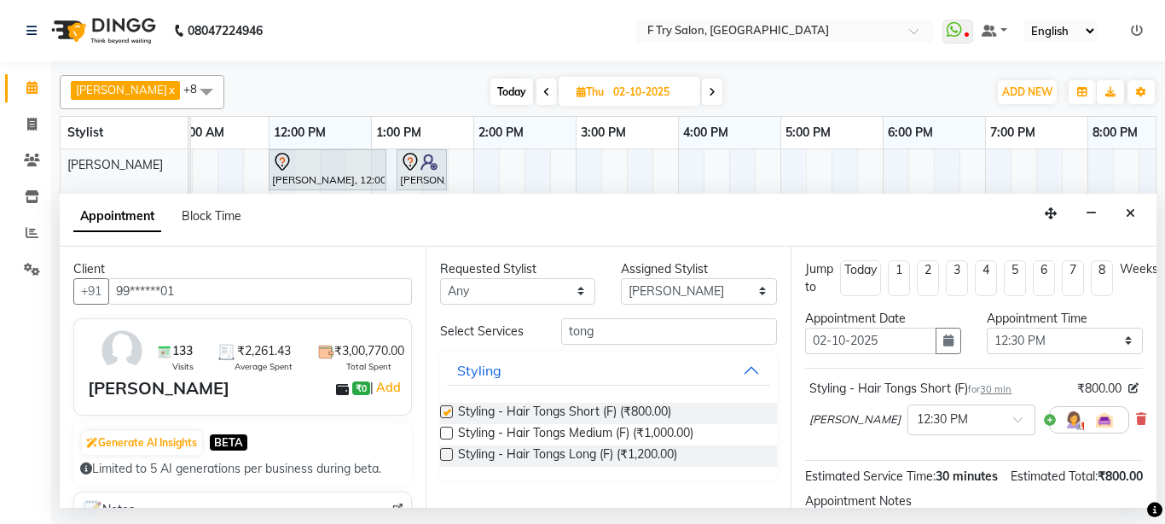
checkbox input "false"
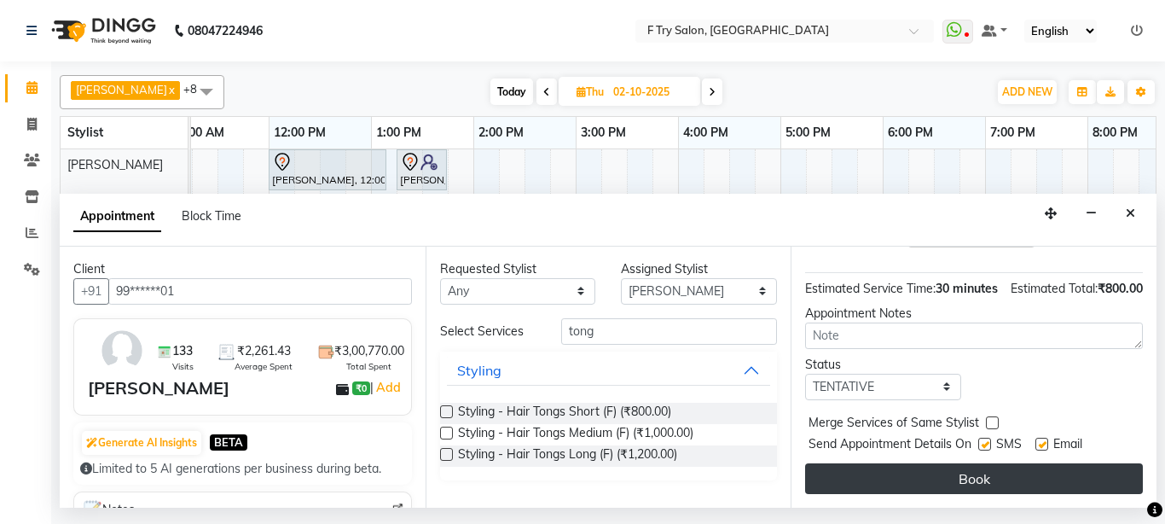
click at [1077, 464] on button "Book" at bounding box center [974, 478] width 338 height 31
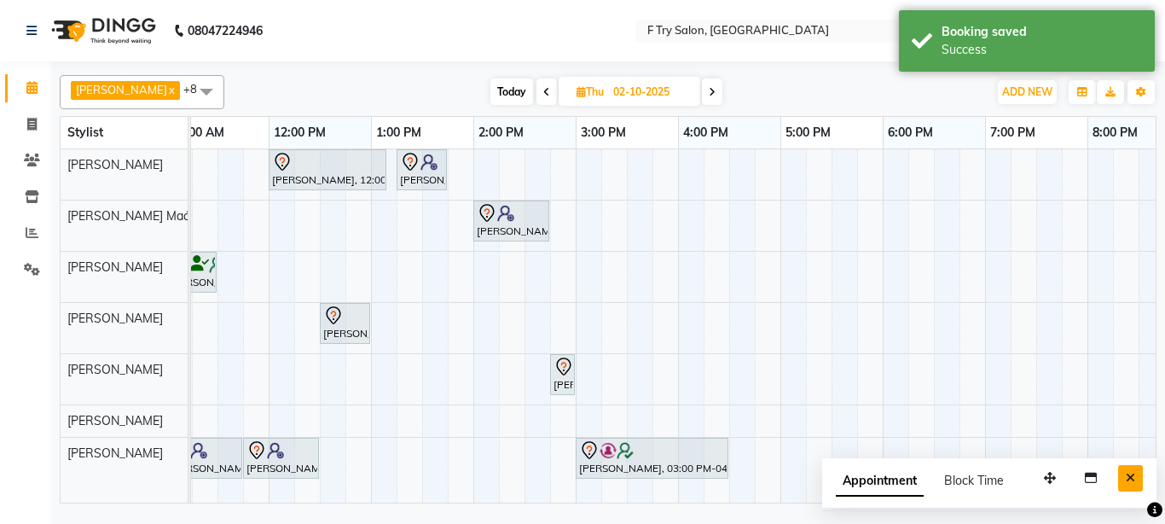
click at [1120, 479] on button "Close" at bounding box center [1130, 478] width 25 height 26
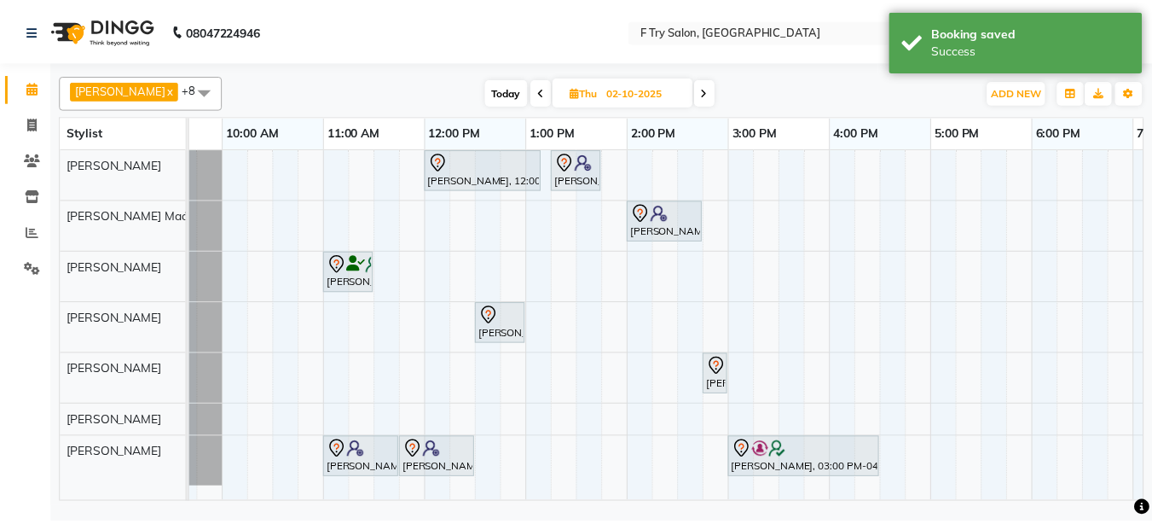
scroll to position [0, 0]
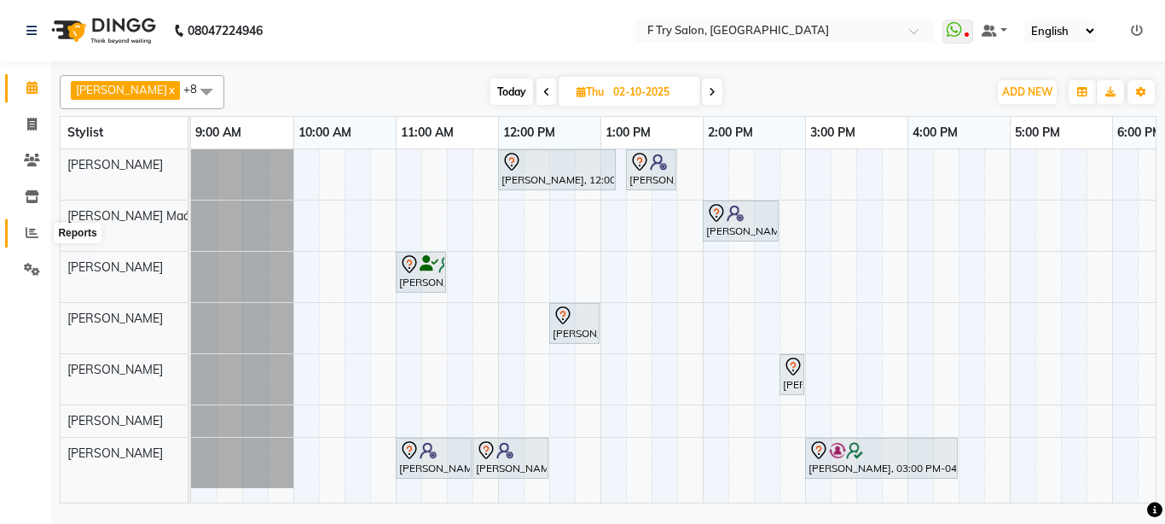
click at [32, 233] on icon at bounding box center [32, 232] width 13 height 13
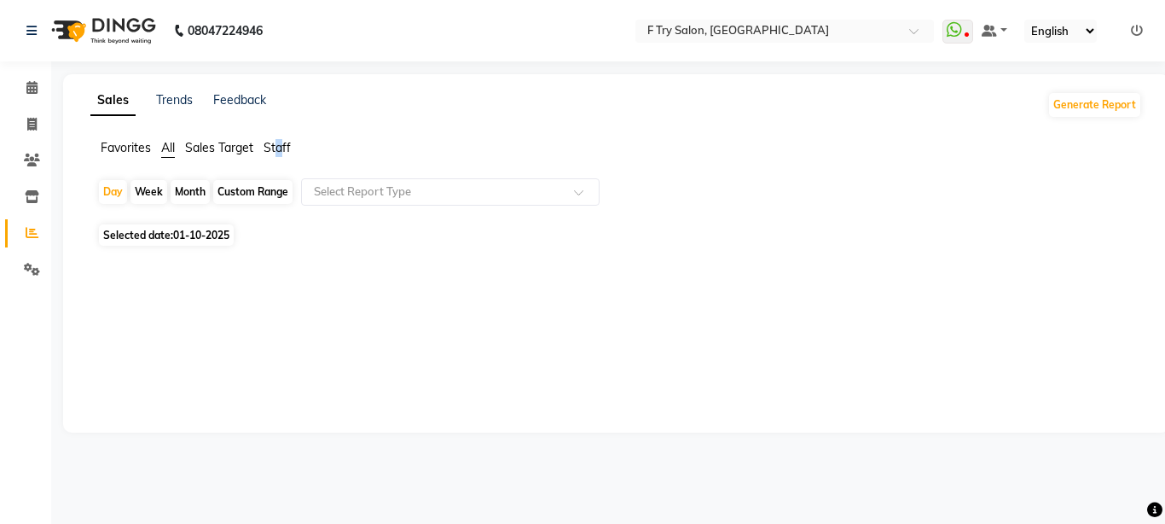
click at [281, 144] on span "Staff" at bounding box center [277, 147] width 27 height 15
click at [196, 189] on div "Month" at bounding box center [190, 192] width 39 height 24
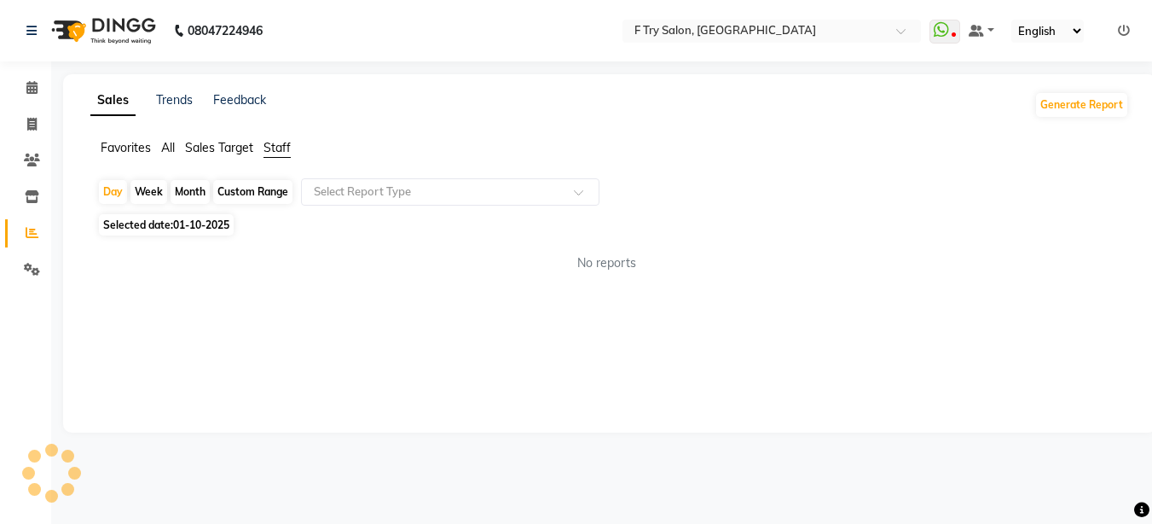
select select "10"
select select "2025"
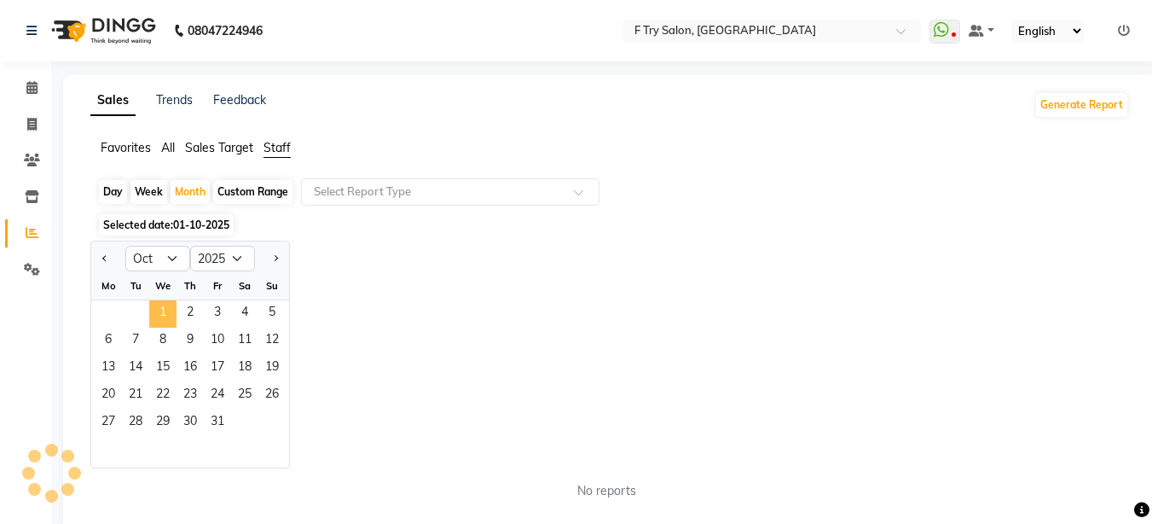
click at [168, 311] on span "1" at bounding box center [162, 313] width 27 height 27
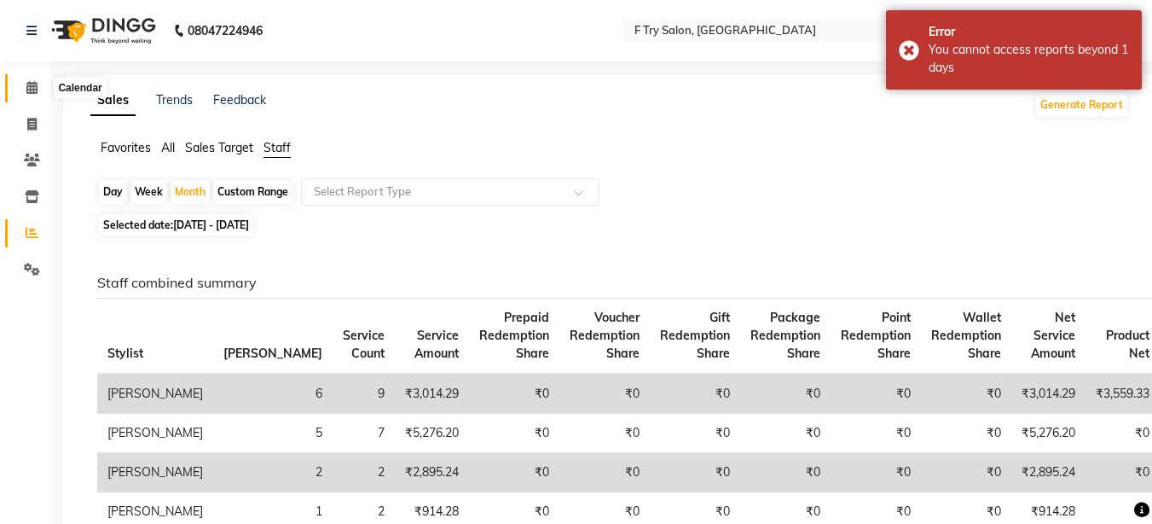
click at [29, 78] on span at bounding box center [32, 88] width 30 height 20
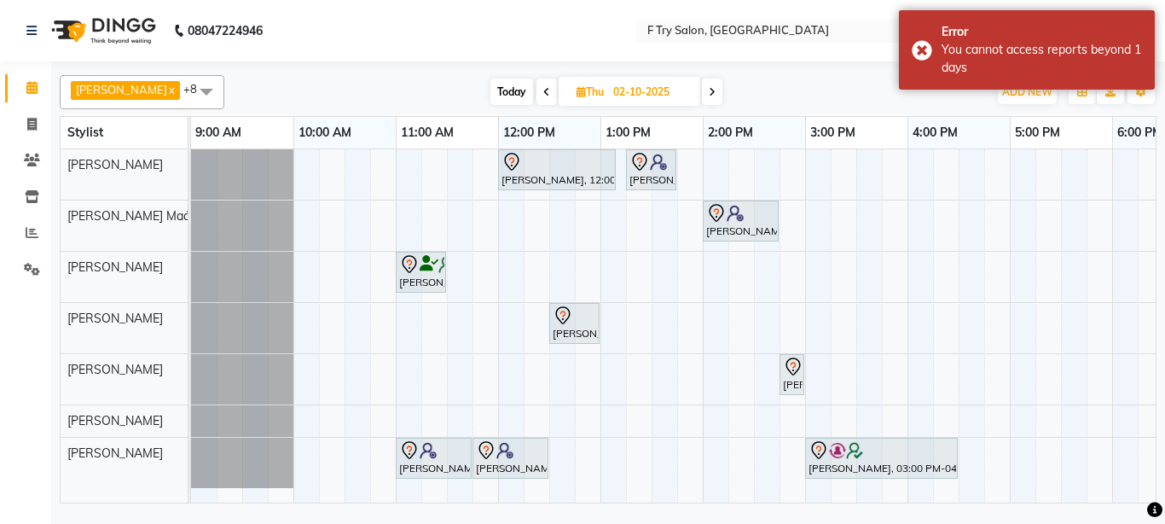
click at [502, 91] on span "Today" at bounding box center [511, 91] width 43 height 26
type input "01-10-2025"
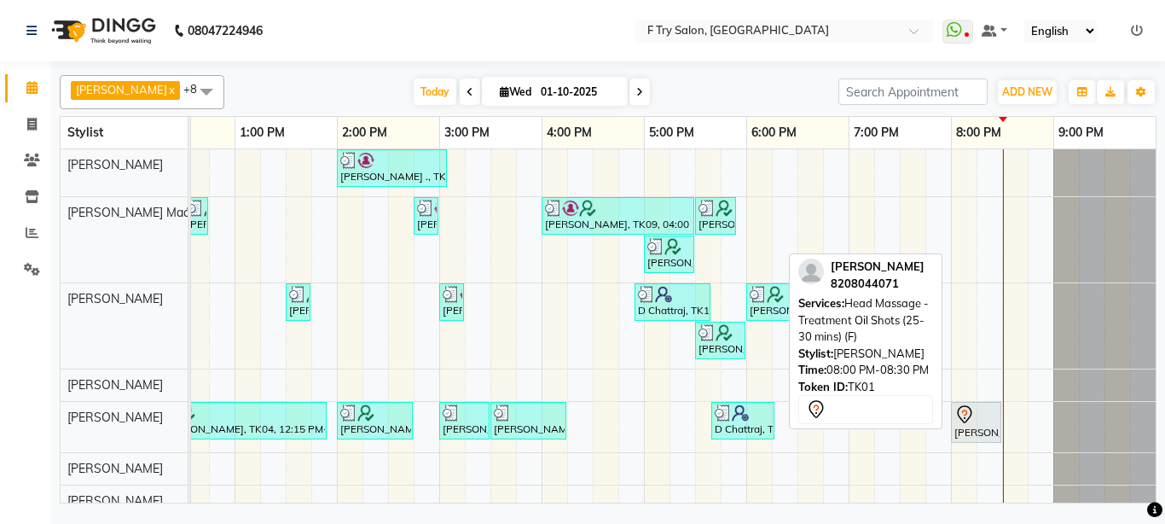
click at [972, 426] on div "[PERSON_NAME], TK01, 08:00 PM-08:30 PM, Head Massage - Treatment Oil Shots (25-…" at bounding box center [976, 422] width 47 height 36
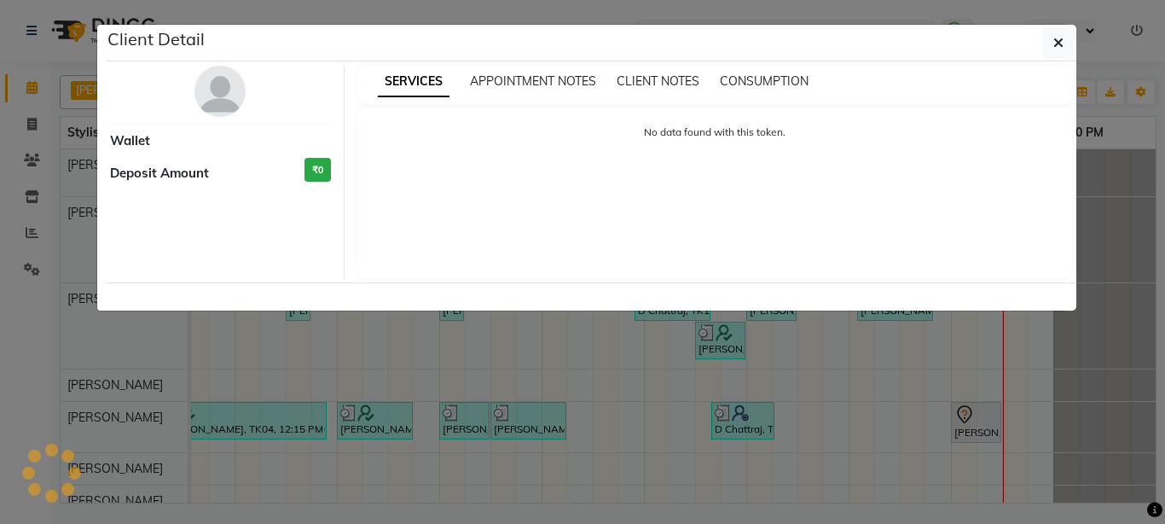
select select "7"
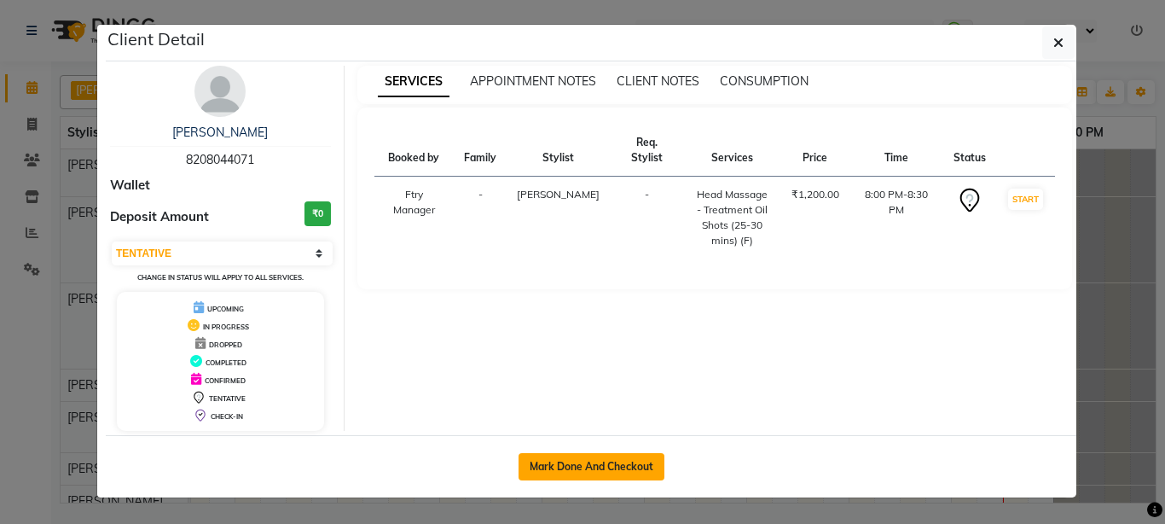
click at [639, 470] on button "Mark Done And Checkout" at bounding box center [592, 466] width 146 height 27
select select "service"
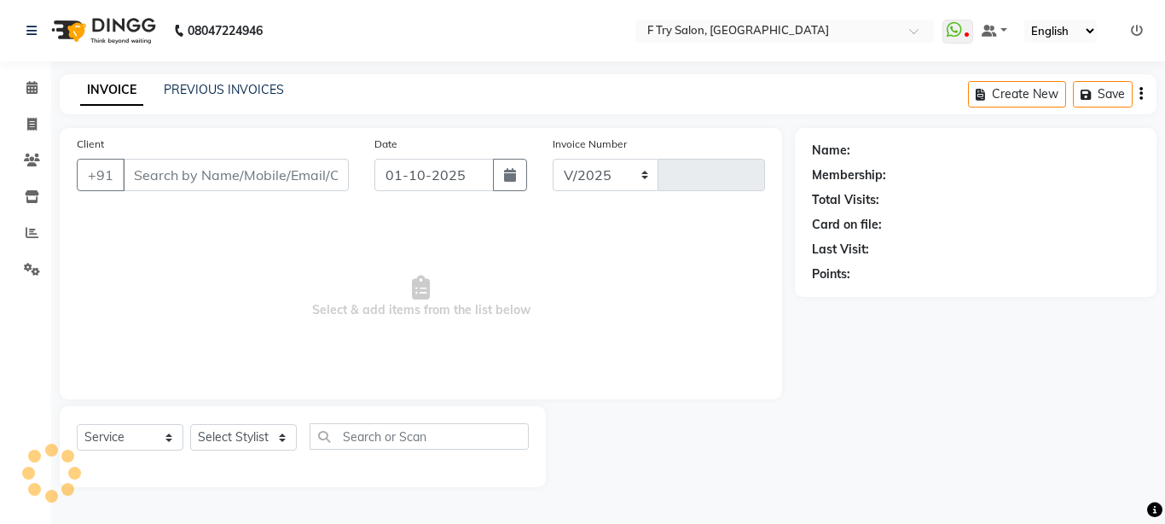
select select "793"
type input "2375"
type input "82******71"
select select "70065"
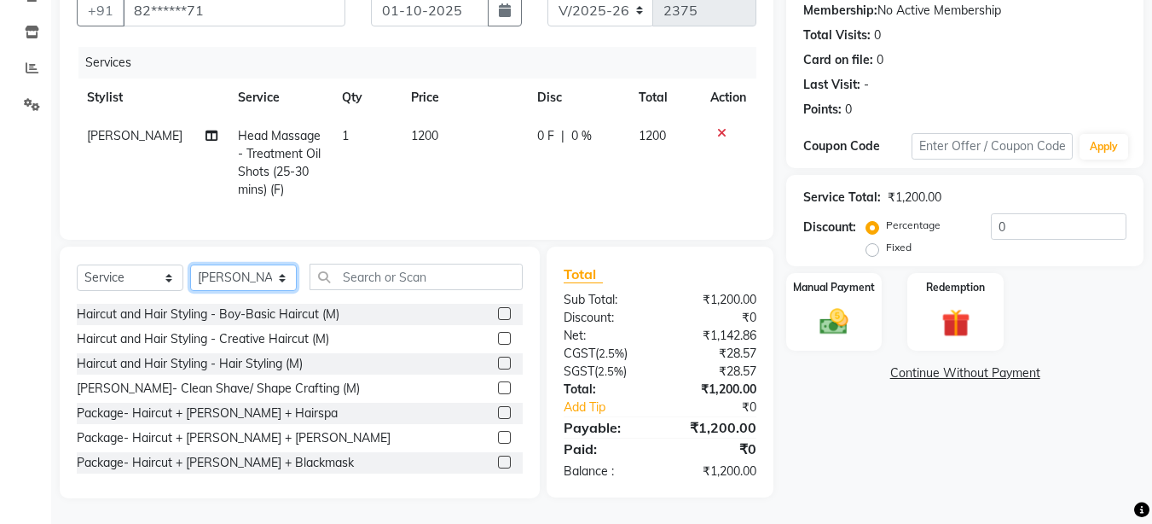
scroll to position [177, 0]
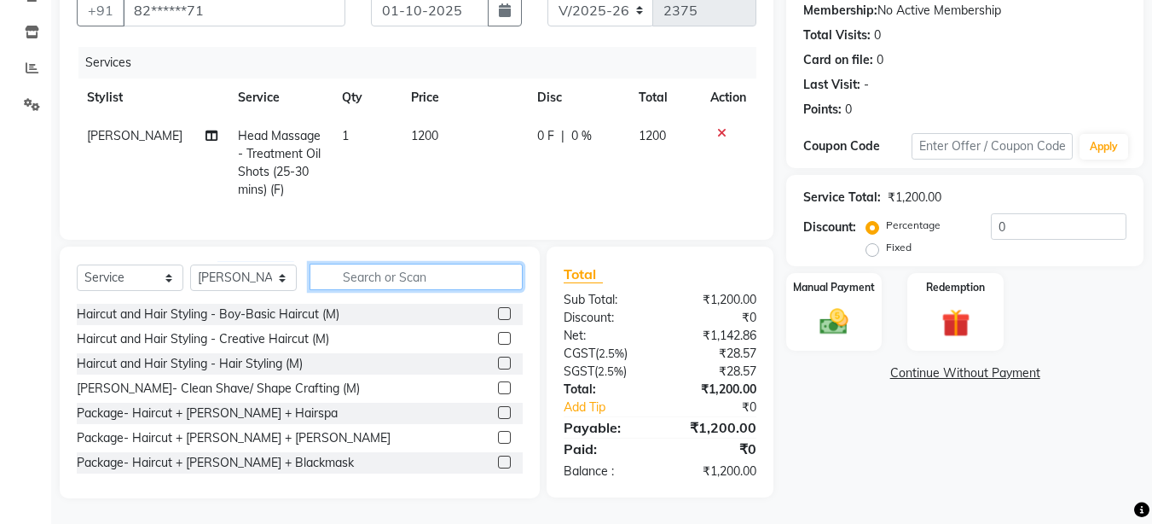
click at [443, 285] on input "text" at bounding box center [416, 277] width 213 height 26
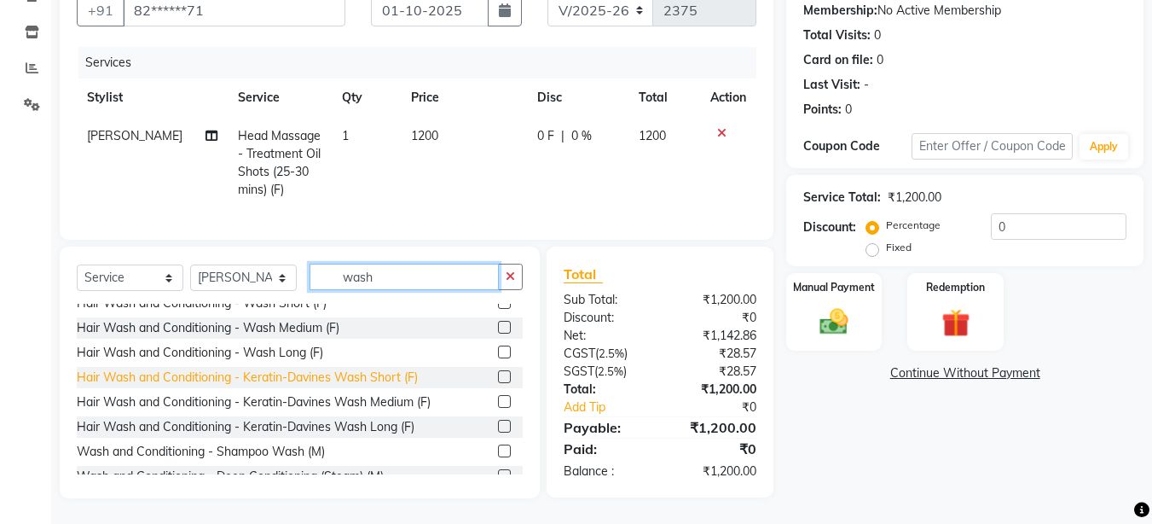
scroll to position [52, 0]
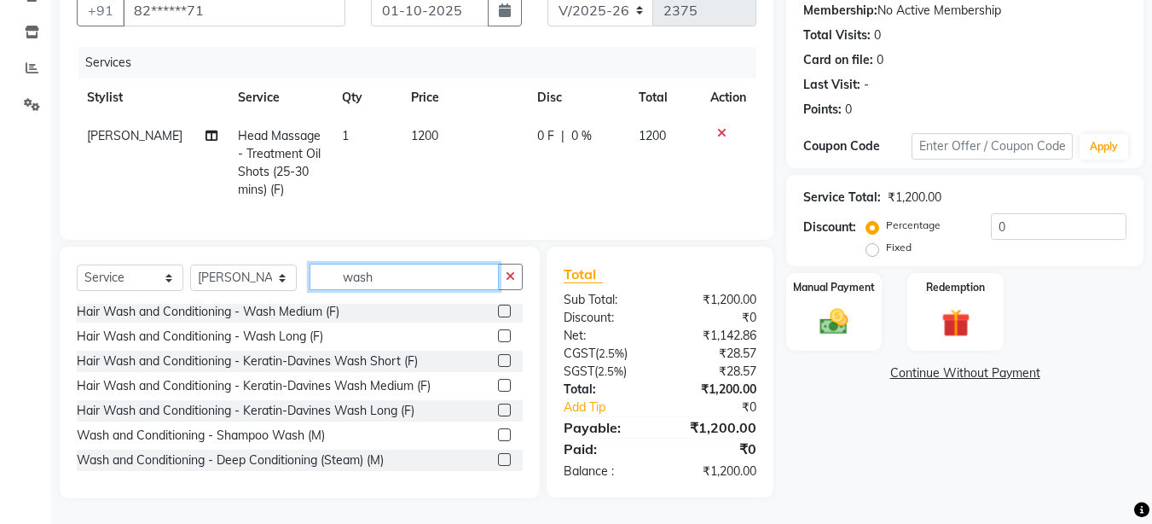
type input "wash"
click at [498, 431] on label at bounding box center [504, 434] width 13 height 13
click at [498, 431] on input "checkbox" at bounding box center [503, 435] width 11 height 11
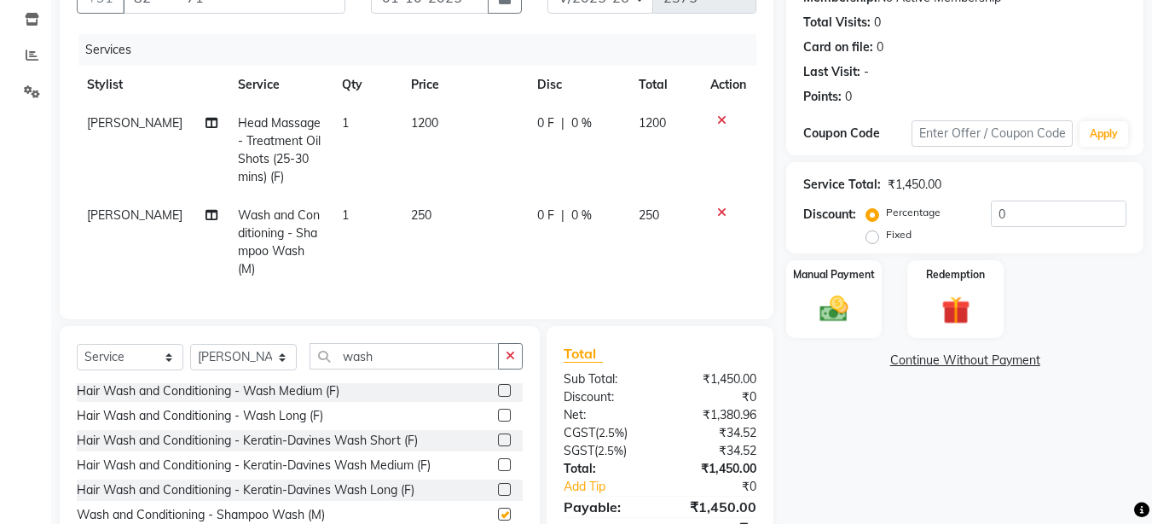
checkbox input "false"
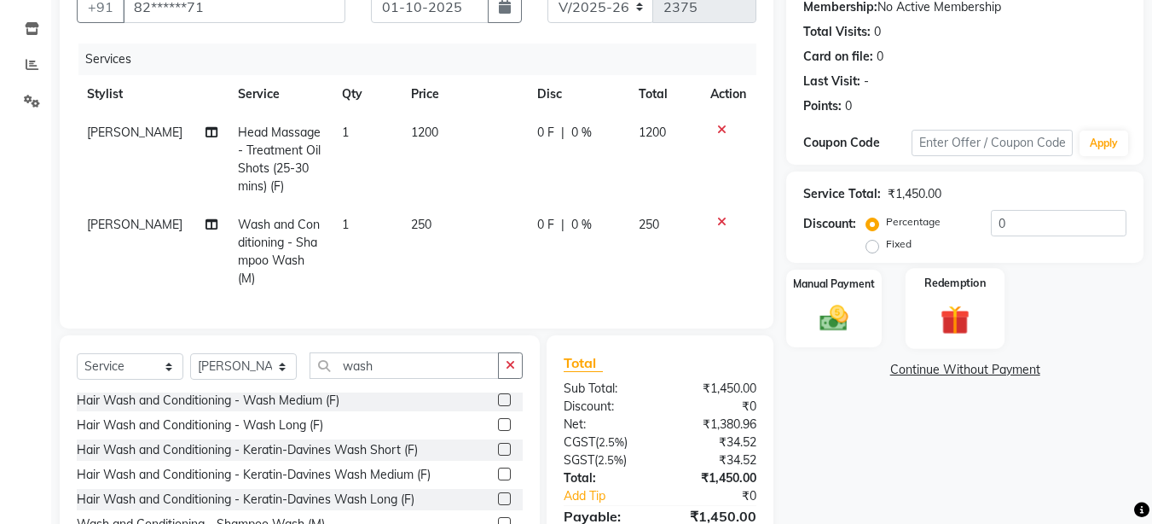
scroll to position [65, 0]
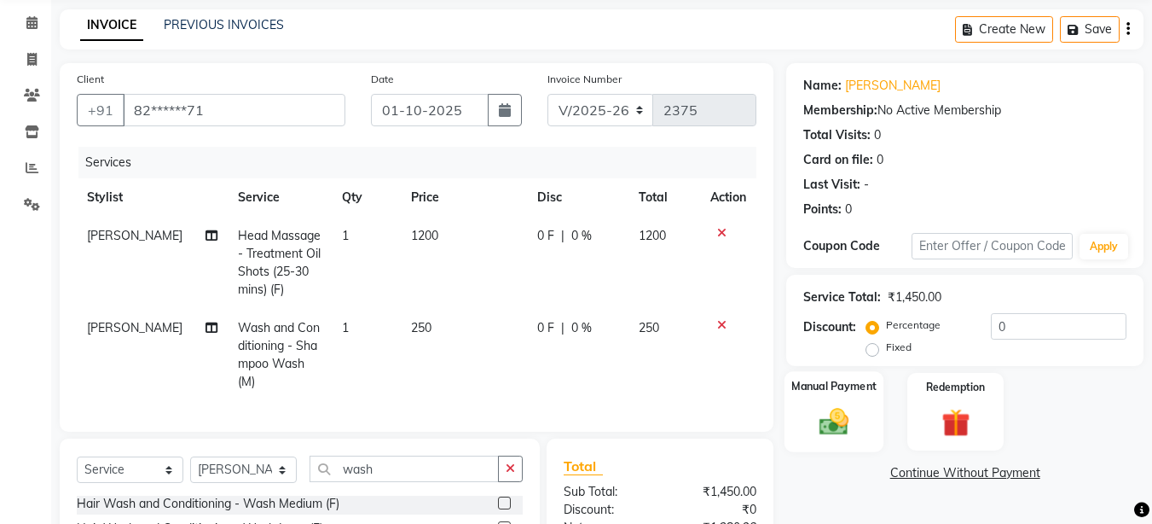
click at [825, 415] on img at bounding box center [834, 421] width 48 height 34
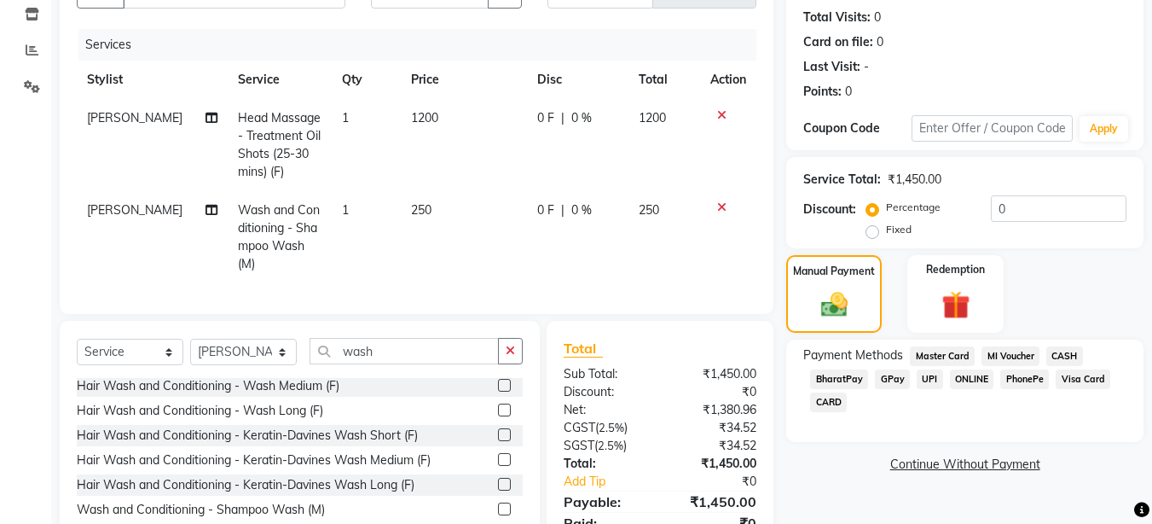
scroll to position [270, 0]
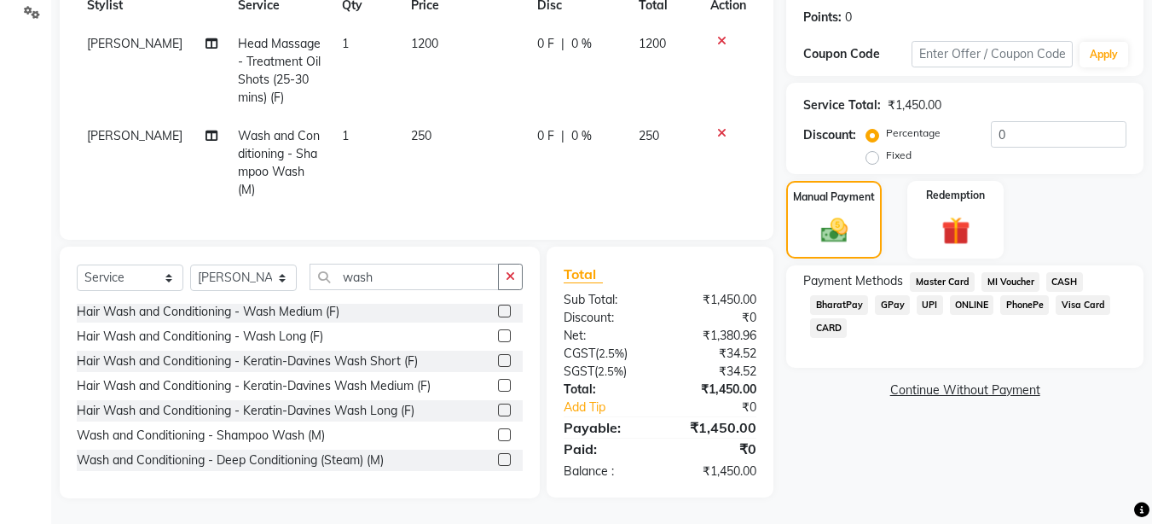
click at [930, 295] on span "UPI" at bounding box center [930, 305] width 26 height 20
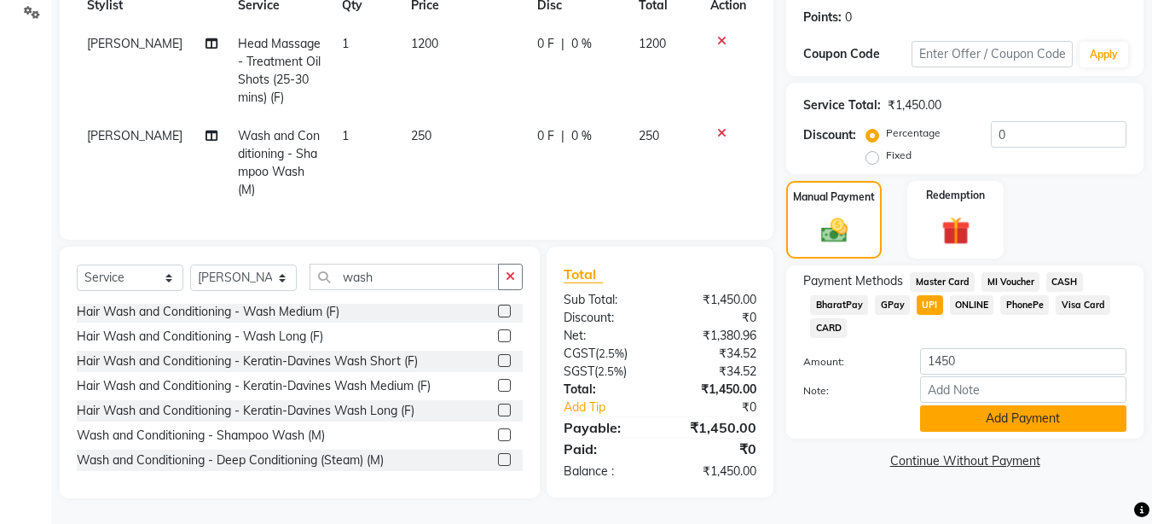
click at [1018, 405] on button "Add Payment" at bounding box center [1023, 418] width 206 height 26
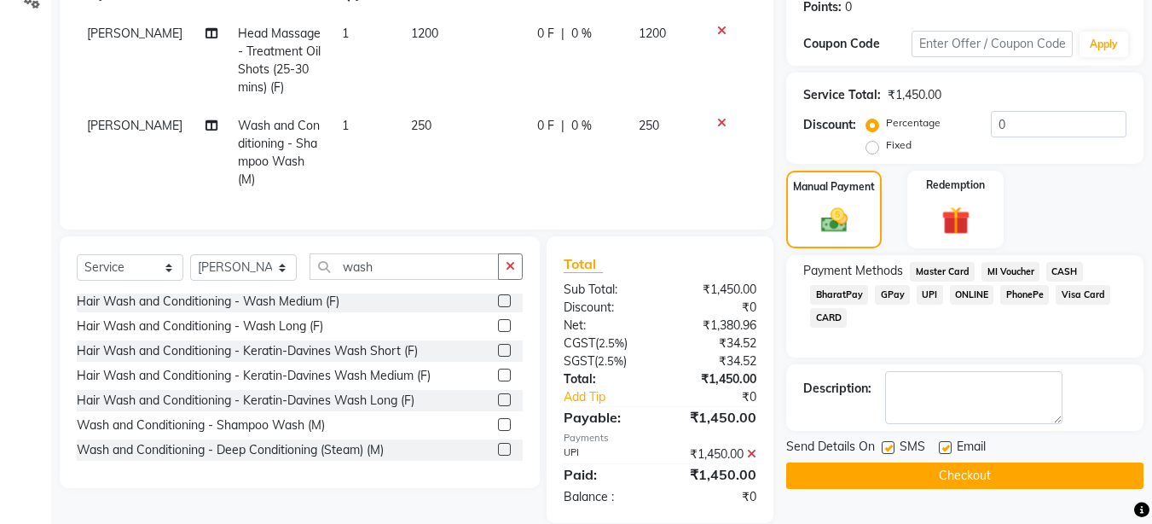
scroll to position [305, 0]
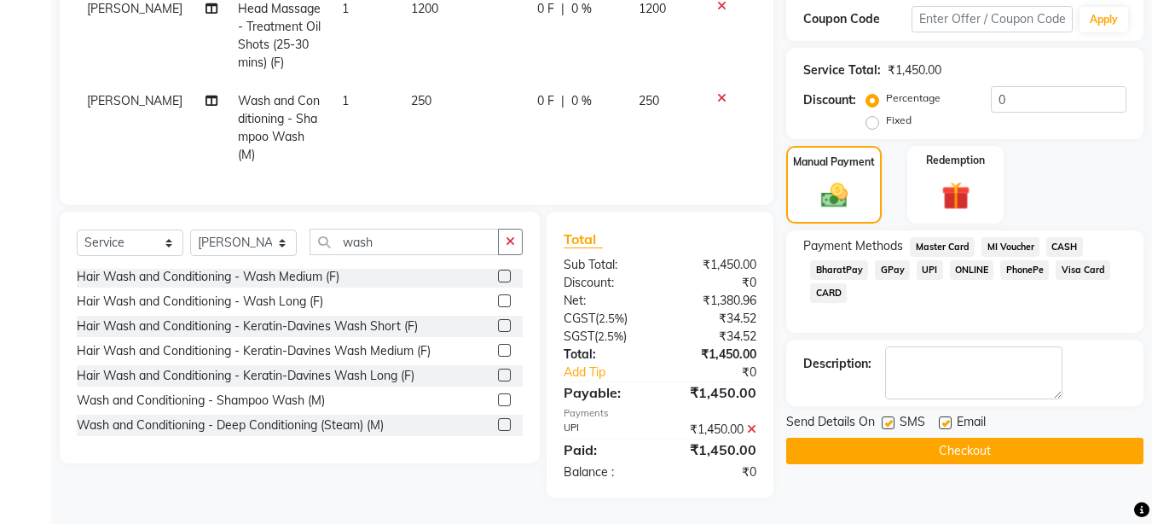
click at [897, 443] on button "Checkout" at bounding box center [964, 451] width 357 height 26
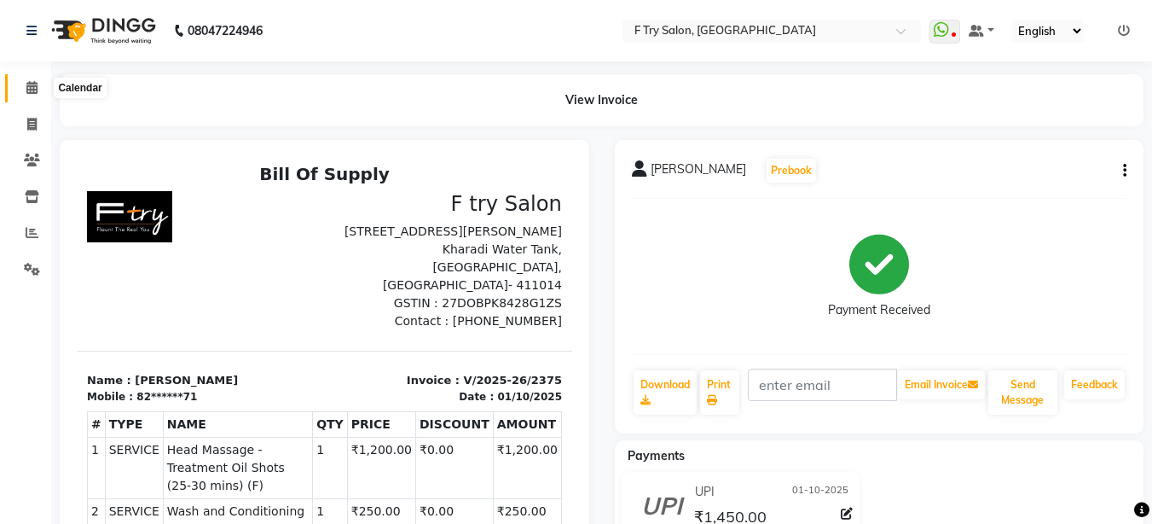
click at [39, 94] on span at bounding box center [32, 88] width 30 height 20
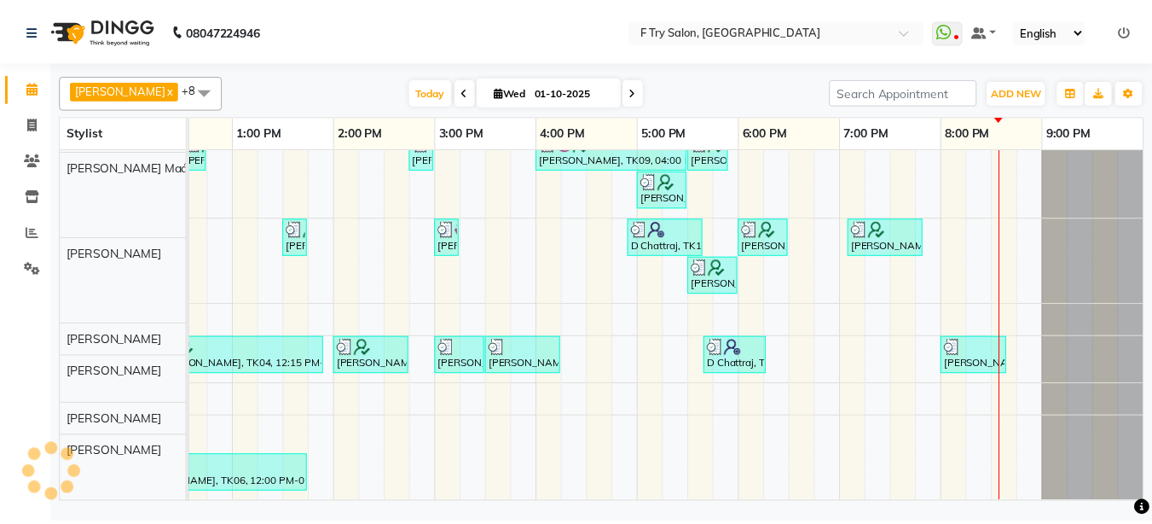
scroll to position [78, 0]
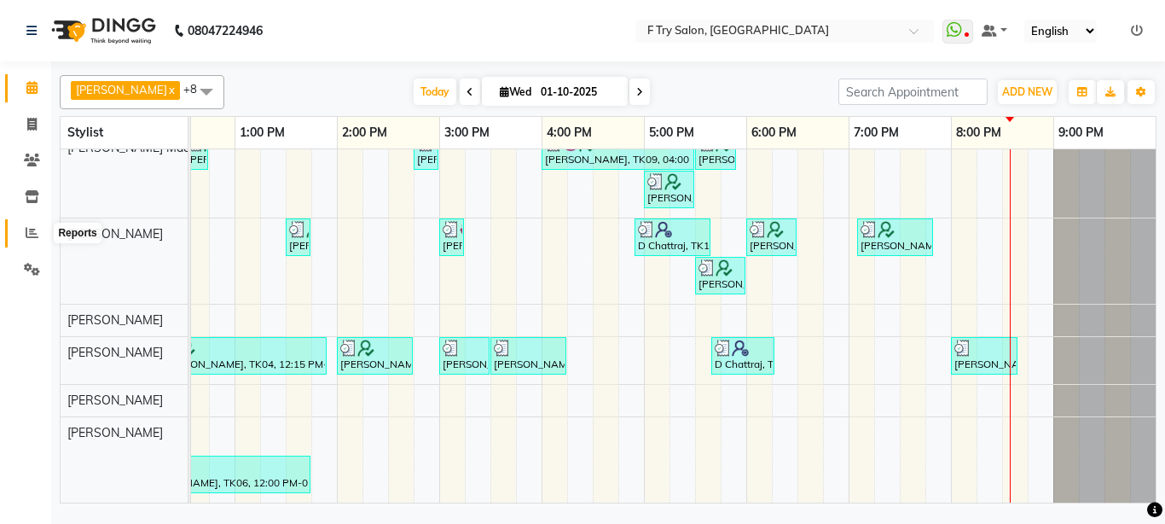
click at [32, 234] on icon at bounding box center [32, 232] width 13 height 13
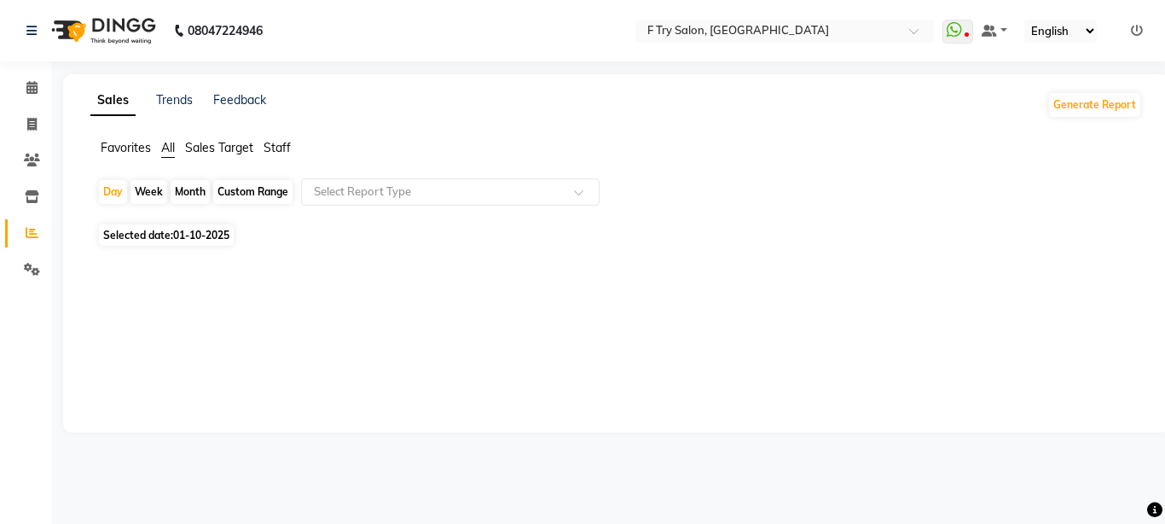
click at [267, 149] on span "Staff" at bounding box center [277, 147] width 27 height 15
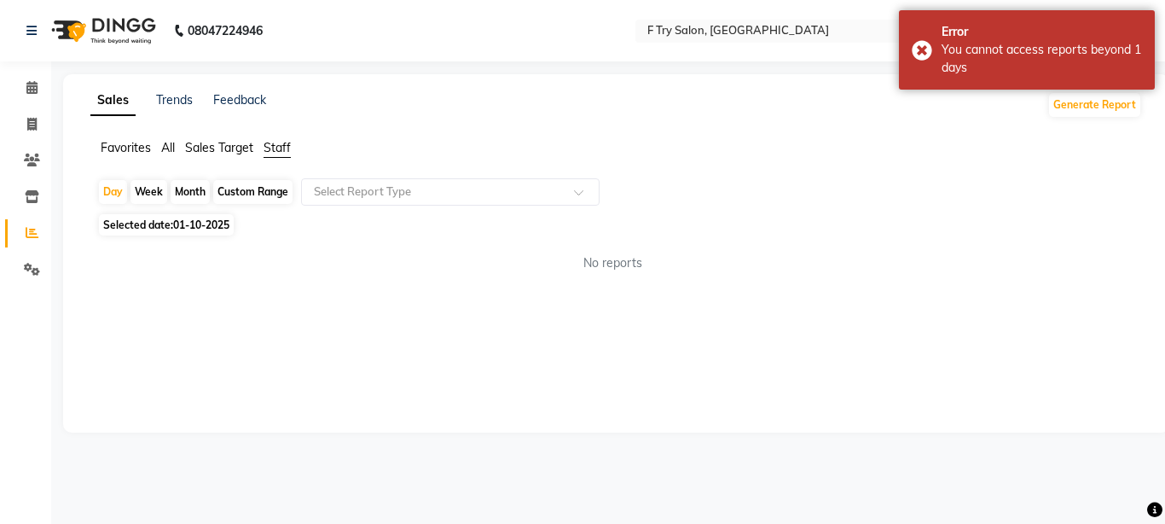
click at [187, 189] on div "Month" at bounding box center [190, 192] width 39 height 24
select select "10"
select select "2025"
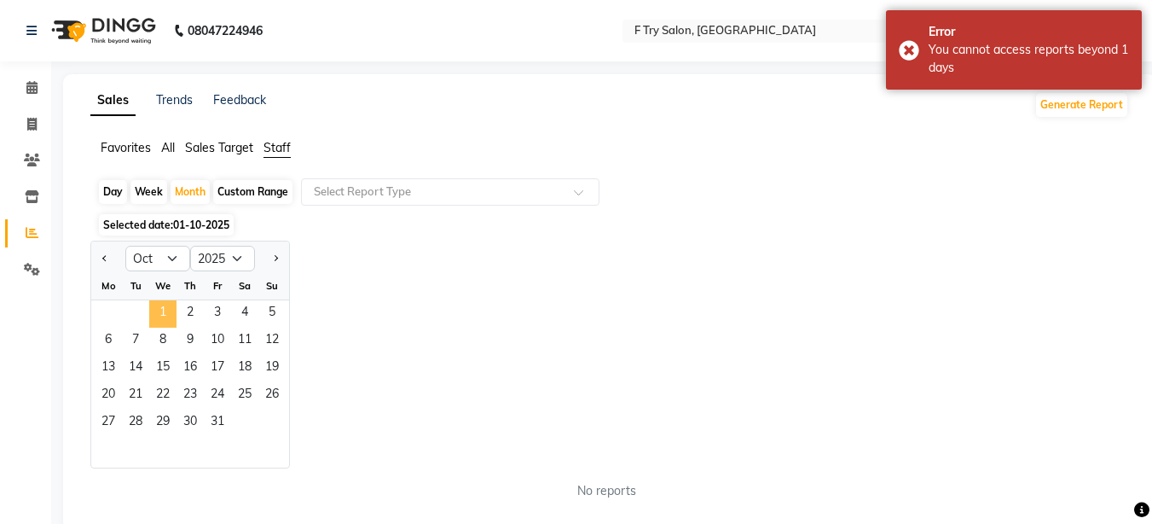
click at [170, 307] on span "1" at bounding box center [162, 313] width 27 height 27
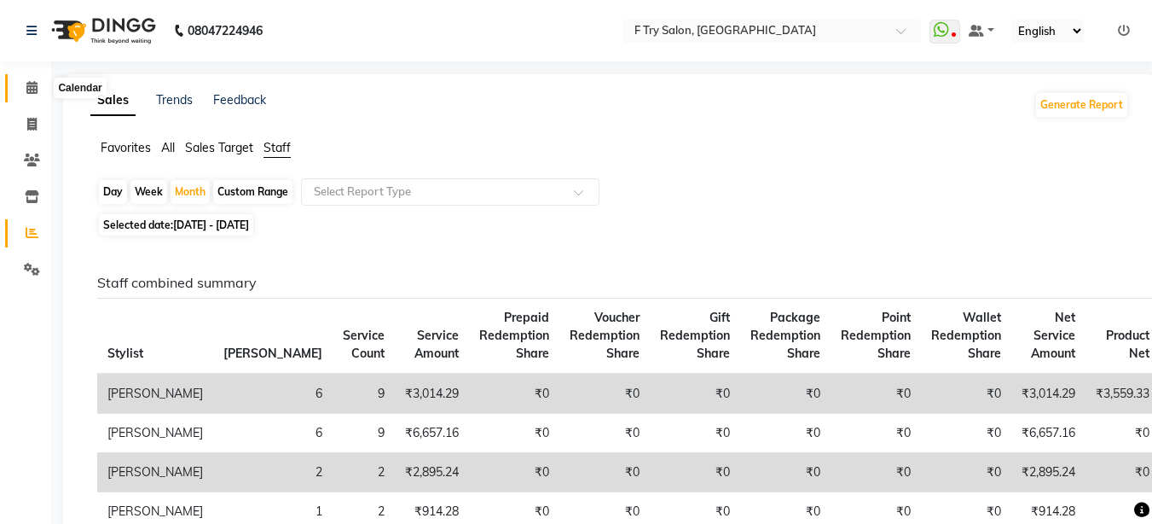
click at [23, 89] on span at bounding box center [32, 88] width 30 height 20
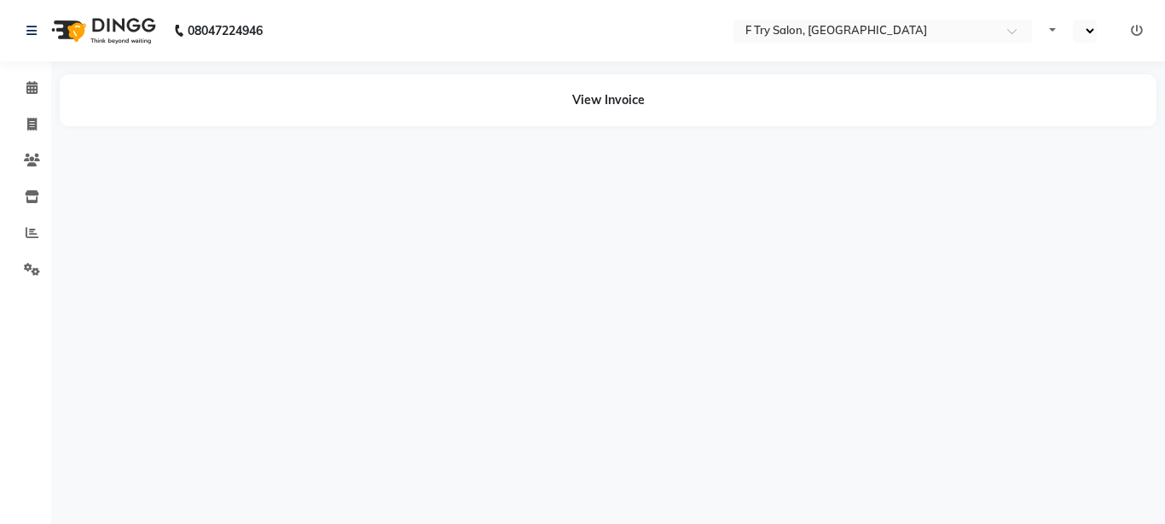
select select "en"
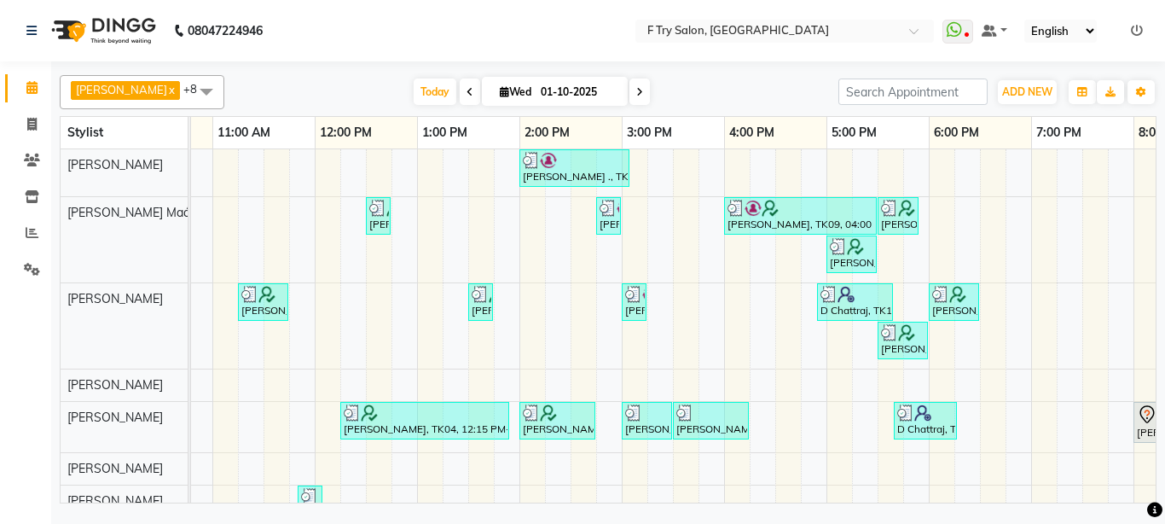
scroll to position [81, 0]
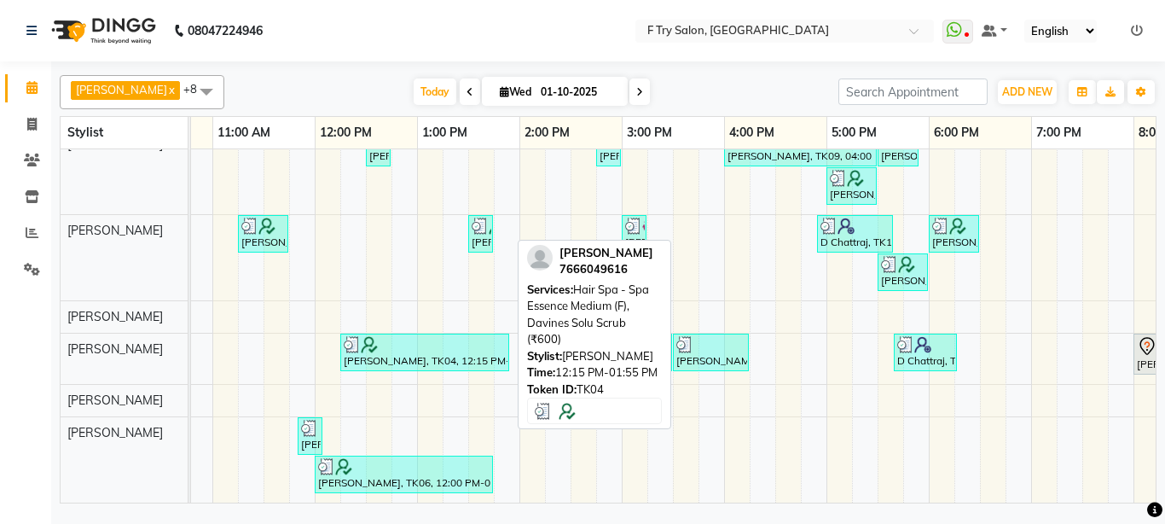
click at [401, 346] on div "[PERSON_NAME], TK04, 12:15 PM-01:55 PM, Hair Spa - Spa Essence Medium (F), Davi…" at bounding box center [424, 352] width 165 height 32
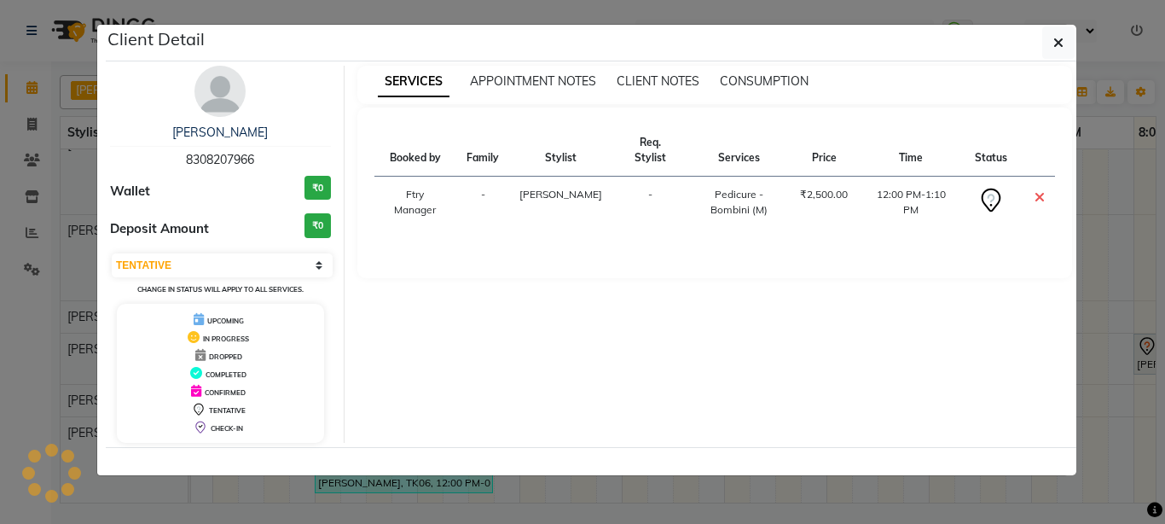
select select "3"
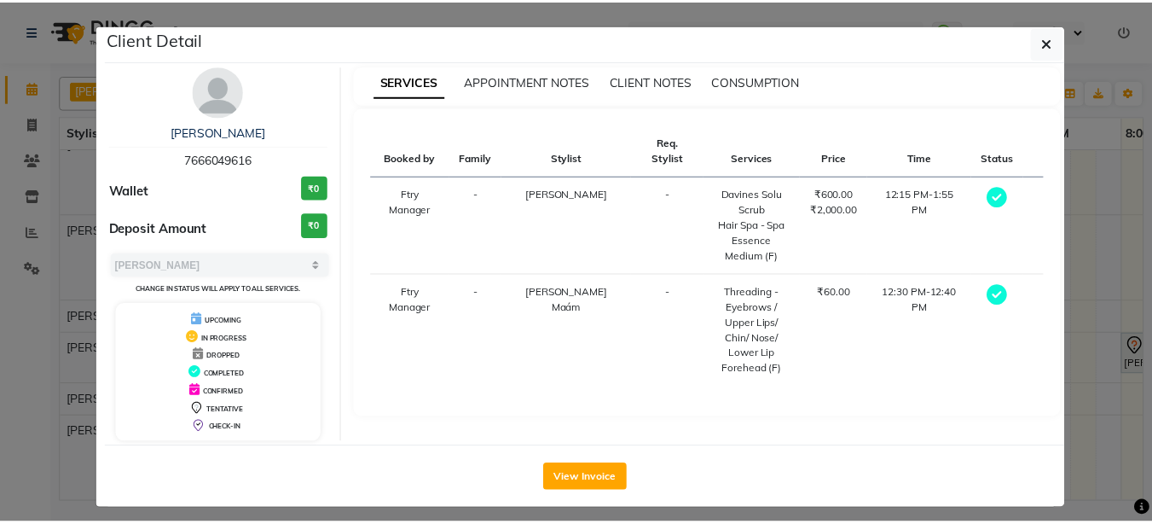
scroll to position [10, 0]
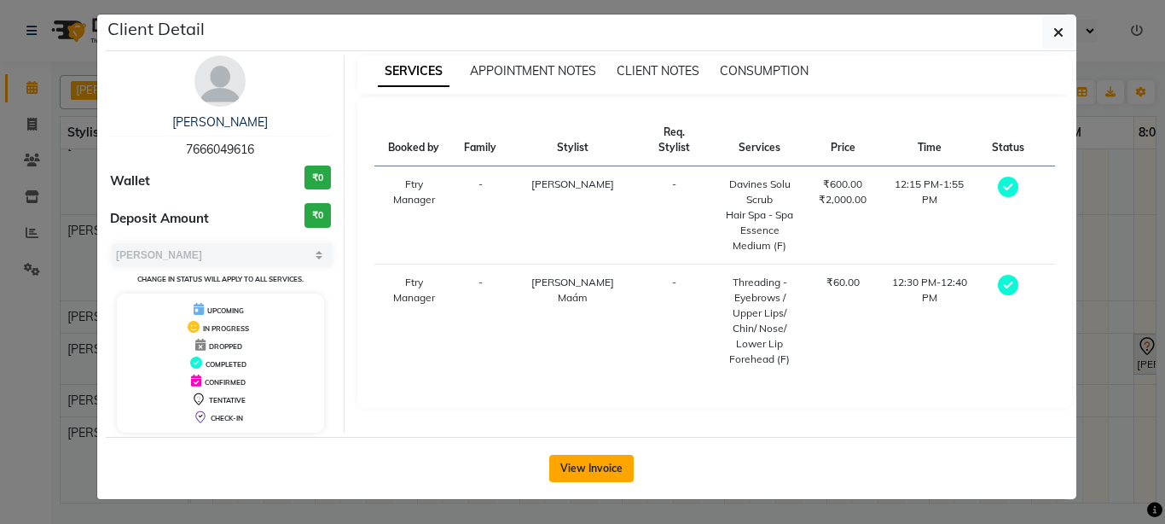
click at [597, 462] on button "View Invoice" at bounding box center [591, 468] width 84 height 27
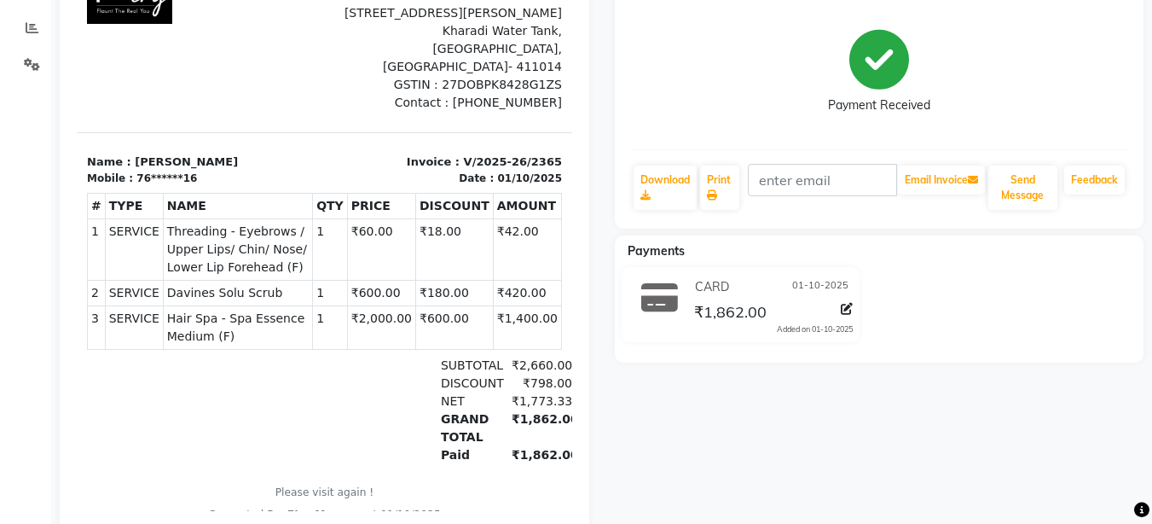
scroll to position [102, 0]
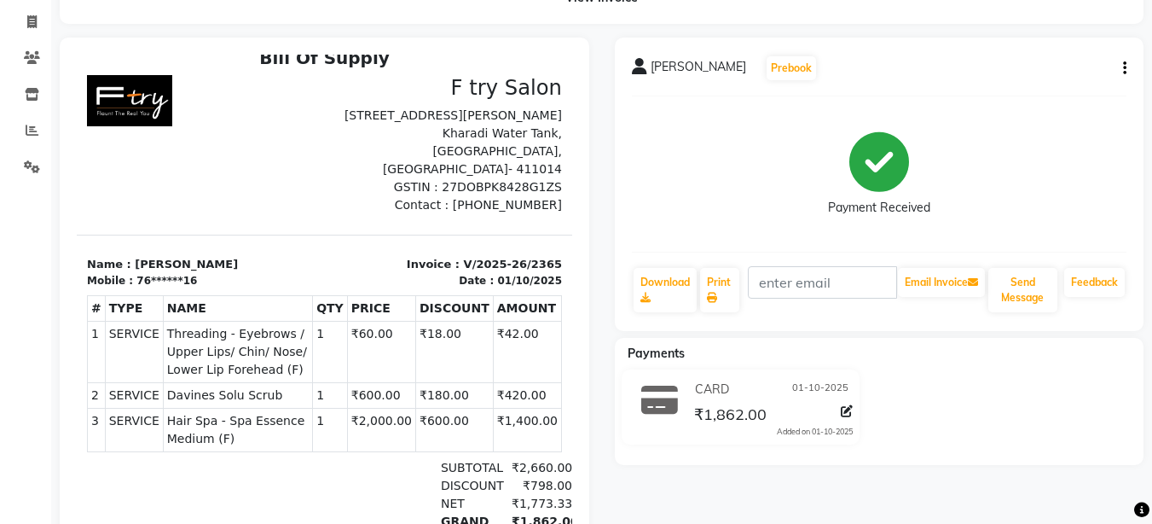
click at [1121, 67] on button "button" at bounding box center [1122, 69] width 10 height 18
click at [992, 188] on div "Payment Received" at bounding box center [880, 174] width 496 height 128
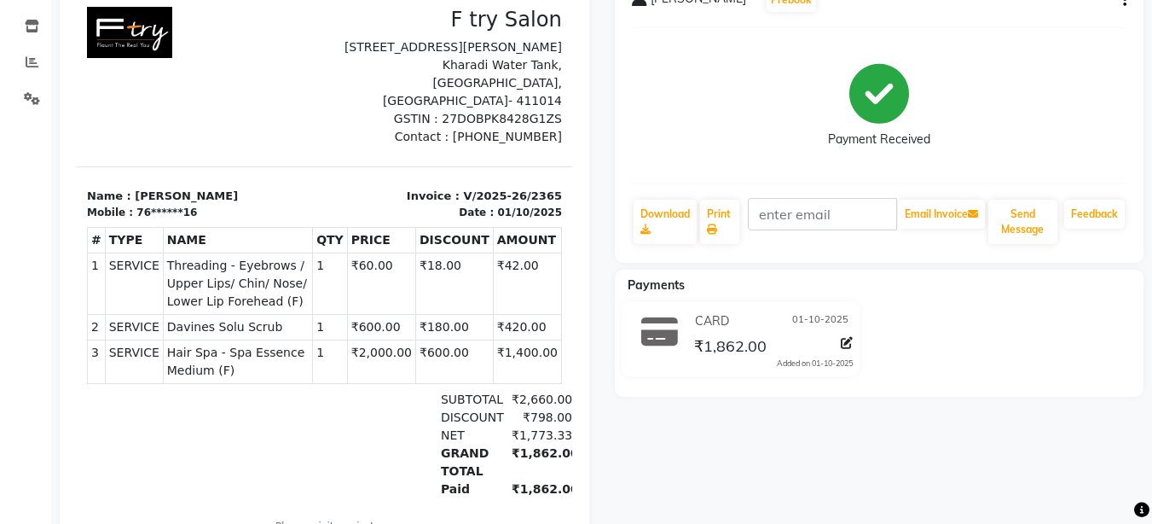
scroll to position [205, 0]
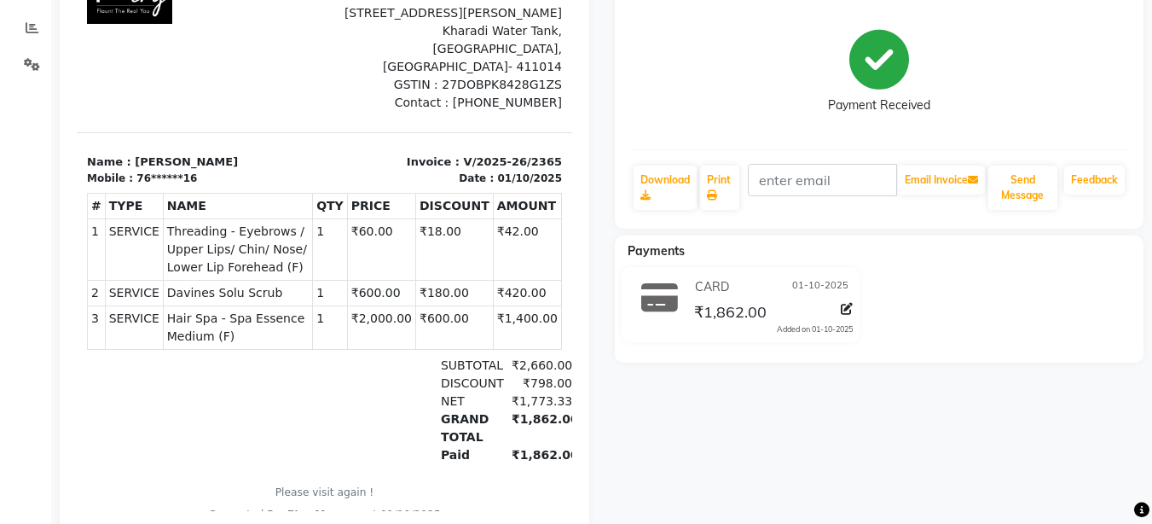
click at [160, 363] on div at bounding box center [166, 410] width 159 height 107
drag, startPoint x: 180, startPoint y: 354, endPoint x: 160, endPoint y: 385, distance: 36.4
click at [160, 385] on div at bounding box center [166, 410] width 159 height 107
drag, startPoint x: 160, startPoint y: 385, endPoint x: 131, endPoint y: 397, distance: 31.4
click at [131, 397] on div at bounding box center [166, 410] width 159 height 107
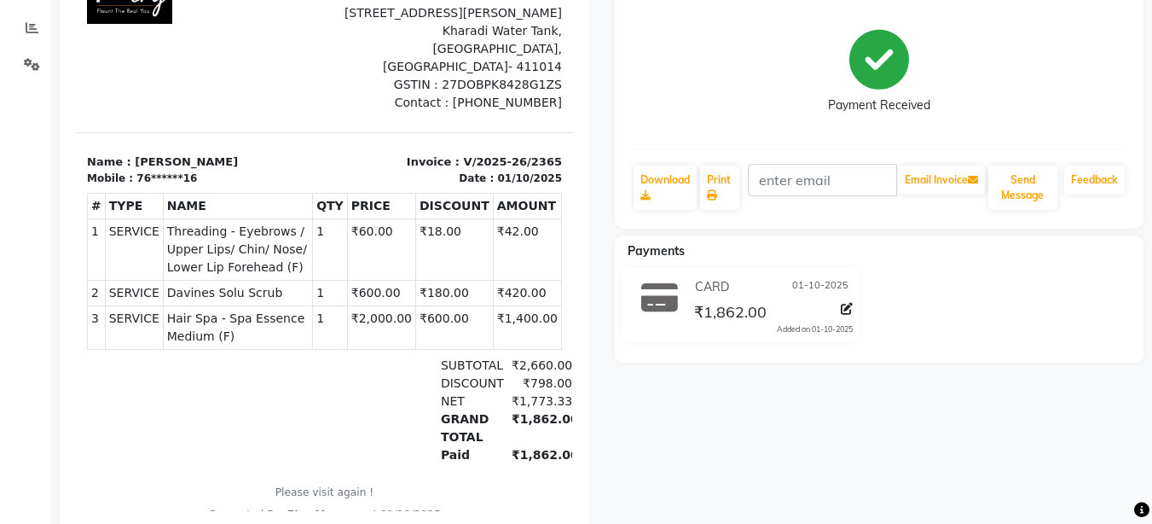
drag, startPoint x: 131, startPoint y: 397, endPoint x: 104, endPoint y: 411, distance: 30.9
click at [104, 411] on div at bounding box center [166, 410] width 159 height 107
drag, startPoint x: 104, startPoint y: 411, endPoint x: 90, endPoint y: 418, distance: 16.0
click at [90, 418] on div at bounding box center [166, 410] width 159 height 107
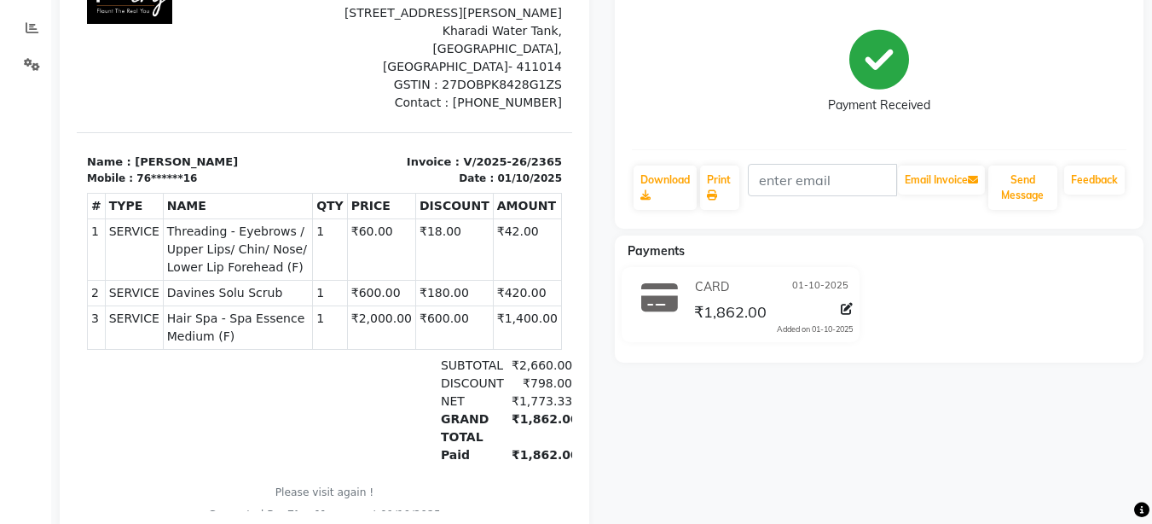
click at [90, 418] on div at bounding box center [166, 410] width 159 height 107
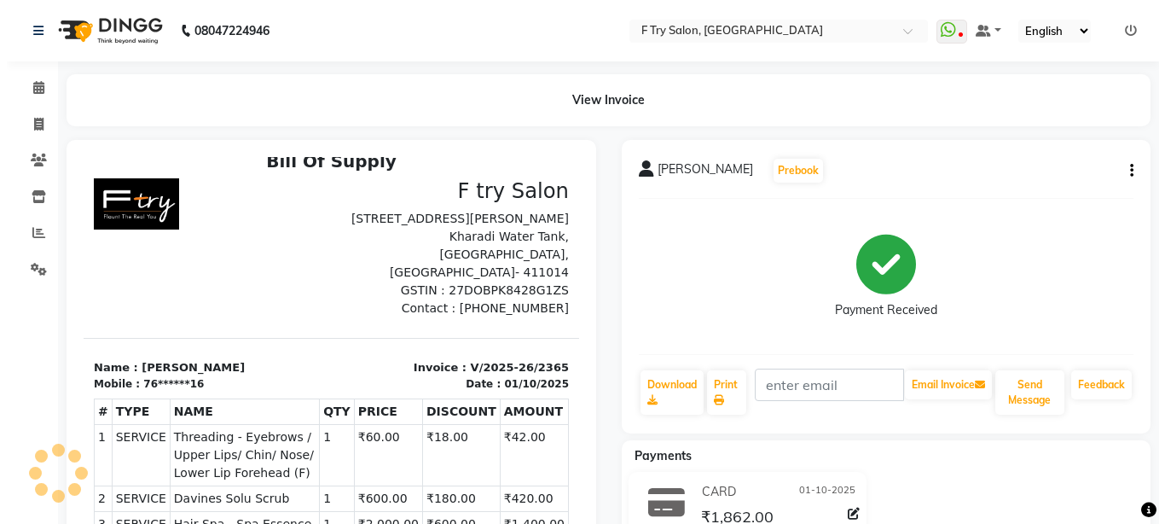
scroll to position [14, 0]
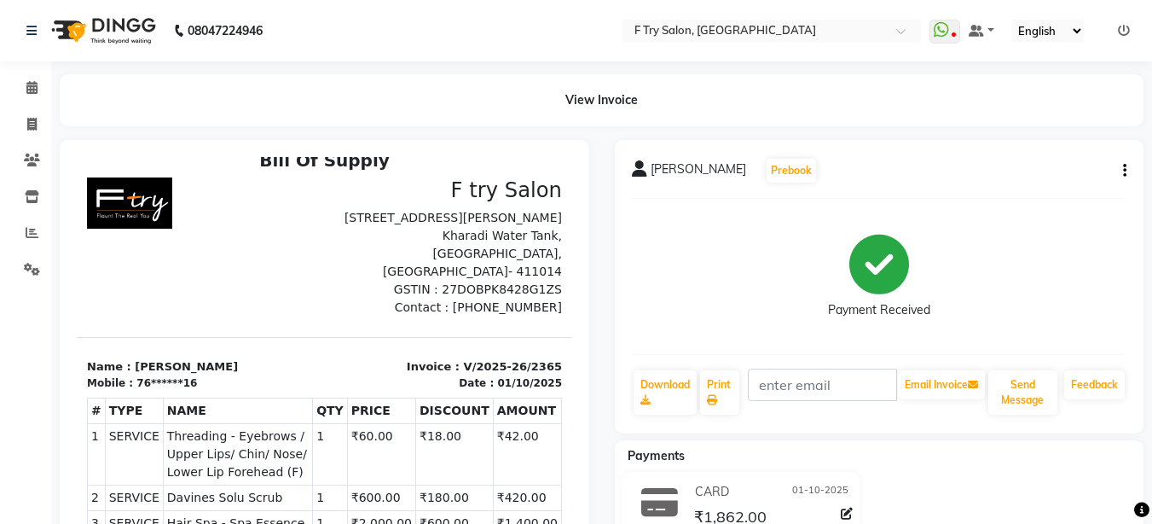
click at [1127, 171] on div "[PERSON_NAME] Prebook Payment Received Download Print Email Invoice Send Messag…" at bounding box center [880, 286] width 530 height 293
click at [660, 246] on div "Payment Received" at bounding box center [880, 276] width 496 height 128
drag, startPoint x: 602, startPoint y: 229, endPoint x: 410, endPoint y: 114, distance: 223.4
click at [410, 114] on main "View Invoice [PERSON_NAME] Prebook Payment Received Download Print Email Invoic…" at bounding box center [601, 418] width 1101 height 689
drag, startPoint x: 466, startPoint y: 110, endPoint x: 361, endPoint y: 121, distance: 105.5
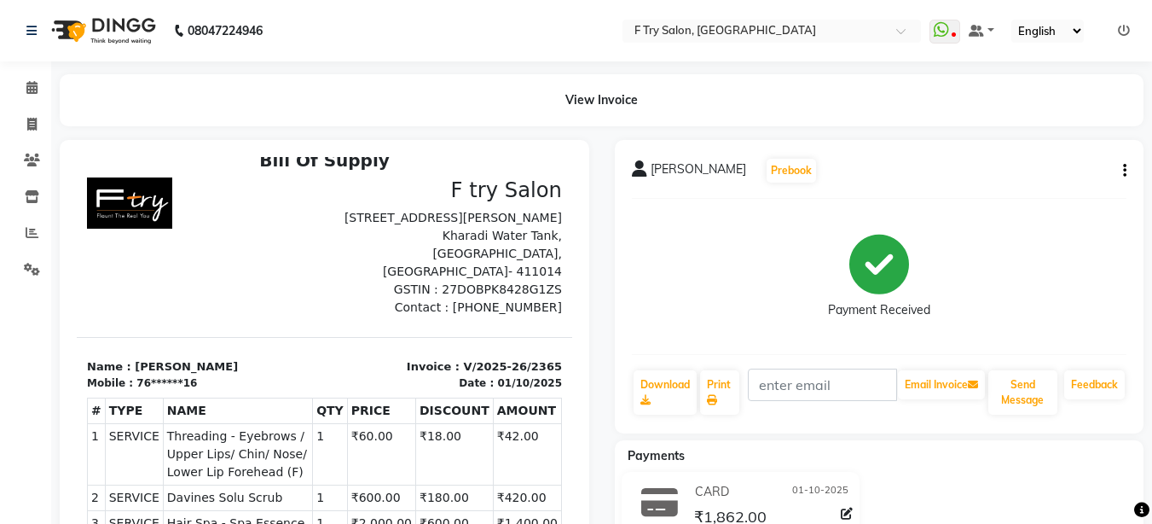
click at [361, 121] on div "View Invoice" at bounding box center [602, 100] width 1084 height 52
drag, startPoint x: 602, startPoint y: 247, endPoint x: 510, endPoint y: 121, distance: 156.3
click at [510, 121] on main "View Invoice [PERSON_NAME] Prebook Payment Received Download Print Email Invoic…" at bounding box center [601, 418] width 1101 height 689
click at [240, 109] on div "View Invoice" at bounding box center [602, 100] width 1084 height 52
drag, startPoint x: 240, startPoint y: 109, endPoint x: 188, endPoint y: 100, distance: 52.9
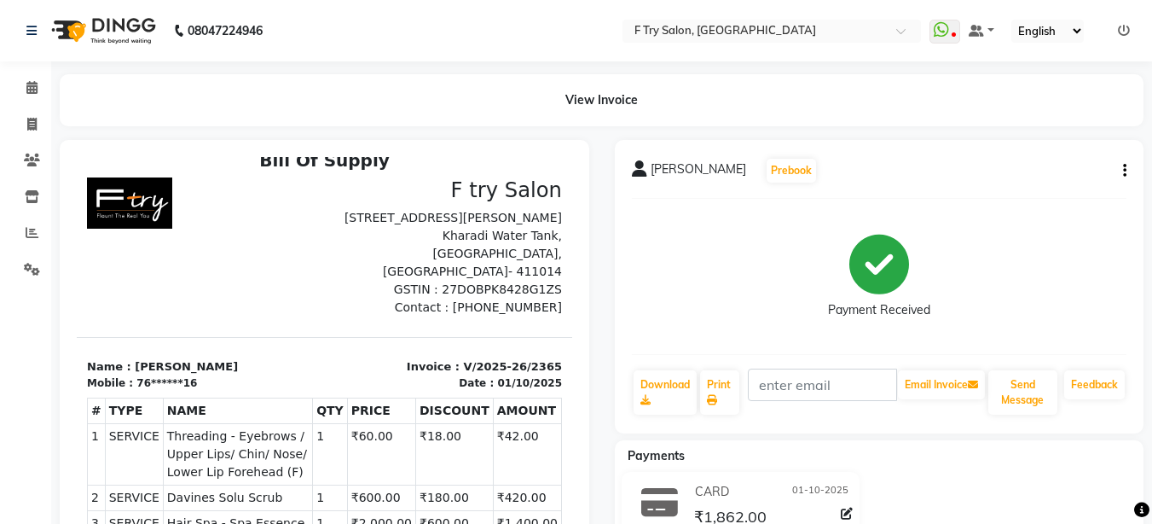
click at [188, 100] on div "View Invoice" at bounding box center [602, 100] width 1084 height 52
click at [36, 91] on icon at bounding box center [31, 87] width 11 height 13
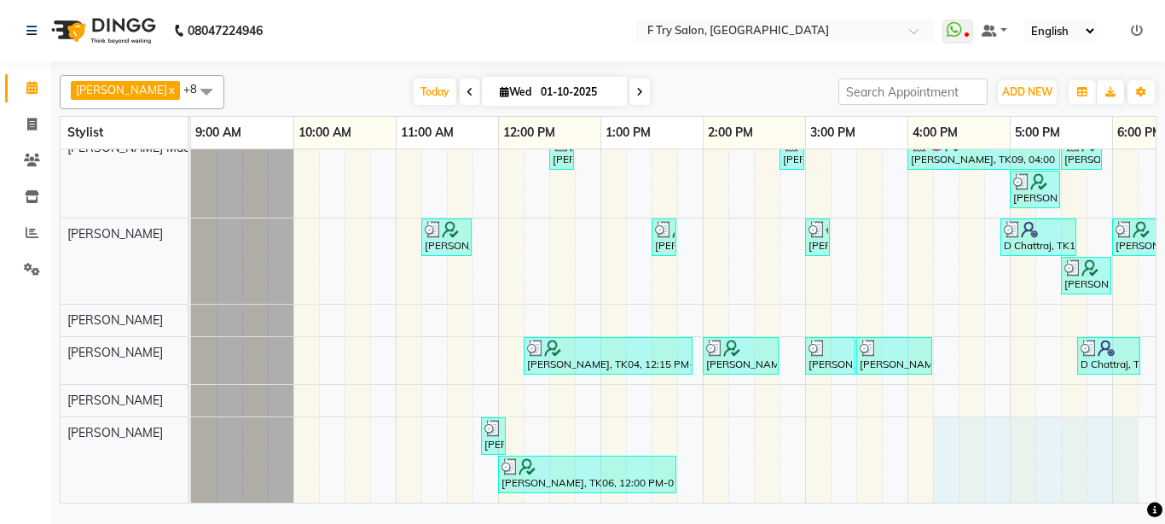
scroll to position [0, 10]
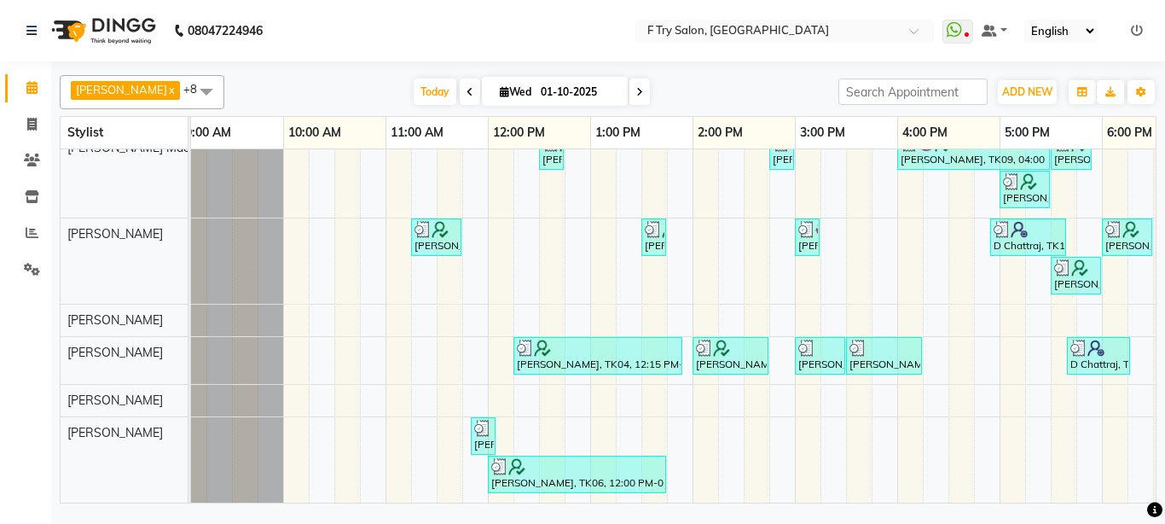
drag, startPoint x: 965, startPoint y: 465, endPoint x: 804, endPoint y: 507, distance: 166.5
click at [840, 504] on div "[PERSON_NAME] x [PERSON_NAME] Maám x [PERSON_NAME] x [PERSON_NAME] x [PERSON_NA…" at bounding box center [608, 284] width 1114 height 446
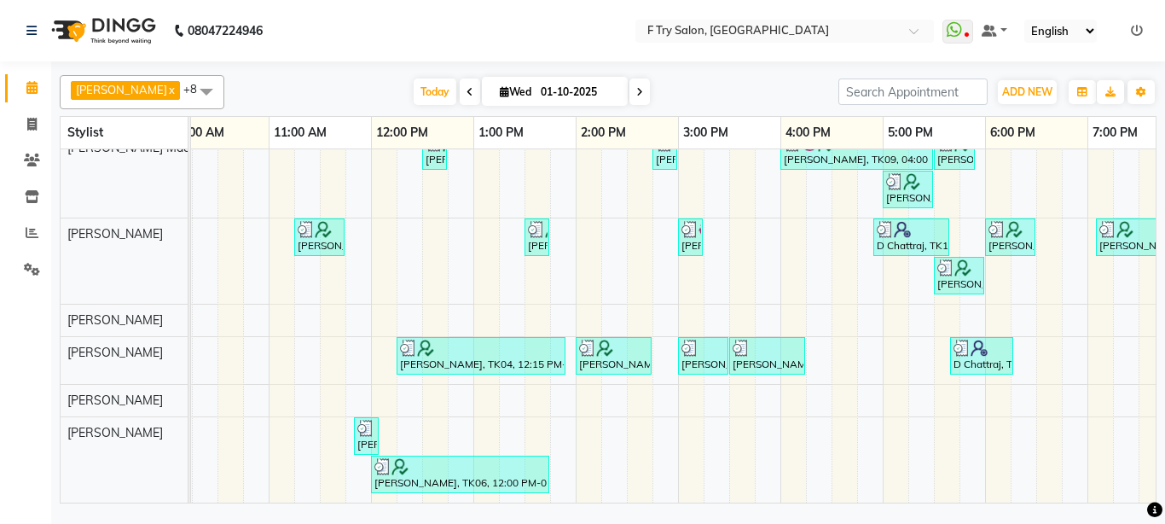
scroll to position [0, 0]
